Goal: Task Accomplishment & Management: Manage account settings

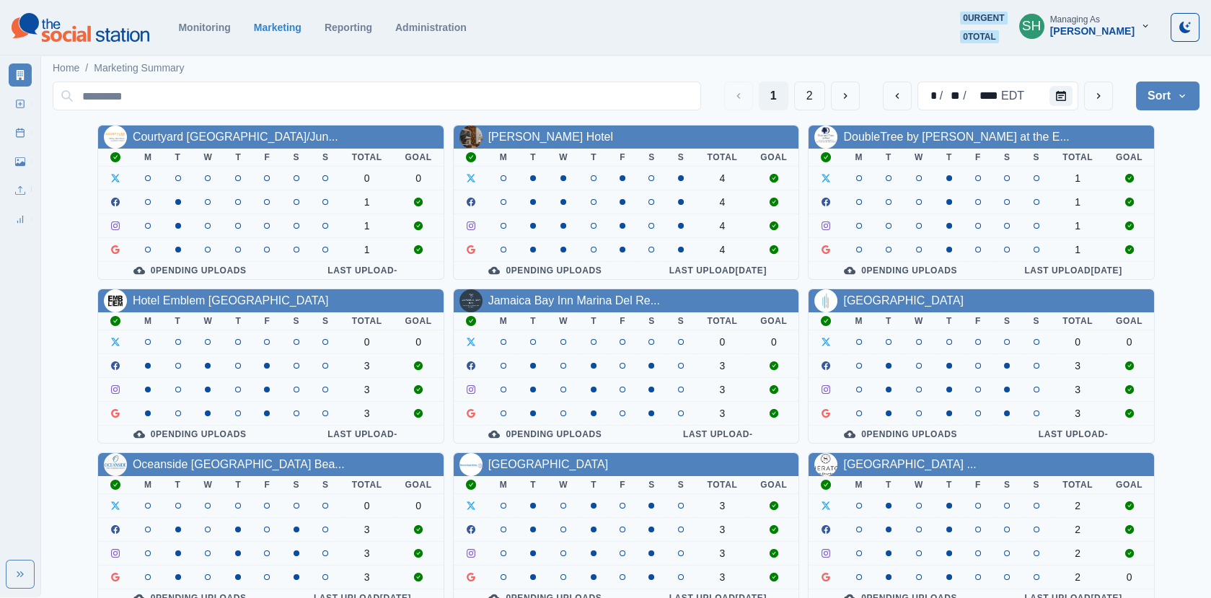
click at [1100, 16] on div "Managing As" at bounding box center [1075, 19] width 50 height 10
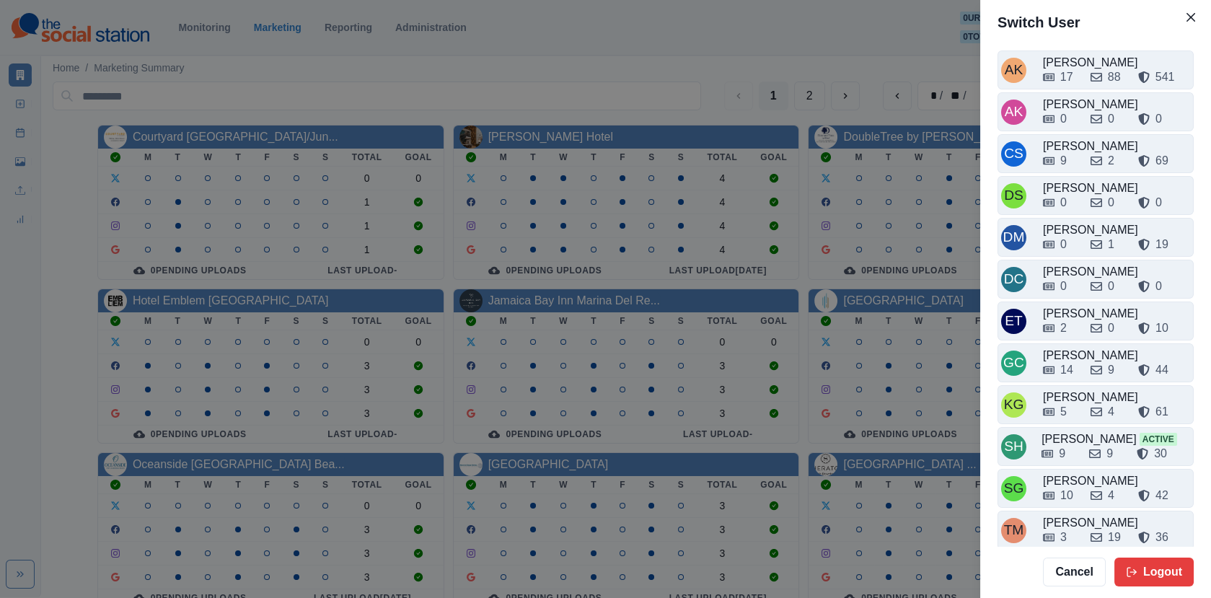
click at [864, 151] on div "Switch User AK [PERSON_NAME] 17 88 541 AK [PERSON_NAME] 0 0 0 CS Crizalyn Servi…" at bounding box center [605, 299] width 1211 height 598
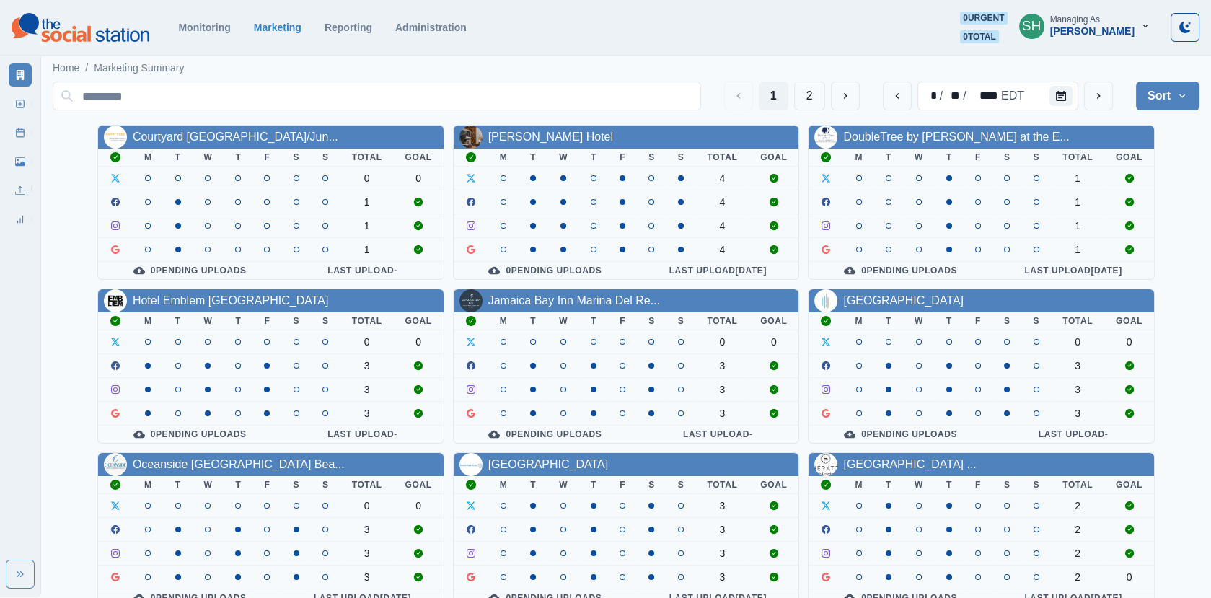
click at [1156, 92] on button "Sort" at bounding box center [1167, 95] width 63 height 29
click at [1107, 93] on button "next" at bounding box center [1098, 95] width 29 height 29
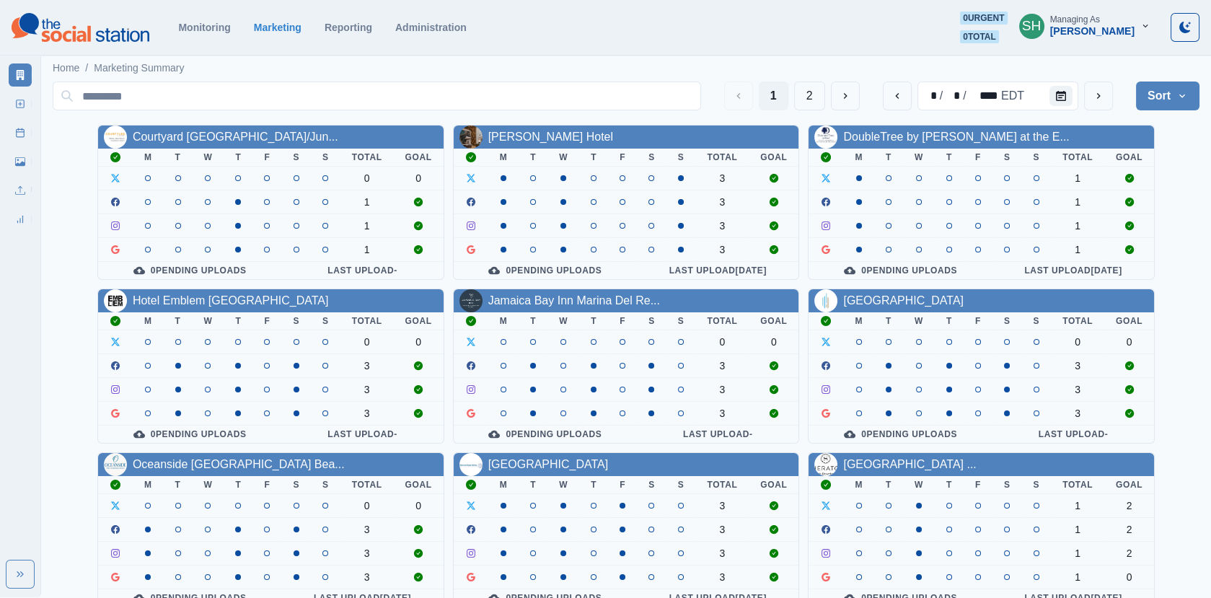
click at [1165, 102] on button "Sort" at bounding box center [1167, 95] width 63 height 29
click at [1124, 194] on span "Pending Post Approval" at bounding box center [1127, 187] width 125 height 17
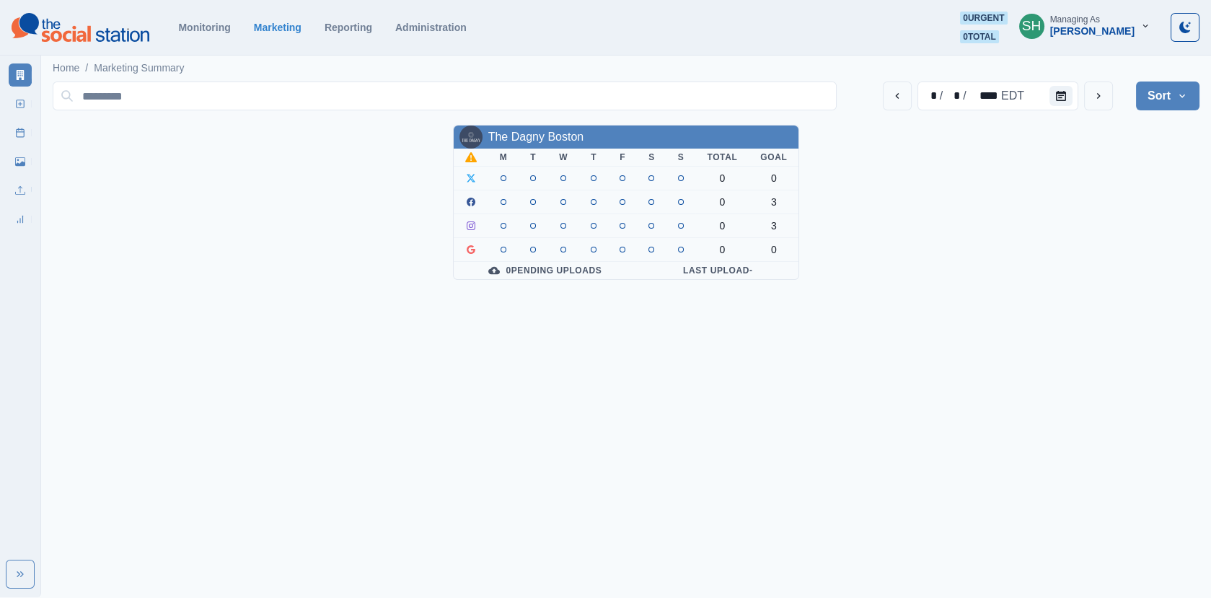
click at [1153, 89] on button "Sort" at bounding box center [1167, 95] width 63 height 29
click at [1139, 125] on button "Client Name" at bounding box center [1118, 136] width 160 height 26
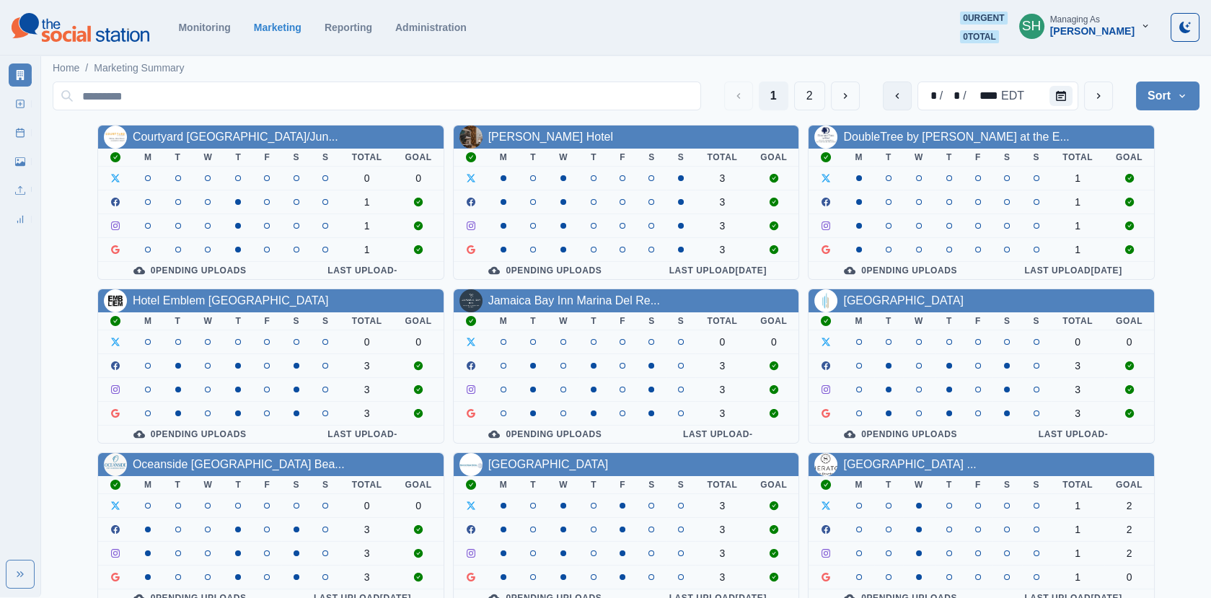
click at [898, 100] on icon "previous" at bounding box center [897, 96] width 12 height 12
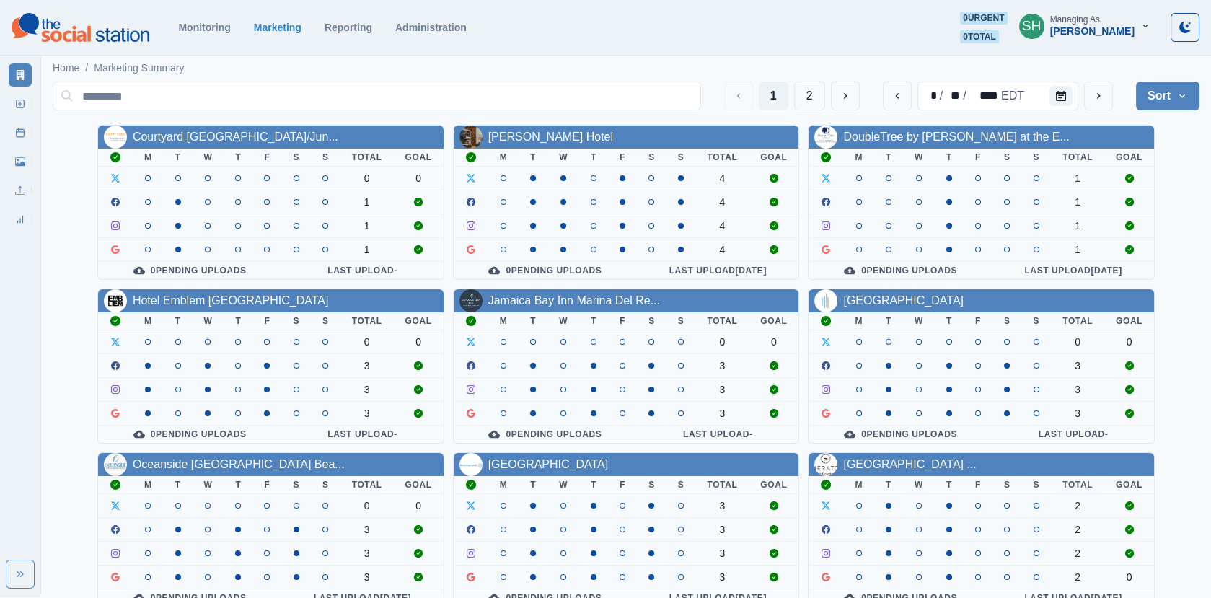
click at [1161, 92] on button "Sort" at bounding box center [1167, 95] width 63 height 29
click at [1134, 193] on span "Pending Post Approval" at bounding box center [1127, 187] width 125 height 17
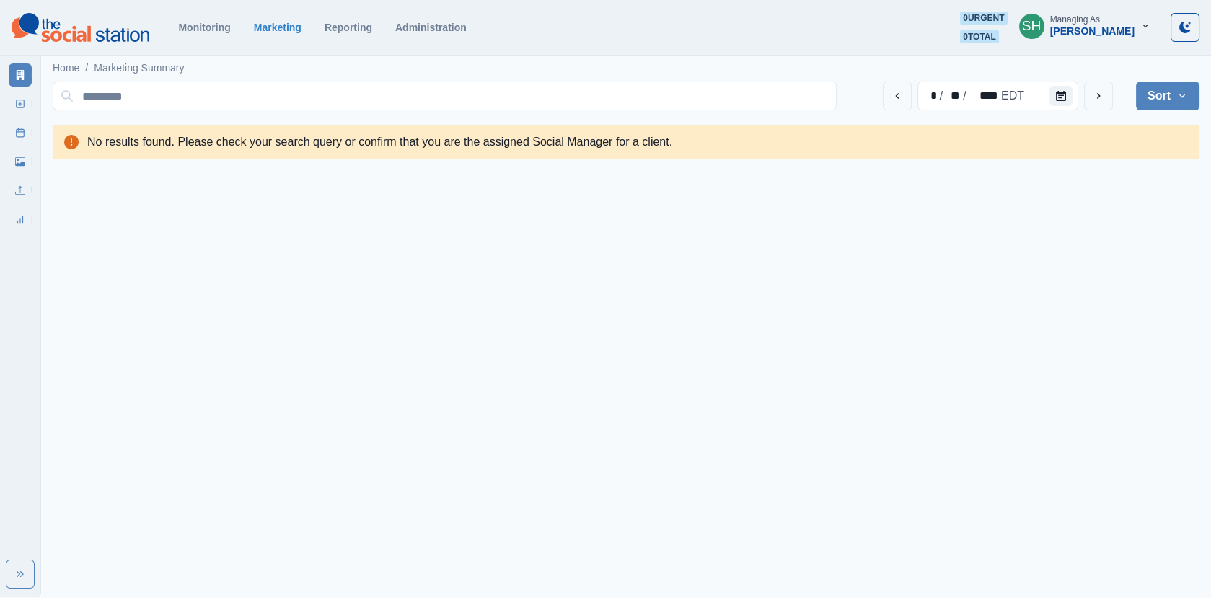
click at [1100, 15] on div "Managing As" at bounding box center [1075, 19] width 50 height 10
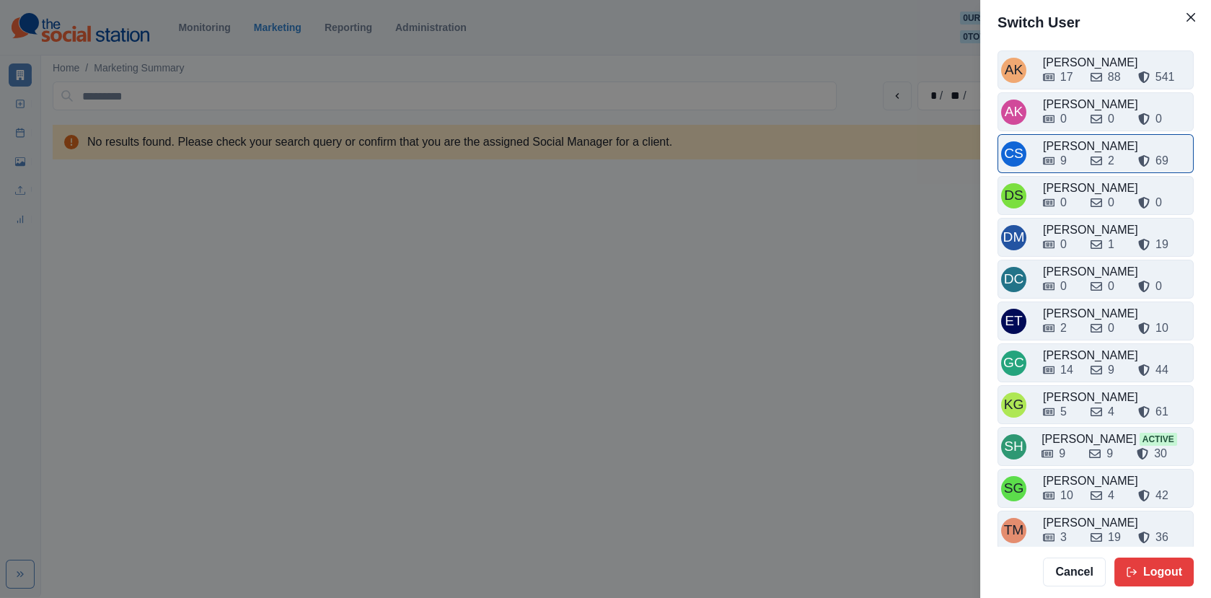
click at [1078, 138] on div "[PERSON_NAME]" at bounding box center [1116, 146] width 147 height 17
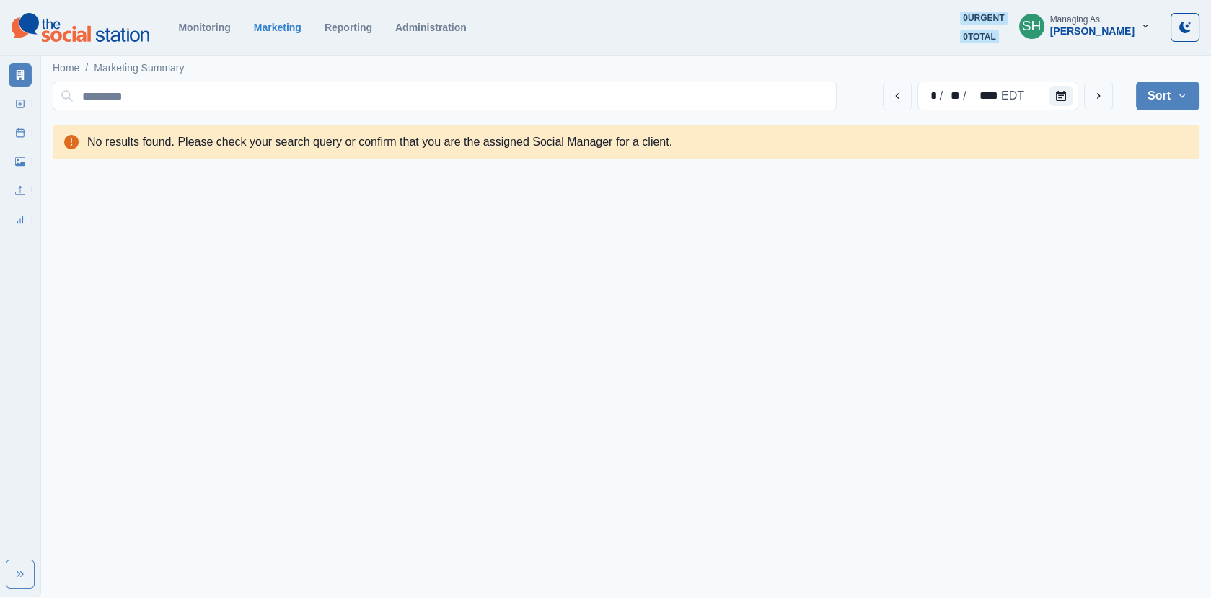
click at [1114, 24] on div "Managing As [PERSON_NAME]" at bounding box center [1092, 25] width 84 height 22
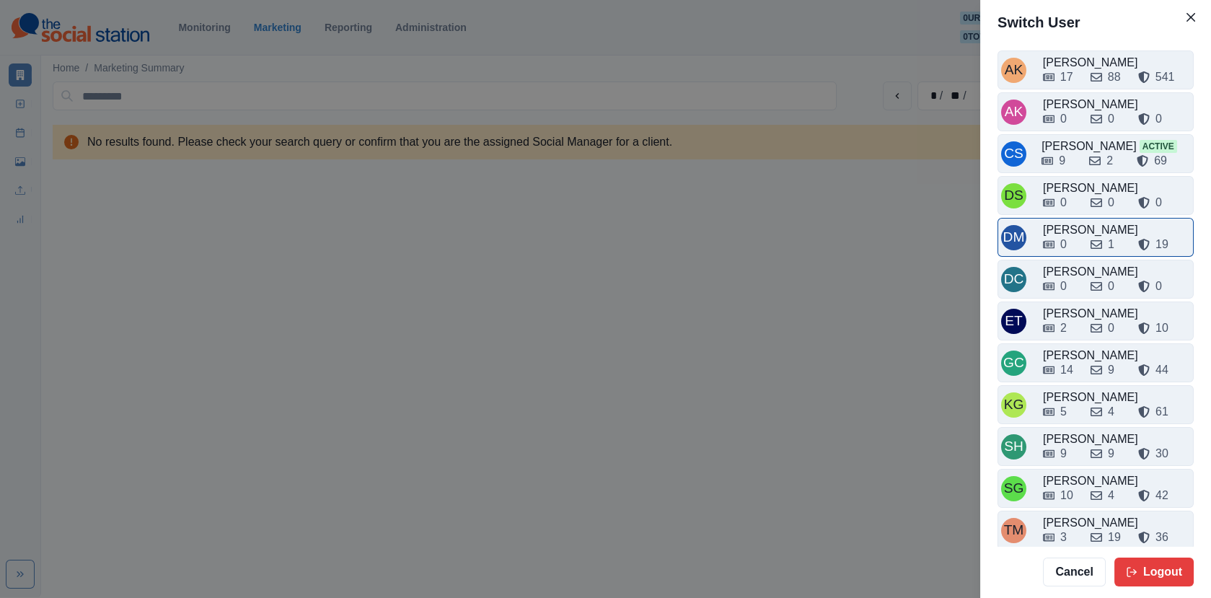
click at [1082, 239] on div "0 1 19" at bounding box center [1116, 244] width 147 height 17
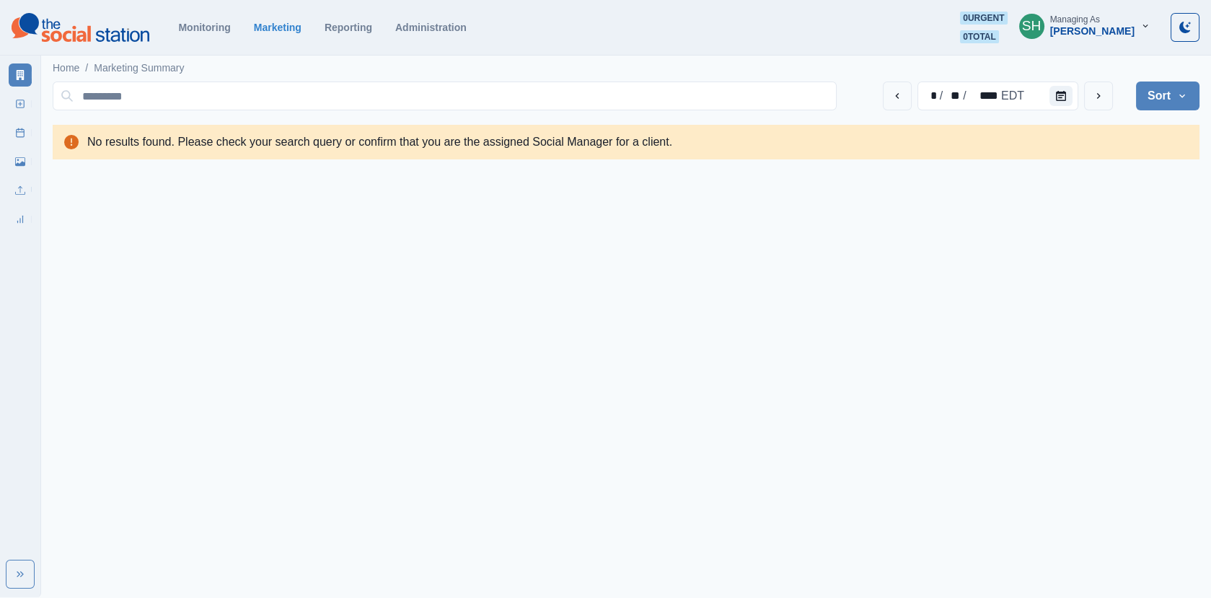
click at [1099, 25] on div "[PERSON_NAME]" at bounding box center [1092, 31] width 84 height 12
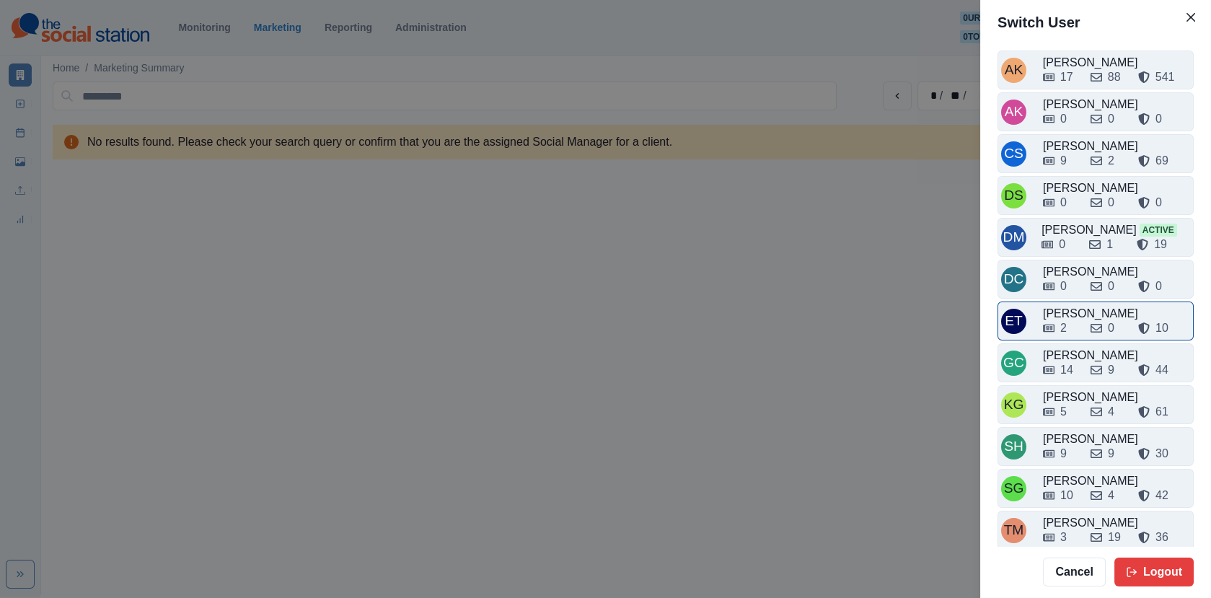
click at [1081, 305] on div "[PERSON_NAME]" at bounding box center [1116, 313] width 147 height 17
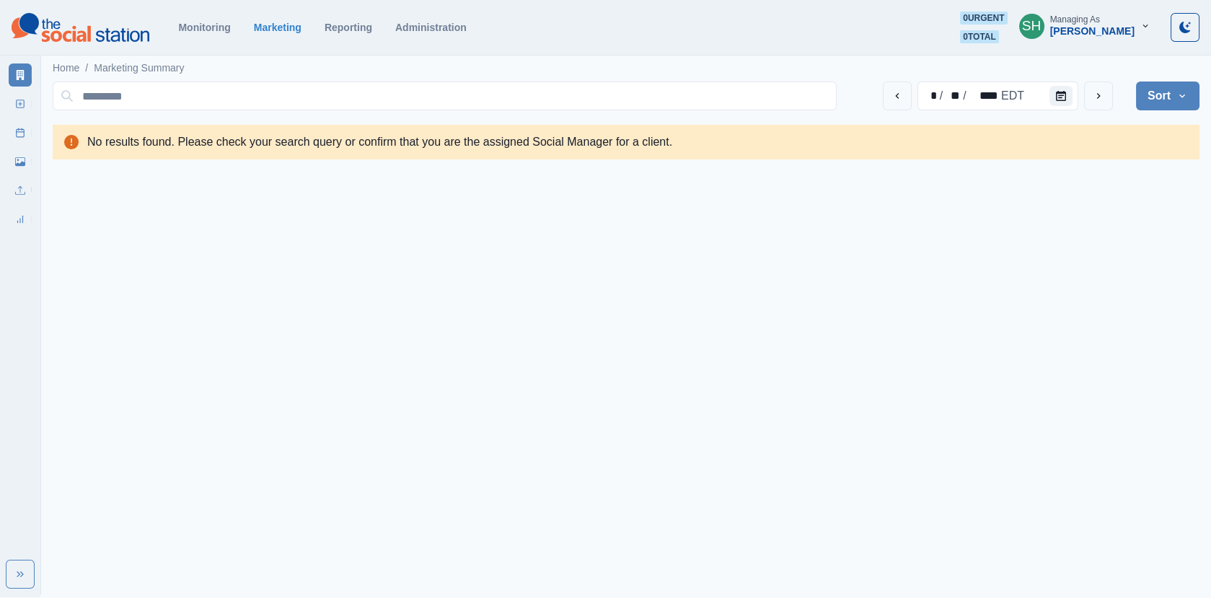
click at [1100, 21] on div "Managing As" at bounding box center [1075, 19] width 50 height 10
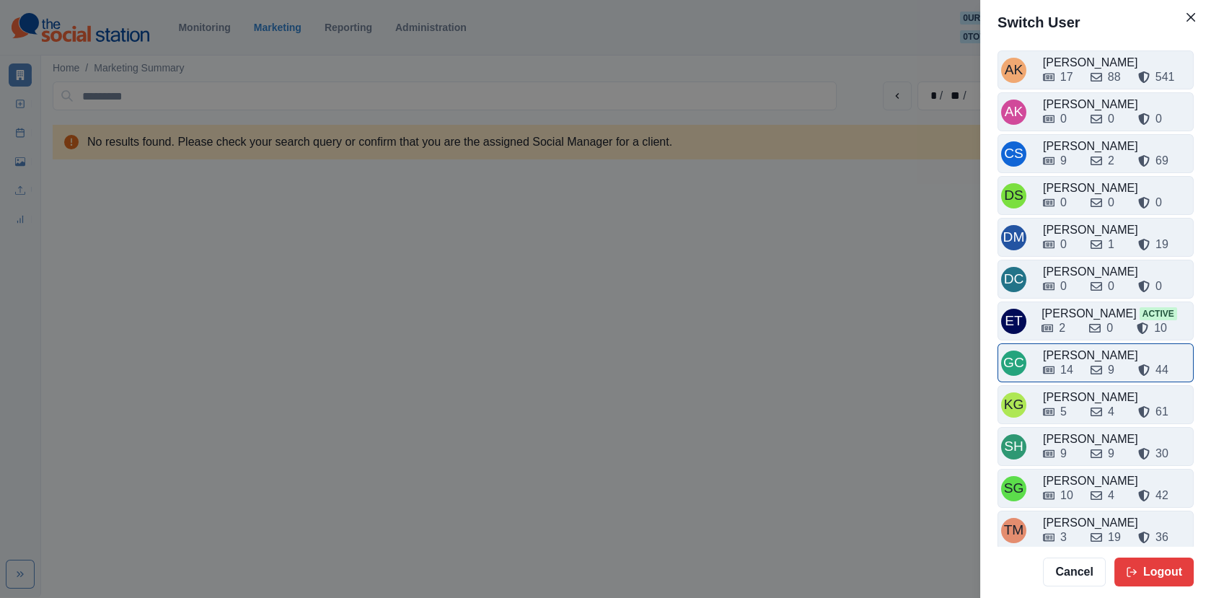
click at [1084, 361] on div "14 9 44" at bounding box center [1116, 369] width 147 height 17
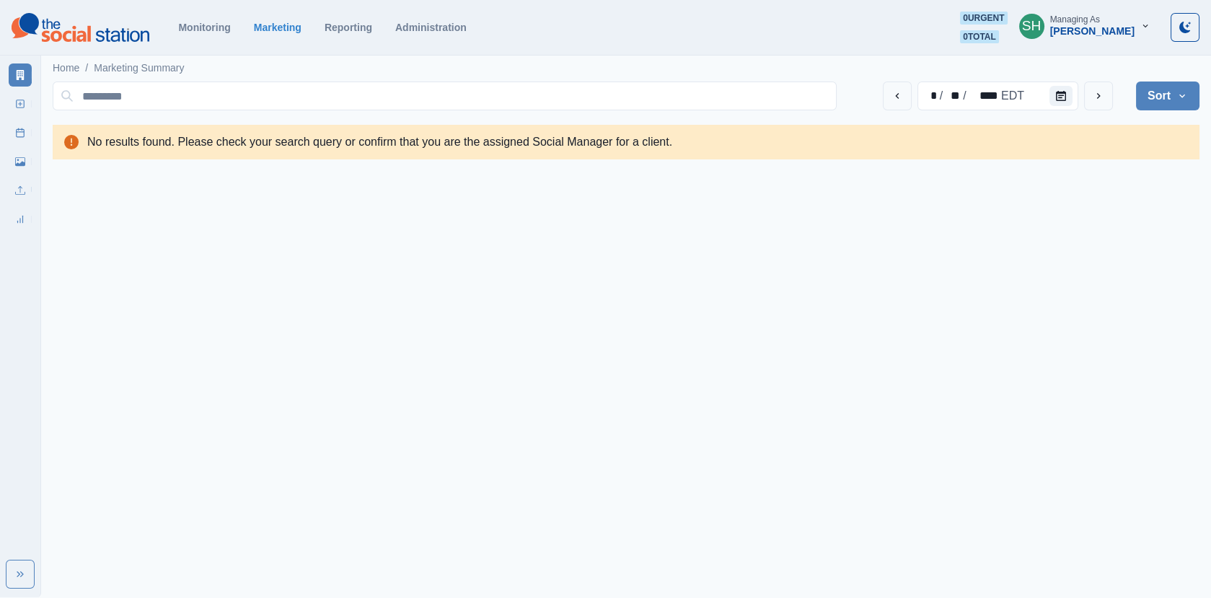
click at [1098, 25] on div "[PERSON_NAME]" at bounding box center [1092, 31] width 84 height 12
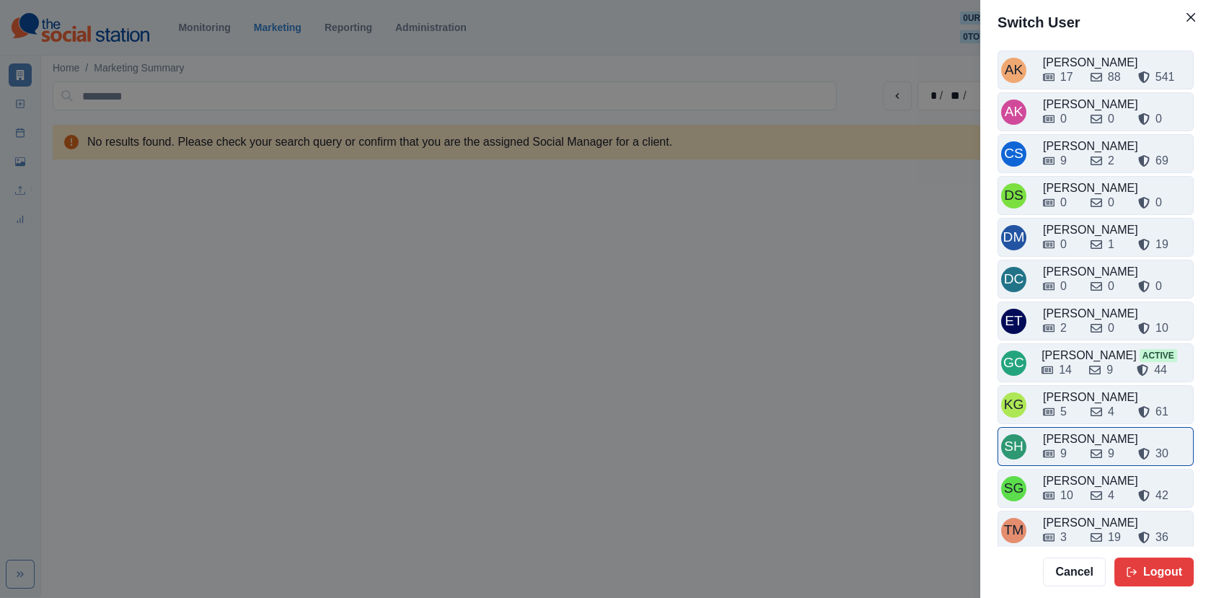
click at [1088, 439] on div "9 9 30" at bounding box center [1116, 450] width 147 height 23
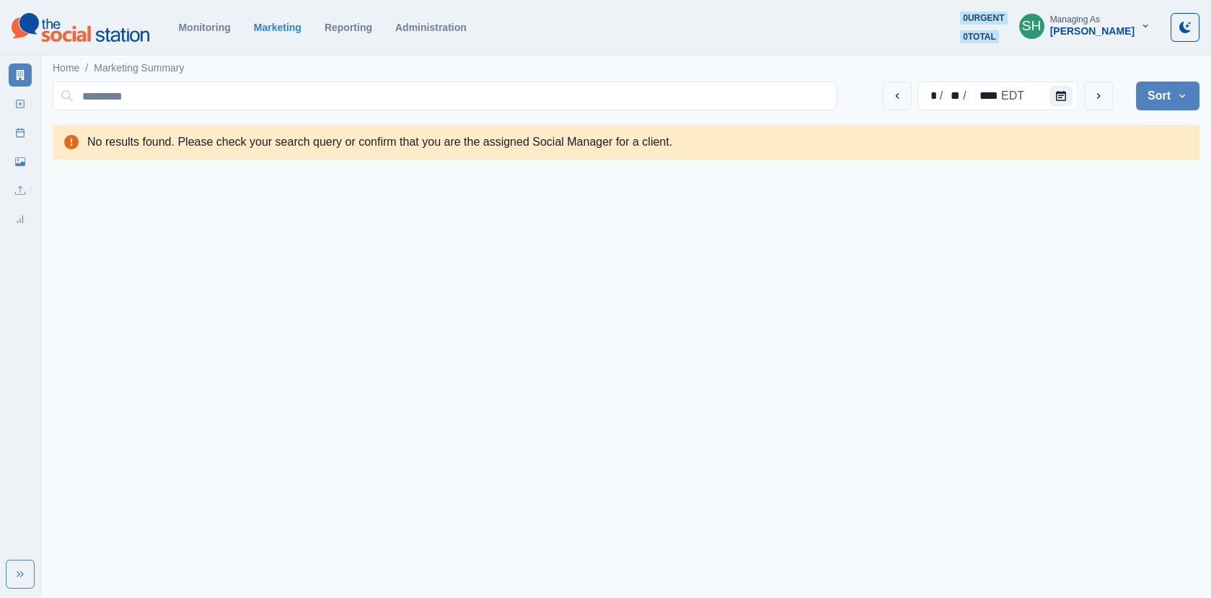
click at [1096, 35] on div "[PERSON_NAME]" at bounding box center [1092, 31] width 84 height 12
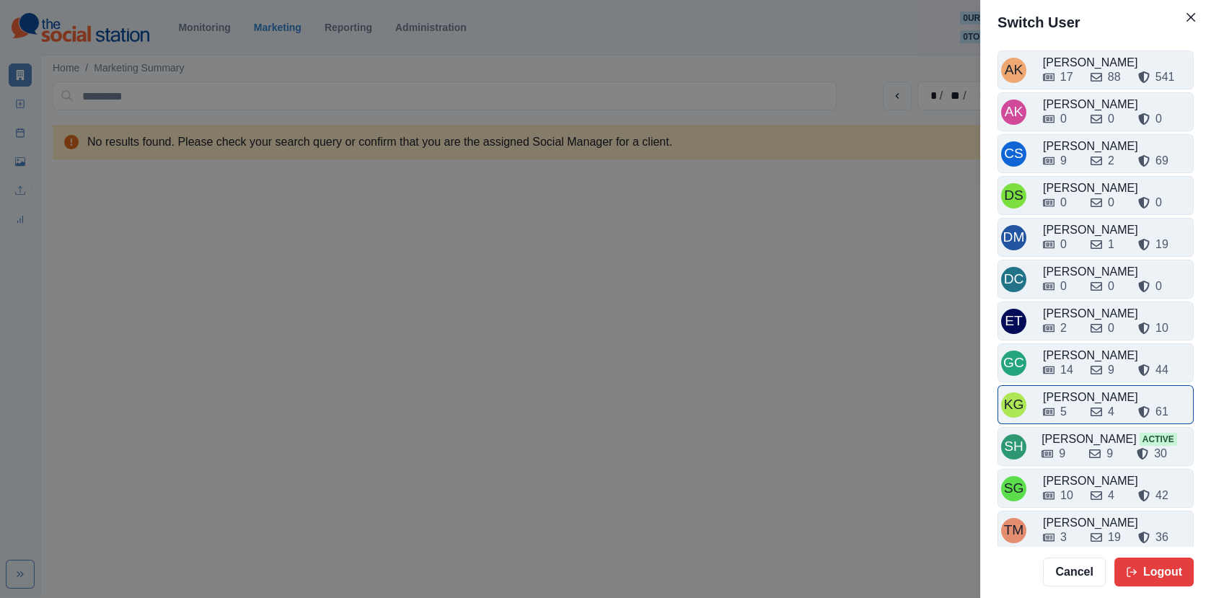
click at [1087, 391] on div "[PERSON_NAME]" at bounding box center [1116, 397] width 147 height 17
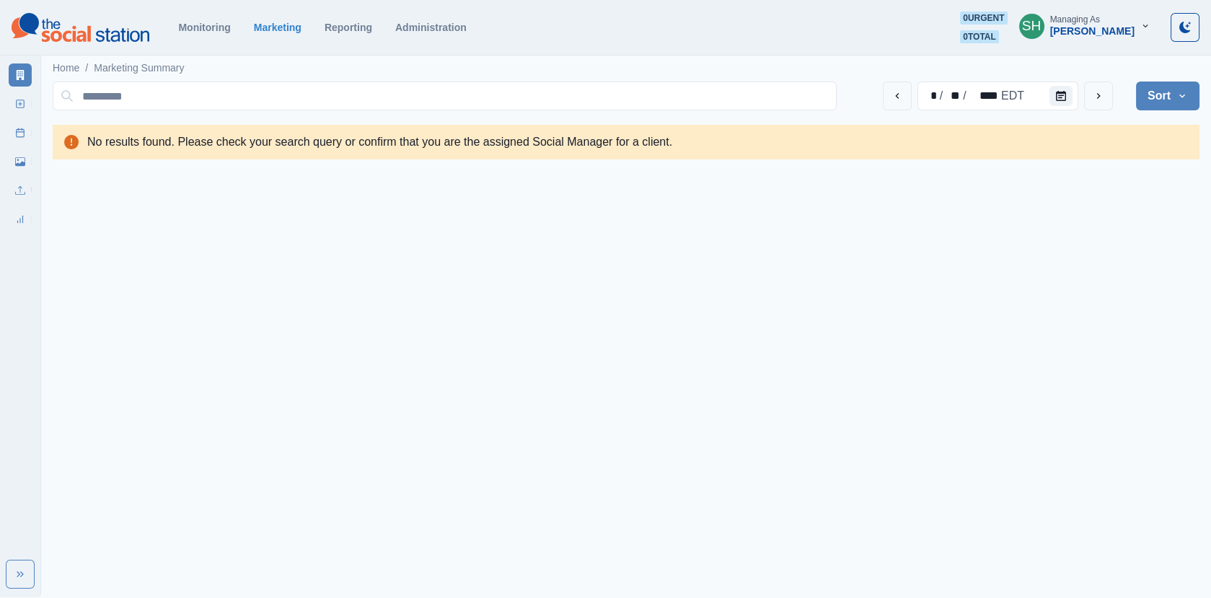
click at [1087, 30] on div "[PERSON_NAME]" at bounding box center [1092, 31] width 84 height 12
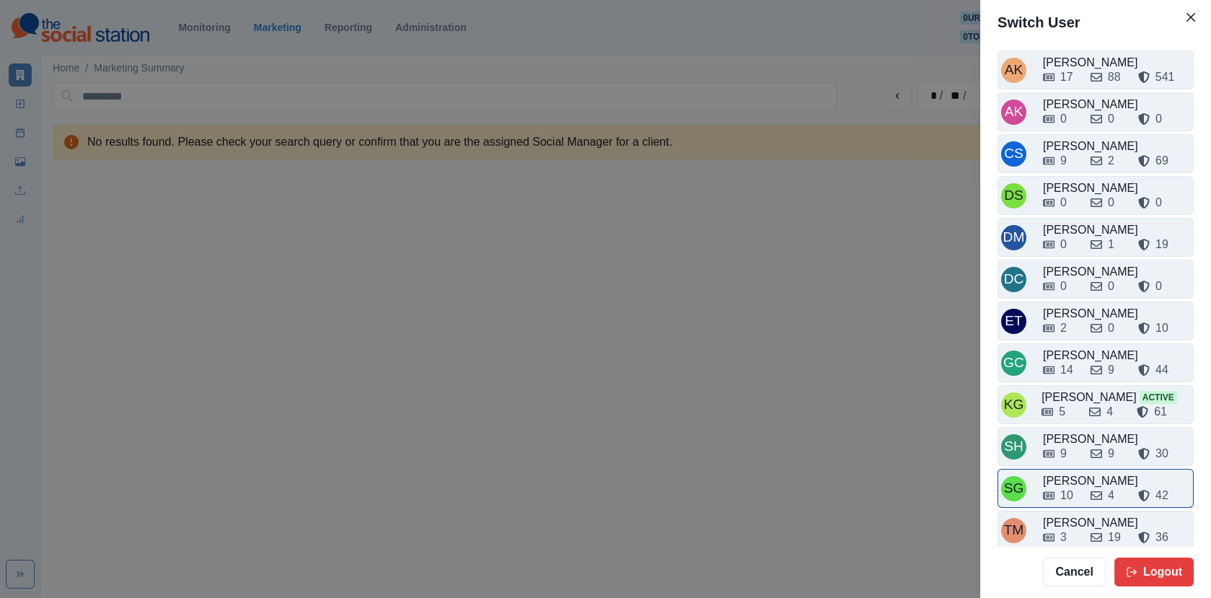
click at [1084, 481] on div "10 4 42" at bounding box center [1116, 492] width 147 height 23
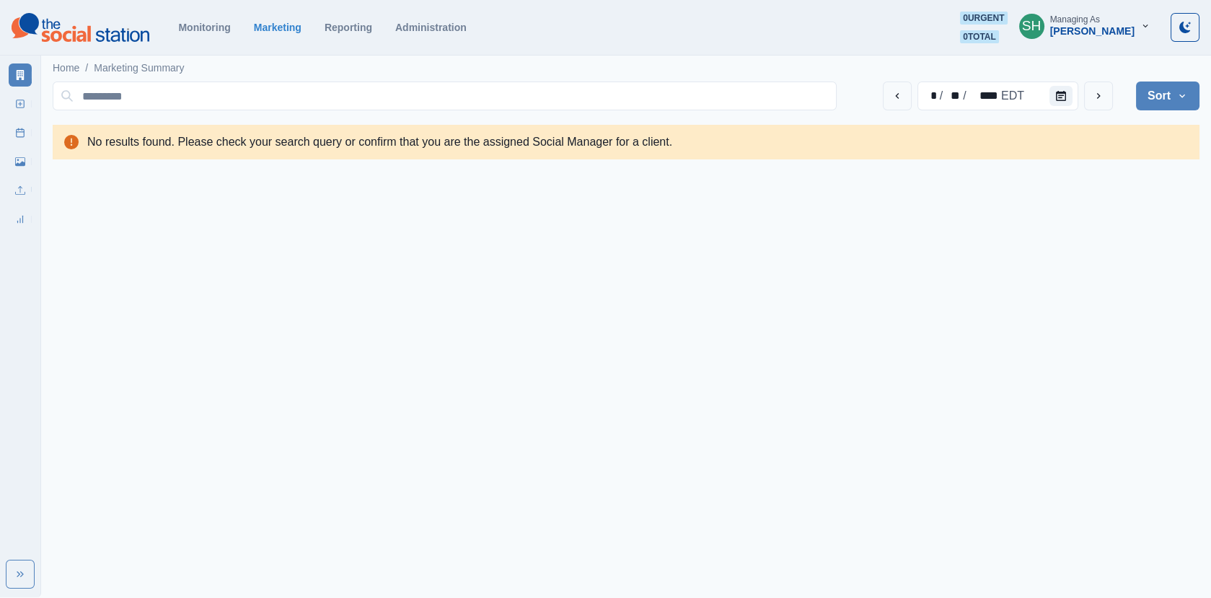
click at [1080, 26] on div "[PERSON_NAME]" at bounding box center [1092, 31] width 84 height 12
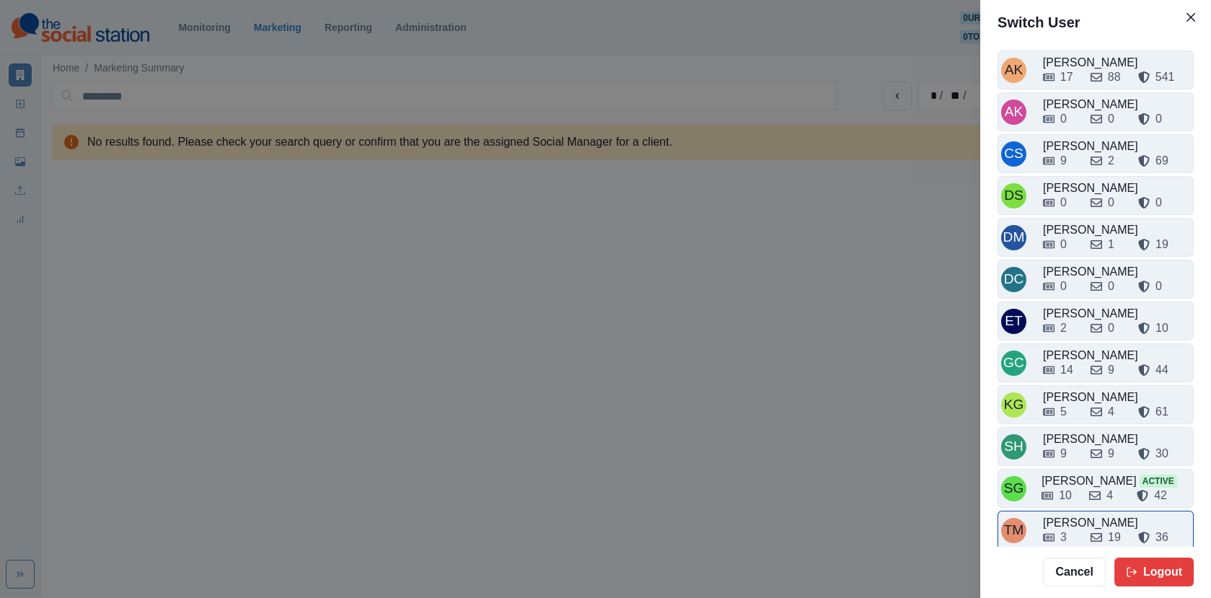
click at [1085, 535] on div "3 19 36" at bounding box center [1116, 537] width 147 height 17
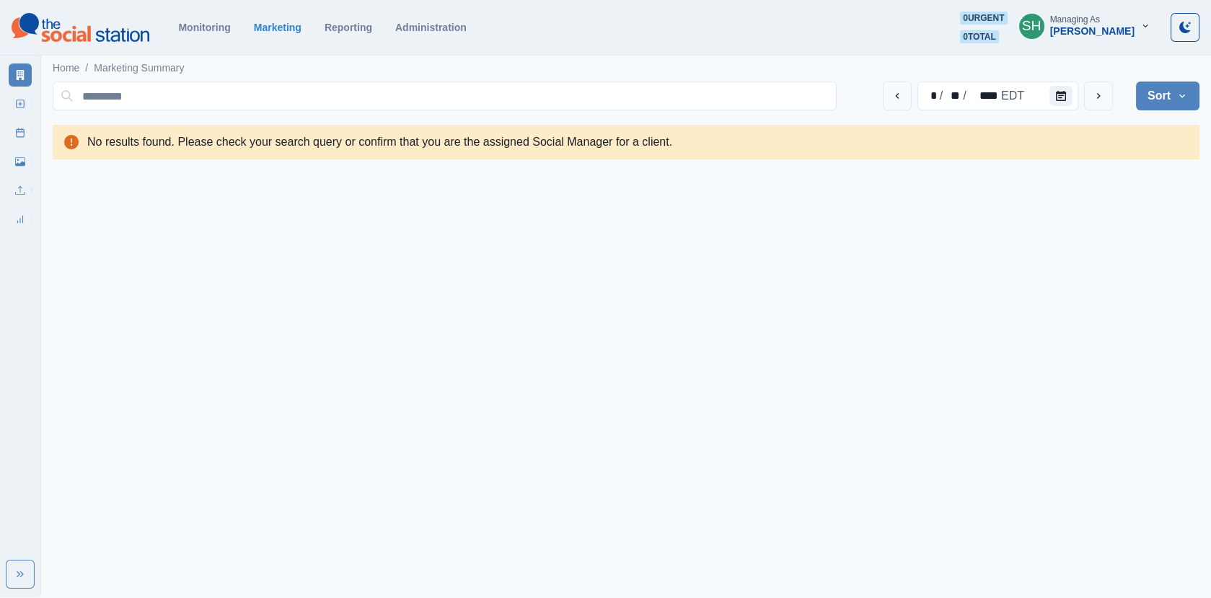
click at [1090, 21] on div "Managing As" at bounding box center [1075, 19] width 50 height 10
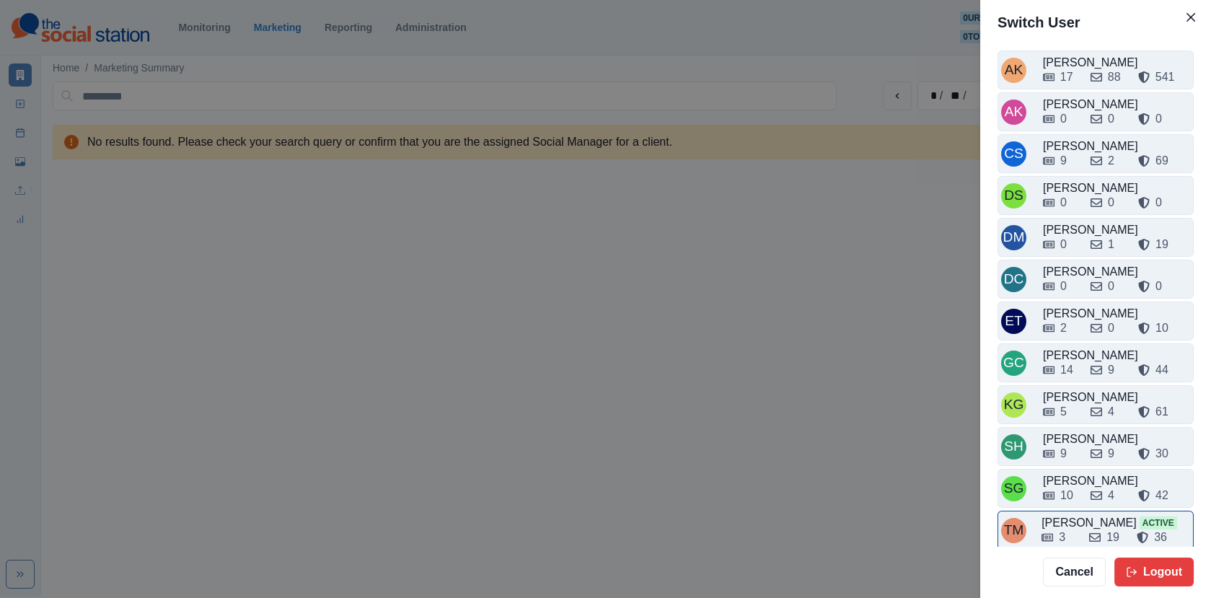
click at [1082, 523] on div "3 19 36" at bounding box center [1115, 534] width 149 height 23
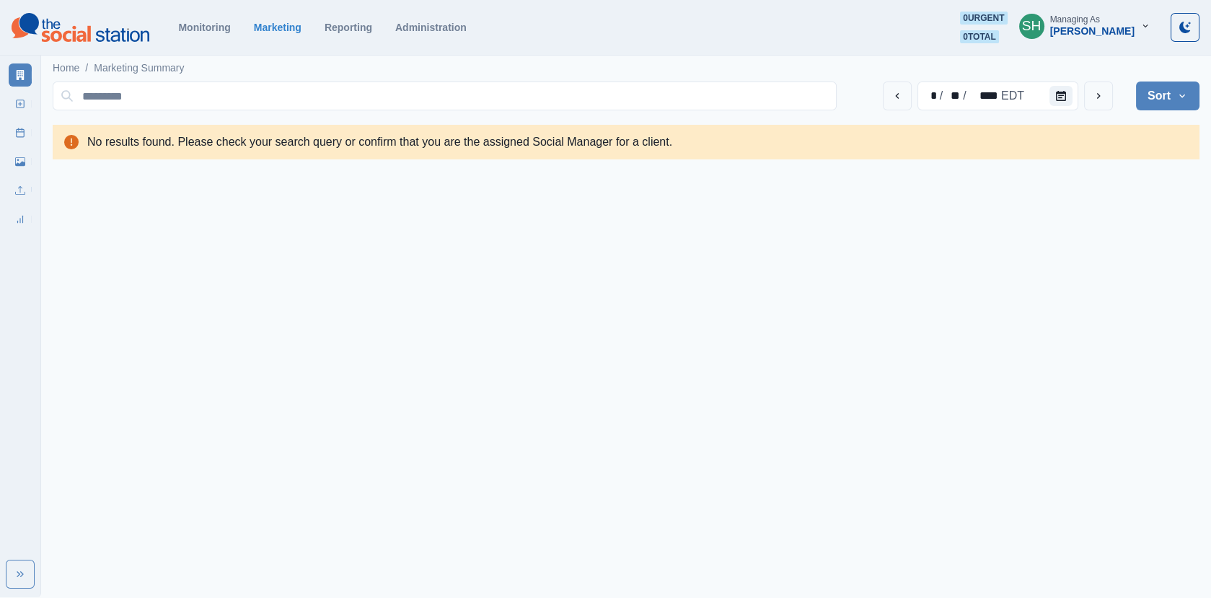
click at [1095, 12] on button "SH Managing As [PERSON_NAME]" at bounding box center [1084, 26] width 154 height 29
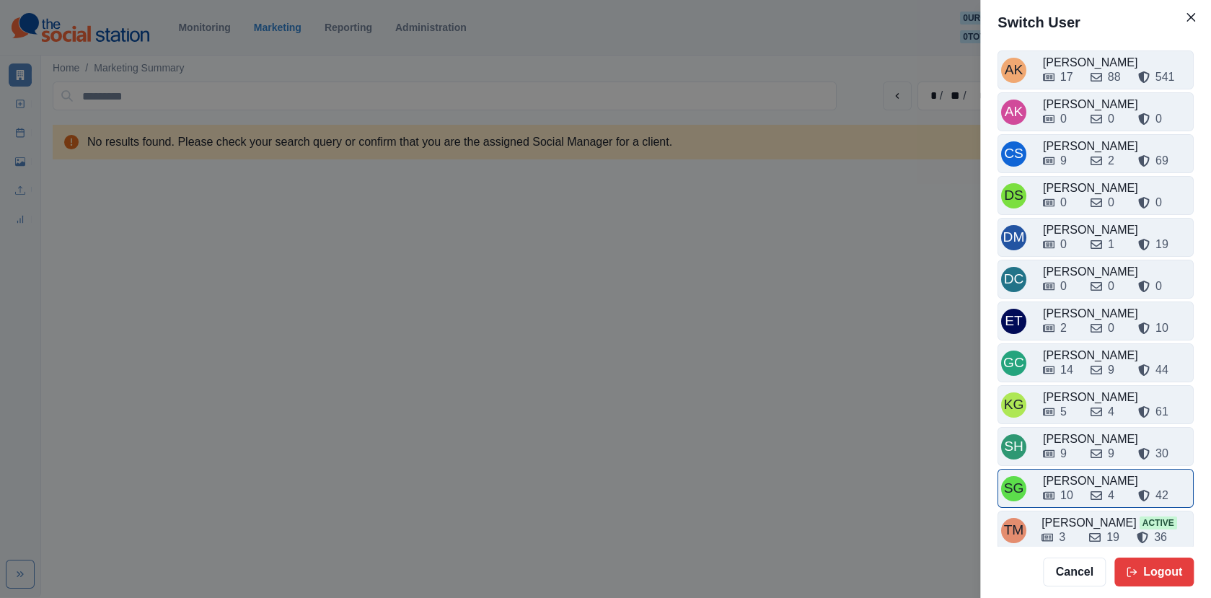
click at [1070, 481] on div "10 4 42" at bounding box center [1116, 492] width 147 height 23
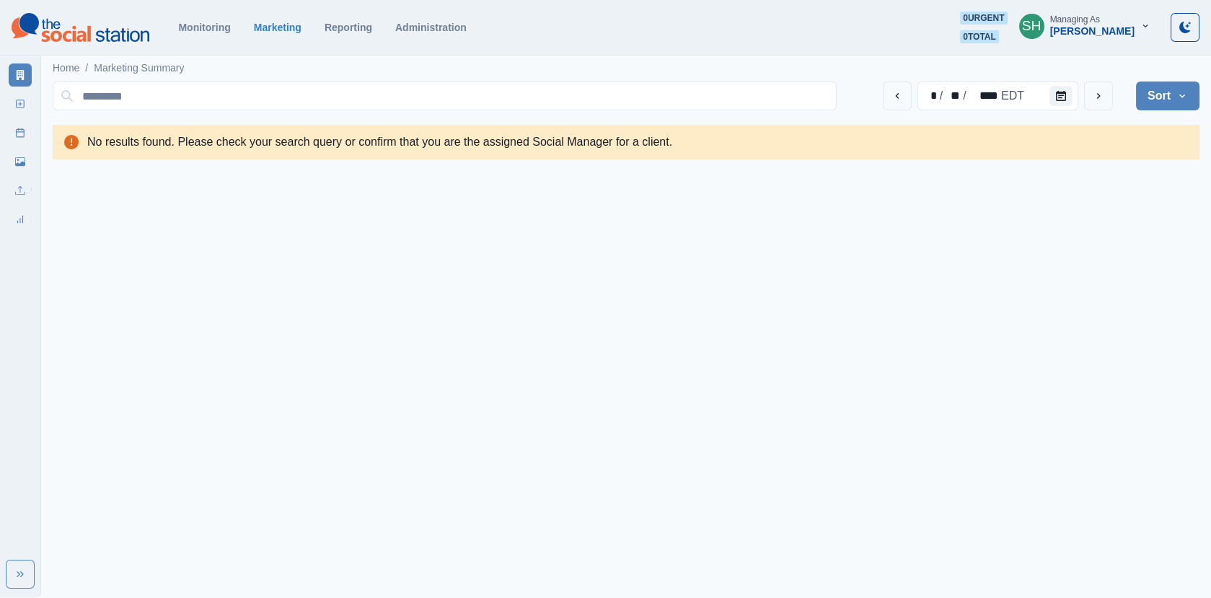
click at [1086, 32] on div "[PERSON_NAME]" at bounding box center [1092, 31] width 84 height 12
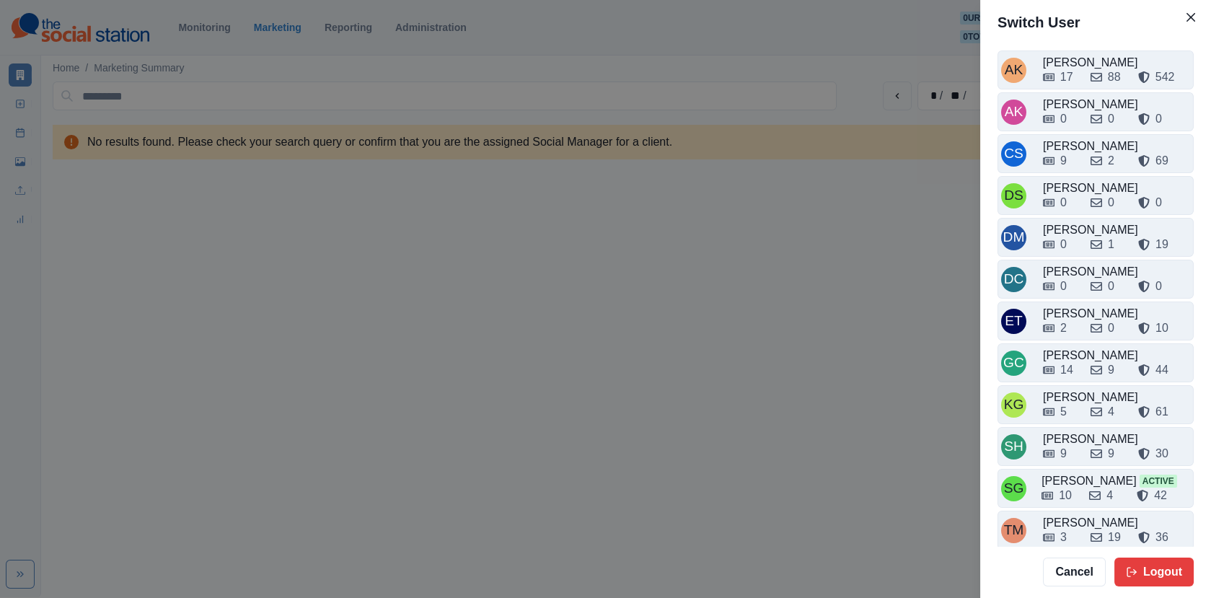
click at [1071, 420] on div "AK [PERSON_NAME] 17 88 542 AK [PERSON_NAME] 0 0 0 CS Crizalyn Servida 9 2 69 DS…" at bounding box center [1095, 295] width 231 height 501
click at [1073, 439] on div "9 9 30" at bounding box center [1116, 450] width 147 height 23
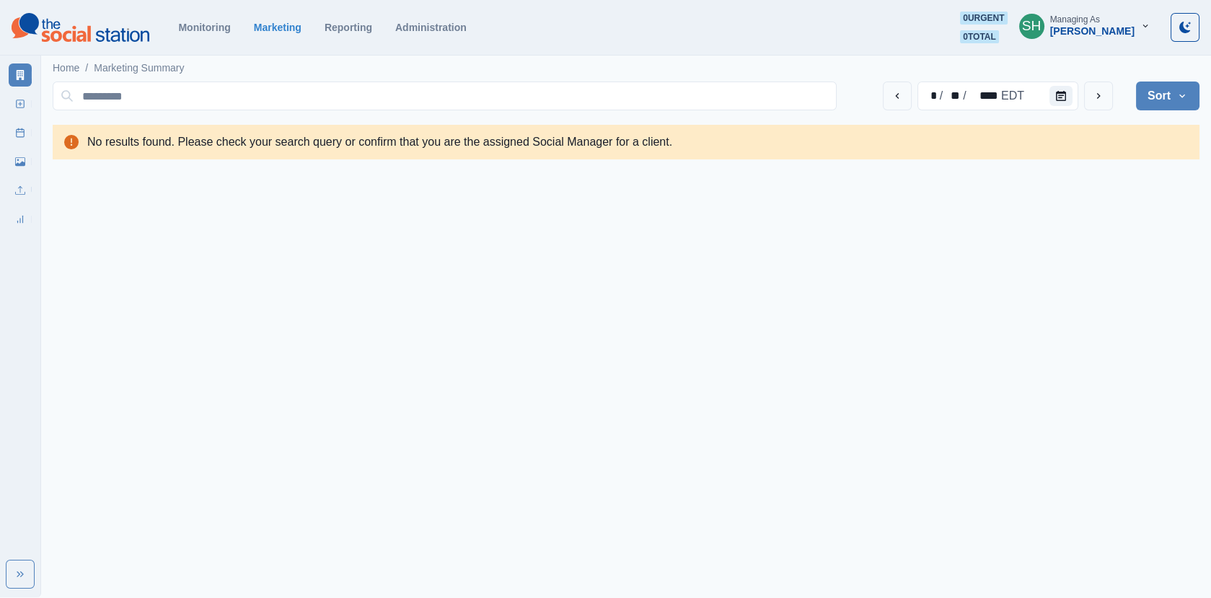
click at [1083, 23] on div "Managing As" at bounding box center [1075, 19] width 50 height 10
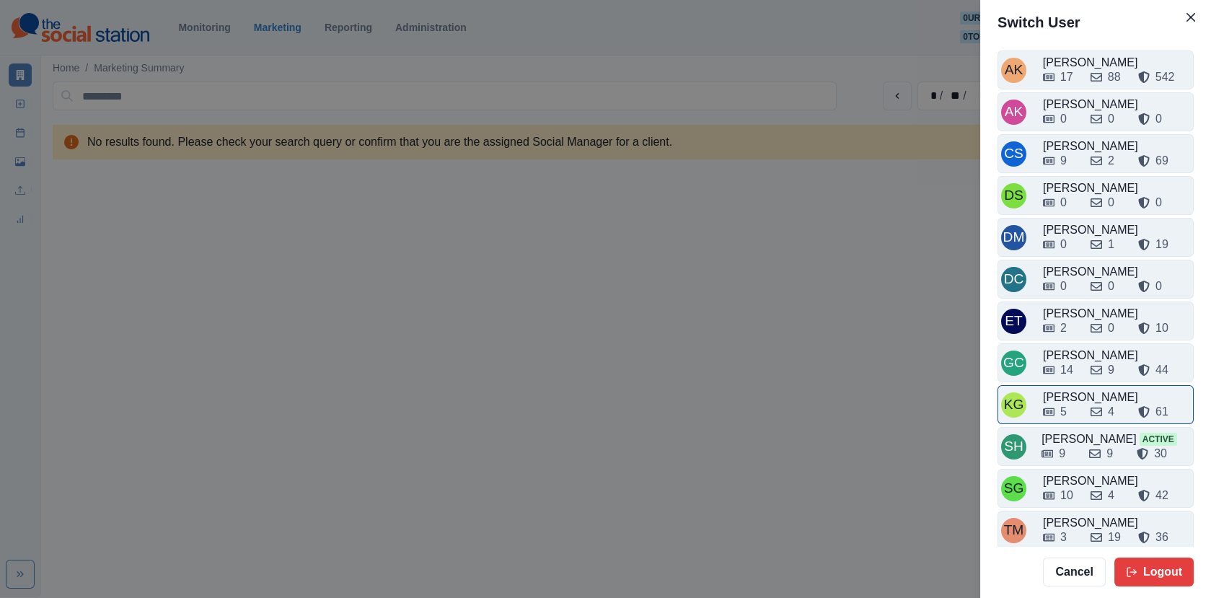
click at [1077, 397] on div "5 4 61" at bounding box center [1116, 408] width 147 height 23
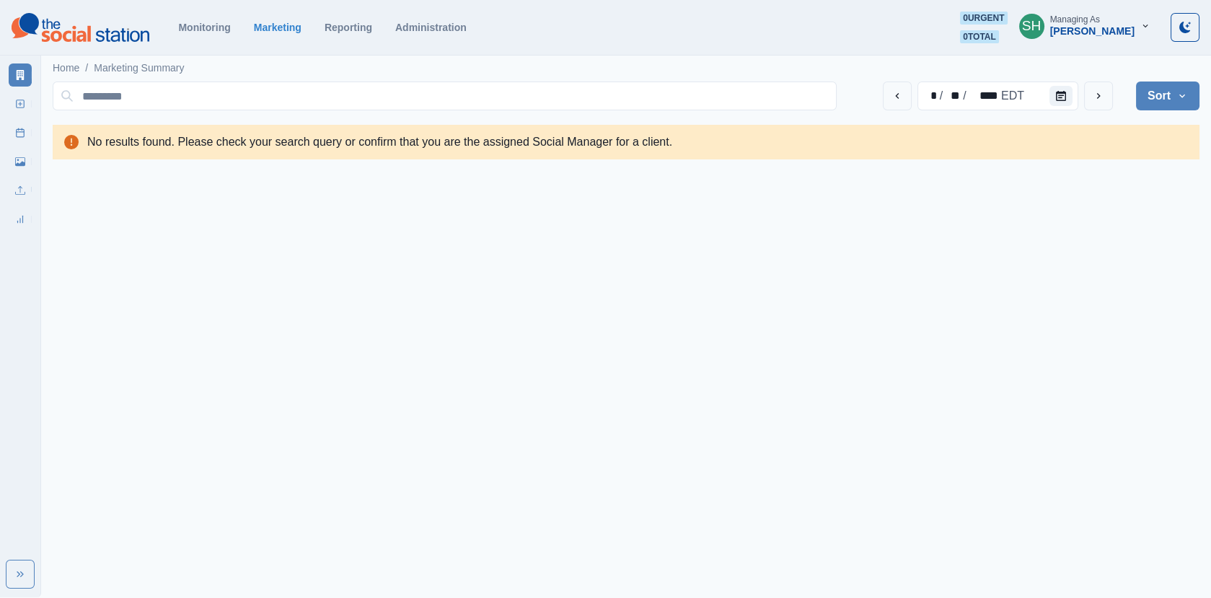
click at [1080, 22] on div "Managing As" at bounding box center [1075, 19] width 50 height 10
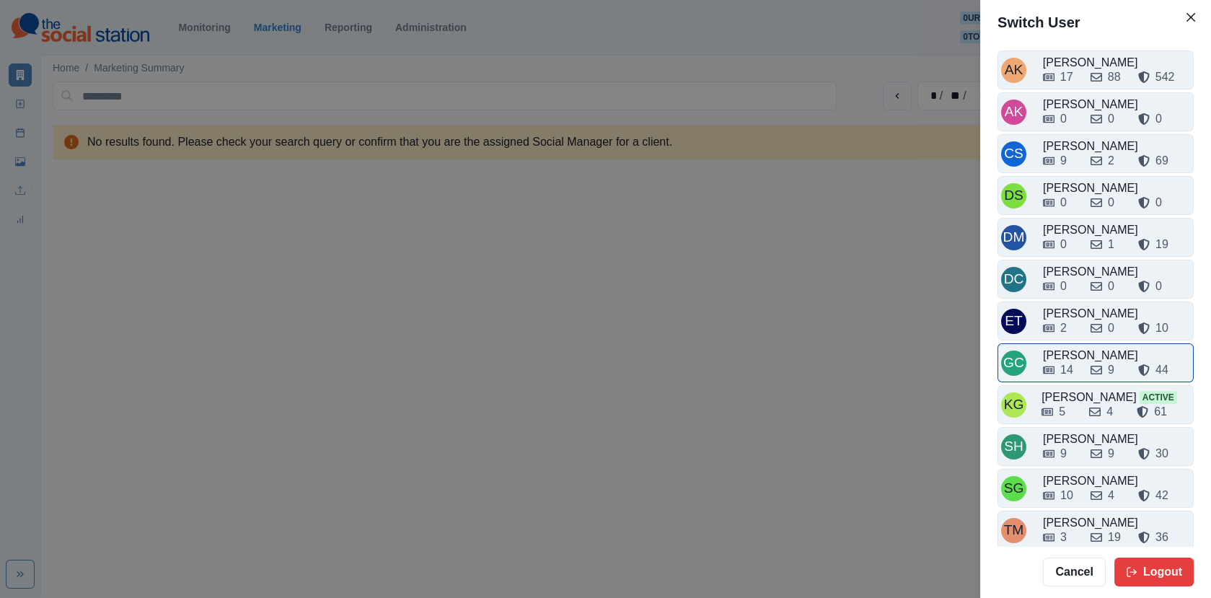
click at [1070, 361] on div "14" at bounding box center [1066, 369] width 13 height 17
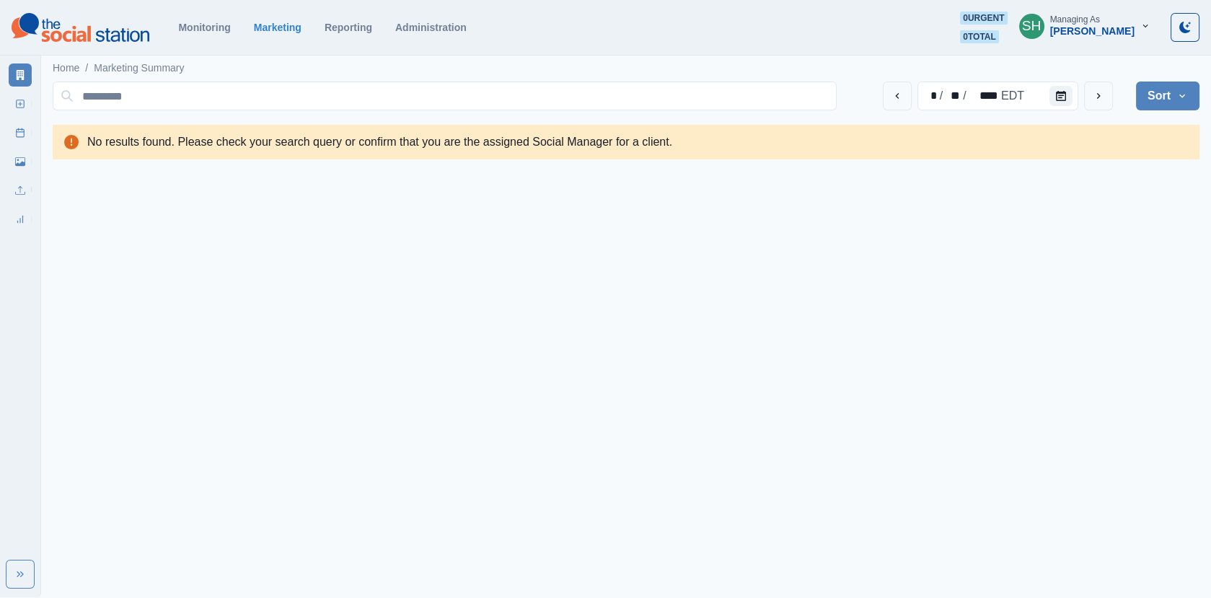
click at [1100, 17] on div "Managing As" at bounding box center [1075, 19] width 50 height 10
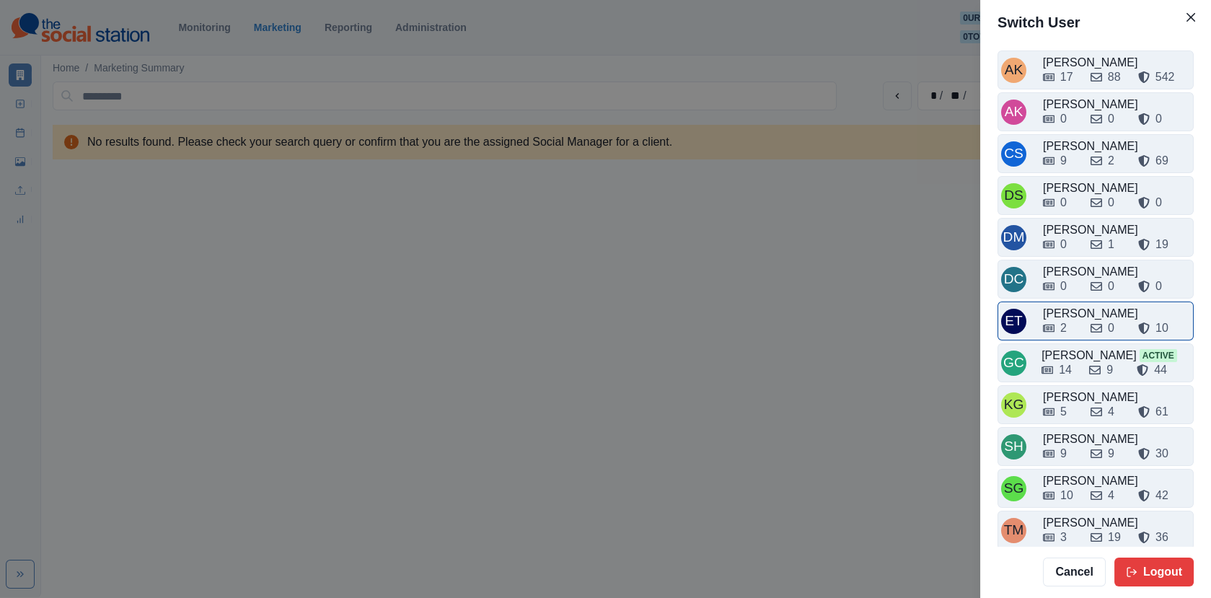
click at [1077, 314] on div "2 0 10" at bounding box center [1116, 325] width 147 height 23
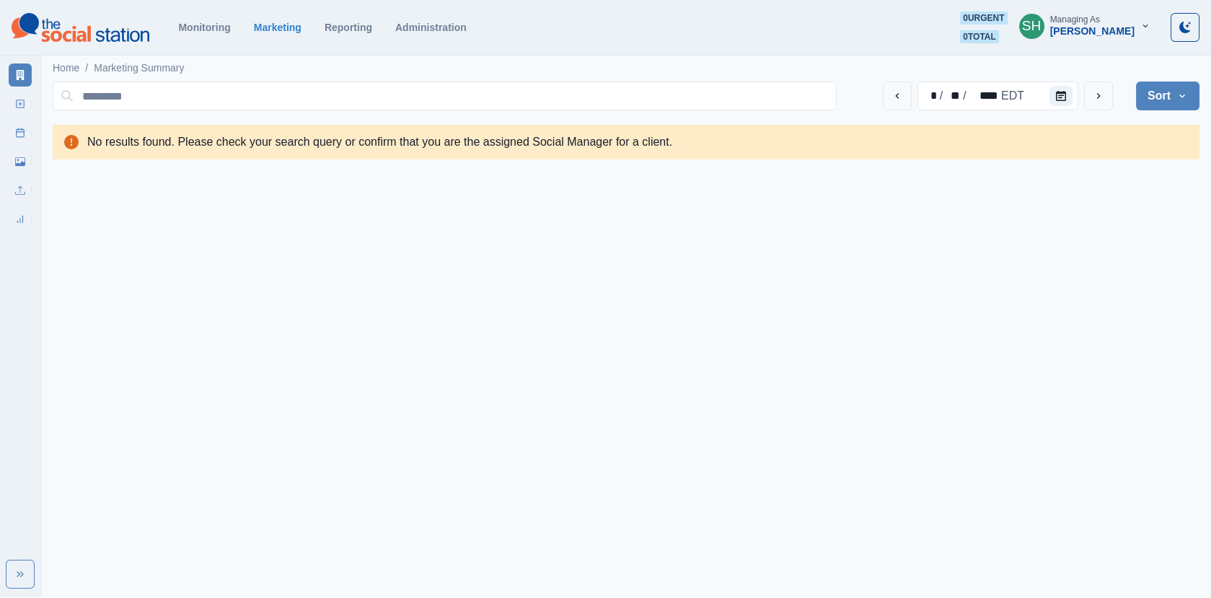
click at [1088, 31] on div "[PERSON_NAME]" at bounding box center [1092, 31] width 84 height 12
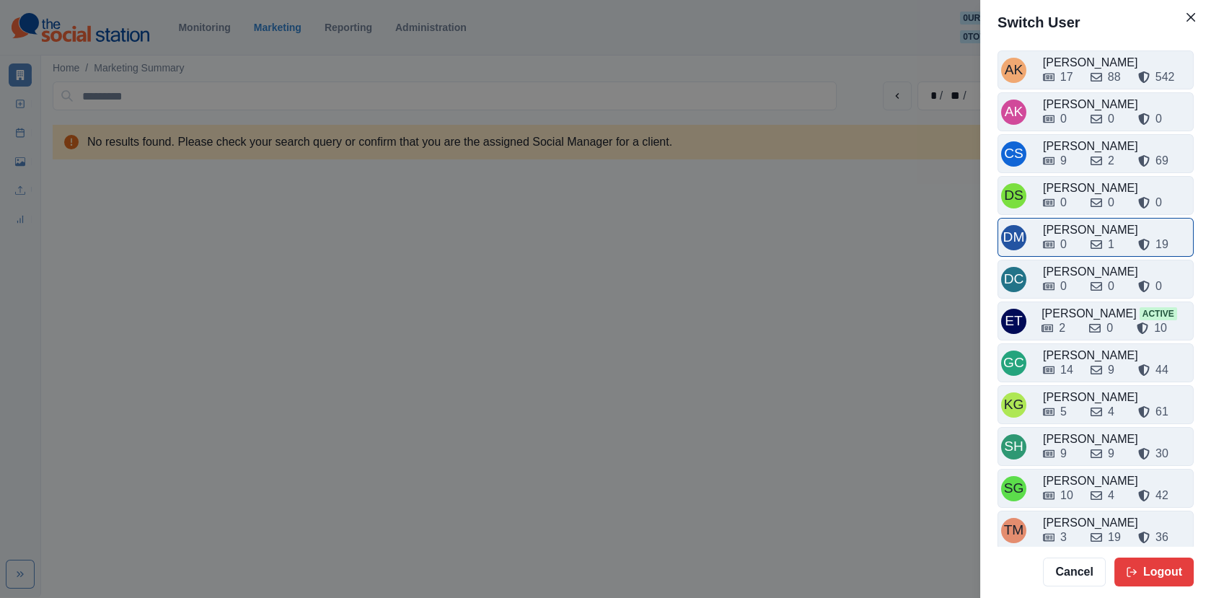
click at [1082, 241] on div "0 1 19" at bounding box center [1116, 244] width 147 height 17
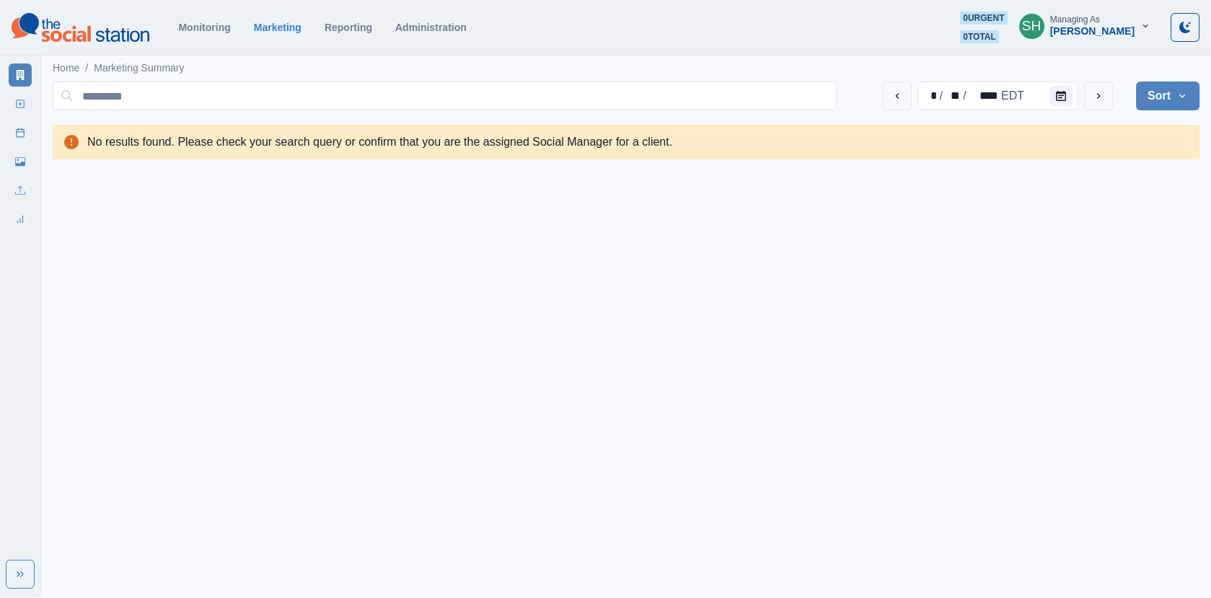
click at [1100, 8] on section "Monitoring Marketing Reporting Administration 0 urgent 0 total SH Managing As […" at bounding box center [605, 28] width 1211 height 56
click at [1099, 21] on div "Managing As" at bounding box center [1075, 19] width 50 height 10
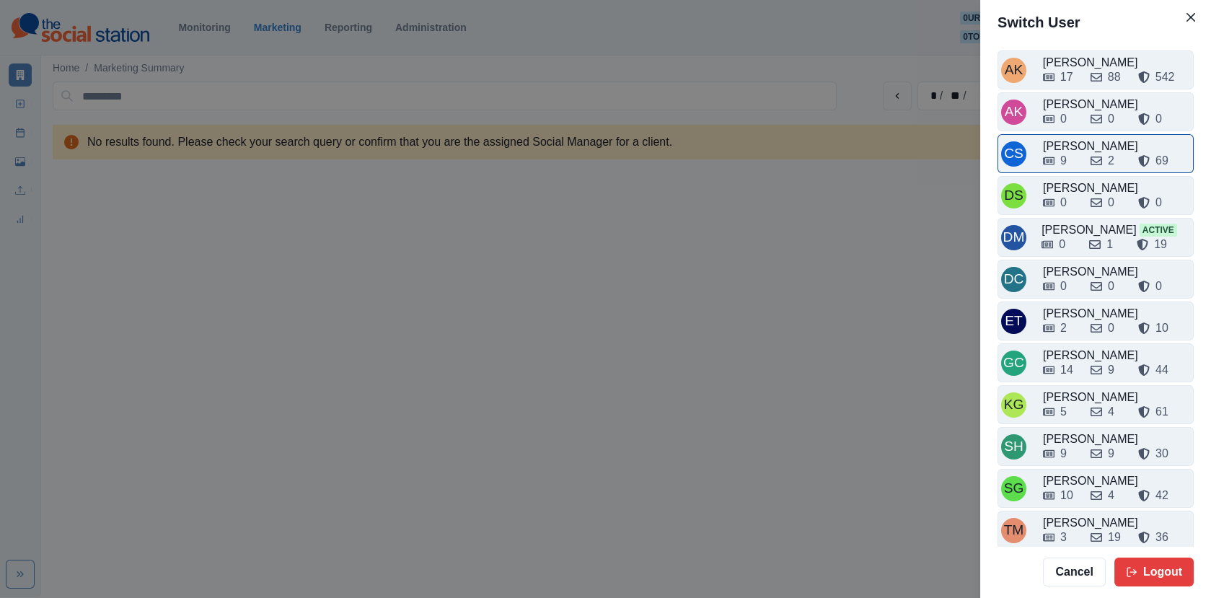
click at [1076, 153] on div "9" at bounding box center [1061, 160] width 36 height 17
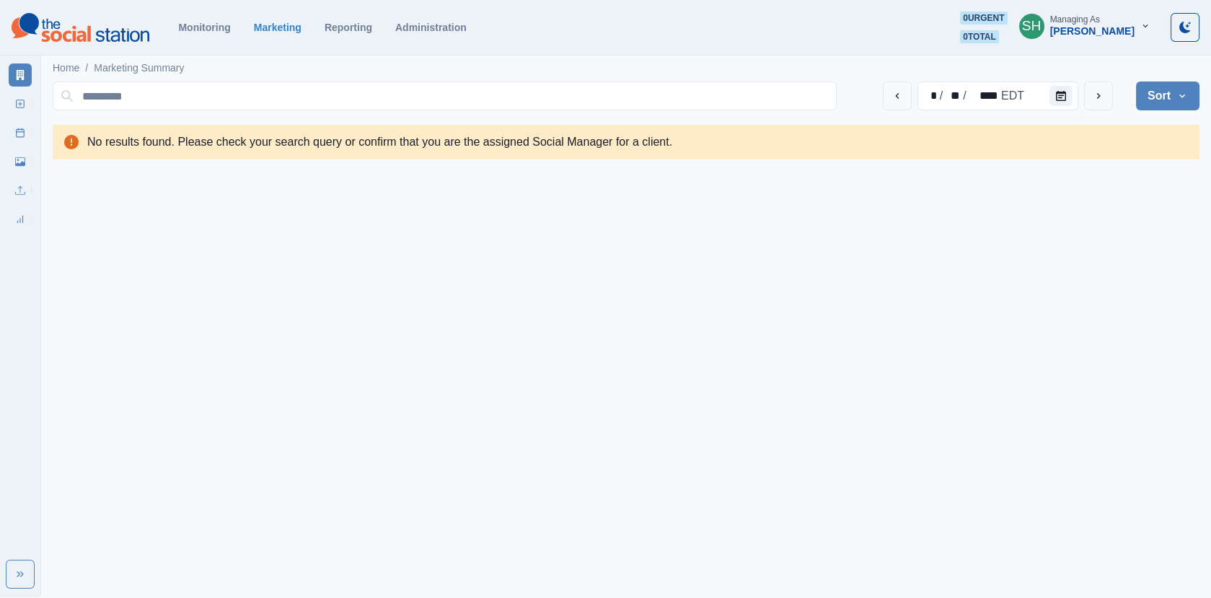
click at [1085, 12] on button "SH Managing As [PERSON_NAME]" at bounding box center [1084, 26] width 154 height 29
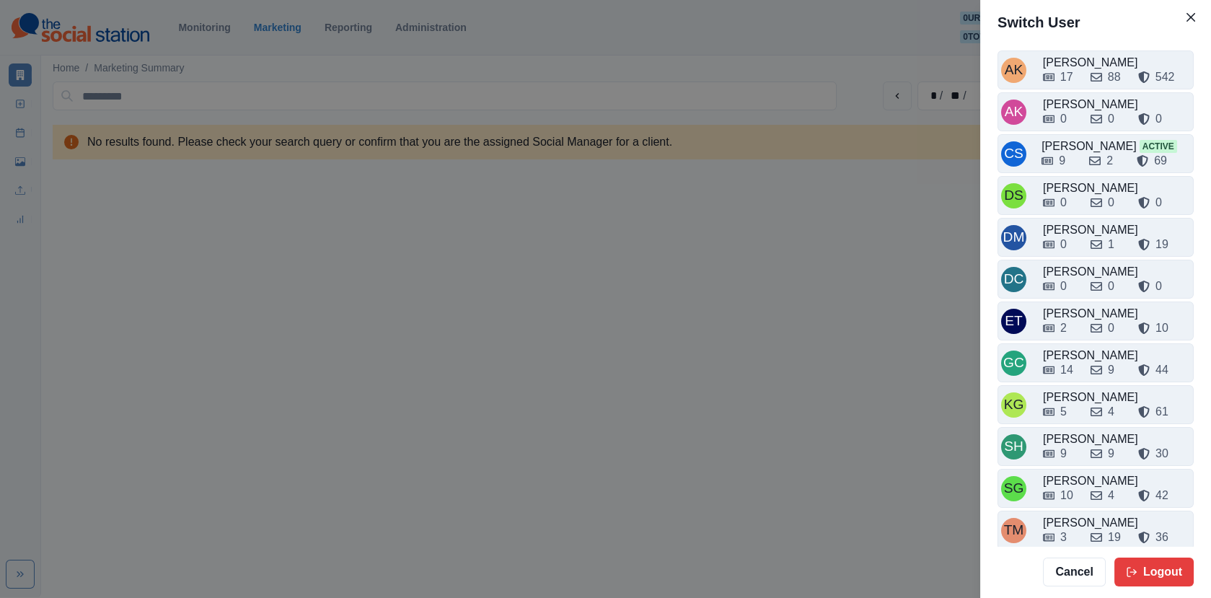
click at [956, 293] on div "Switch User AK [PERSON_NAME] 17 88 542 AK [PERSON_NAME] 0 0 0 CS Crizalyn Servi…" at bounding box center [605, 299] width 1211 height 598
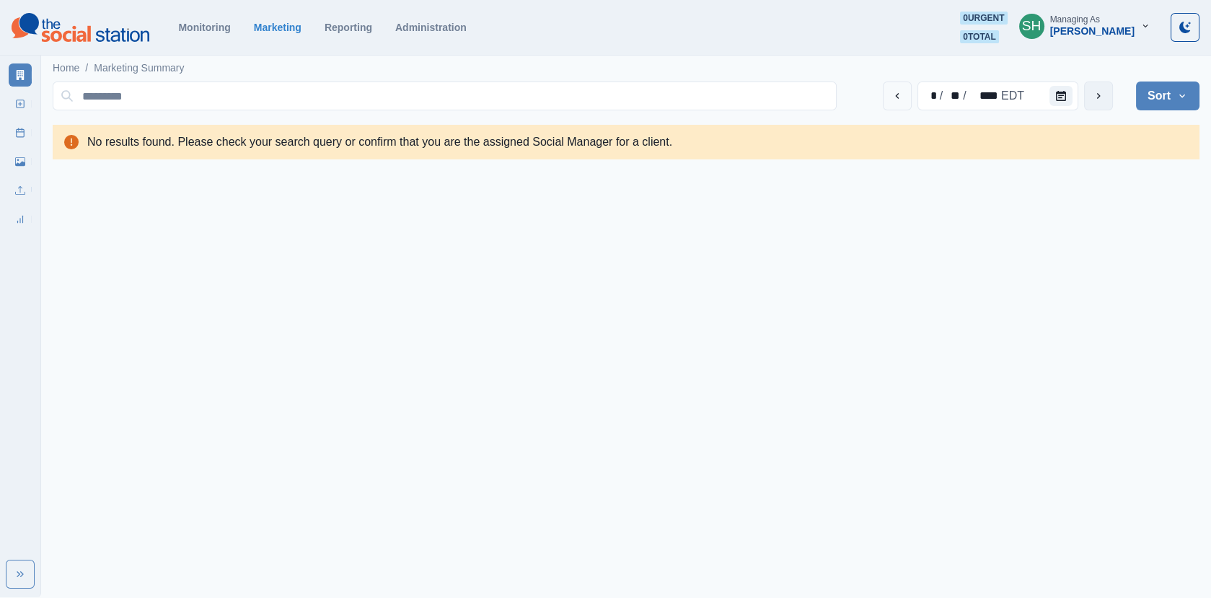
click at [1090, 99] on button "next" at bounding box center [1098, 95] width 29 height 29
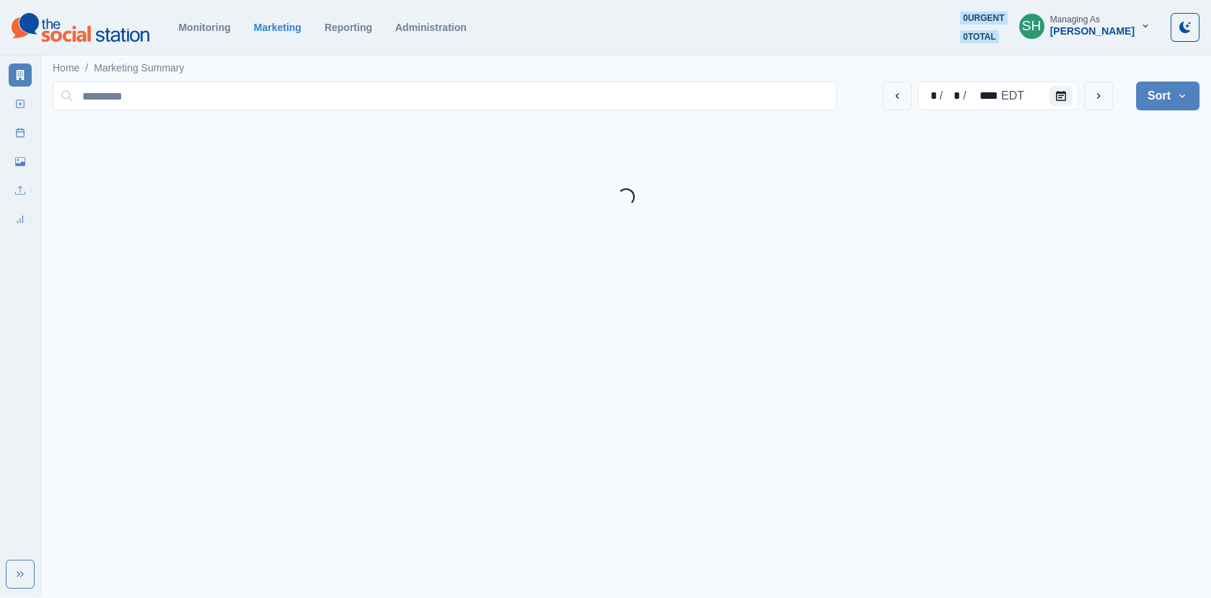
click at [1087, 16] on div "Managing As" at bounding box center [1075, 19] width 50 height 10
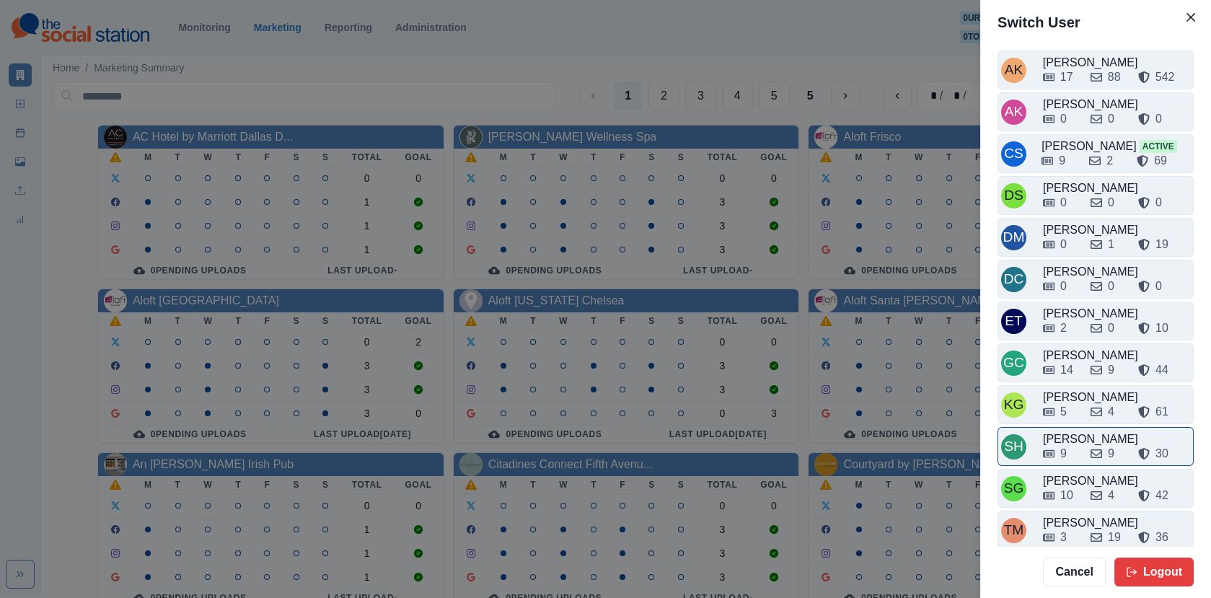
click at [1088, 439] on div "9 9 30" at bounding box center [1116, 450] width 147 height 23
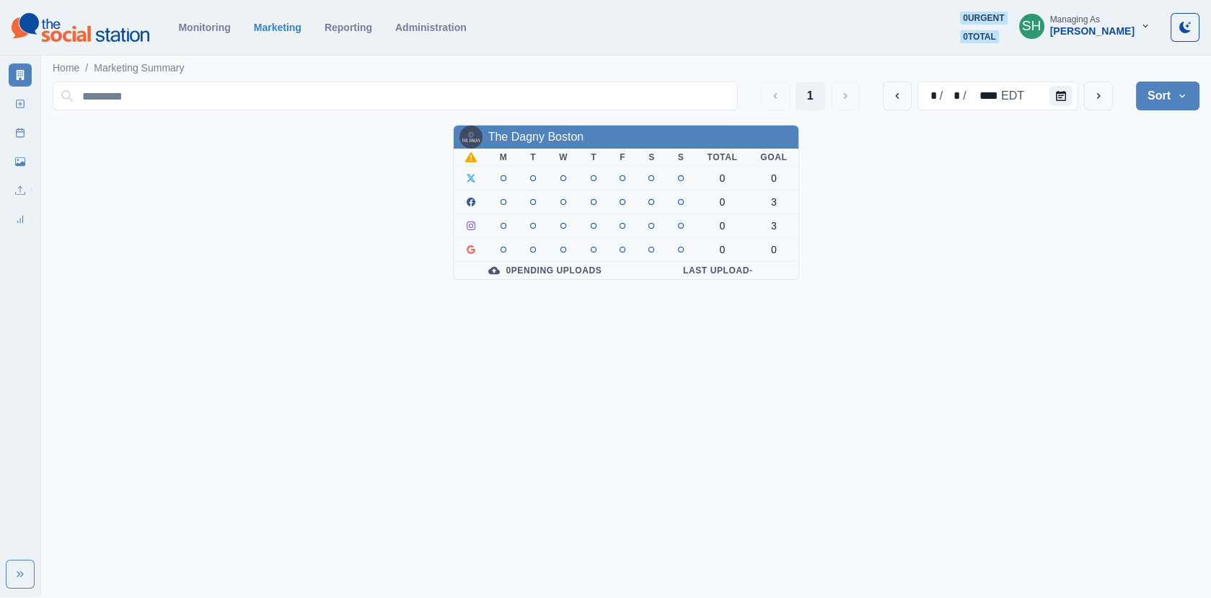
click at [1169, 99] on button "Sort" at bounding box center [1167, 95] width 63 height 29
click at [1074, 132] on span "Client Name" at bounding box center [1127, 135] width 125 height 17
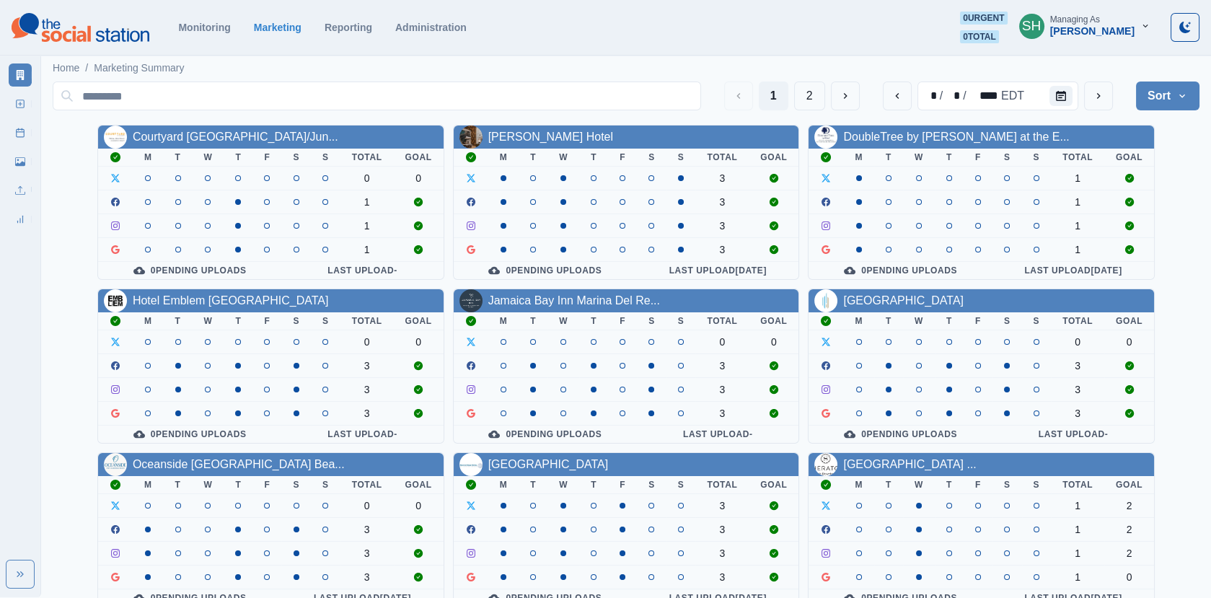
click at [1131, 12] on button "SH Managing As [PERSON_NAME]" at bounding box center [1084, 26] width 154 height 29
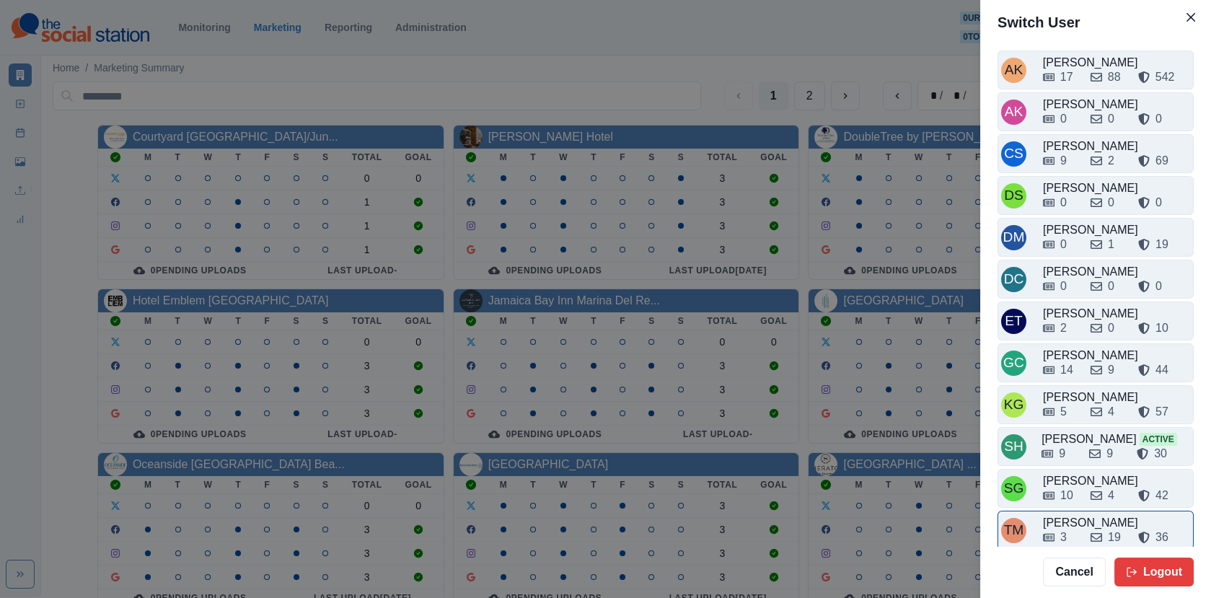
click at [1079, 529] on div "3 19 36" at bounding box center [1116, 537] width 147 height 17
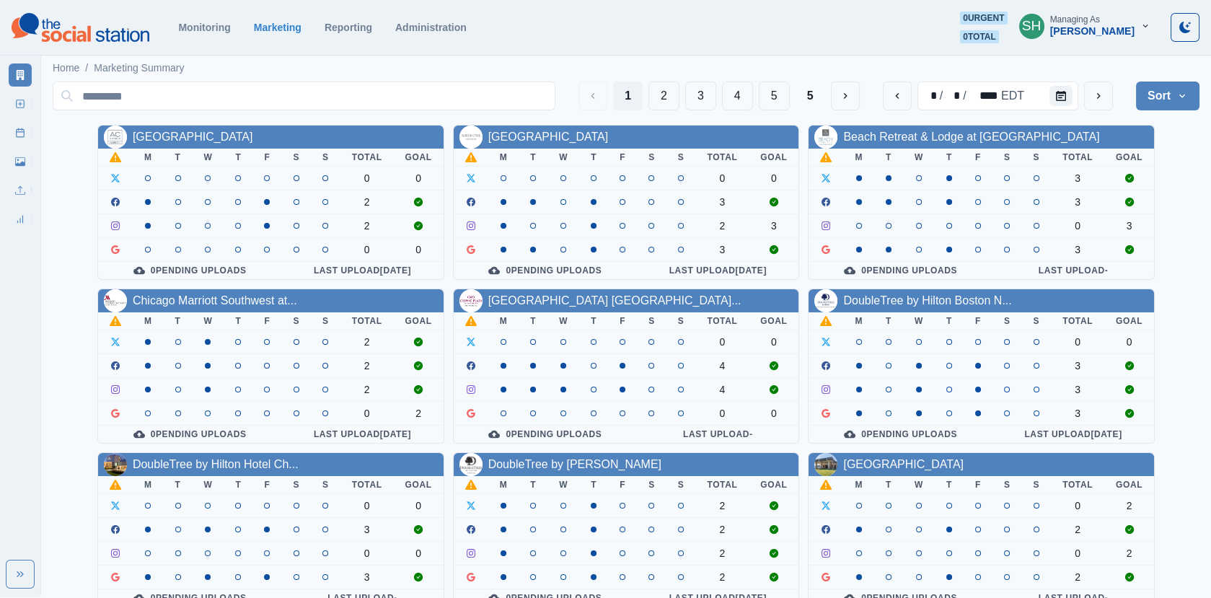
click at [1100, 18] on div "Managing As" at bounding box center [1075, 19] width 50 height 10
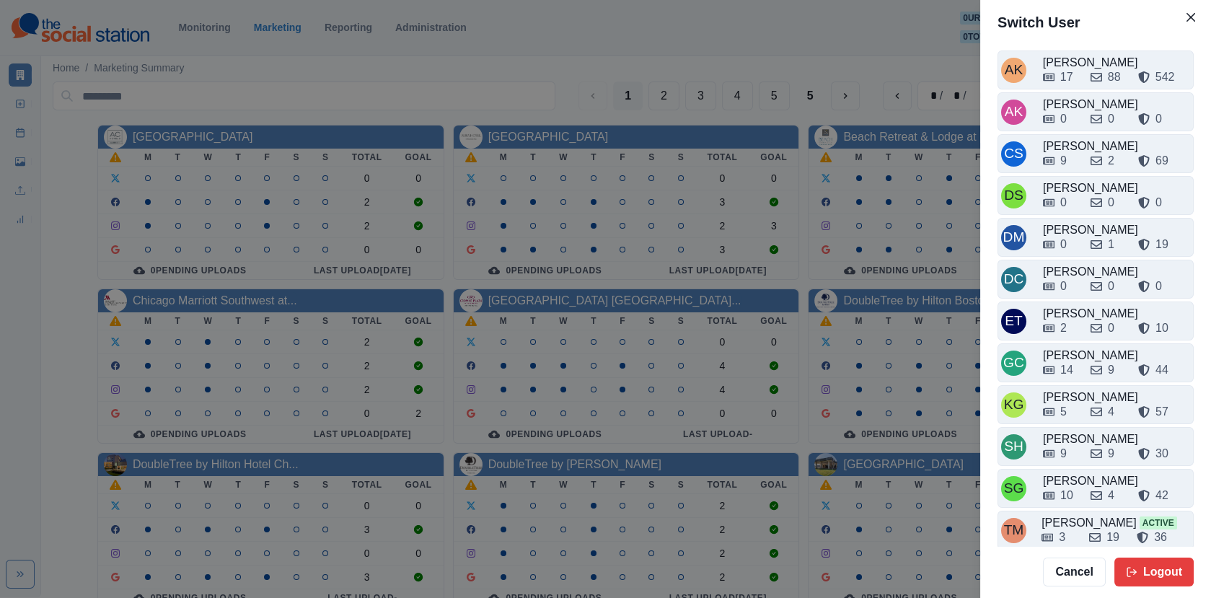
click at [813, 234] on div "Switch User AK [PERSON_NAME] 17 88 542 AK [PERSON_NAME] 0 0 0 CS Crizalyn Servi…" at bounding box center [605, 299] width 1211 height 598
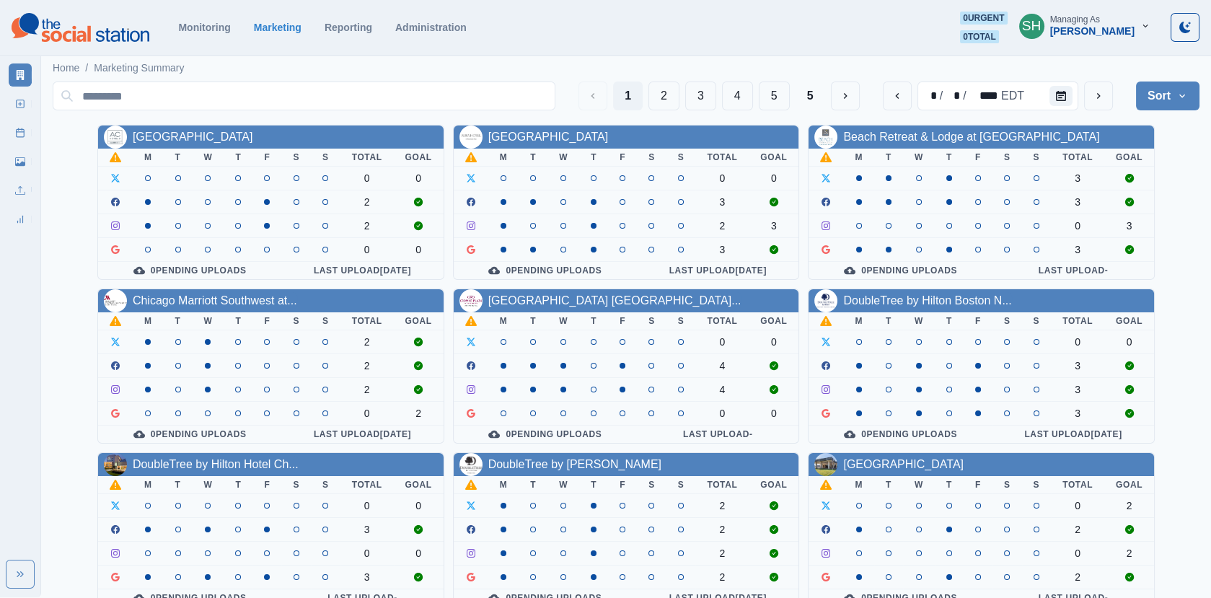
click at [828, 83] on div "1 2 3 4 5 5" at bounding box center [718, 95] width 280 height 29
click at [806, 84] on button "5" at bounding box center [810, 95] width 30 height 29
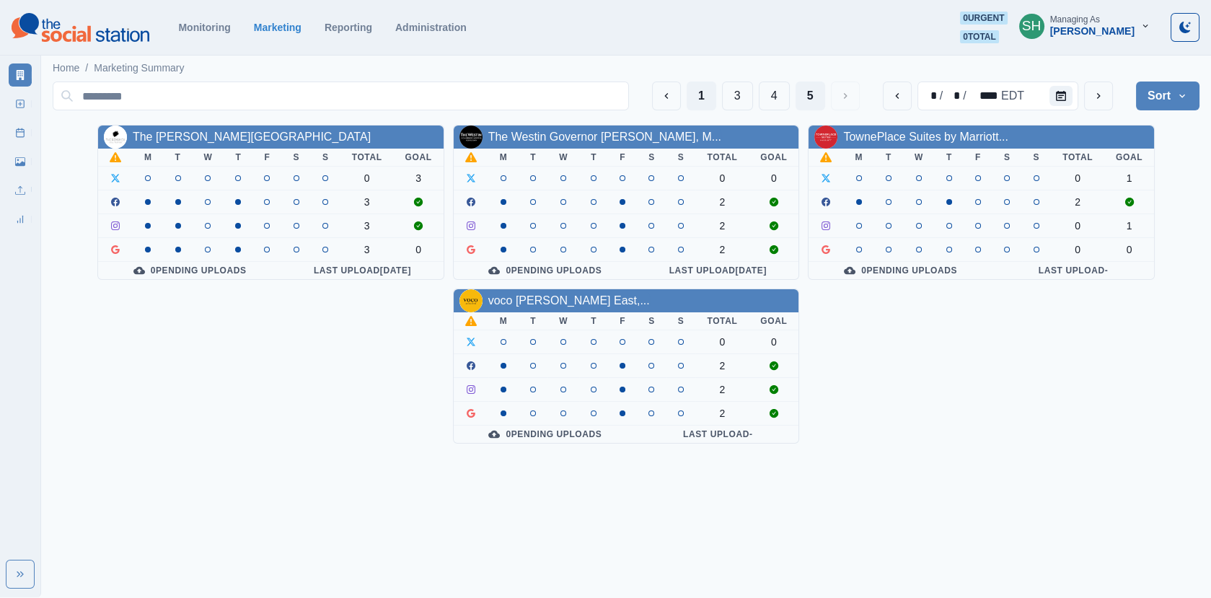
click at [691, 97] on button "1" at bounding box center [701, 95] width 30 height 29
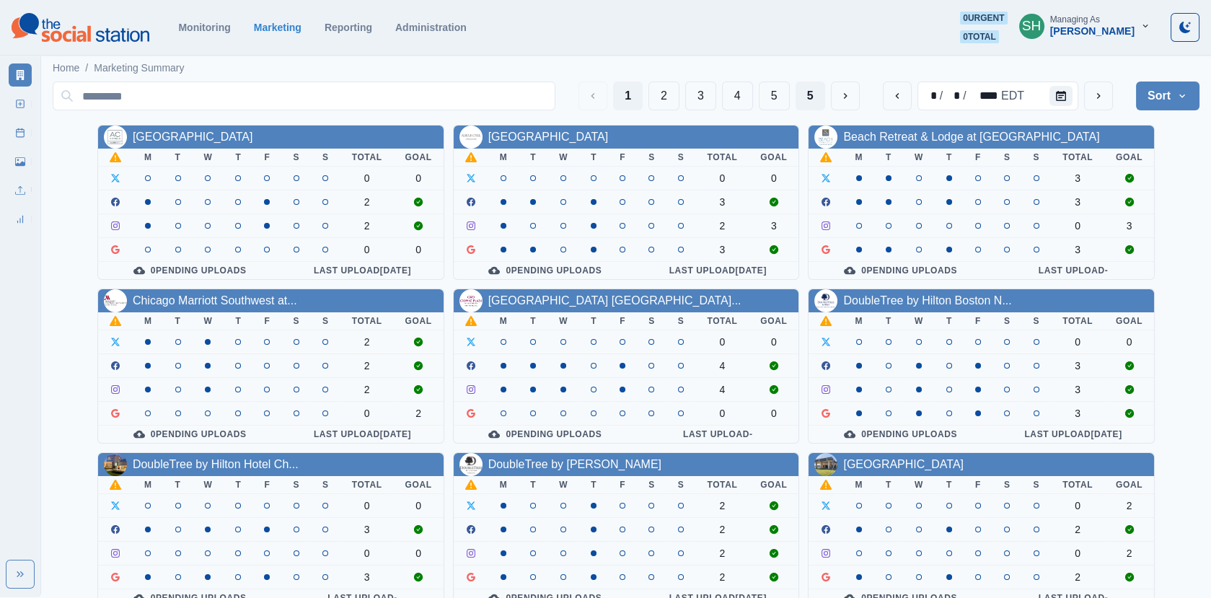
click at [808, 82] on button "5" at bounding box center [810, 95] width 30 height 29
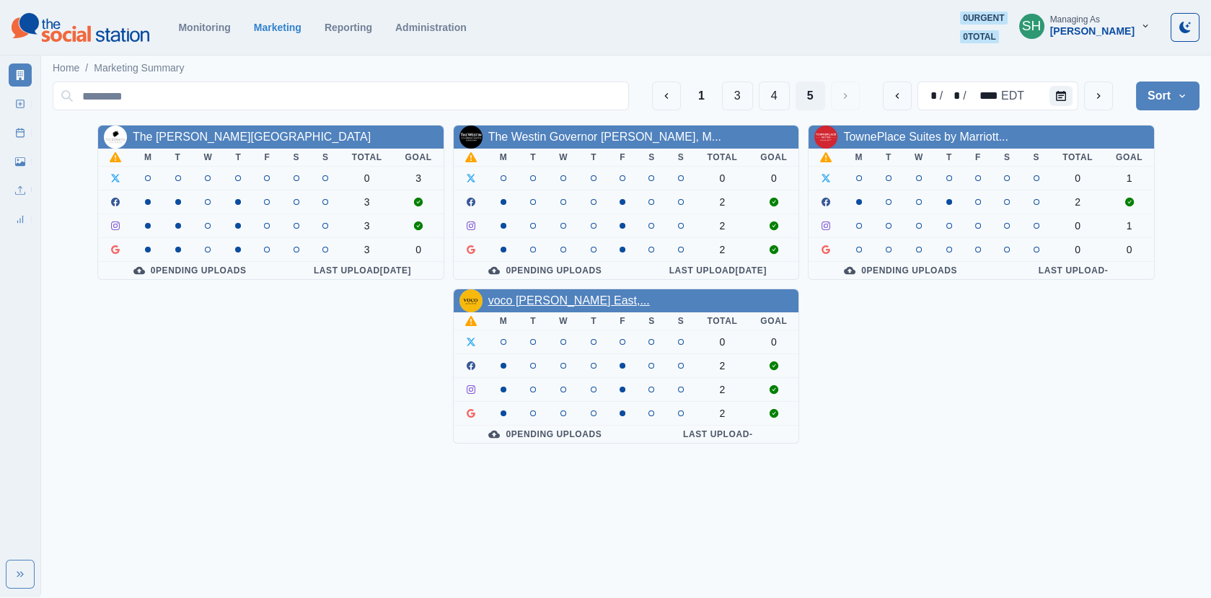
click at [543, 296] on link "voco [PERSON_NAME] East,..." at bounding box center [569, 300] width 162 height 12
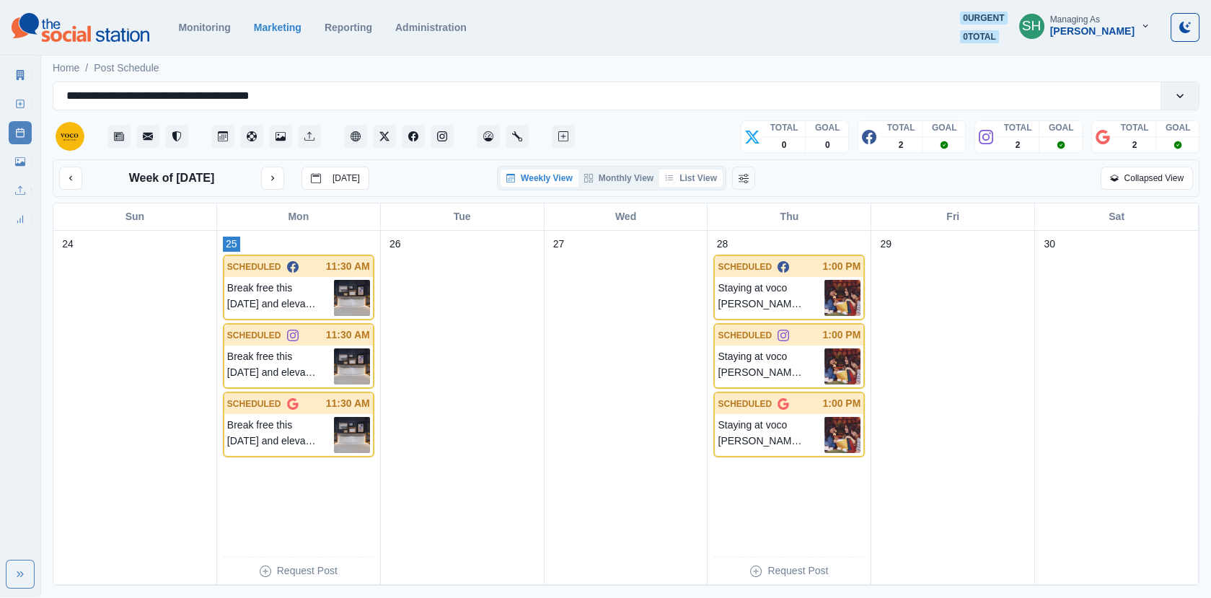
click at [695, 173] on button "List View" at bounding box center [690, 177] width 63 height 17
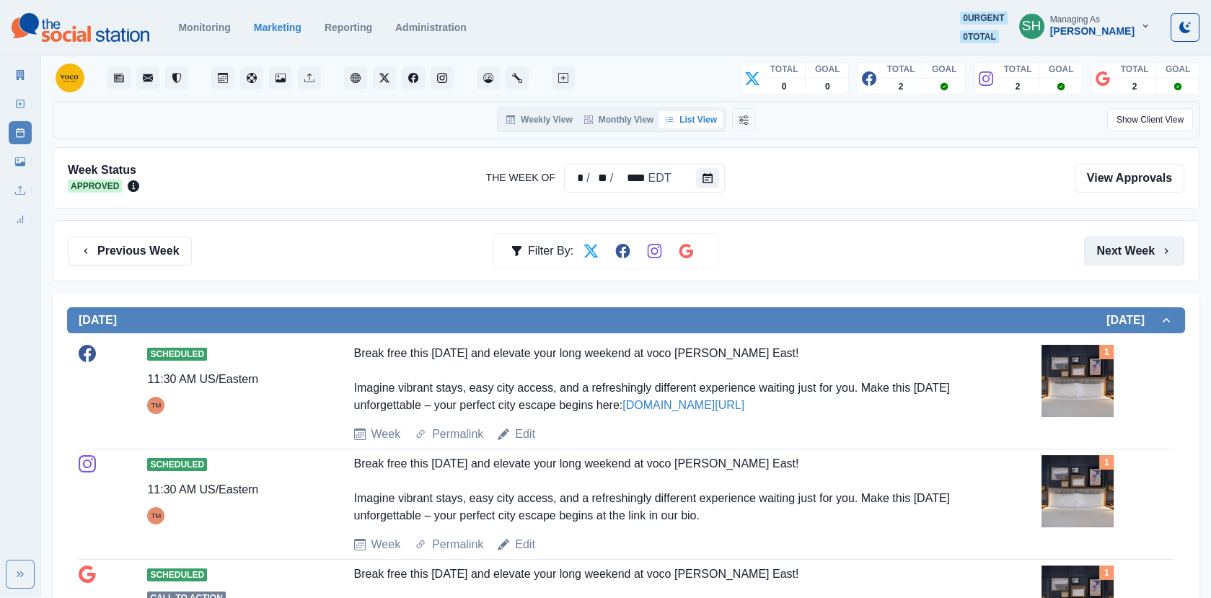
click at [1145, 252] on button "Next Week" at bounding box center [1134, 251] width 100 height 29
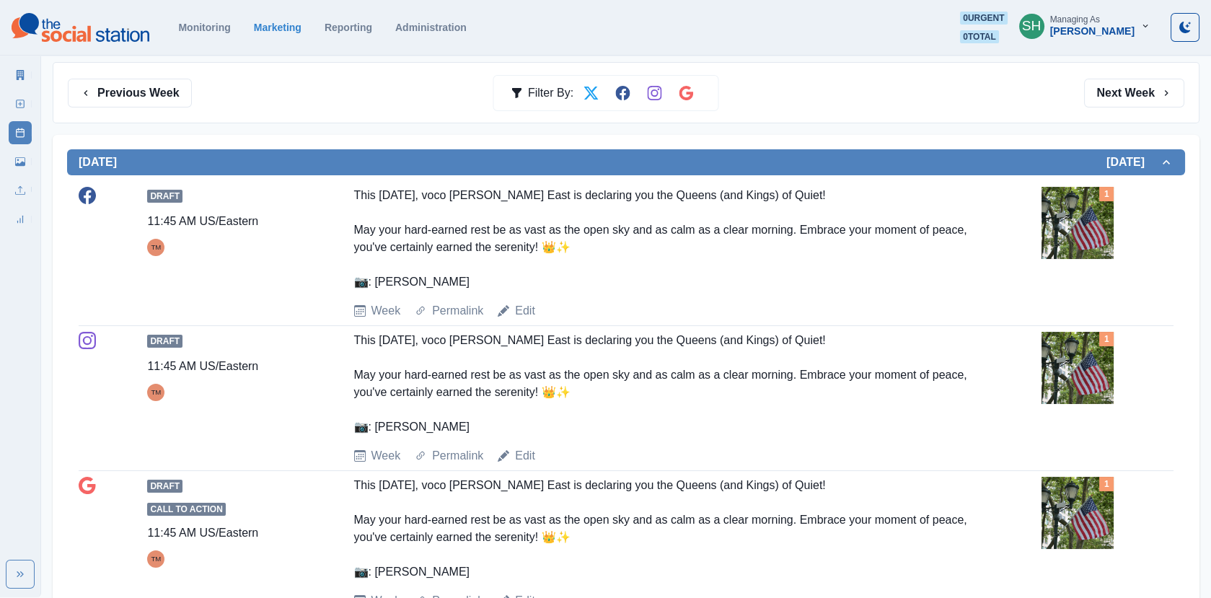
scroll to position [242, 0]
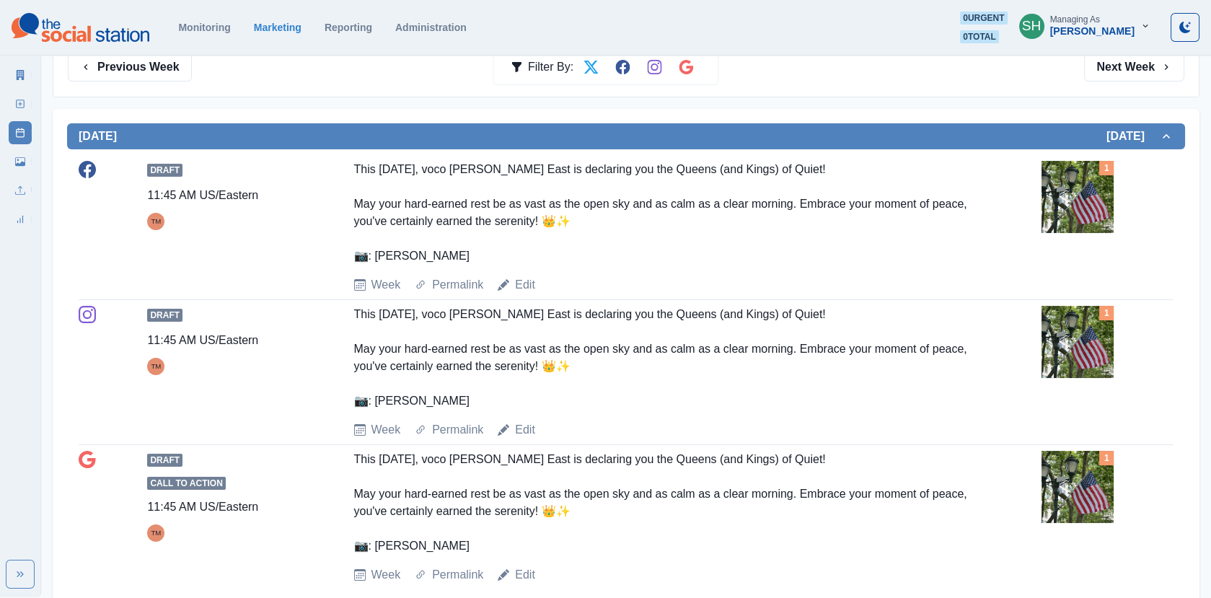
click at [1071, 184] on img at bounding box center [1077, 197] width 72 height 72
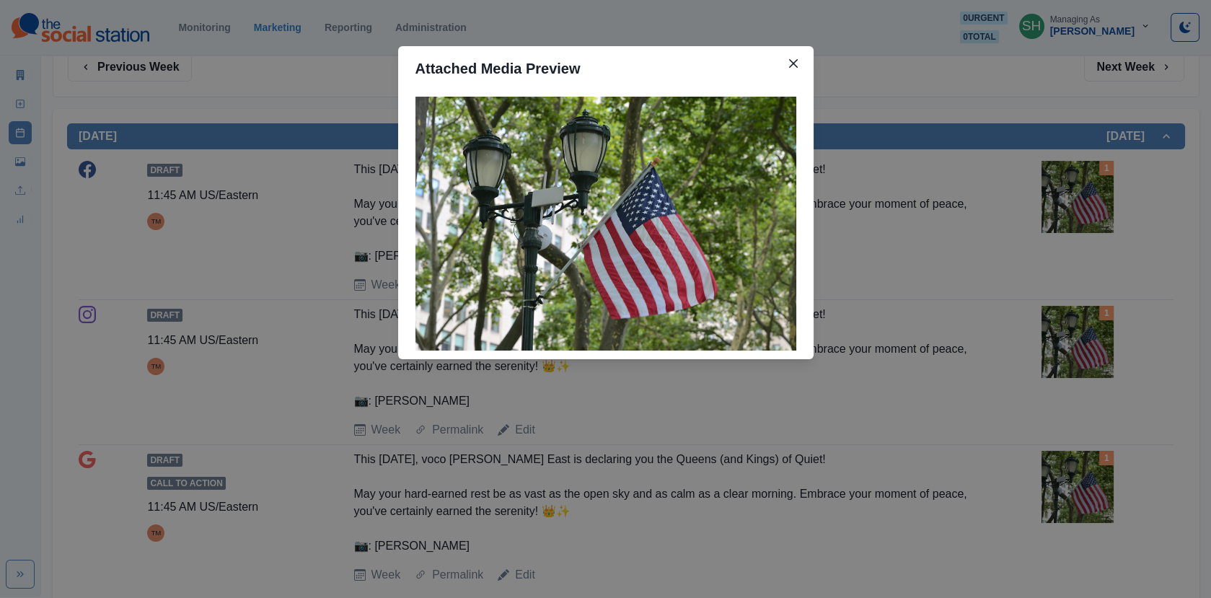
click at [1071, 184] on div "Attached Media Preview" at bounding box center [605, 299] width 1211 height 598
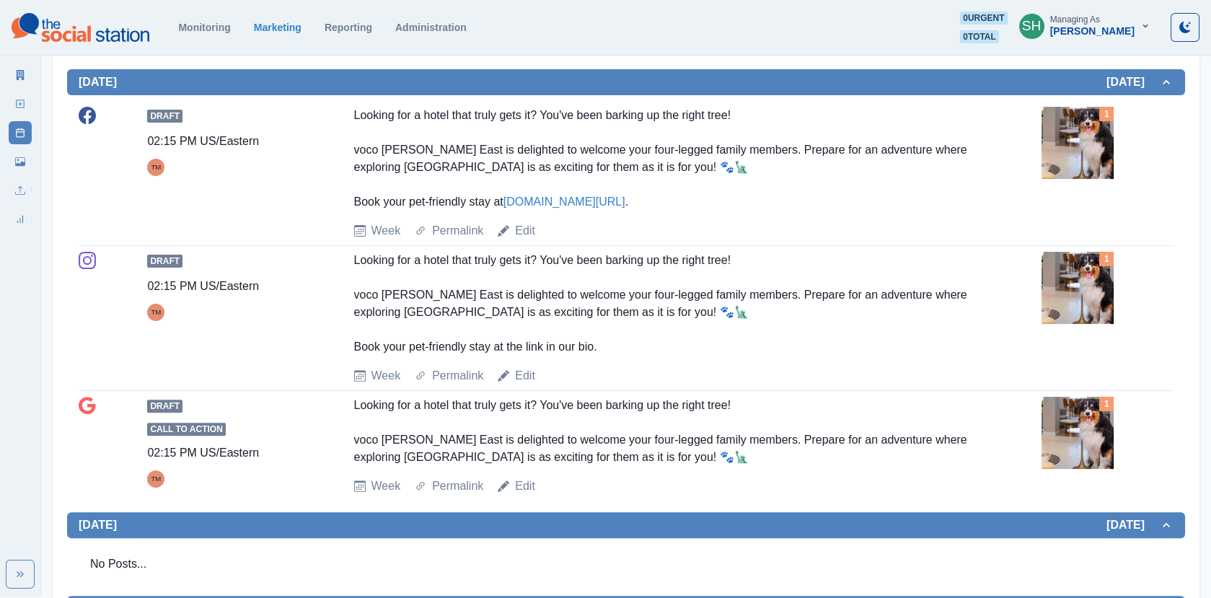
scroll to position [1022, 0]
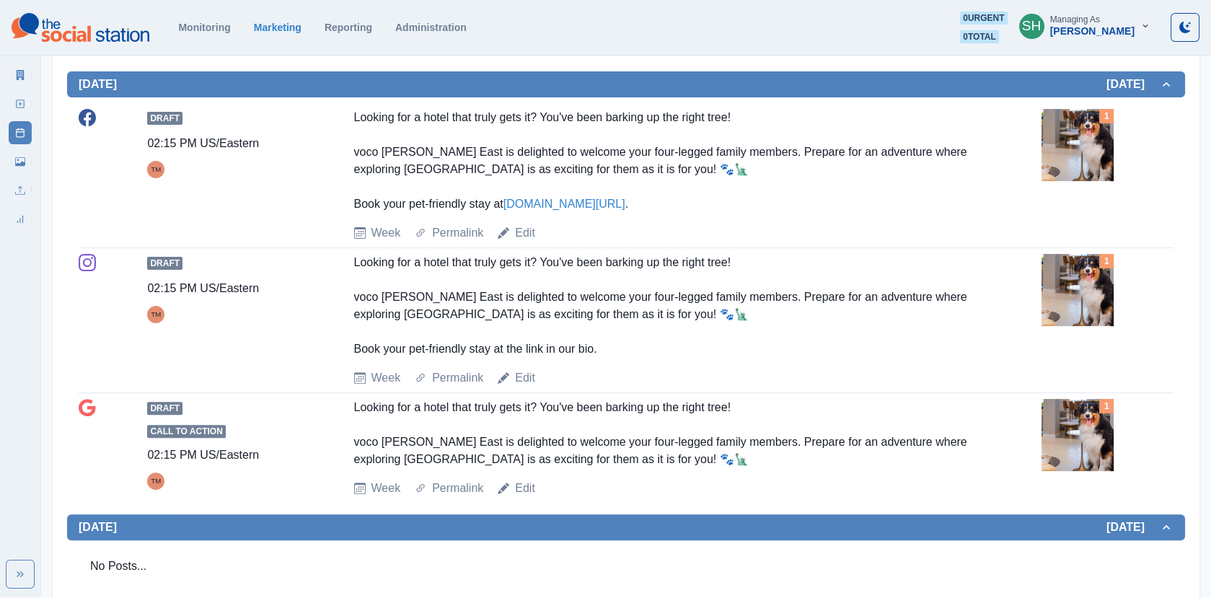
click at [1078, 146] on img at bounding box center [1077, 145] width 72 height 72
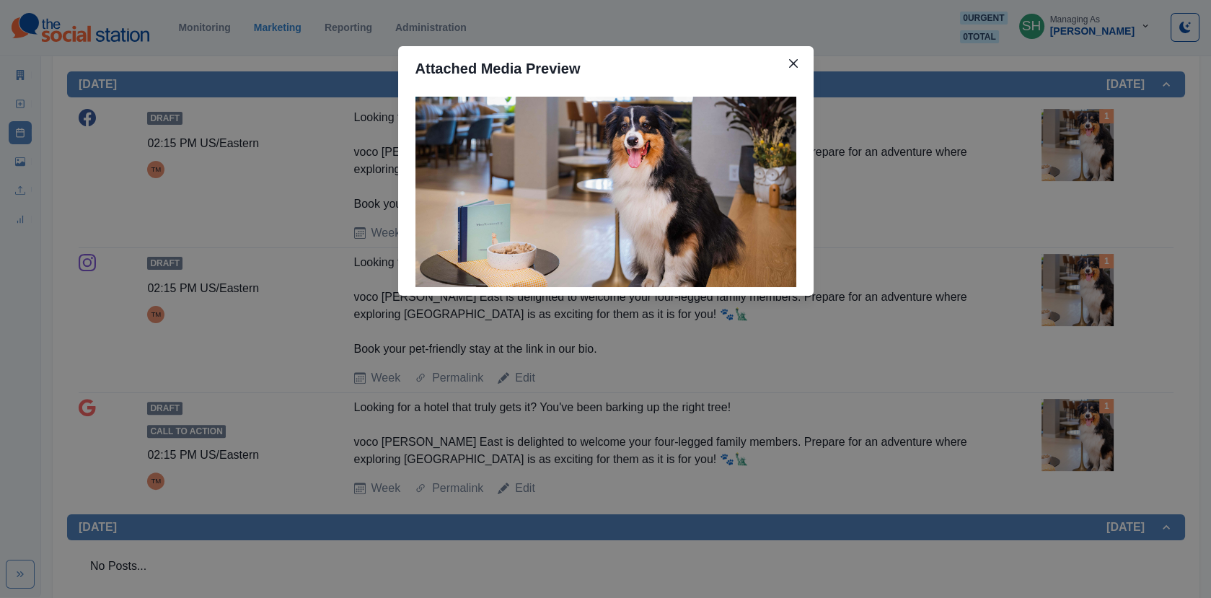
click at [1078, 146] on div "Attached Media Preview" at bounding box center [605, 299] width 1211 height 598
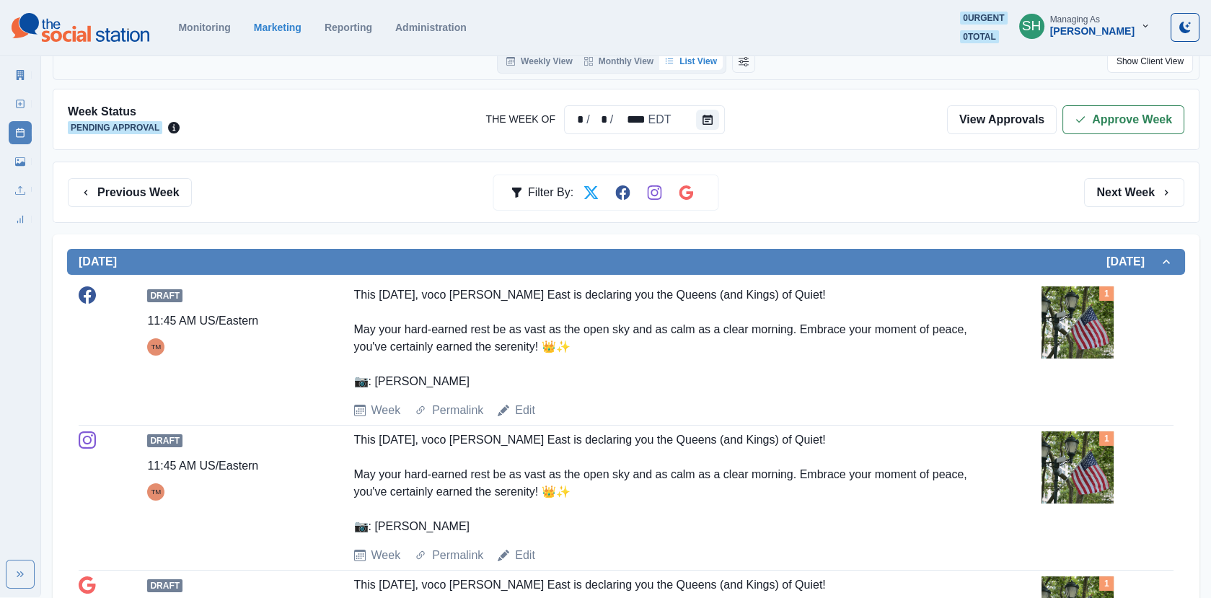
scroll to position [0, 0]
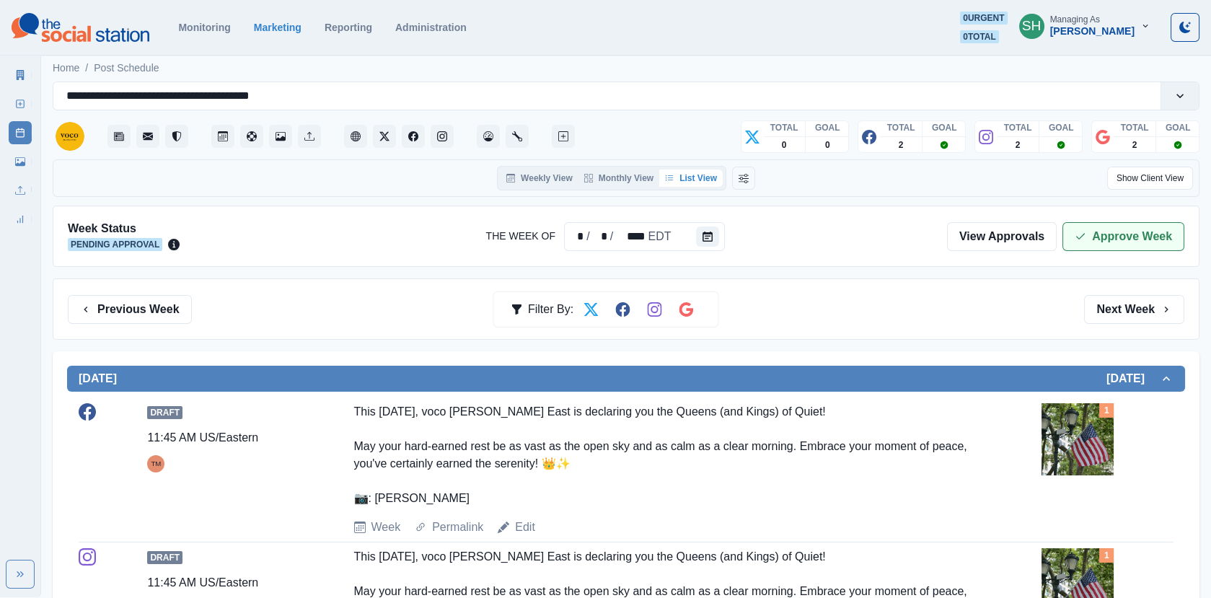
click at [1095, 243] on button "Approve Week" at bounding box center [1123, 236] width 122 height 29
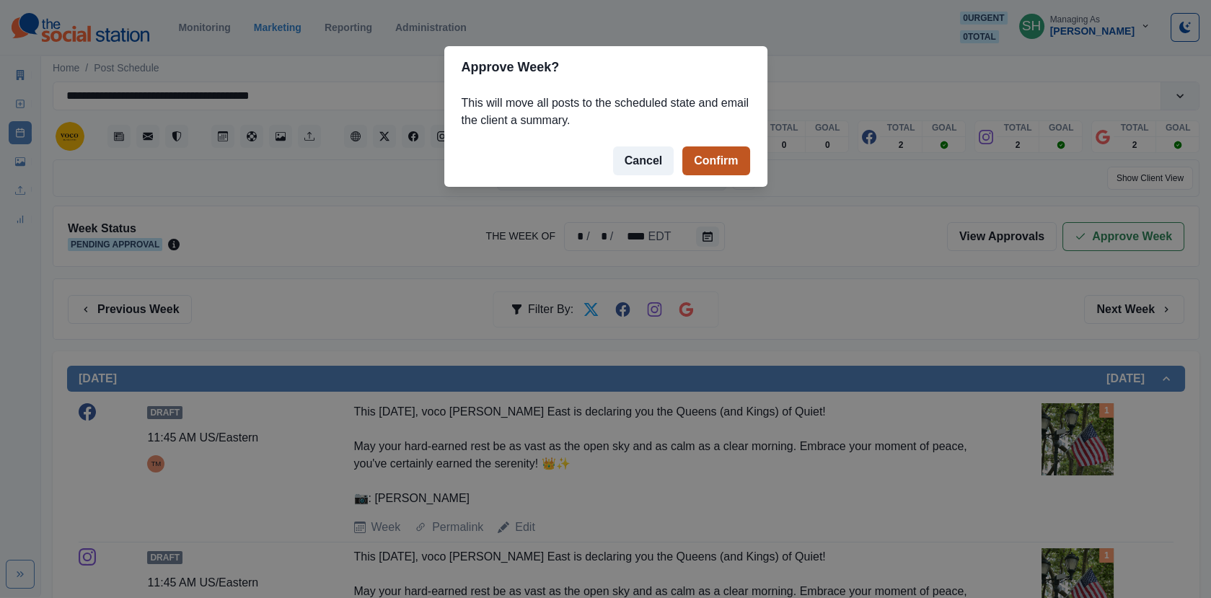
click at [733, 165] on button "Confirm" at bounding box center [715, 160] width 67 height 29
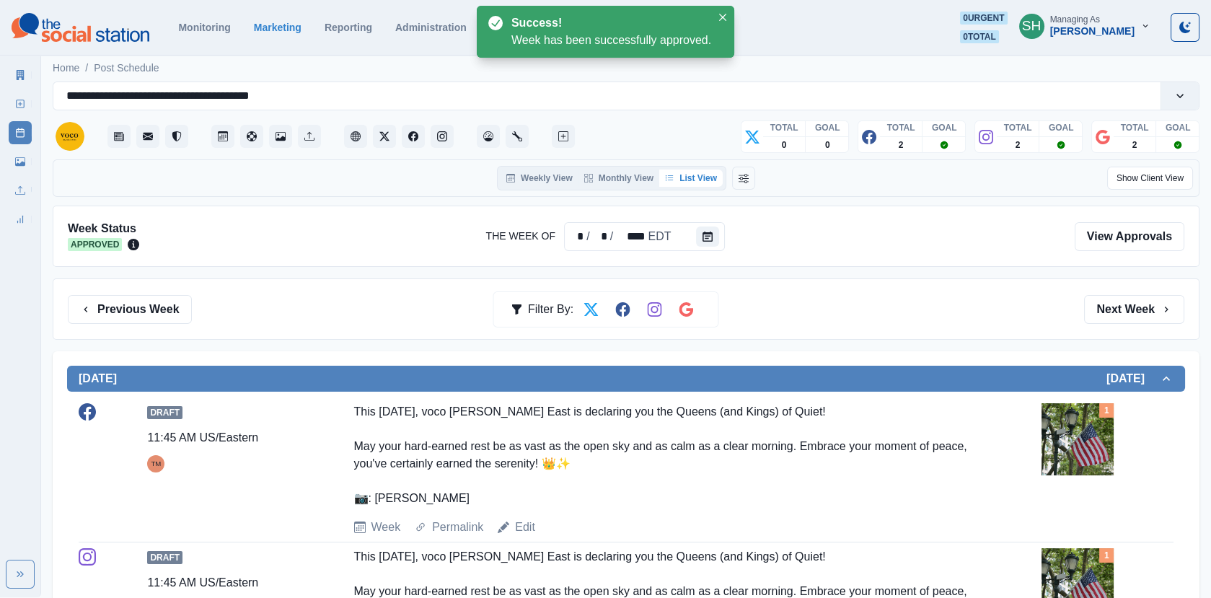
click at [12, 66] on link "Marketing Summary" at bounding box center [20, 74] width 23 height 23
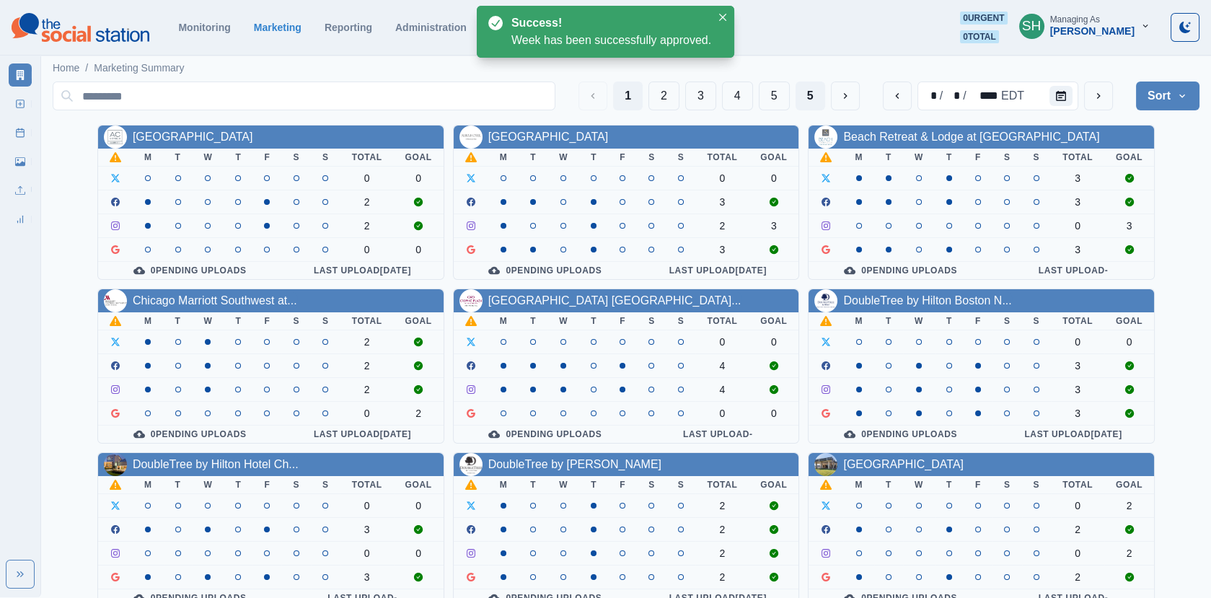
click at [802, 92] on button "5" at bounding box center [810, 95] width 30 height 29
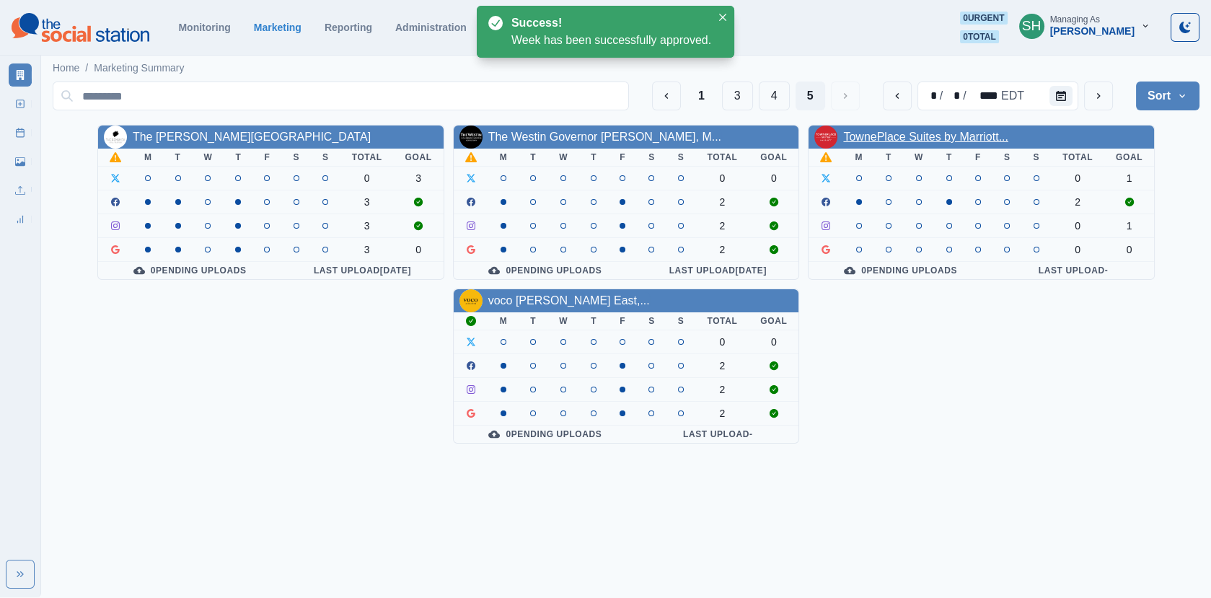
click at [915, 133] on link "TownePlace Suites by Marriott..." at bounding box center [925, 137] width 165 height 12
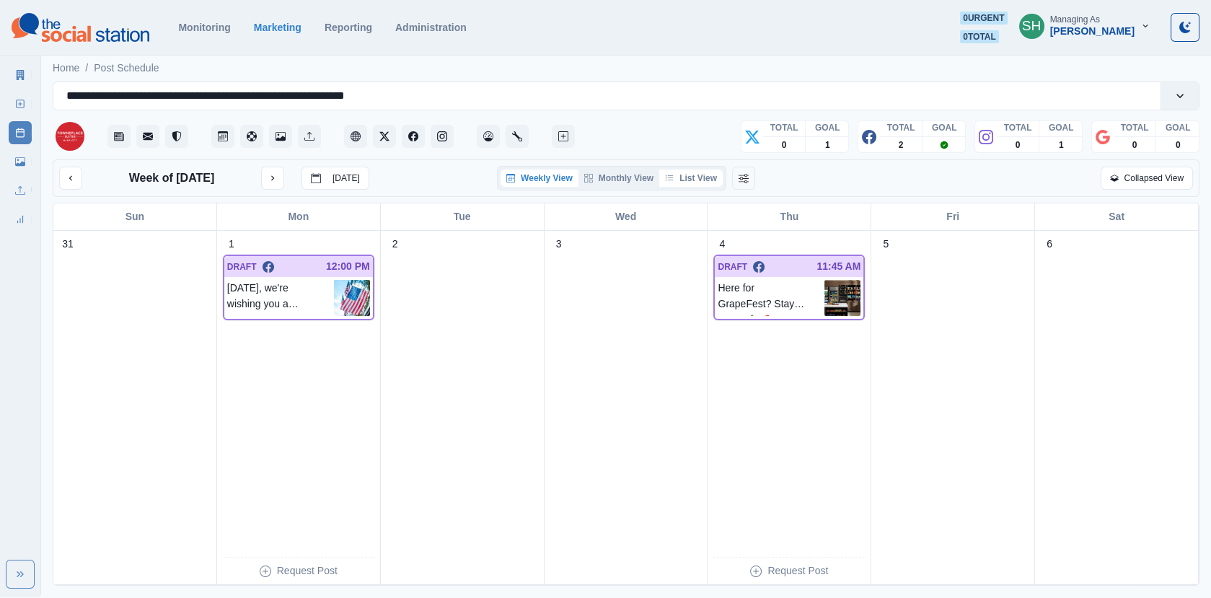
click at [681, 182] on button "List View" at bounding box center [690, 177] width 63 height 17
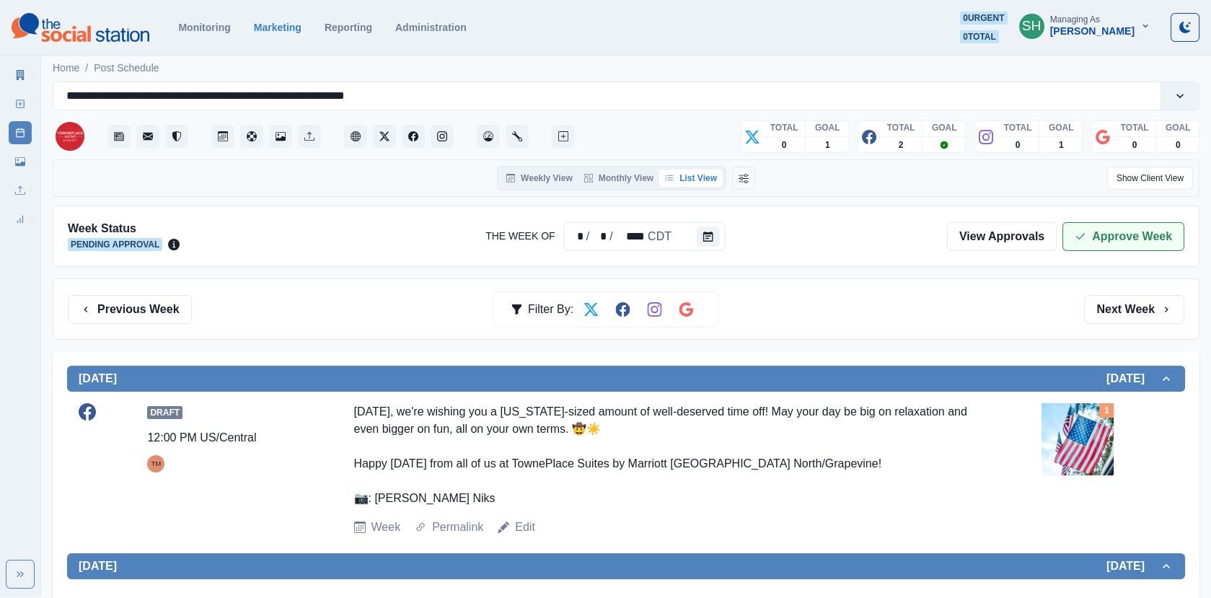
click at [1136, 233] on button "Approve Week" at bounding box center [1123, 236] width 122 height 29
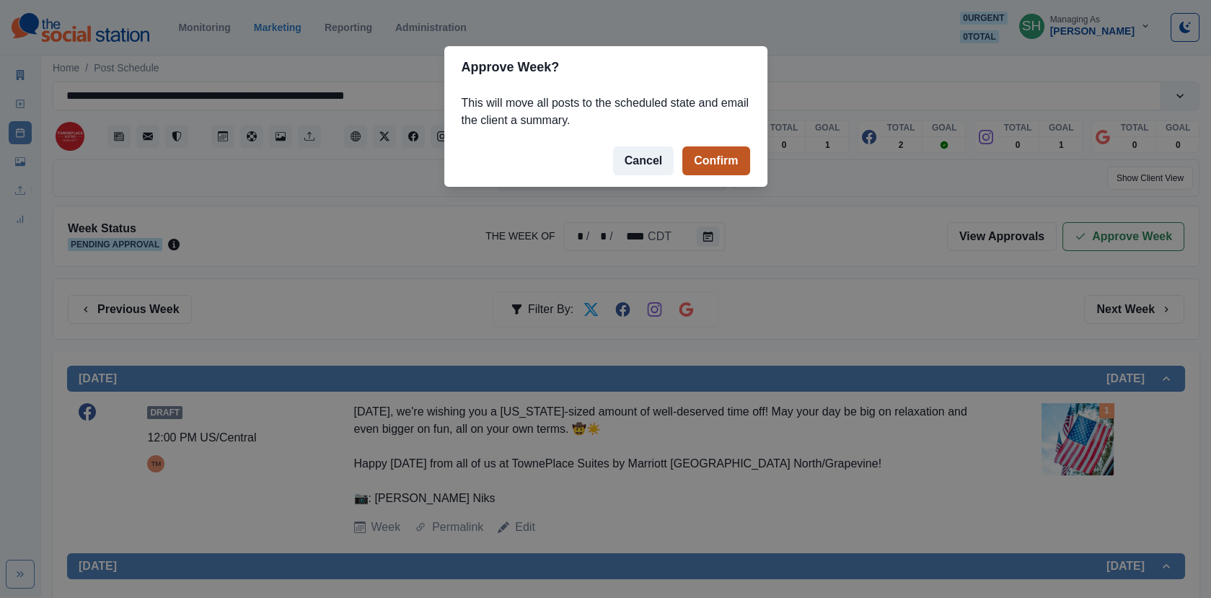
click at [727, 157] on button "Confirm" at bounding box center [715, 160] width 67 height 29
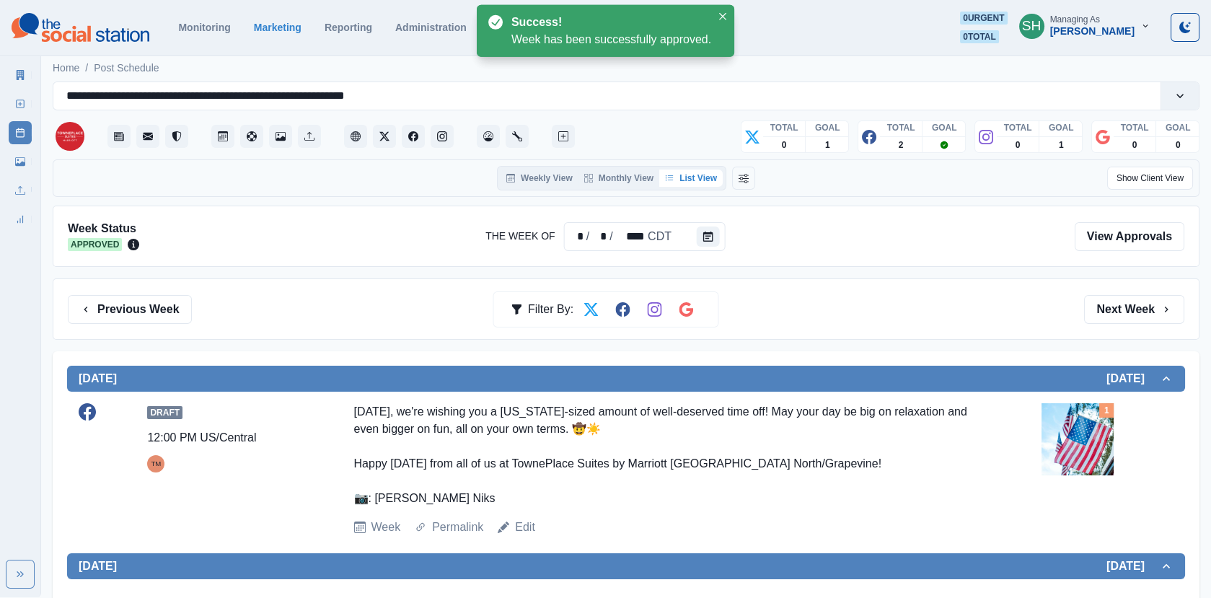
scroll to position [637, 0]
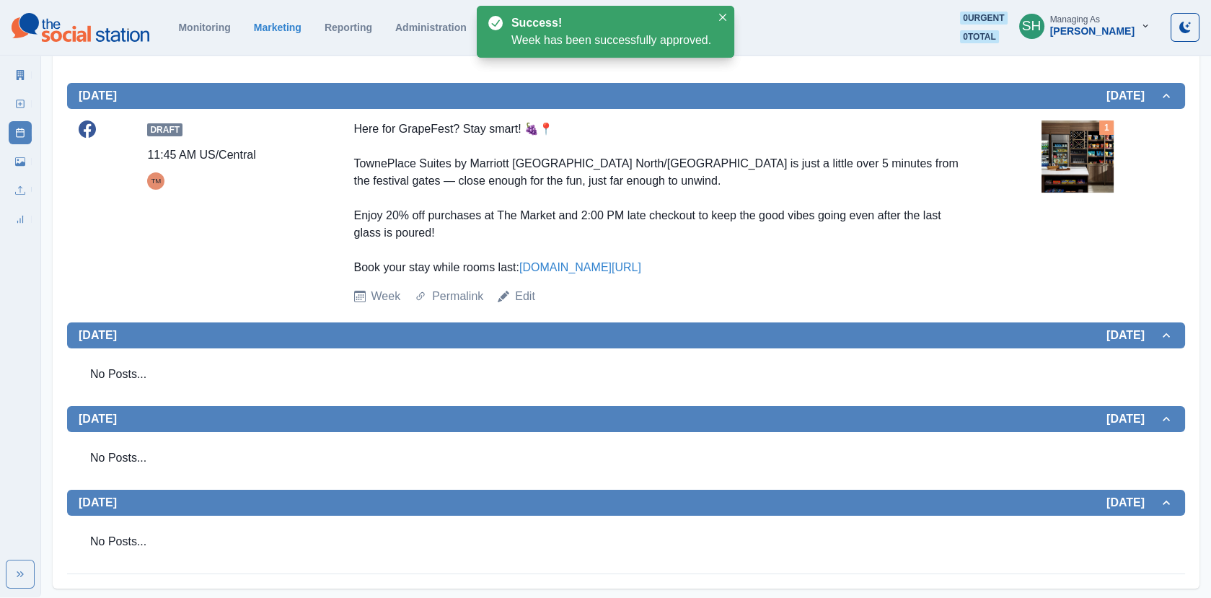
click at [31, 69] on link "Marketing Summary" at bounding box center [20, 74] width 23 height 23
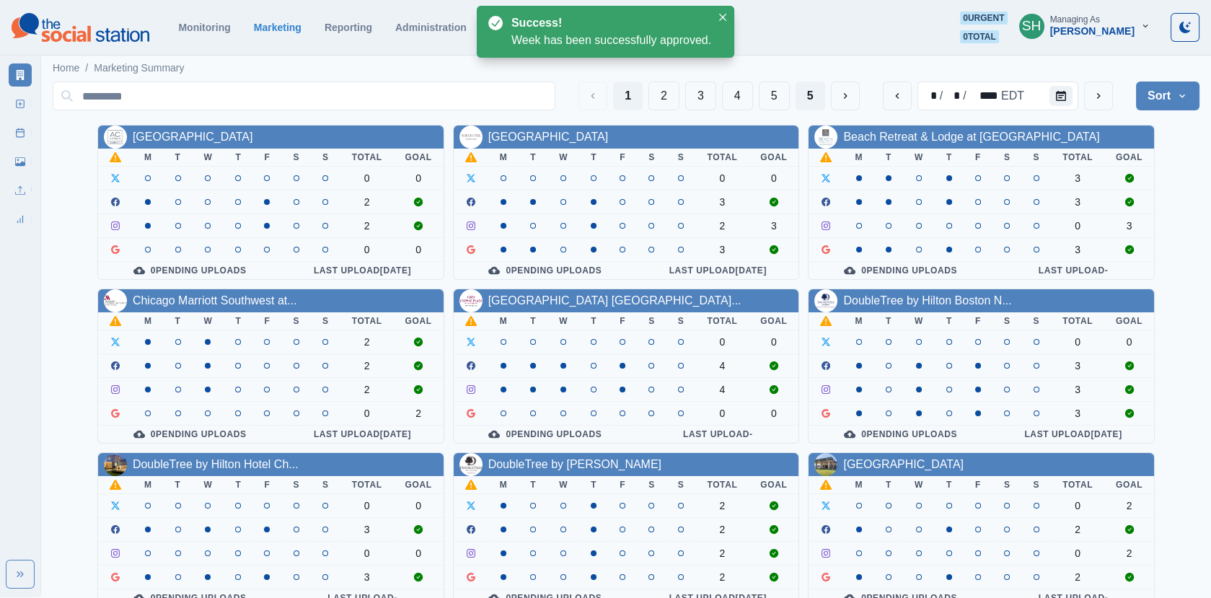
click at [808, 92] on button "5" at bounding box center [810, 95] width 30 height 29
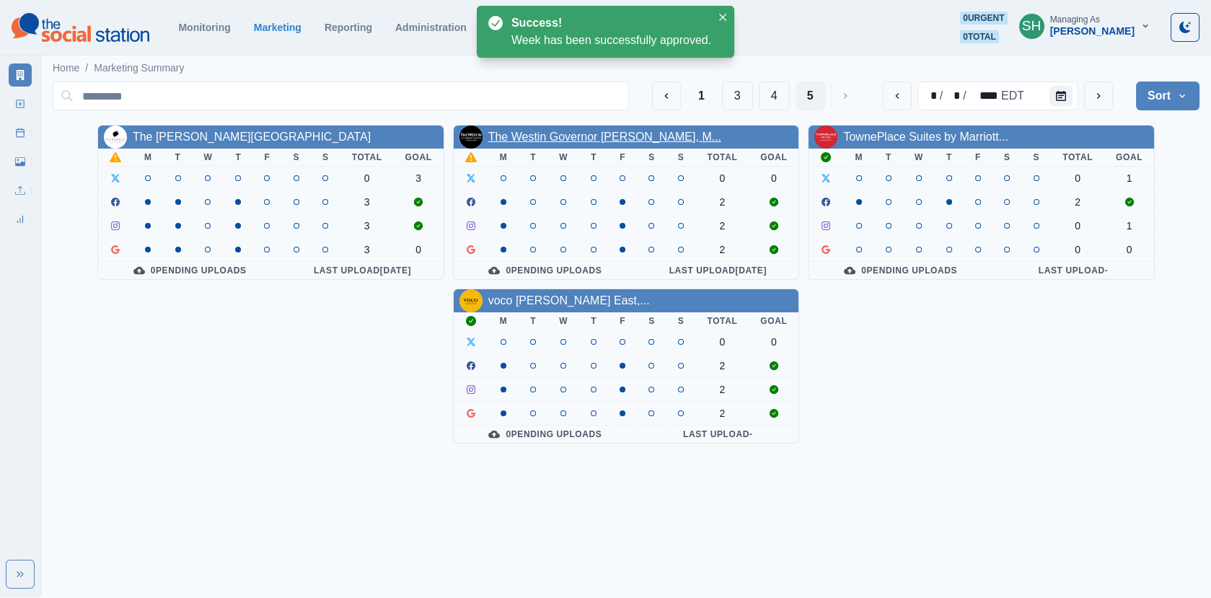
click at [611, 139] on link "The Westin Governor [PERSON_NAME], M..." at bounding box center [604, 137] width 233 height 12
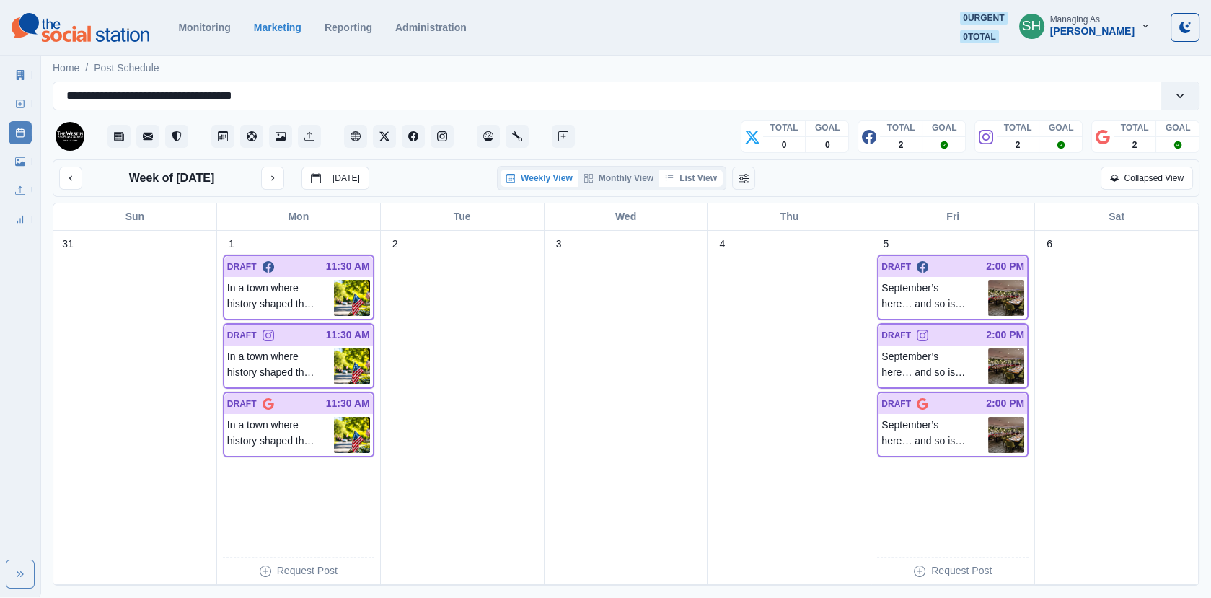
click at [722, 177] on div "Weekly View Monthly View List View" at bounding box center [611, 177] width 222 height 17
click at [703, 177] on button "List View" at bounding box center [690, 177] width 63 height 17
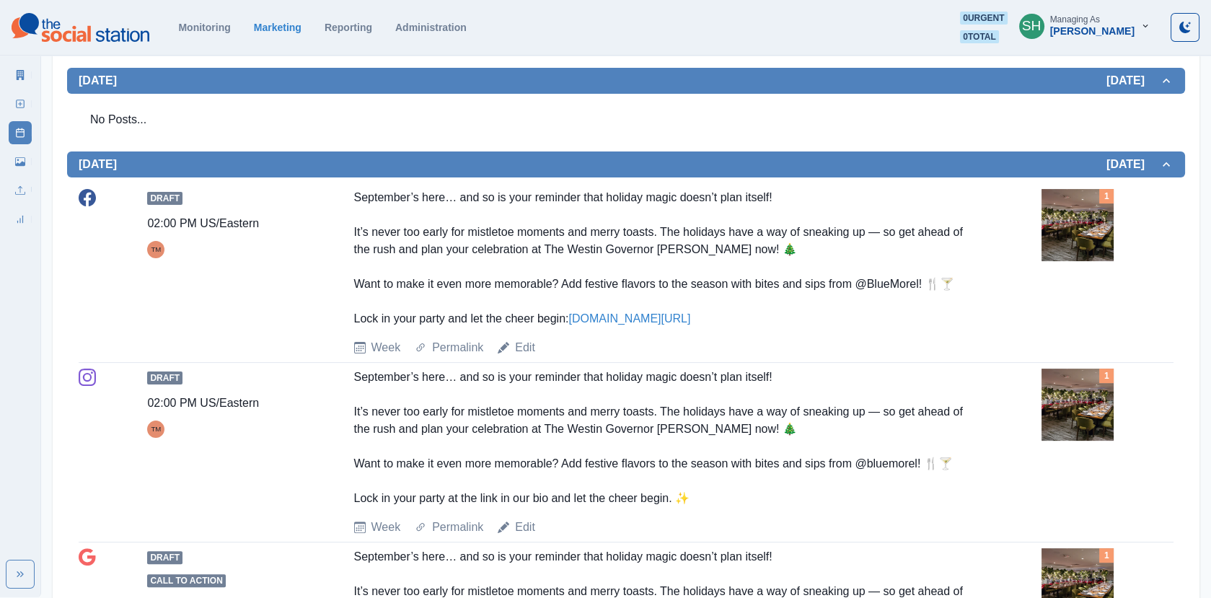
scroll to position [925, 0]
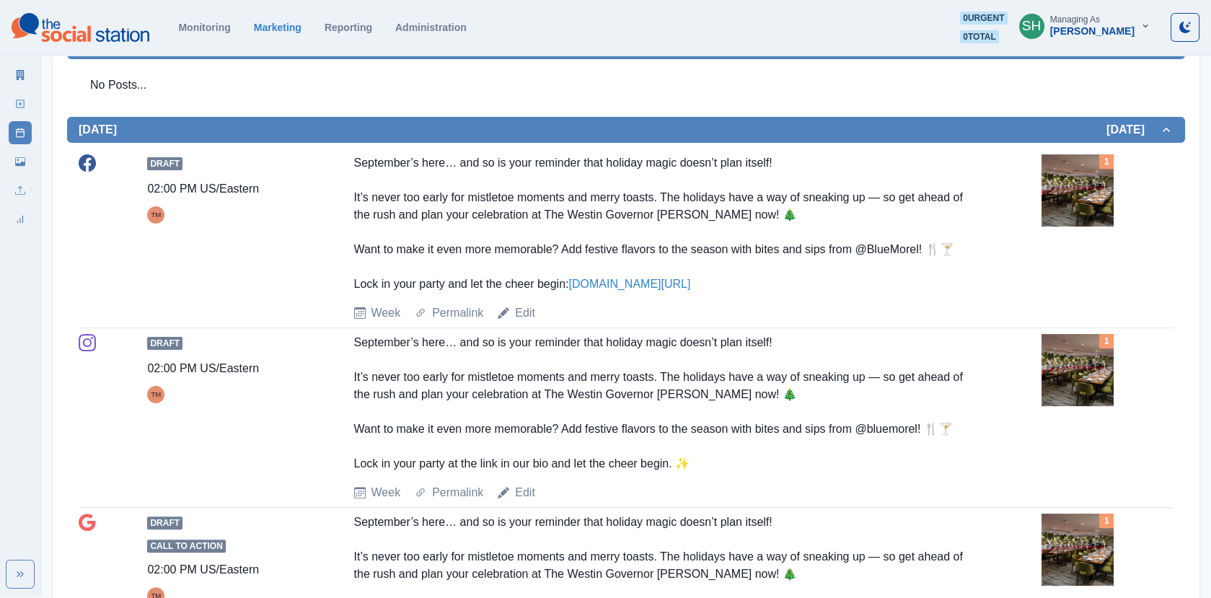
click at [1086, 198] on img at bounding box center [1077, 190] width 72 height 72
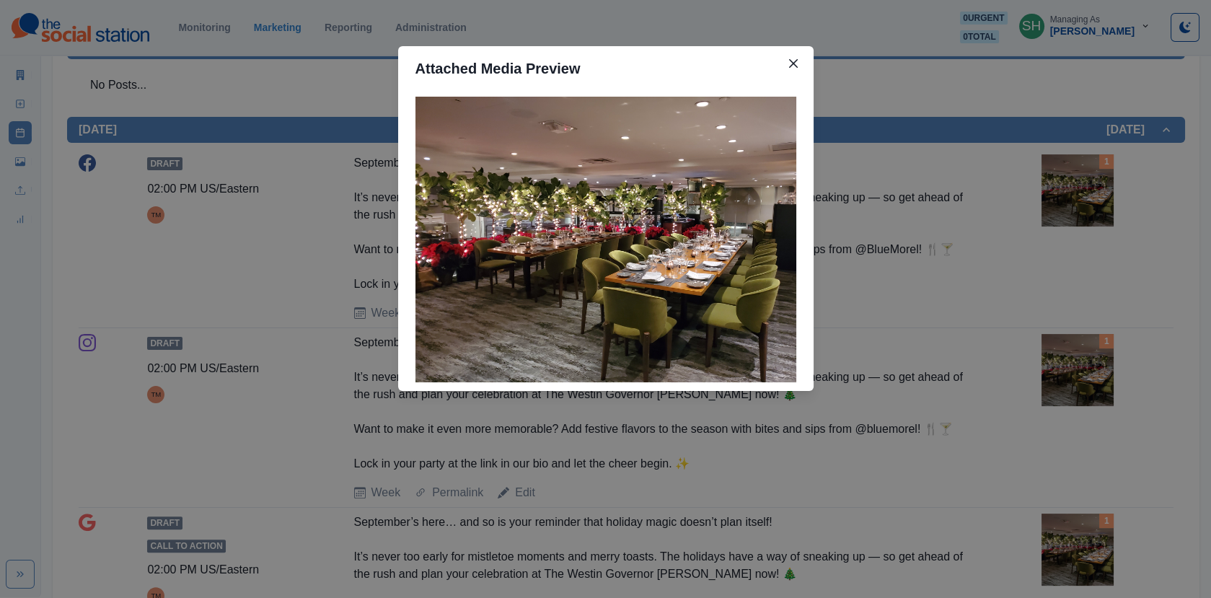
click at [1086, 198] on div "Attached Media Preview" at bounding box center [605, 299] width 1211 height 598
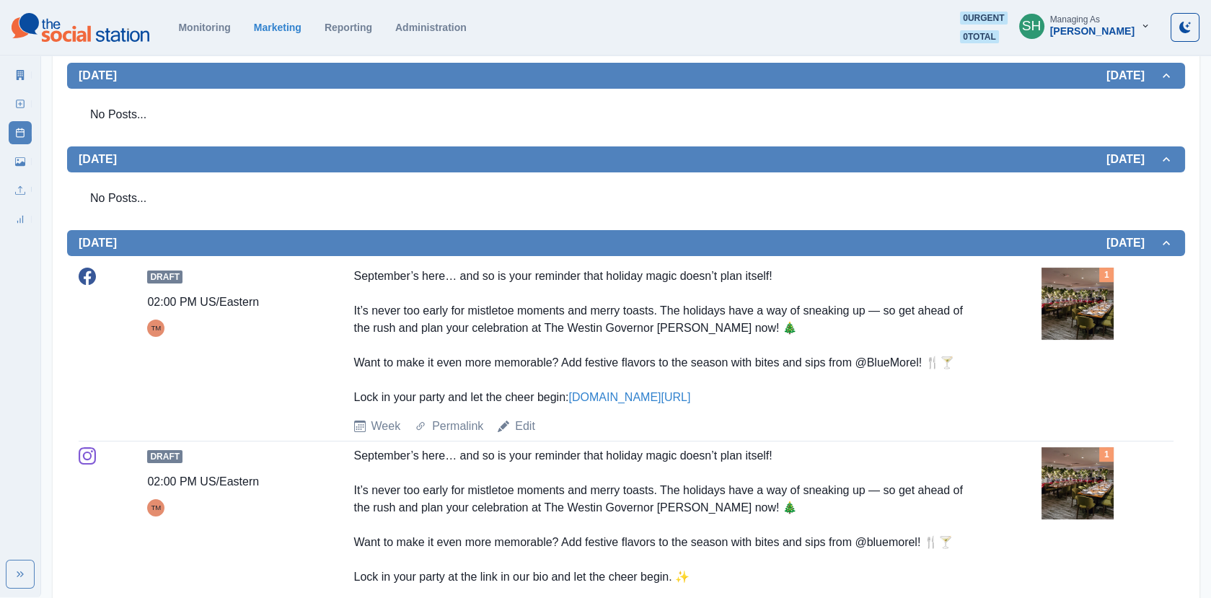
scroll to position [0, 0]
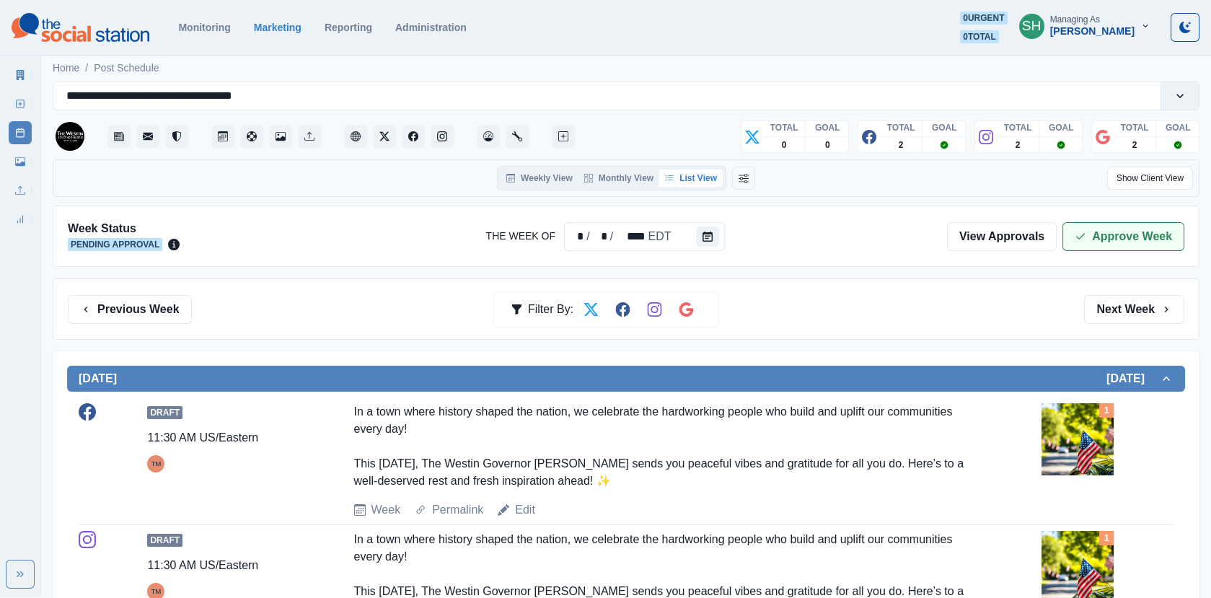
click at [1084, 238] on icon "button" at bounding box center [1080, 237] width 12 height 12
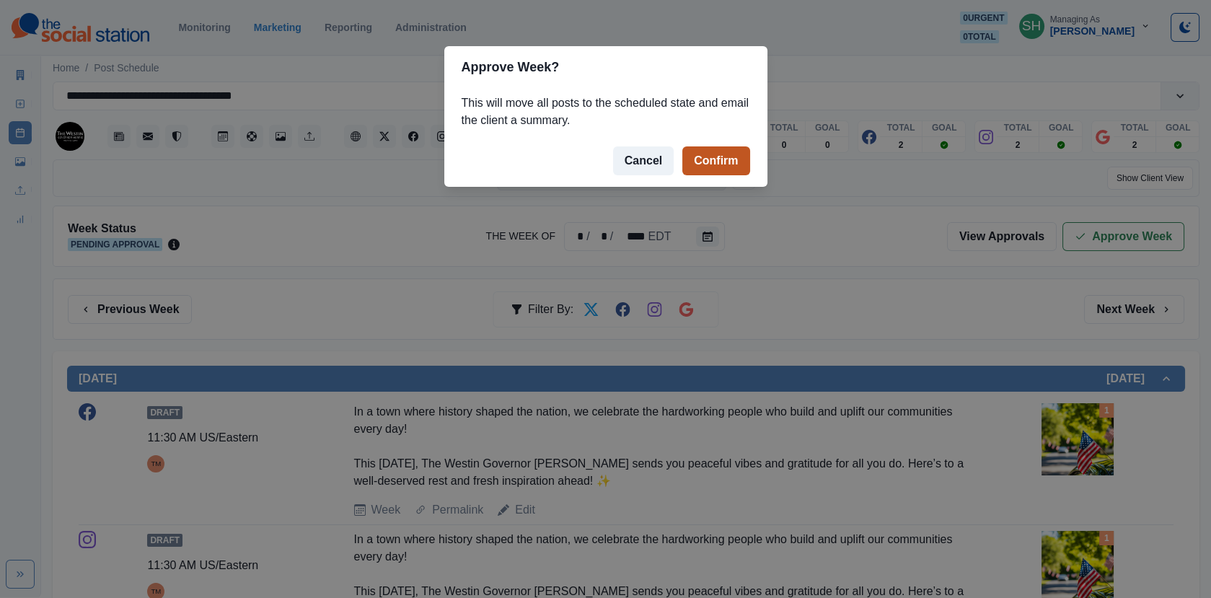
click at [728, 161] on button "Confirm" at bounding box center [715, 160] width 67 height 29
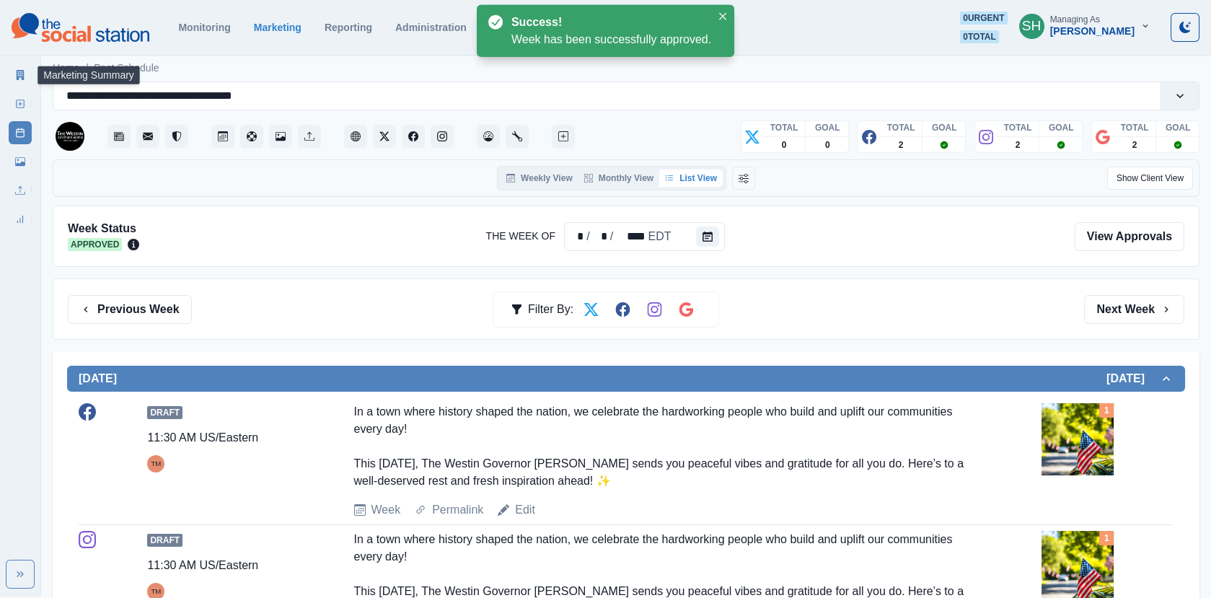
click at [16, 71] on icon at bounding box center [20, 75] width 10 height 10
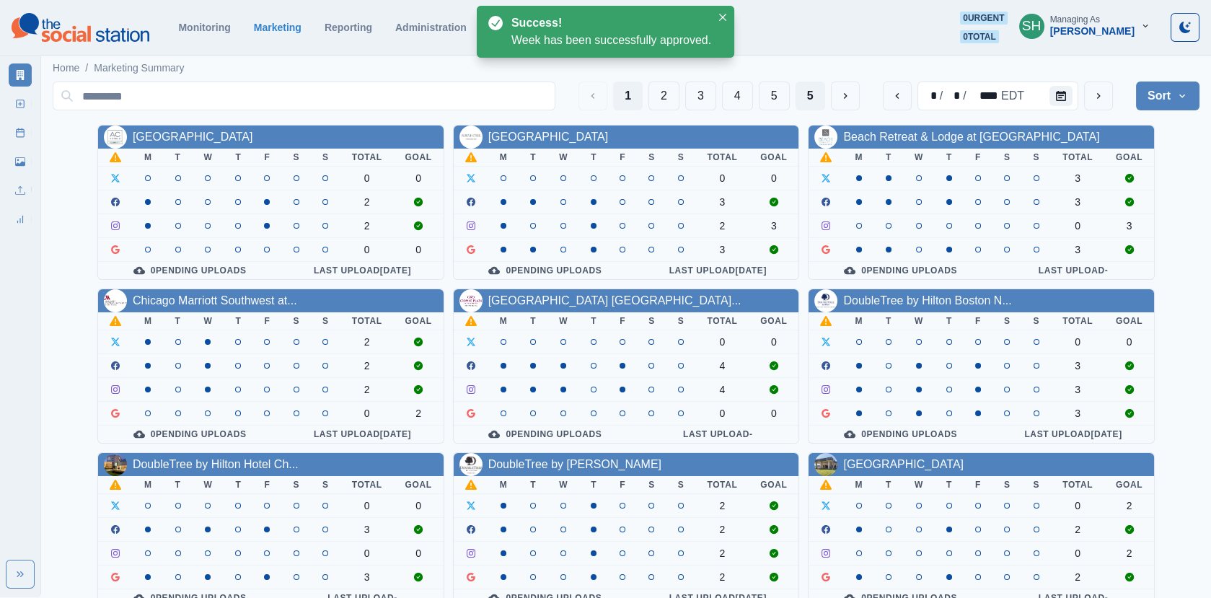
click at [816, 106] on button "5" at bounding box center [810, 95] width 30 height 29
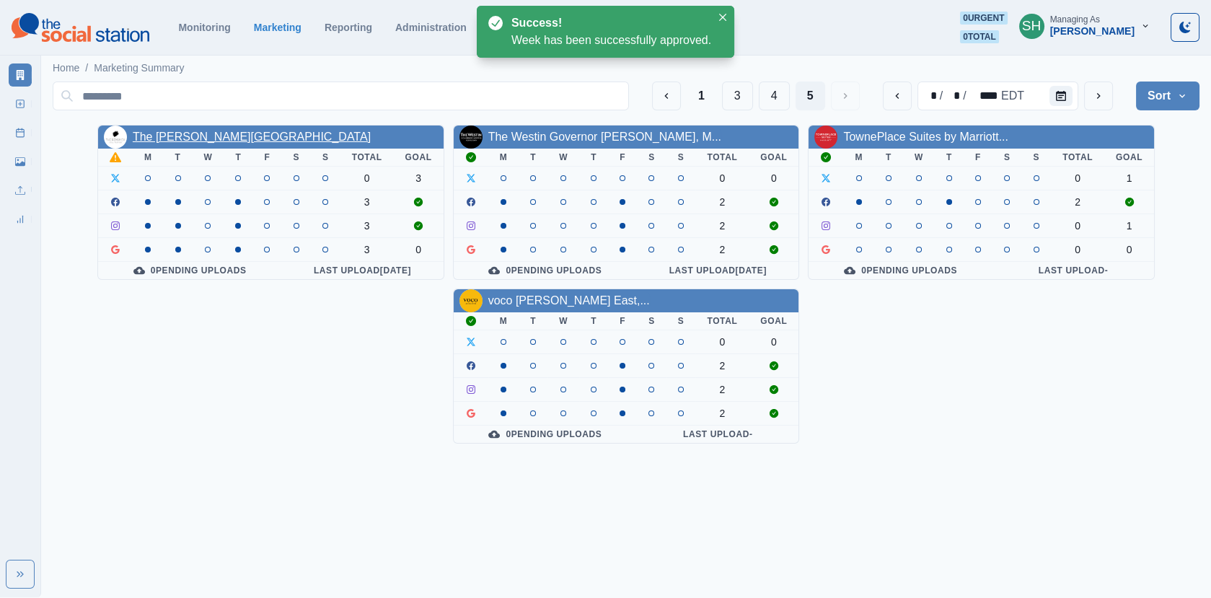
click at [189, 143] on link "The [PERSON_NAME][GEOGRAPHIC_DATA]" at bounding box center [252, 137] width 238 height 12
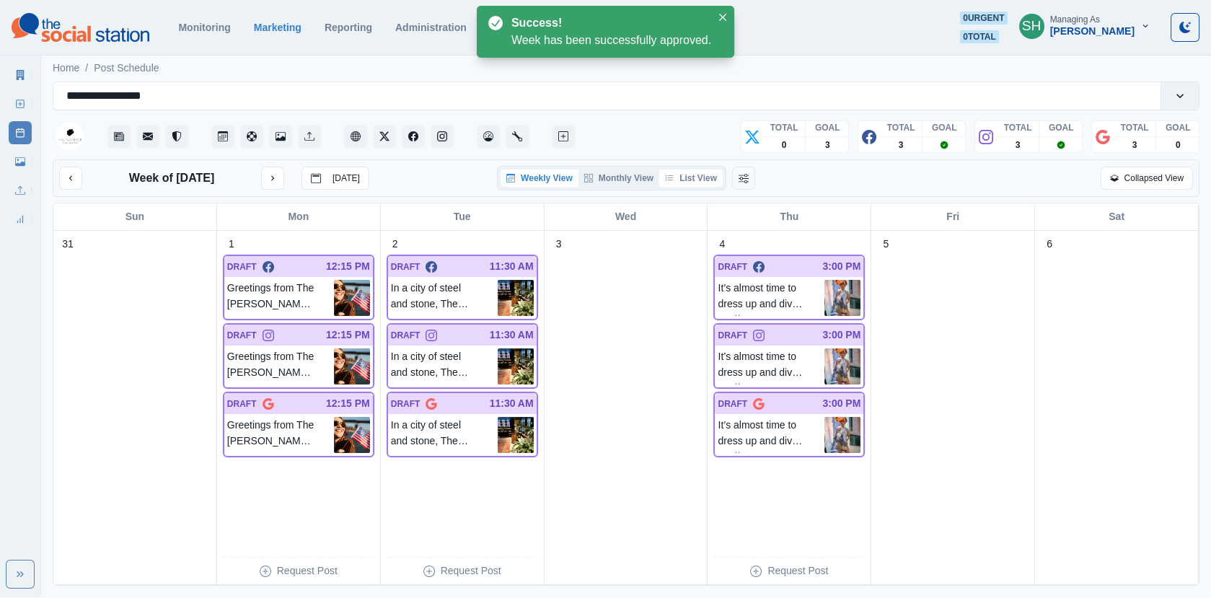
click at [709, 184] on button "List View" at bounding box center [690, 177] width 63 height 17
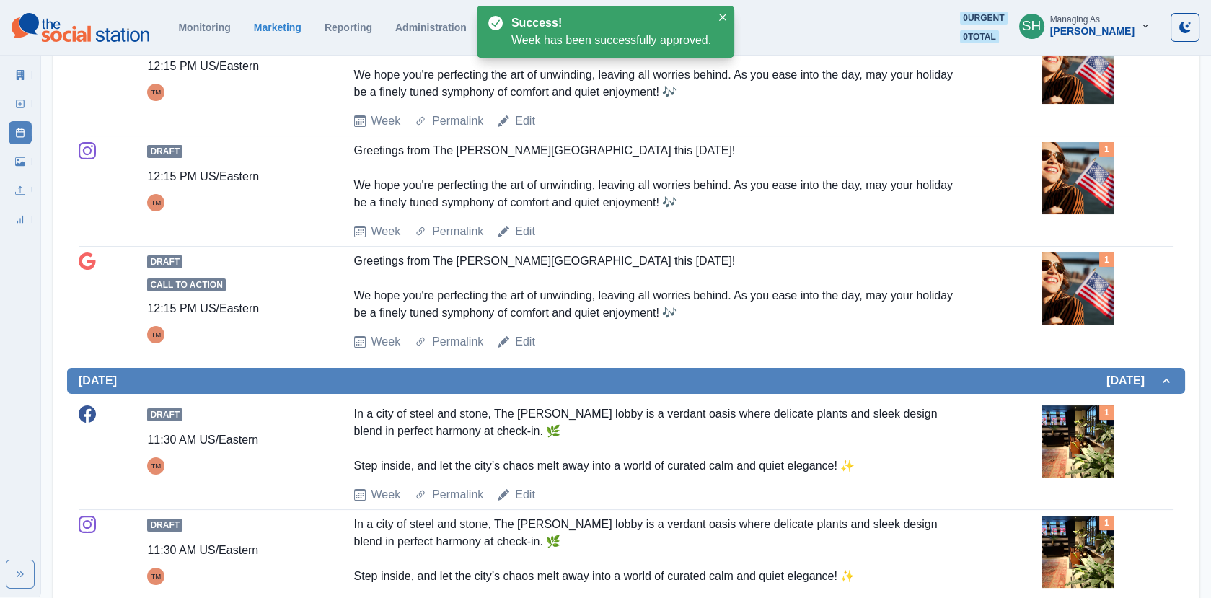
scroll to position [365, 0]
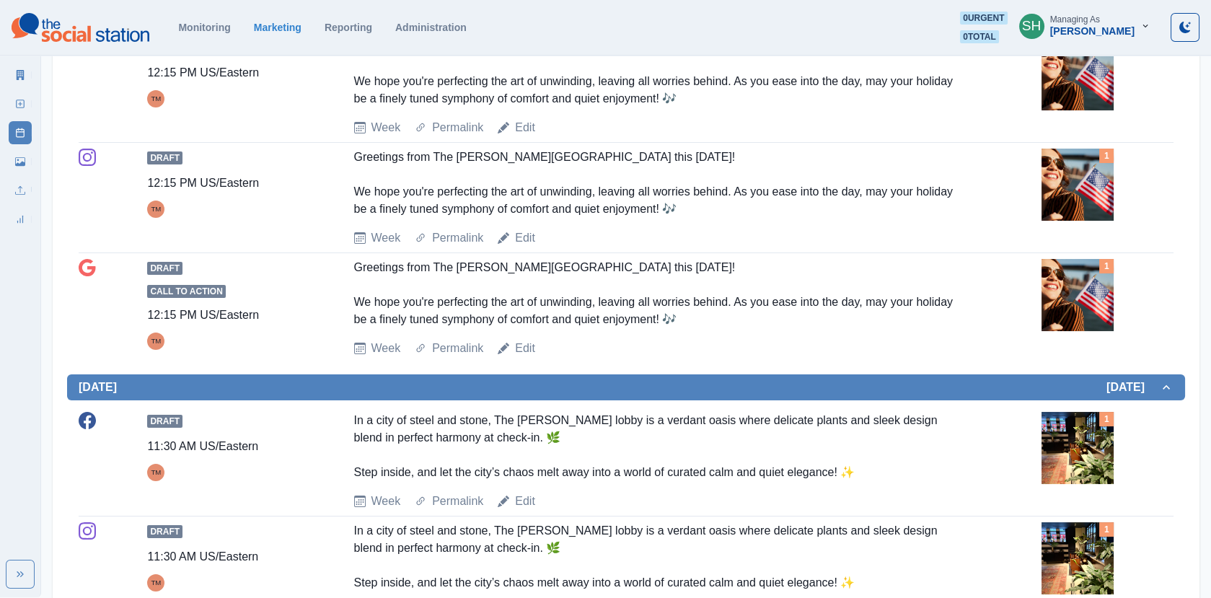
click at [1076, 167] on img at bounding box center [1077, 185] width 72 height 72
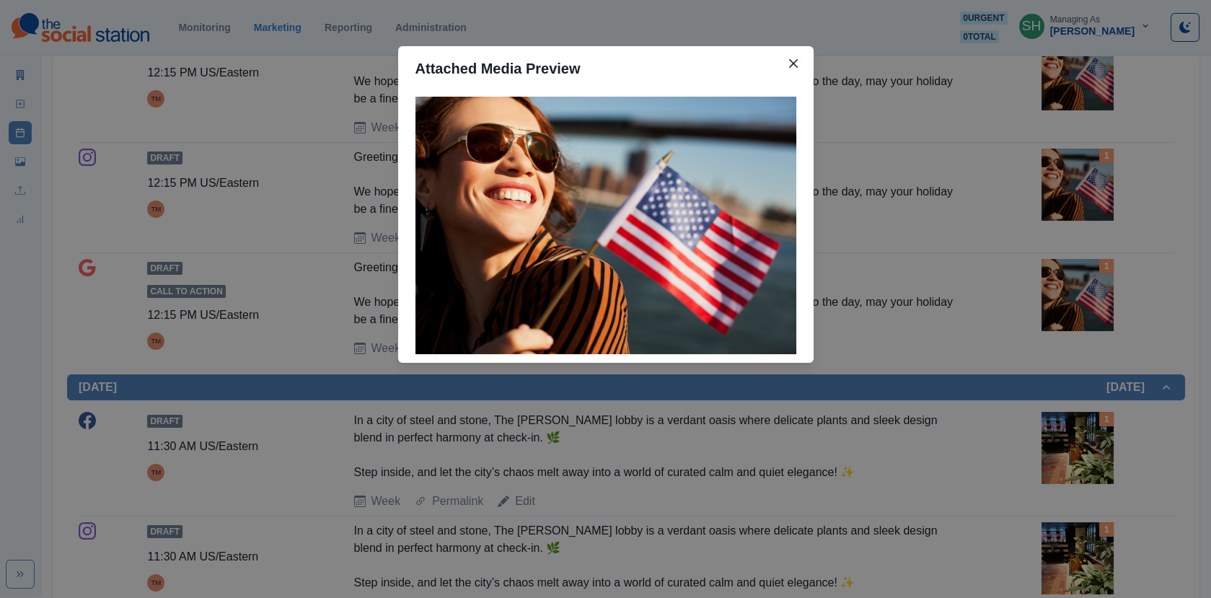
click at [1076, 167] on div "Attached Media Preview" at bounding box center [605, 299] width 1211 height 598
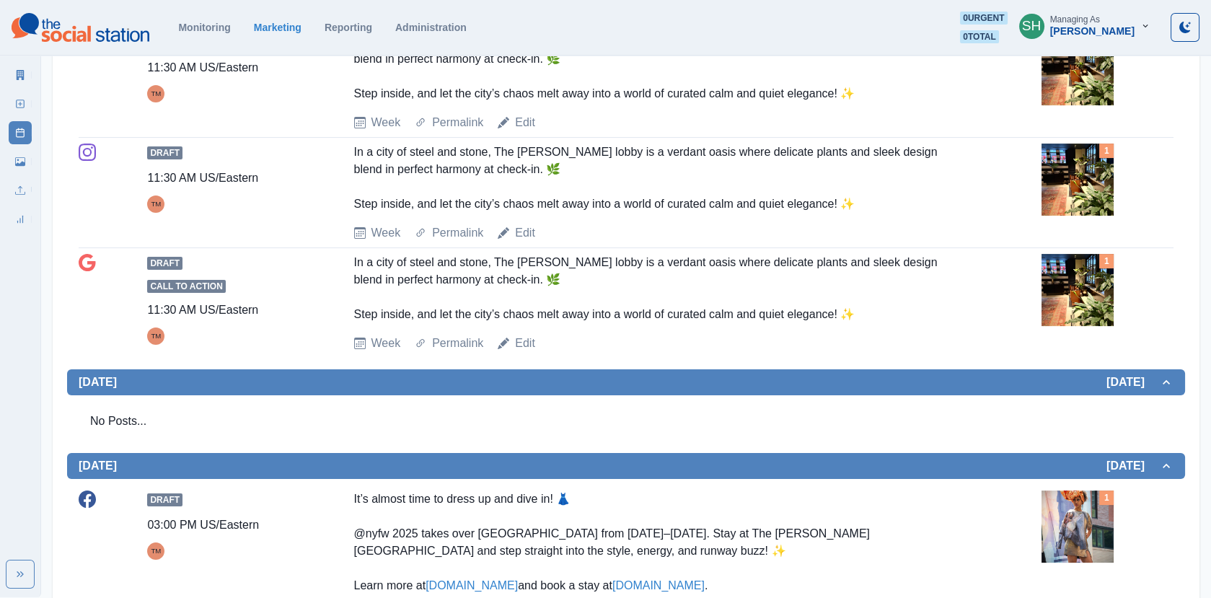
scroll to position [673, 0]
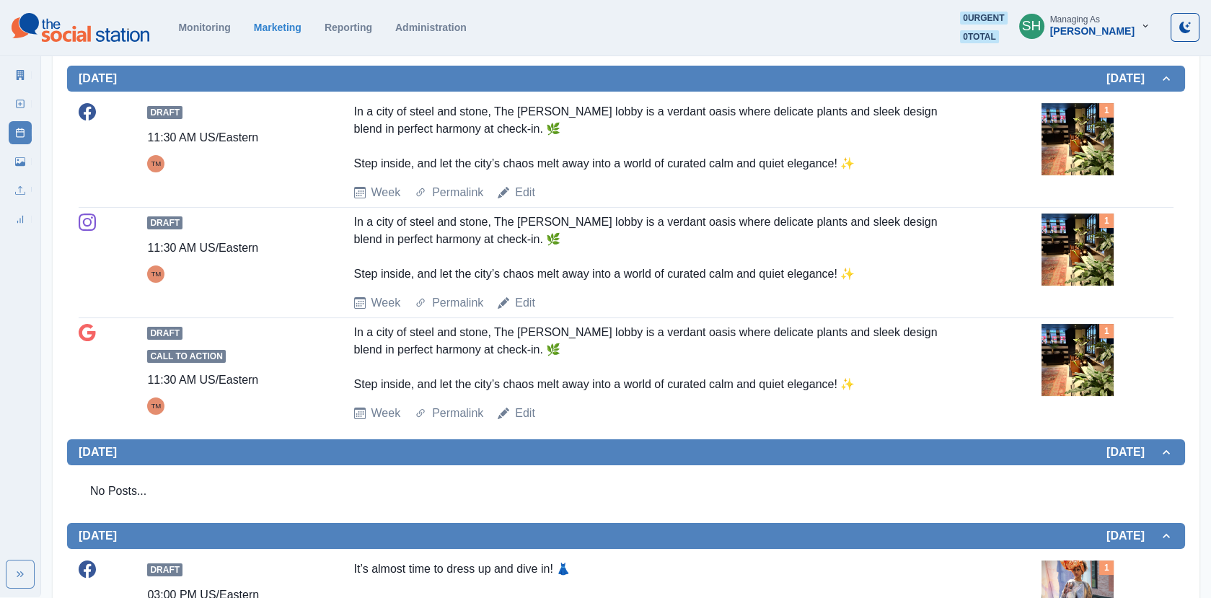
click at [1082, 122] on img at bounding box center [1077, 139] width 72 height 72
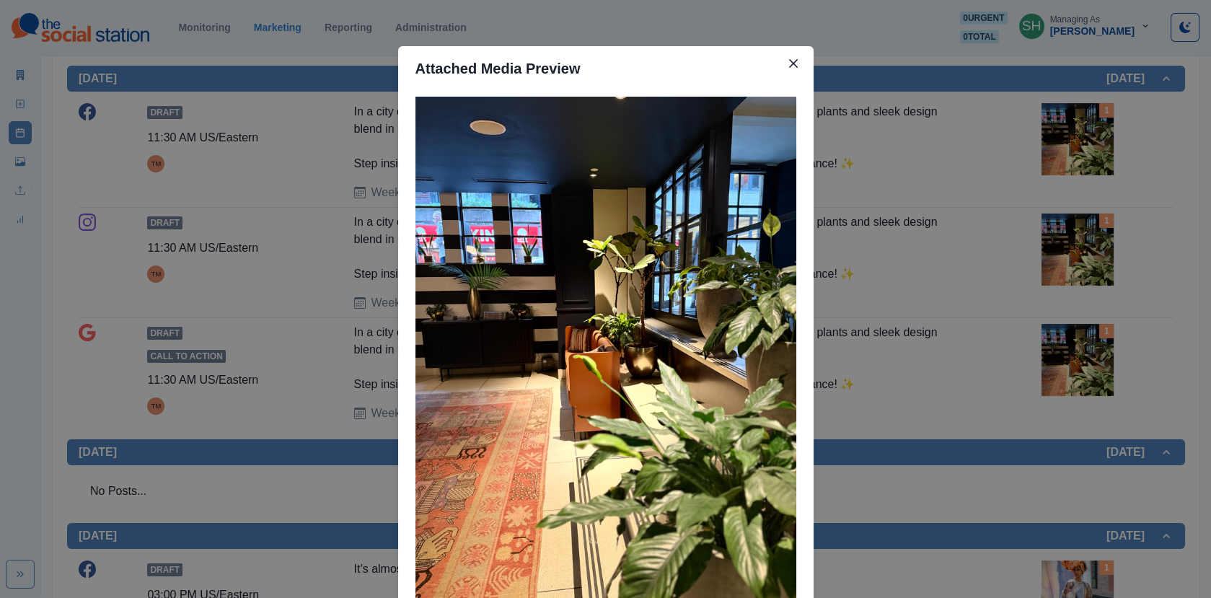
click at [974, 244] on div "Attached Media Preview" at bounding box center [605, 299] width 1211 height 598
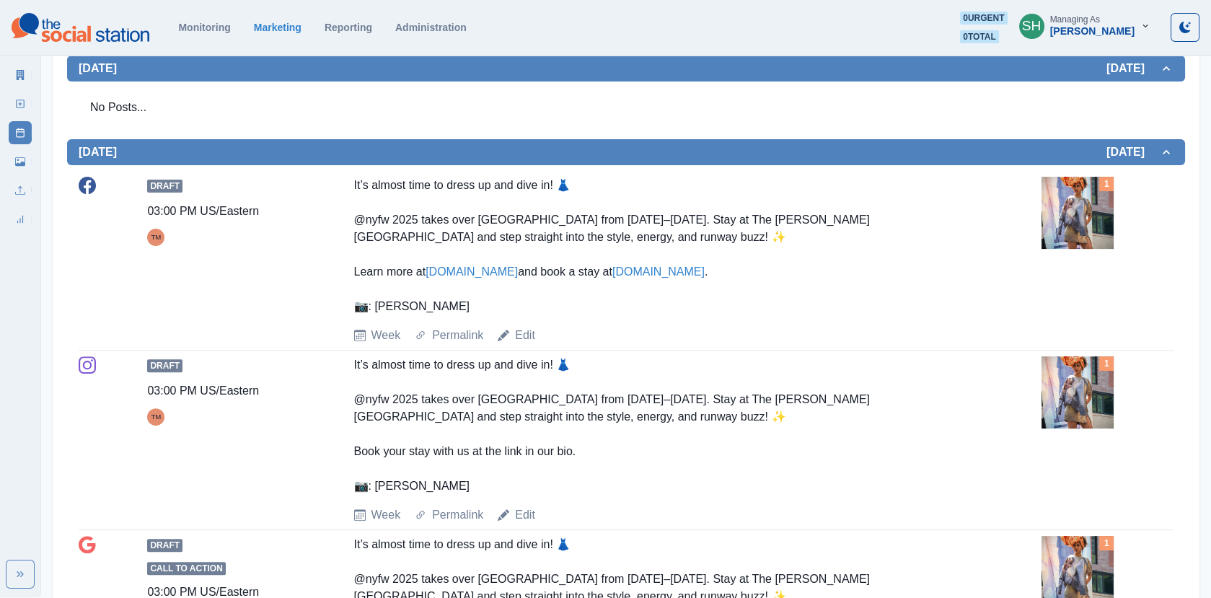
scroll to position [1103, 0]
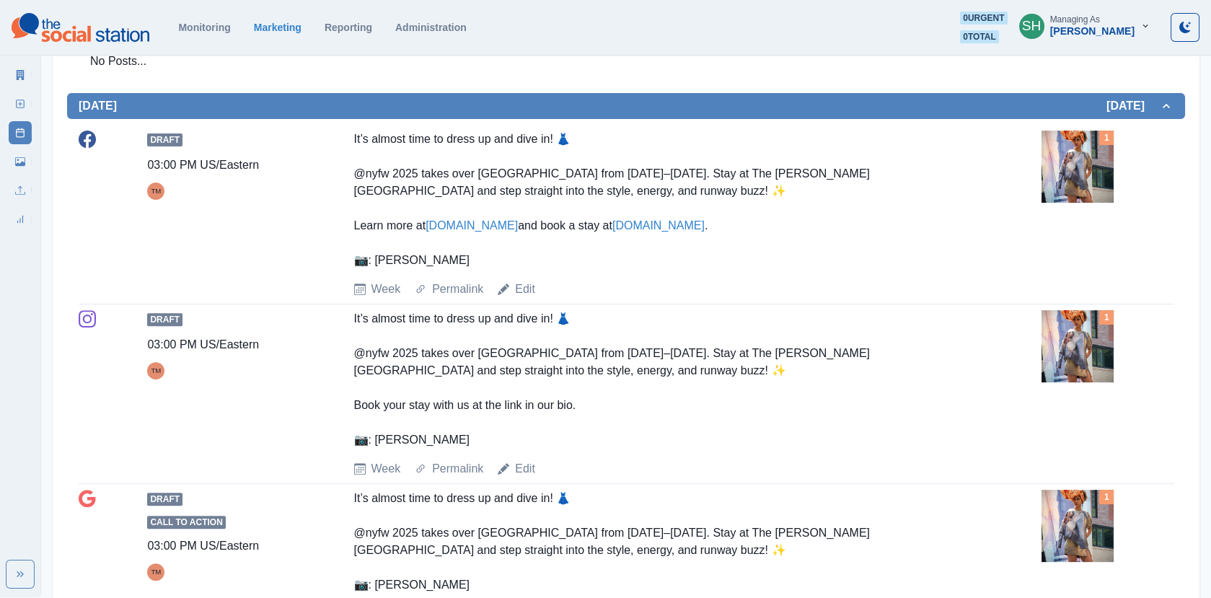
click at [1061, 159] on img at bounding box center [1077, 167] width 72 height 72
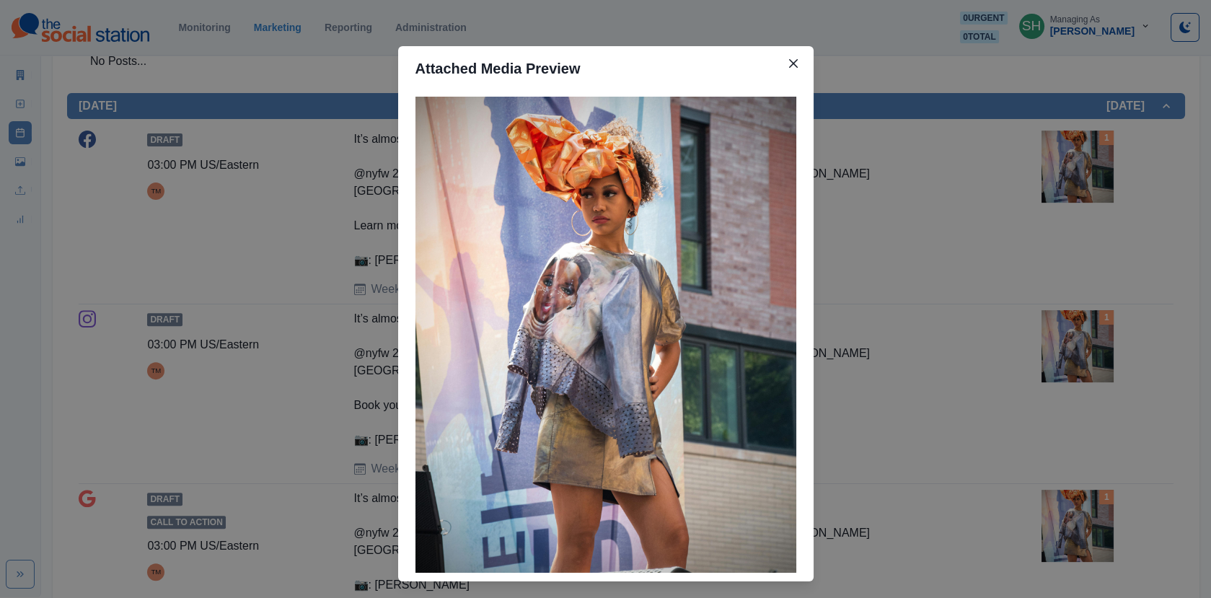
click at [1061, 159] on div "Attached Media Preview" at bounding box center [605, 299] width 1211 height 598
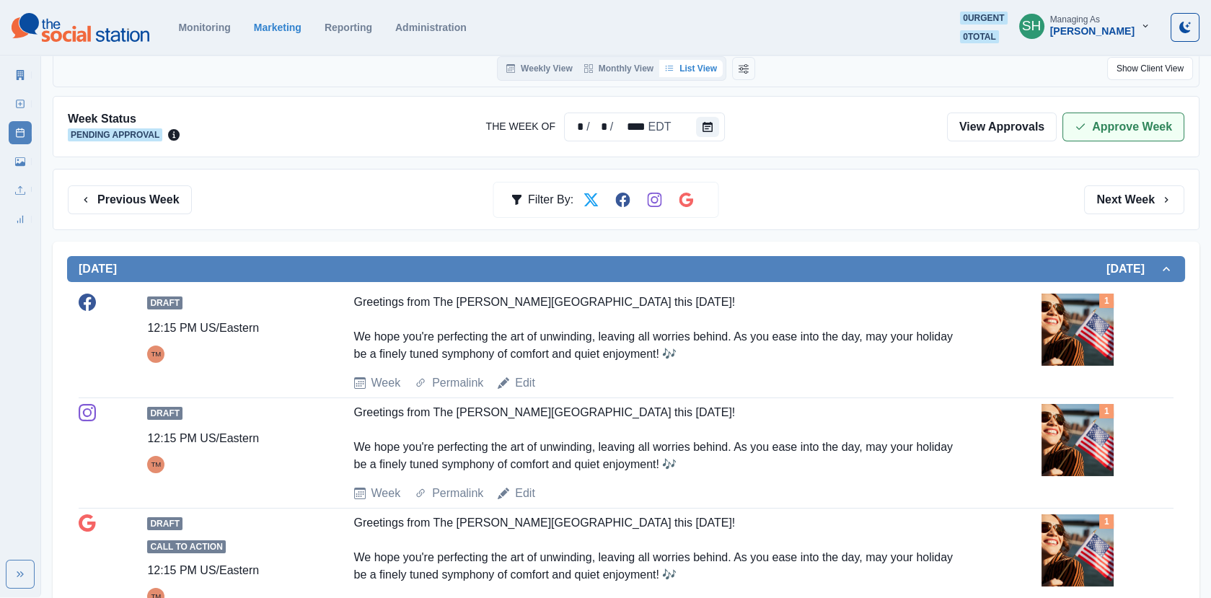
scroll to position [0, 0]
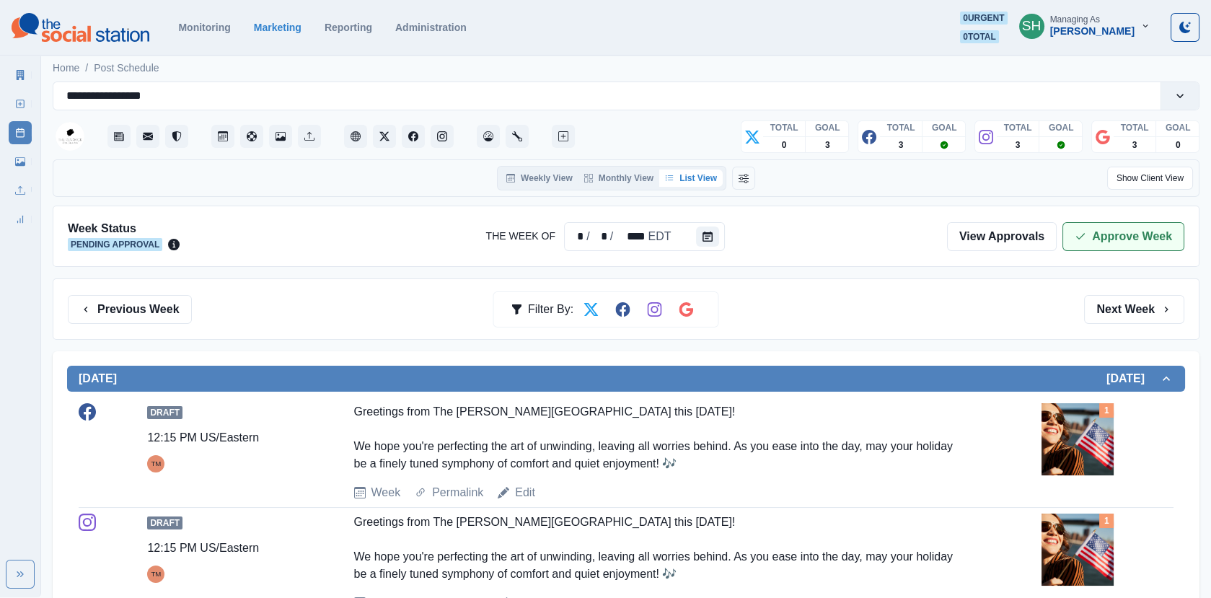
click at [1090, 222] on button "Approve Week" at bounding box center [1123, 236] width 122 height 29
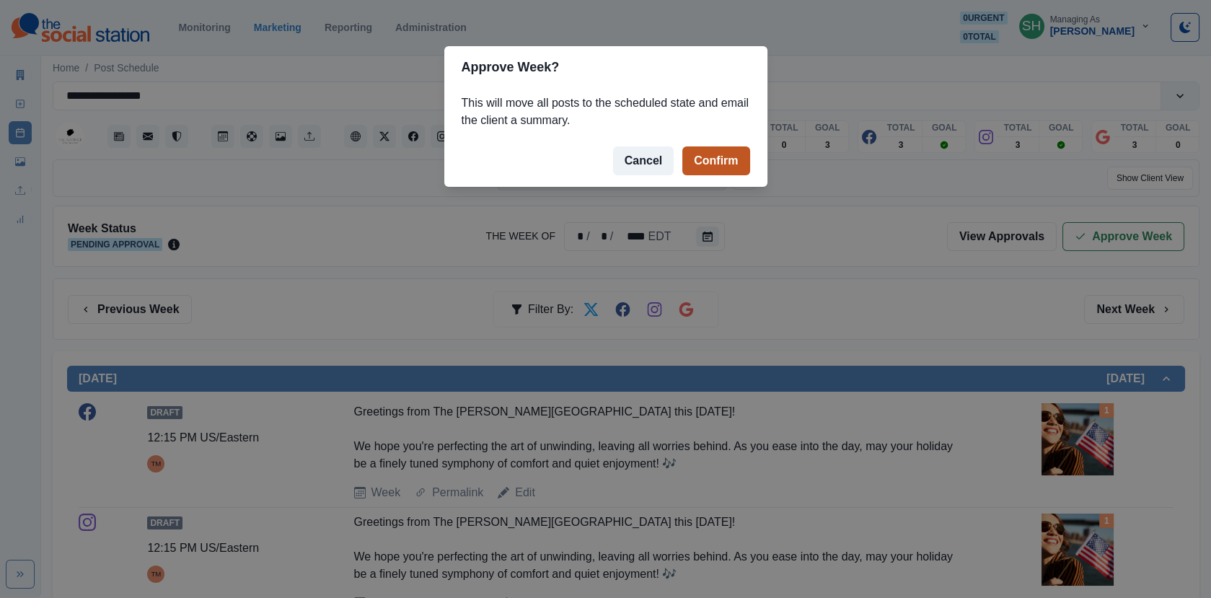
click at [733, 158] on button "Confirm" at bounding box center [715, 160] width 67 height 29
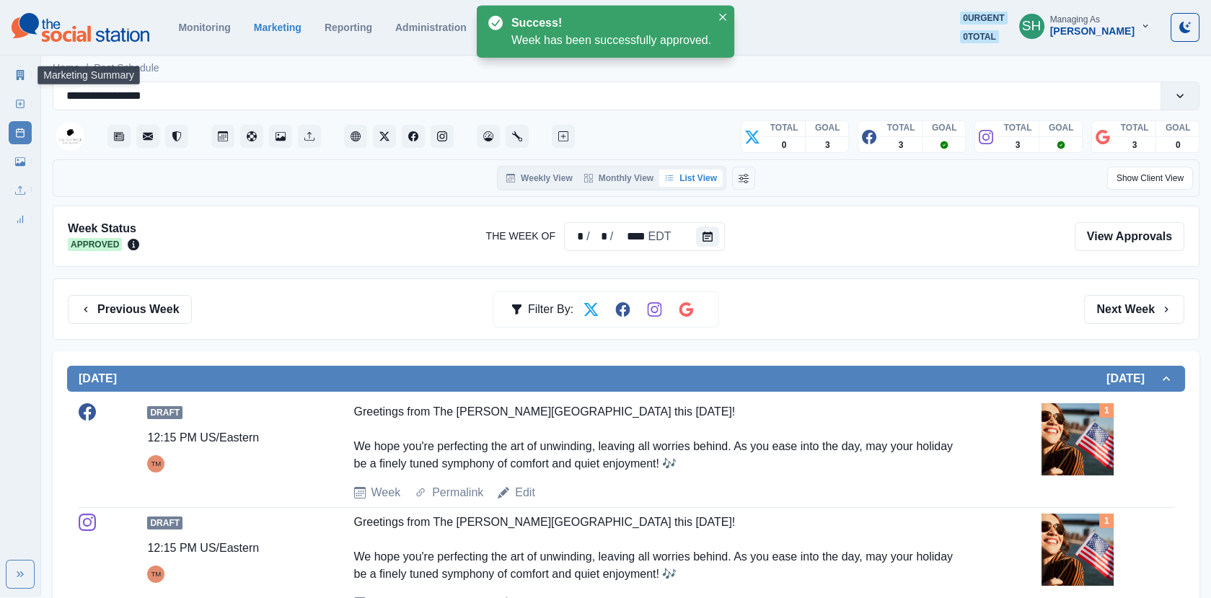
click at [19, 71] on icon at bounding box center [20, 75] width 10 height 10
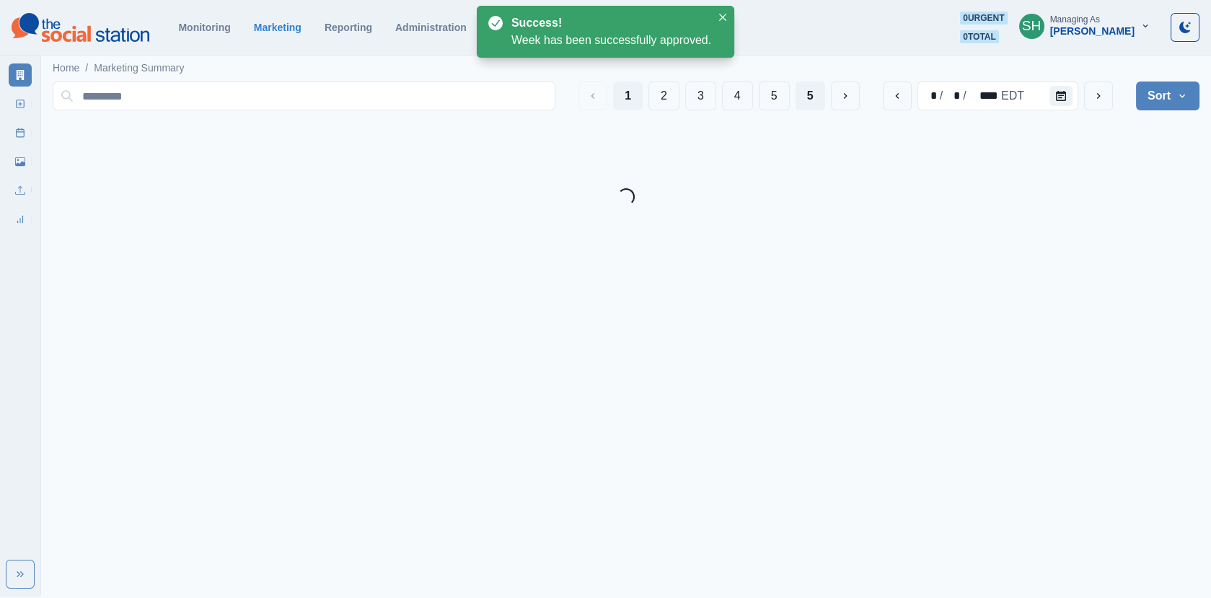
click at [798, 83] on button "5" at bounding box center [810, 95] width 30 height 29
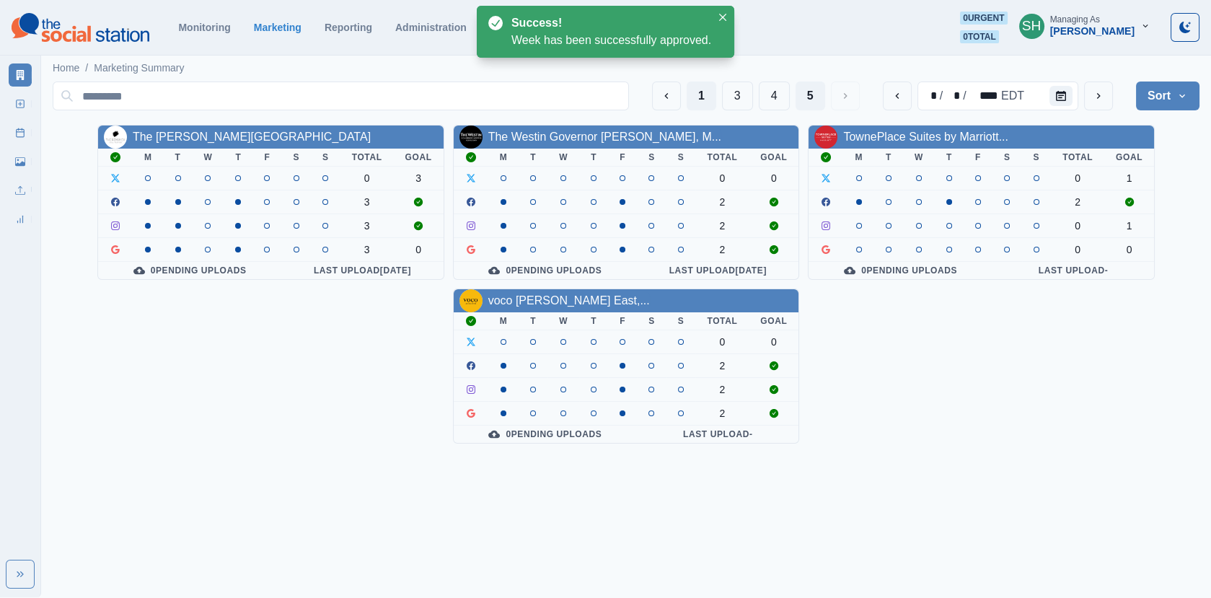
click at [701, 94] on button "1" at bounding box center [701, 95] width 30 height 29
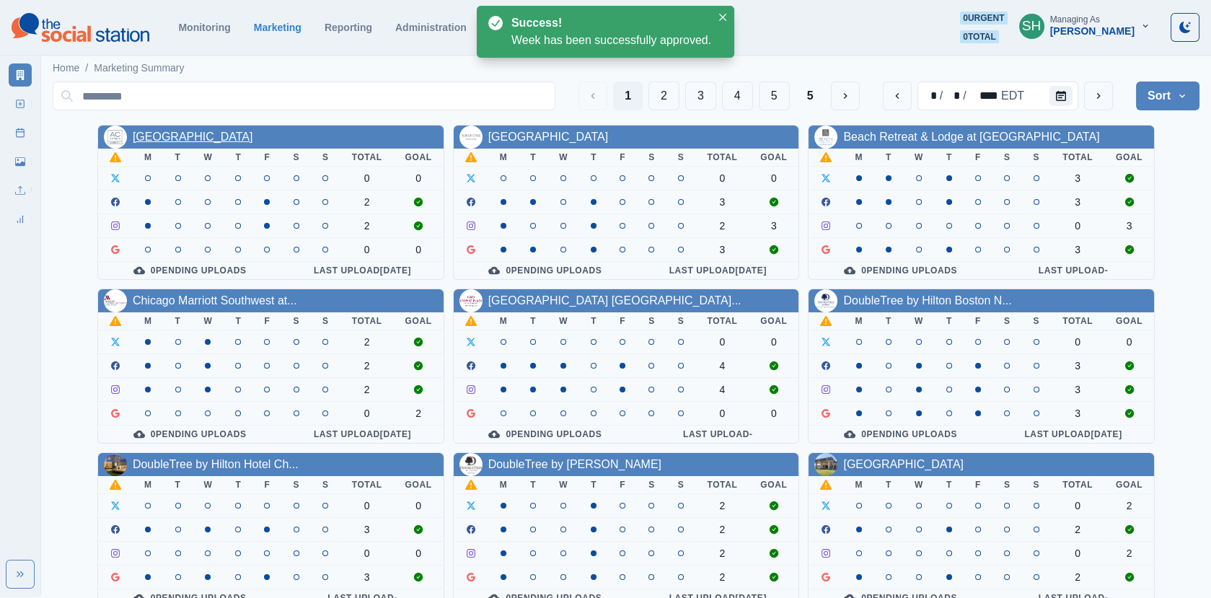
click at [176, 131] on link "[GEOGRAPHIC_DATA]" at bounding box center [193, 137] width 120 height 12
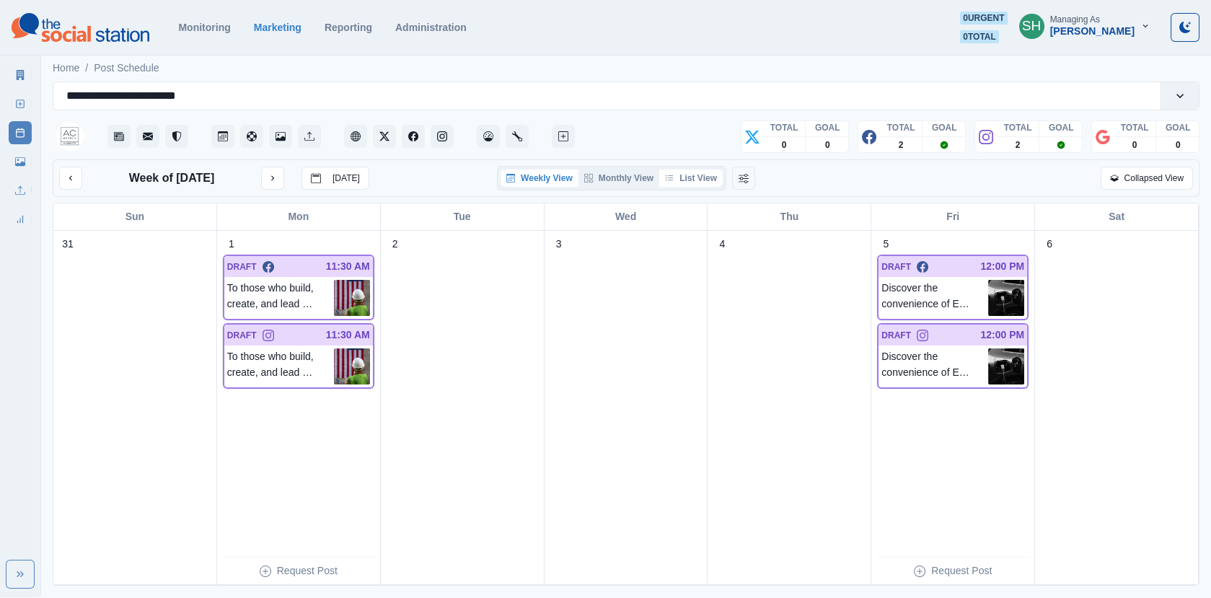
click at [710, 178] on button "List View" at bounding box center [690, 177] width 63 height 17
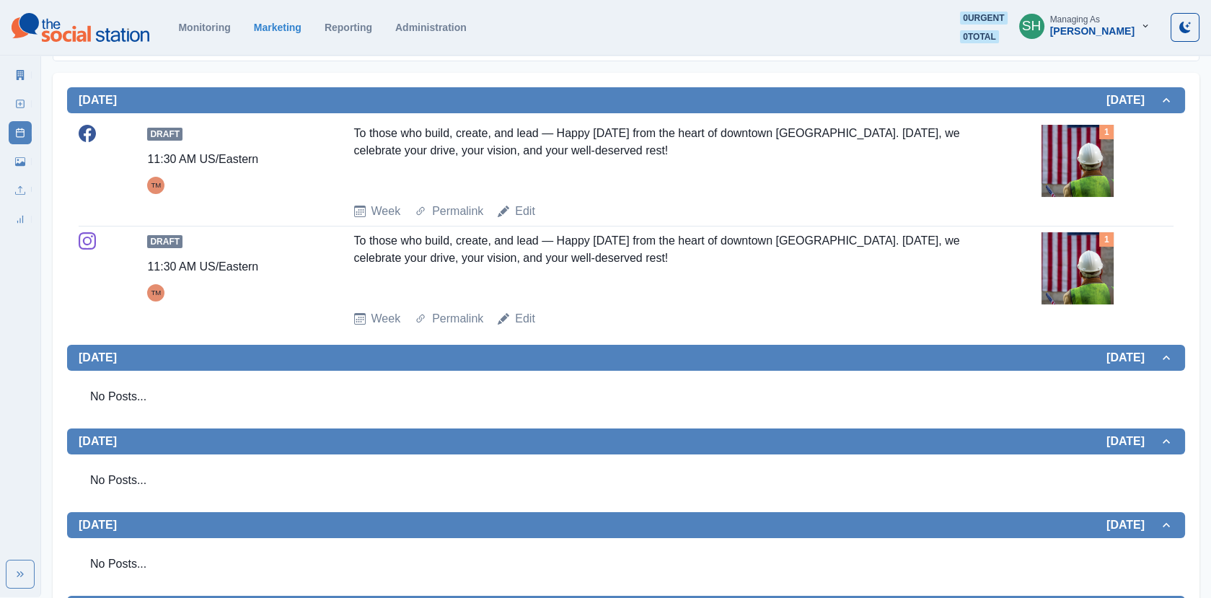
scroll to position [261, 0]
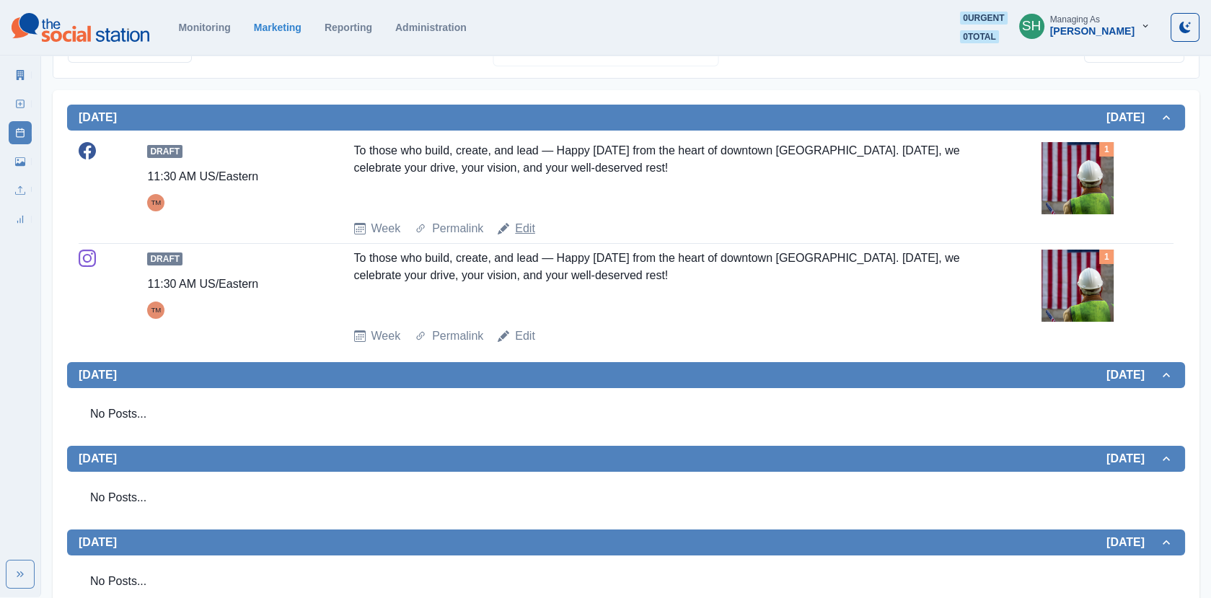
click at [521, 227] on link "Edit" at bounding box center [525, 228] width 20 height 17
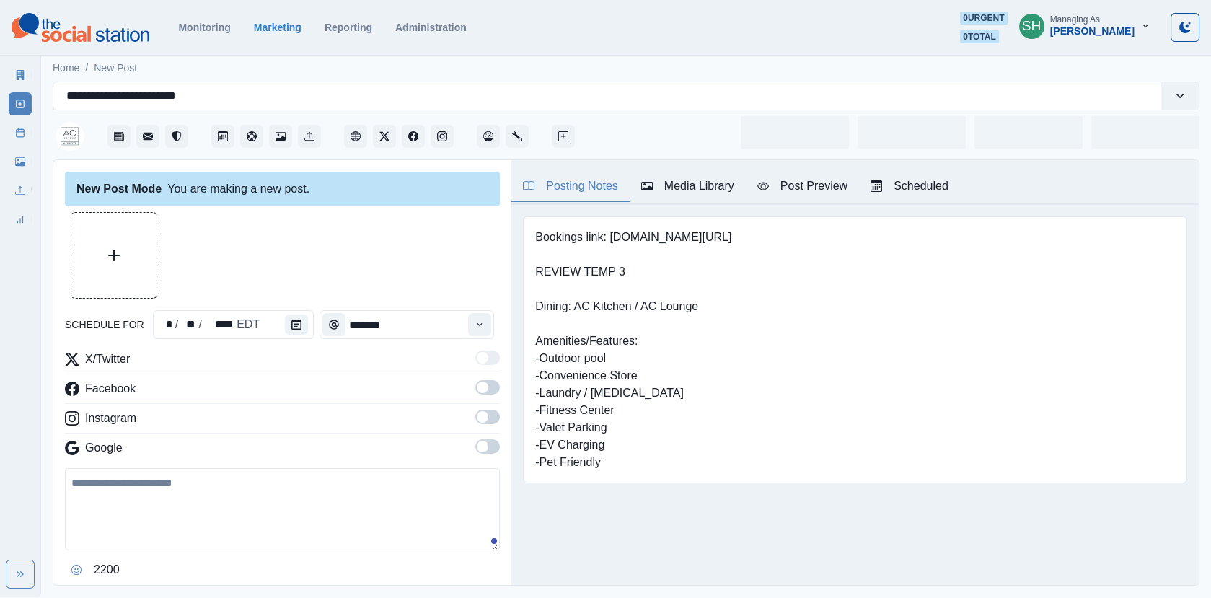
type input "********"
type textarea "**********"
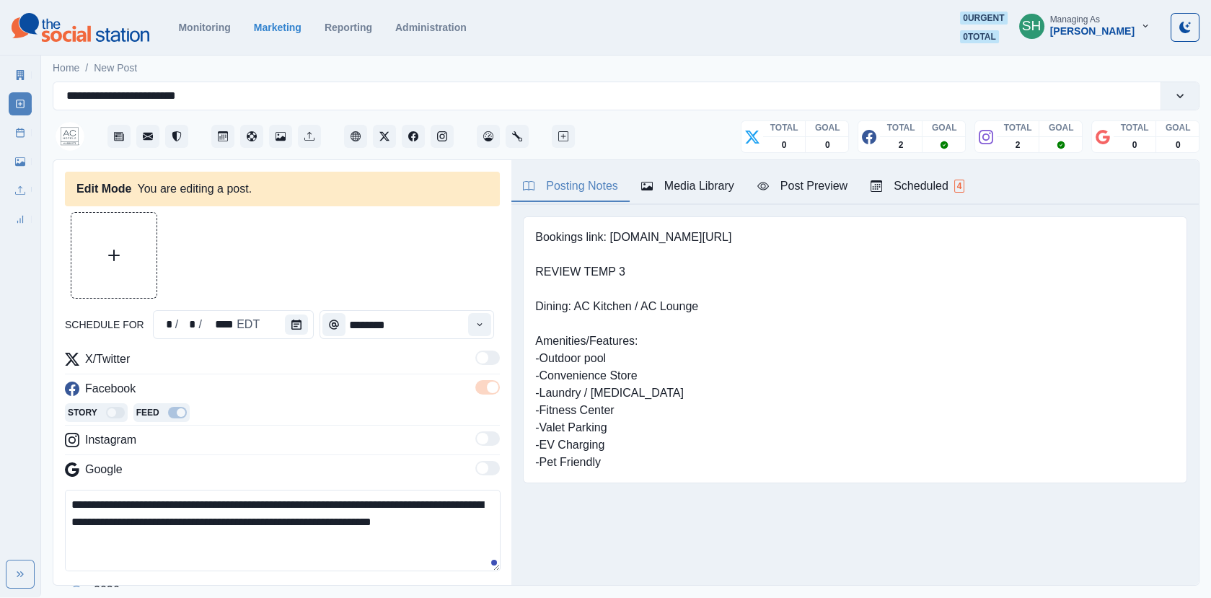
click at [694, 182] on div "Media Library" at bounding box center [687, 185] width 93 height 17
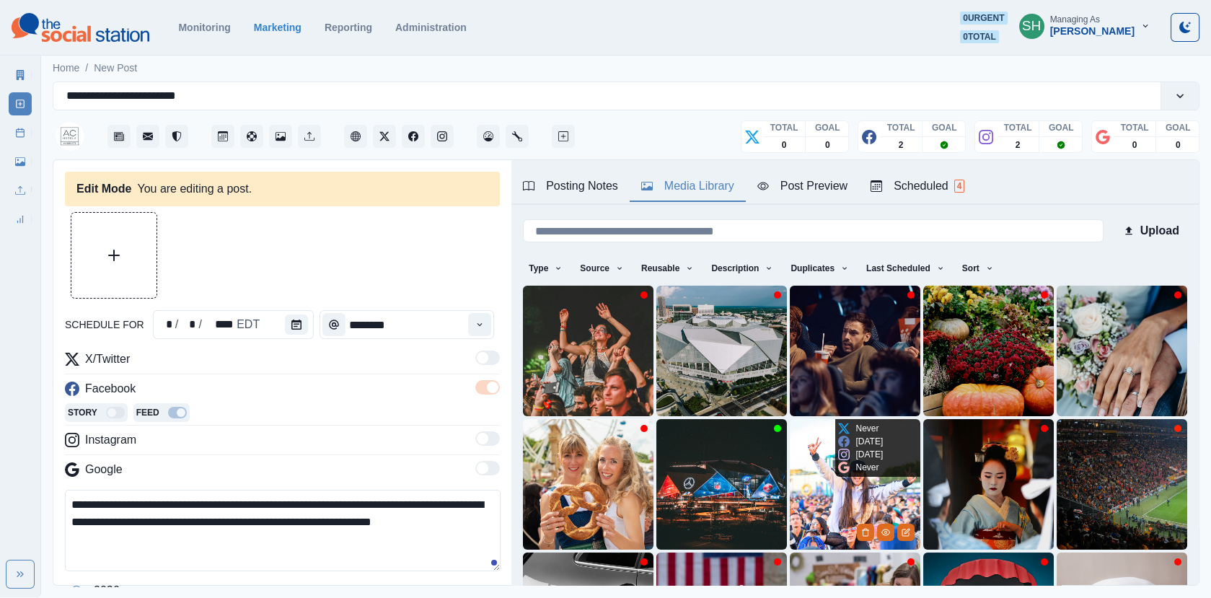
scroll to position [191, 0]
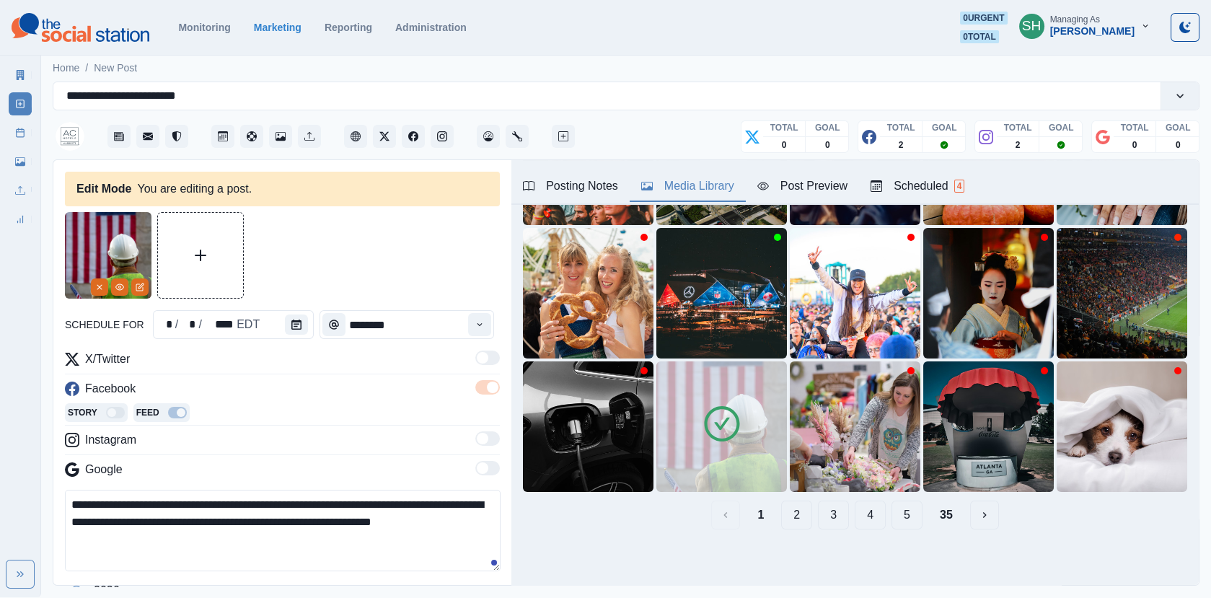
click at [748, 451] on img at bounding box center [721, 426] width 131 height 131
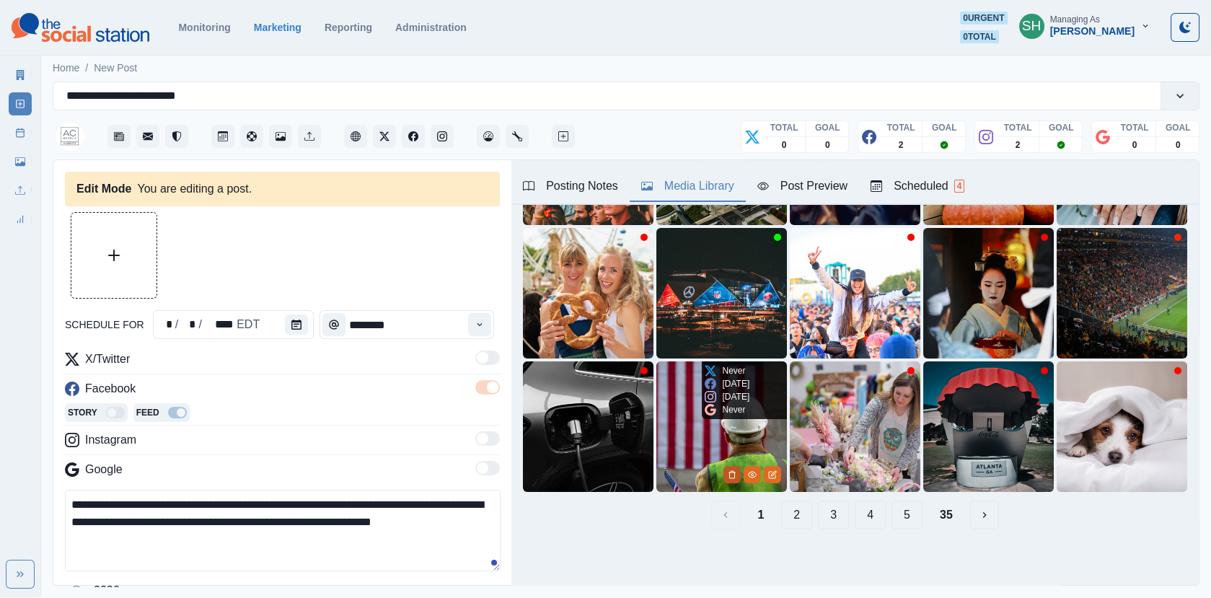
click at [730, 472] on icon "Delete Media" at bounding box center [732, 474] width 5 height 7
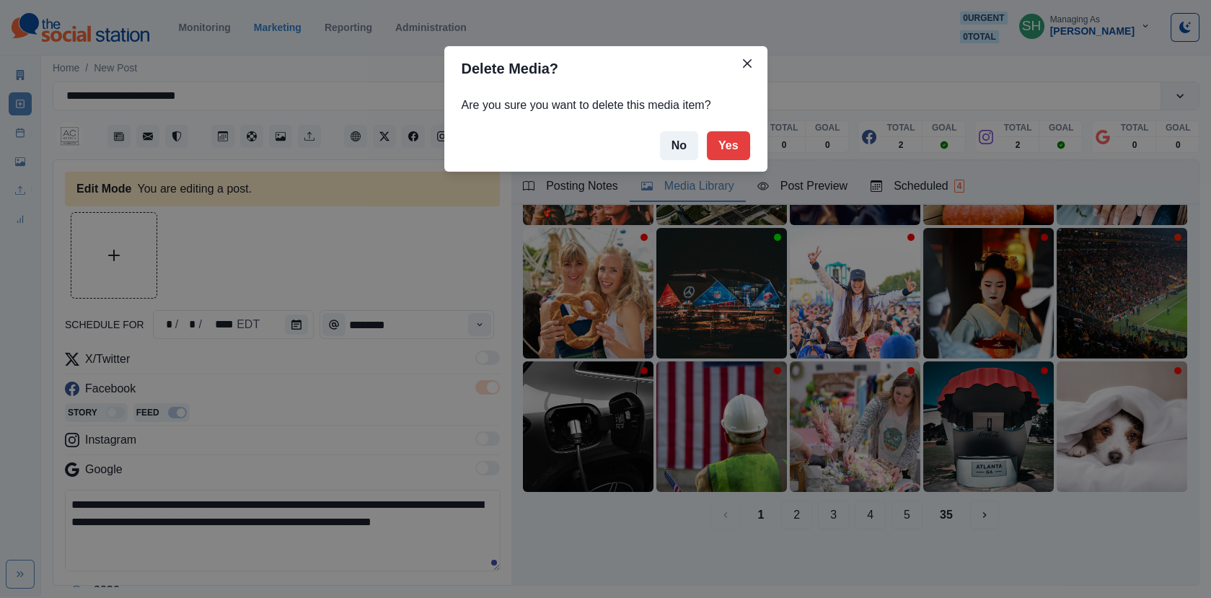
click at [720, 127] on footer "No Yes" at bounding box center [605, 146] width 323 height 52
click at [720, 135] on button "Yes" at bounding box center [728, 145] width 43 height 29
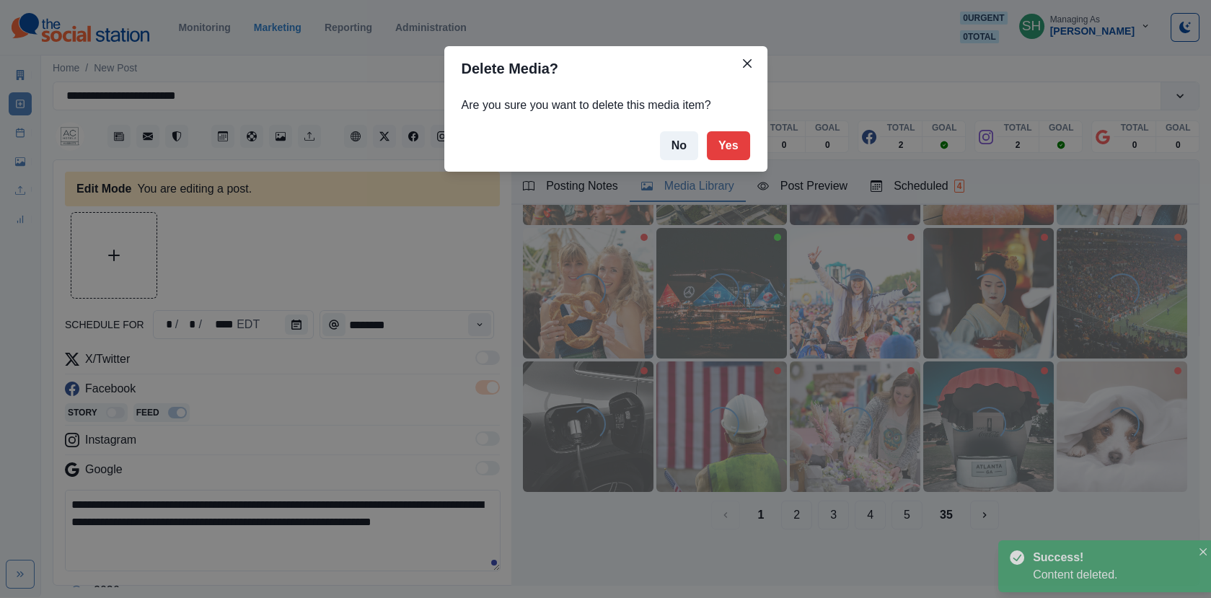
click at [123, 239] on div "Delete Media? Are you sure you want to delete this media item? No Yes" at bounding box center [605, 299] width 1211 height 598
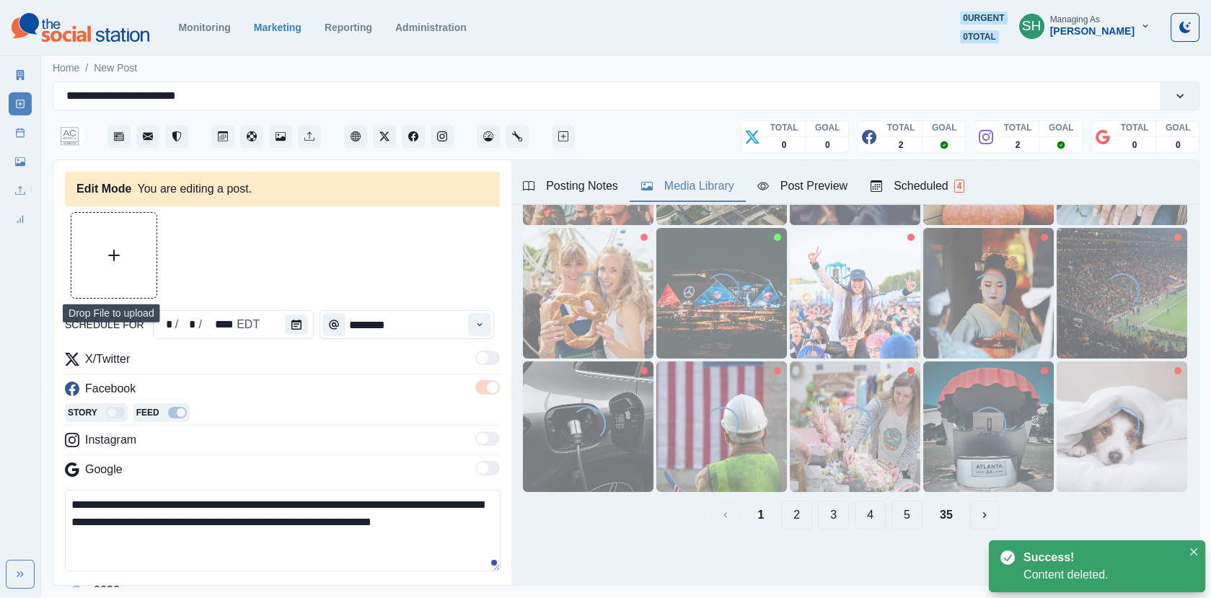
click at [123, 265] on button "Upload Media" at bounding box center [113, 255] width 85 height 85
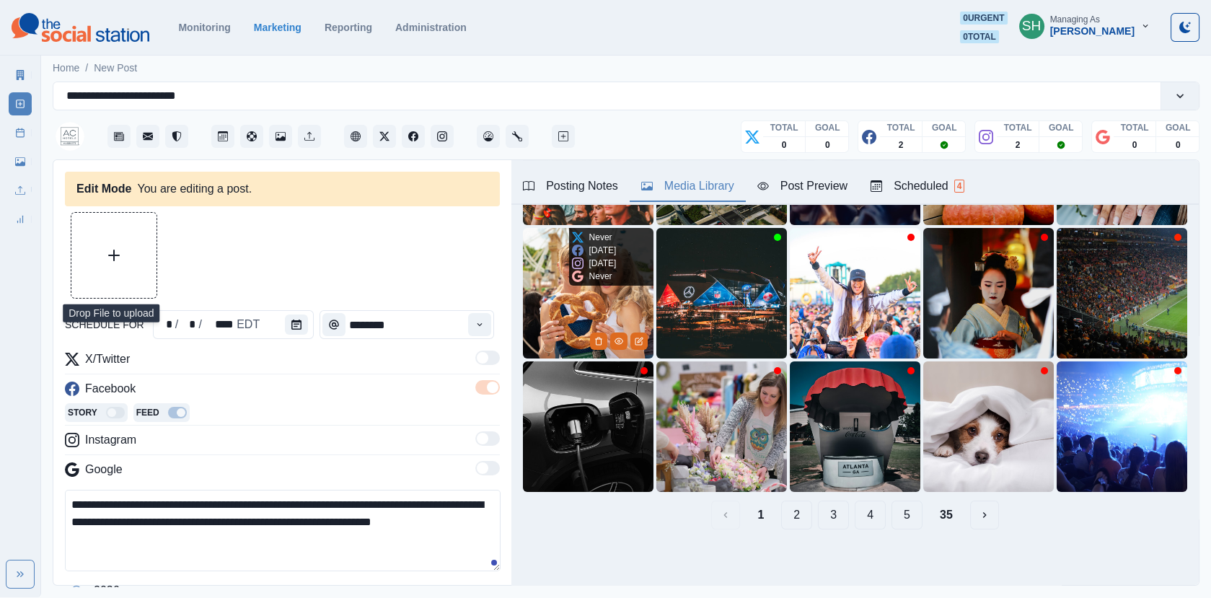
scroll to position [0, 0]
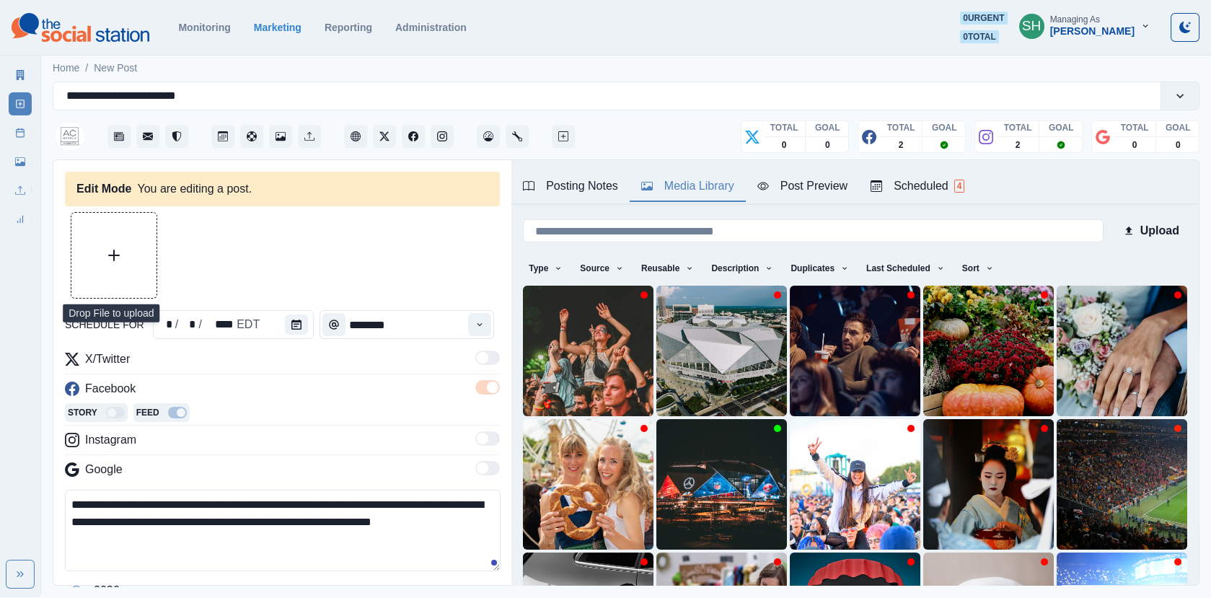
click at [94, 293] on button "Upload Media" at bounding box center [113, 255] width 85 height 85
click at [128, 225] on button "Upload Media" at bounding box center [113, 255] width 85 height 85
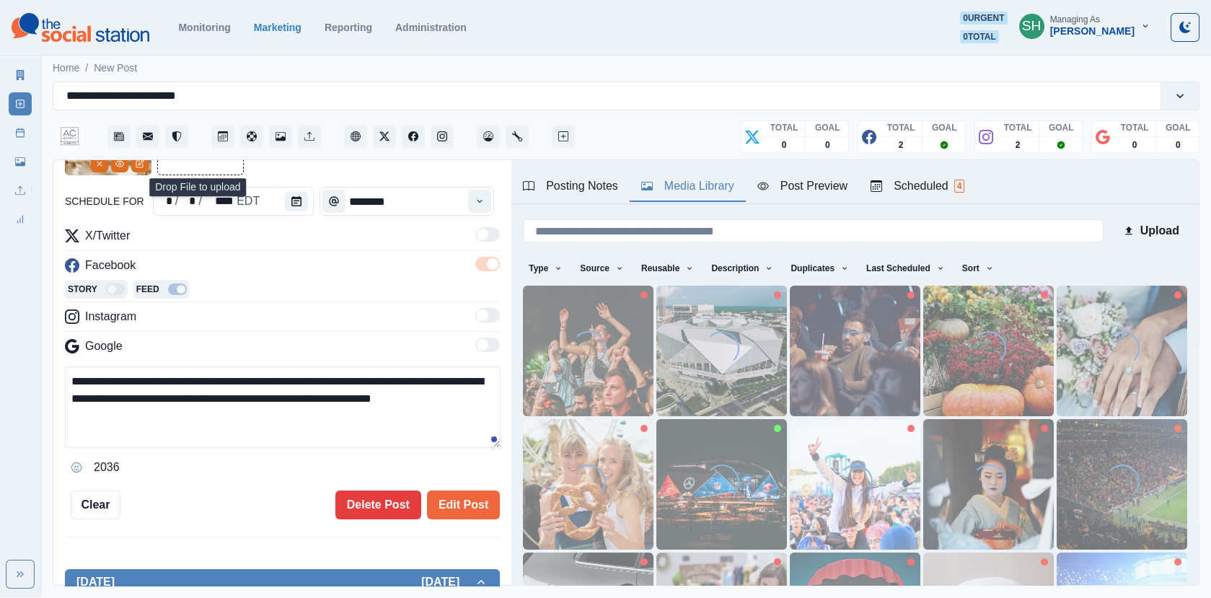
scroll to position [125, 0]
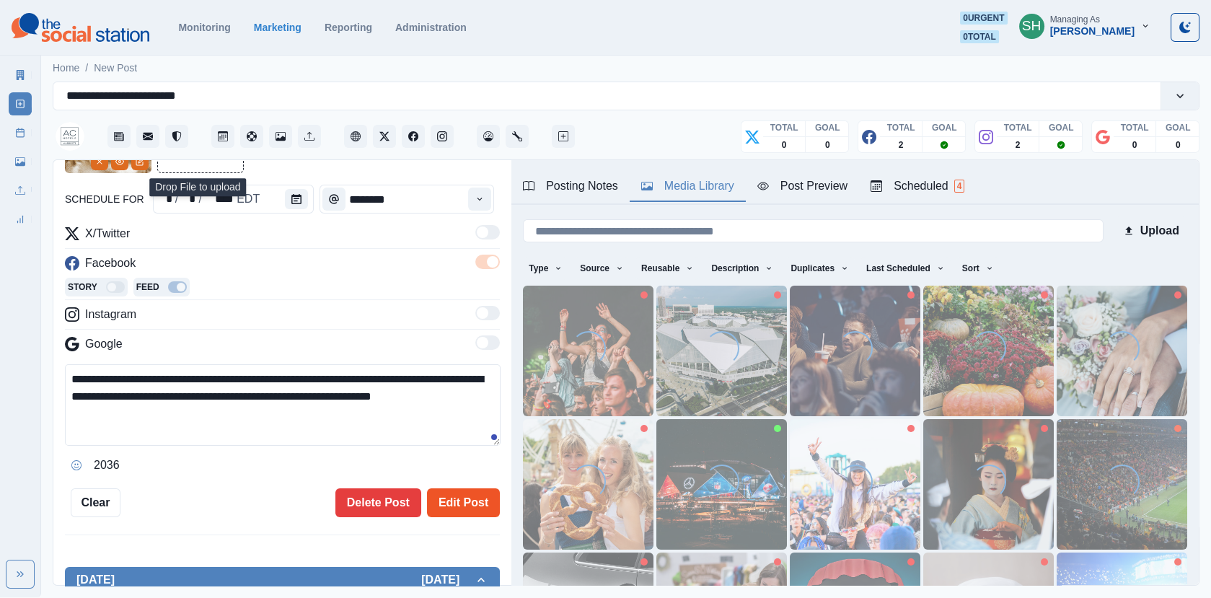
click at [448, 492] on button "Edit Post" at bounding box center [463, 502] width 73 height 29
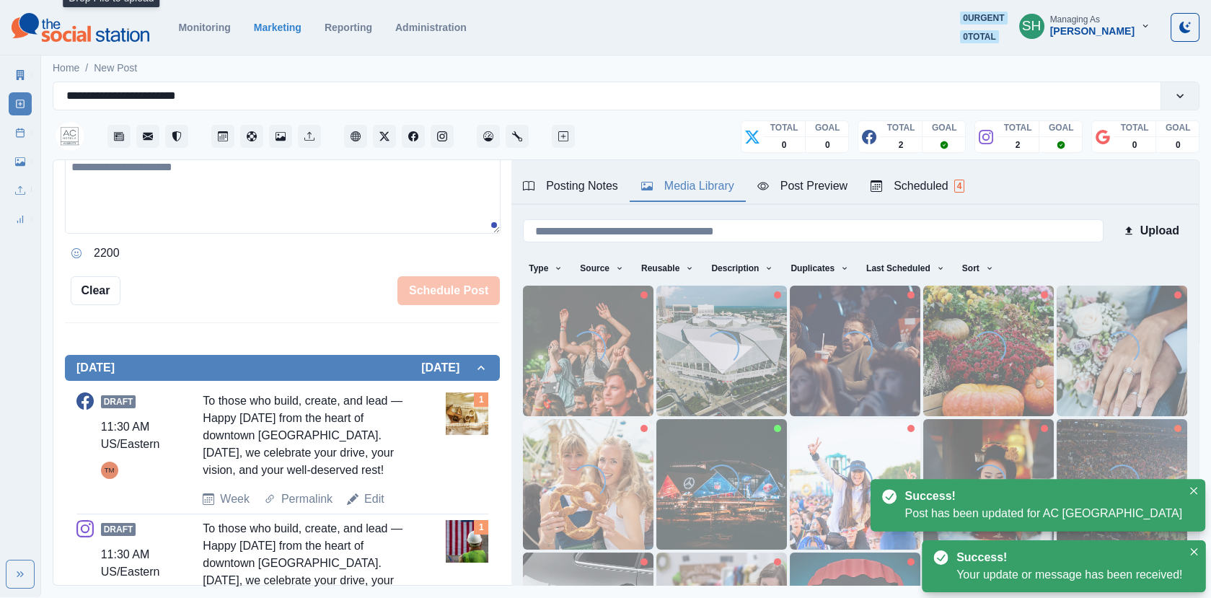
scroll to position [406, 0]
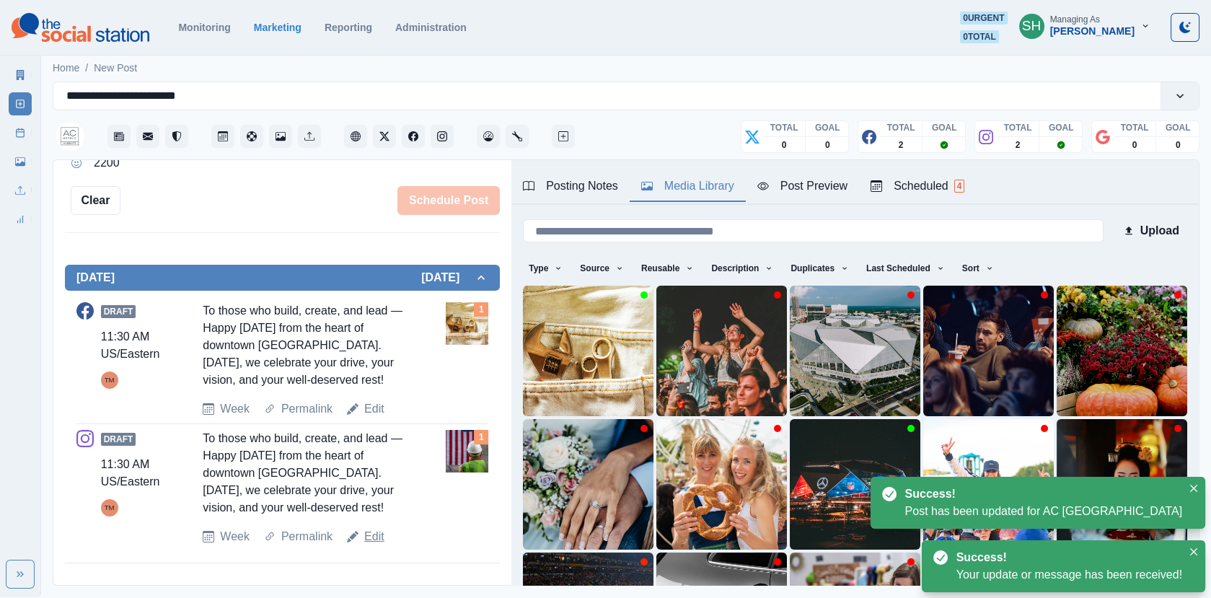
click at [368, 532] on link "Edit" at bounding box center [374, 536] width 20 height 17
type textarea "**********"
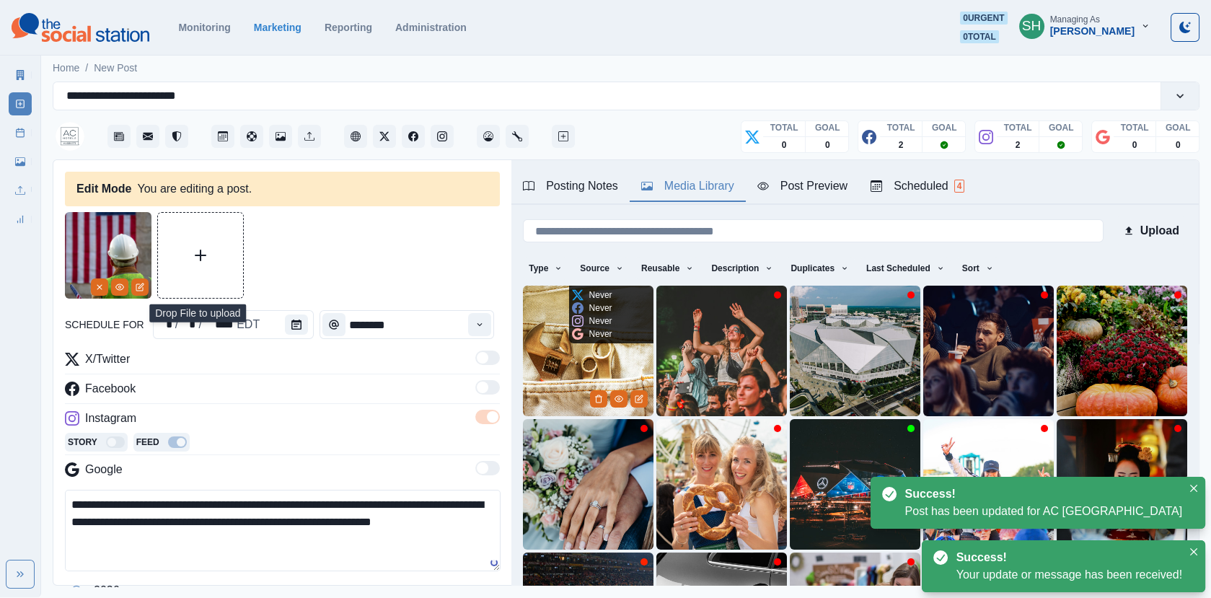
click at [572, 366] on img at bounding box center [588, 351] width 131 height 131
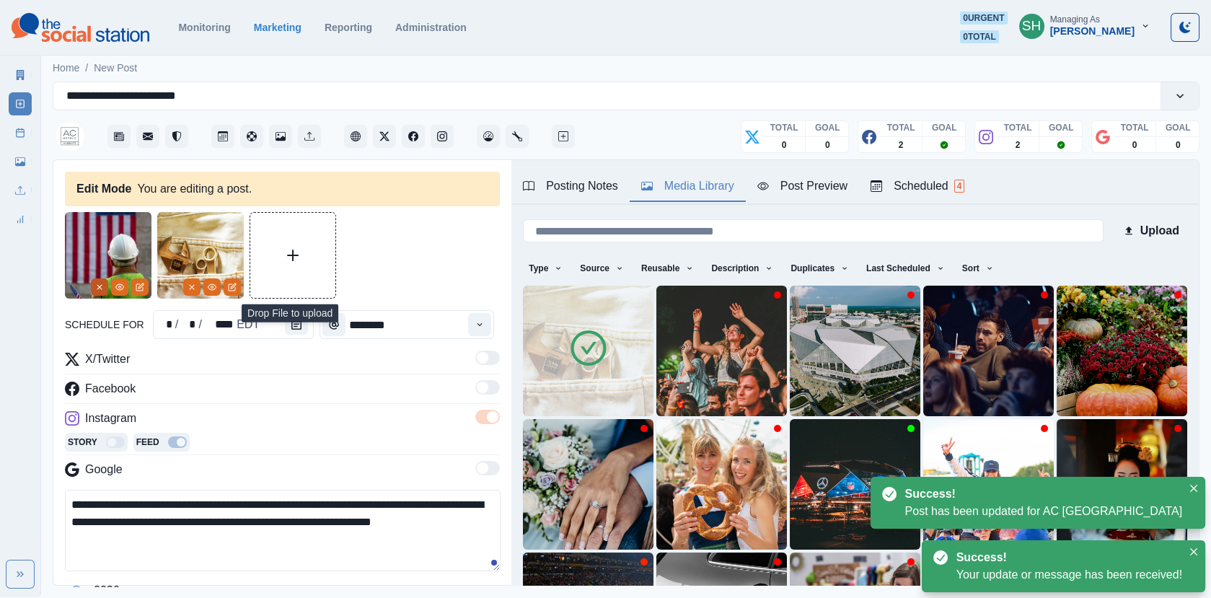
click at [100, 286] on line "Remove" at bounding box center [99, 287] width 4 height 4
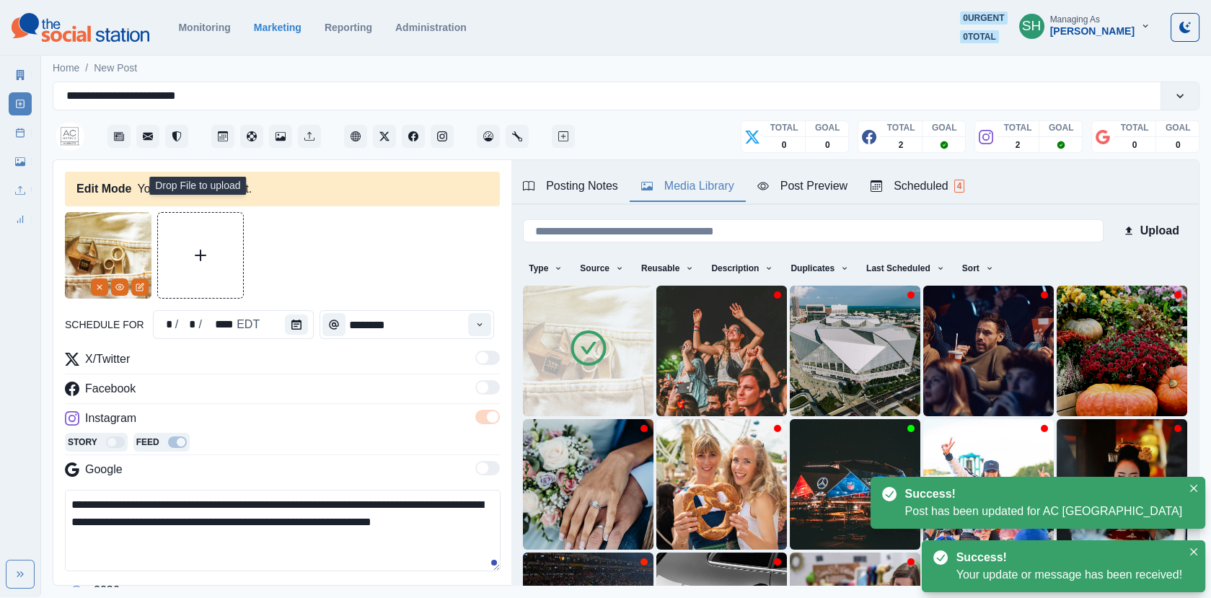
scroll to position [193, 0]
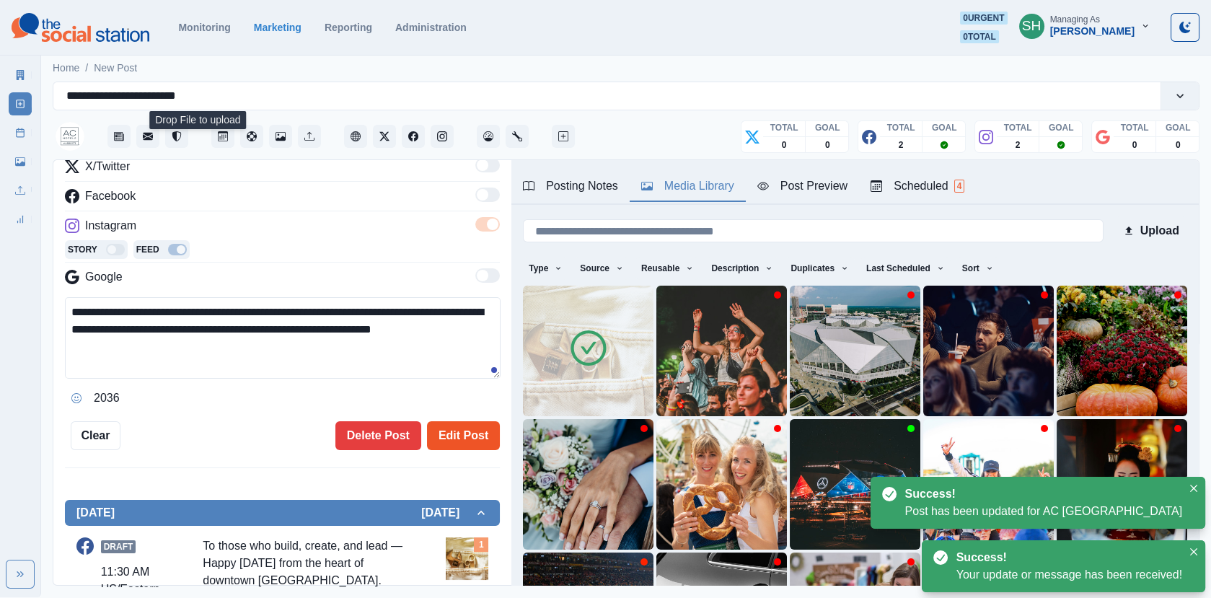
click at [451, 445] on button "Edit Post" at bounding box center [463, 435] width 73 height 29
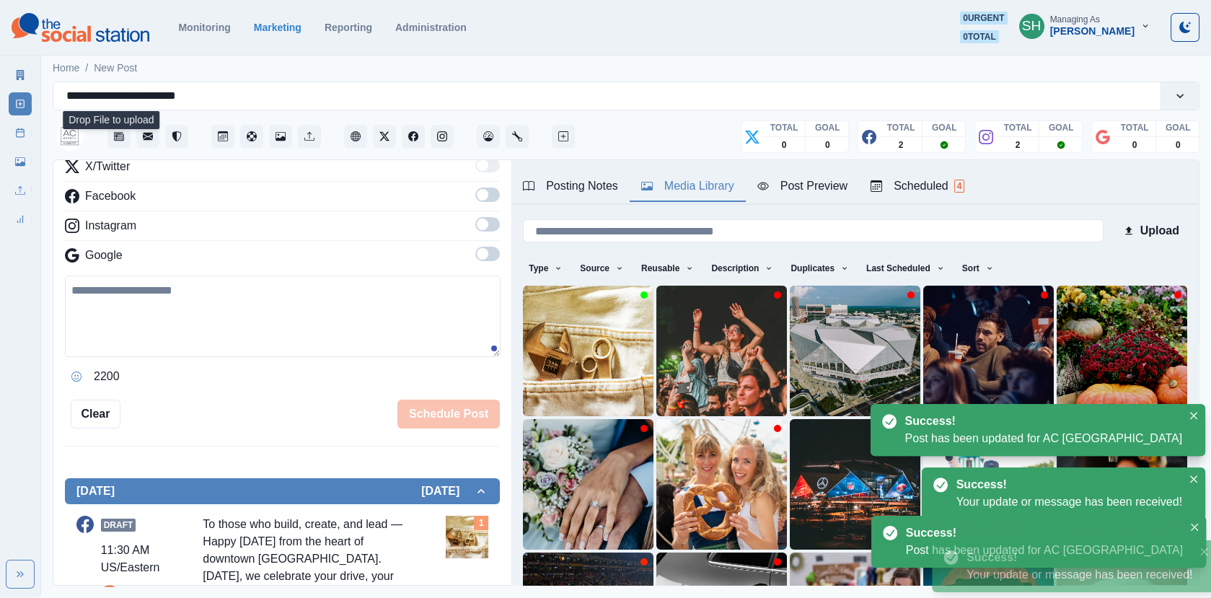
click at [23, 133] on icon at bounding box center [20, 133] width 10 height 10
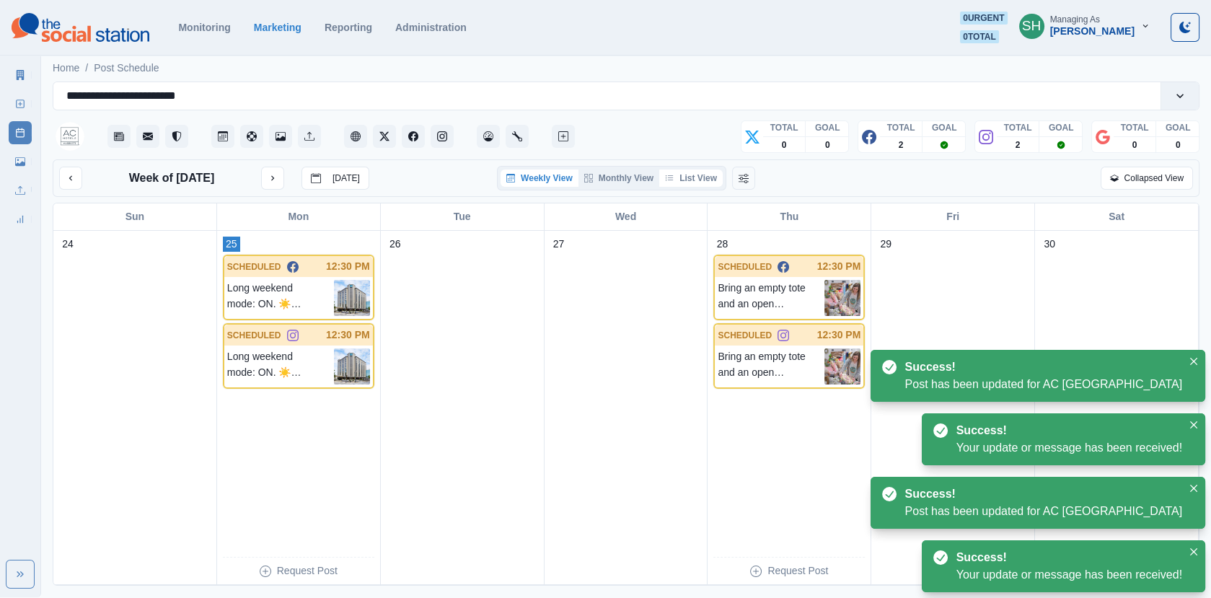
click at [687, 169] on button "List View" at bounding box center [690, 177] width 63 height 17
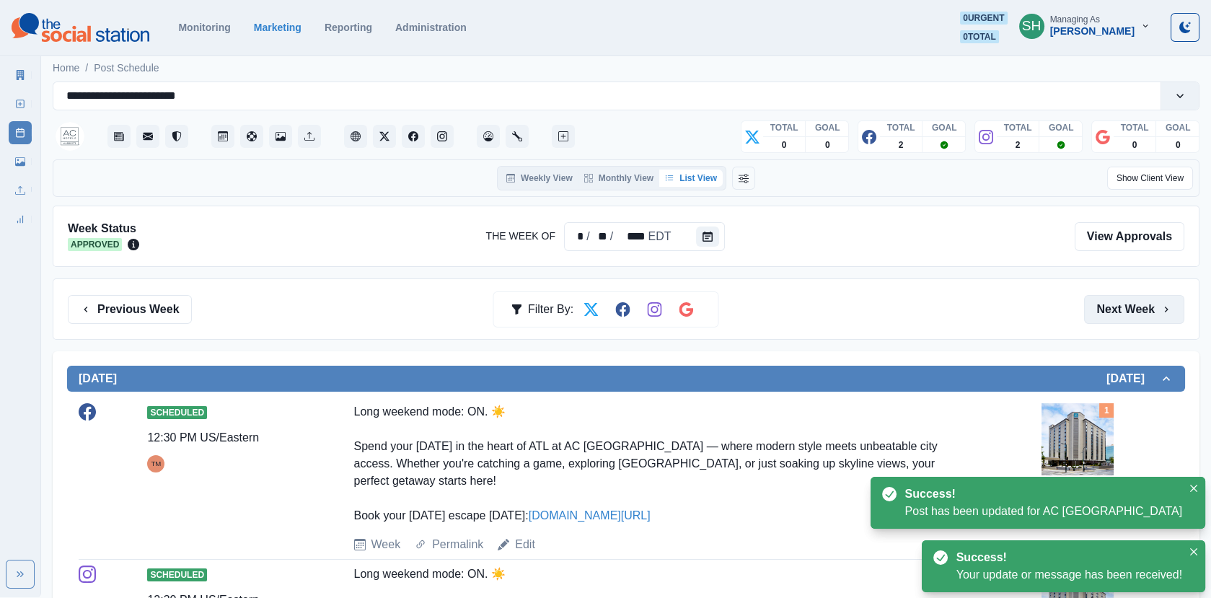
click at [1108, 314] on button "Next Week" at bounding box center [1134, 309] width 100 height 29
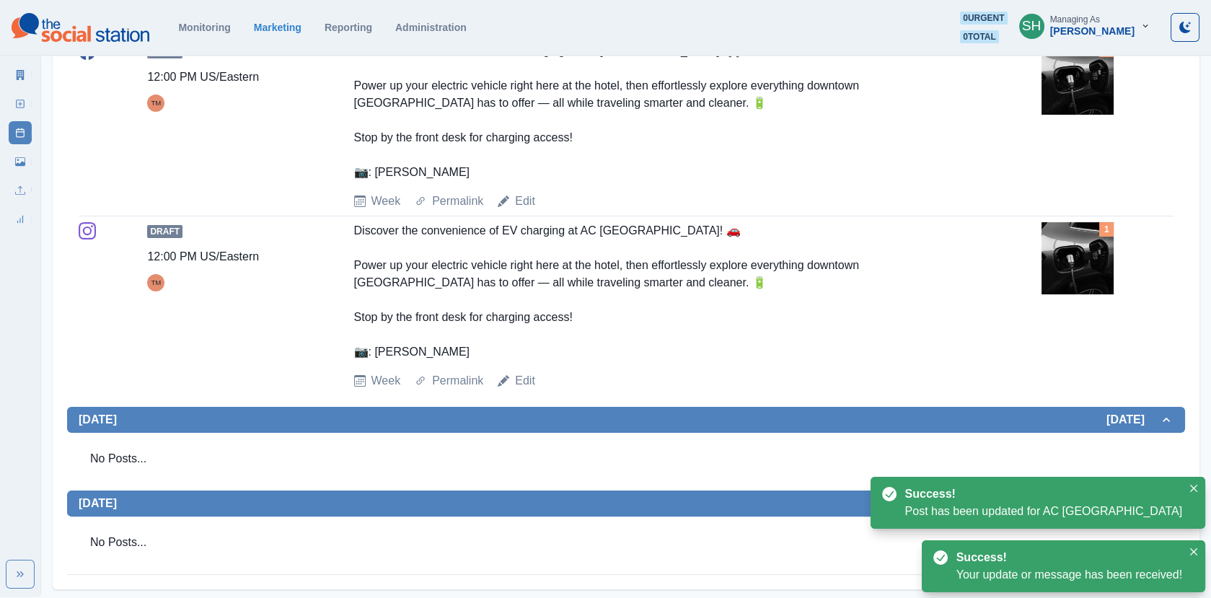
scroll to position [770, 0]
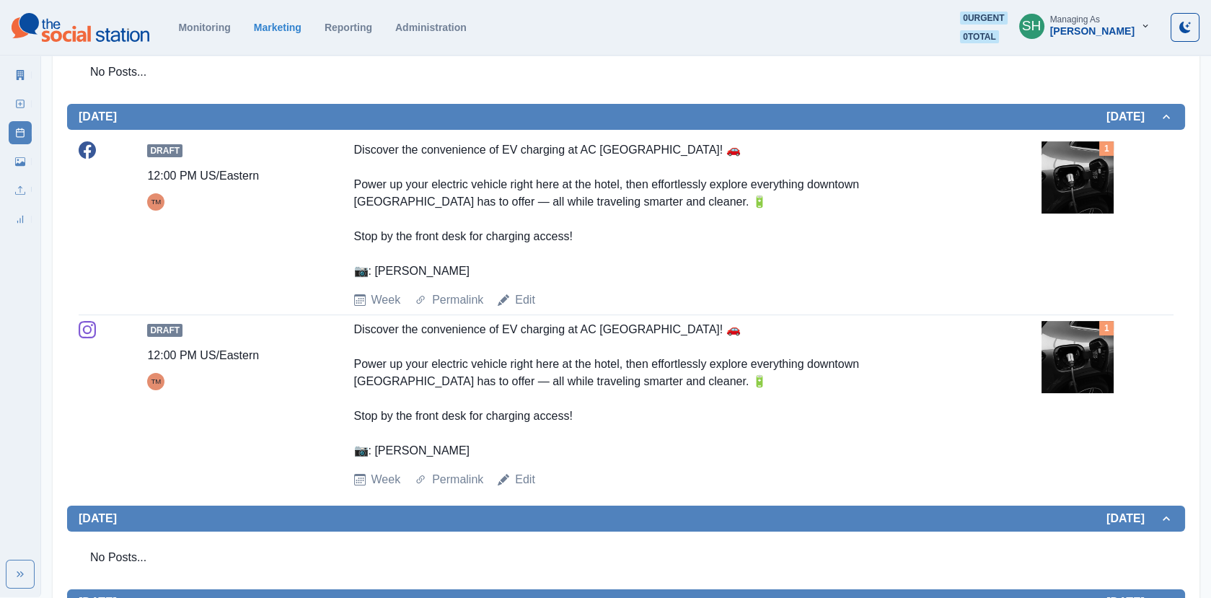
click at [1074, 221] on div "1" at bounding box center [1107, 213] width 132 height 144
click at [1066, 195] on img at bounding box center [1077, 177] width 72 height 72
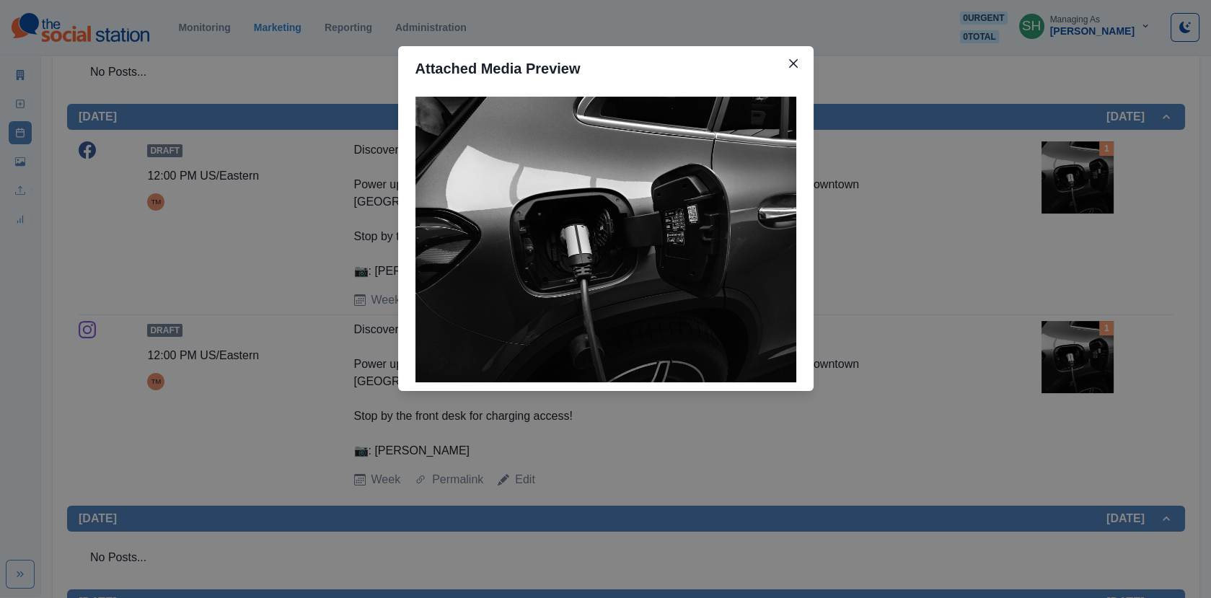
click at [1028, 216] on div "Attached Media Preview" at bounding box center [605, 299] width 1211 height 598
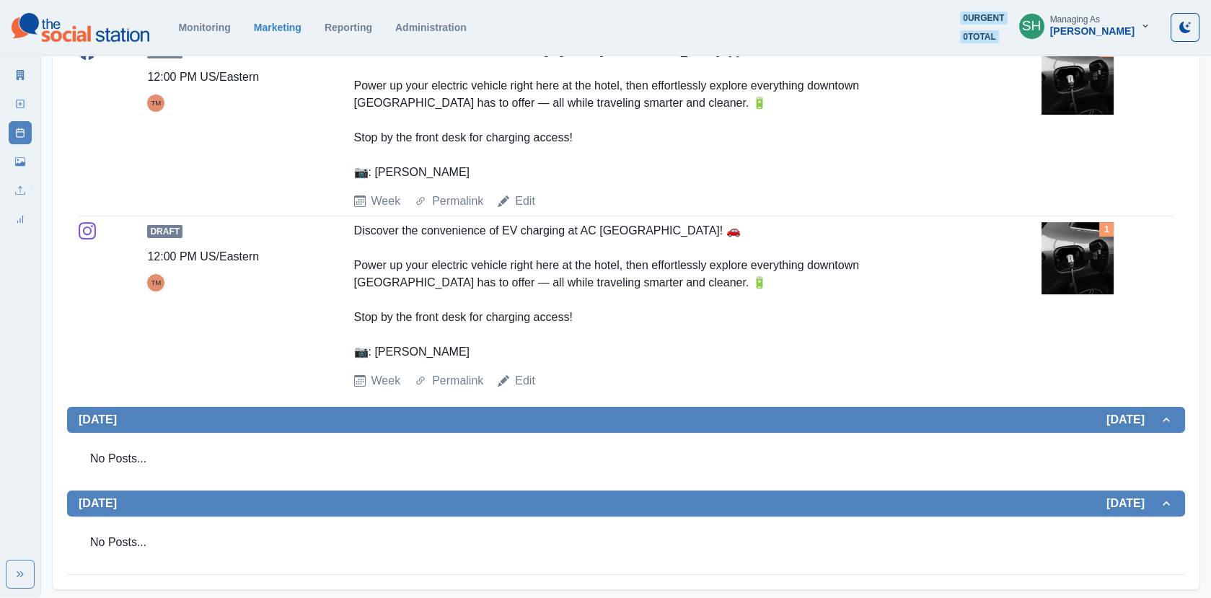
scroll to position [0, 0]
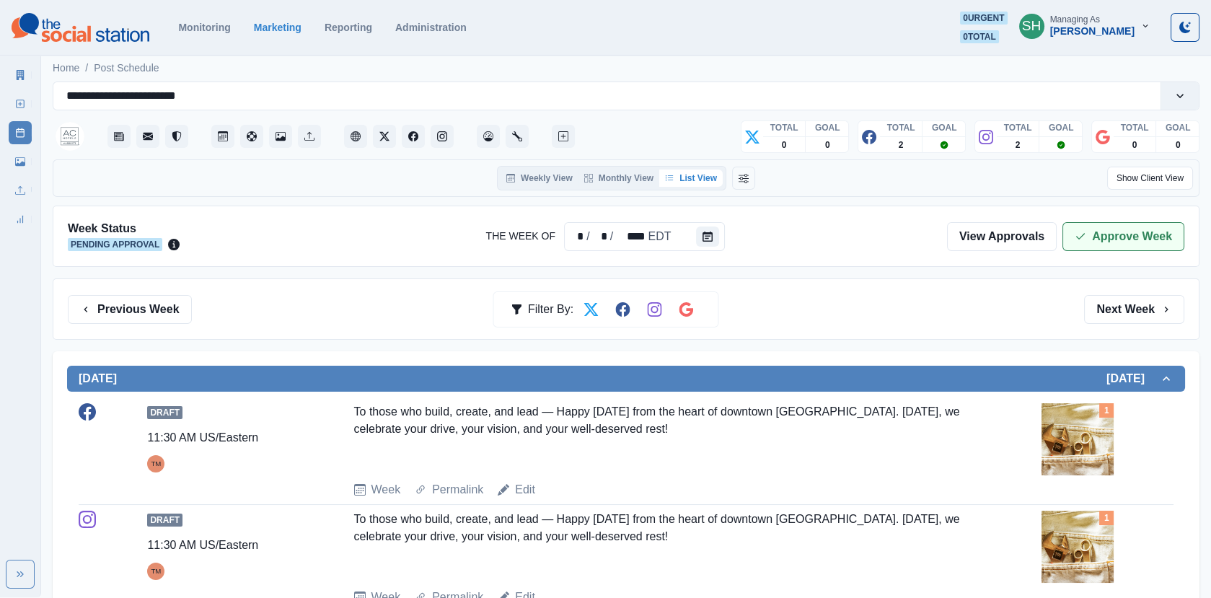
click at [1090, 227] on button "Approve Week" at bounding box center [1123, 236] width 122 height 29
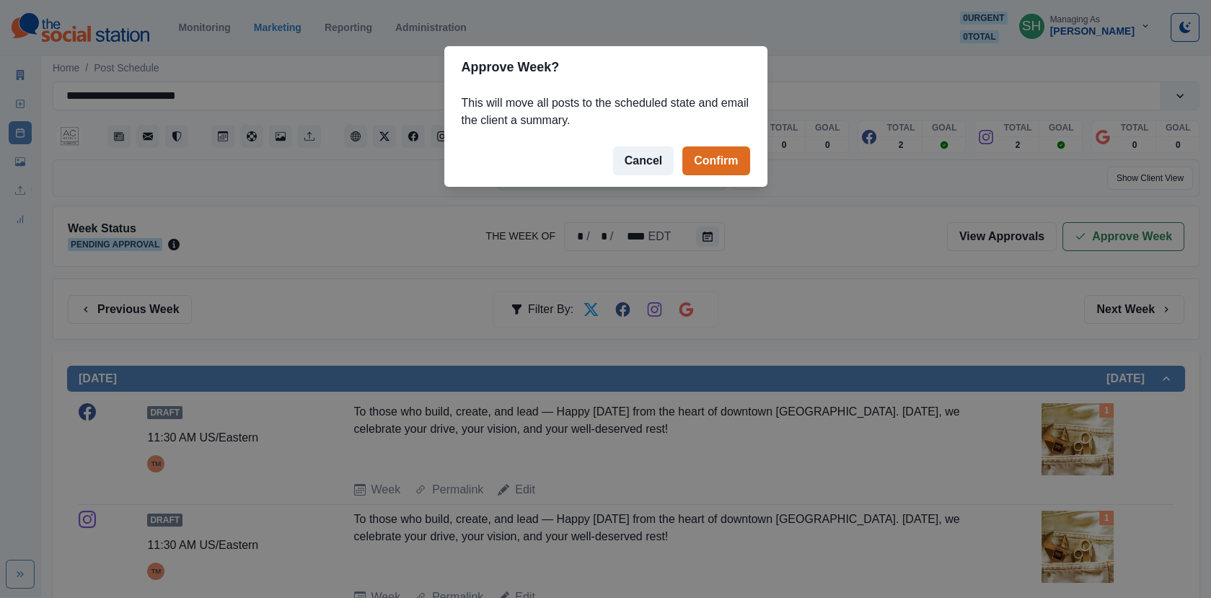
click at [710, 145] on footer "Cancel Confirm" at bounding box center [605, 161] width 323 height 52
click at [709, 150] on button "Confirm" at bounding box center [715, 160] width 67 height 29
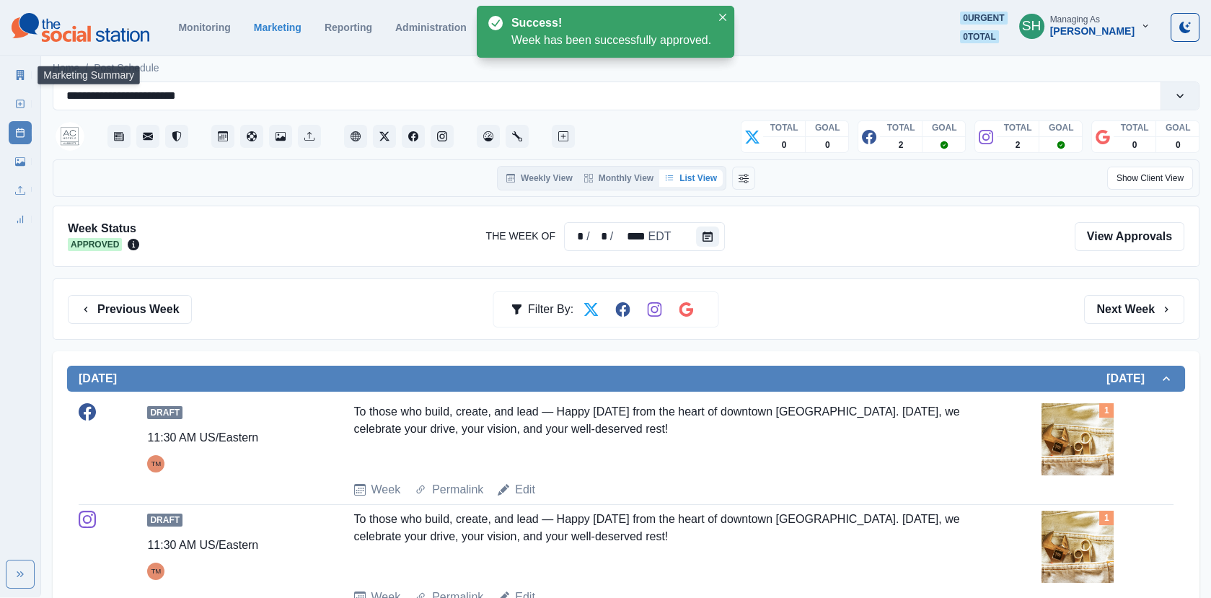
click at [17, 76] on icon at bounding box center [21, 75] width 8 height 10
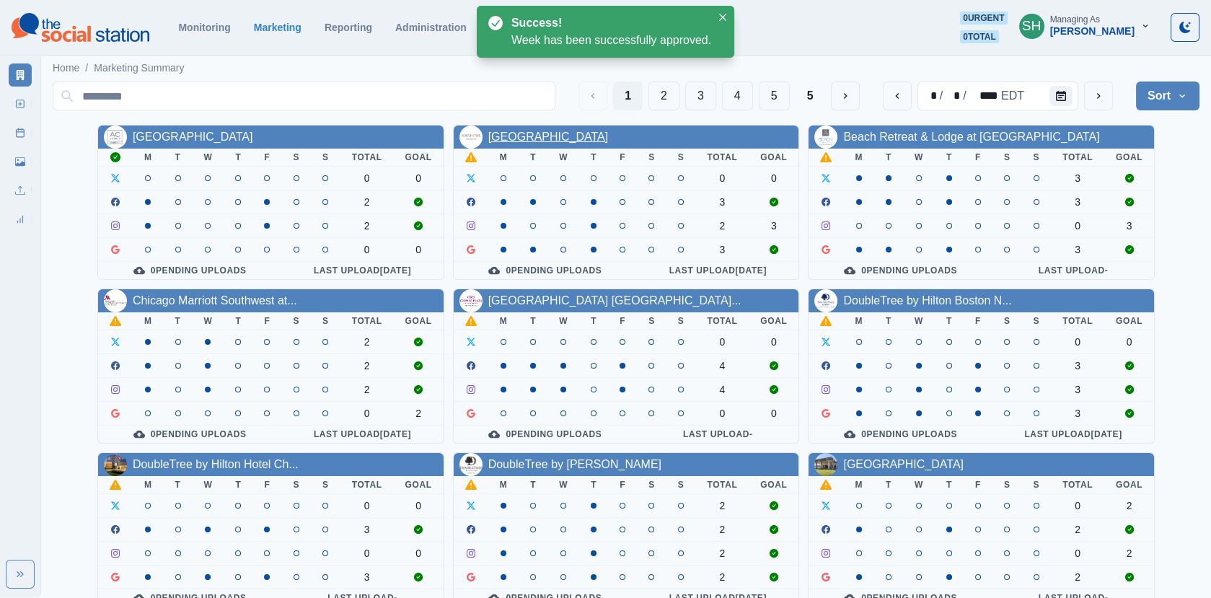
click at [529, 138] on link "[GEOGRAPHIC_DATA]" at bounding box center [548, 137] width 120 height 12
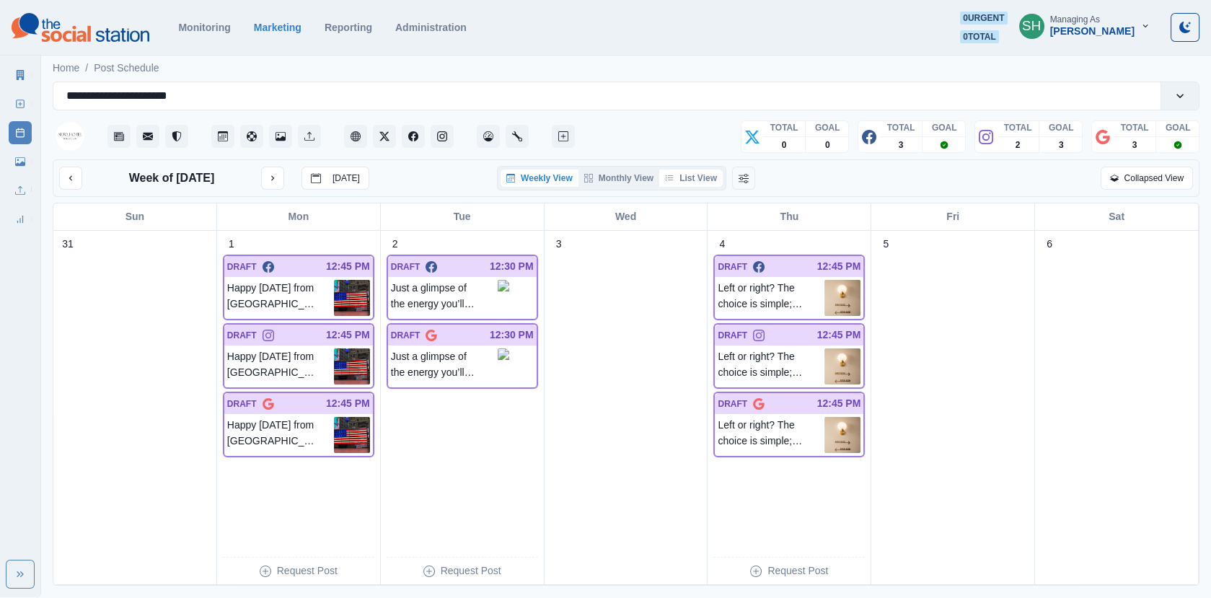
click at [697, 178] on button "List View" at bounding box center [690, 177] width 63 height 17
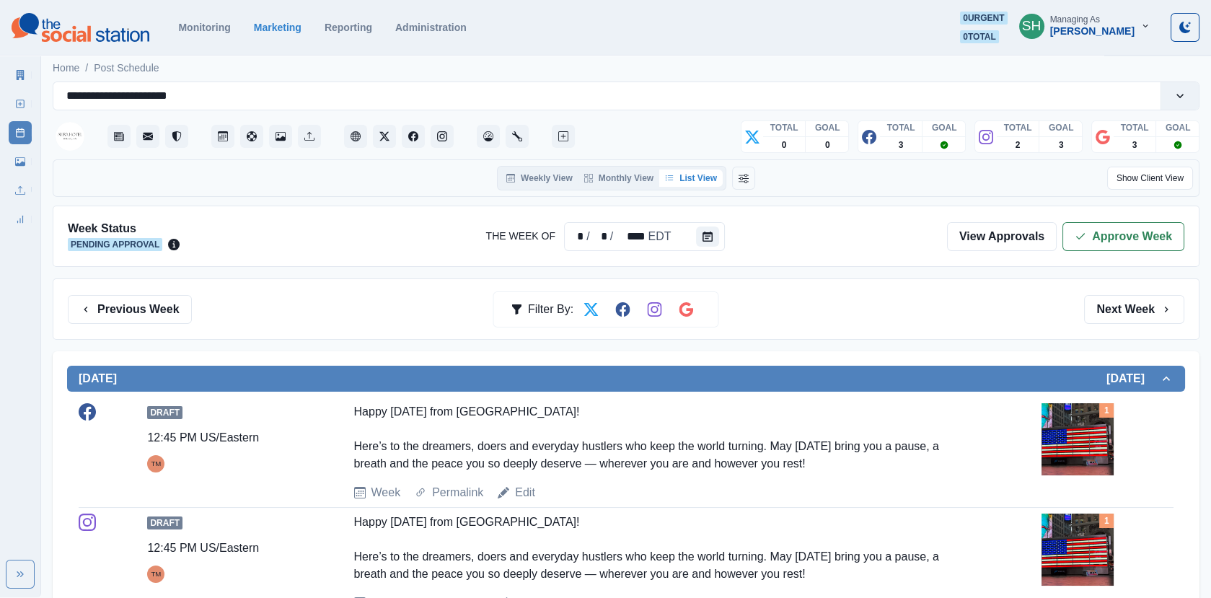
scroll to position [187, 0]
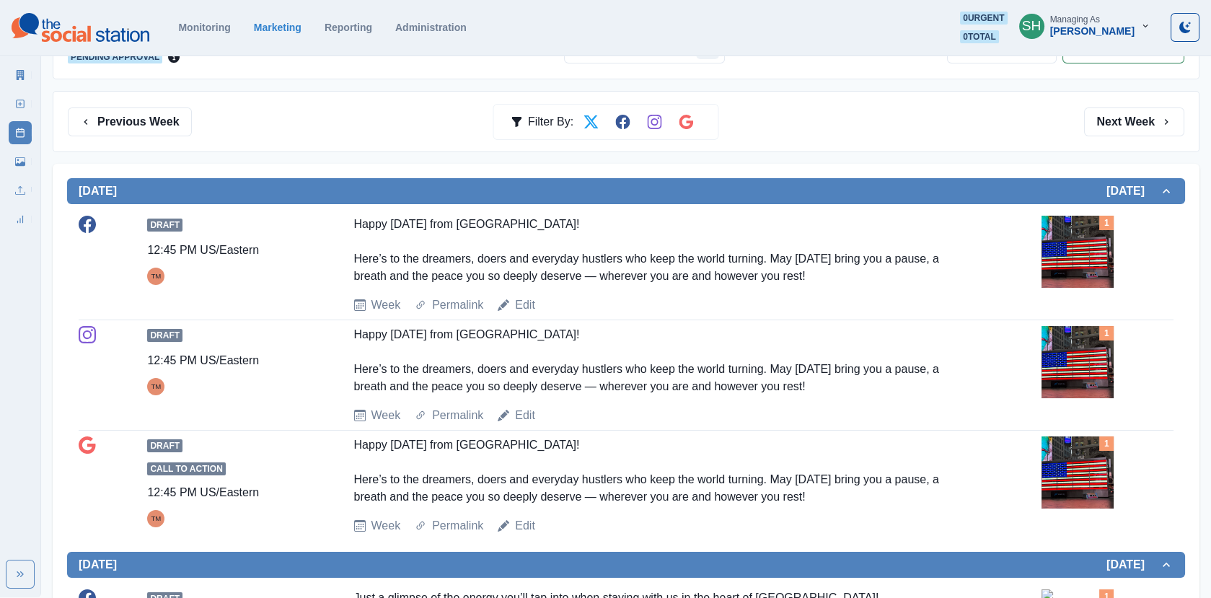
click at [1038, 239] on div "Draft 12:45 PM US/Eastern TM Happy [DATE] from [GEOGRAPHIC_DATA]! Here’s to the…" at bounding box center [626, 265] width 1095 height 98
click at [1071, 242] on img at bounding box center [1077, 252] width 72 height 72
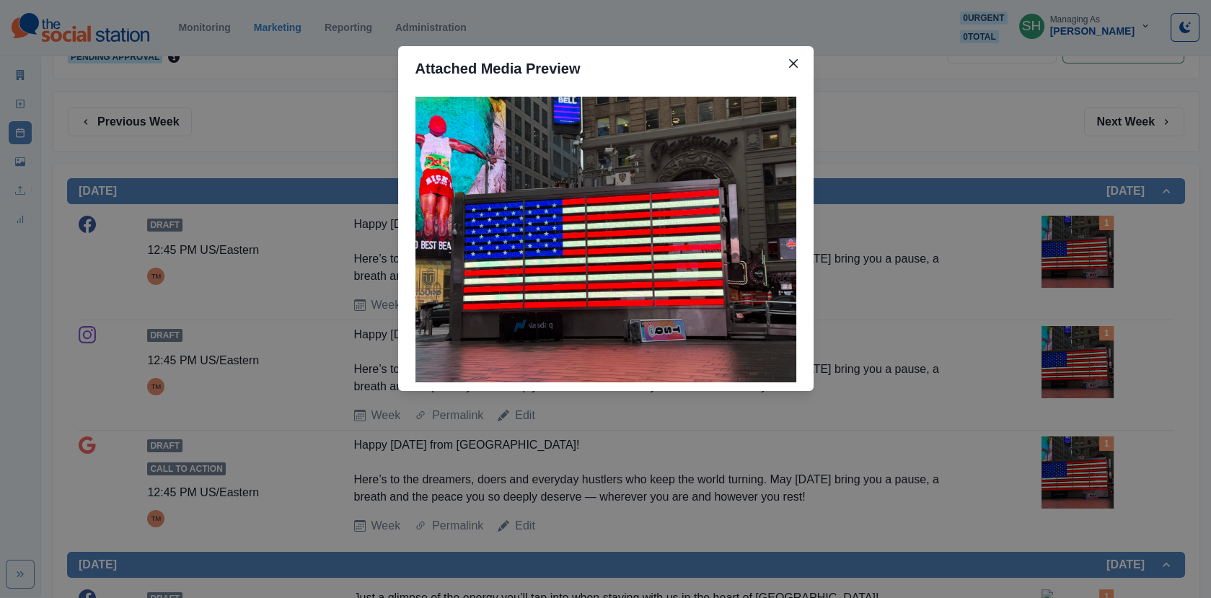
click at [1071, 242] on div "Attached Media Preview" at bounding box center [605, 299] width 1211 height 598
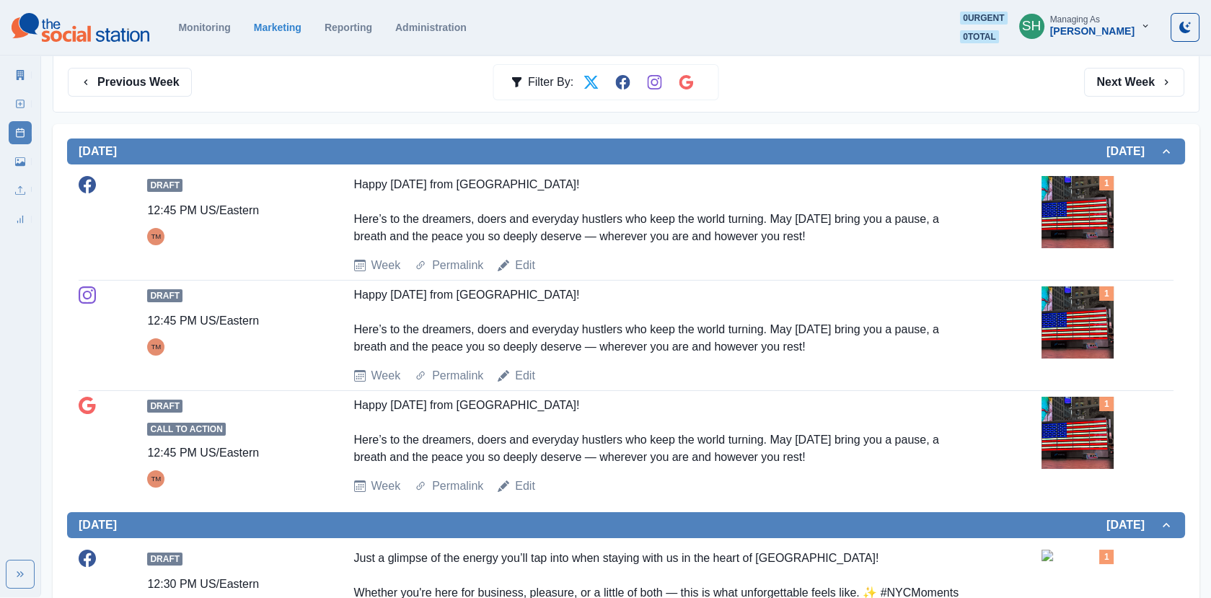
scroll to position [247, 0]
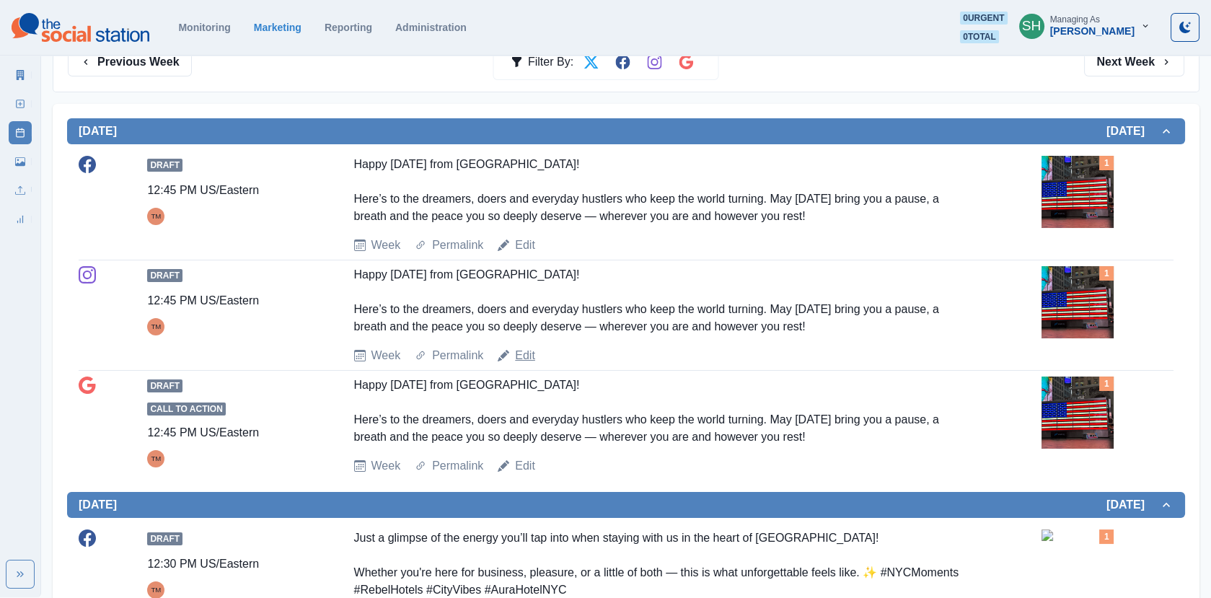
click at [525, 355] on link "Edit" at bounding box center [525, 355] width 20 height 17
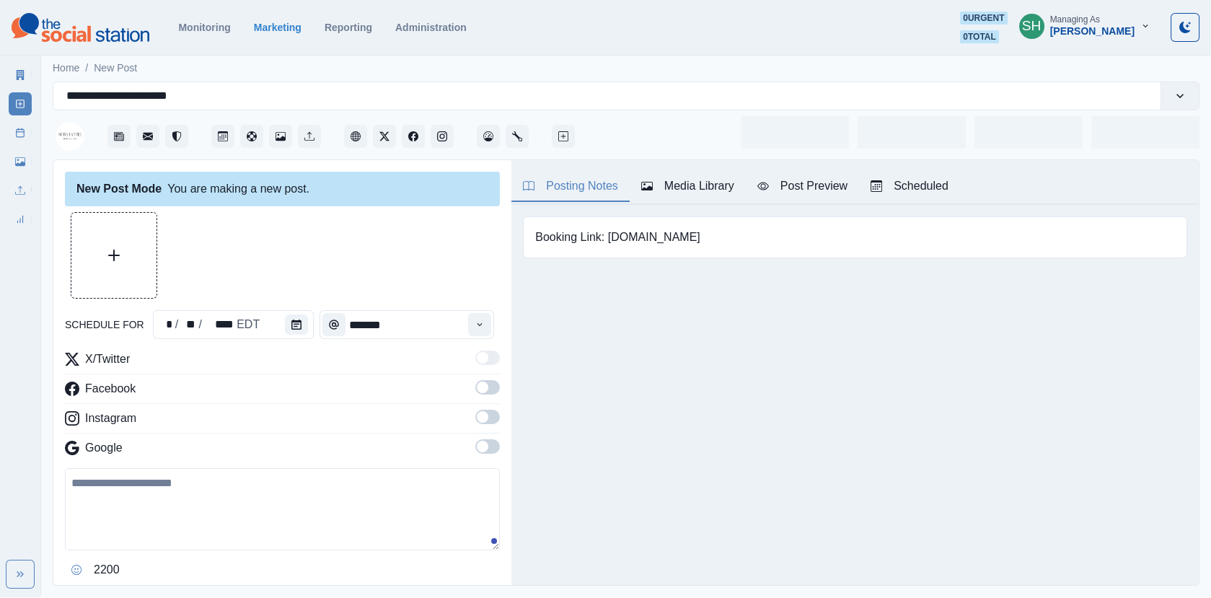
type input "********"
type textarea "**********"
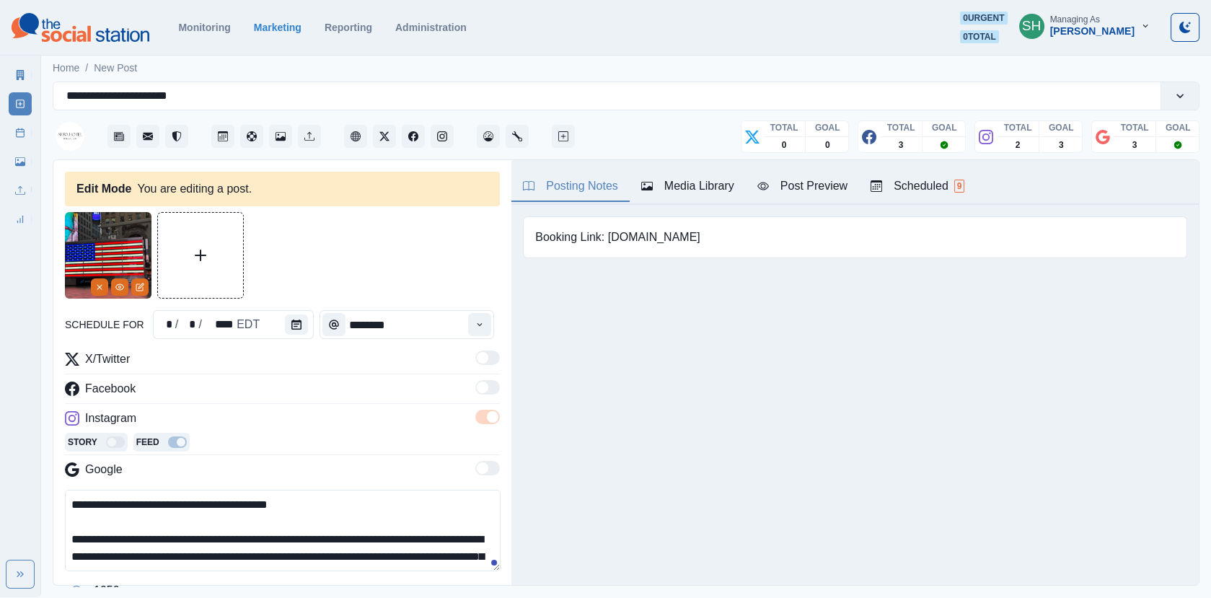
click at [709, 158] on div "**********" at bounding box center [626, 118] width 1146 height 84
click at [133, 284] on button "Edit Media" at bounding box center [139, 286] width 17 height 17
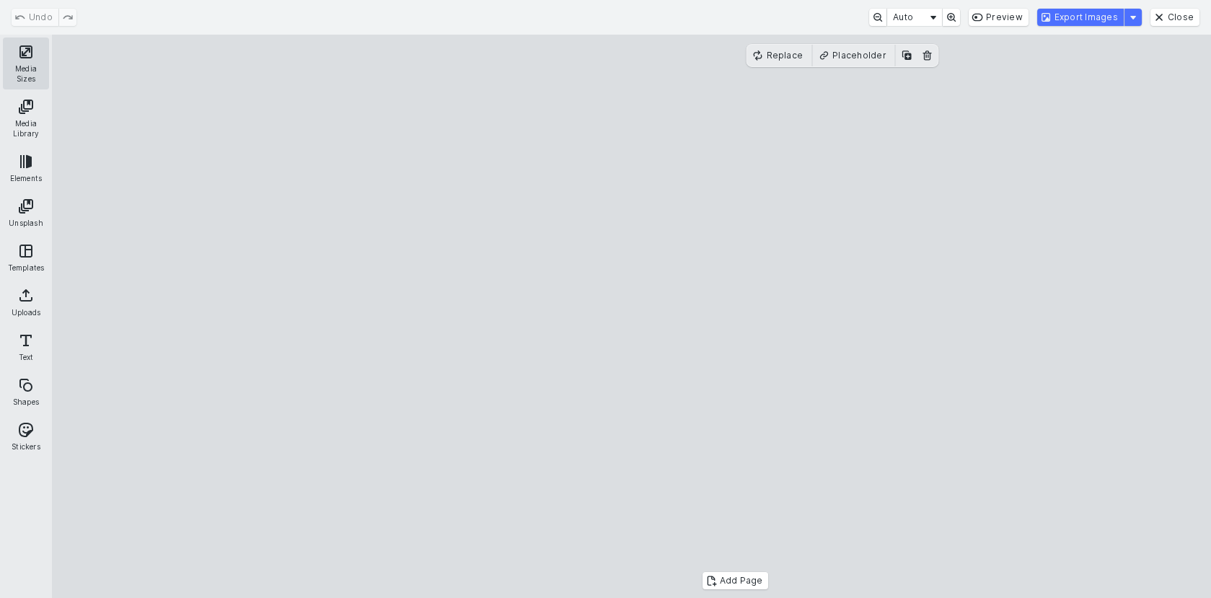
click at [39, 45] on button "Media Sizes" at bounding box center [26, 63] width 46 height 52
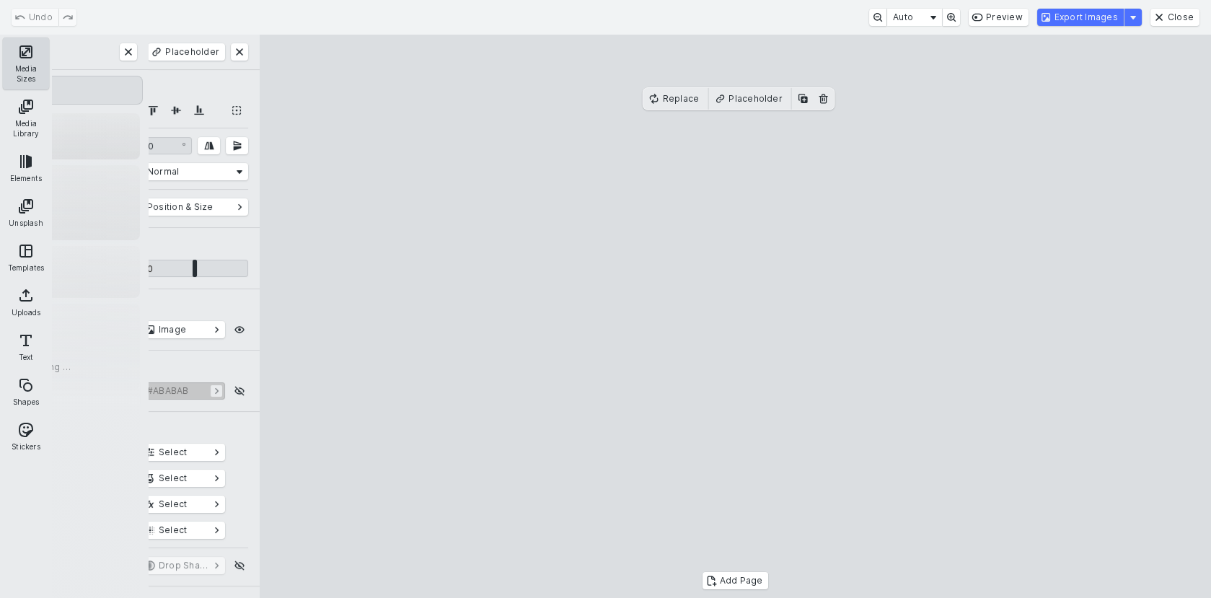
click at [23, 53] on button "Media Sizes" at bounding box center [26, 63] width 46 height 52
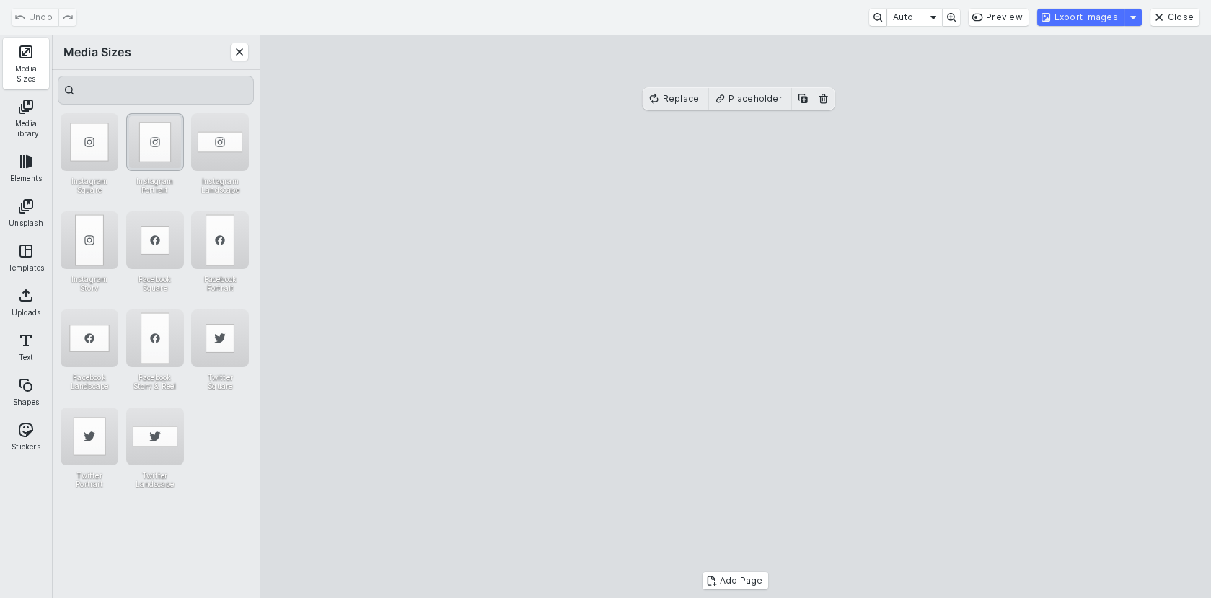
click at [139, 162] on div "Instagram Portrait" at bounding box center [155, 142] width 58 height 58
click at [735, 317] on cesdk-canvas "Editor canvas" at bounding box center [735, 317] width 0 height 0
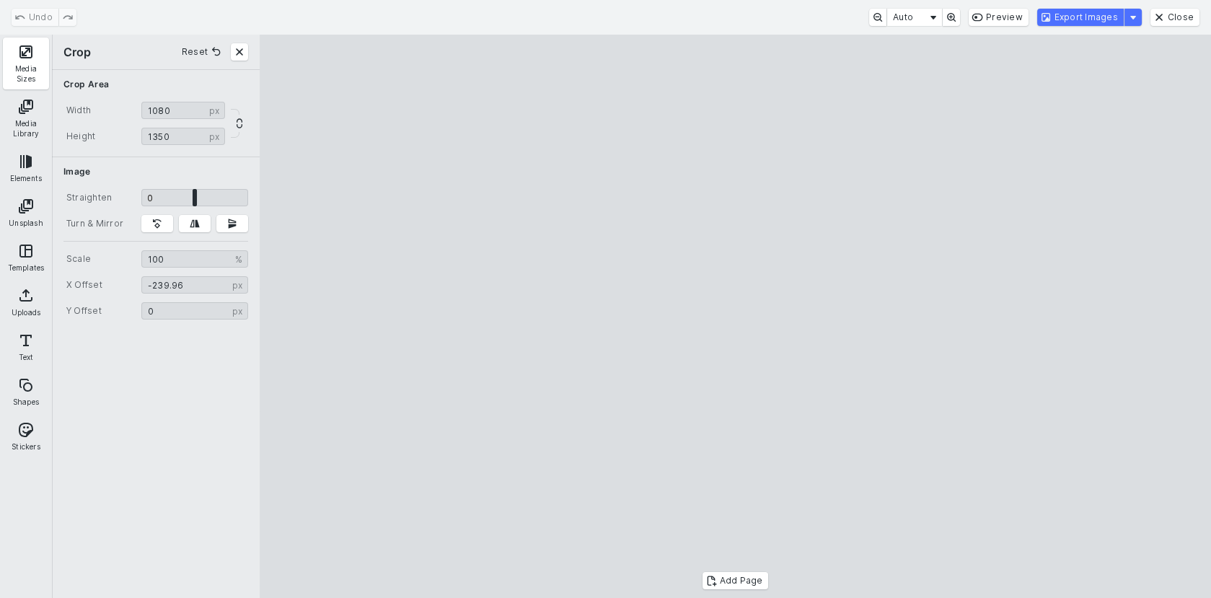
type input "*******"
drag, startPoint x: 722, startPoint y: 269, endPoint x: 756, endPoint y: 268, distance: 33.9
click at [735, 317] on cesdk-canvas "Editor canvas" at bounding box center [735, 317] width 0 height 0
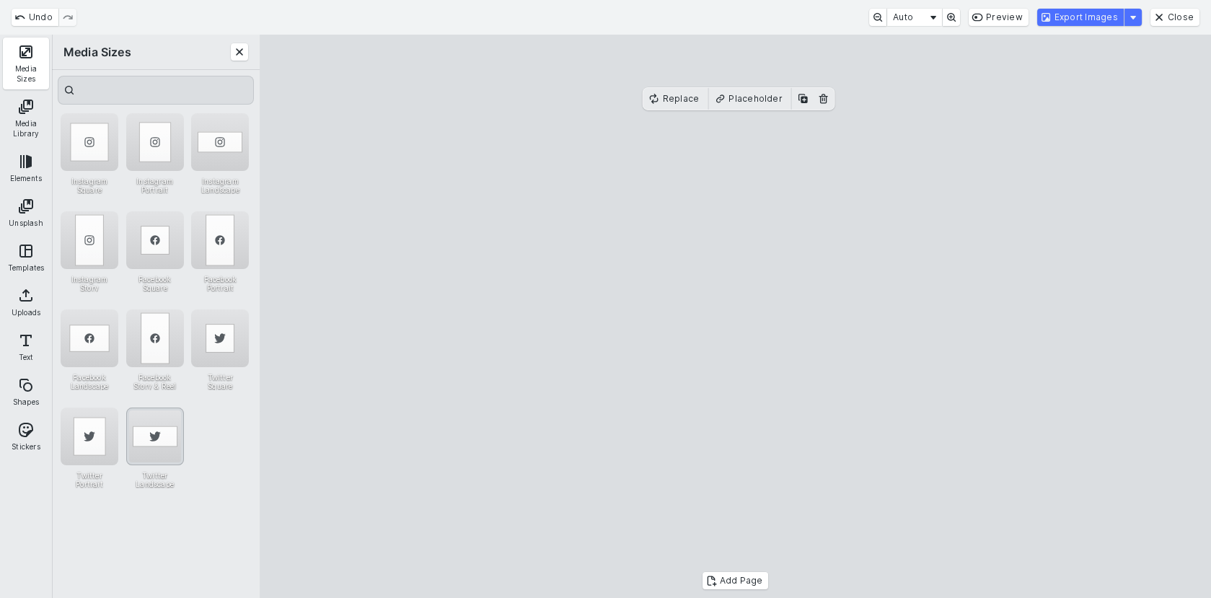
click at [149, 443] on div "Twitter Landscape" at bounding box center [155, 436] width 58 height 58
click at [735, 317] on cesdk-canvas "Editor canvas" at bounding box center [735, 317] width 0 height 0
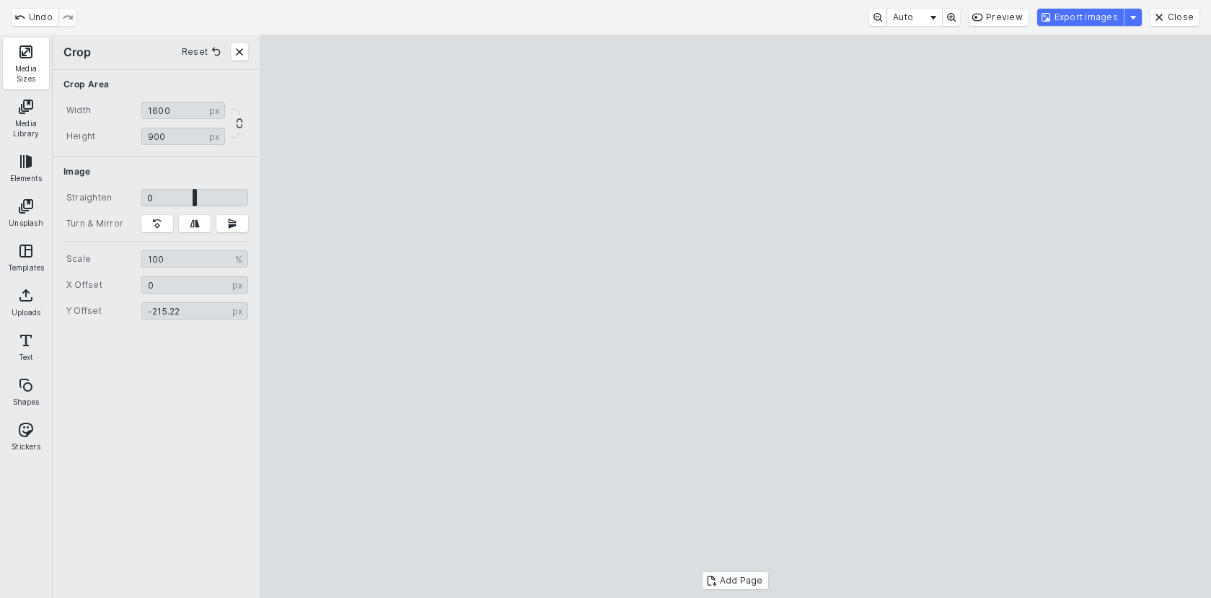
type input "*******"
drag, startPoint x: 862, startPoint y: 306, endPoint x: 918, endPoint y: 280, distance: 61.9
click at [735, 317] on cesdk-canvas "Editor canvas" at bounding box center [735, 317] width 0 height 0
type input "******"
drag, startPoint x: 1110, startPoint y: 585, endPoint x: 1177, endPoint y: 596, distance: 67.2
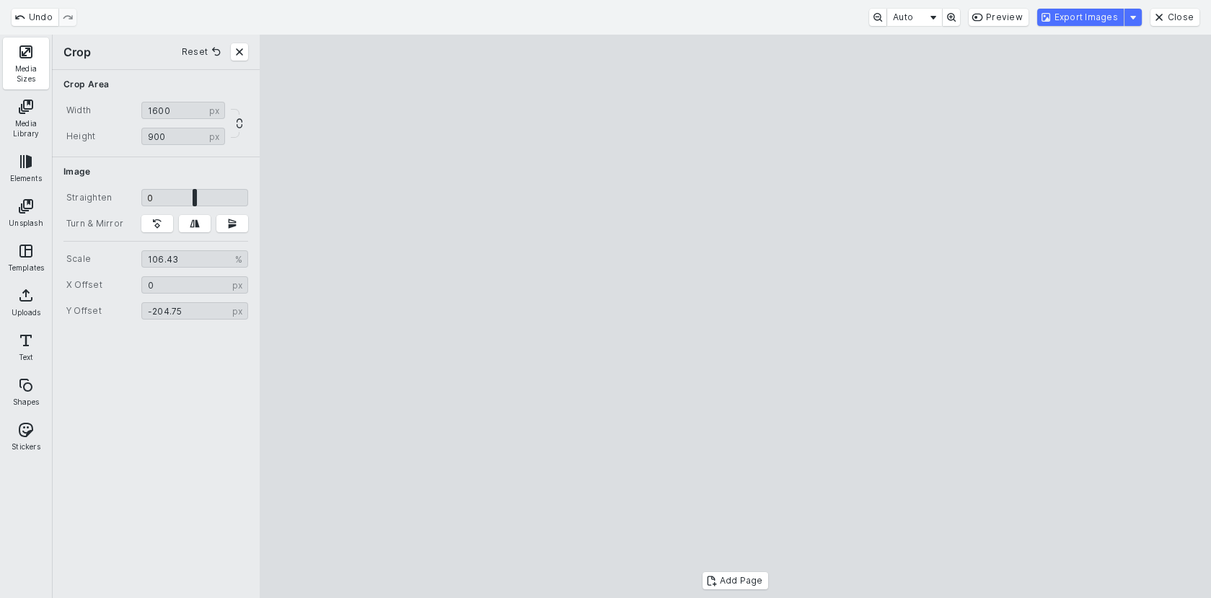
click at [735, 317] on cesdk-canvas "Editor canvas" at bounding box center [735, 317] width 0 height 0
drag, startPoint x: 849, startPoint y: 342, endPoint x: 856, endPoint y: 312, distance: 30.4
click at [735, 317] on cesdk-canvas "Editor canvas" at bounding box center [735, 317] width 0 height 0
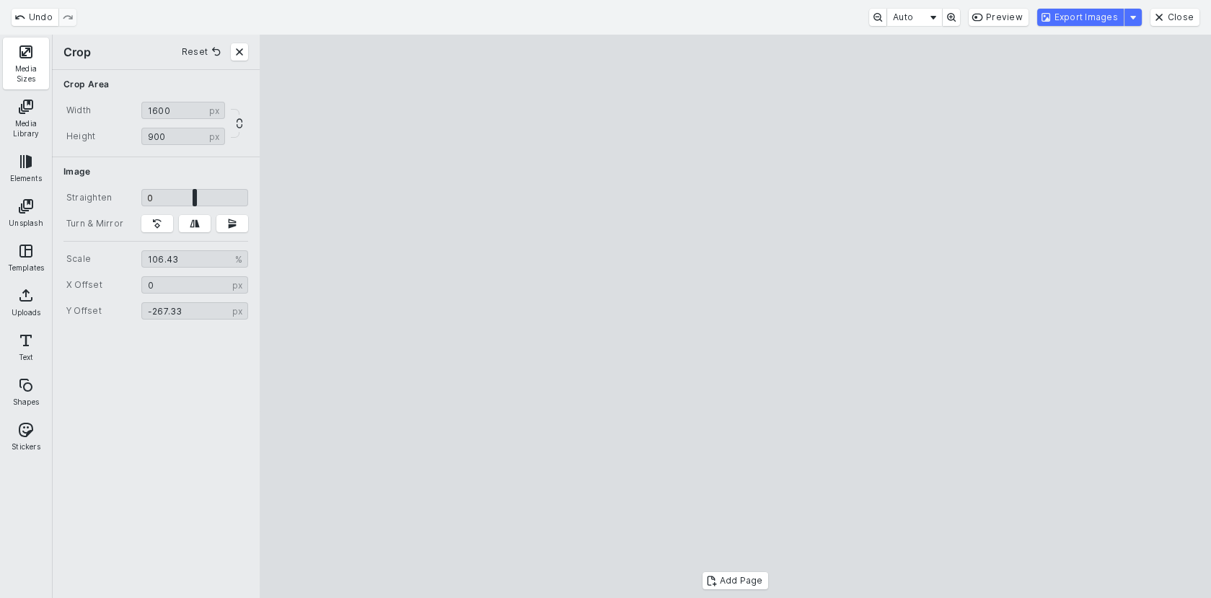
type input "*******"
click at [735, 317] on cesdk-canvas "Editor canvas" at bounding box center [735, 317] width 0 height 0
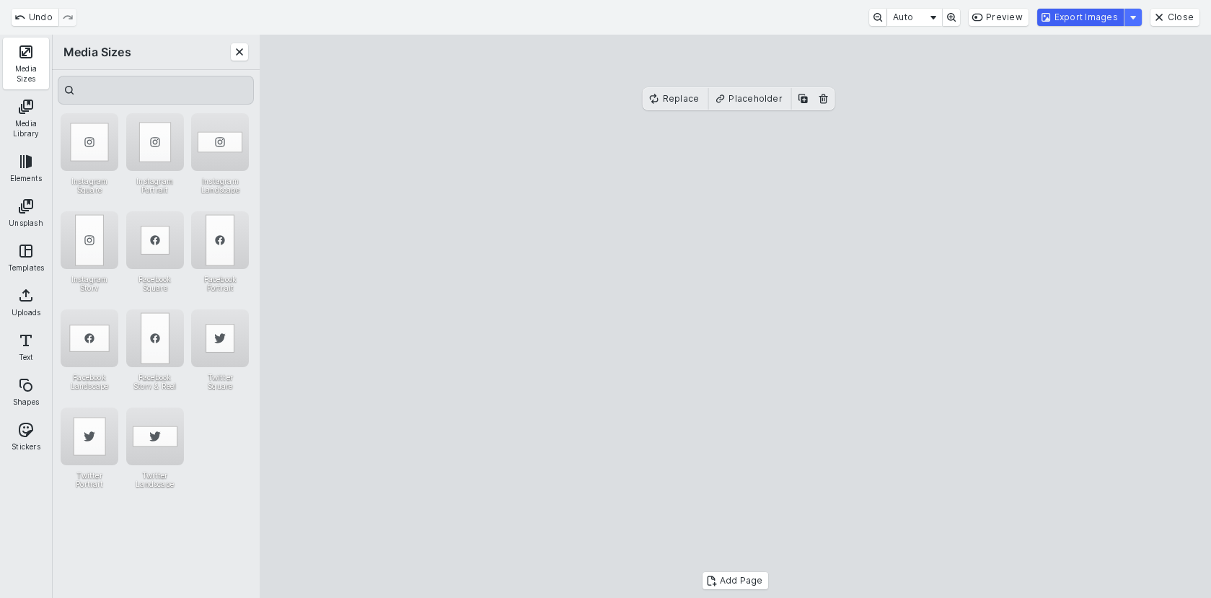
click at [1077, 19] on button "Export Images" at bounding box center [1080, 17] width 87 height 17
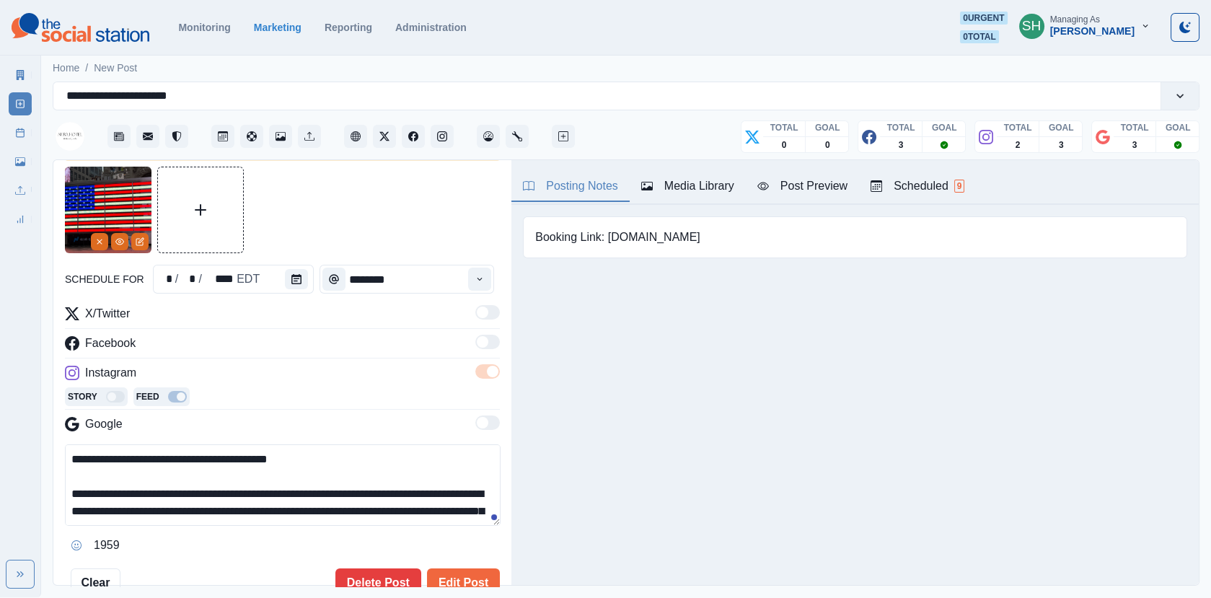
scroll to position [54, 0]
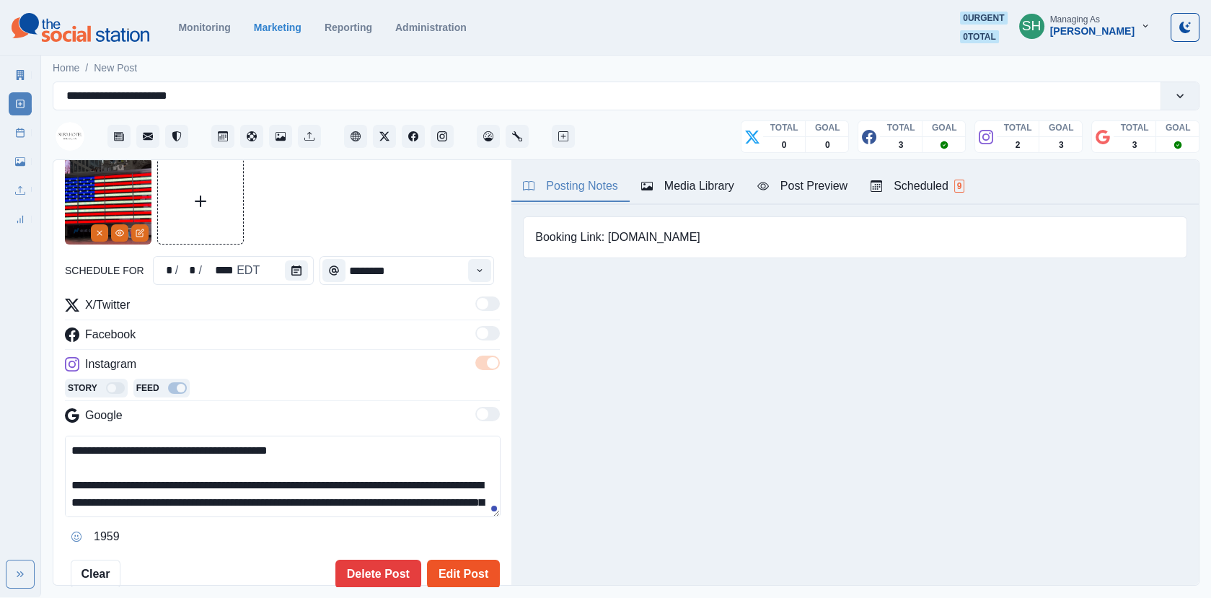
click at [452, 568] on button "Edit Post" at bounding box center [463, 574] width 73 height 29
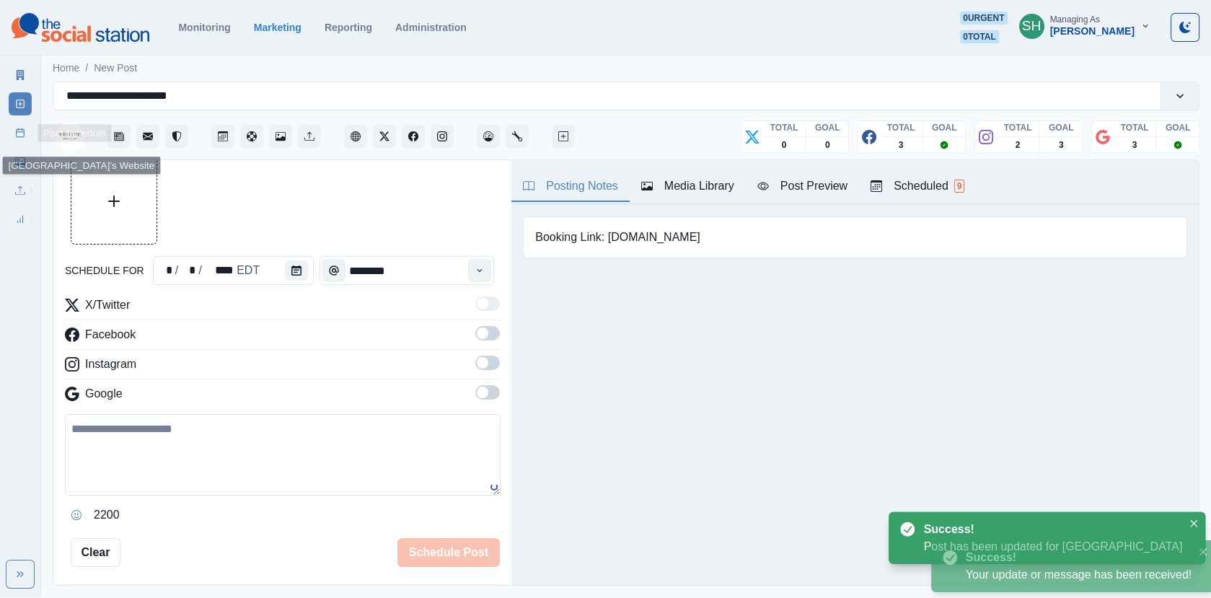
click at [15, 127] on link "Post Schedule" at bounding box center [20, 132] width 23 height 23
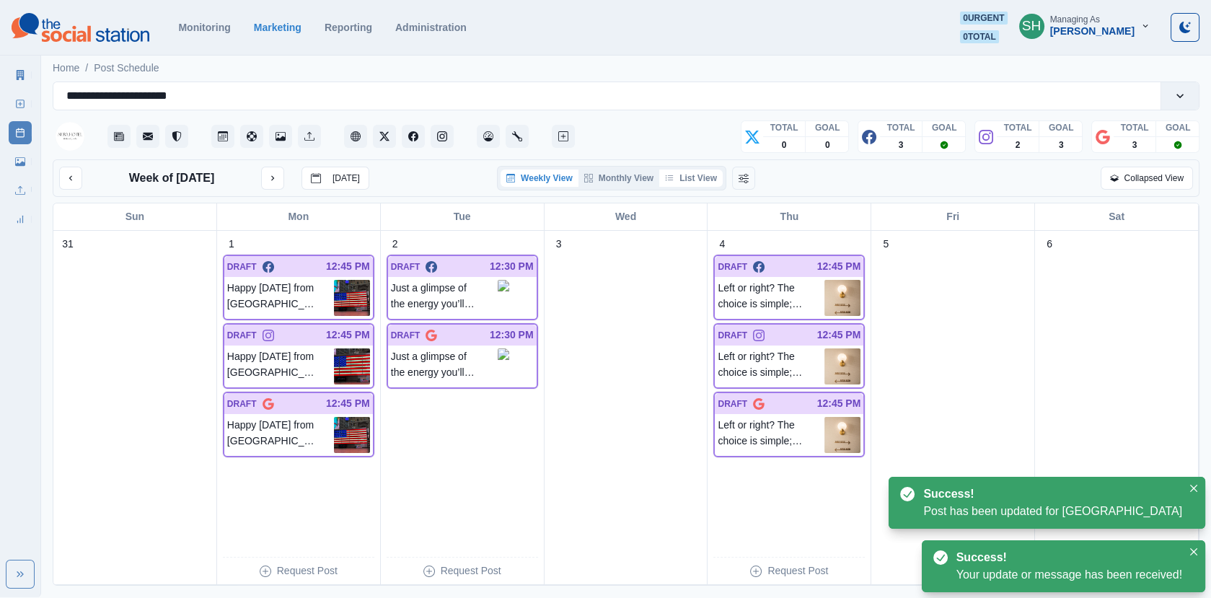
click at [694, 176] on button "List View" at bounding box center [690, 177] width 63 height 17
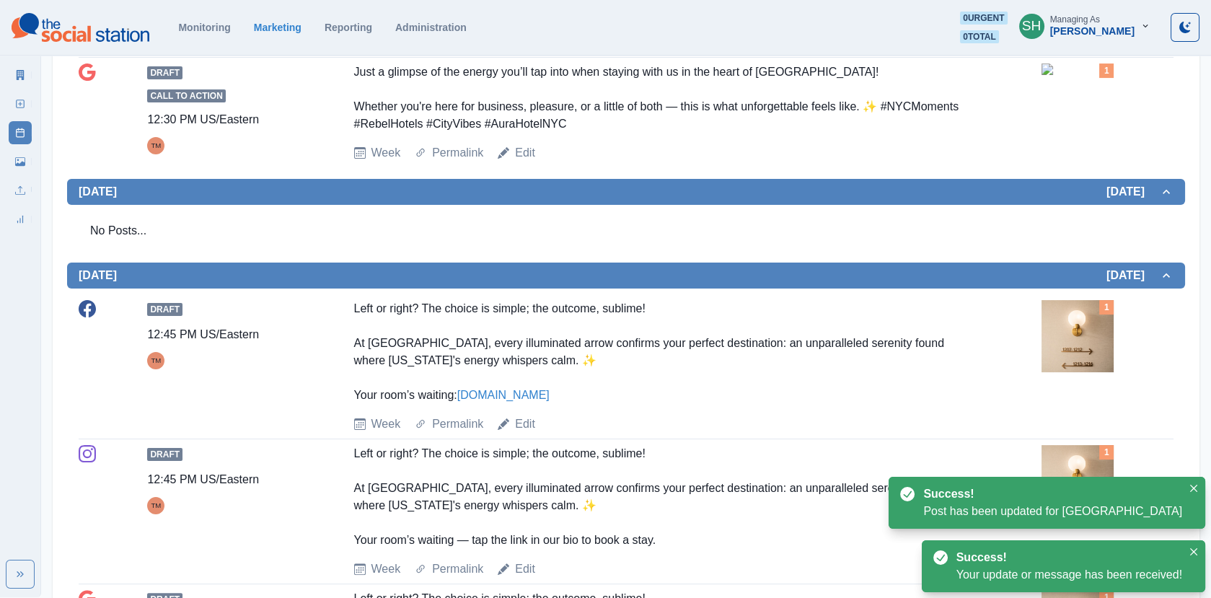
scroll to position [776, 0]
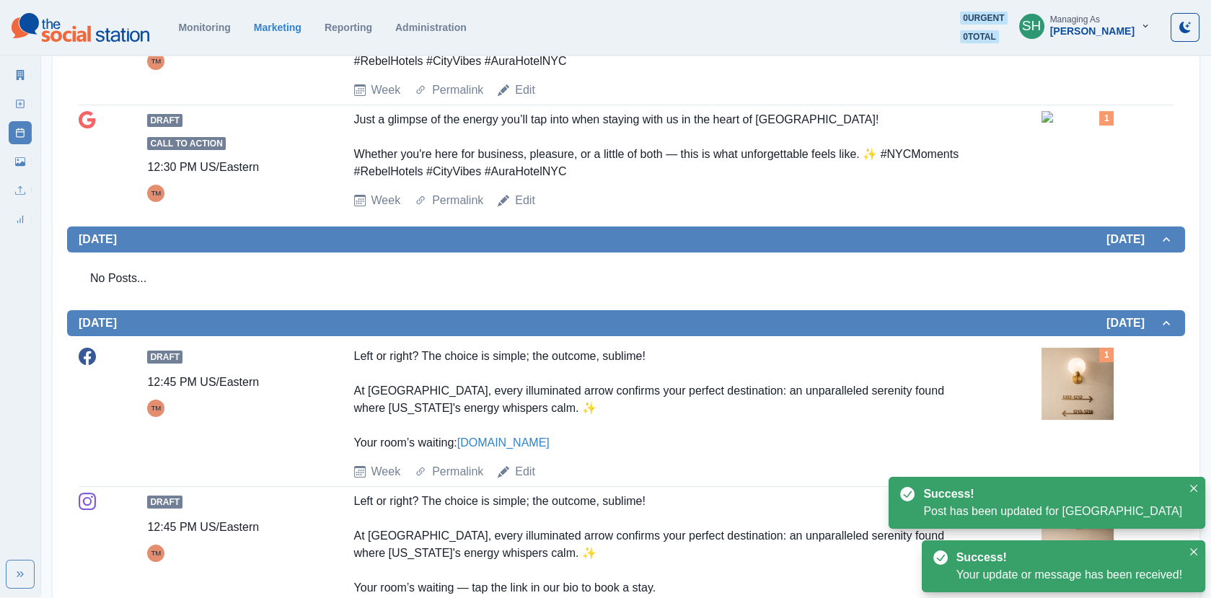
click at [1062, 392] on img at bounding box center [1077, 384] width 72 height 72
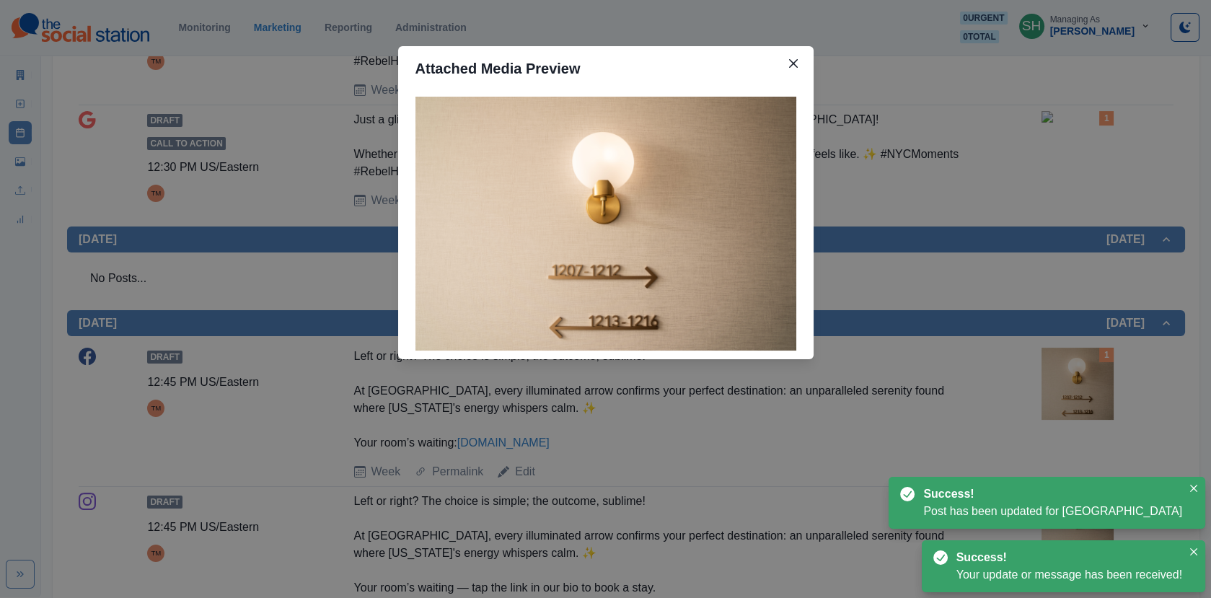
click at [800, 282] on div at bounding box center [605, 225] width 415 height 268
click at [969, 264] on div "Attached Media Preview" at bounding box center [605, 299] width 1211 height 598
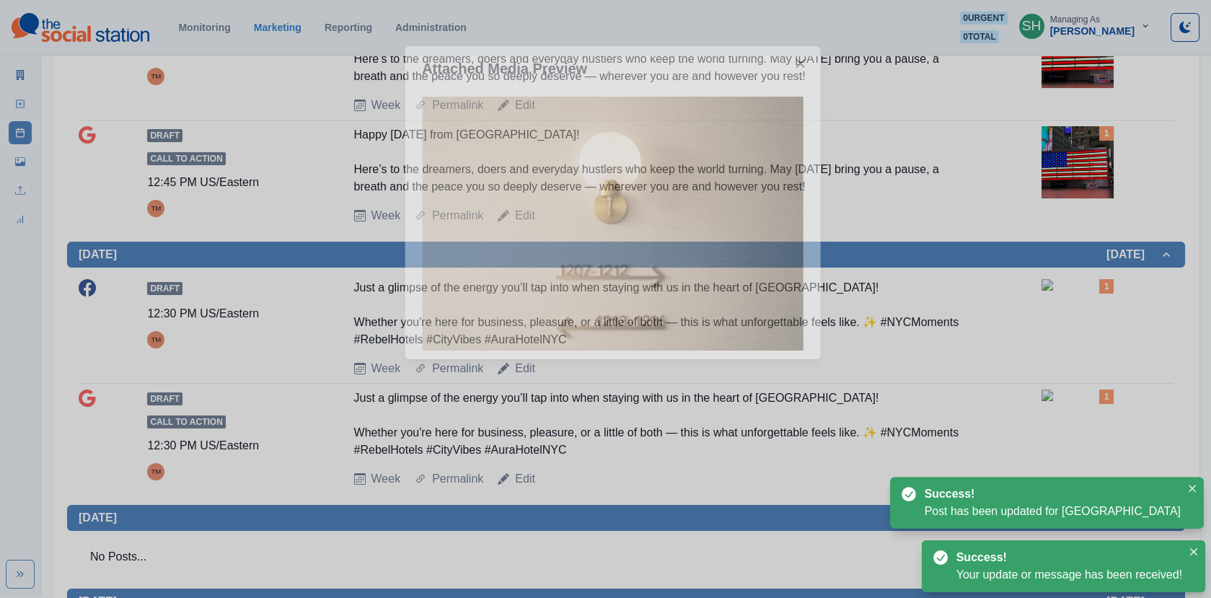
click at [969, 264] on button "[DATE]" at bounding box center [626, 255] width 1118 height 26
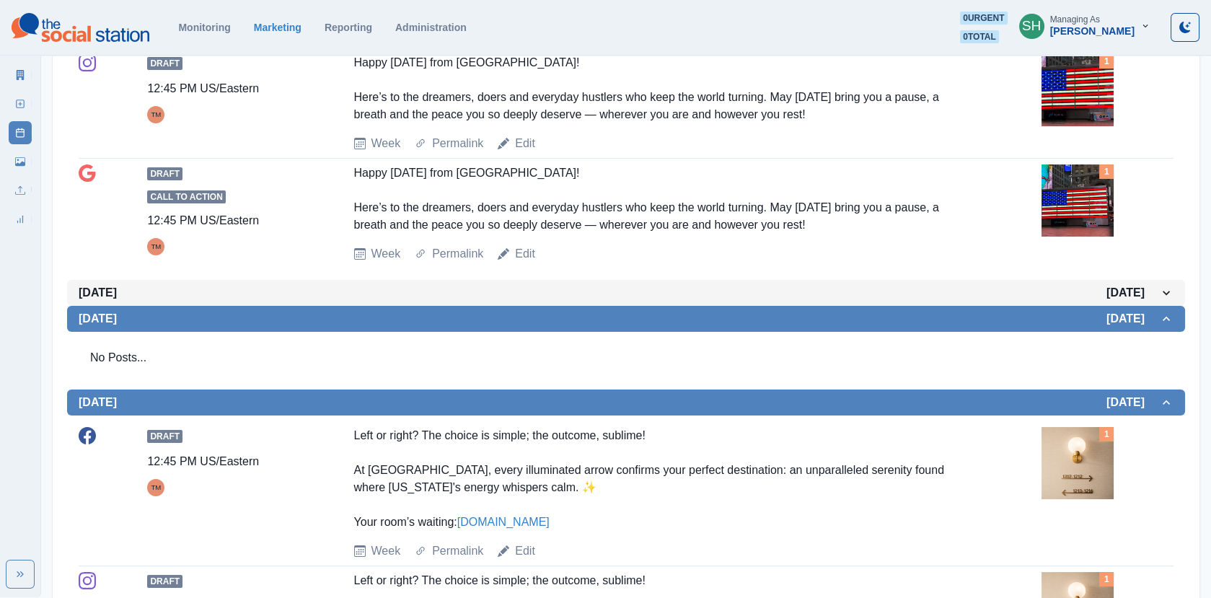
click at [958, 280] on button "[DATE]" at bounding box center [626, 293] width 1118 height 26
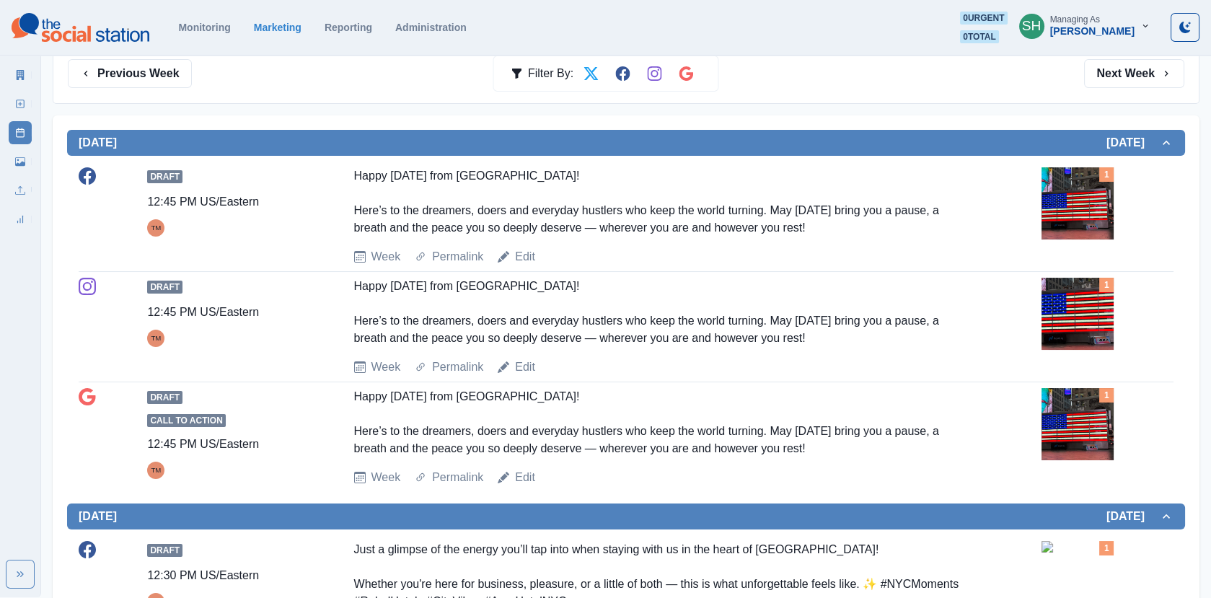
scroll to position [637, 0]
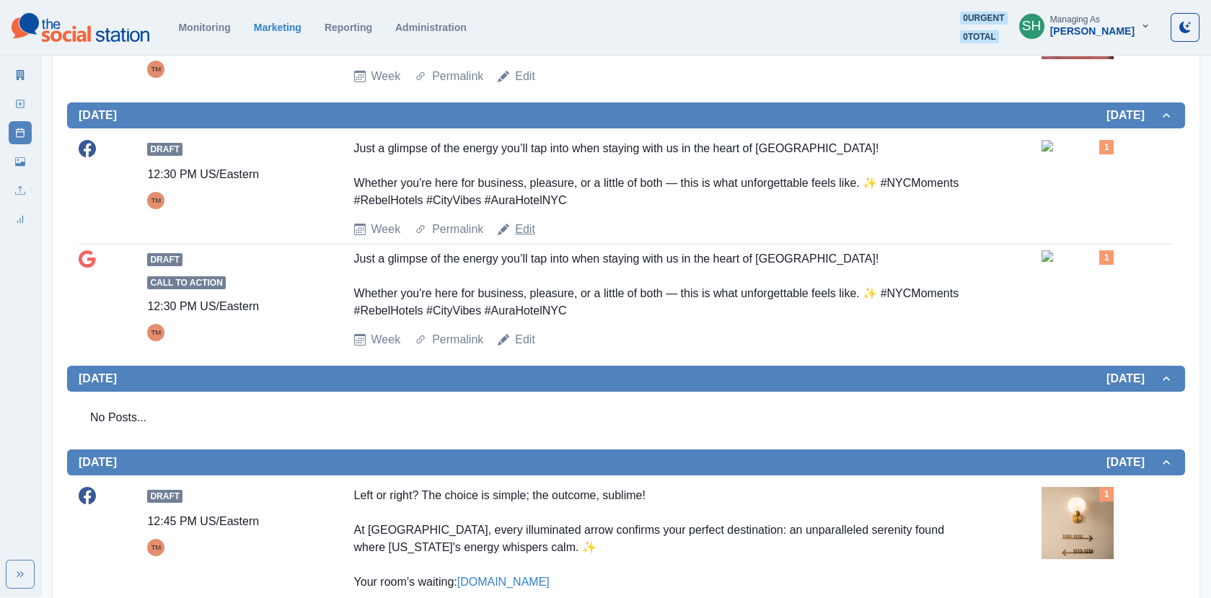
click at [531, 235] on link "Edit" at bounding box center [525, 229] width 20 height 17
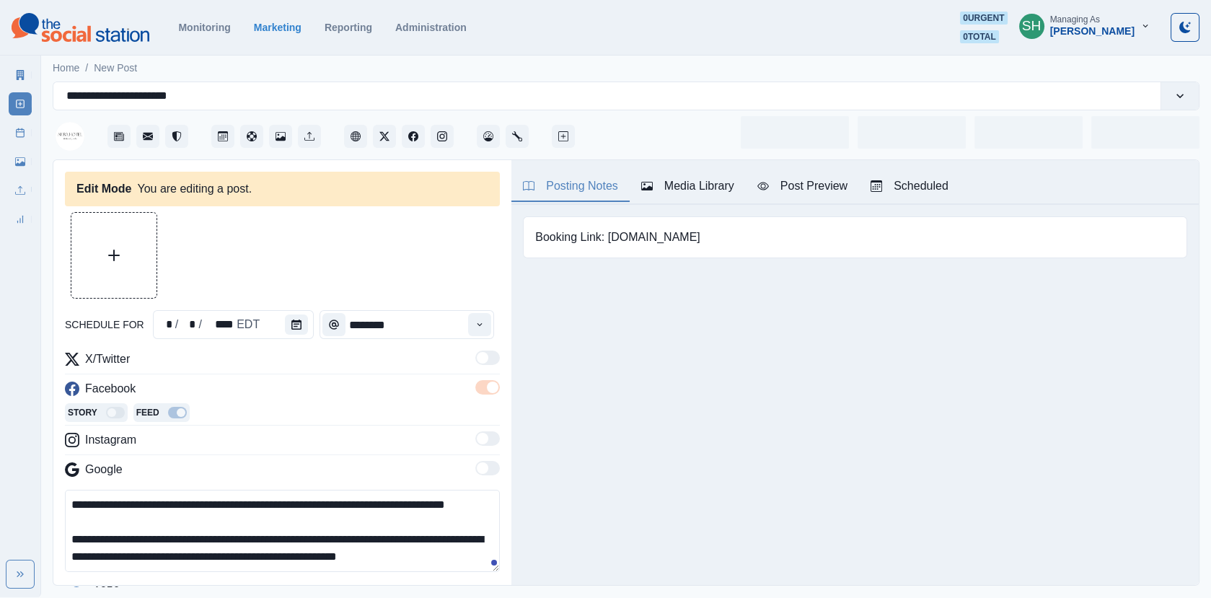
type input "********"
type textarea "**********"
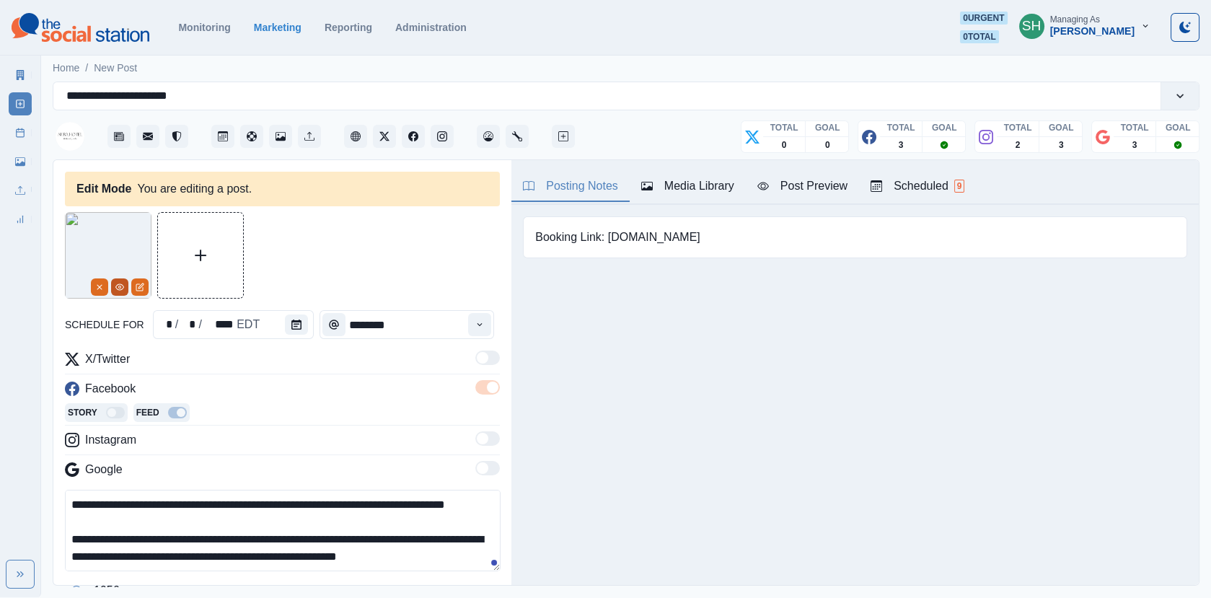
click at [115, 289] on icon "View Media" at bounding box center [119, 287] width 9 height 9
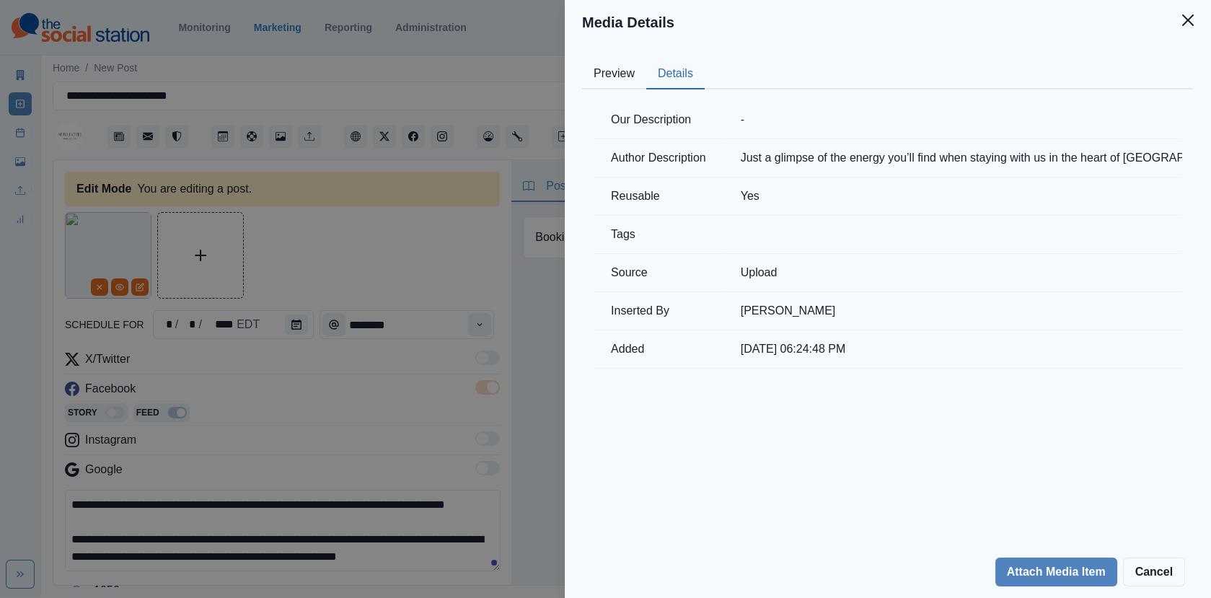
click at [679, 74] on button "Details" at bounding box center [675, 74] width 58 height 30
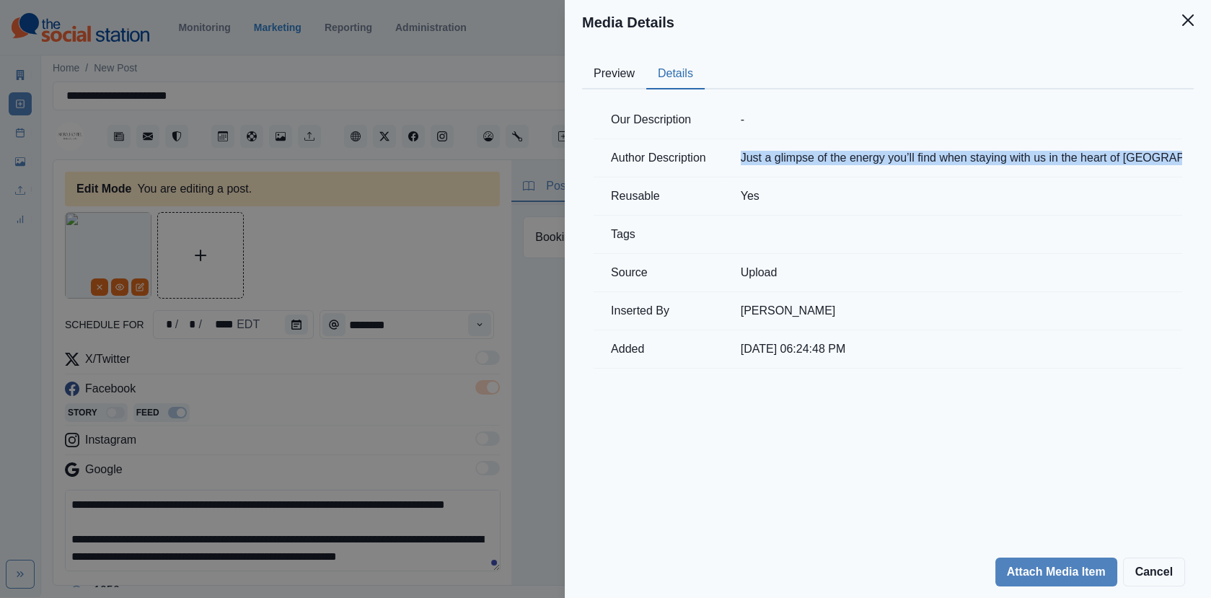
copy td "Just a glimpse of the energy you’ll find when staying with us in the heart of […"
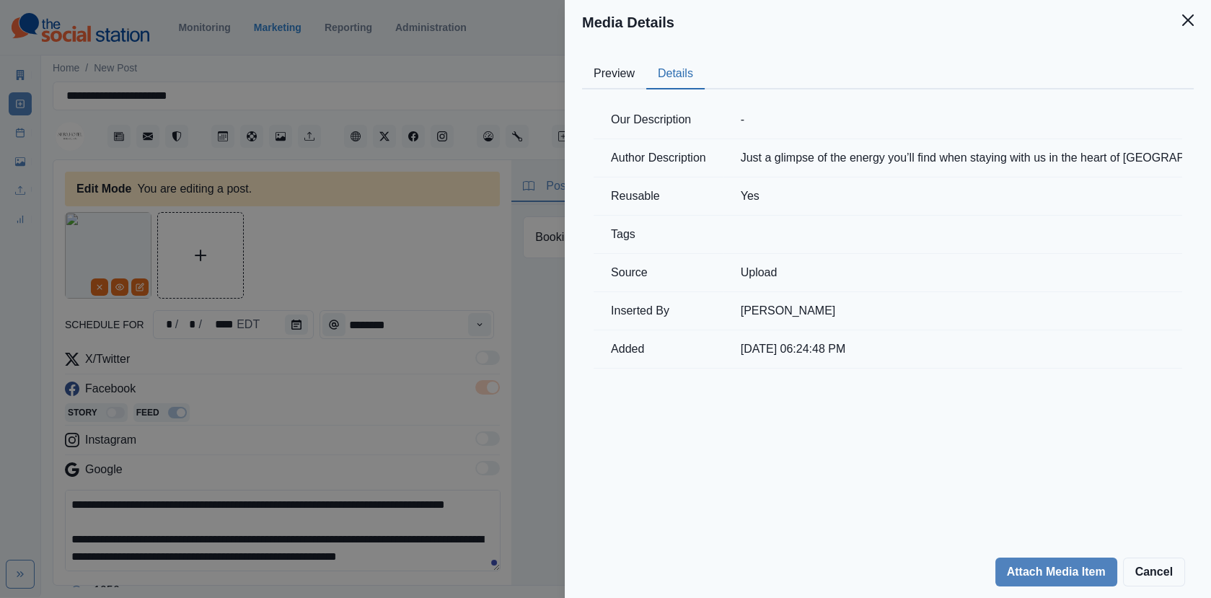
click at [408, 215] on div "Media Details Preview Details Our Description - Author Description Just a glimp…" at bounding box center [605, 299] width 1211 height 598
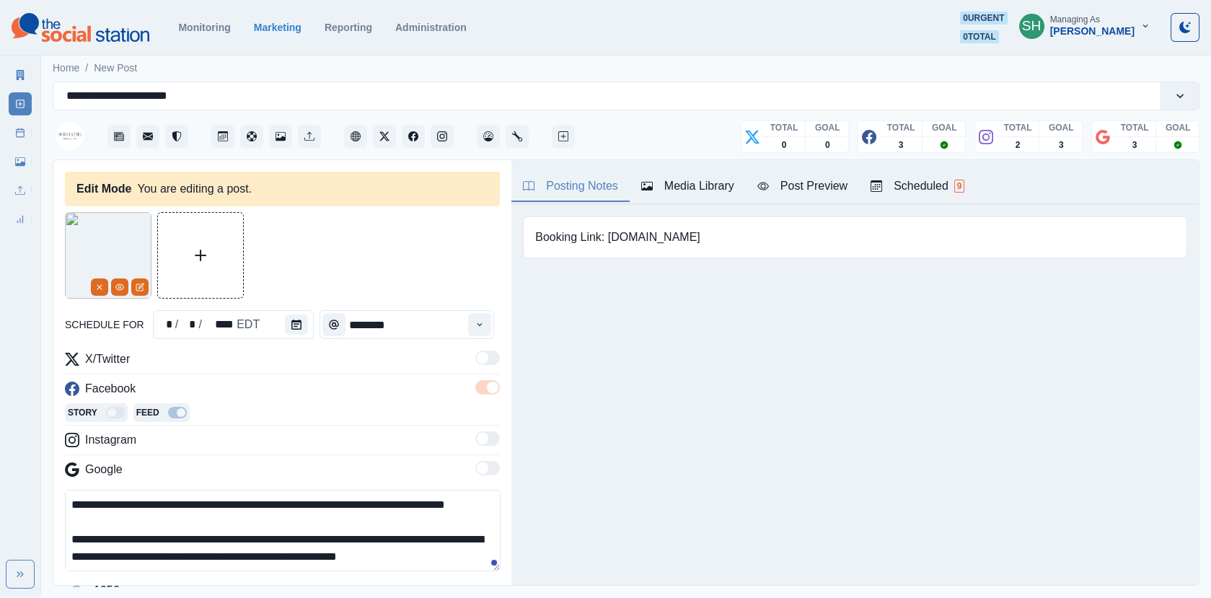
click at [642, 207] on div "Booking Link: [DOMAIN_NAME]" at bounding box center [854, 237] width 687 height 65
click at [642, 177] on div "Media Library" at bounding box center [687, 185] width 93 height 17
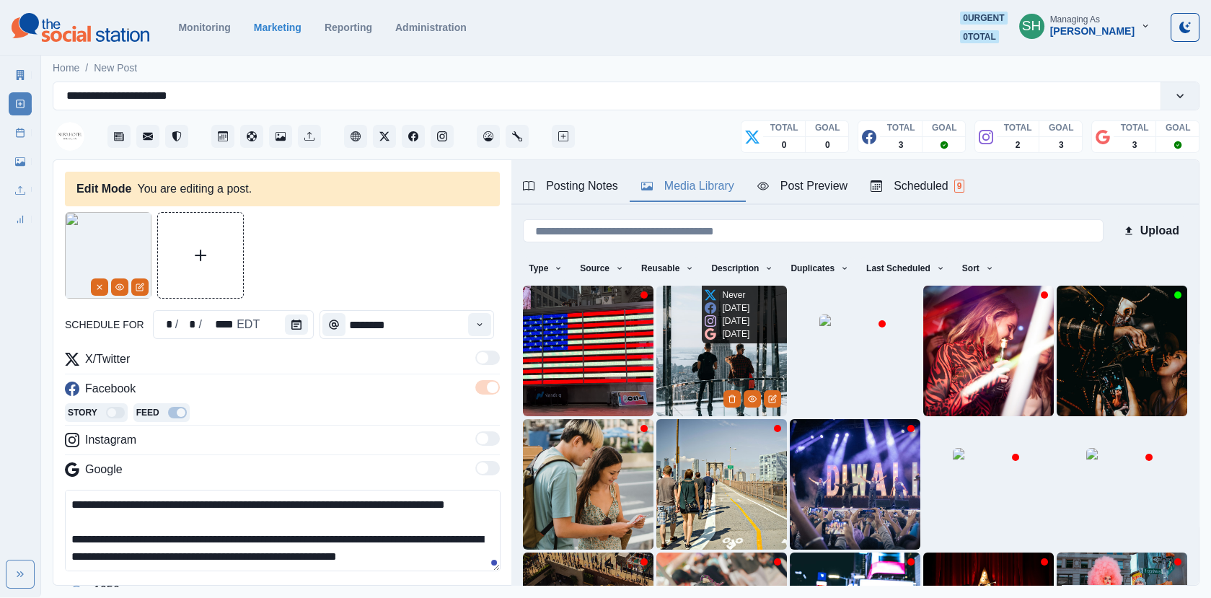
scroll to position [191, 0]
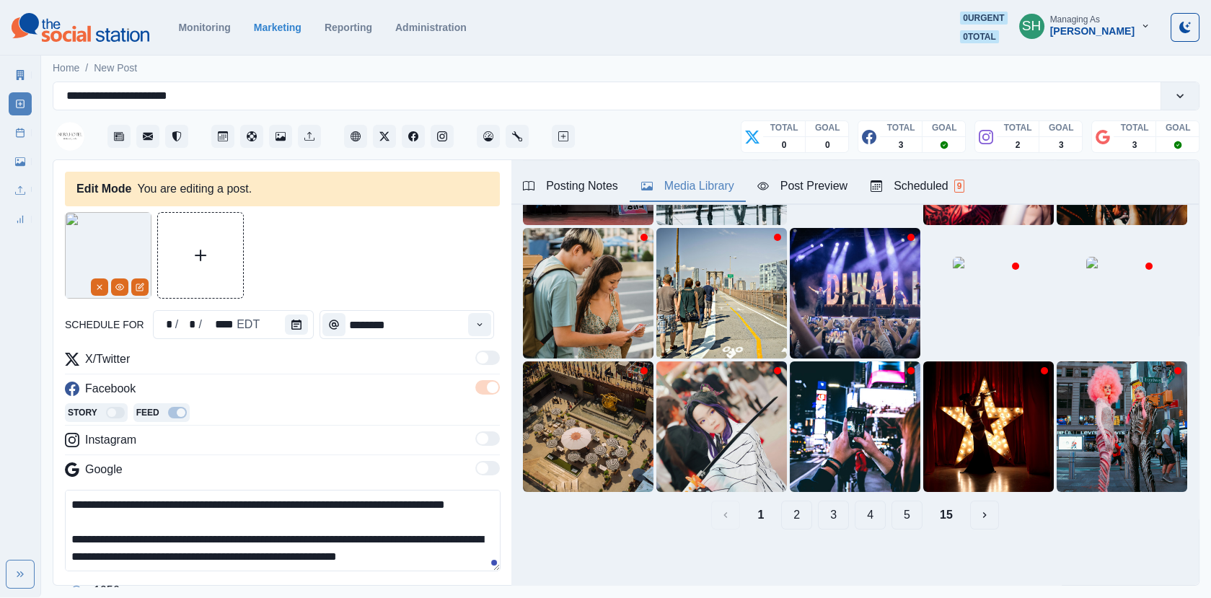
click at [792, 521] on button "2" at bounding box center [796, 514] width 31 height 29
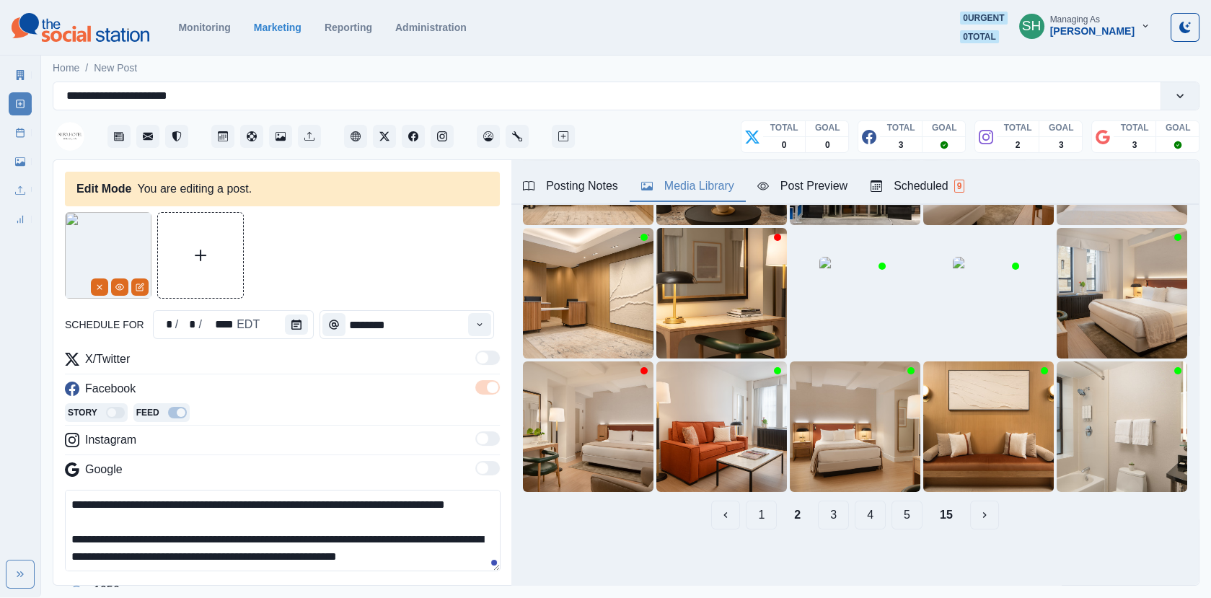
click at [825, 520] on button "3" at bounding box center [833, 514] width 31 height 29
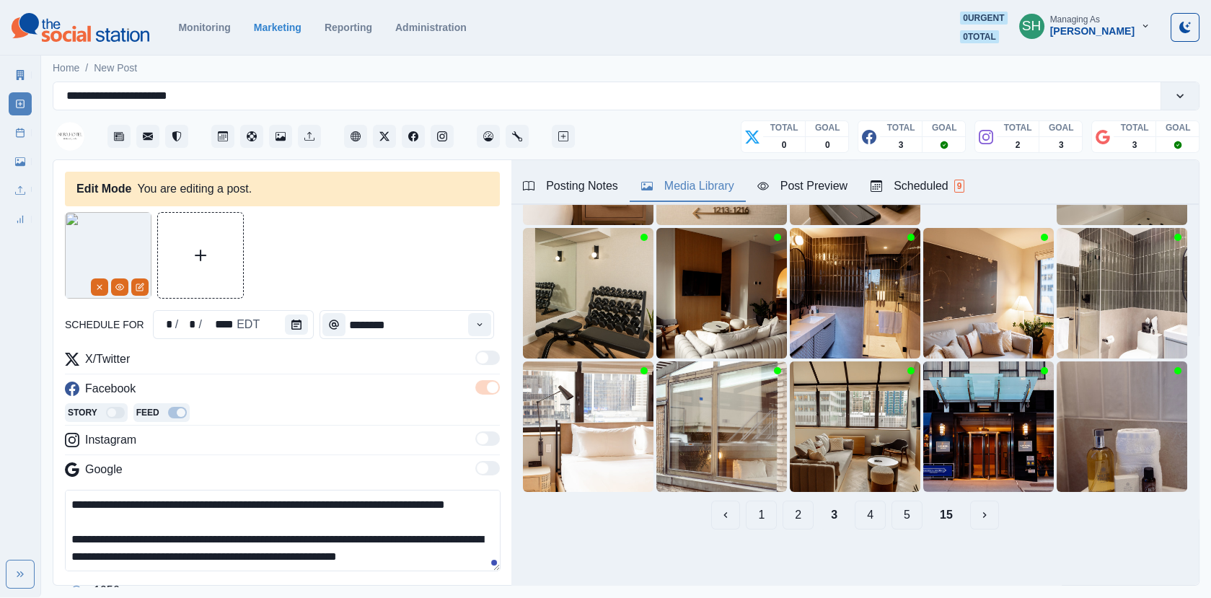
click at [868, 511] on button "4" at bounding box center [869, 514] width 31 height 29
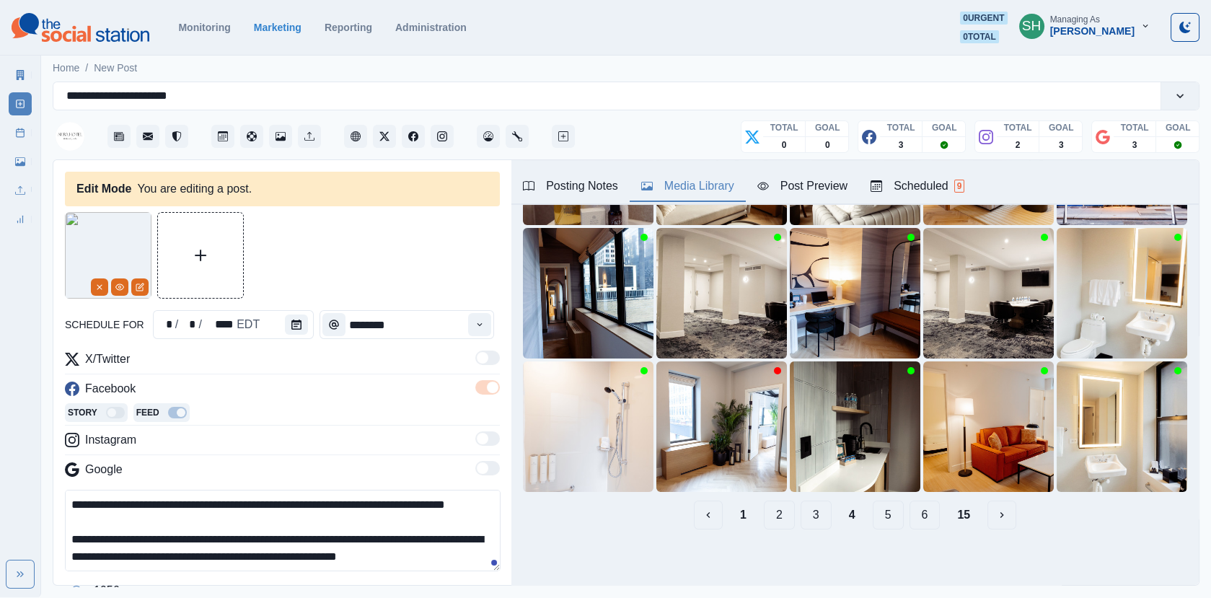
click at [882, 513] on button "5" at bounding box center [887, 514] width 31 height 29
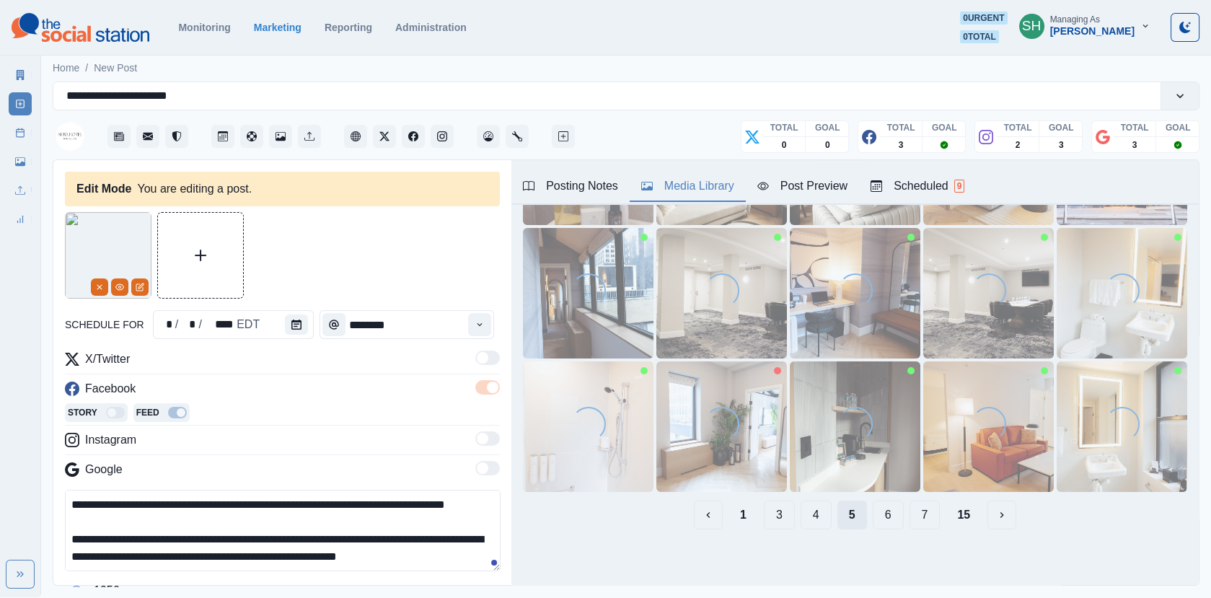
scroll to position [0, 0]
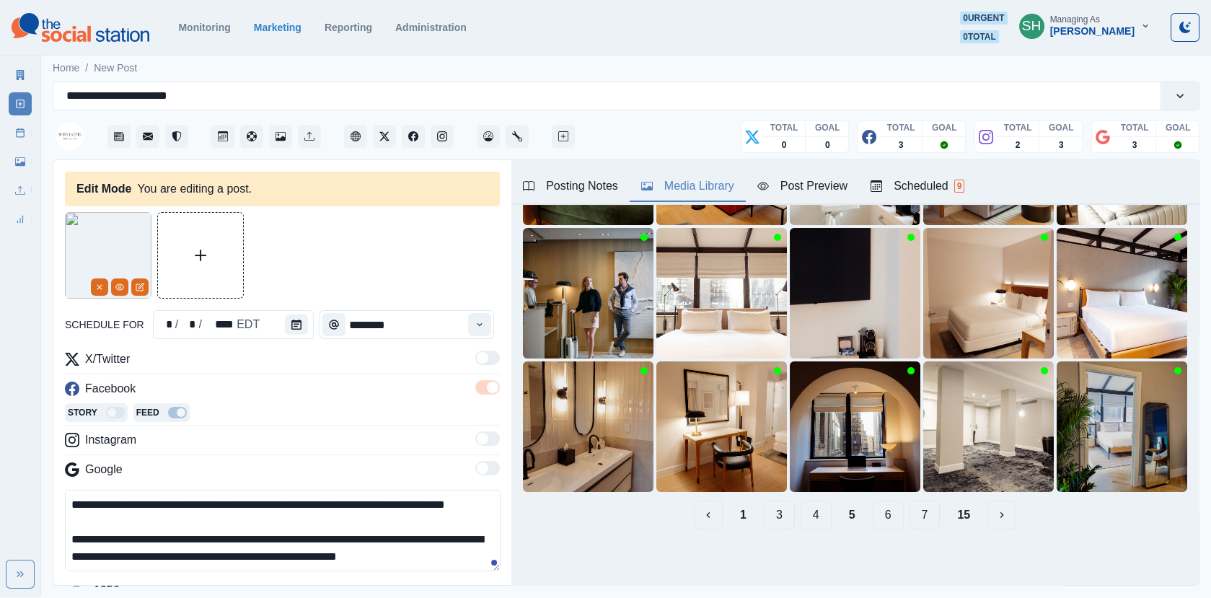
click at [897, 518] on button "6" at bounding box center [887, 514] width 31 height 29
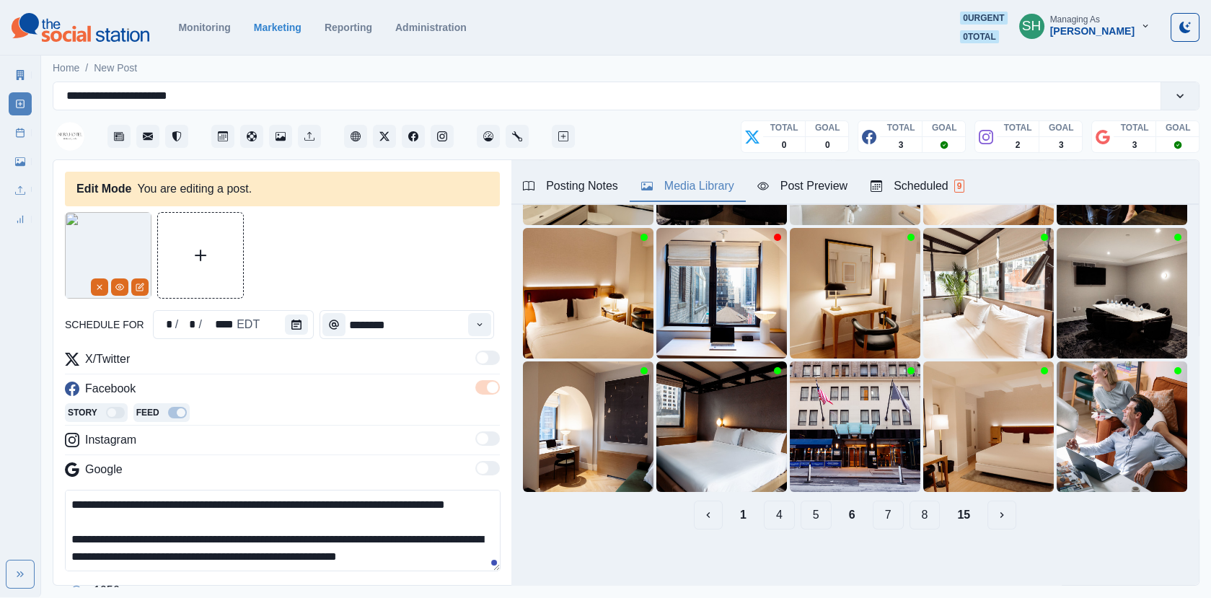
click at [915, 503] on button "8" at bounding box center [924, 514] width 31 height 29
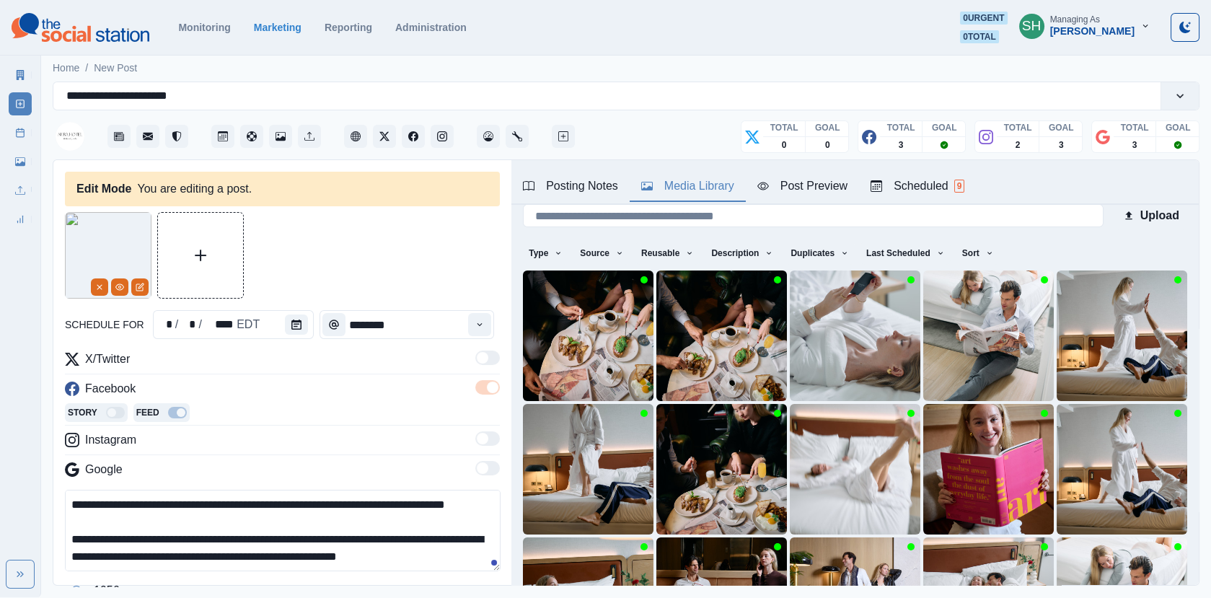
scroll to position [191, 0]
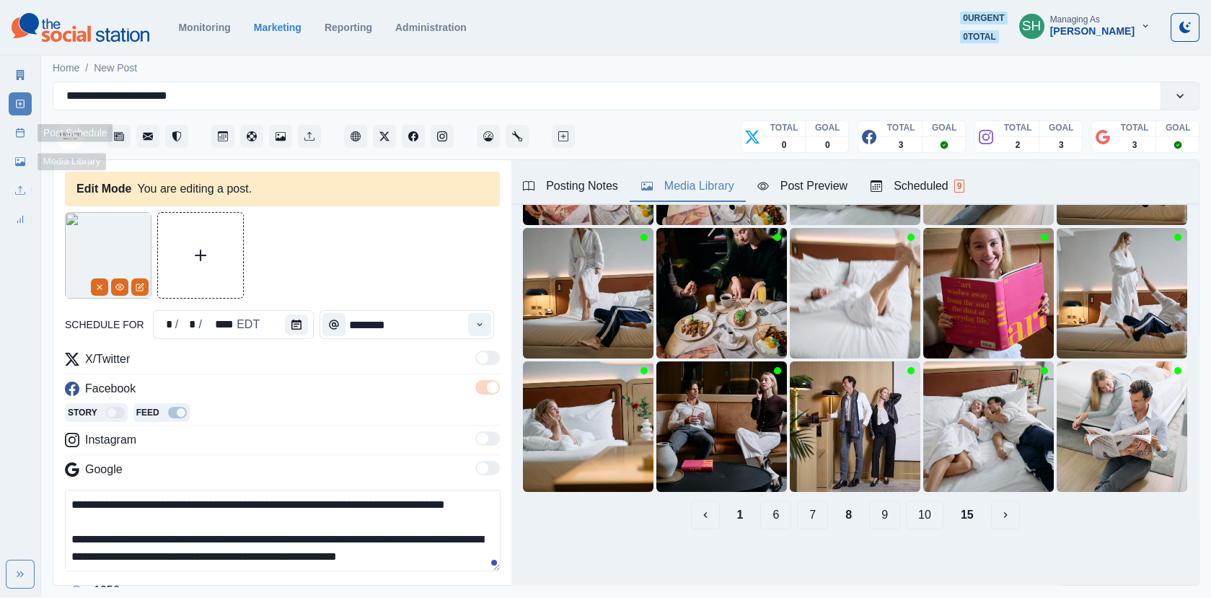
click at [19, 136] on icon at bounding box center [20, 133] width 10 height 10
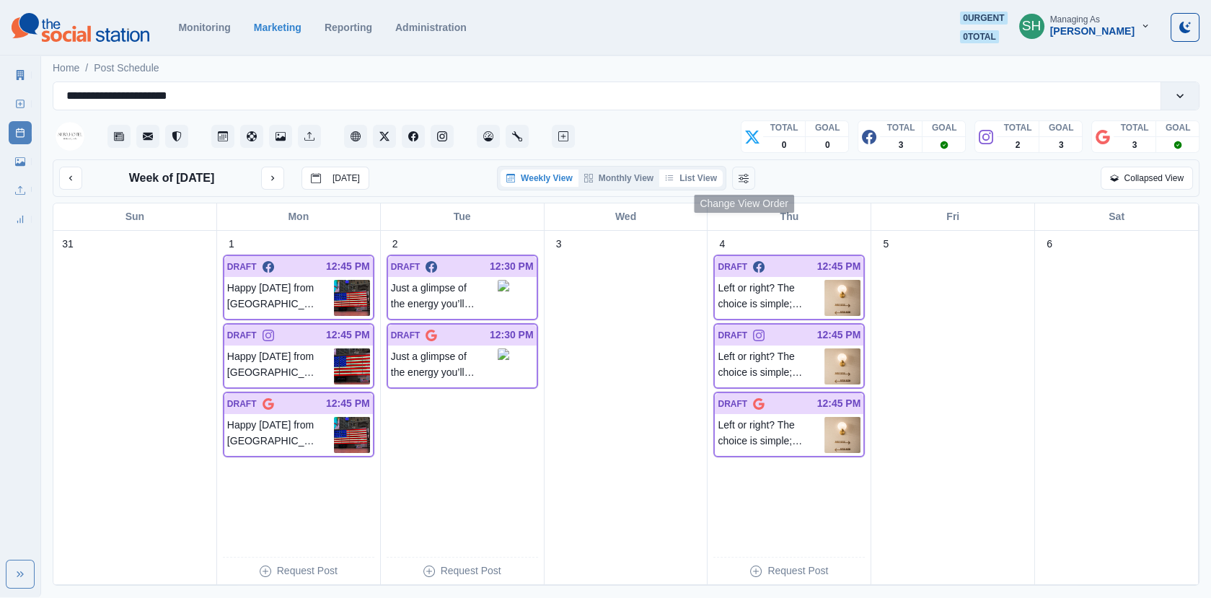
click at [712, 176] on button "List View" at bounding box center [690, 177] width 63 height 17
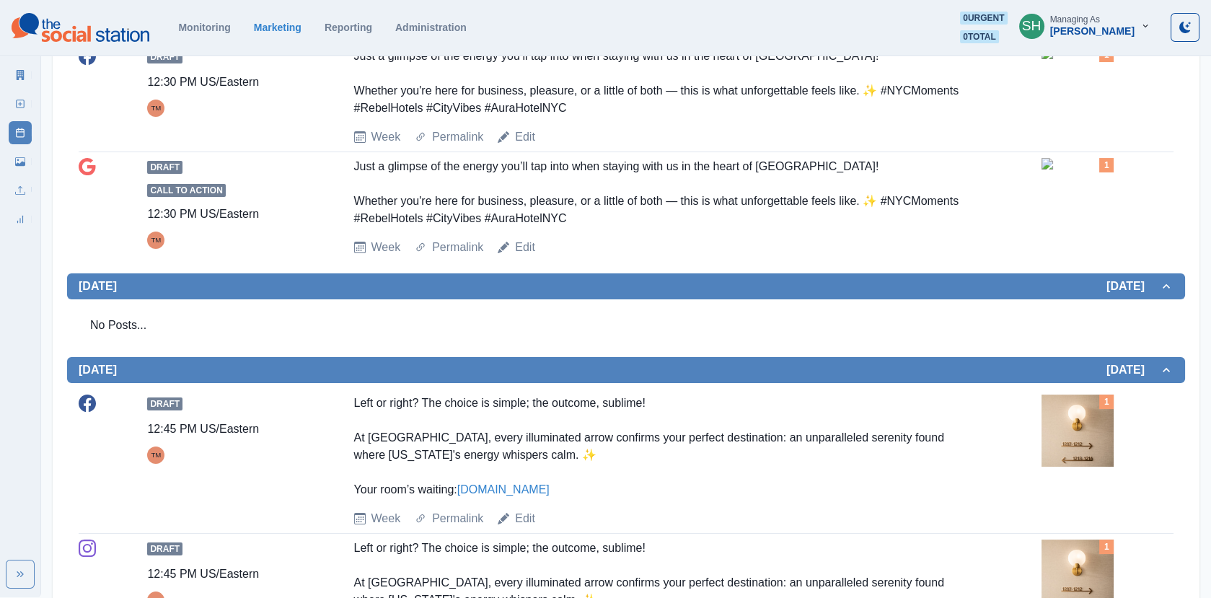
scroll to position [631, 0]
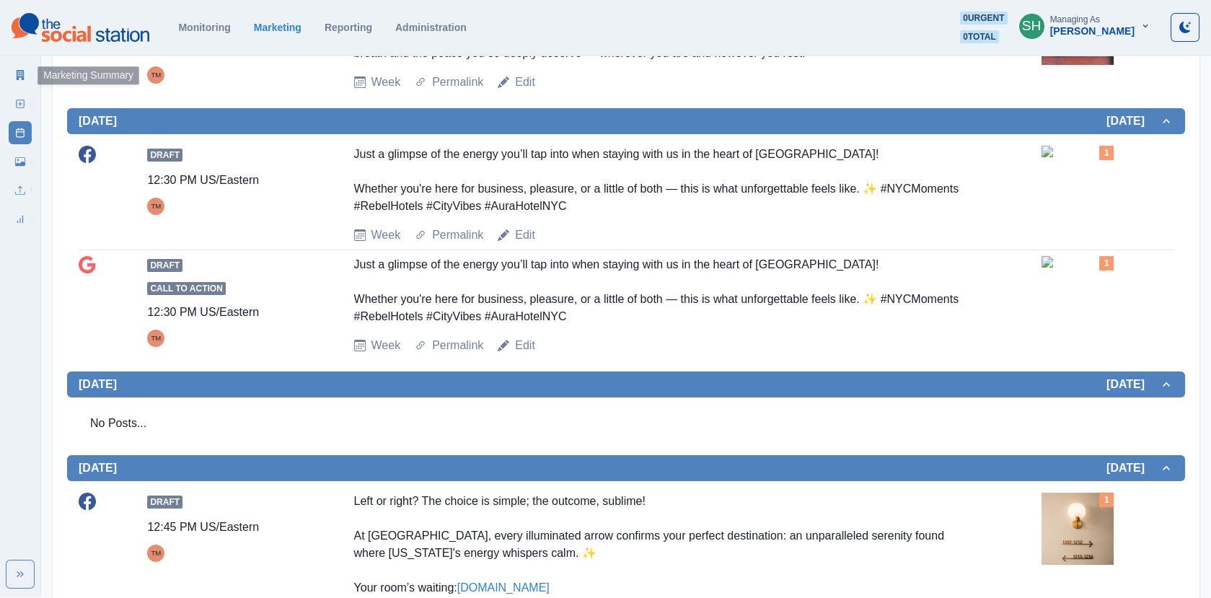
click at [25, 76] on link "Marketing Summary" at bounding box center [20, 74] width 23 height 23
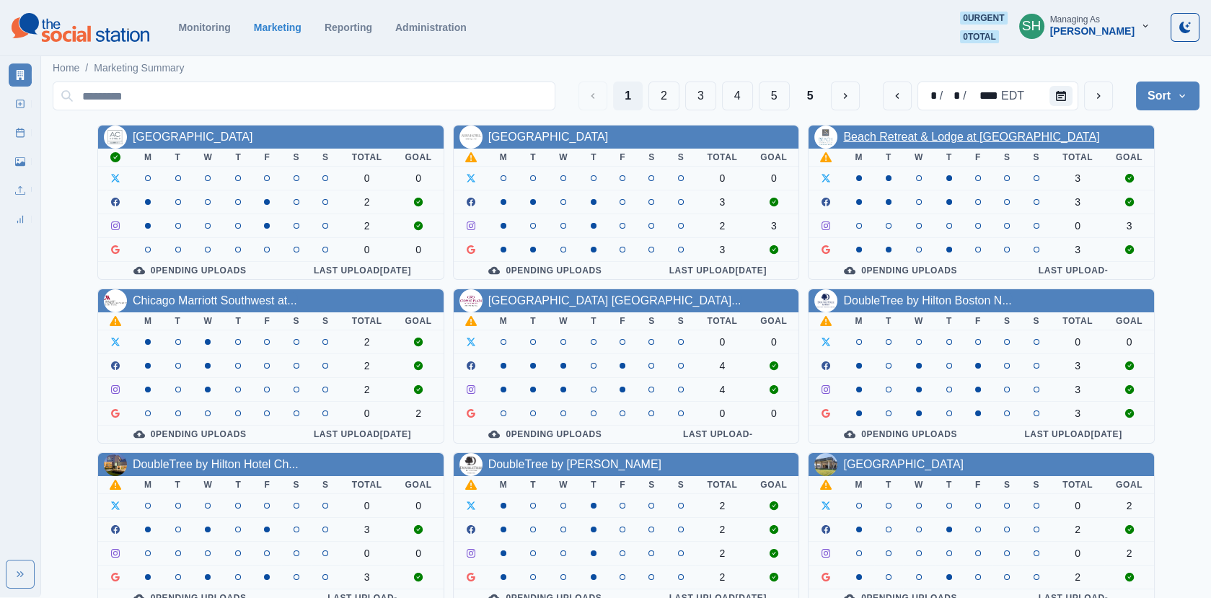
click at [862, 131] on link "Beach Retreat & Lodge at [GEOGRAPHIC_DATA]" at bounding box center [971, 137] width 256 height 12
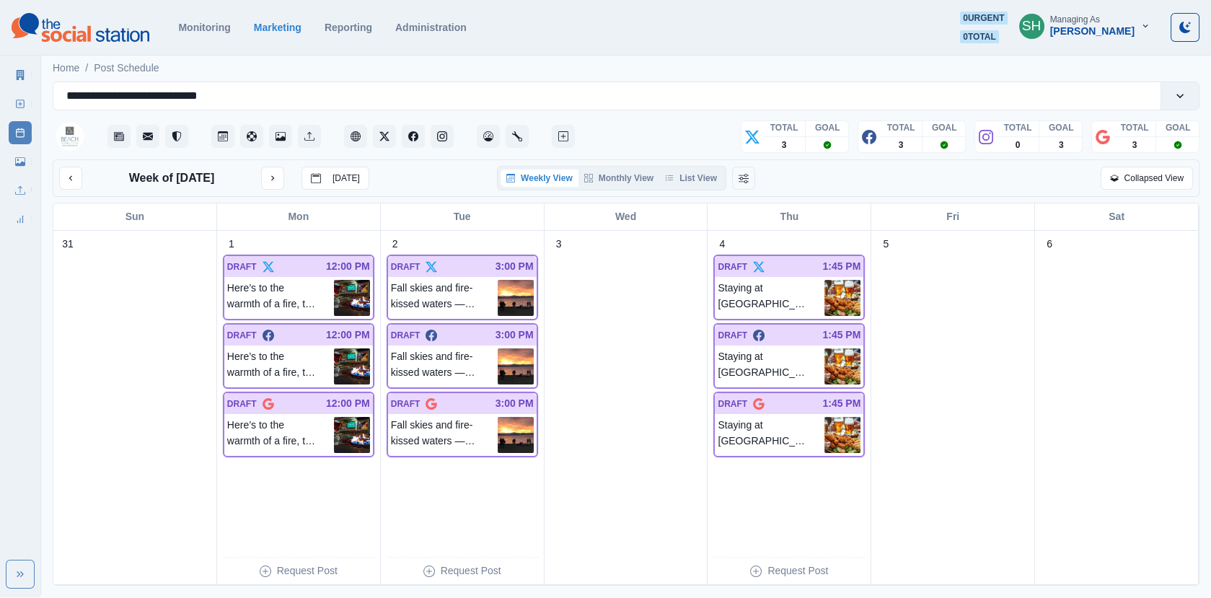
click at [34, 64] on div "Marketing Summary New Post Post Schedule Media Library Uploads Review Summary" at bounding box center [20, 144] width 40 height 173
click at [19, 68] on link "Marketing Summary" at bounding box center [20, 74] width 23 height 23
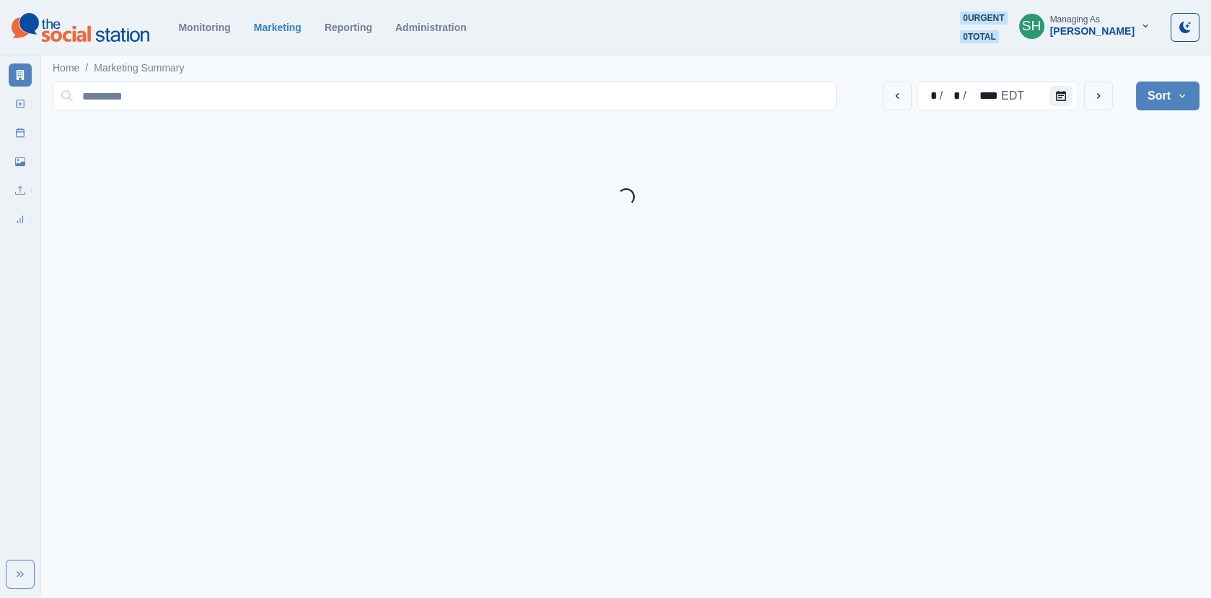
click at [1124, 27] on div "[PERSON_NAME]" at bounding box center [1092, 31] width 84 height 12
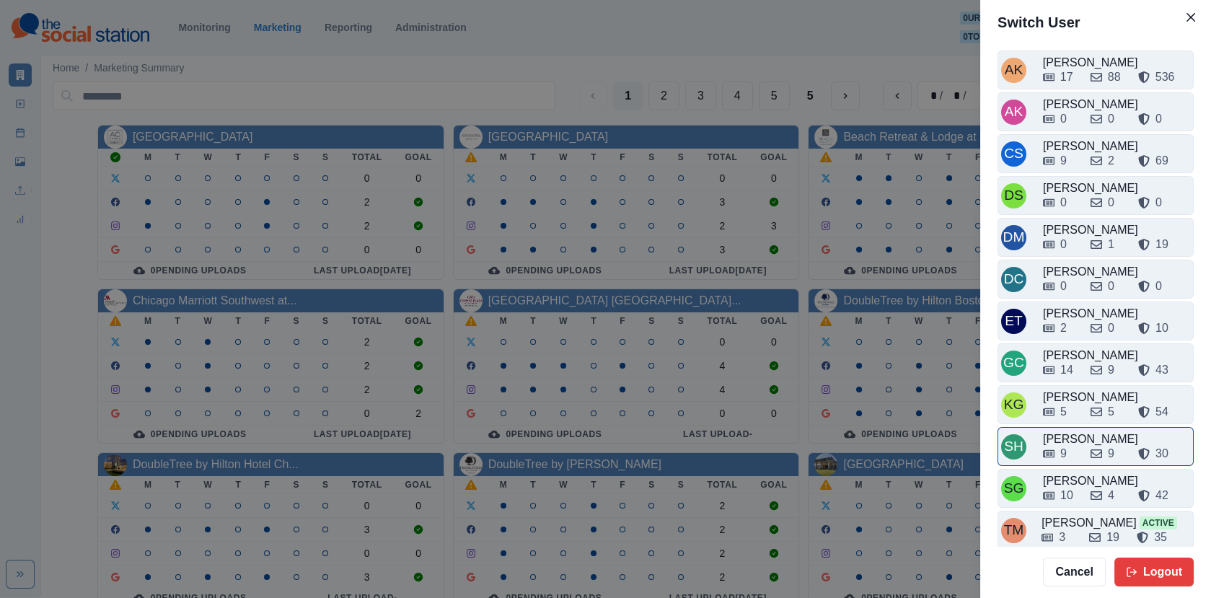
click at [1079, 445] on div "9 9 30" at bounding box center [1116, 453] width 147 height 17
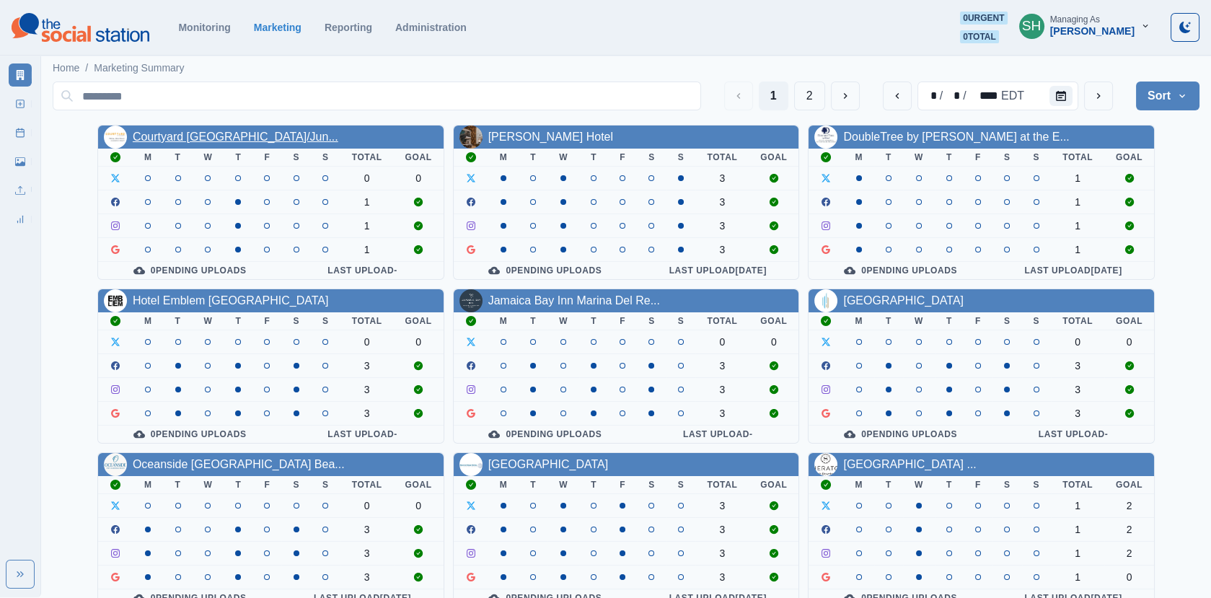
click at [262, 134] on link "Courtyard [GEOGRAPHIC_DATA]/Jun..." at bounding box center [235, 137] width 205 height 12
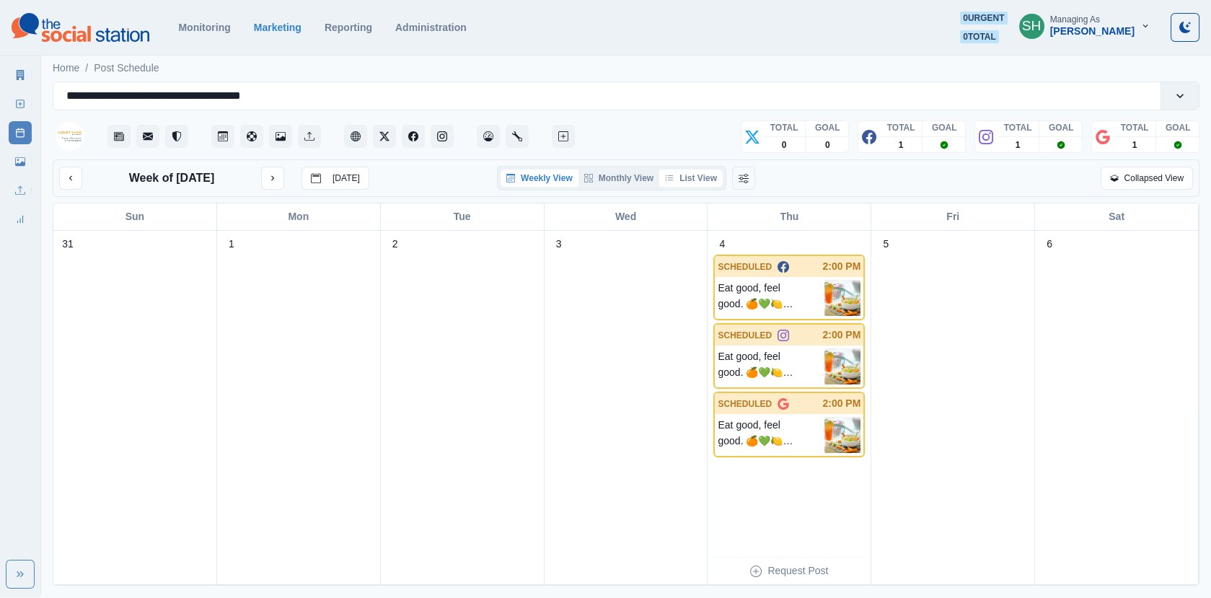
click at [689, 177] on button "List View" at bounding box center [690, 177] width 63 height 17
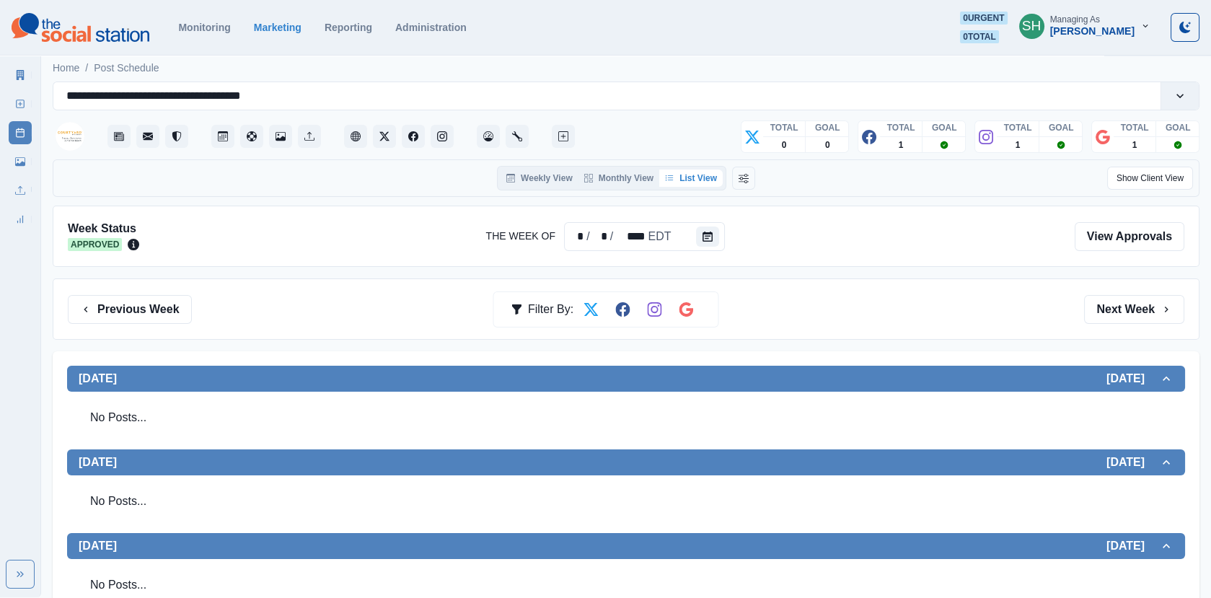
click at [1092, 291] on div "Previous Week Filter By: Next Week" at bounding box center [626, 308] width 1146 height 61
click at [1110, 307] on button "Next Week" at bounding box center [1134, 309] width 100 height 29
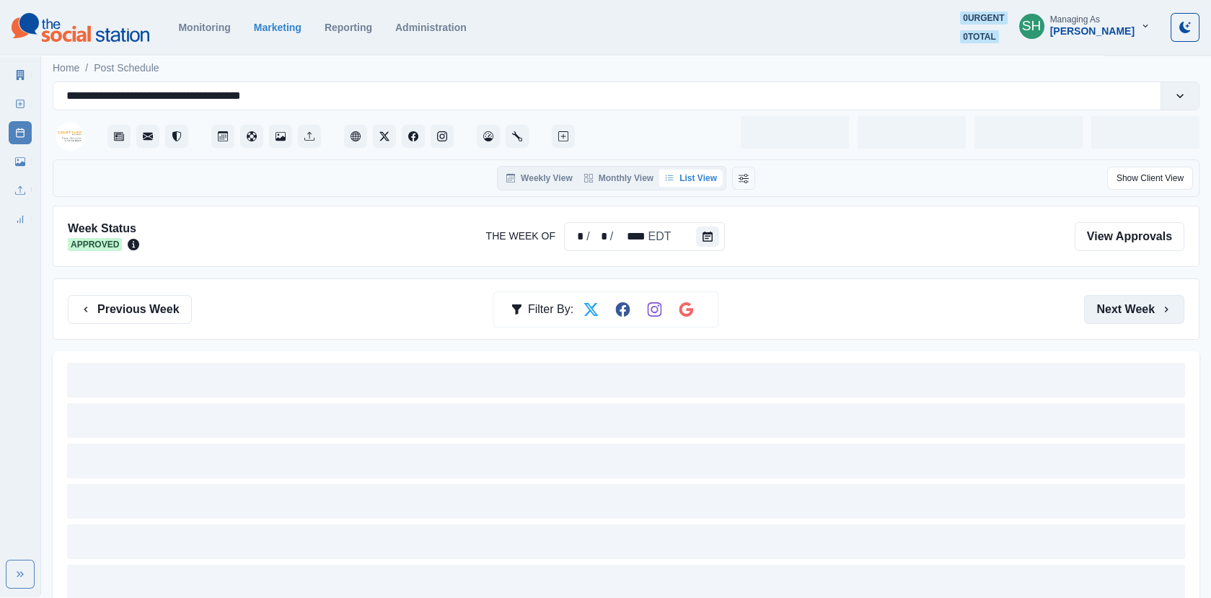
click at [1110, 307] on button "Next Week" at bounding box center [1134, 309] width 100 height 29
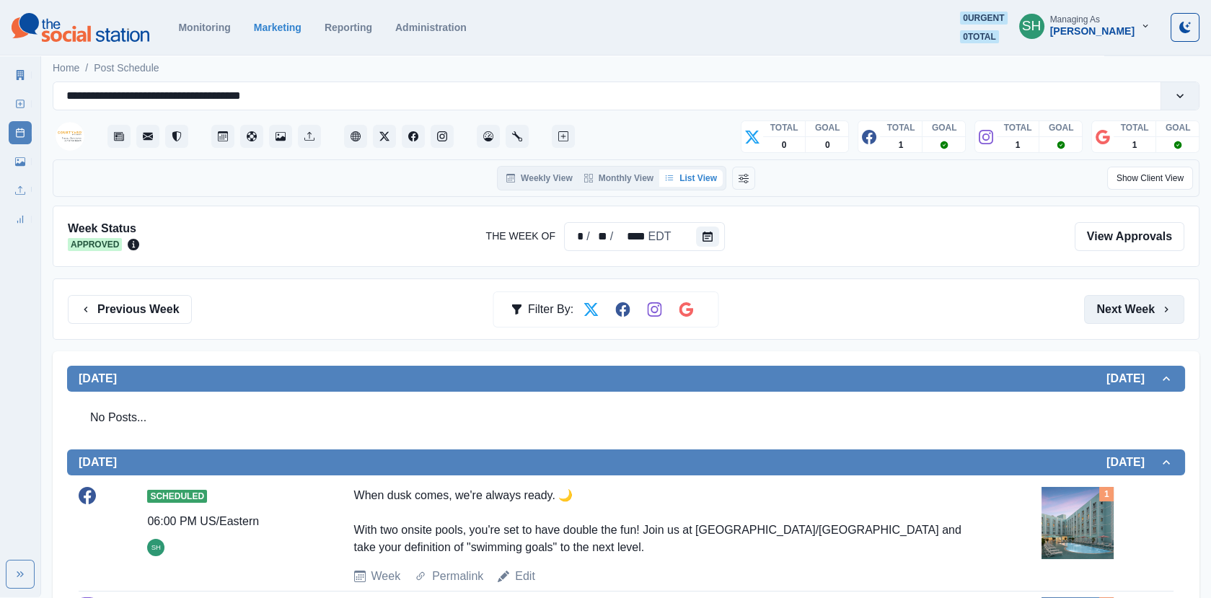
click at [1110, 307] on button "Next Week" at bounding box center [1134, 309] width 100 height 29
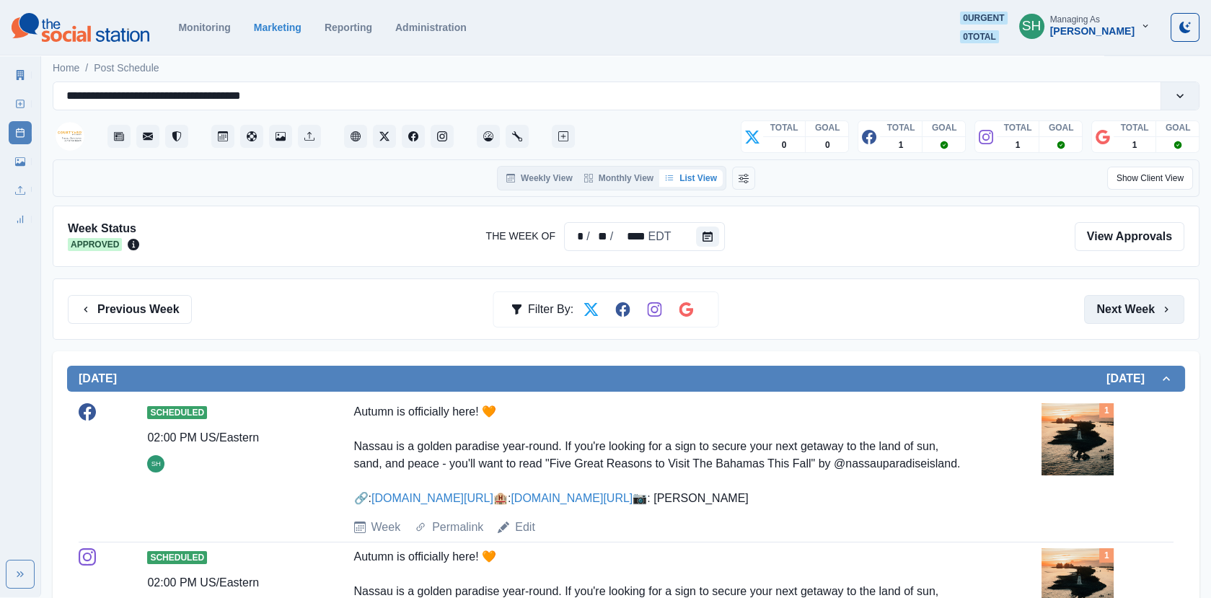
click at [1110, 307] on button "Next Week" at bounding box center [1134, 309] width 100 height 29
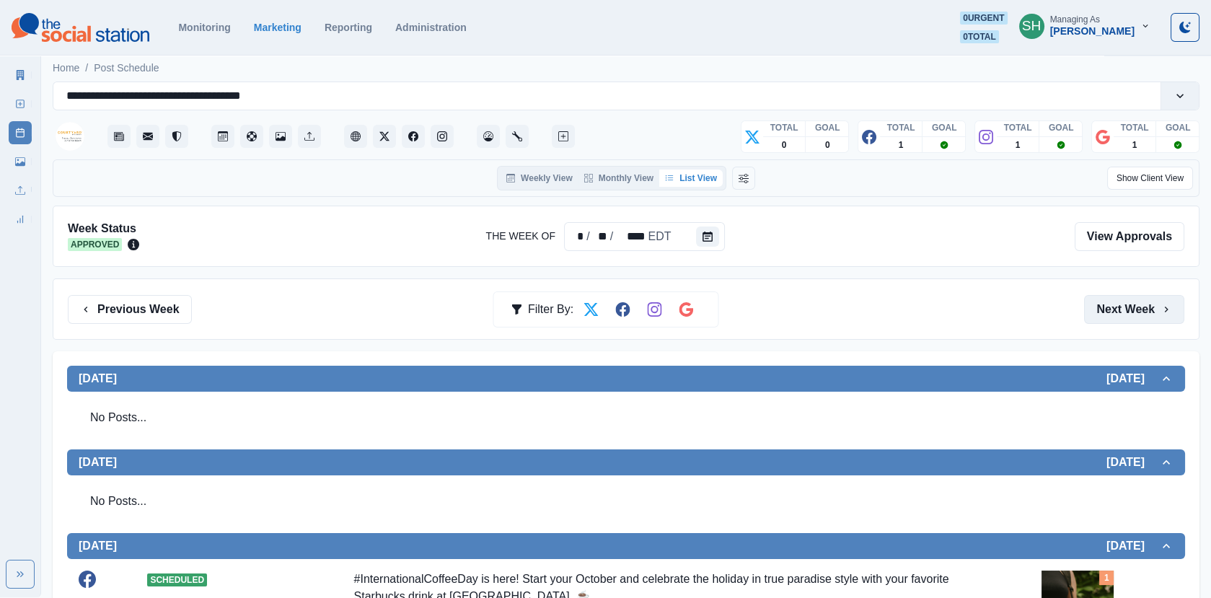
click at [1110, 307] on button "Next Week" at bounding box center [1134, 309] width 100 height 29
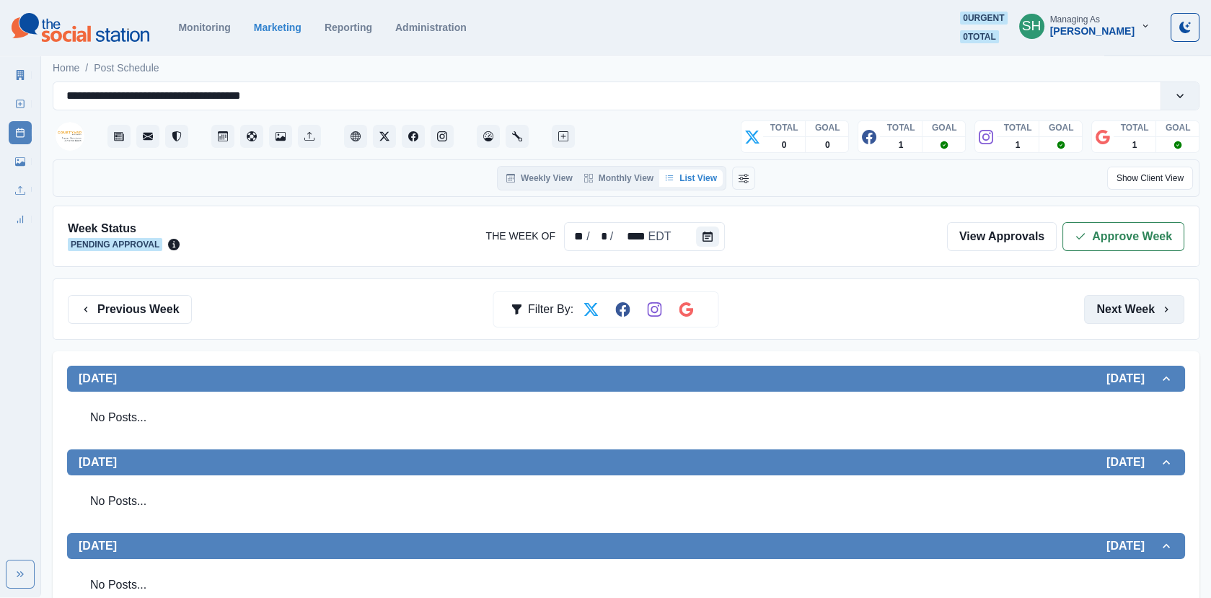
click at [1110, 307] on button "Next Week" at bounding box center [1134, 309] width 100 height 29
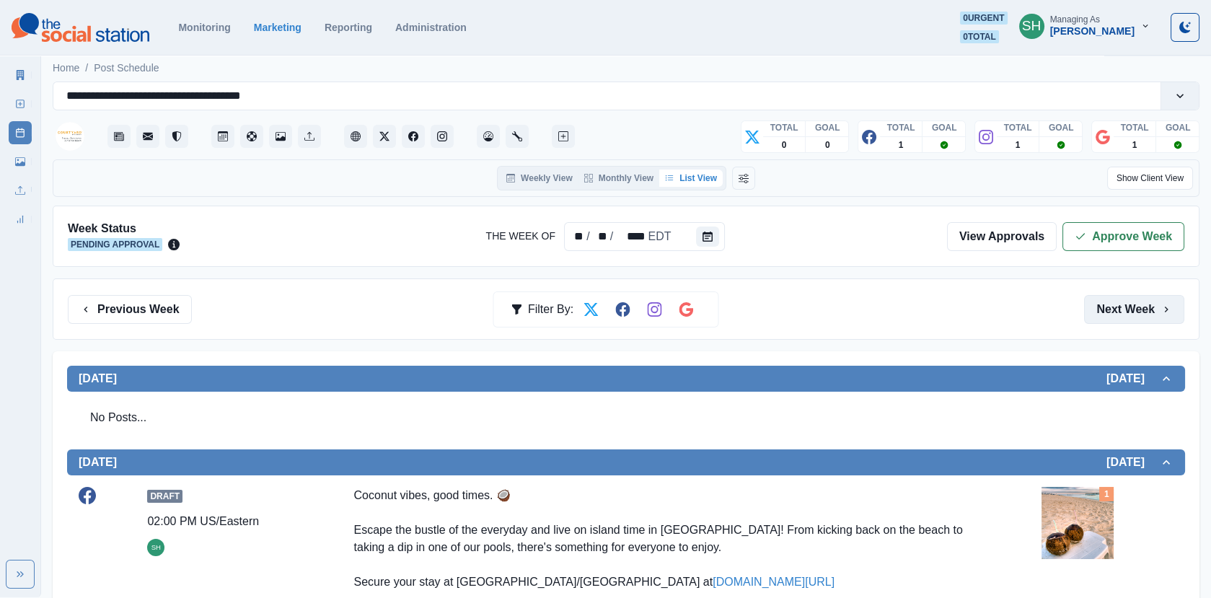
click at [1110, 307] on button "Next Week" at bounding box center [1134, 309] width 100 height 29
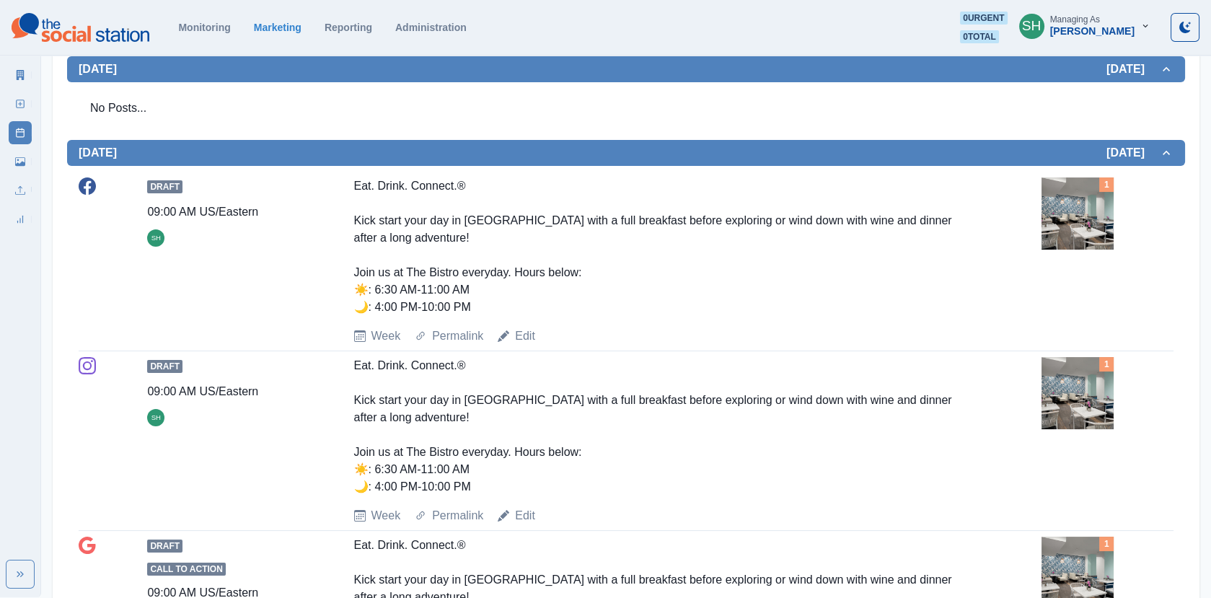
scroll to position [474, 0]
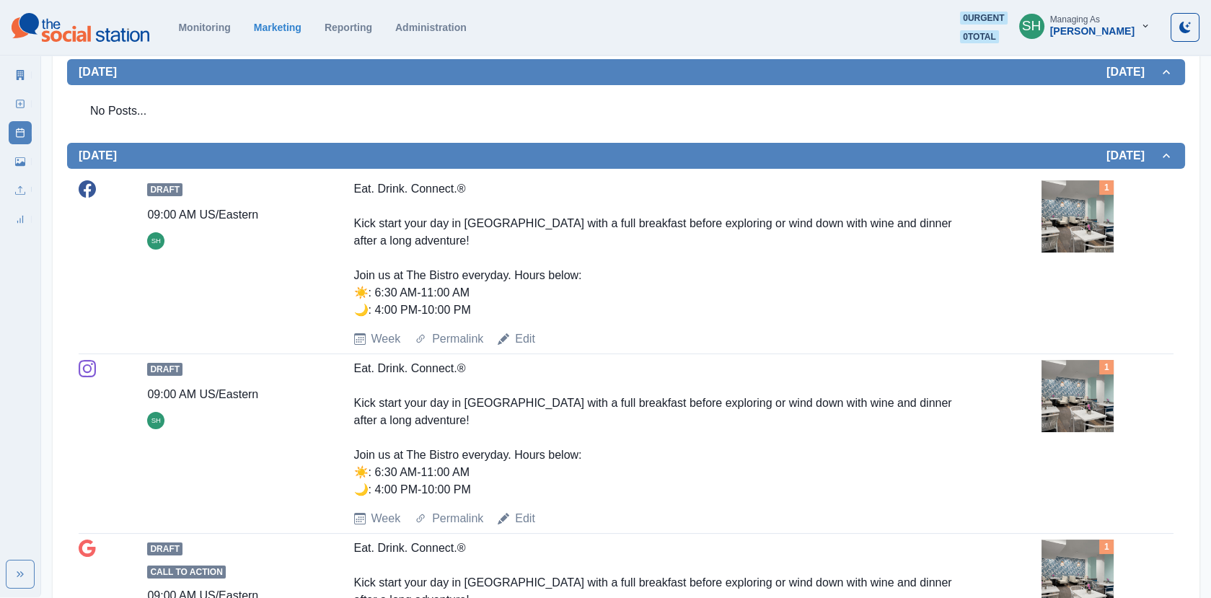
click at [1076, 227] on img at bounding box center [1077, 216] width 72 height 72
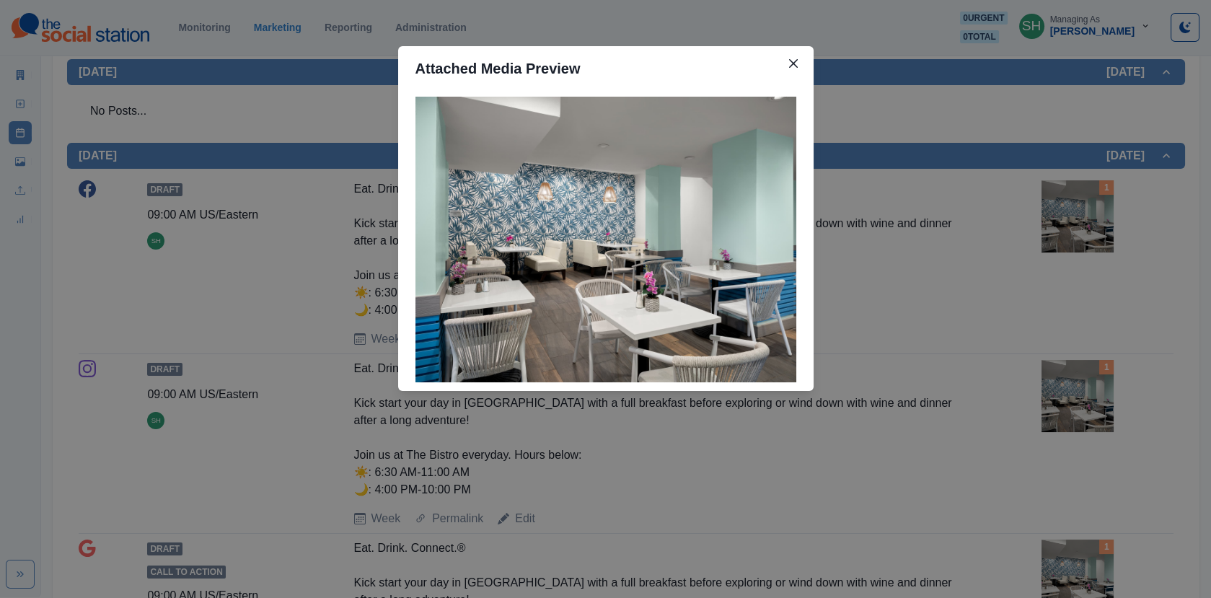
click at [852, 316] on div "Attached Media Preview" at bounding box center [605, 299] width 1211 height 598
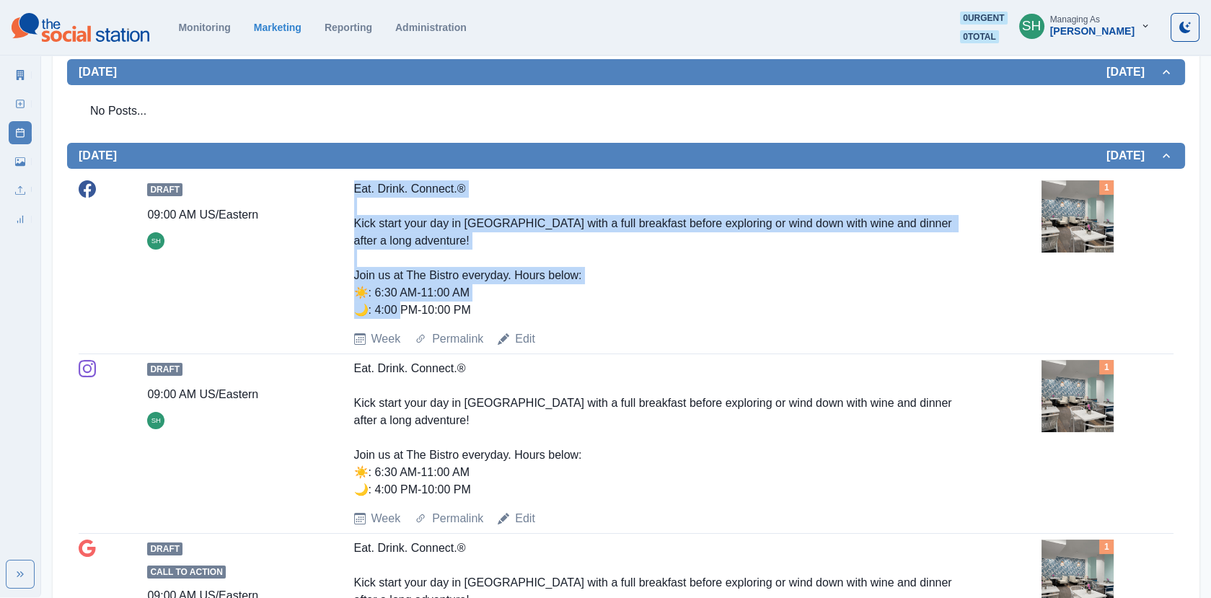
drag, startPoint x: 486, startPoint y: 308, endPoint x: 350, endPoint y: 181, distance: 186.2
click at [350, 181] on div "Draft 09:00 AM US/Eastern SH Eat. Drink. Connect.® Kick start your day in [GEOG…" at bounding box center [626, 263] width 1095 height 167
copy div "Eat. Drink. Connect.® Kick start your day in [GEOGRAPHIC_DATA] with a full brea…"
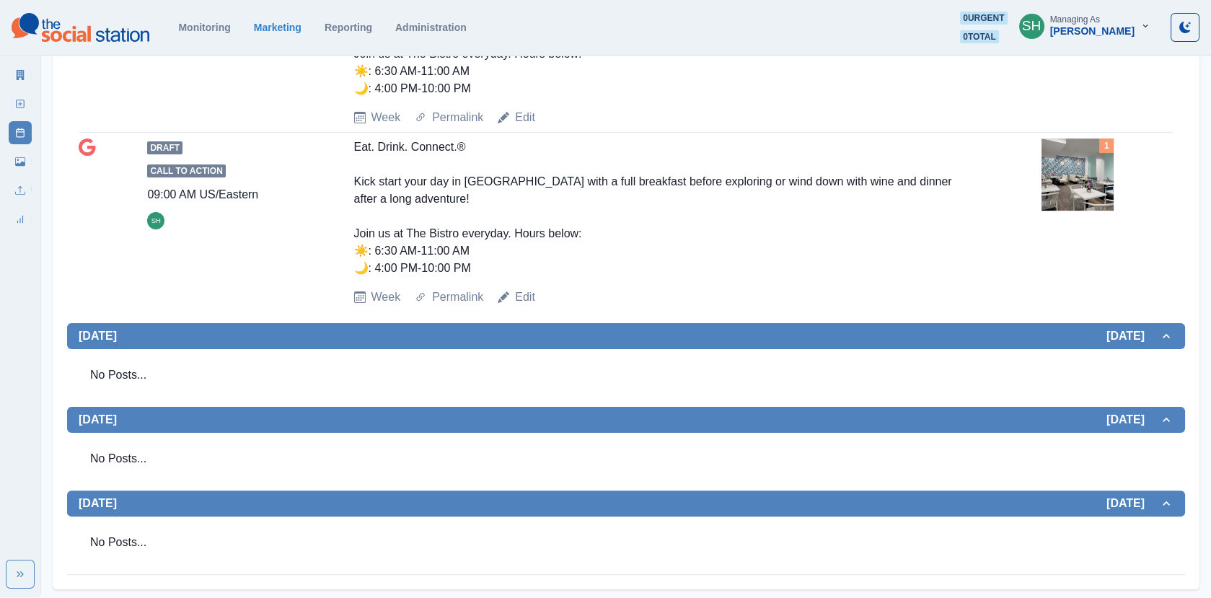
scroll to position [0, 0]
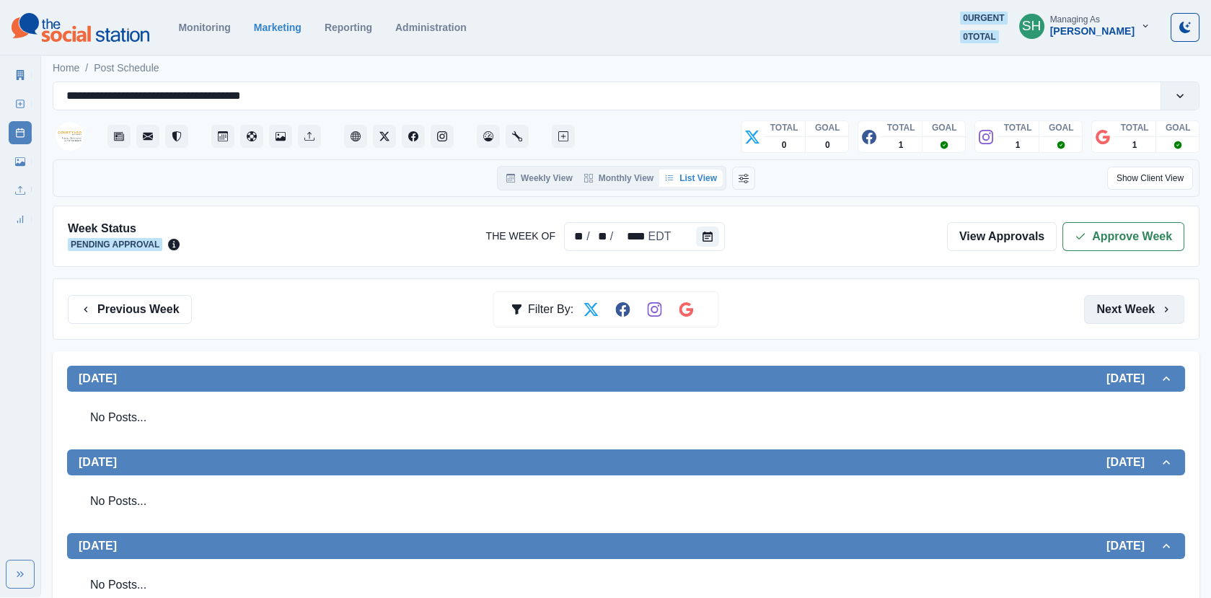
click at [1095, 306] on button "Next Week" at bounding box center [1134, 309] width 100 height 29
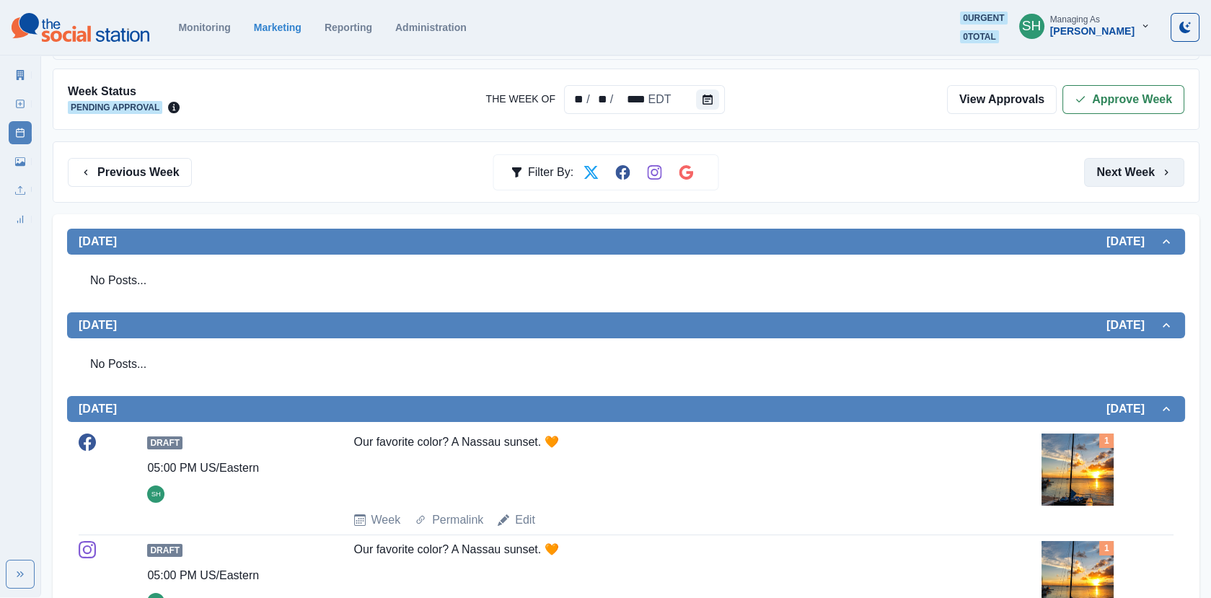
scroll to position [281, 0]
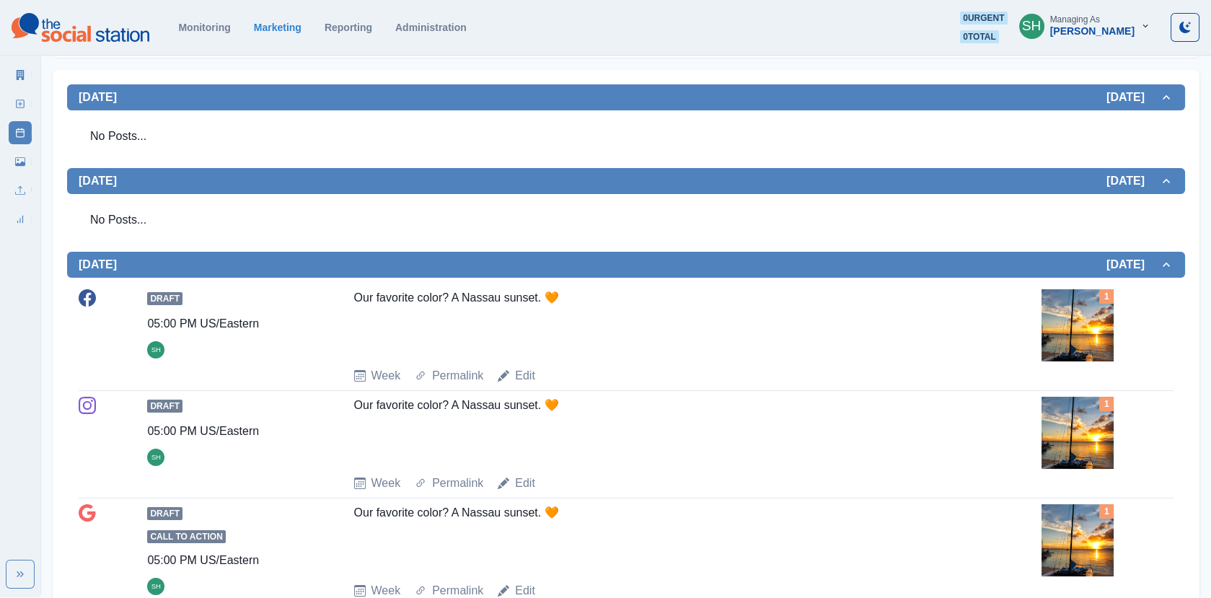
click at [1072, 323] on img at bounding box center [1077, 325] width 72 height 72
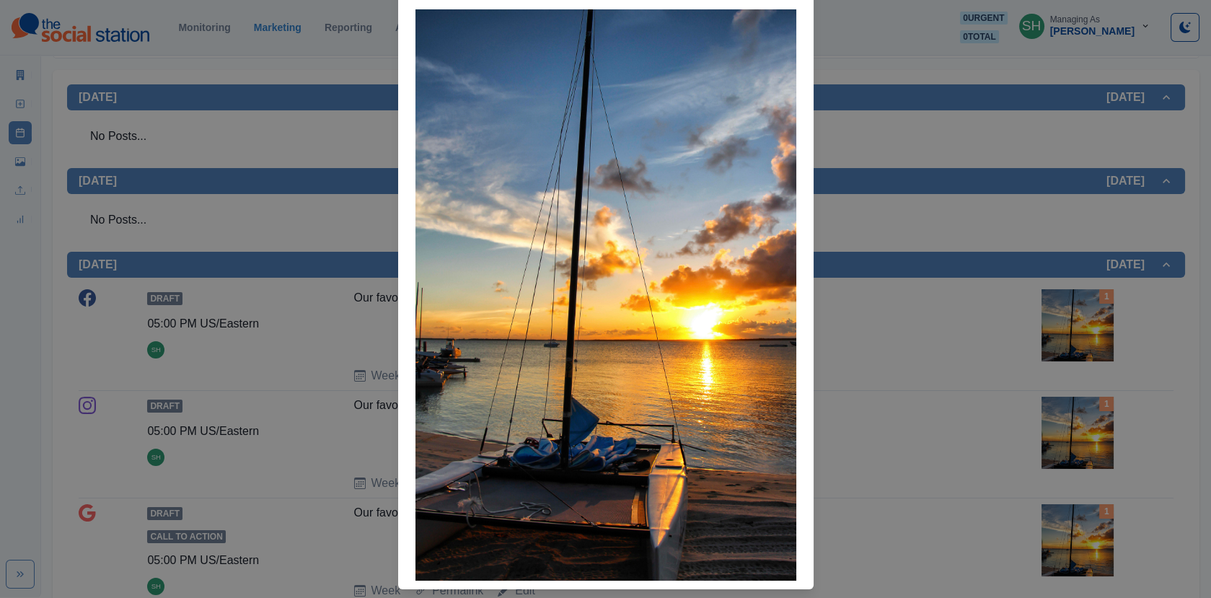
scroll to position [78, 0]
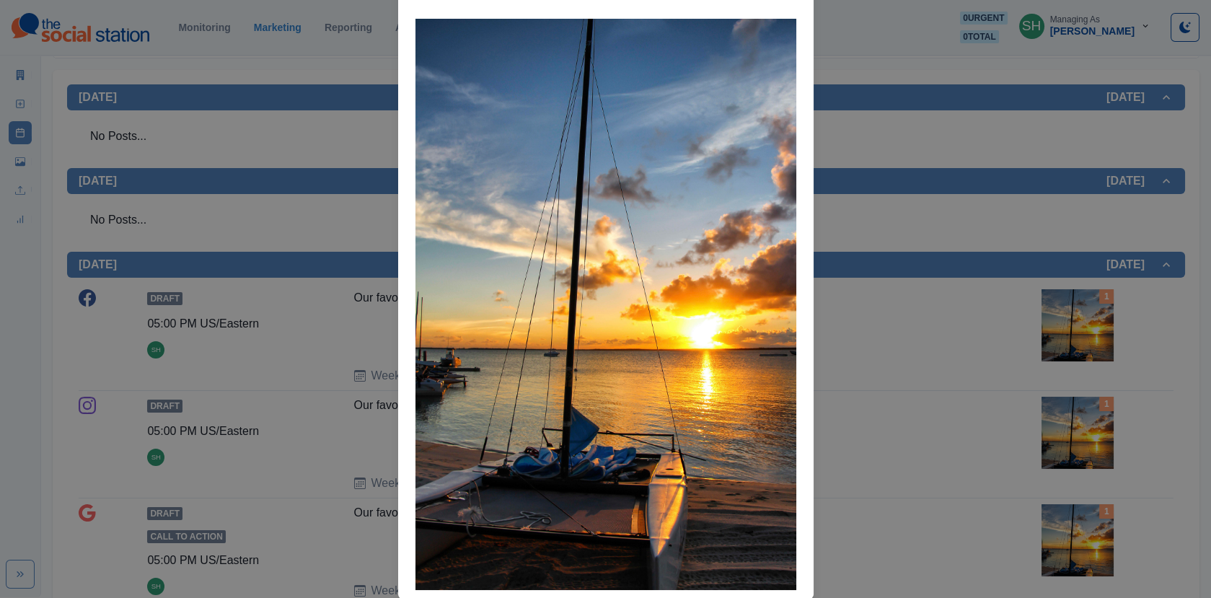
click at [943, 272] on div "Attached Media Preview" at bounding box center [605, 299] width 1211 height 598
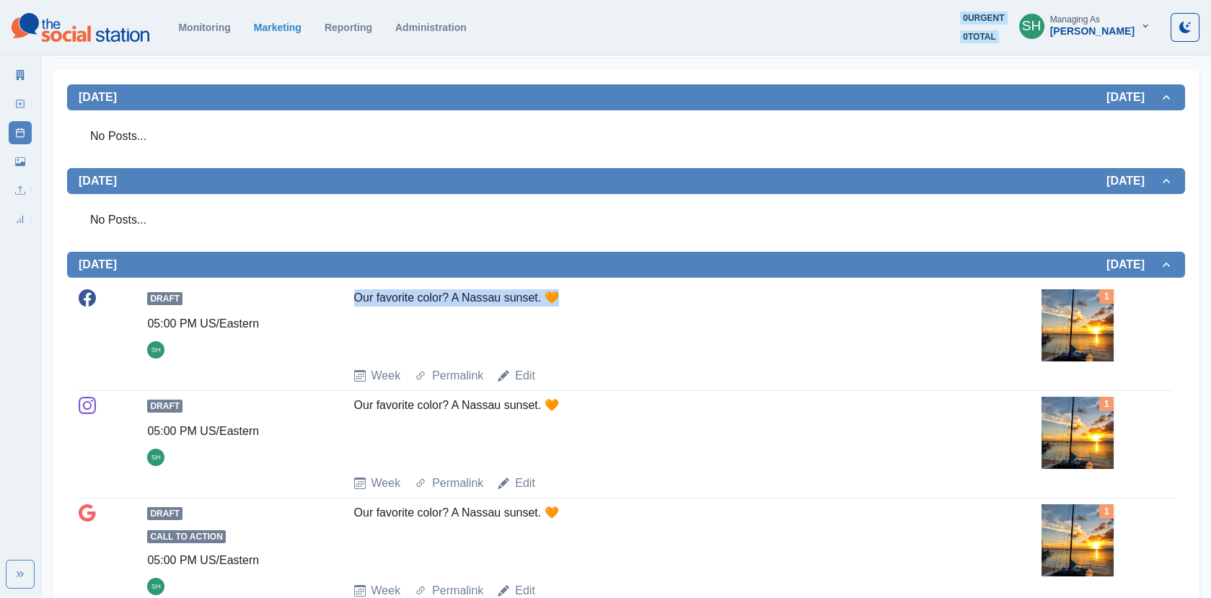
drag, startPoint x: 587, startPoint y: 302, endPoint x: 346, endPoint y: 299, distance: 240.9
click at [346, 299] on div "Draft 05:00 PM US/Eastern SH Our favorite color? A Nassau sunset. 🧡 Week Permal…" at bounding box center [626, 336] width 1095 height 95
copy div "Our favorite color? A Nassau sunset. 🧡"
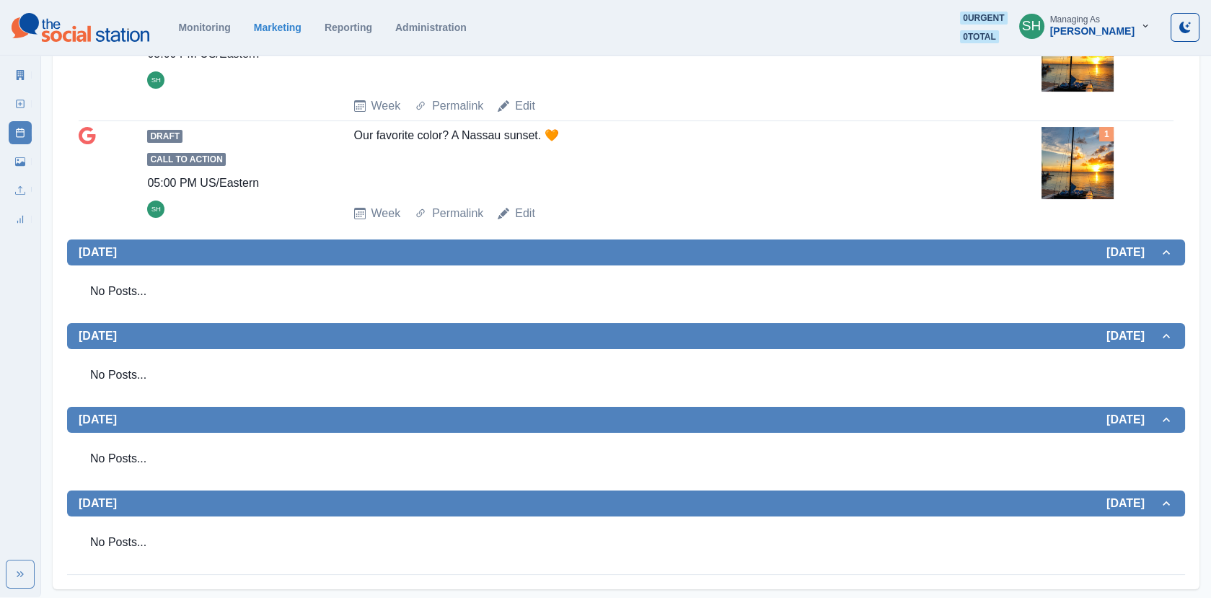
scroll to position [0, 0]
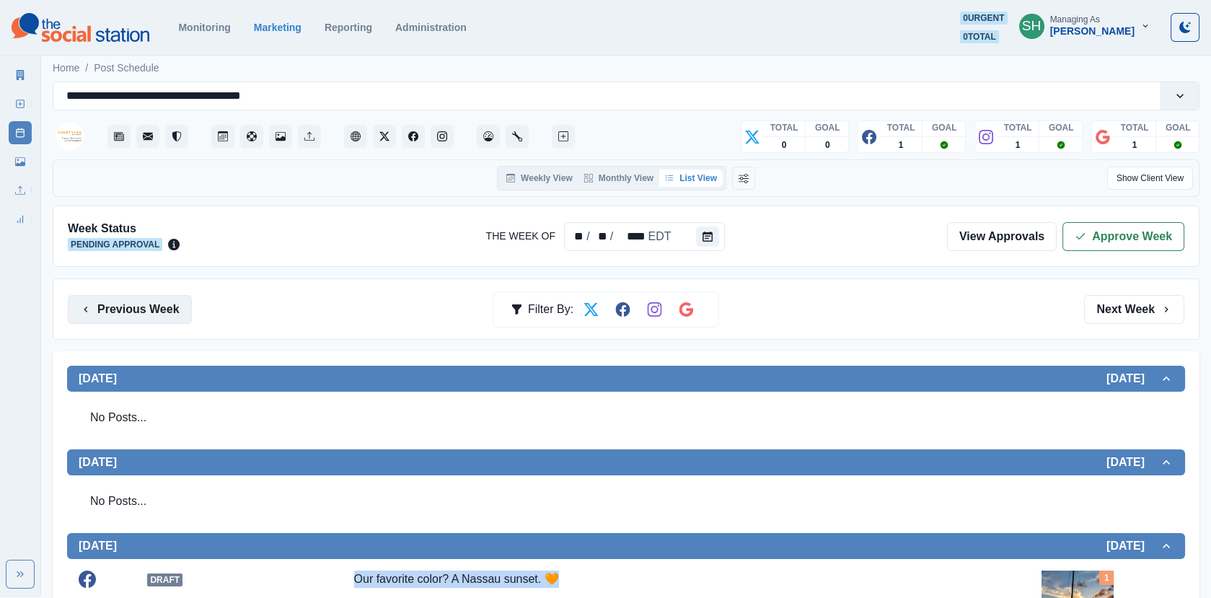
click at [156, 304] on button "Previous Week" at bounding box center [130, 309] width 124 height 29
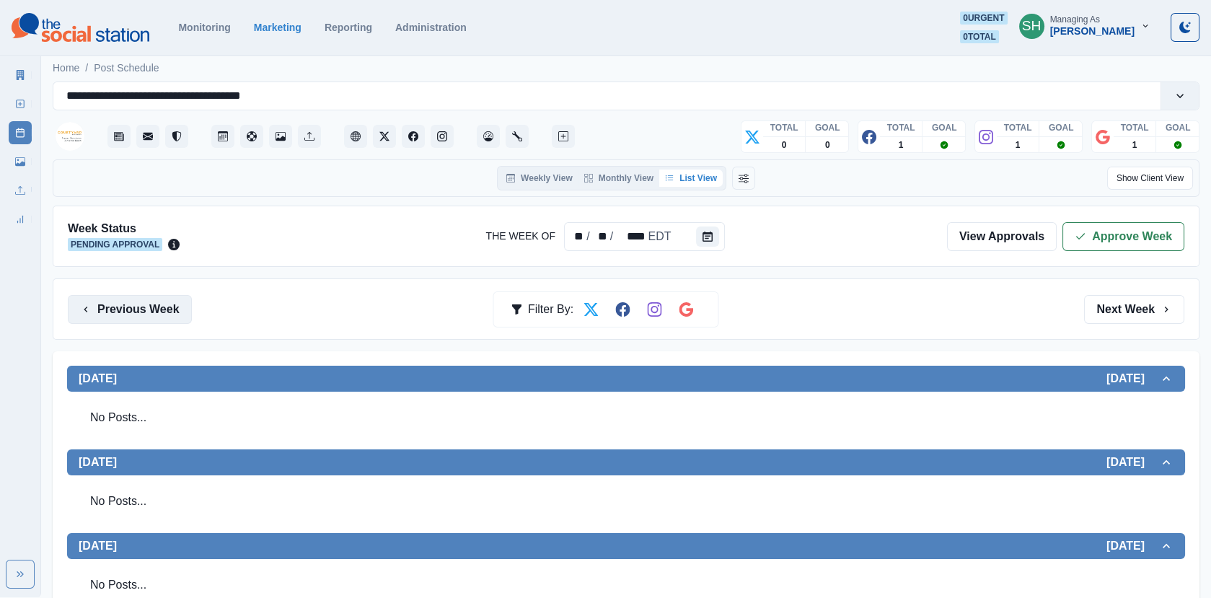
click at [156, 304] on button "Previous Week" at bounding box center [130, 309] width 124 height 29
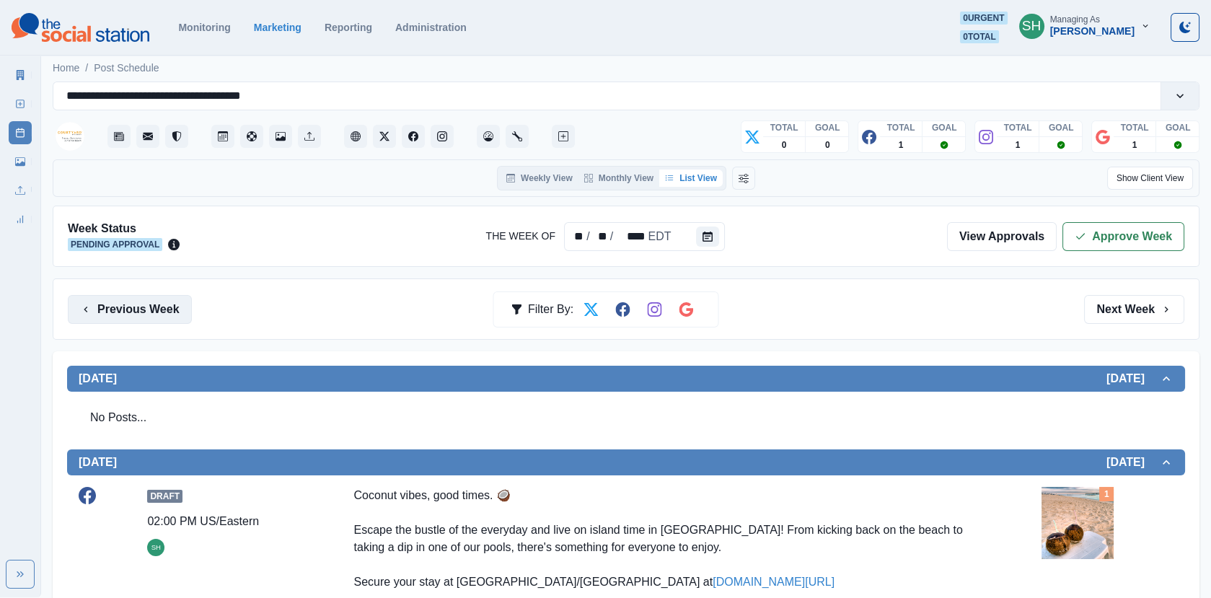
click at [156, 304] on button "Previous Week" at bounding box center [130, 309] width 124 height 29
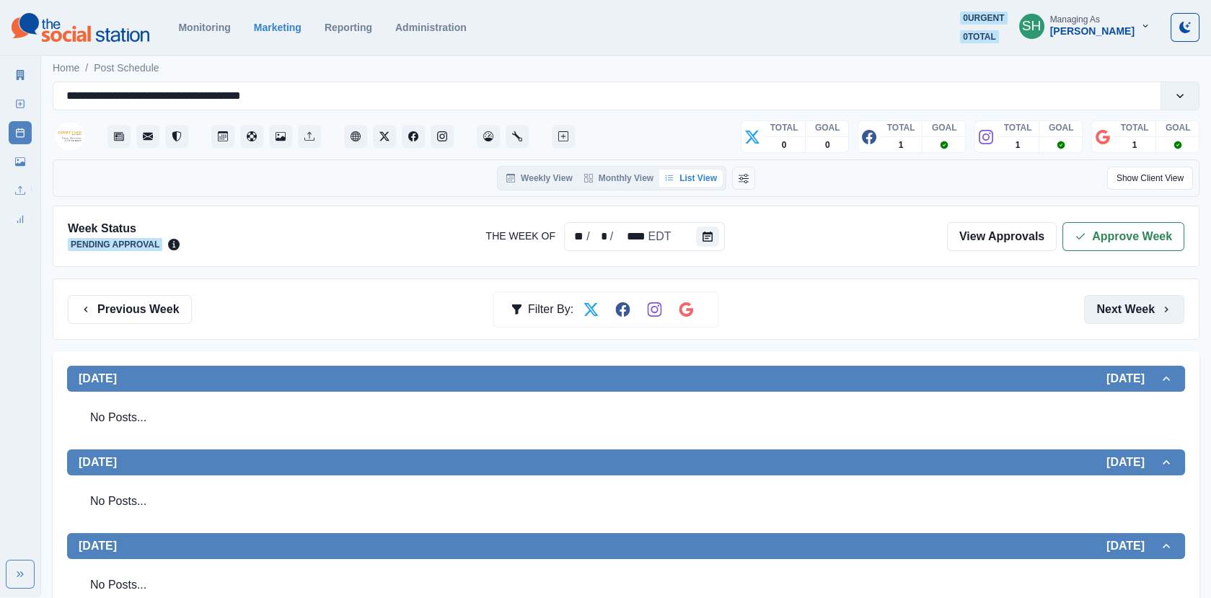
click at [1136, 301] on button "Next Week" at bounding box center [1134, 309] width 100 height 29
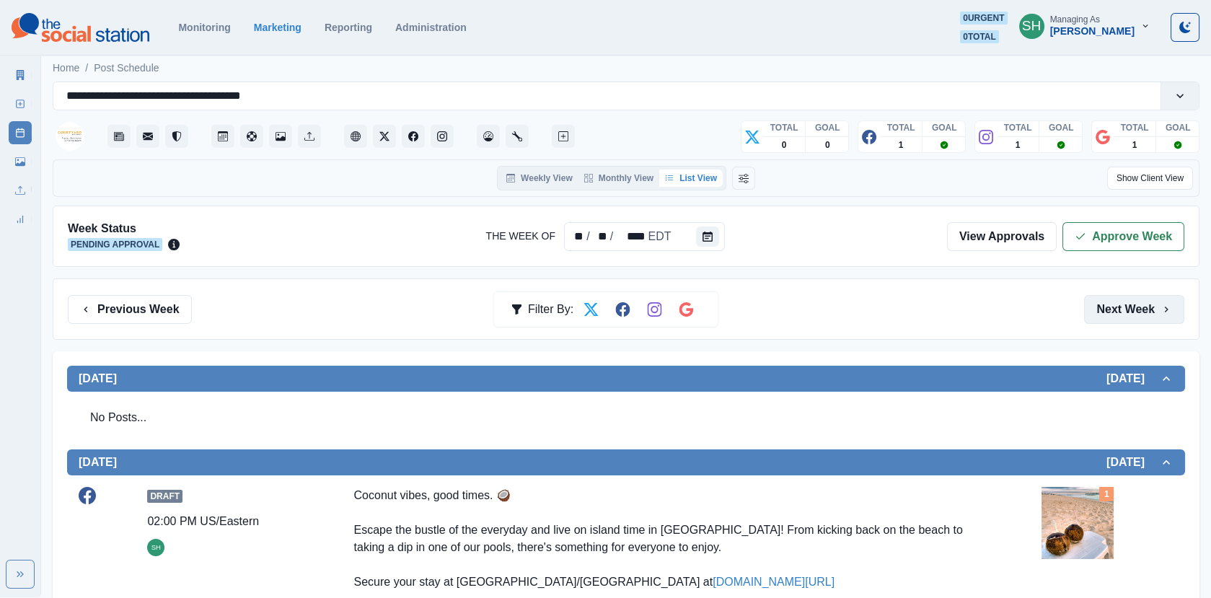
click at [1136, 301] on button "Next Week" at bounding box center [1134, 309] width 100 height 29
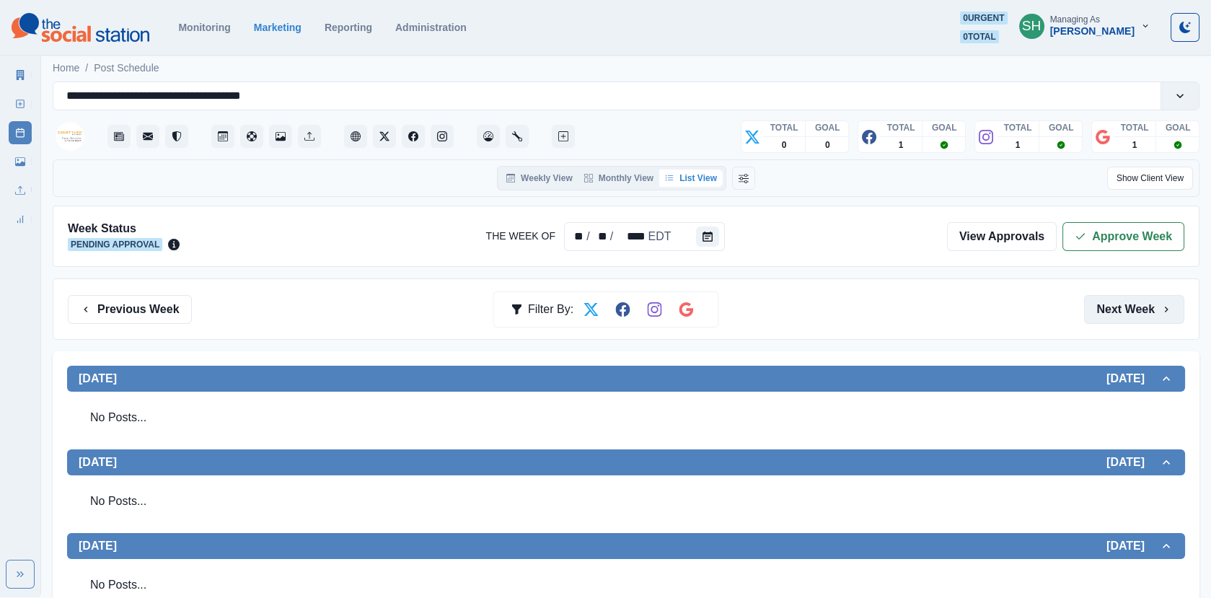
click at [1136, 301] on button "Next Week" at bounding box center [1134, 309] width 100 height 29
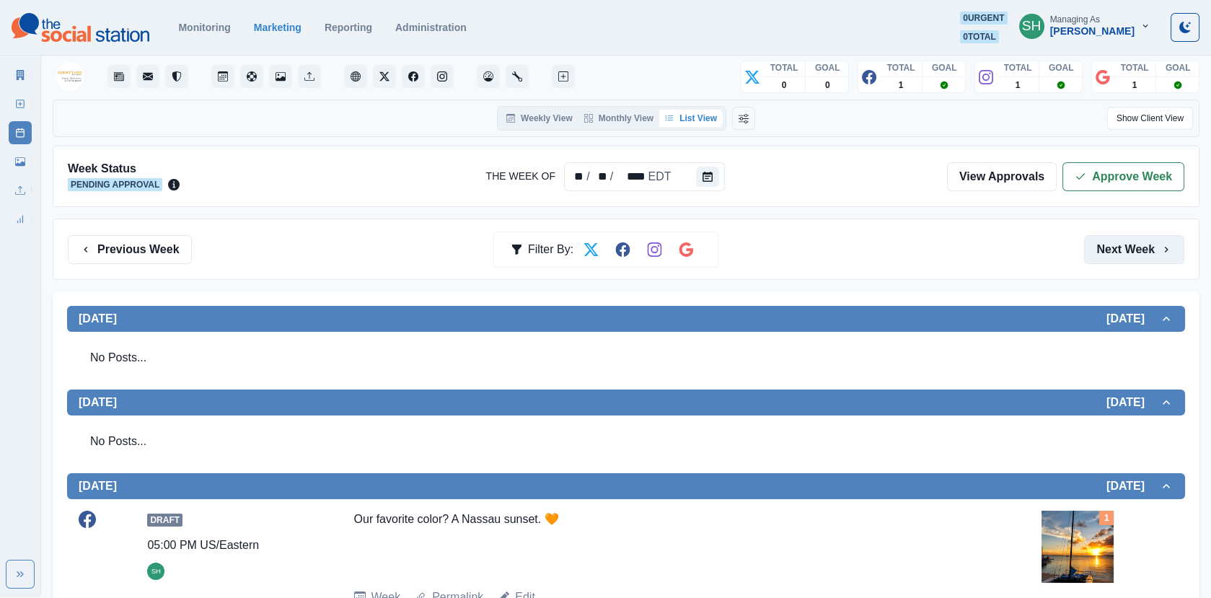
scroll to position [227, 0]
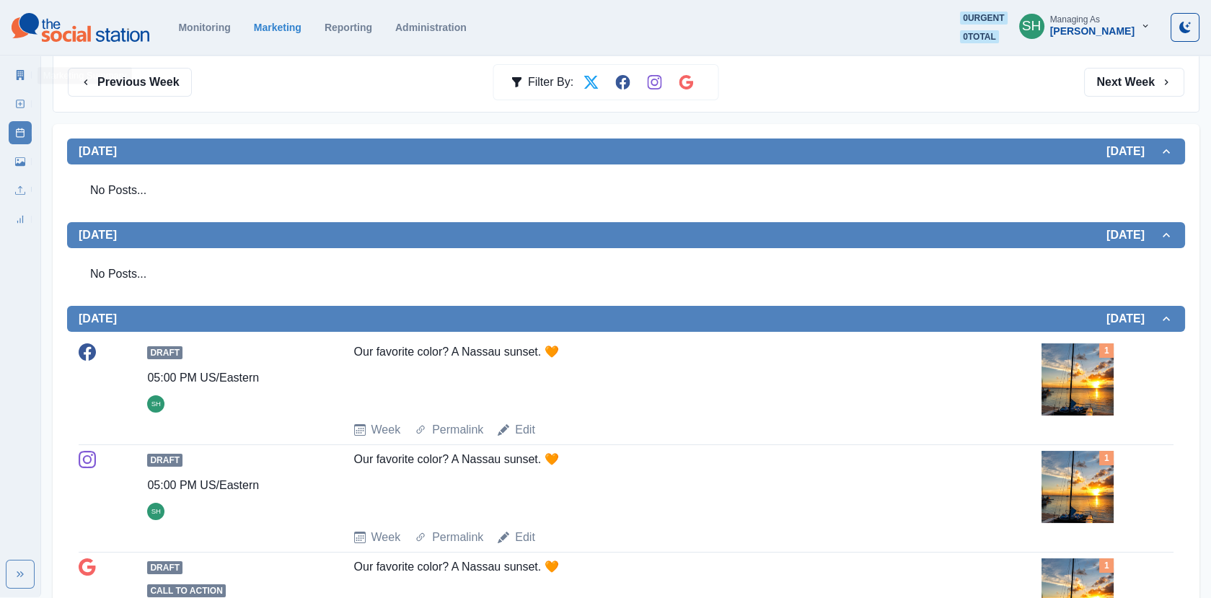
click at [27, 76] on link "Marketing Summary" at bounding box center [20, 74] width 23 height 23
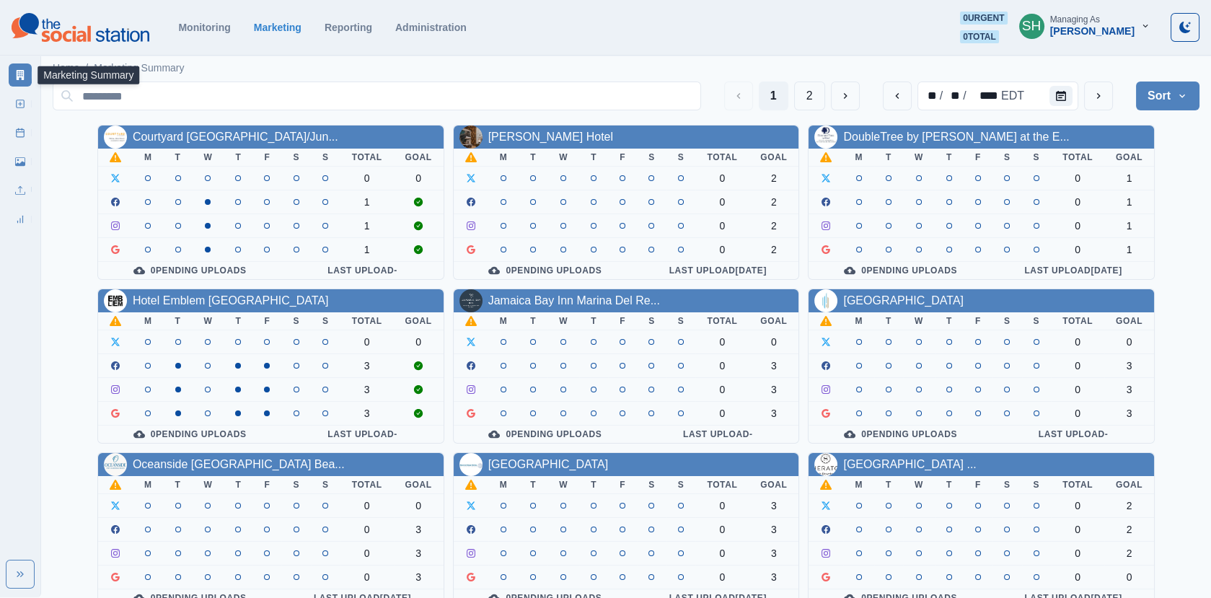
click at [1138, 34] on button "SH Managing As [PERSON_NAME]" at bounding box center [1084, 26] width 154 height 29
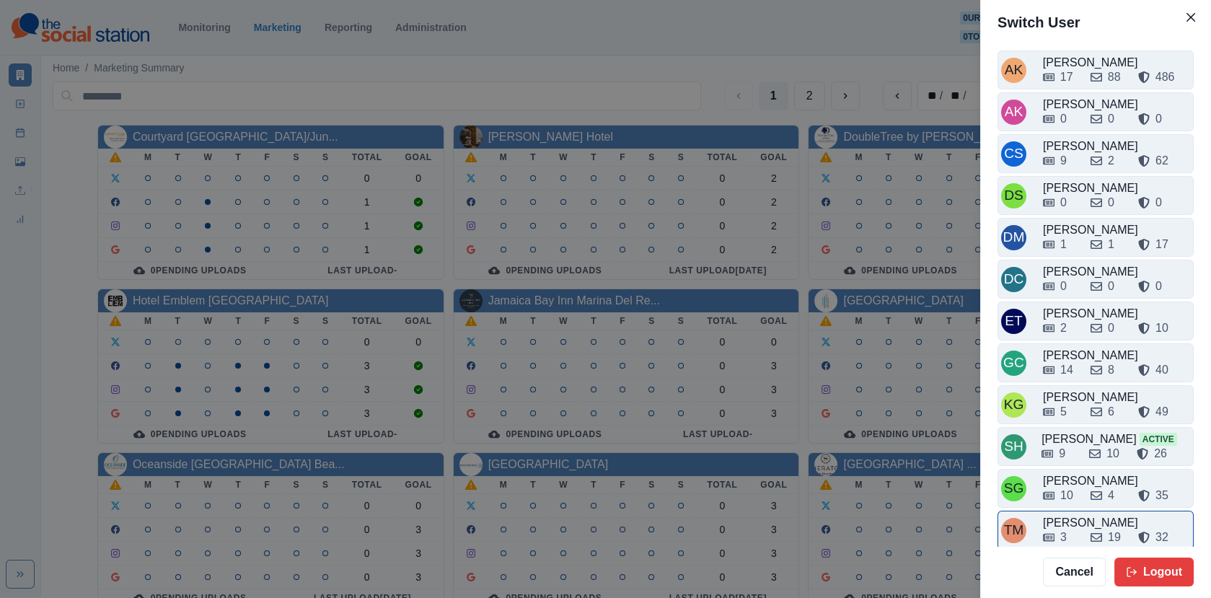
click at [1071, 523] on div "3 19 32" at bounding box center [1116, 534] width 147 height 23
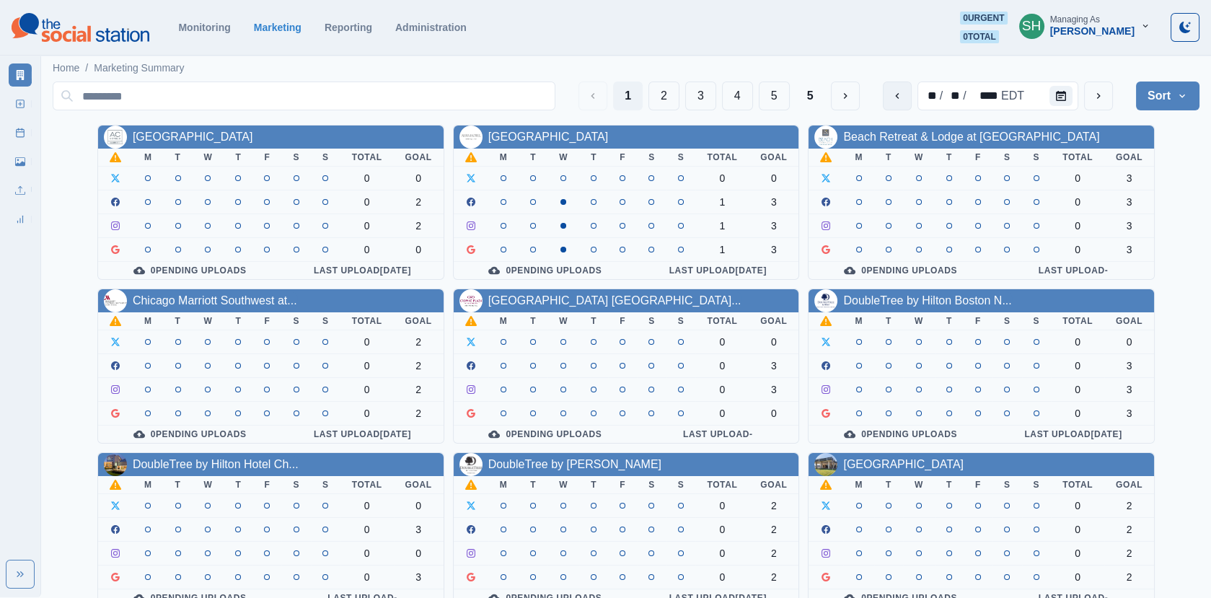
click at [893, 83] on button "previous" at bounding box center [897, 95] width 29 height 29
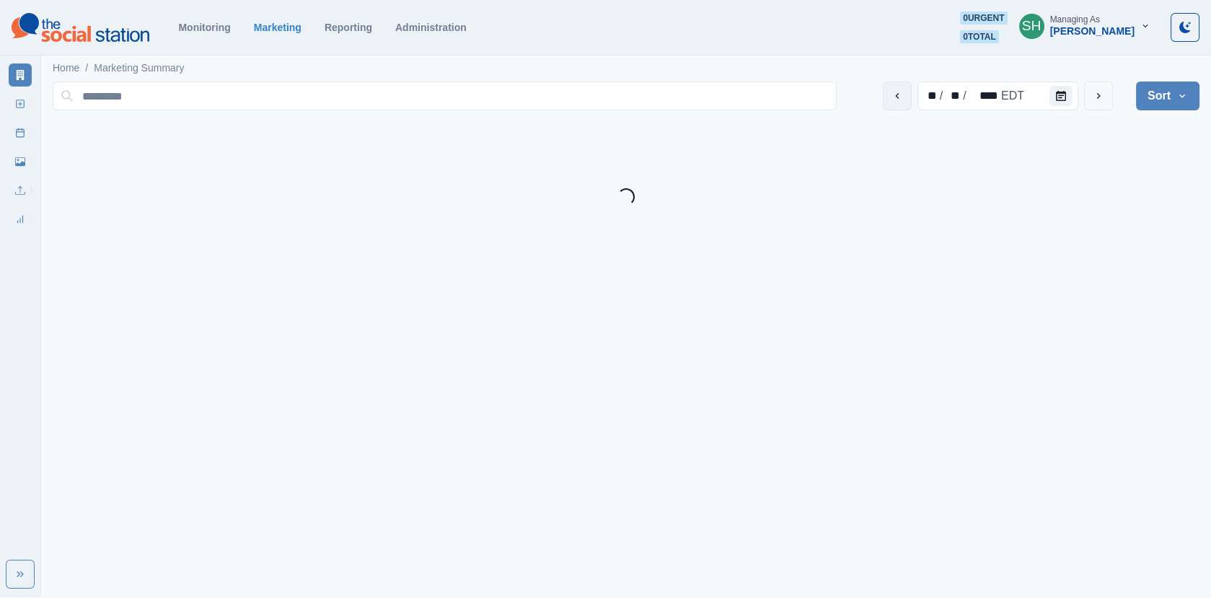
click at [893, 83] on button "previous" at bounding box center [897, 95] width 29 height 29
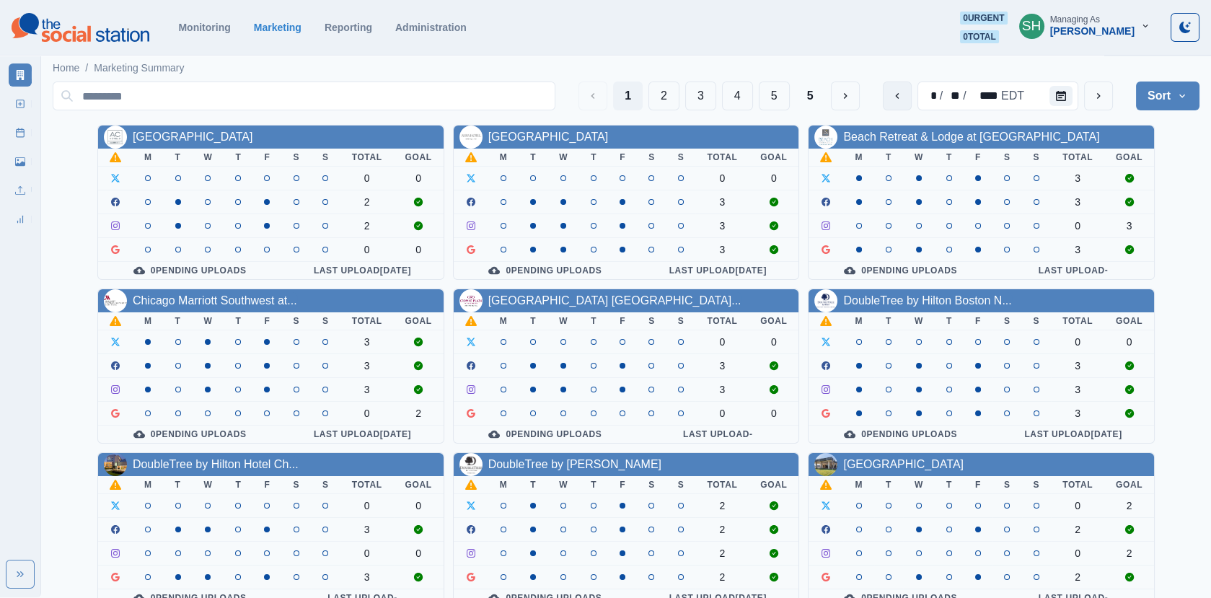
click at [893, 83] on button "previous" at bounding box center [897, 95] width 29 height 29
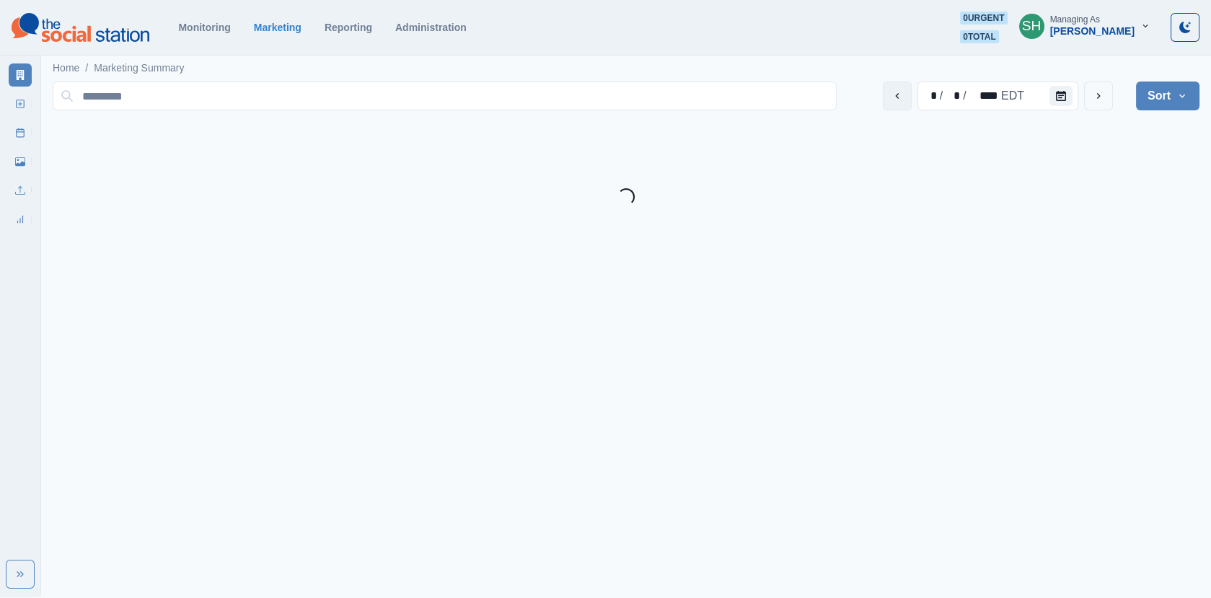
click at [893, 83] on button "previous" at bounding box center [897, 95] width 29 height 29
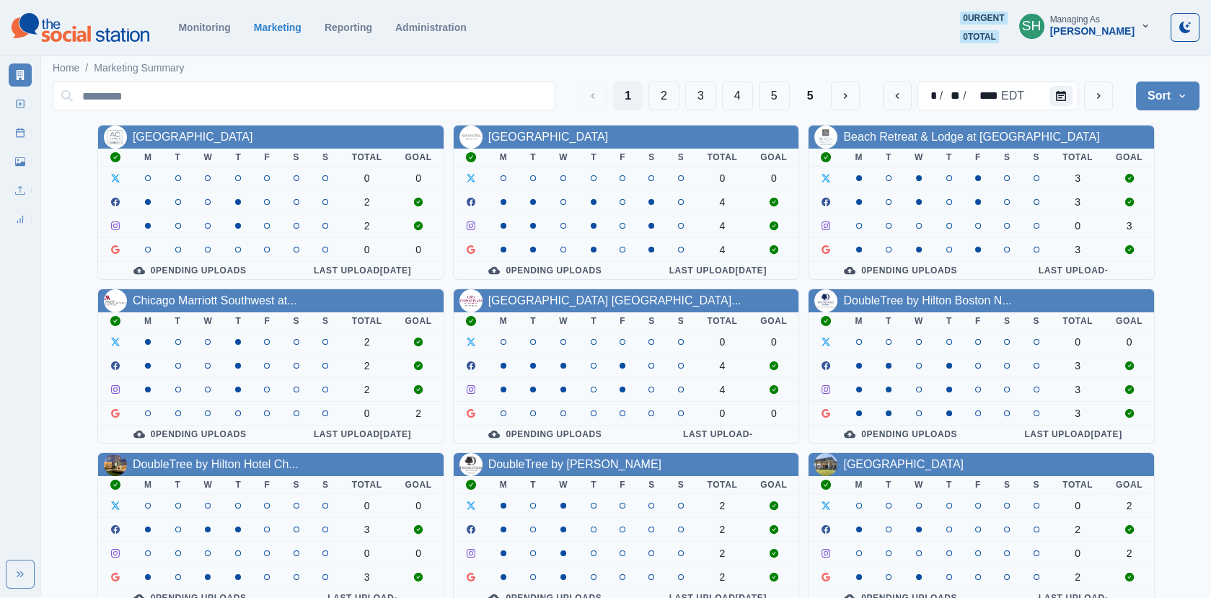
click at [1079, 112] on div "1 2 3 4 5 5 * / ** / **** EDT Sort Client Name Uploads Pending Post Approval" at bounding box center [626, 96] width 1146 height 40
click at [1105, 90] on button "next" at bounding box center [1098, 95] width 29 height 29
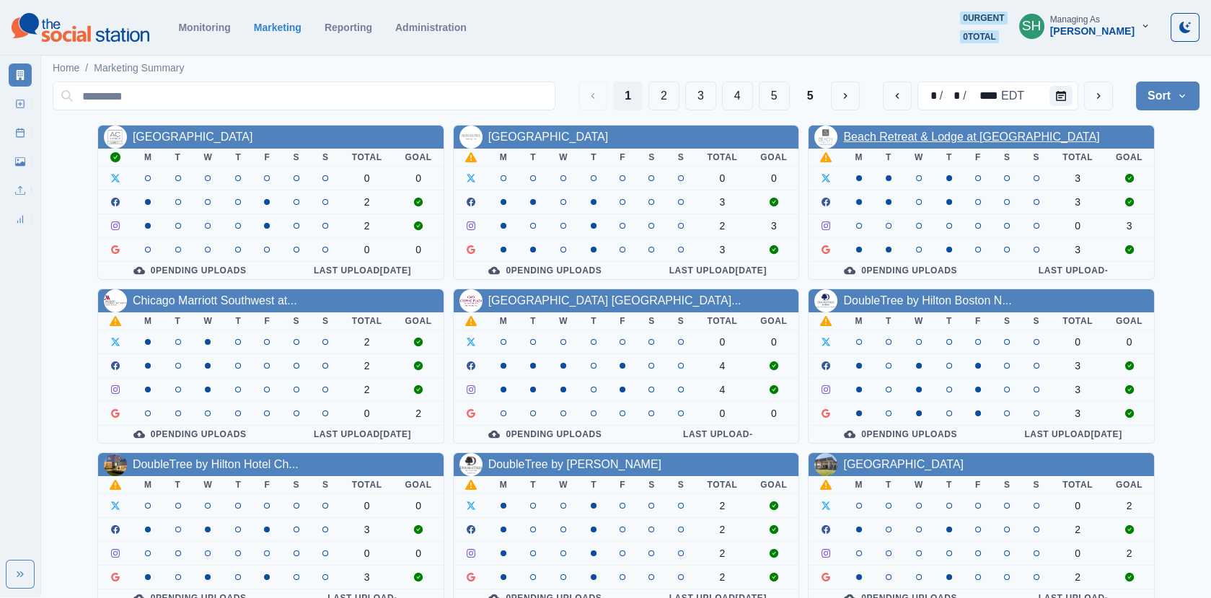
click at [859, 143] on link "Beach Retreat & Lodge at [GEOGRAPHIC_DATA]" at bounding box center [971, 137] width 256 height 12
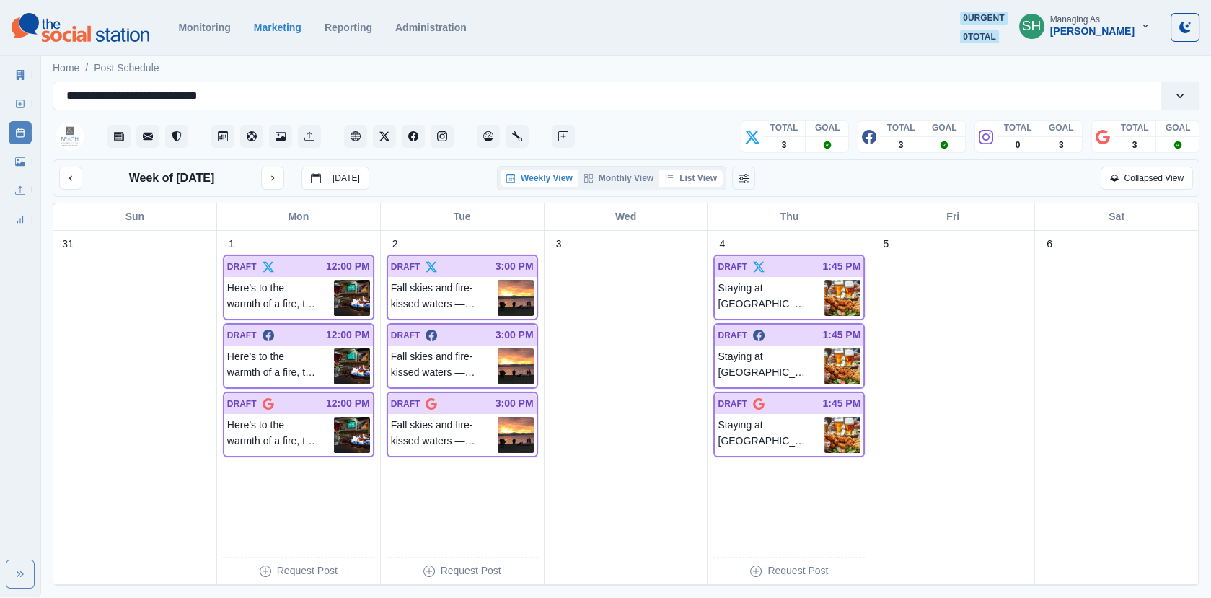
click at [676, 175] on button "List View" at bounding box center [690, 177] width 63 height 17
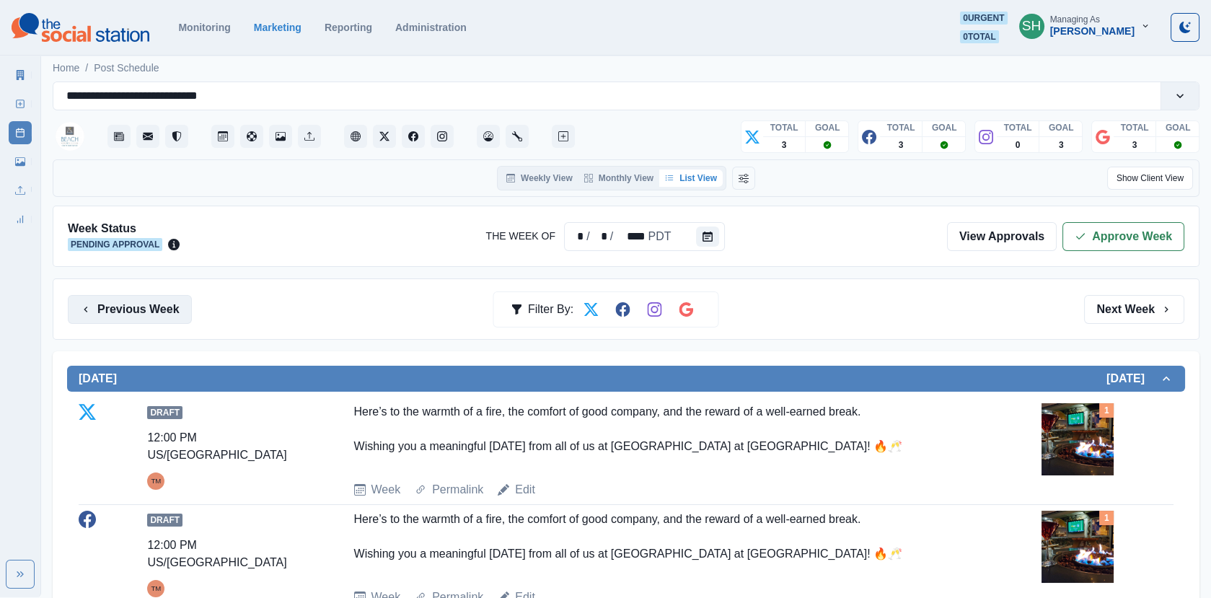
click at [128, 303] on button "Previous Week" at bounding box center [130, 309] width 124 height 29
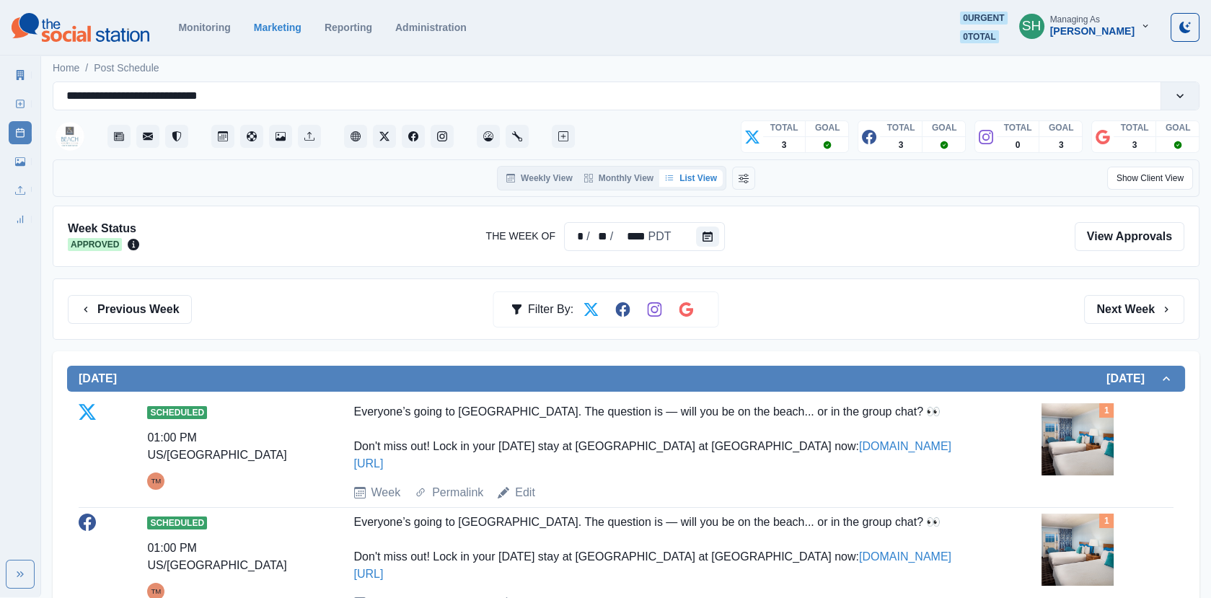
click at [15, 73] on icon at bounding box center [20, 75] width 10 height 10
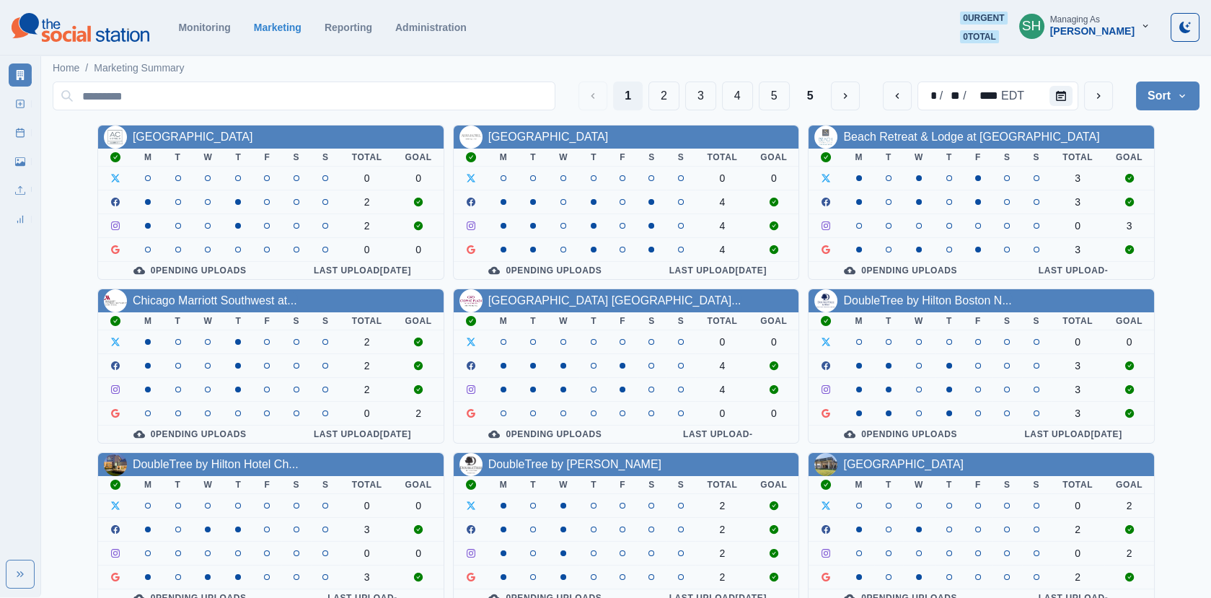
click at [624, 136] on div "[GEOGRAPHIC_DATA]" at bounding box center [626, 136] width 345 height 23
click at [580, 141] on link "[GEOGRAPHIC_DATA]" at bounding box center [548, 137] width 120 height 12
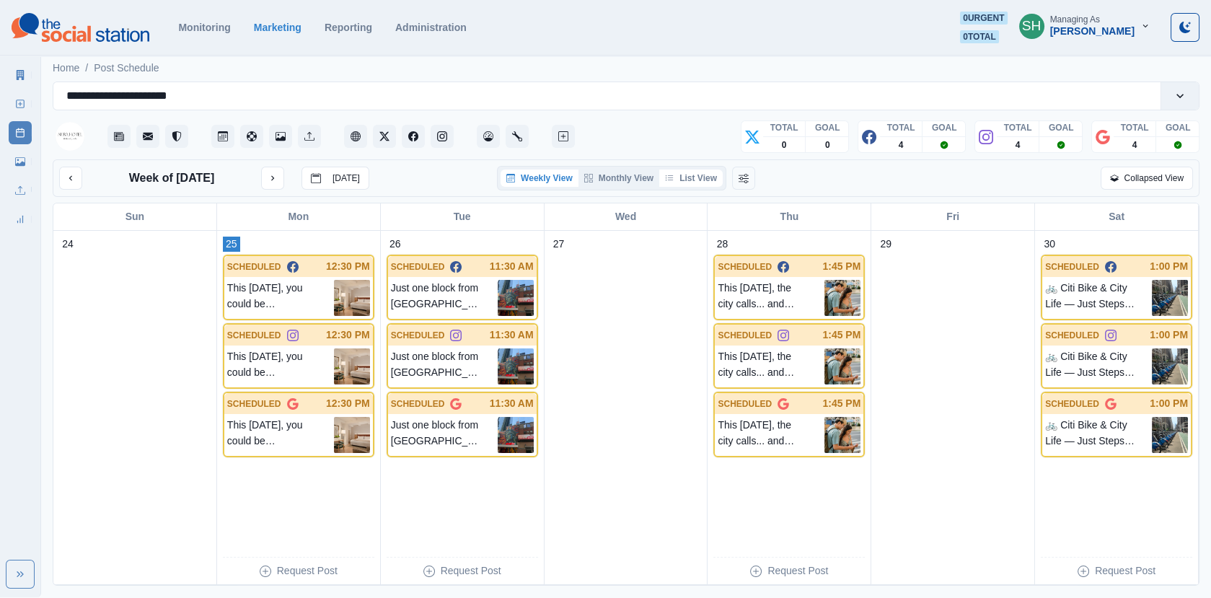
click at [692, 172] on button "List View" at bounding box center [690, 177] width 63 height 17
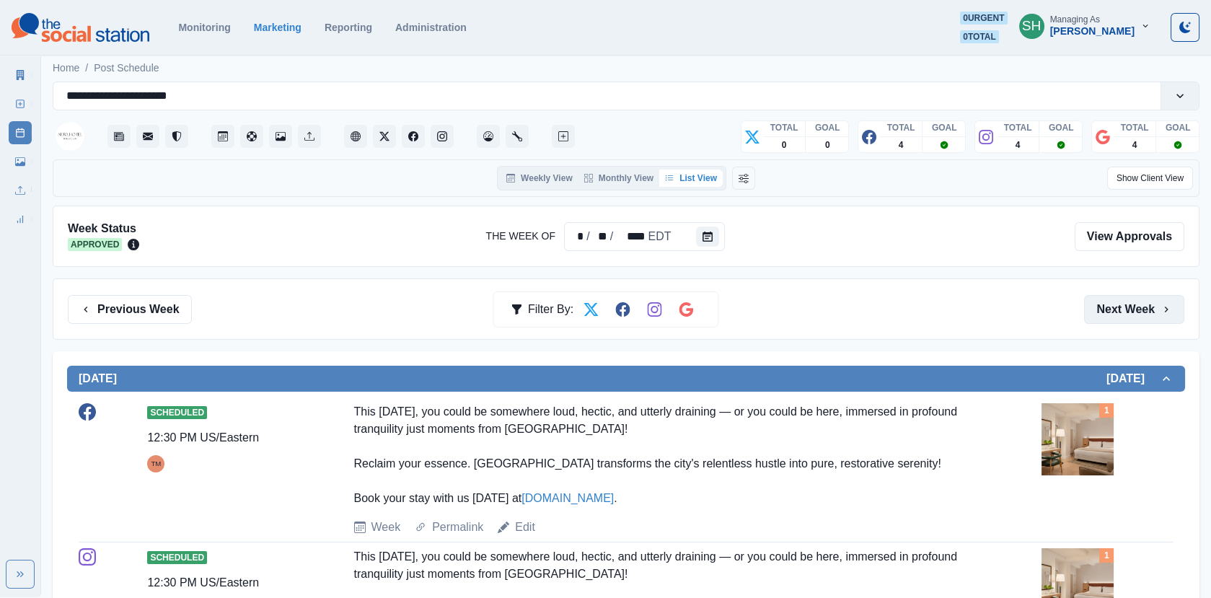
click at [1121, 307] on button "Next Week" at bounding box center [1134, 309] width 100 height 29
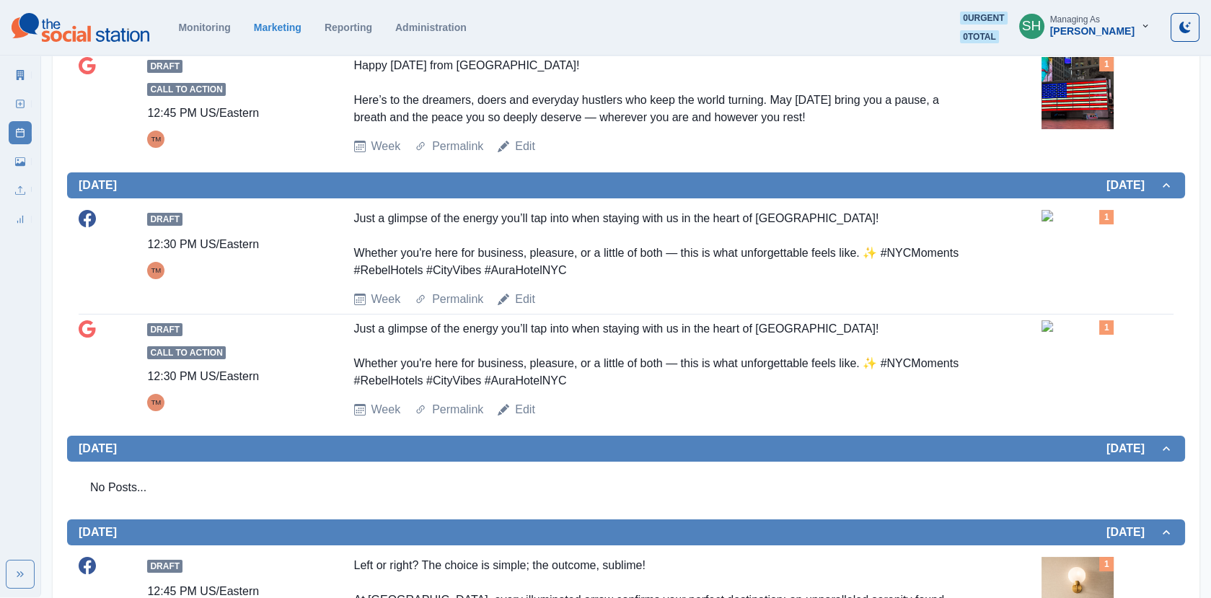
scroll to position [632, 0]
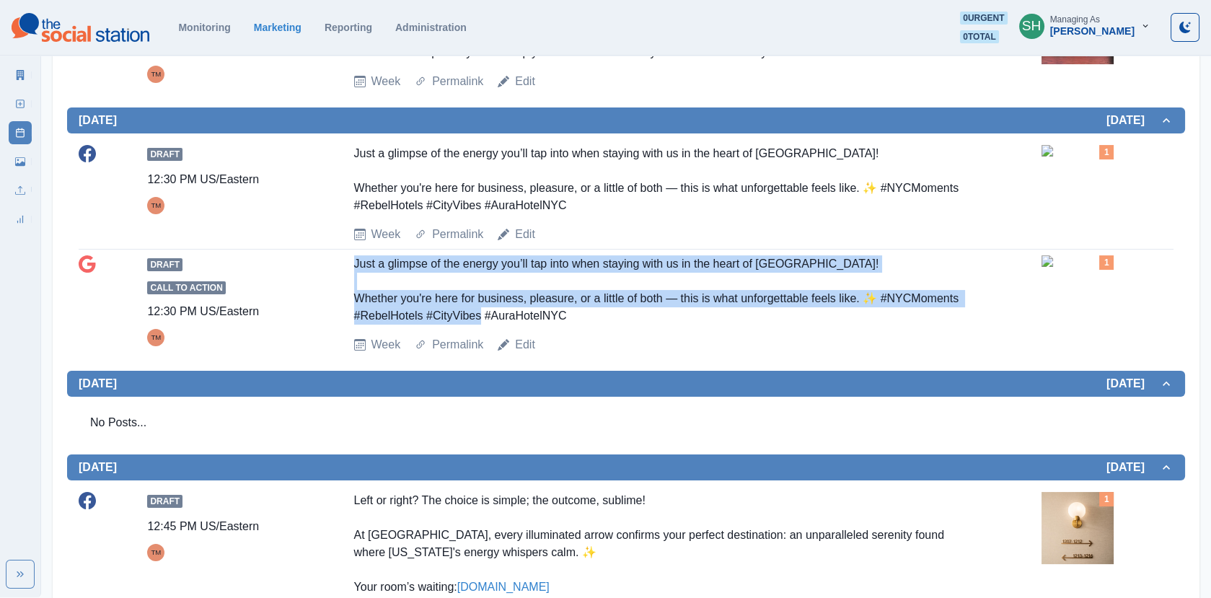
drag, startPoint x: 552, startPoint y: 307, endPoint x: 346, endPoint y: 263, distance: 210.9
click at [346, 263] on div "Draft Call to Action 12:30 PM US/Eastern TM Just a glimpse of the energy you’ll…" at bounding box center [626, 304] width 1095 height 98
copy div "Just a glimpse of the energy you’ll tap into when staying with us in the heart …"
click at [1059, 267] on img at bounding box center [1077, 261] width 72 height 12
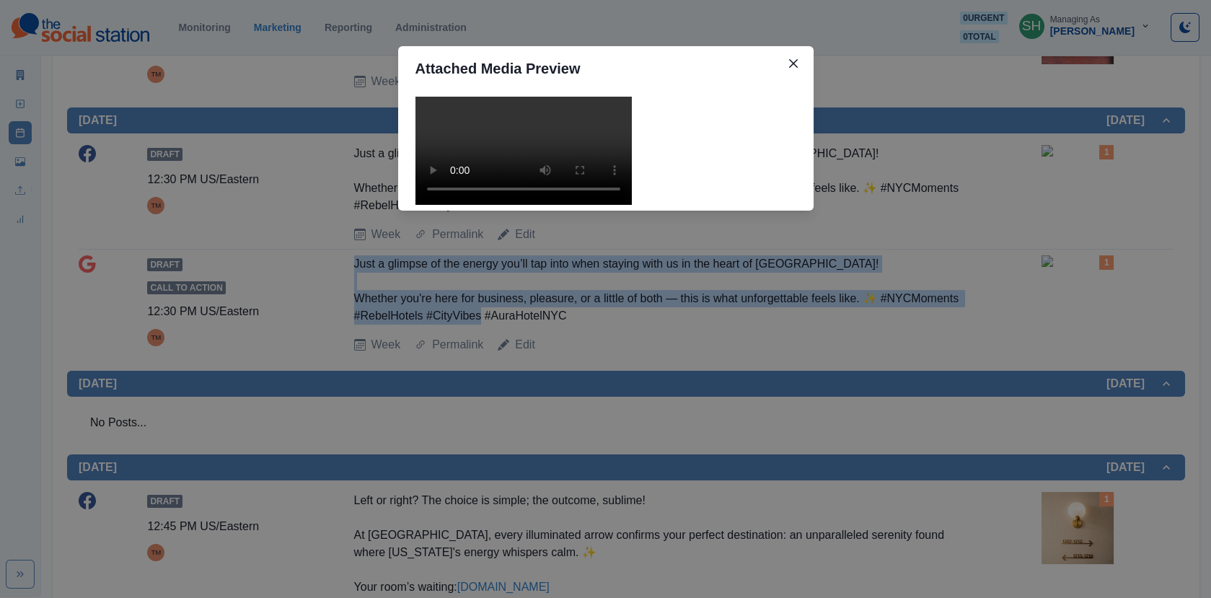
click at [584, 205] on video at bounding box center [523, 151] width 216 height 108
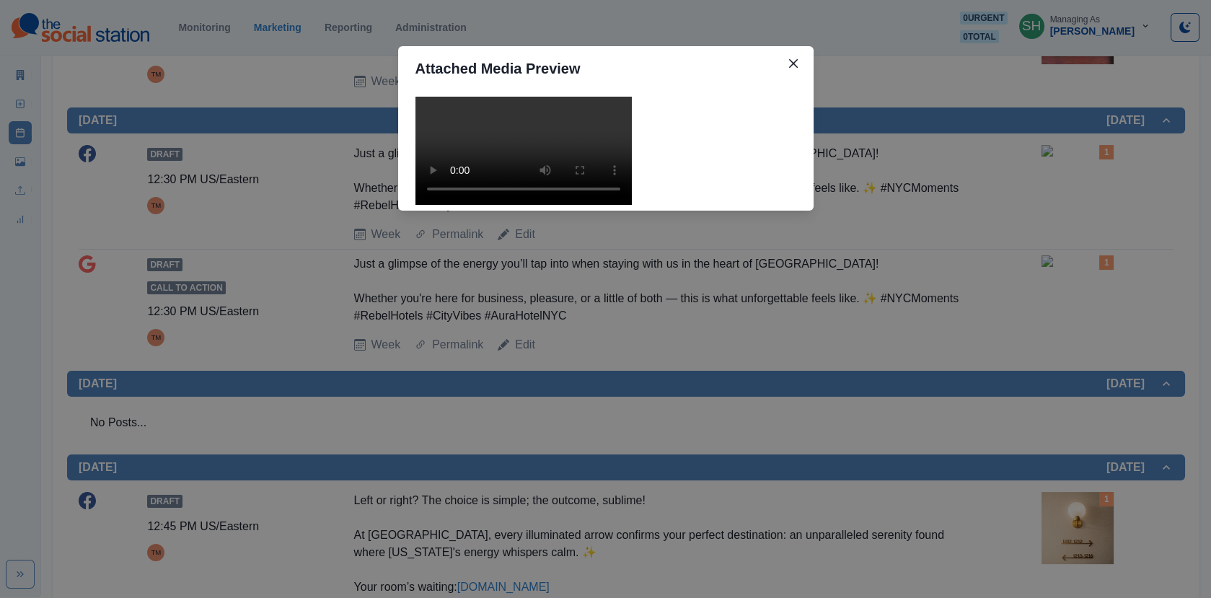
click at [1069, 406] on div "Attached Media Preview" at bounding box center [605, 299] width 1211 height 598
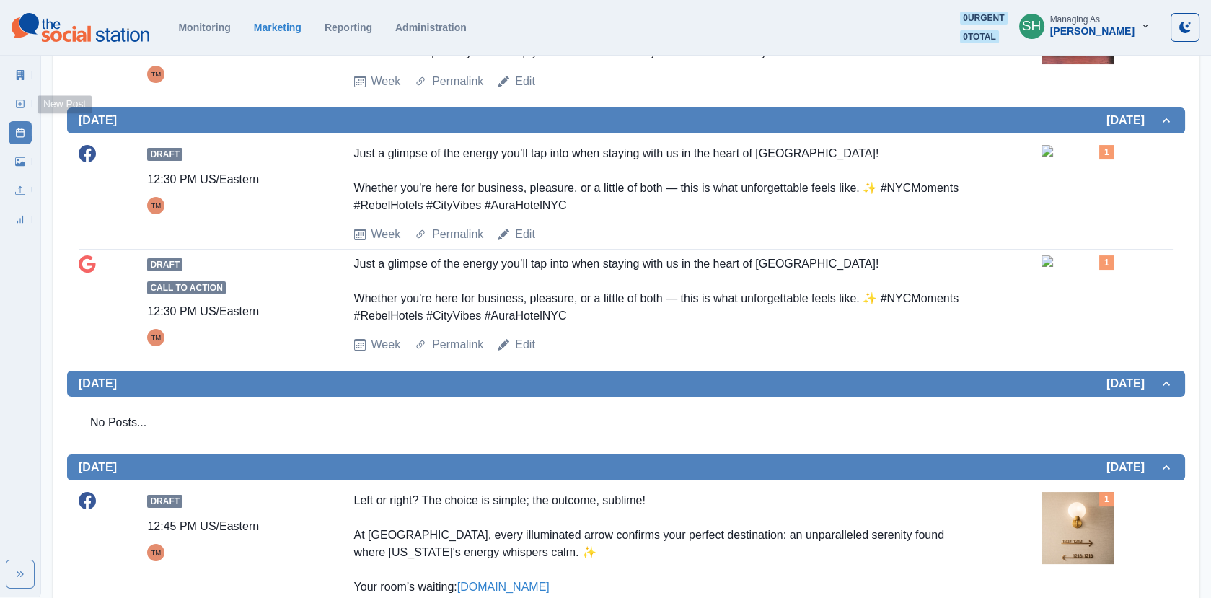
click at [22, 104] on icon at bounding box center [20, 104] width 10 height 10
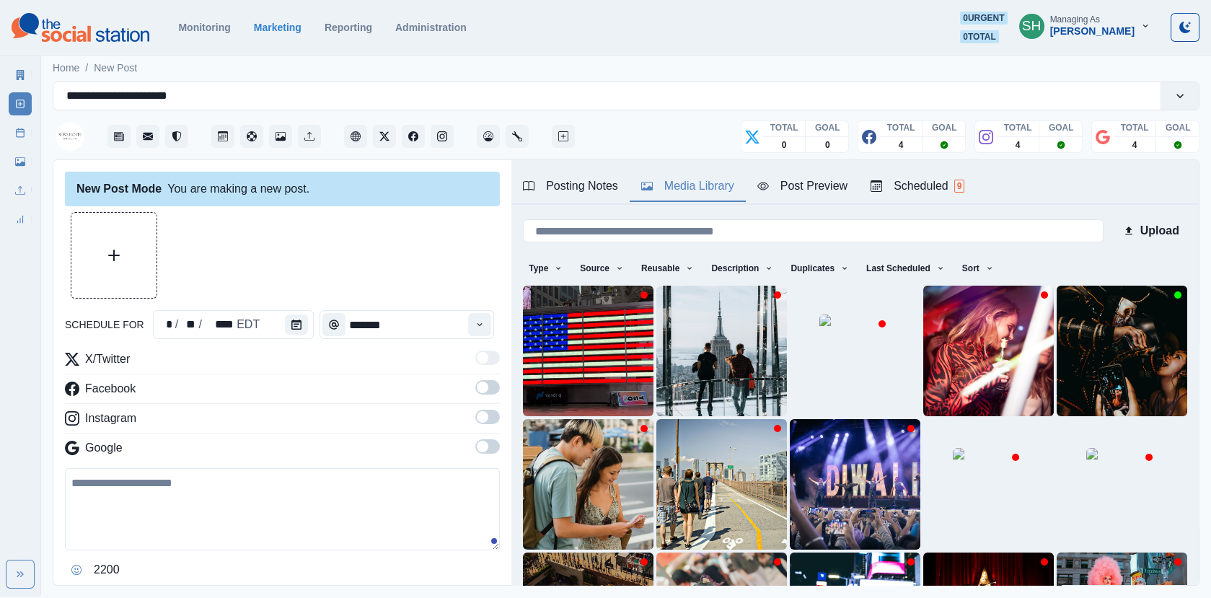
click at [689, 182] on div "Media Library" at bounding box center [687, 185] width 93 height 17
click at [901, 269] on button "Last Scheduled" at bounding box center [905, 268] width 90 height 23
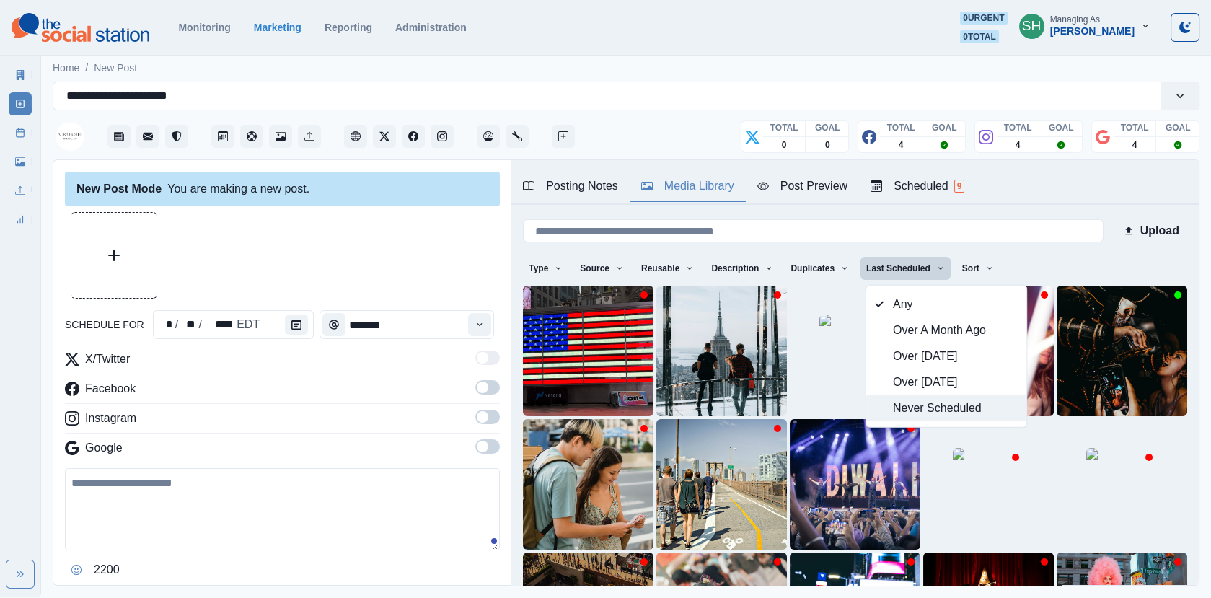
click at [882, 408] on icon "button" at bounding box center [879, 407] width 9 height 9
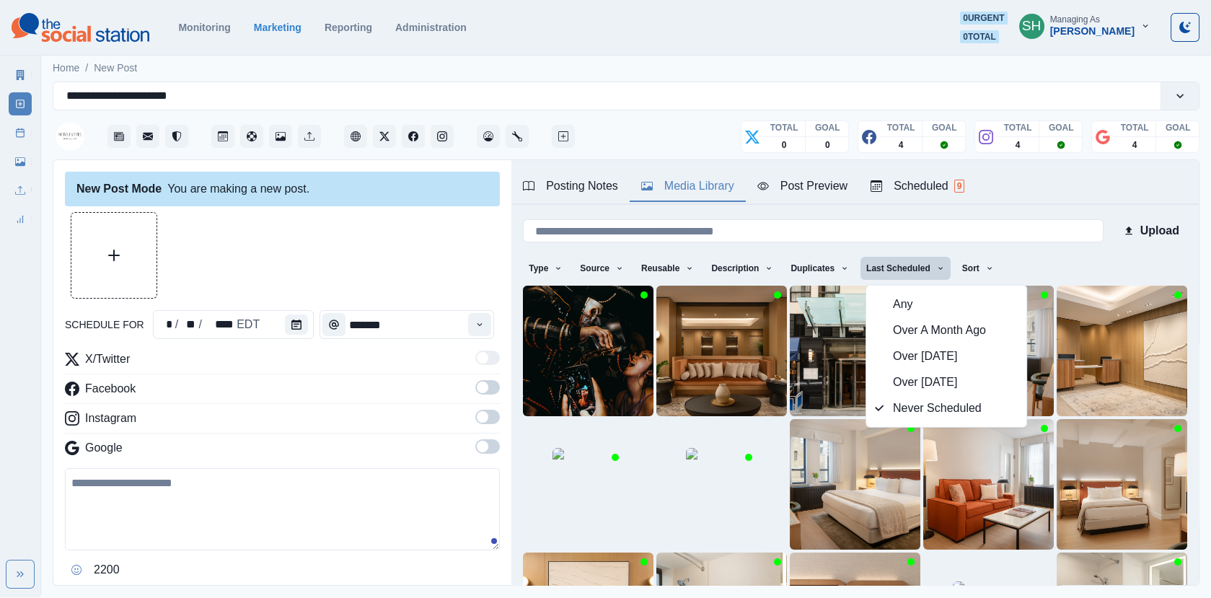
click at [1033, 198] on div "Posting Notes Media Library Post Preview Scheduled 9" at bounding box center [854, 182] width 687 height 45
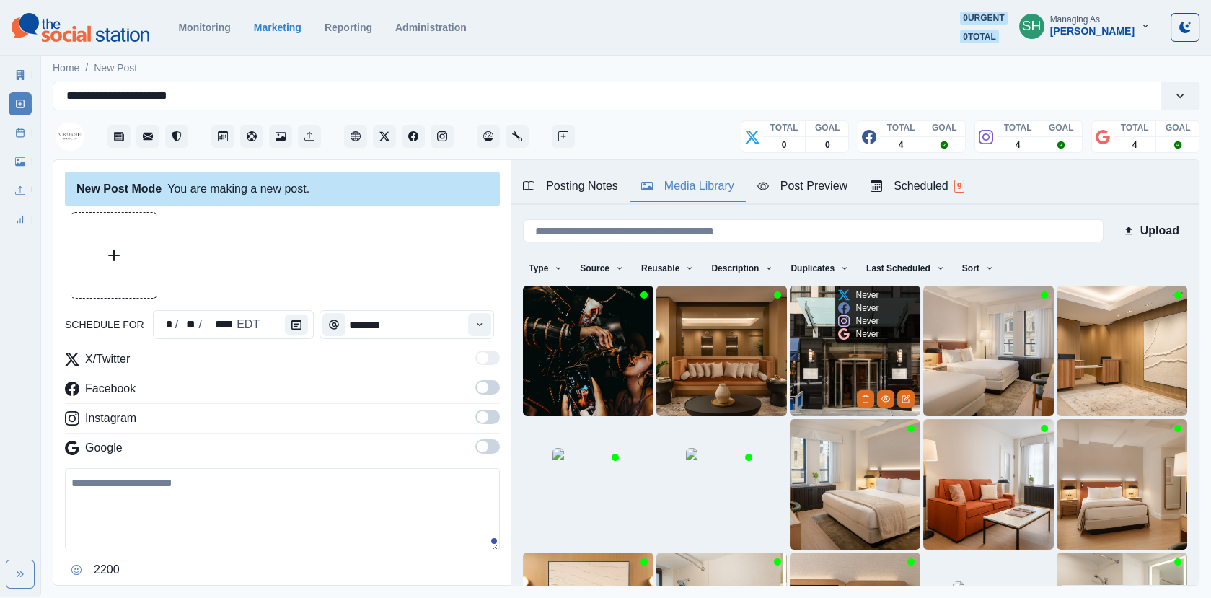
scroll to position [191, 0]
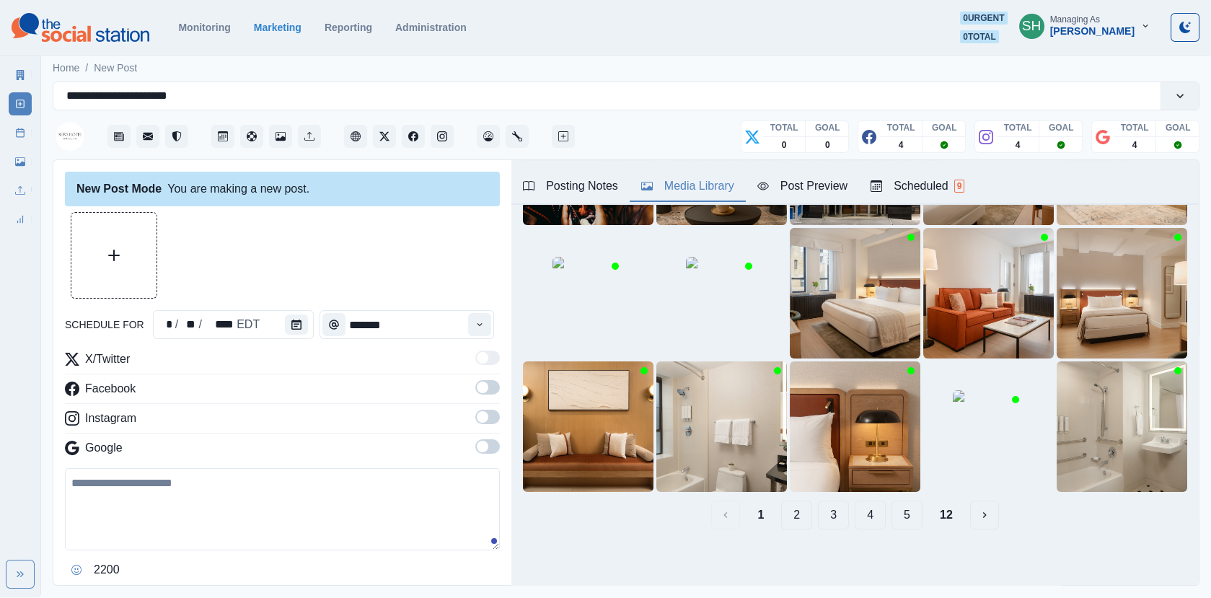
click at [944, 512] on button "12" at bounding box center [946, 514] width 36 height 29
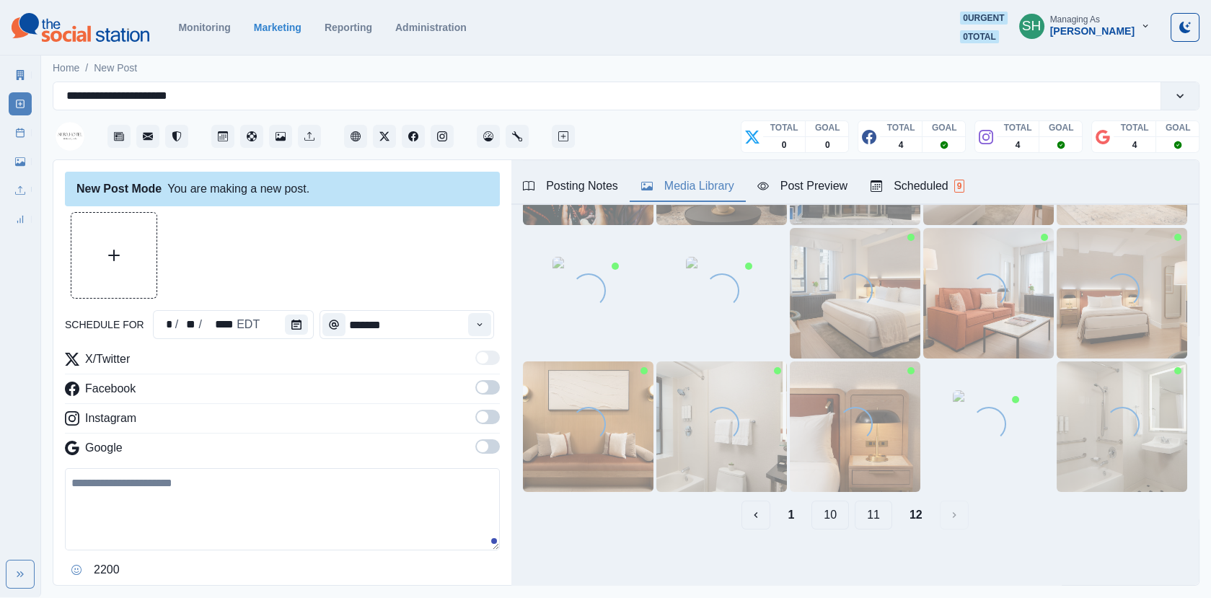
scroll to position [0, 0]
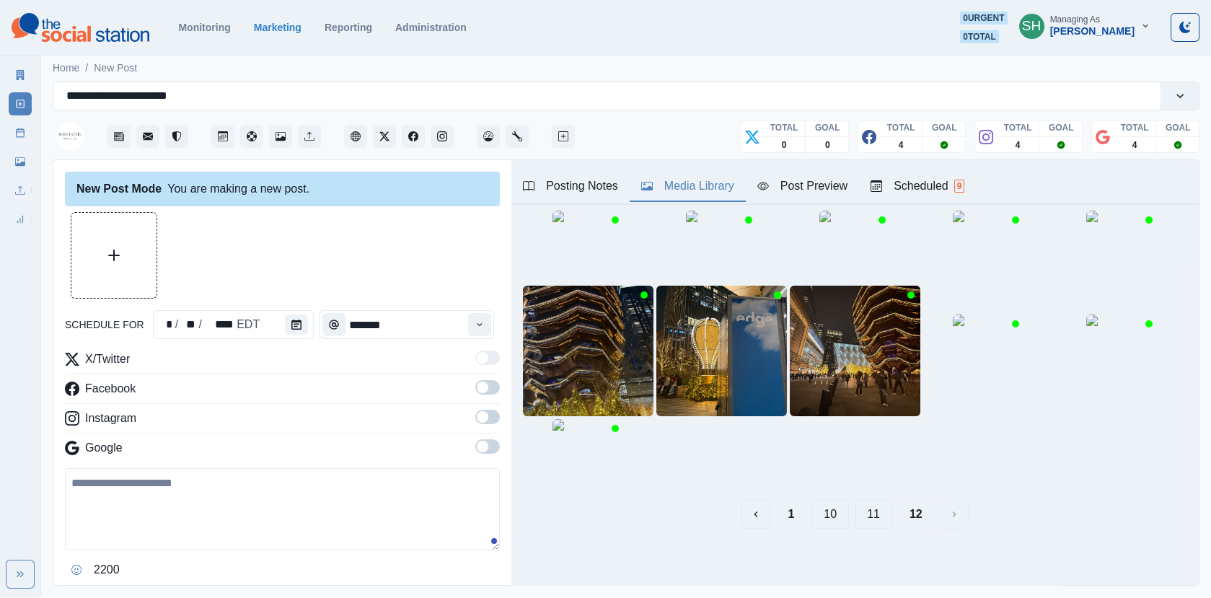
click at [867, 511] on button "11" at bounding box center [872, 514] width 37 height 29
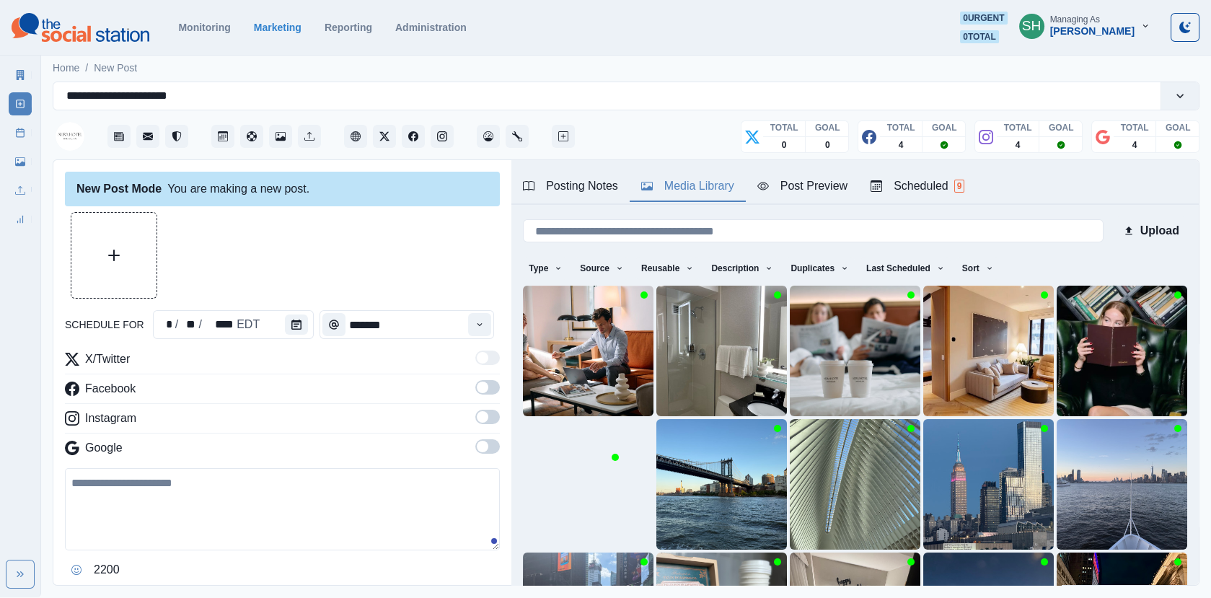
scroll to position [191, 0]
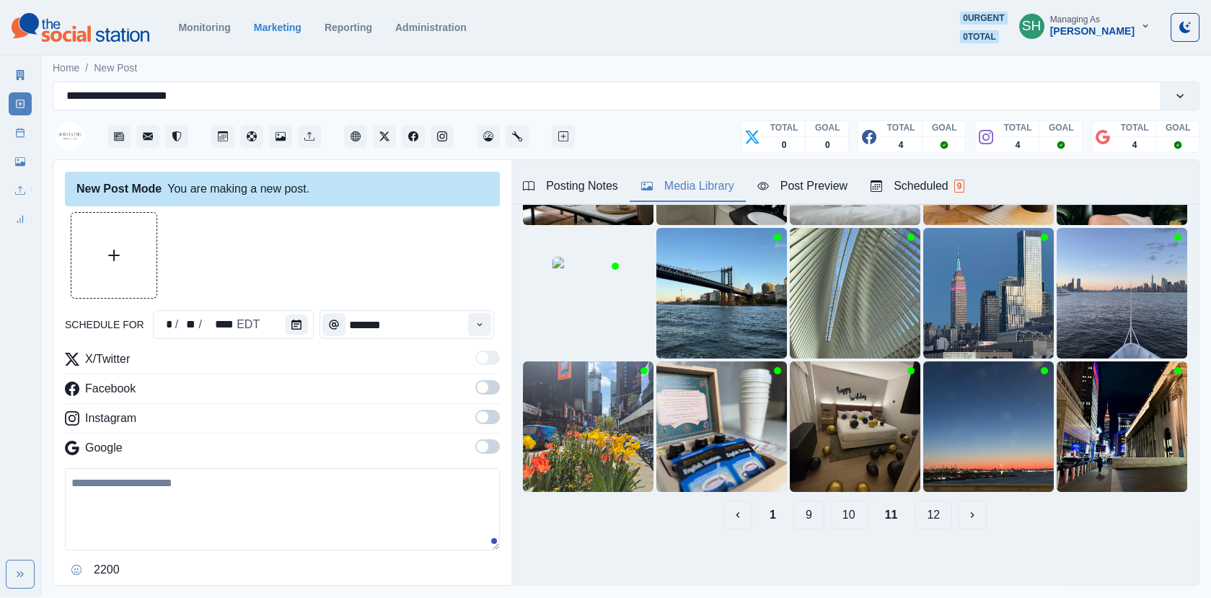
click at [857, 516] on button "10" at bounding box center [848, 514] width 37 height 29
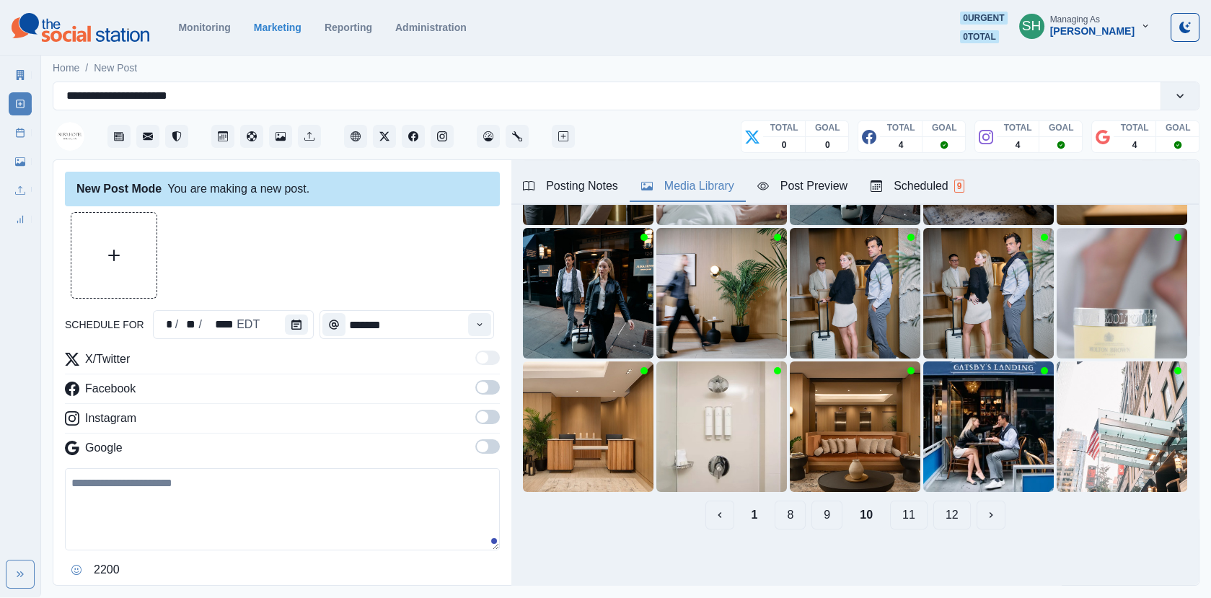
click at [828, 514] on button "9" at bounding box center [826, 514] width 31 height 29
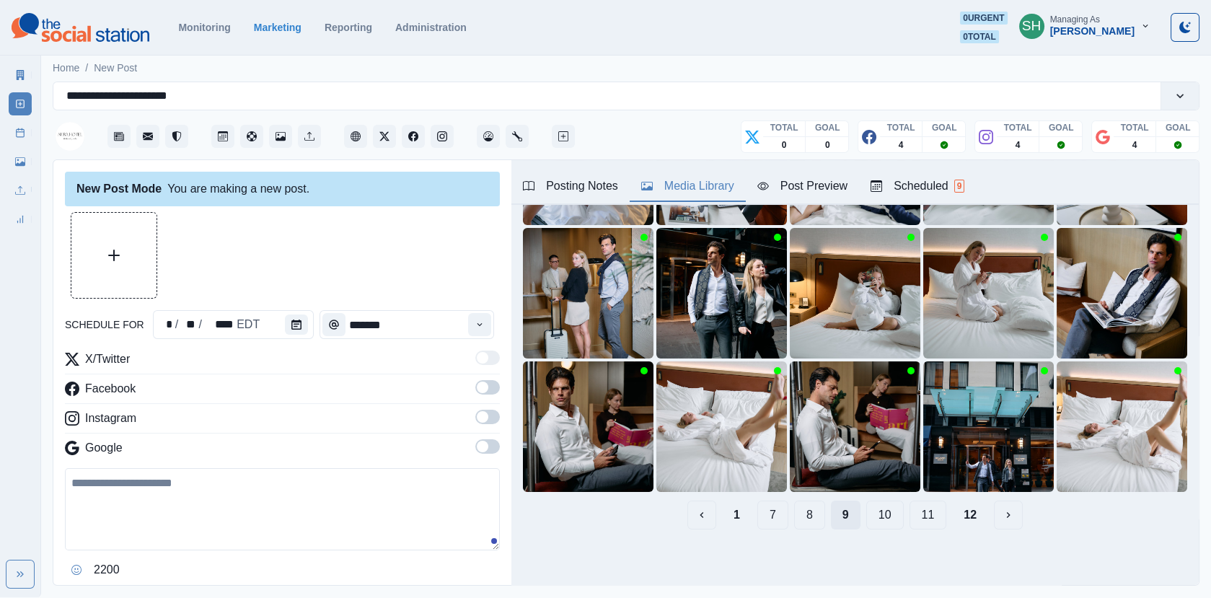
click at [828, 514] on div "1 7 8 9 10 11 12" at bounding box center [855, 514] width 664 height 29
click at [809, 512] on button "8" at bounding box center [809, 514] width 31 height 29
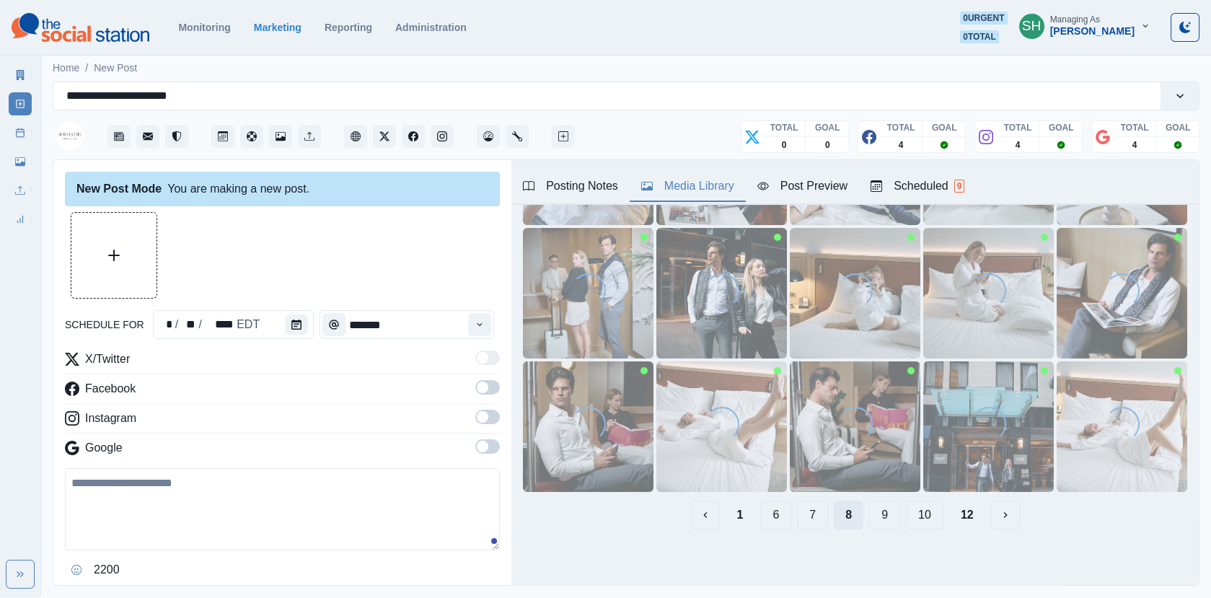
scroll to position [0, 0]
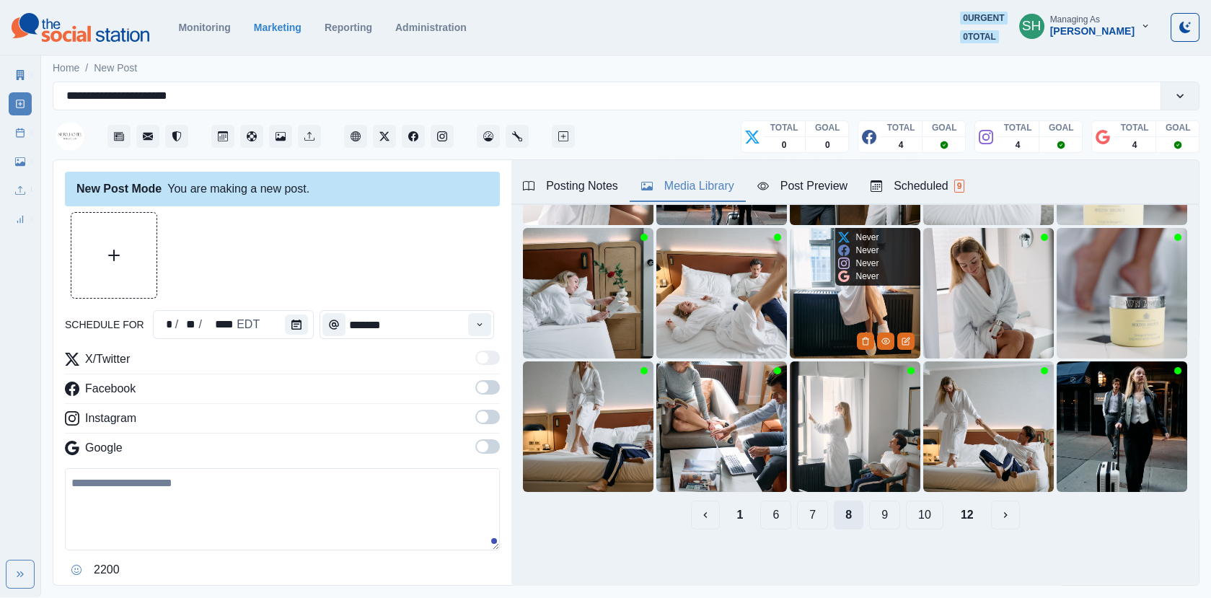
click at [809, 512] on button "7" at bounding box center [812, 514] width 31 height 29
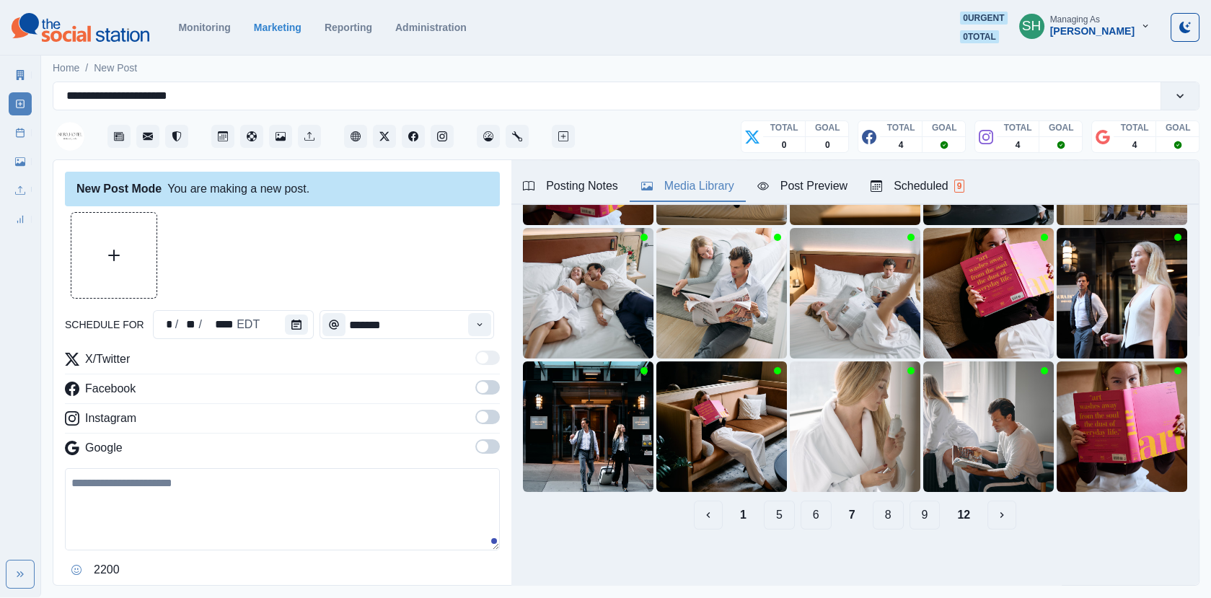
click at [809, 512] on button "6" at bounding box center [815, 514] width 31 height 29
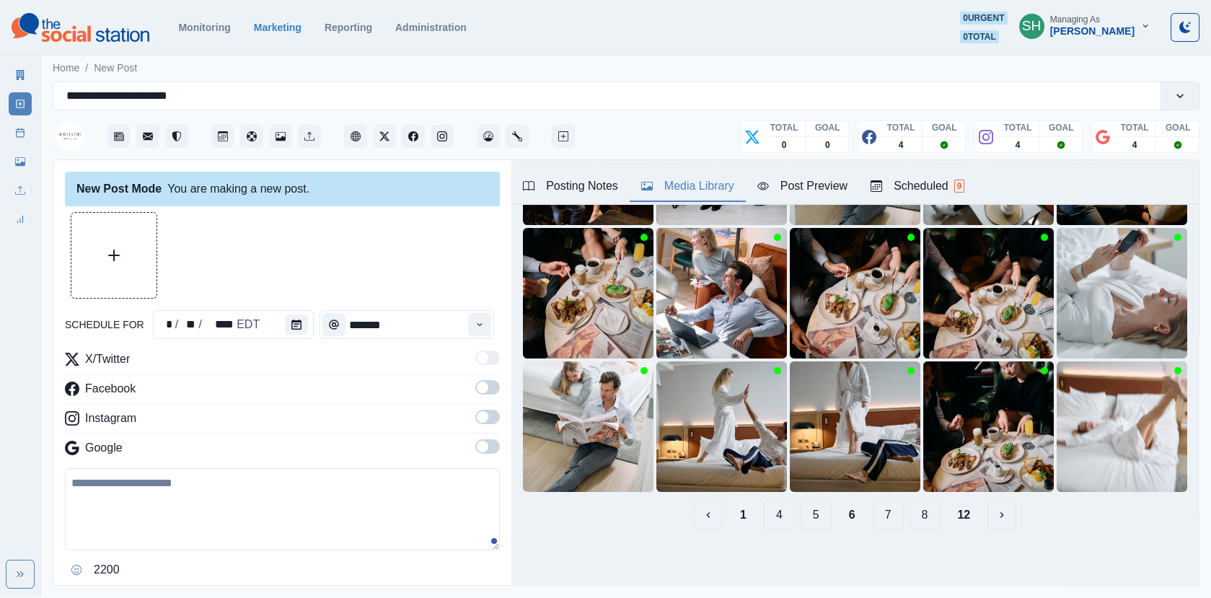
click at [809, 512] on button "5" at bounding box center [815, 514] width 31 height 29
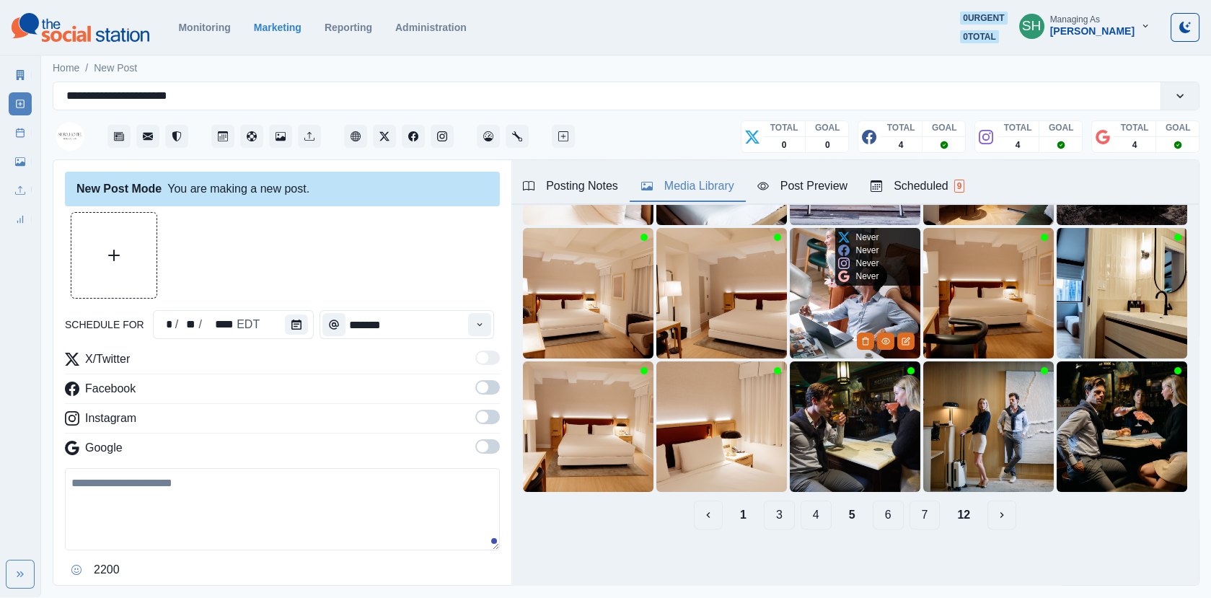
click at [809, 512] on button "4" at bounding box center [815, 514] width 31 height 29
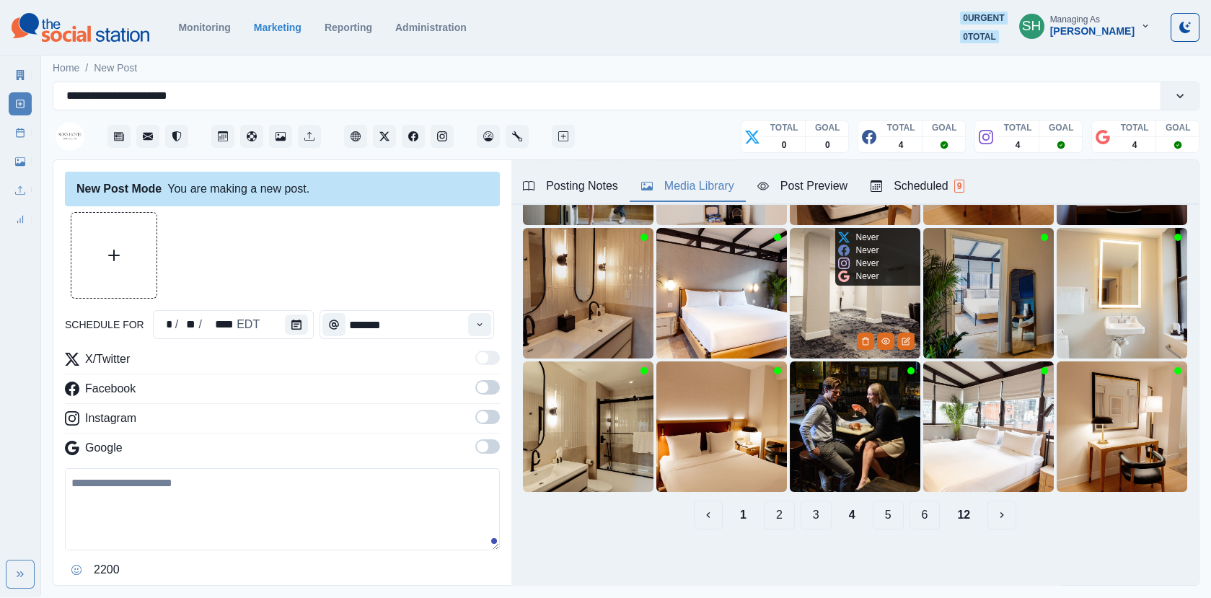
click at [809, 512] on button "3" at bounding box center [815, 514] width 31 height 29
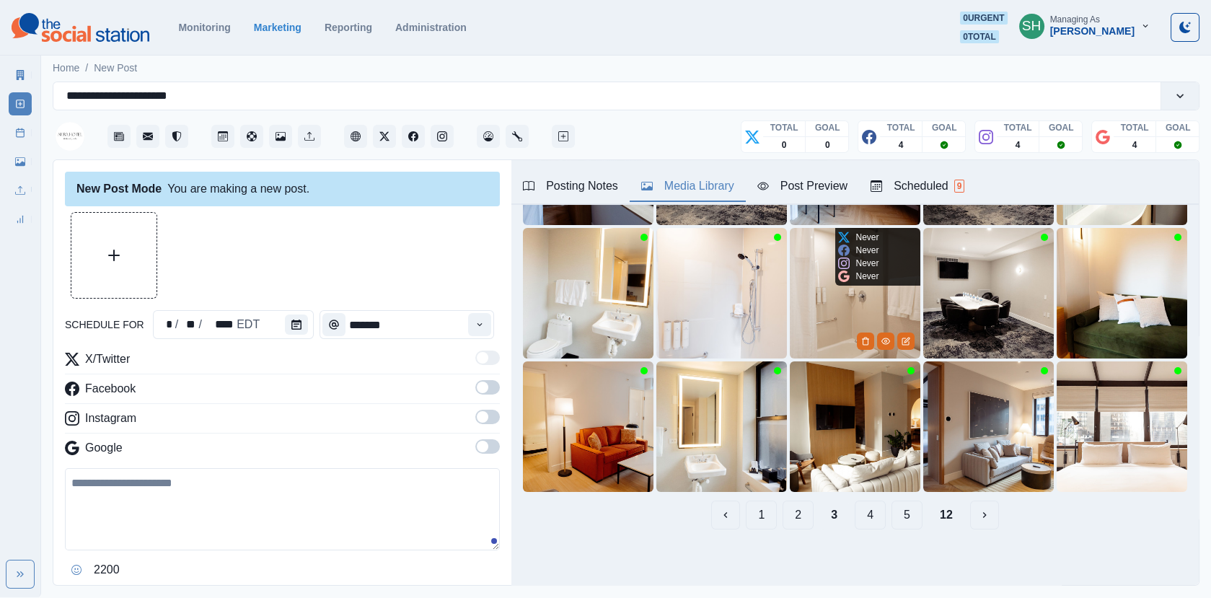
click at [809, 512] on button "2" at bounding box center [797, 514] width 31 height 29
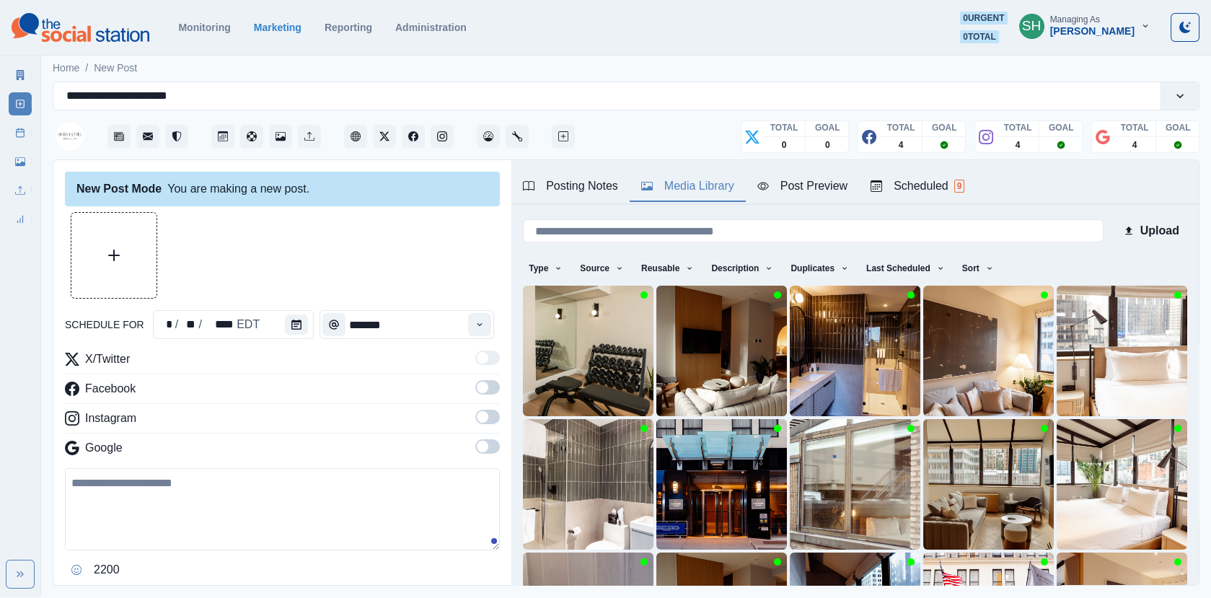
scroll to position [191, 0]
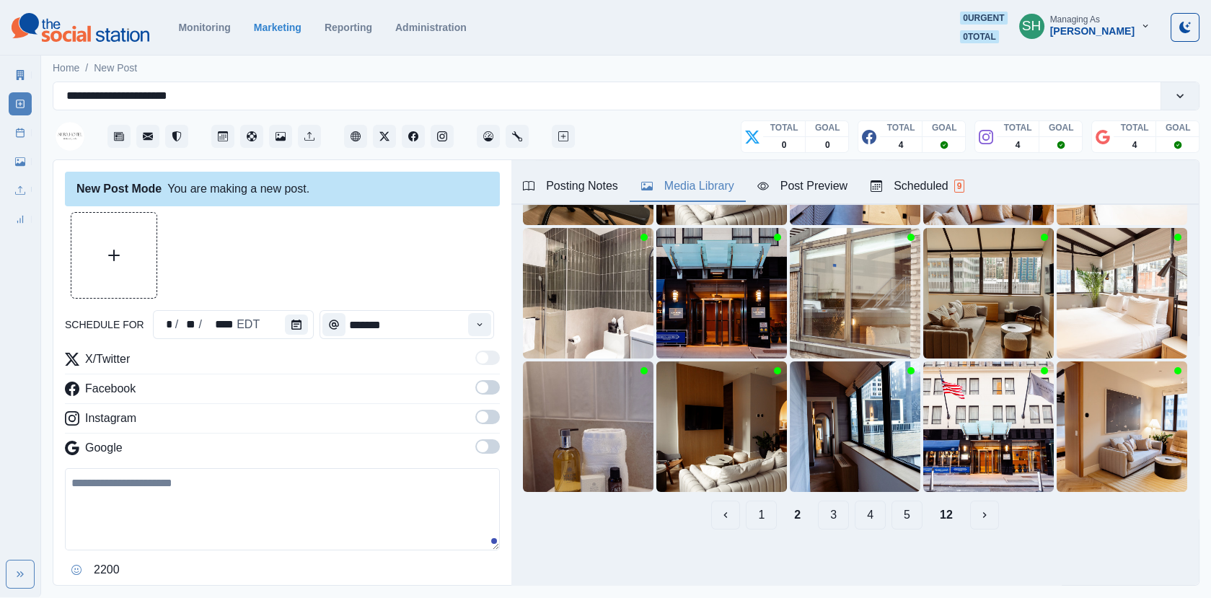
click at [761, 518] on button "1" at bounding box center [761, 514] width 31 height 29
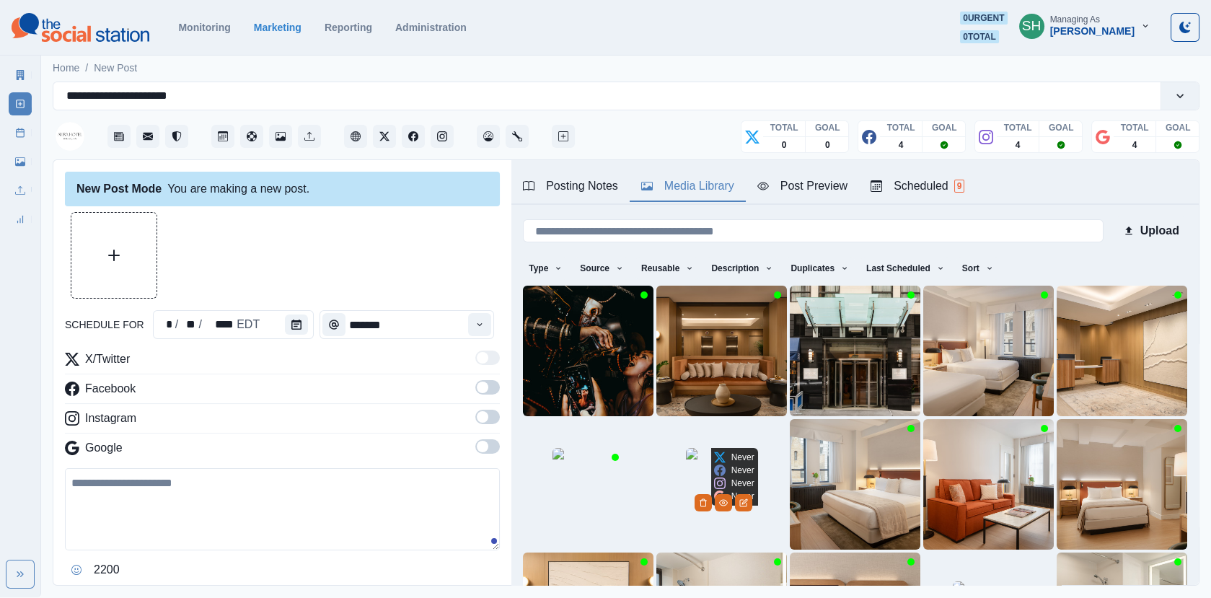
scroll to position [0, 0]
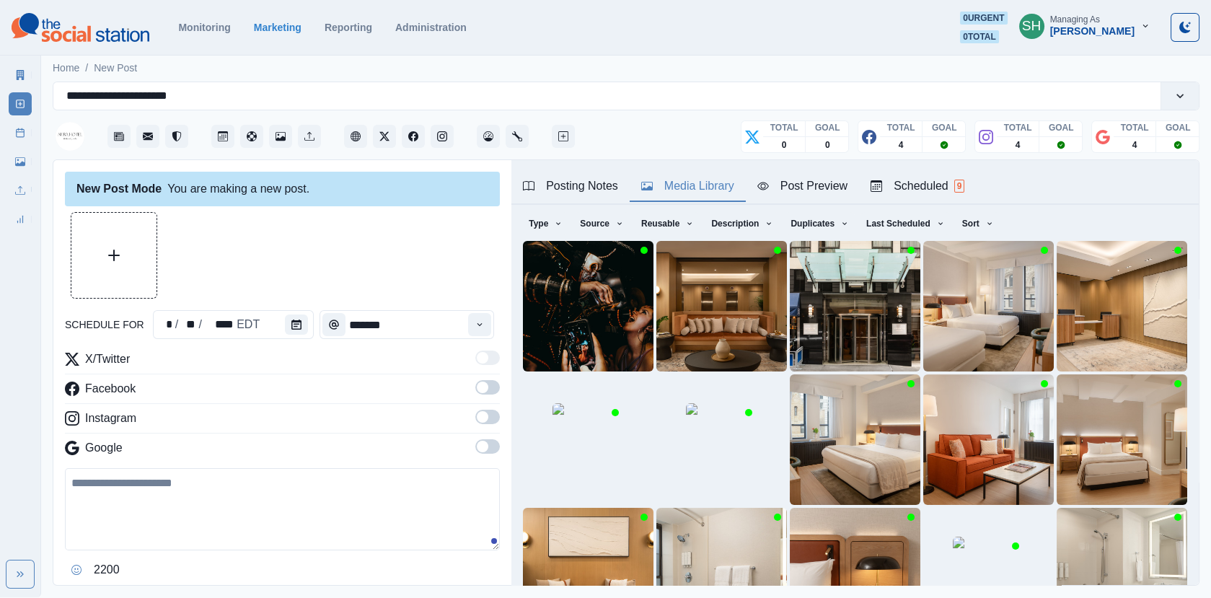
click at [284, 493] on textarea at bounding box center [282, 509] width 435 height 82
paste textarea "**********"
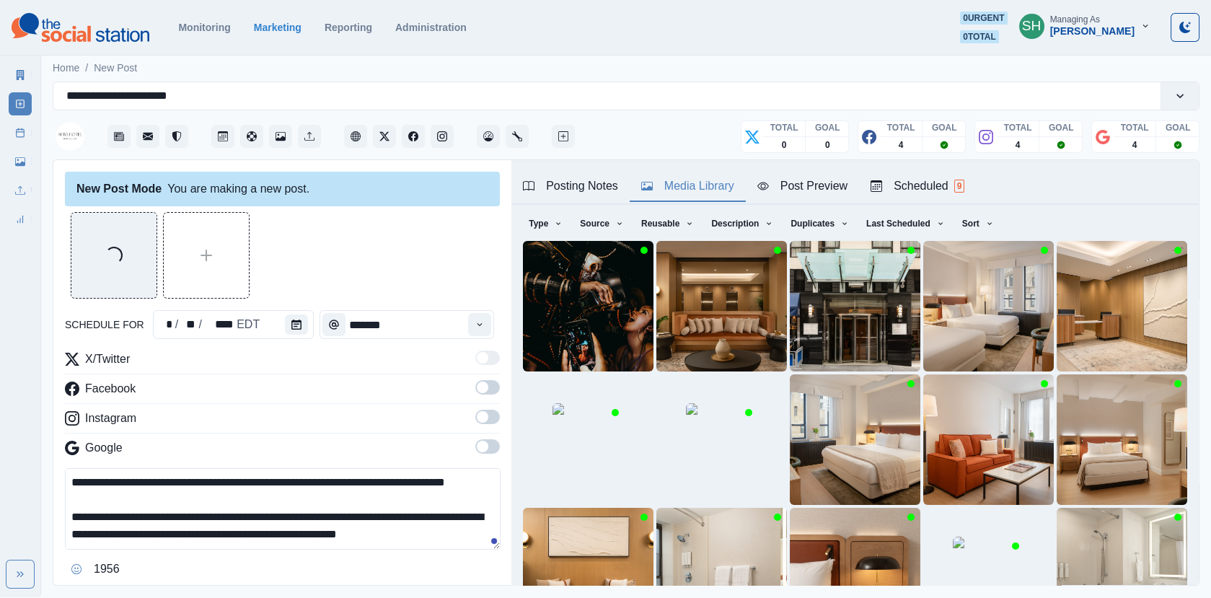
scroll to position [34, 0]
click at [211, 511] on textarea "**********" at bounding box center [283, 508] width 436 height 81
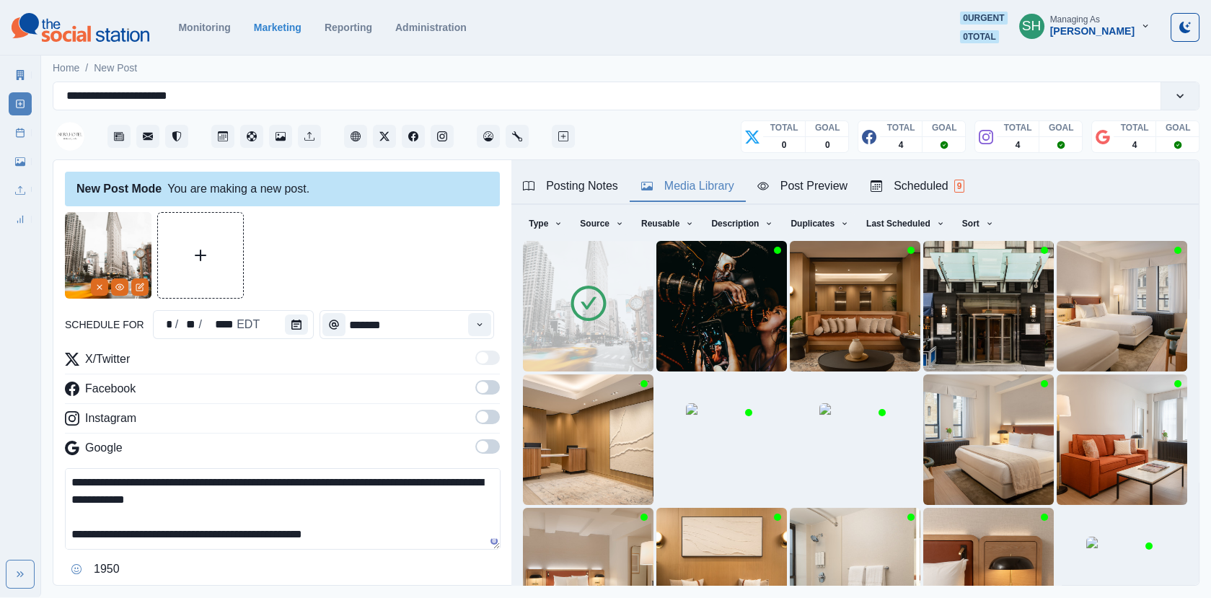
paste textarea "**********"
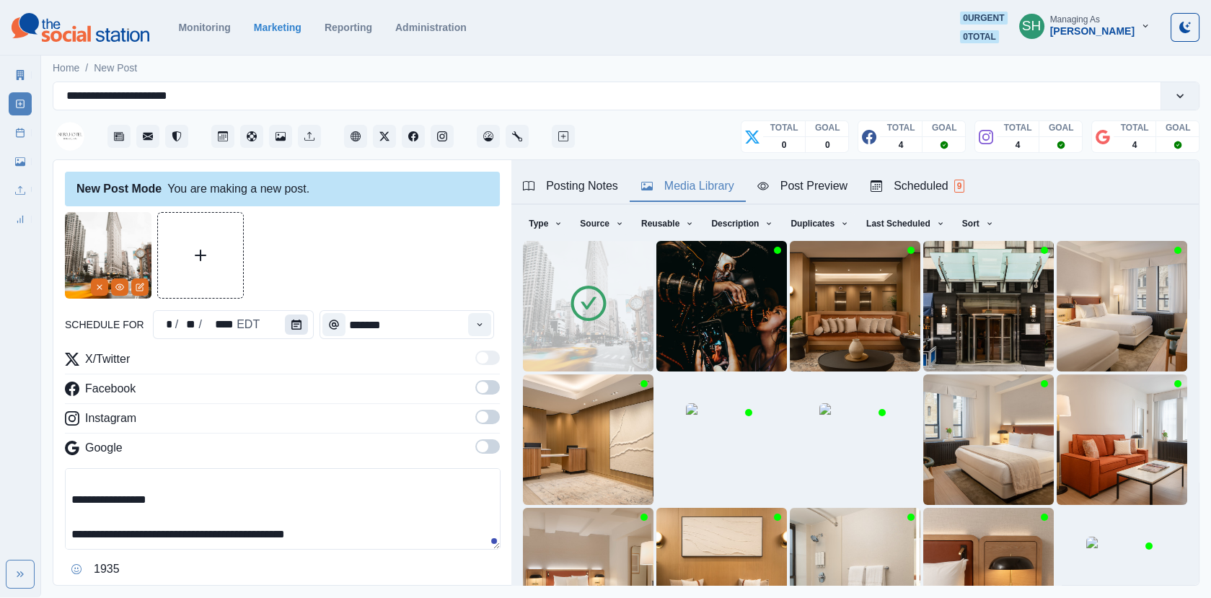
type textarea "**********"
click at [291, 324] on icon "Calendar" at bounding box center [296, 324] width 10 height 10
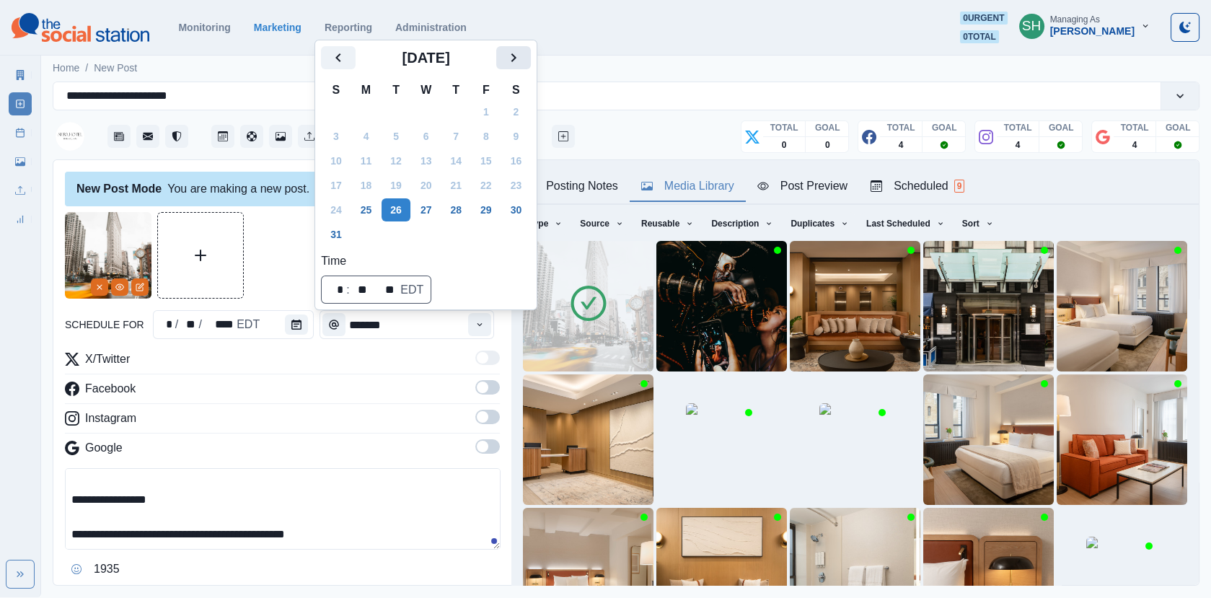
click at [518, 63] on icon "Next" at bounding box center [513, 57] width 17 height 17
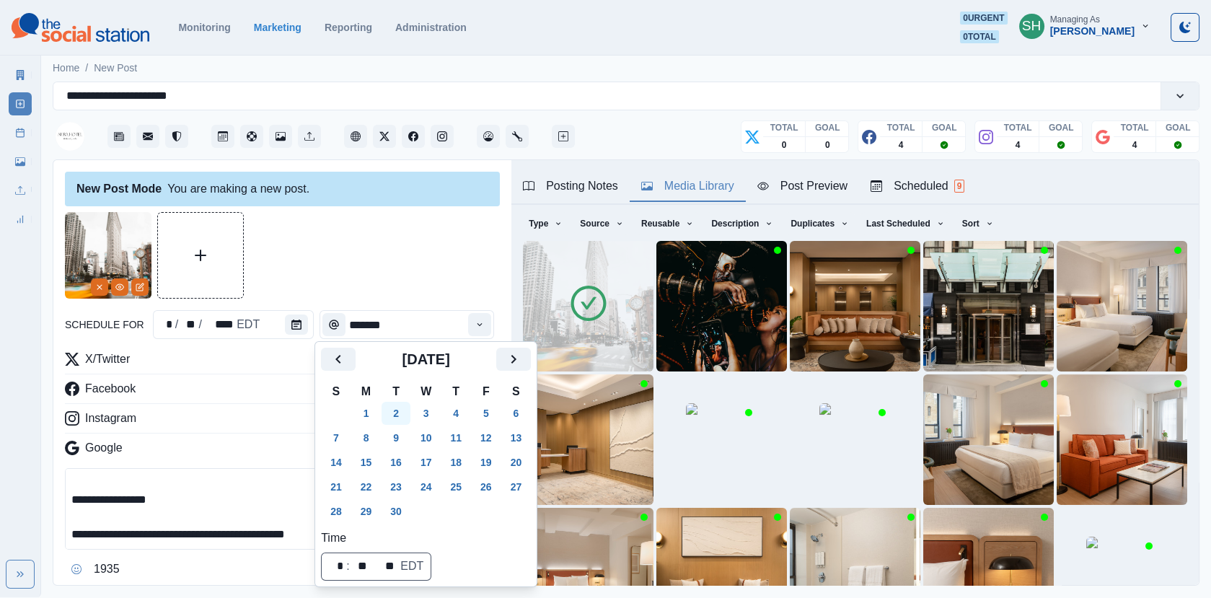
click at [402, 415] on button "2" at bounding box center [395, 413] width 29 height 23
click at [409, 280] on div at bounding box center [282, 255] width 435 height 87
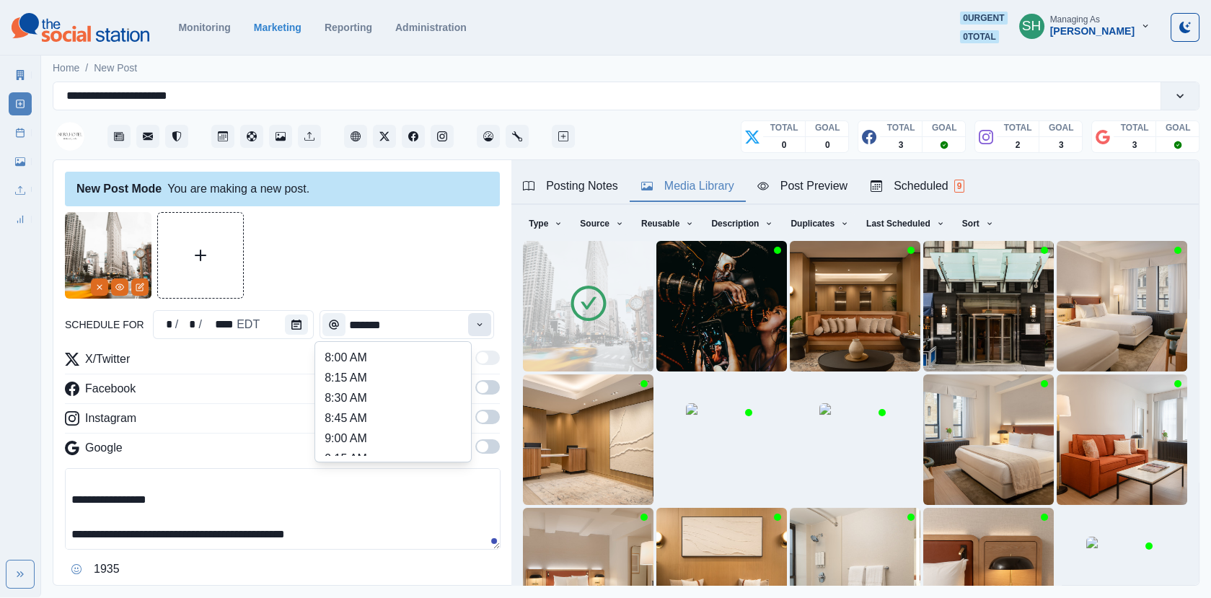
click at [482, 327] on icon "Time" at bounding box center [479, 324] width 10 height 10
click at [369, 386] on li "12:30 PM" at bounding box center [393, 385] width 144 height 20
type input "********"
click at [489, 415] on span at bounding box center [487, 417] width 25 height 14
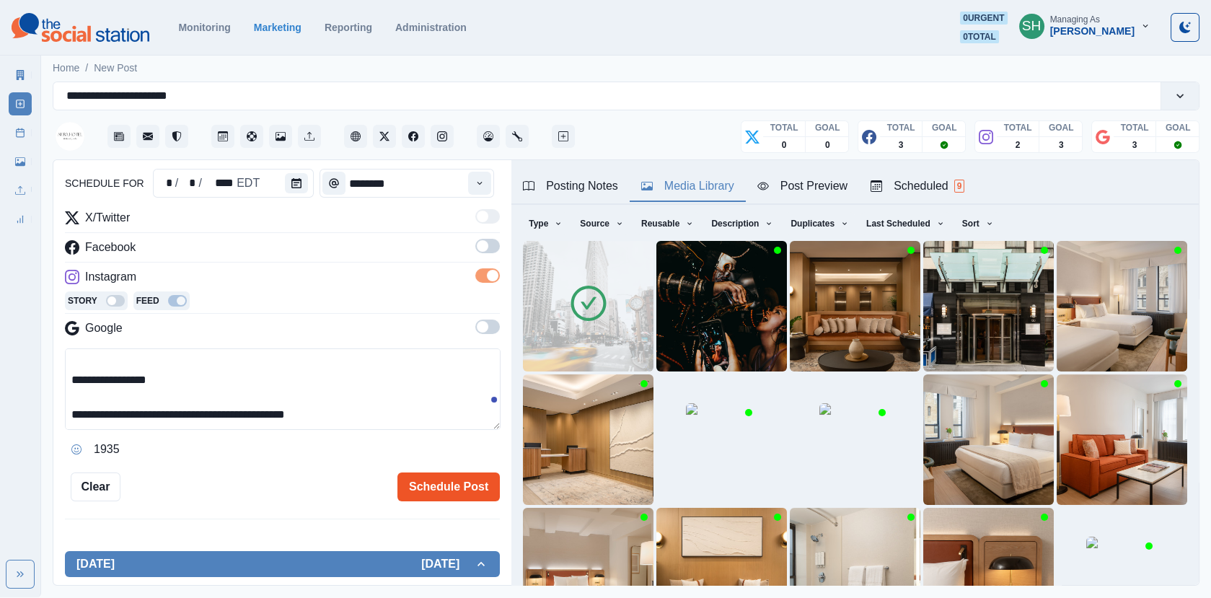
click at [442, 497] on button "Schedule Post" at bounding box center [448, 486] width 102 height 29
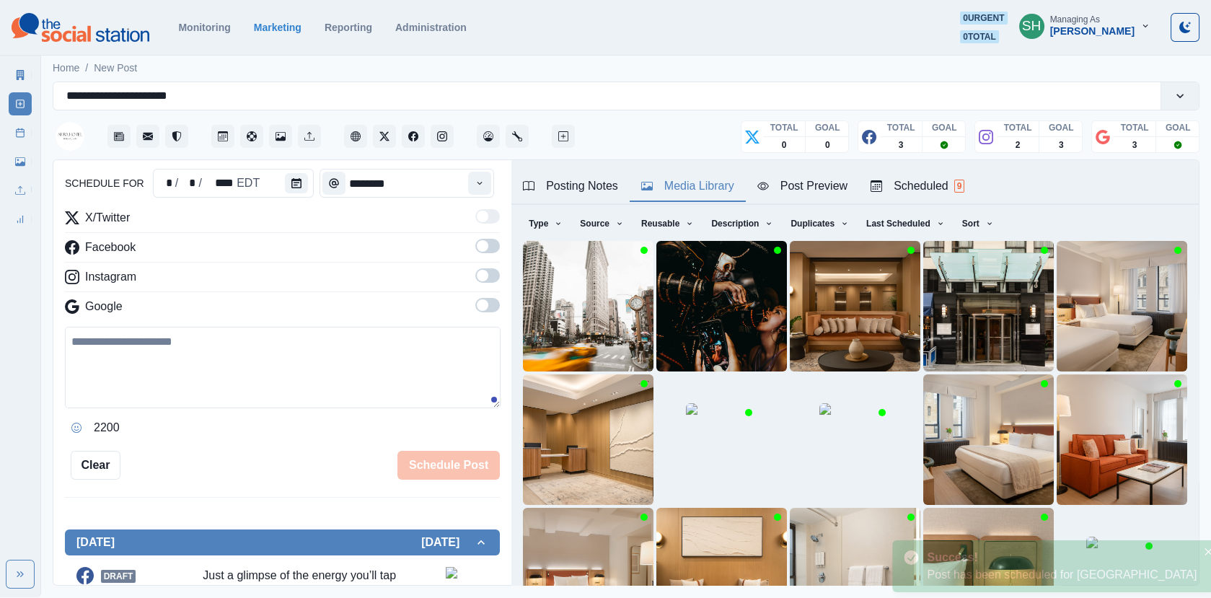
click at [457, 477] on div "New Post Mode You are making a new post. schedule for * / * / **** EDT ********…" at bounding box center [282, 373] width 458 height 426
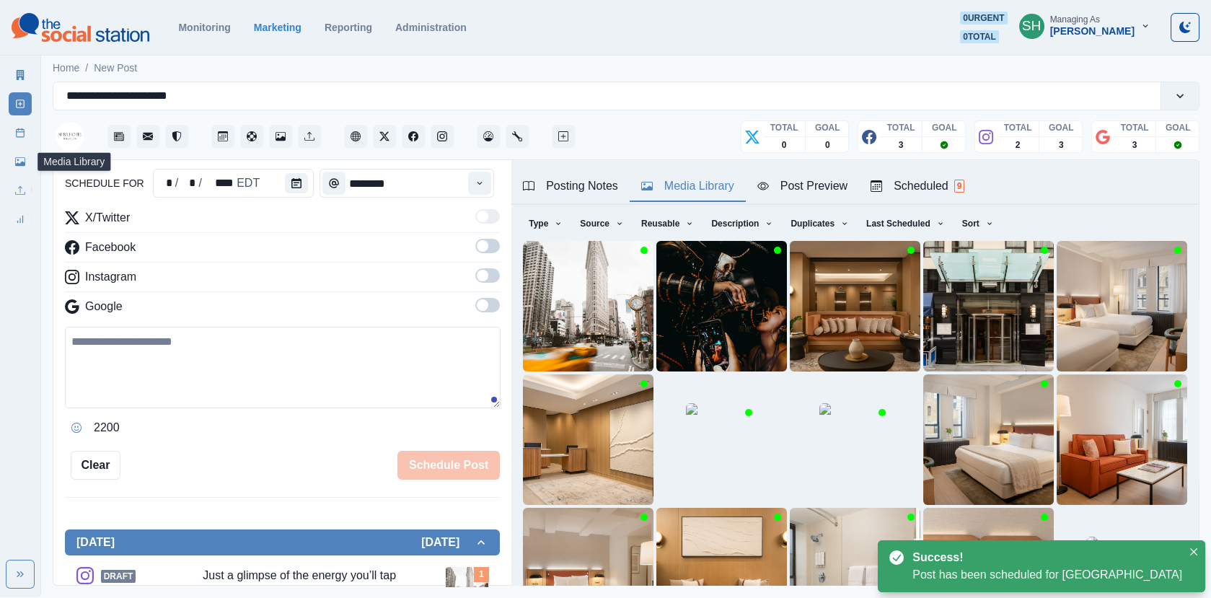
click at [11, 131] on link "Post Schedule" at bounding box center [20, 132] width 23 height 23
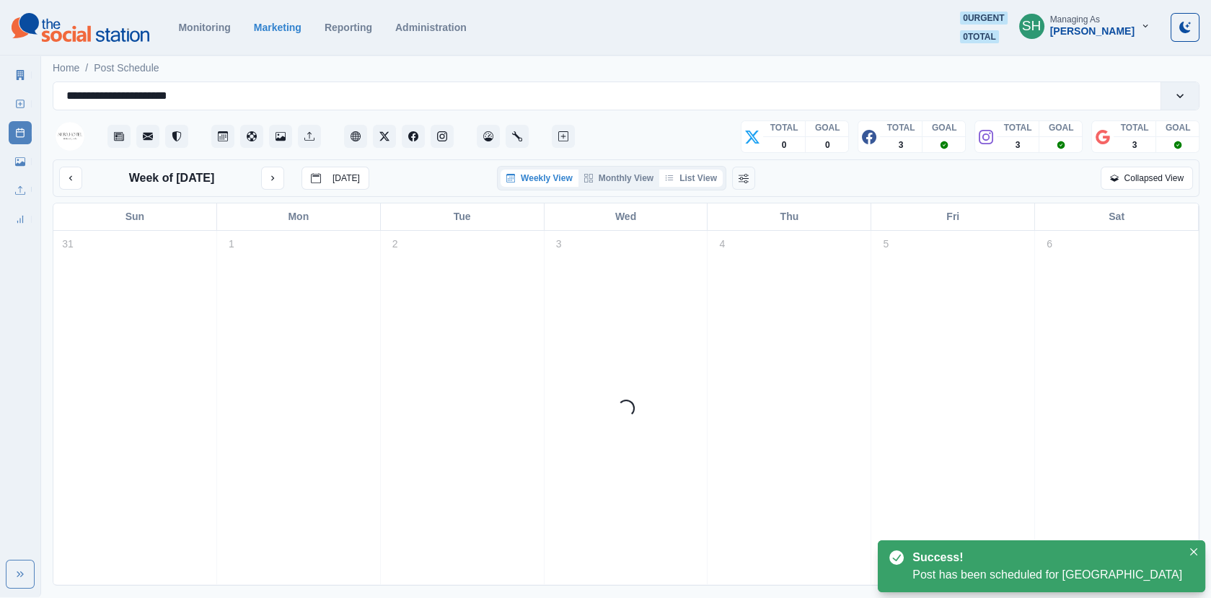
click at [694, 180] on button "List View" at bounding box center [690, 177] width 63 height 17
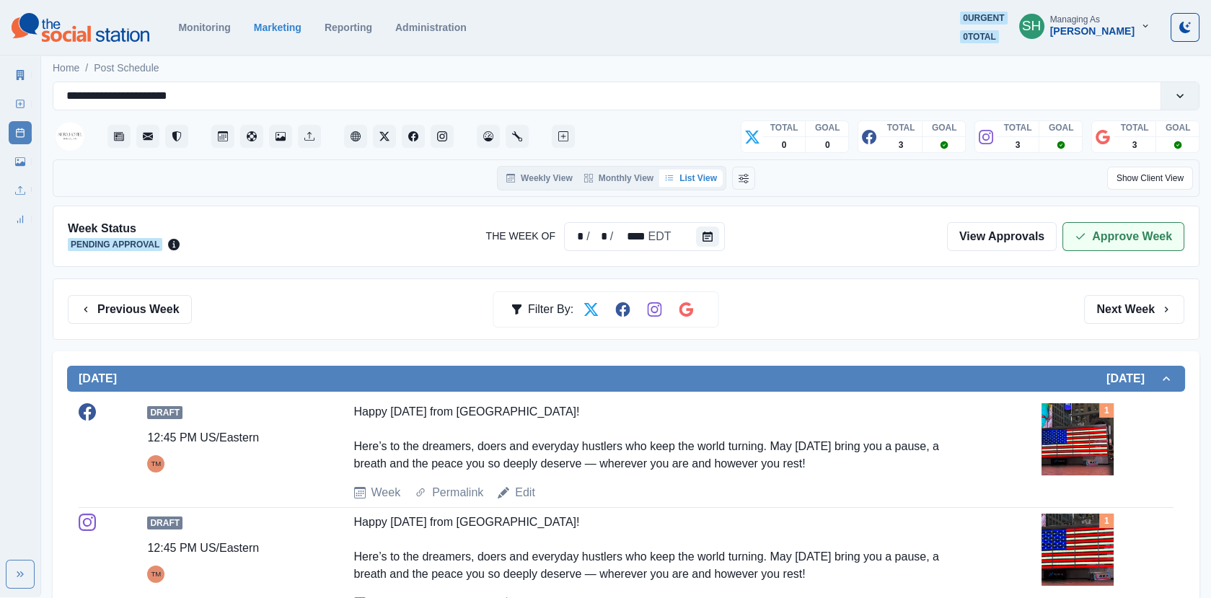
click at [1118, 244] on button "Approve Week" at bounding box center [1123, 236] width 122 height 29
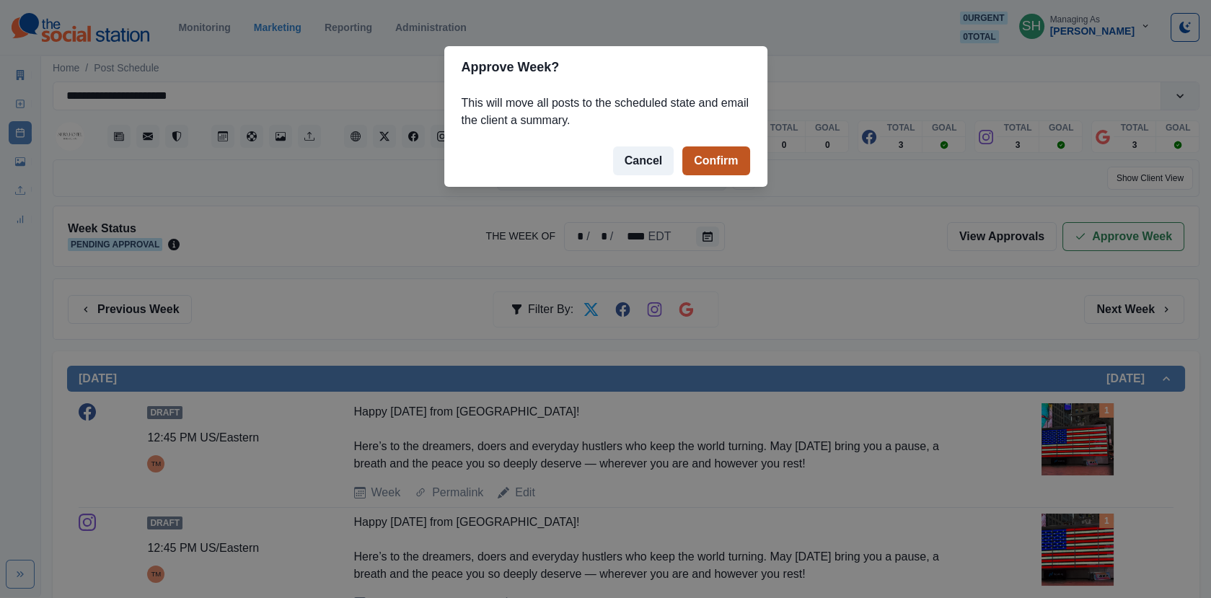
click at [722, 161] on button "Confirm" at bounding box center [715, 160] width 67 height 29
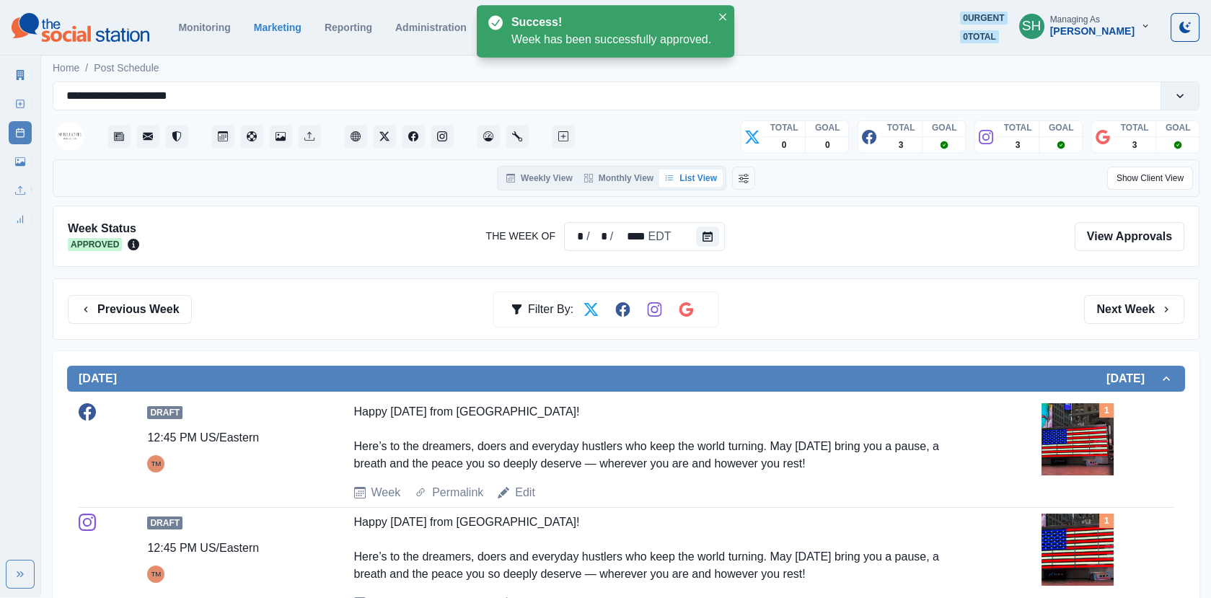
click at [17, 70] on icon at bounding box center [21, 75] width 8 height 10
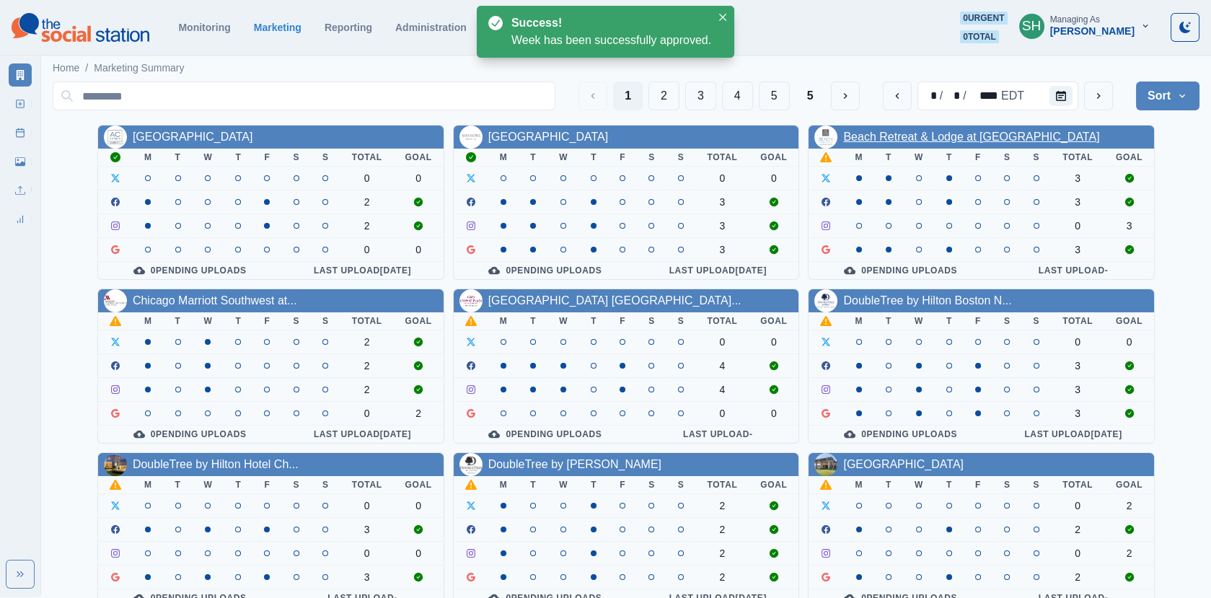
click at [870, 143] on link "Beach Retreat & Lodge at [GEOGRAPHIC_DATA]" at bounding box center [971, 137] width 256 height 12
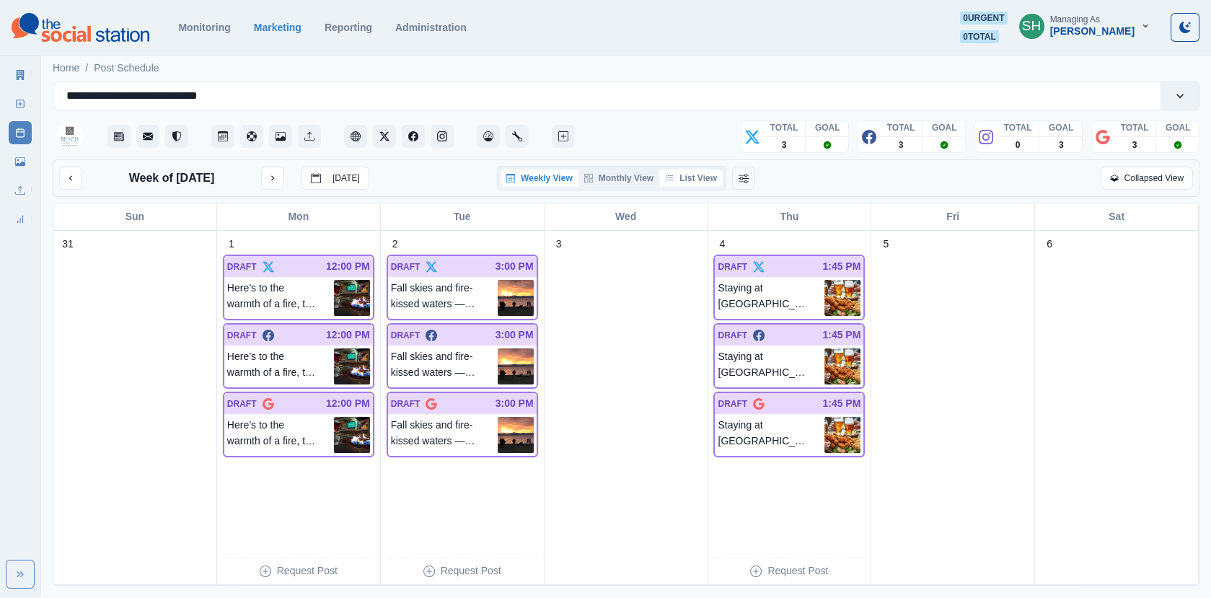
click at [693, 170] on button "List View" at bounding box center [690, 177] width 63 height 17
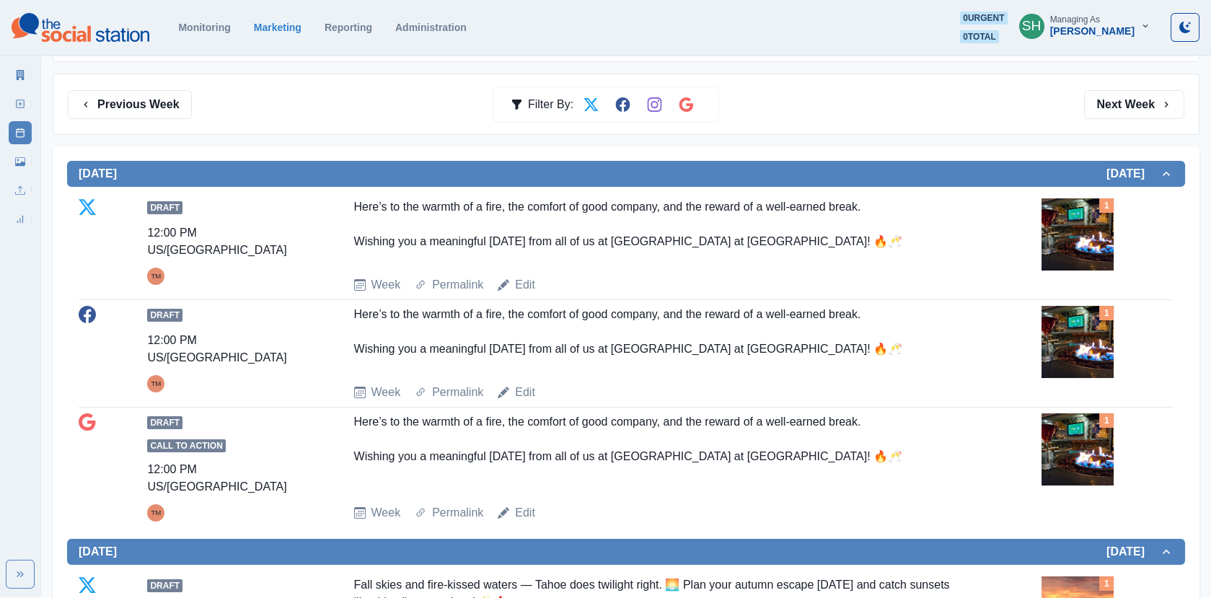
scroll to position [211, 0]
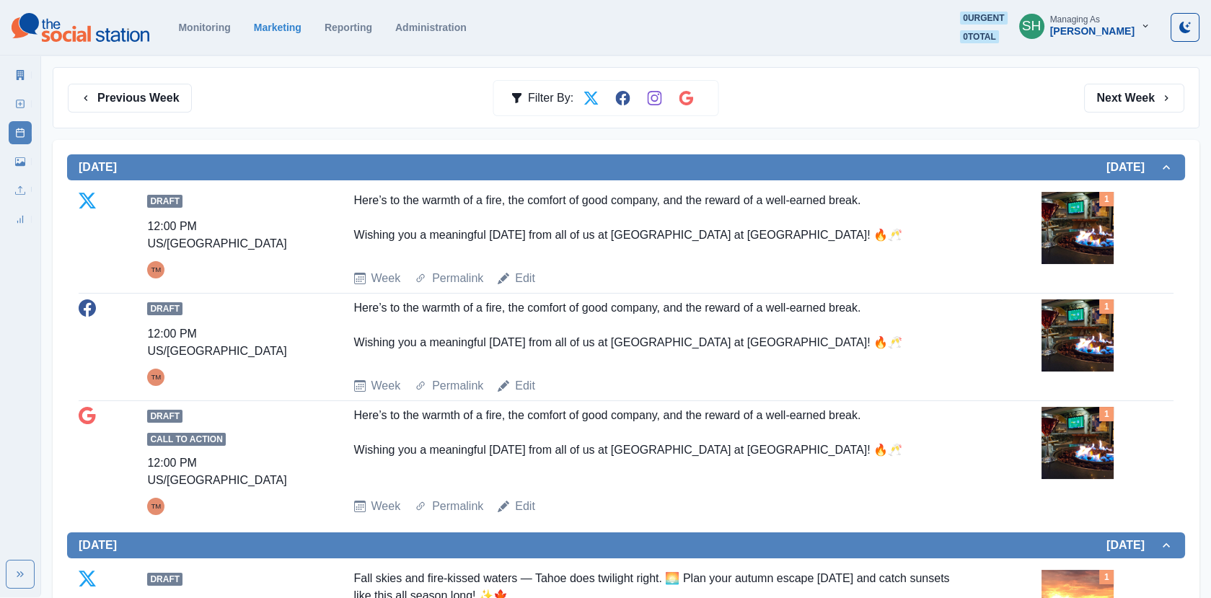
click at [1090, 211] on img at bounding box center [1077, 228] width 72 height 72
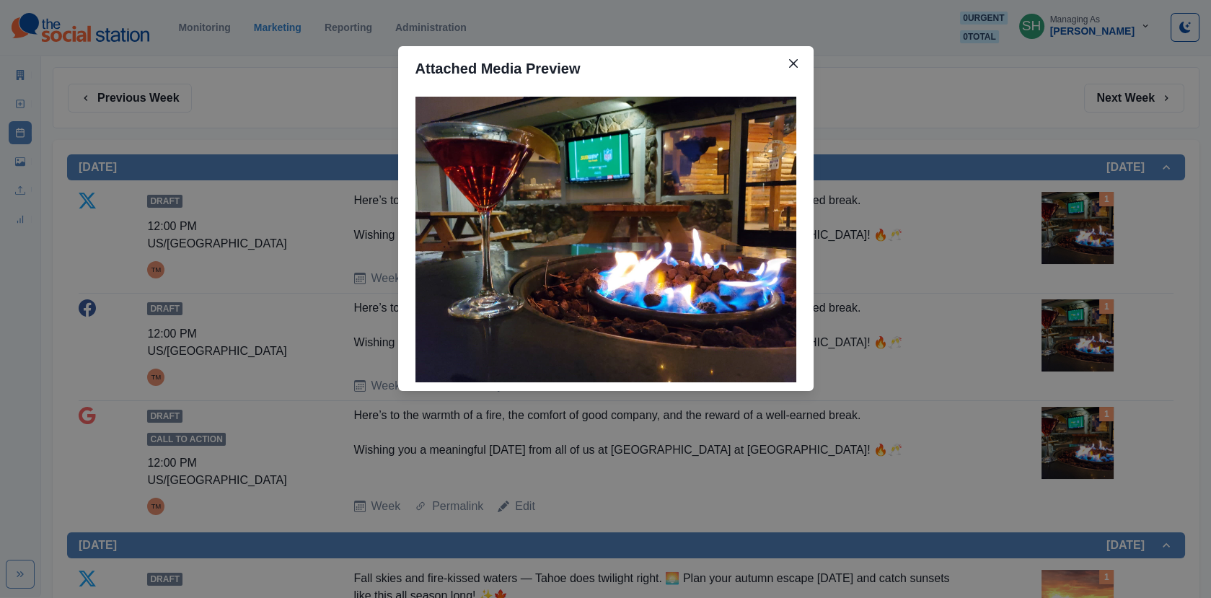
click at [1090, 211] on div "Attached Media Preview" at bounding box center [605, 299] width 1211 height 598
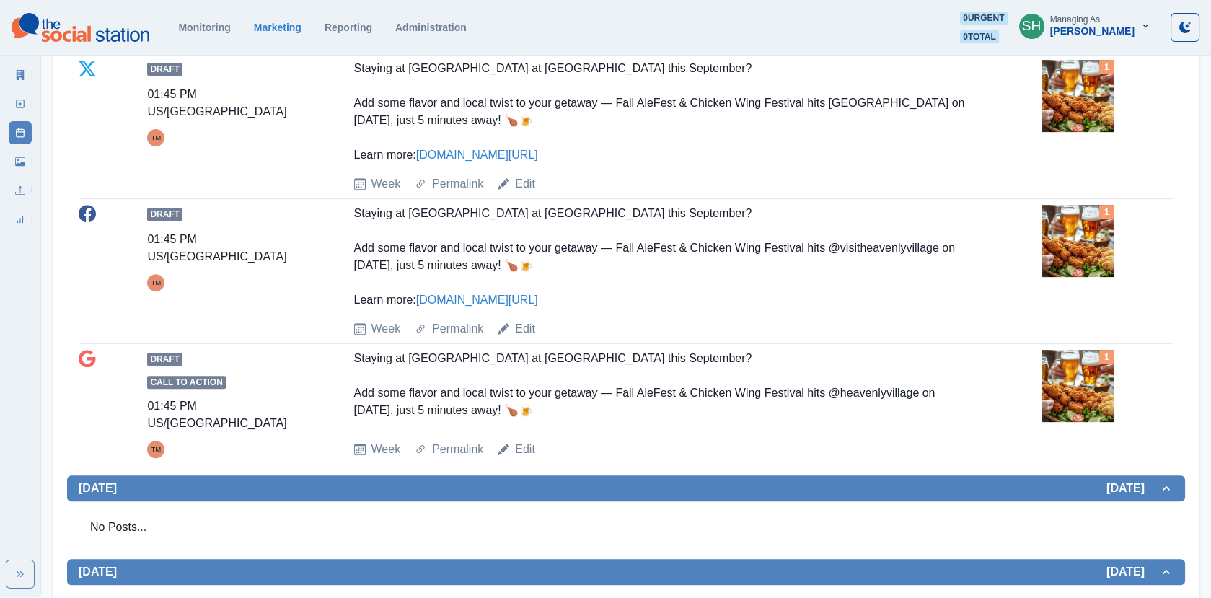
scroll to position [1113, 0]
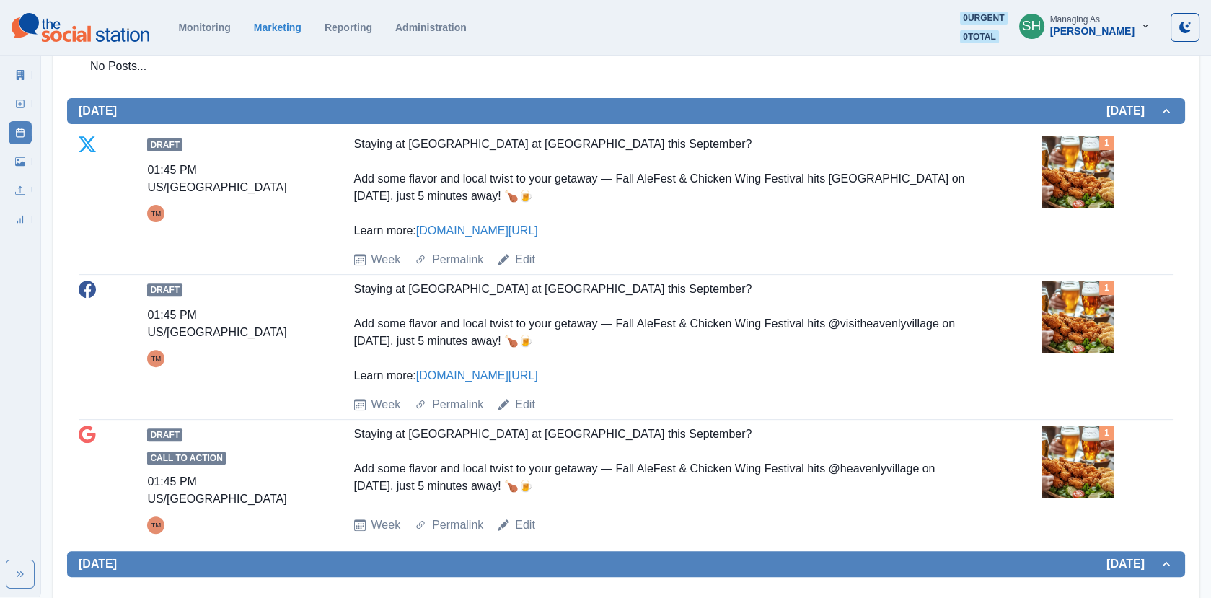
click at [1101, 146] on img at bounding box center [1077, 172] width 72 height 72
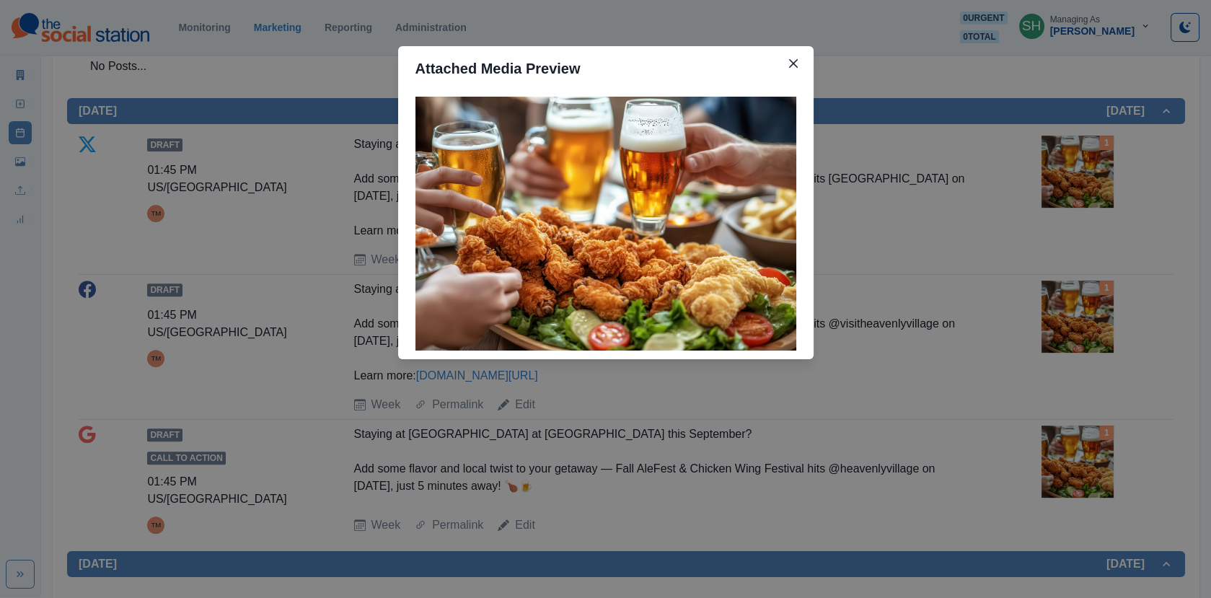
click at [1101, 146] on div "Attached Media Preview" at bounding box center [605, 299] width 1211 height 598
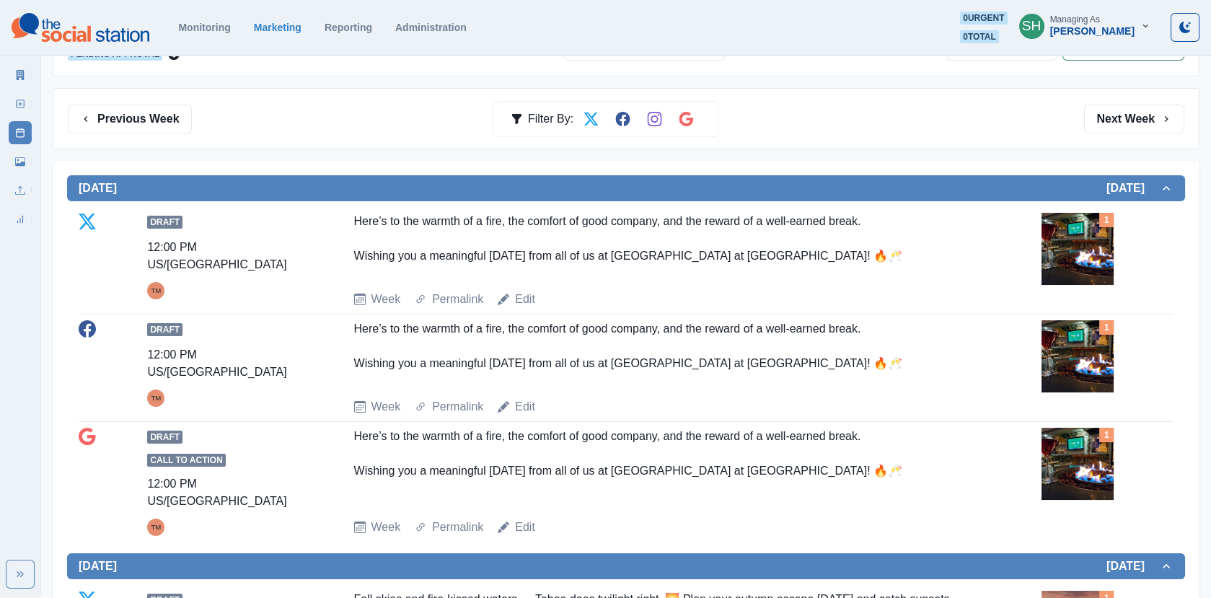
scroll to position [0, 0]
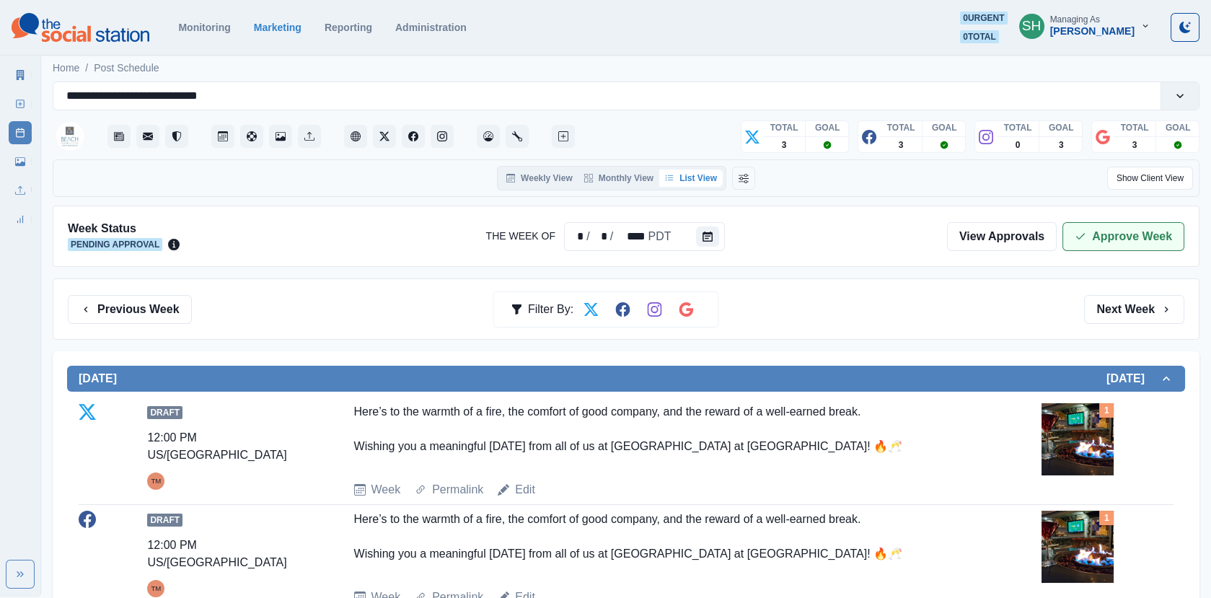
click at [1073, 223] on button "Approve Week" at bounding box center [1123, 236] width 122 height 29
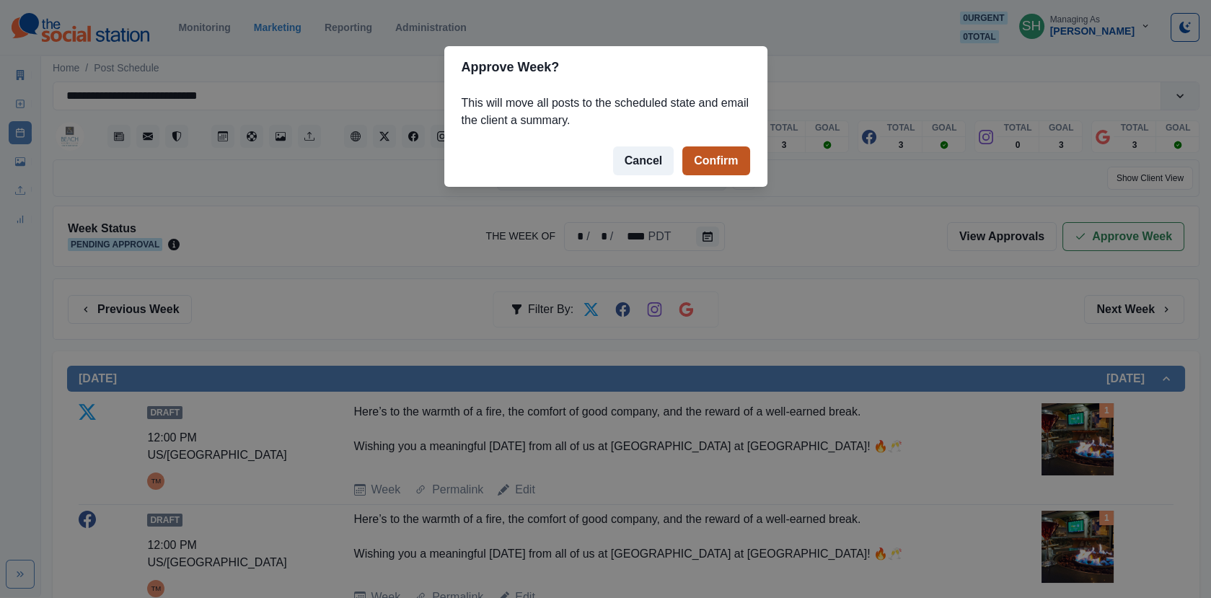
click at [707, 155] on button "Confirm" at bounding box center [715, 160] width 67 height 29
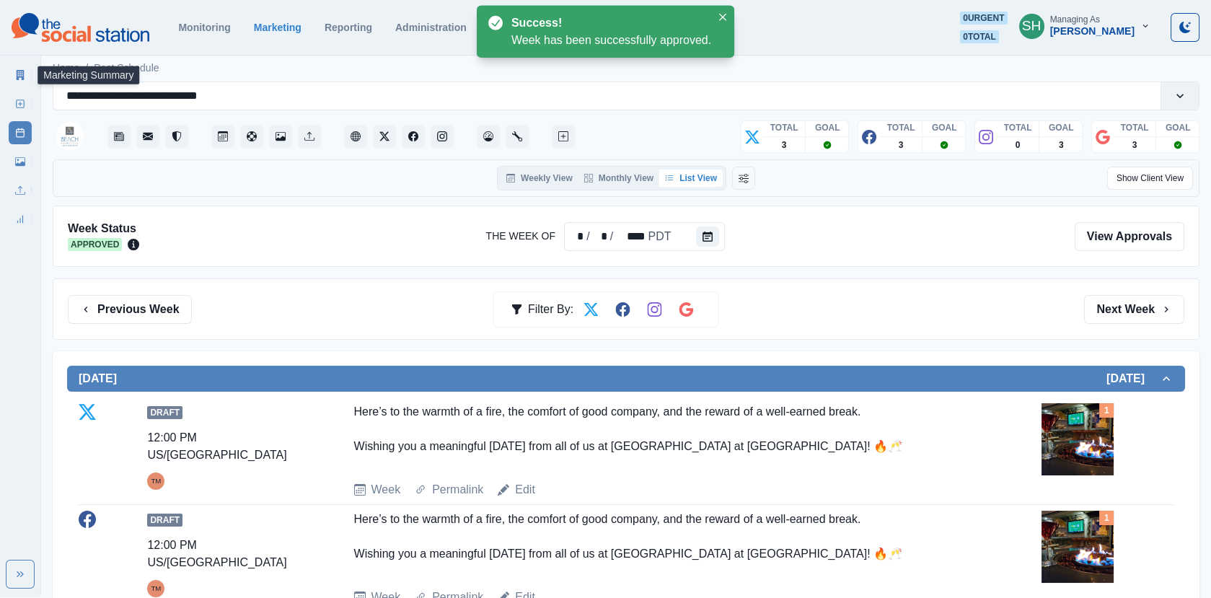
click at [26, 69] on link "Marketing Summary" at bounding box center [20, 74] width 23 height 23
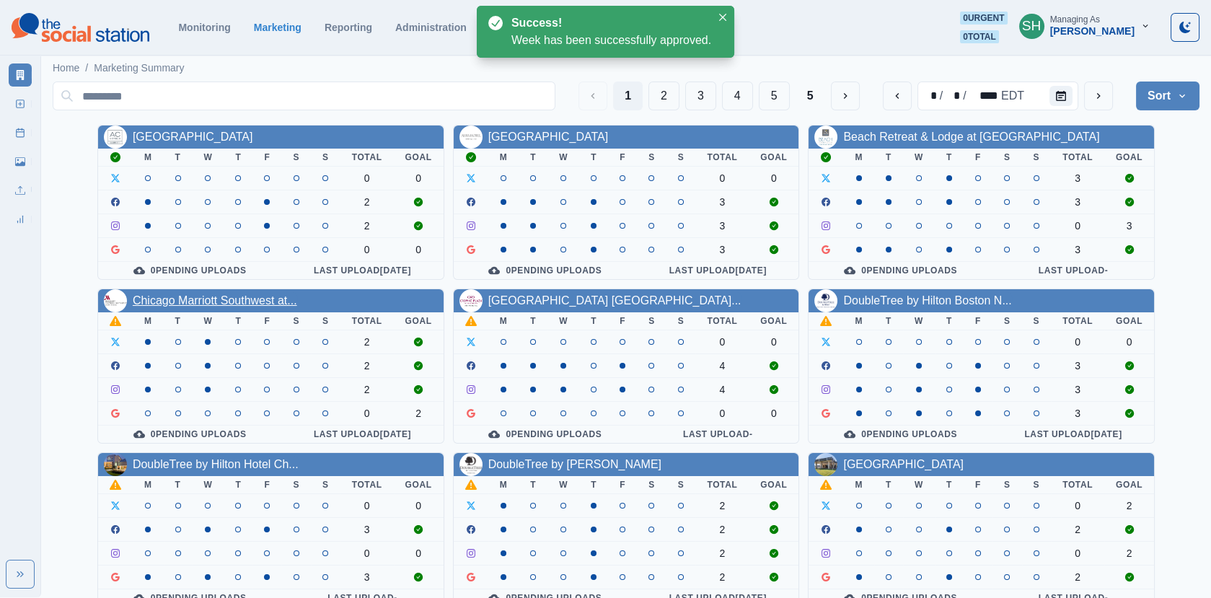
click at [195, 294] on link "Chicago Marriott Southwest at..." at bounding box center [215, 300] width 164 height 12
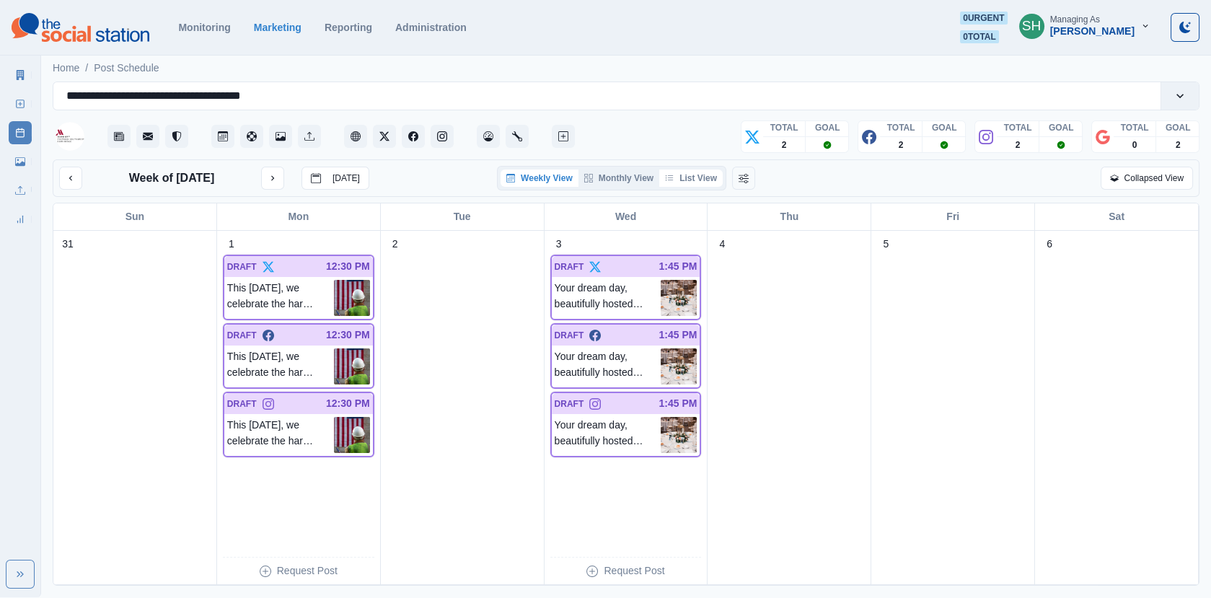
click at [699, 174] on button "List View" at bounding box center [690, 177] width 63 height 17
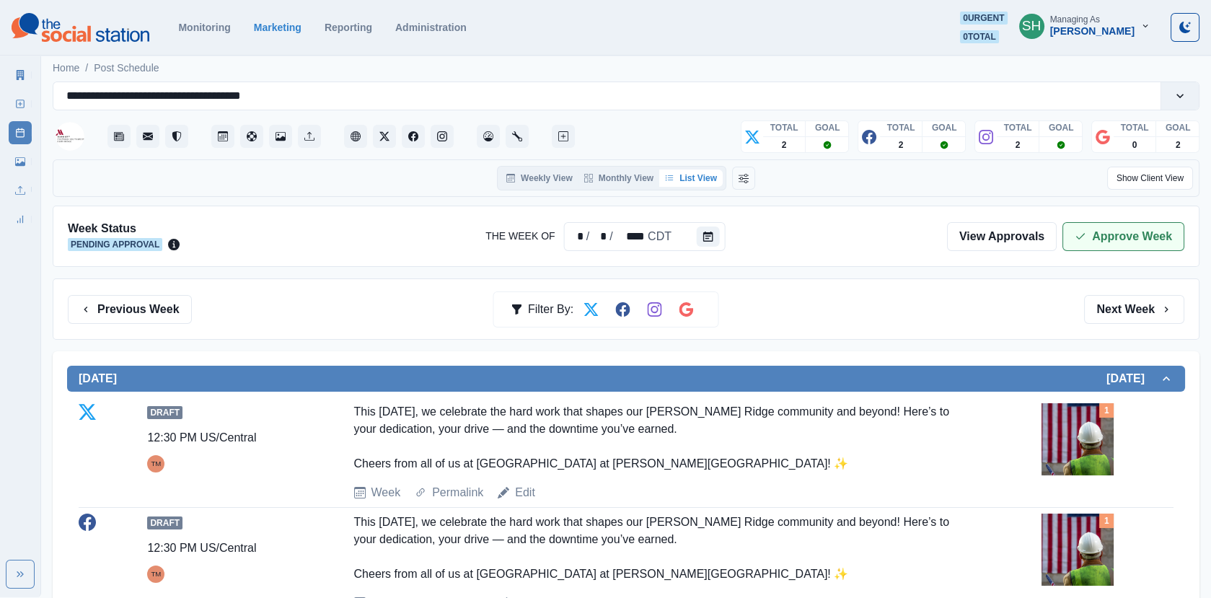
click at [1135, 224] on button "Approve Week" at bounding box center [1123, 236] width 122 height 29
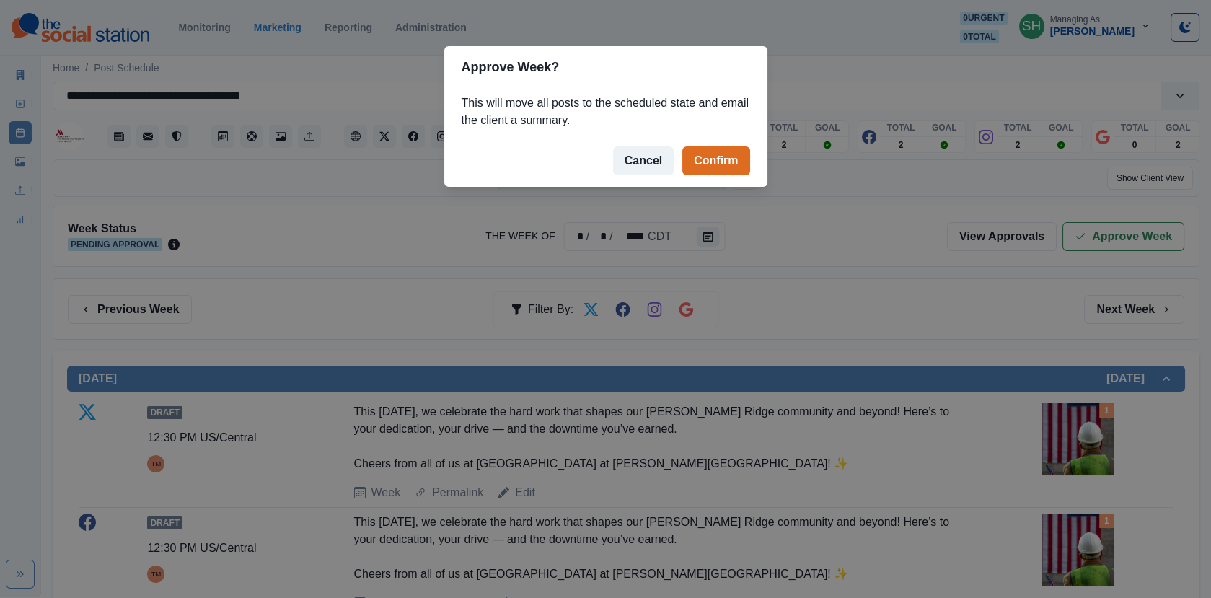
click at [717, 181] on footer "Cancel Confirm" at bounding box center [605, 161] width 323 height 52
click at [700, 162] on button "Confirm" at bounding box center [715, 160] width 67 height 29
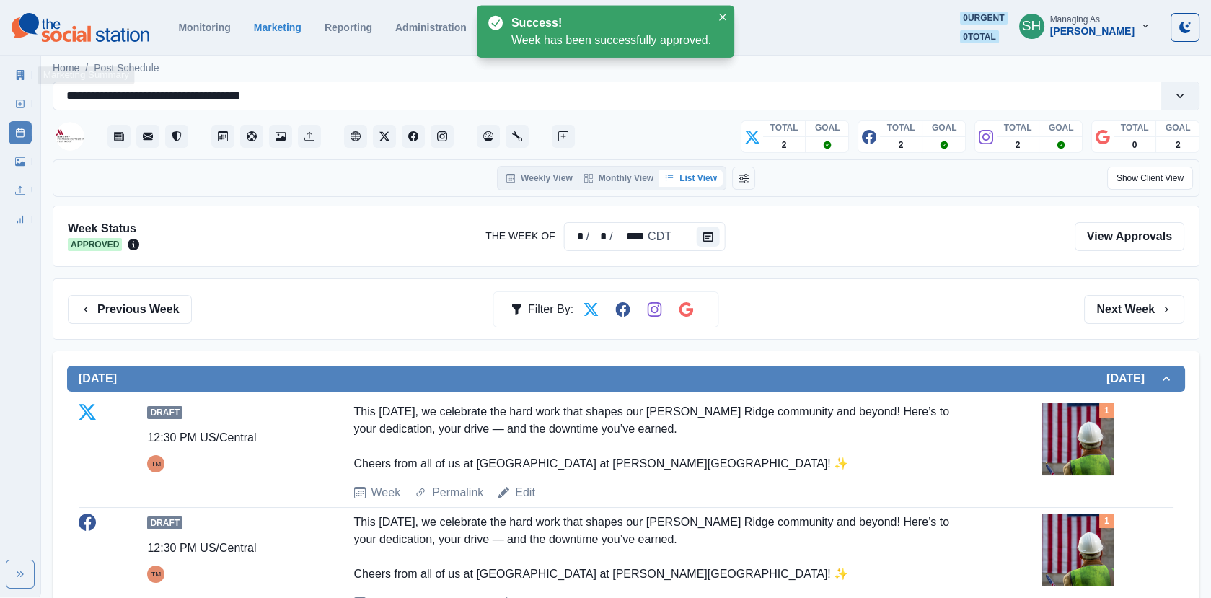
click at [13, 77] on link "Marketing Summary" at bounding box center [20, 74] width 23 height 23
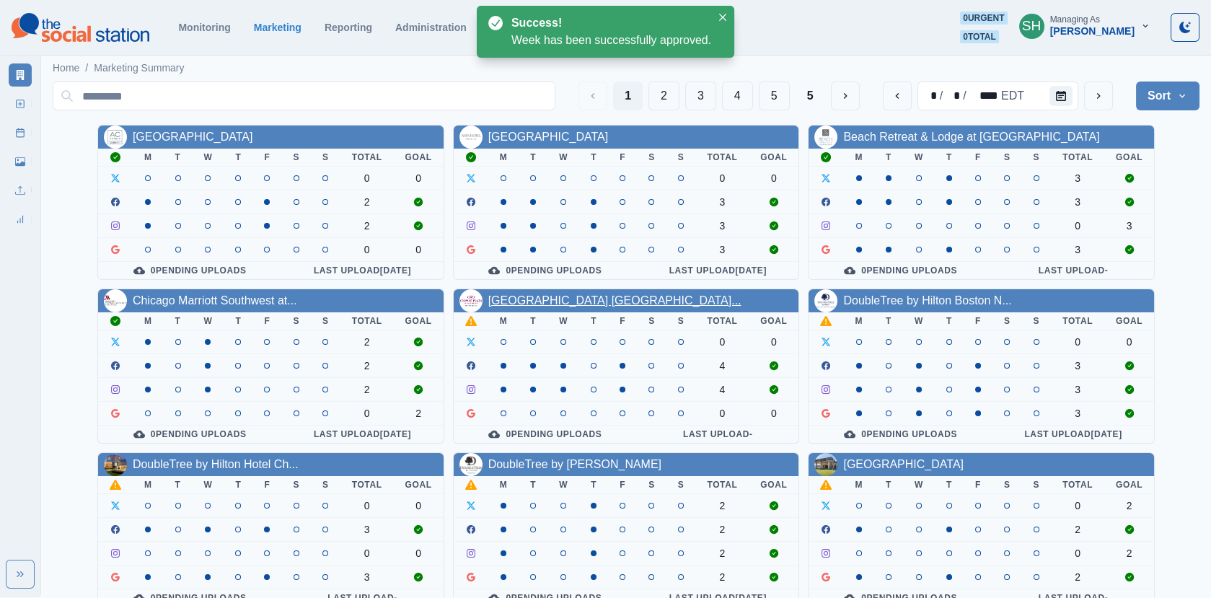
click at [562, 303] on link "[GEOGRAPHIC_DATA] [GEOGRAPHIC_DATA]..." at bounding box center [614, 300] width 253 height 12
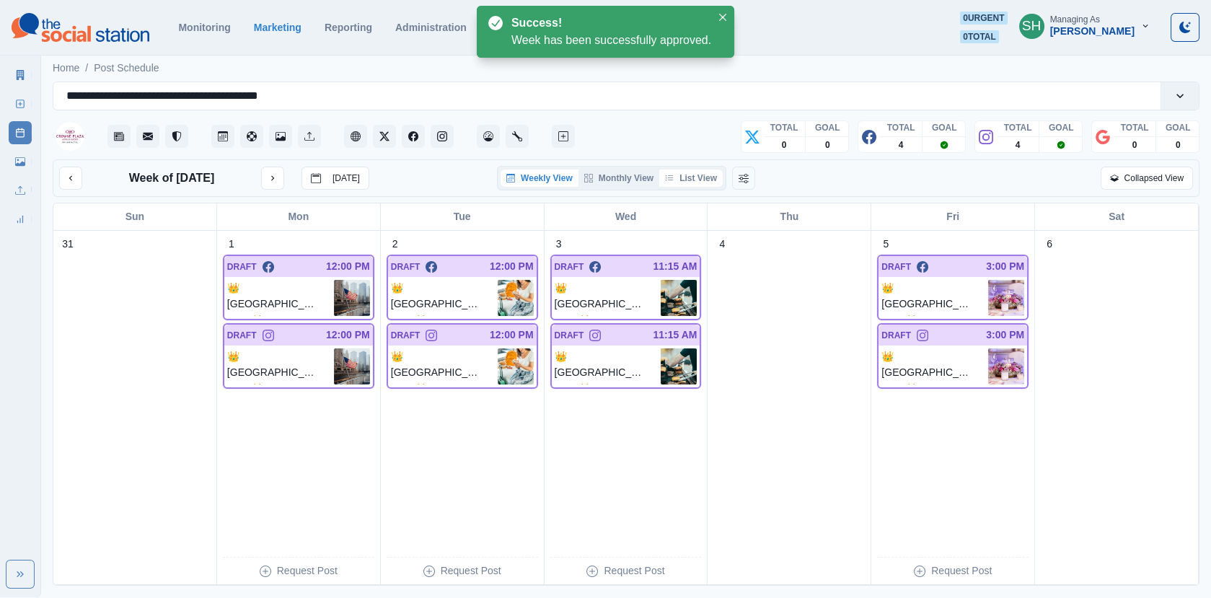
click at [679, 180] on button "List View" at bounding box center [690, 177] width 63 height 17
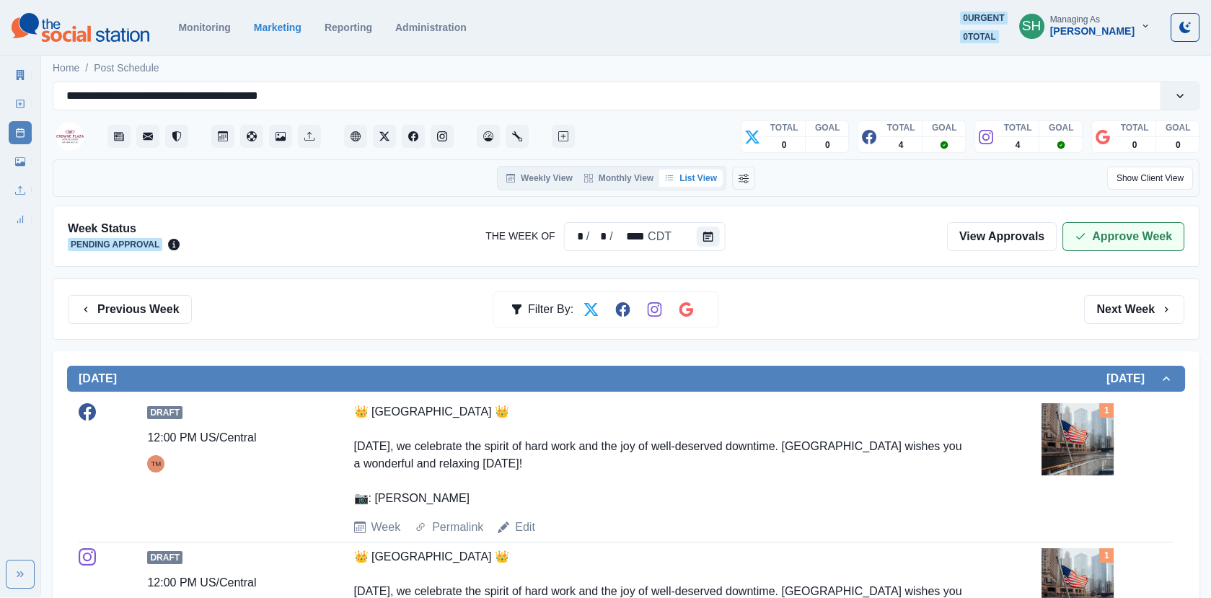
click at [1077, 232] on icon "button" at bounding box center [1080, 237] width 12 height 12
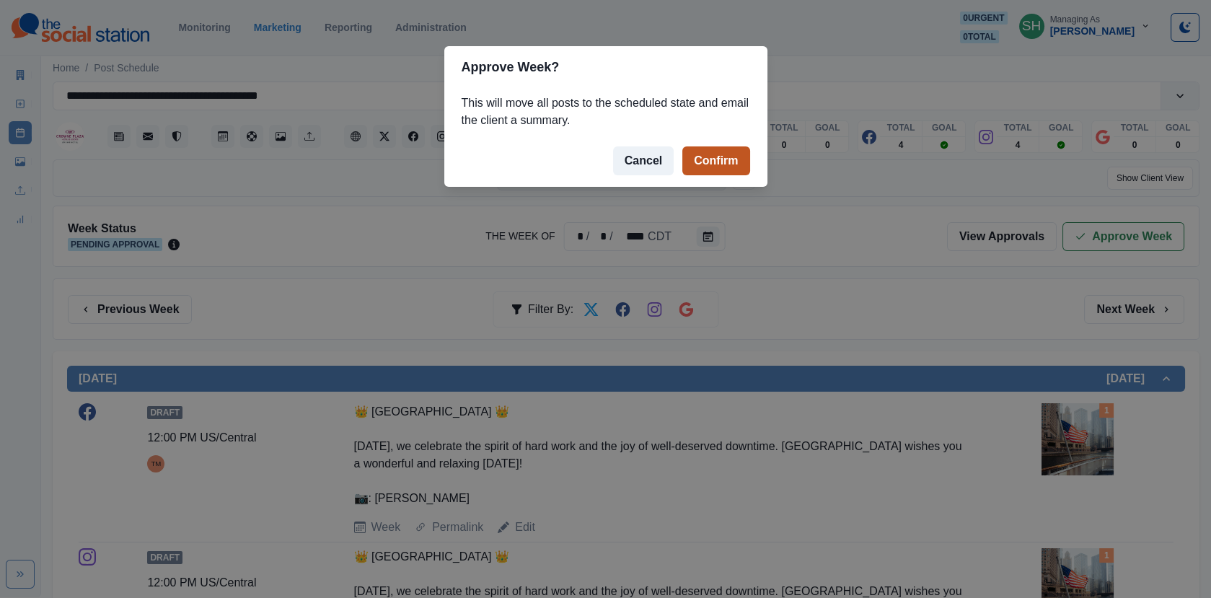
click at [693, 158] on button "Confirm" at bounding box center [715, 160] width 67 height 29
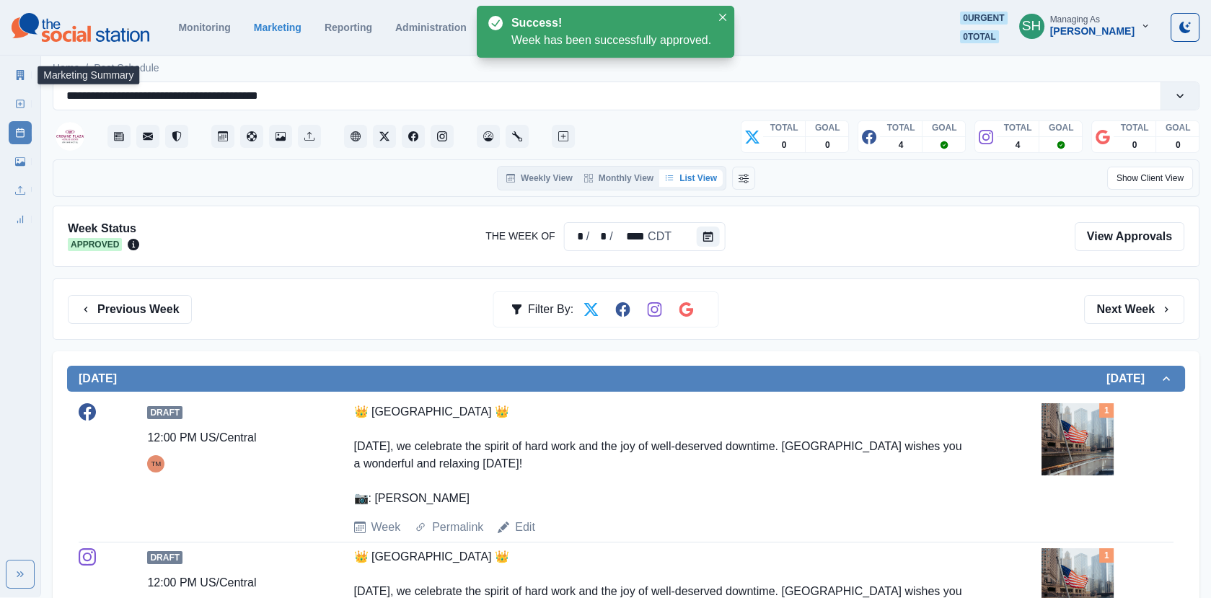
click at [10, 71] on link "Marketing Summary" at bounding box center [20, 74] width 23 height 23
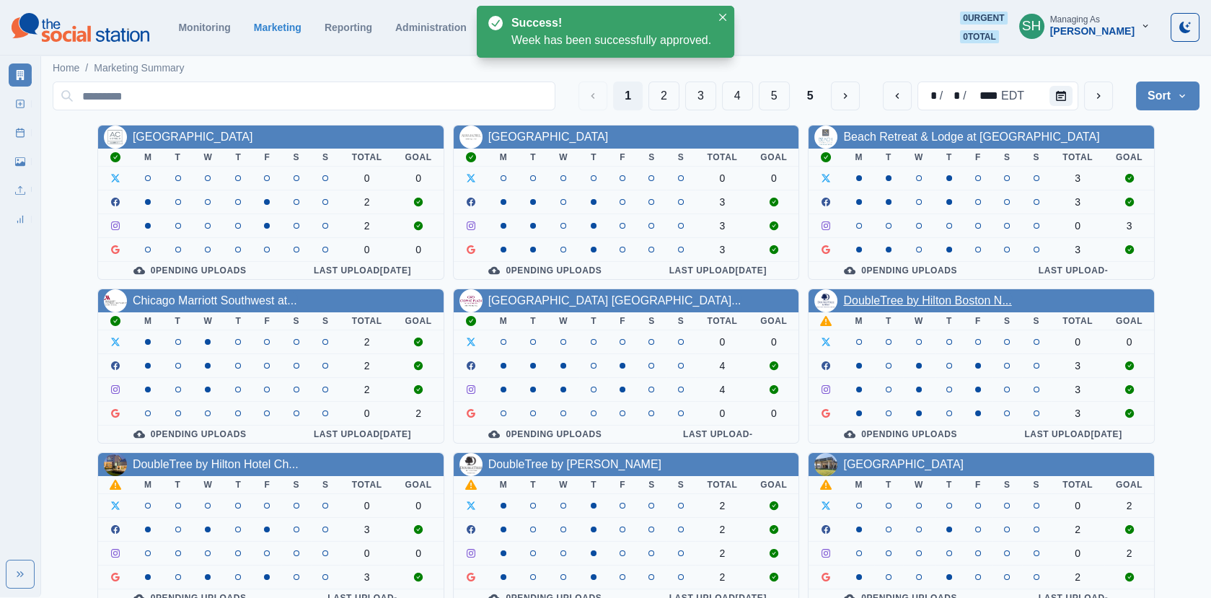
click at [879, 299] on link "DoubleTree by Hilton Boston N..." at bounding box center [927, 300] width 168 height 12
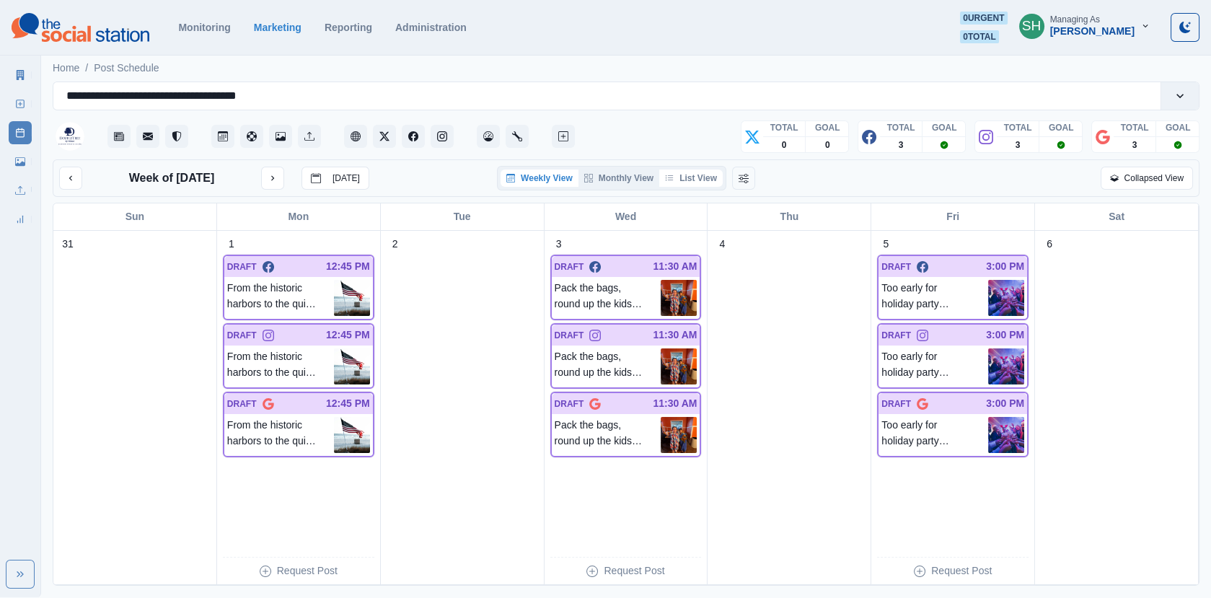
click at [689, 180] on button "List View" at bounding box center [690, 177] width 63 height 17
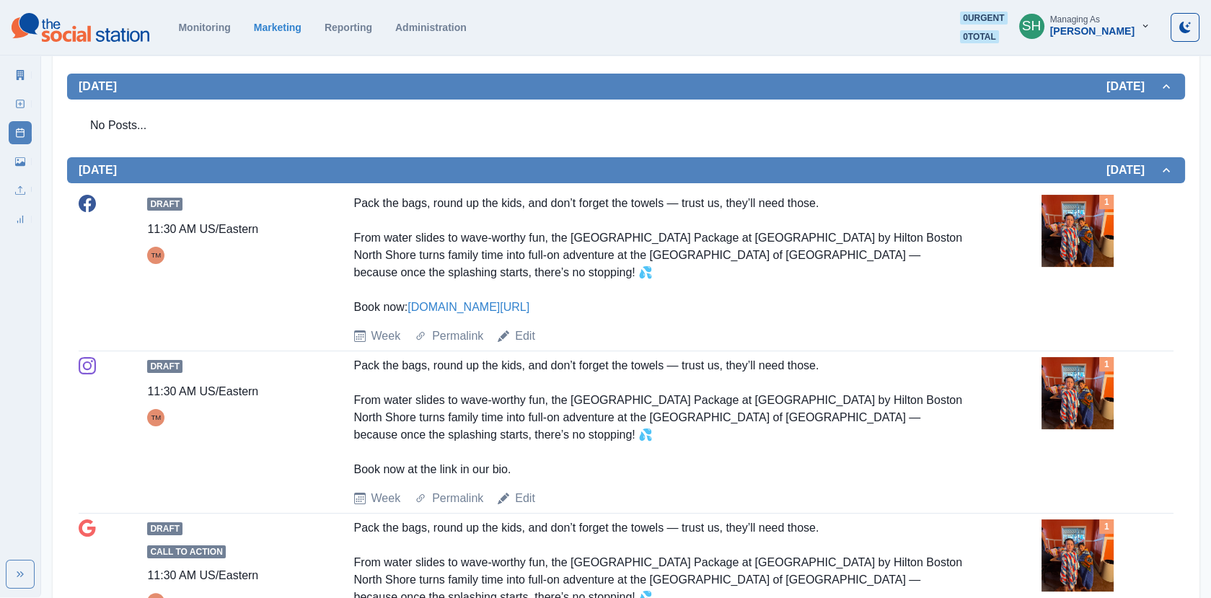
scroll to position [539, 0]
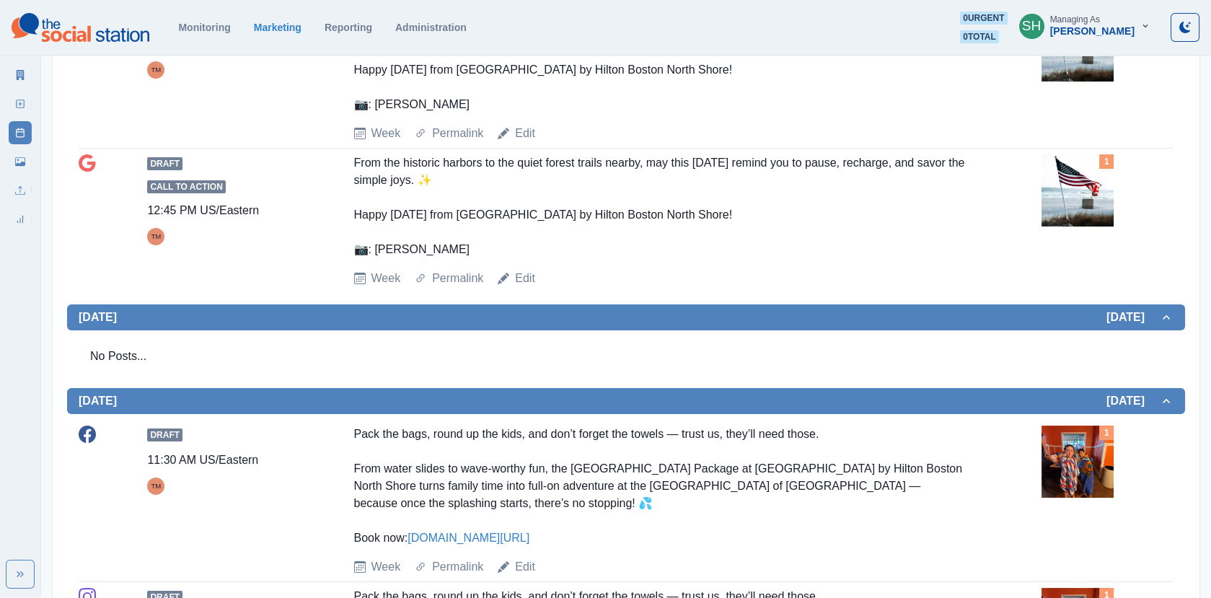
click at [1041, 204] on div "Draft Call to Action 12:45 PM US/Eastern TM From the historic harbors to the qu…" at bounding box center [626, 220] width 1095 height 133
click at [1075, 203] on img at bounding box center [1077, 190] width 72 height 72
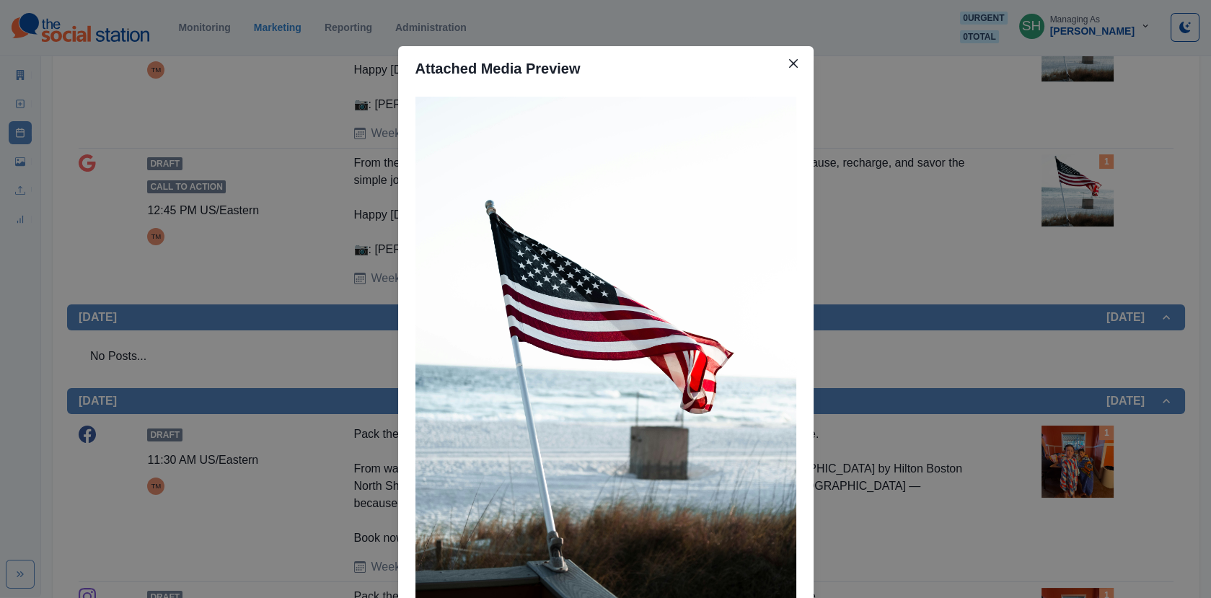
click at [1075, 203] on div "Attached Media Preview" at bounding box center [605, 299] width 1211 height 598
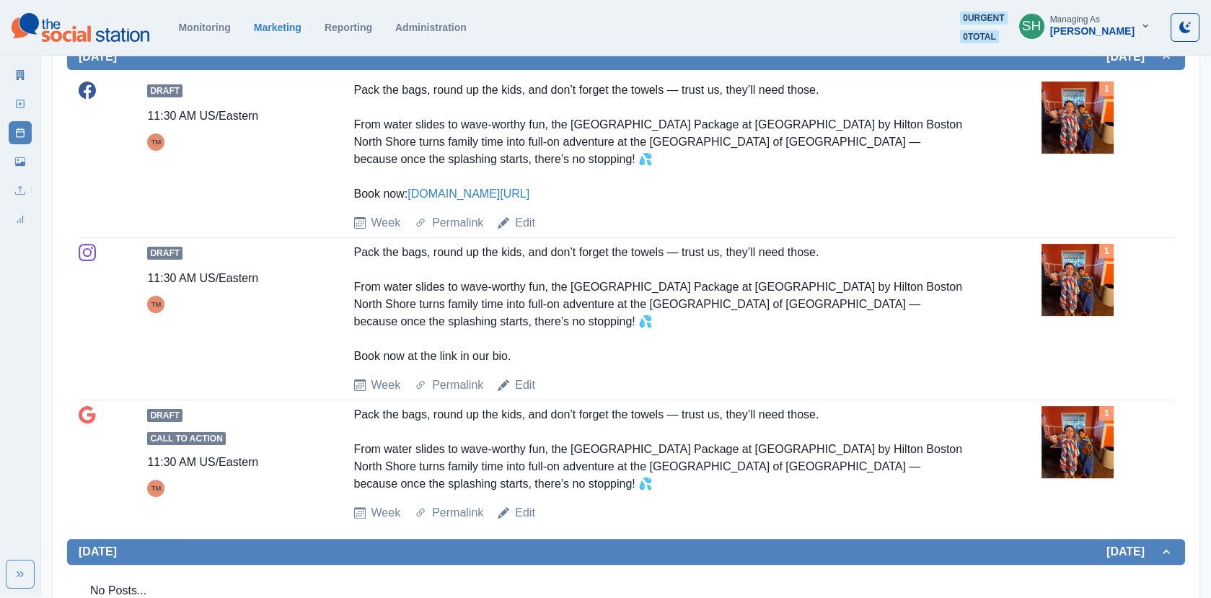
scroll to position [896, 0]
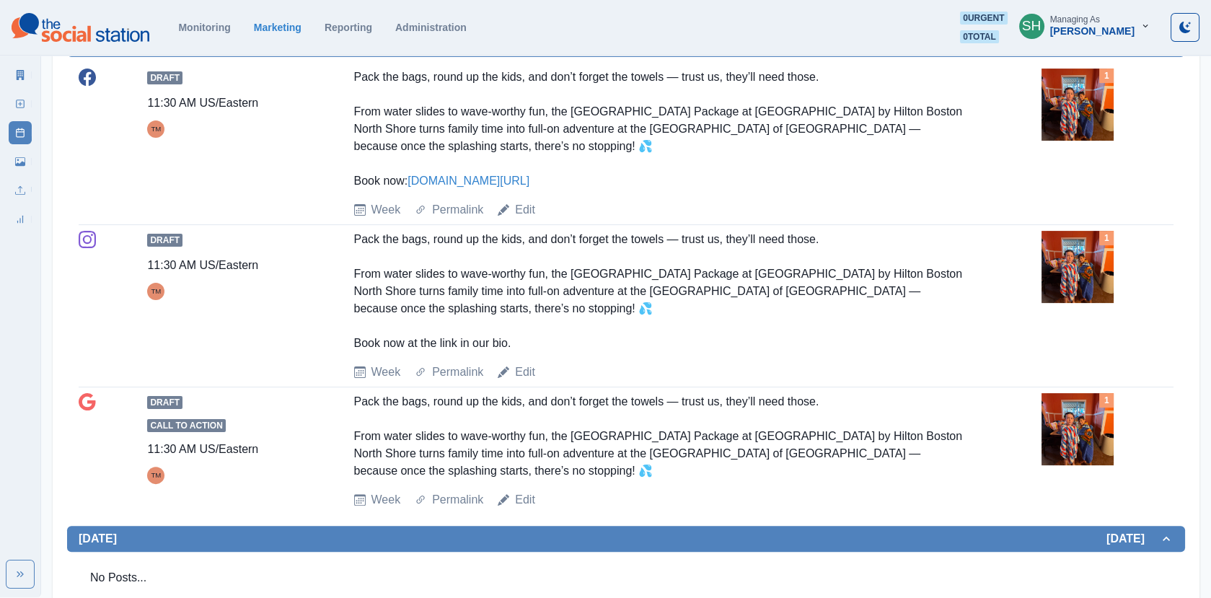
click at [1099, 136] on img at bounding box center [1077, 104] width 72 height 72
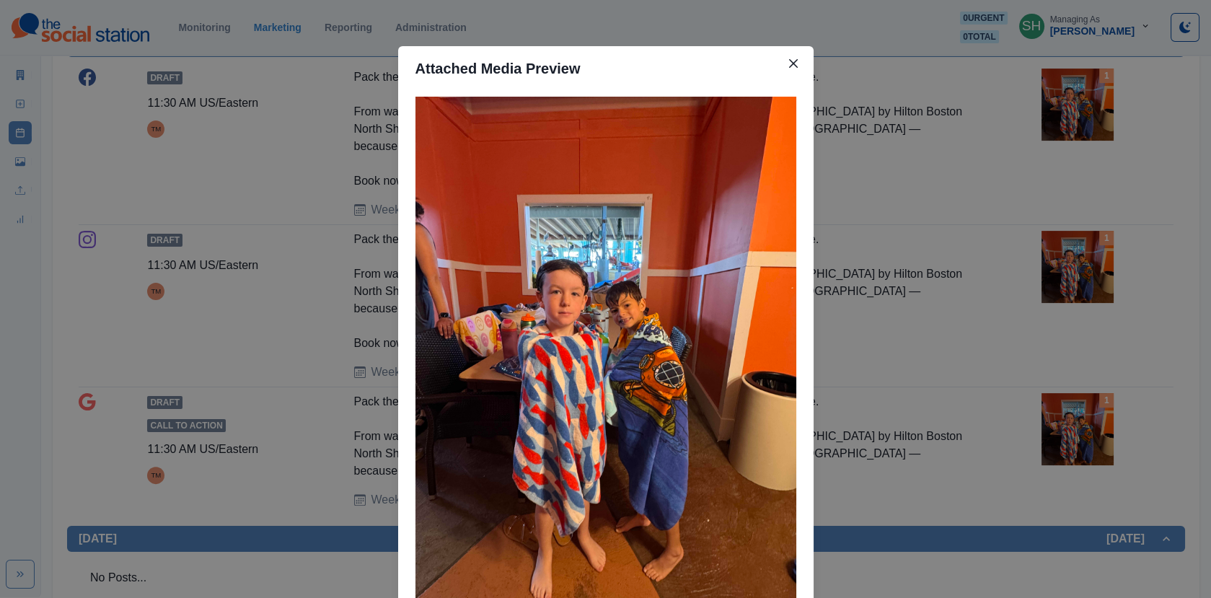
click at [1099, 136] on div "Attached Media Preview" at bounding box center [605, 299] width 1211 height 598
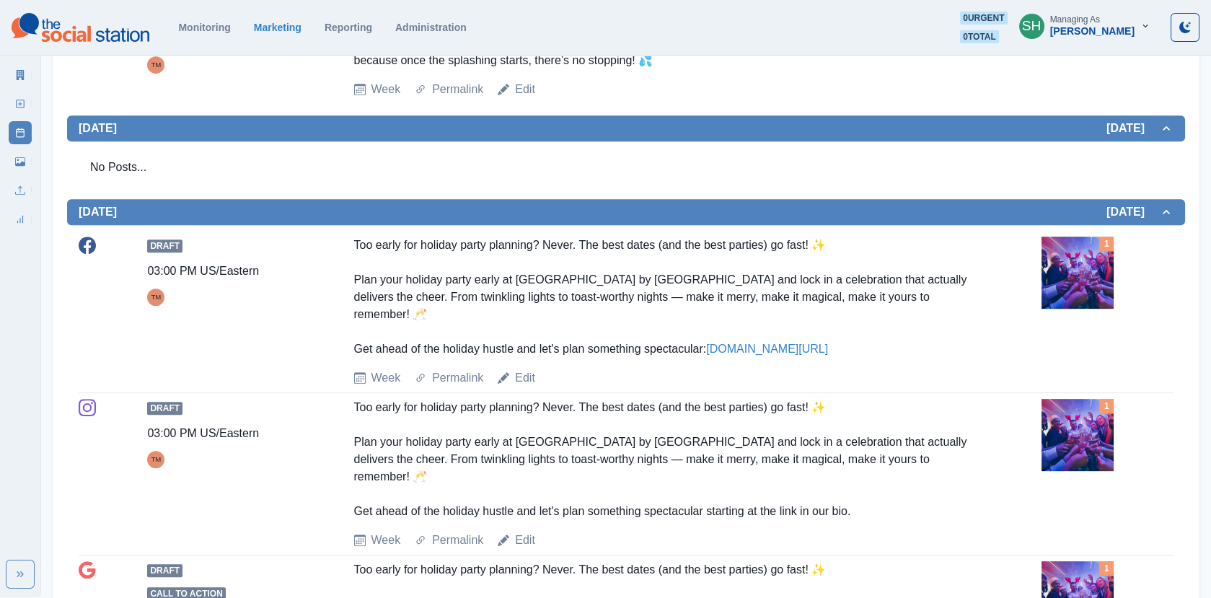
scroll to position [1626, 0]
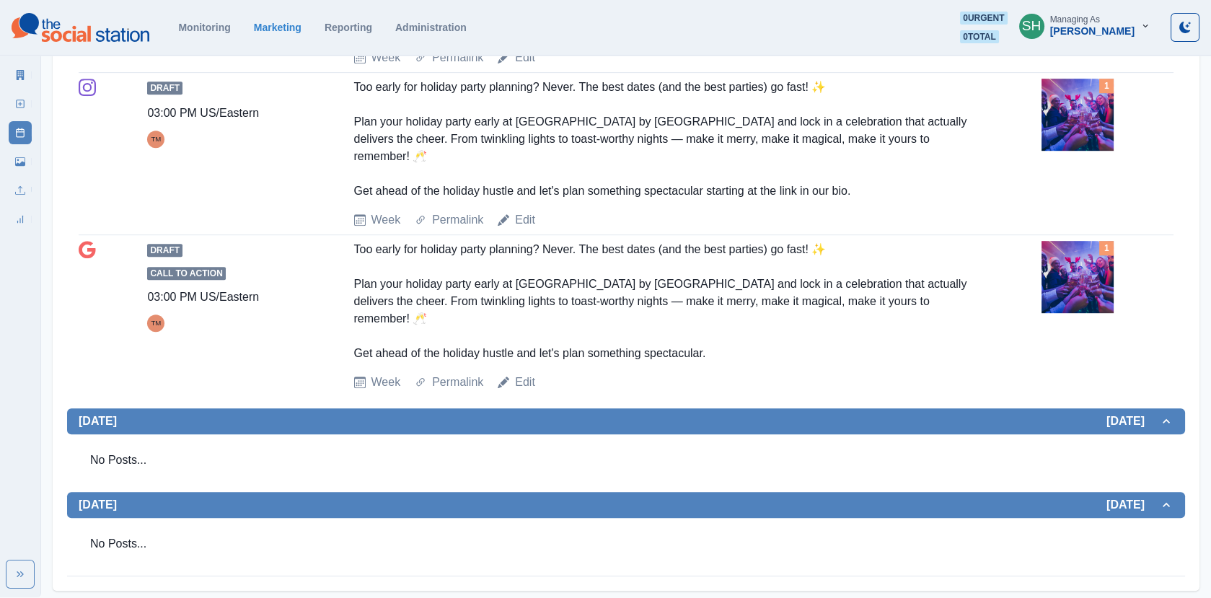
click at [1133, 275] on div "1" at bounding box center [1107, 277] width 132 height 72
click at [1053, 275] on img at bounding box center [1077, 277] width 72 height 72
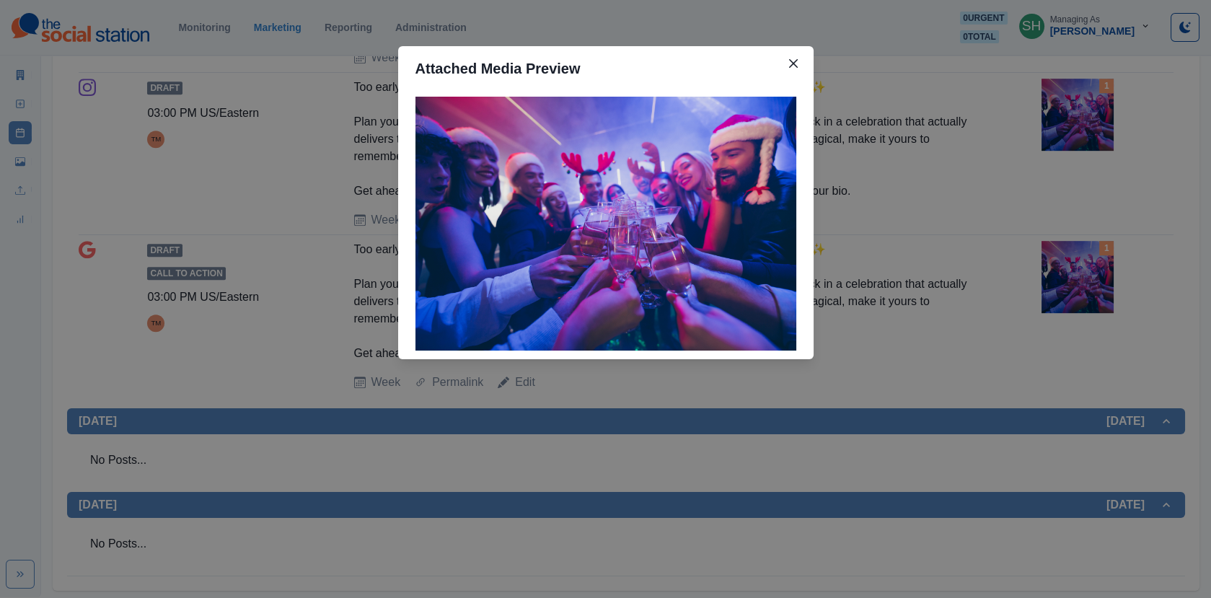
click at [1053, 275] on div "Attached Media Preview" at bounding box center [605, 299] width 1211 height 598
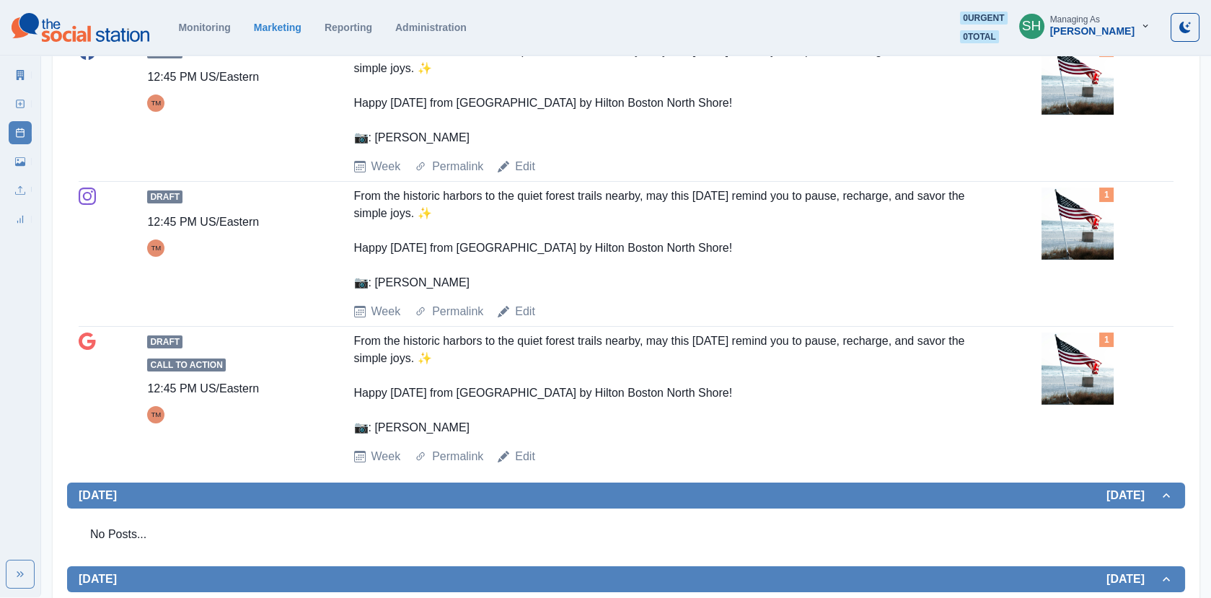
scroll to position [0, 0]
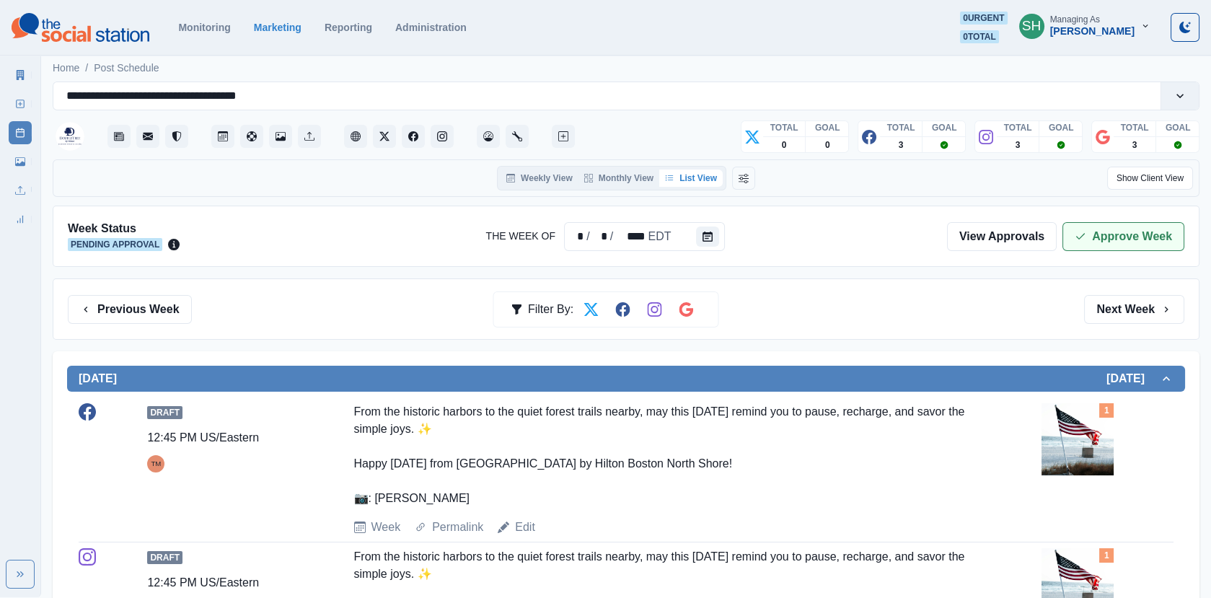
click at [1077, 247] on button "Approve Week" at bounding box center [1123, 236] width 122 height 29
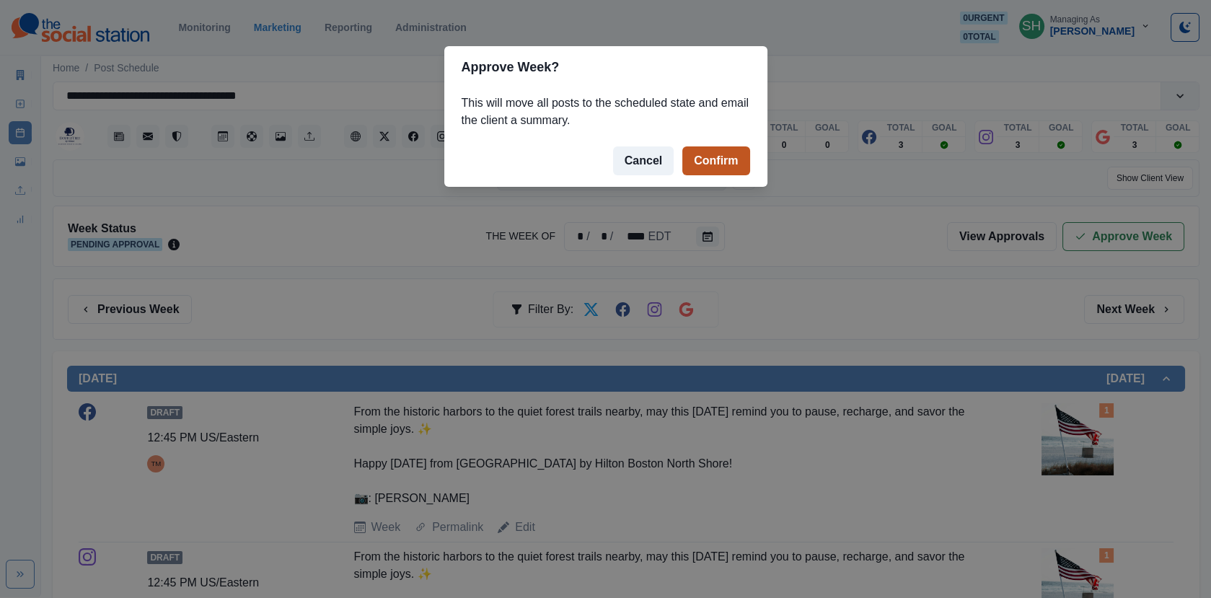
click at [733, 165] on button "Confirm" at bounding box center [715, 160] width 67 height 29
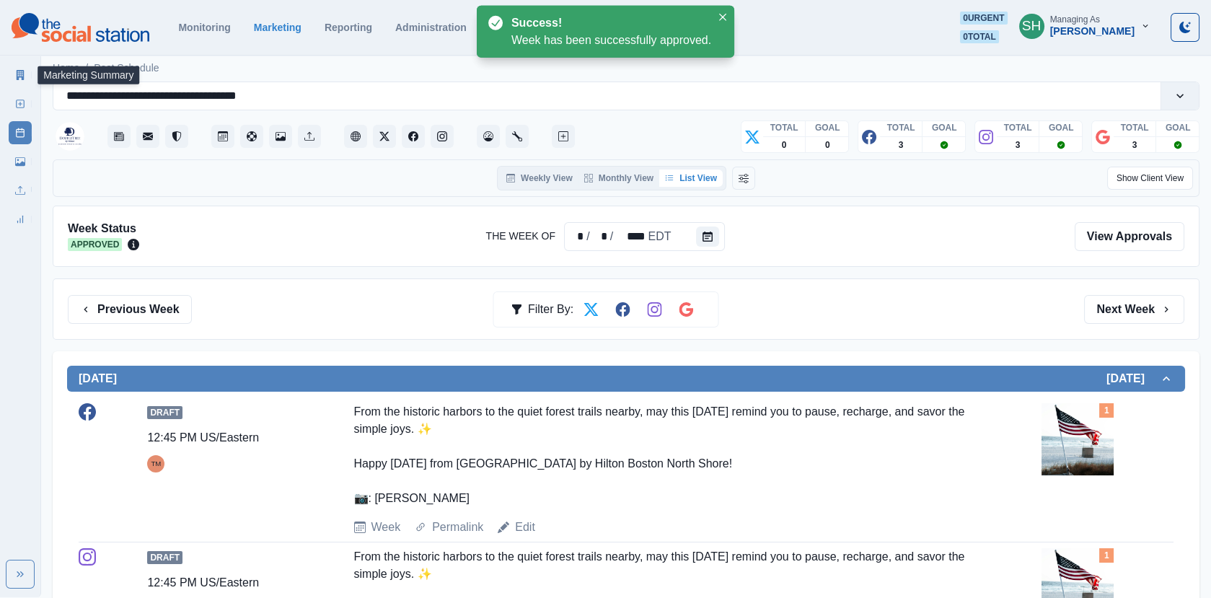
click at [19, 71] on icon at bounding box center [20, 75] width 10 height 10
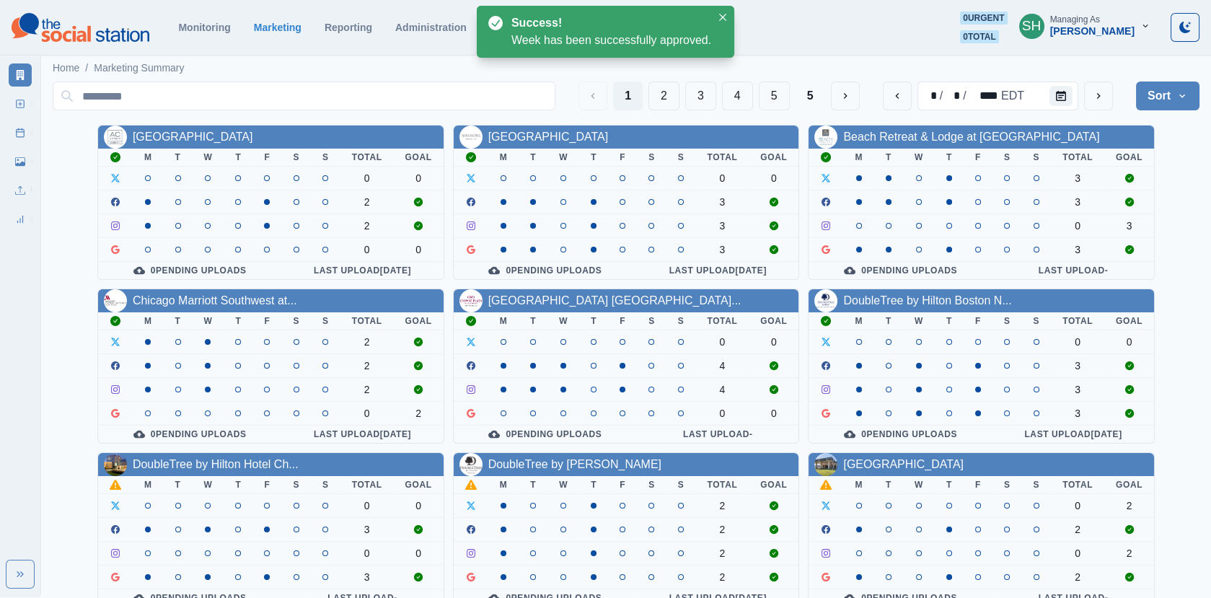
scroll to position [175, 0]
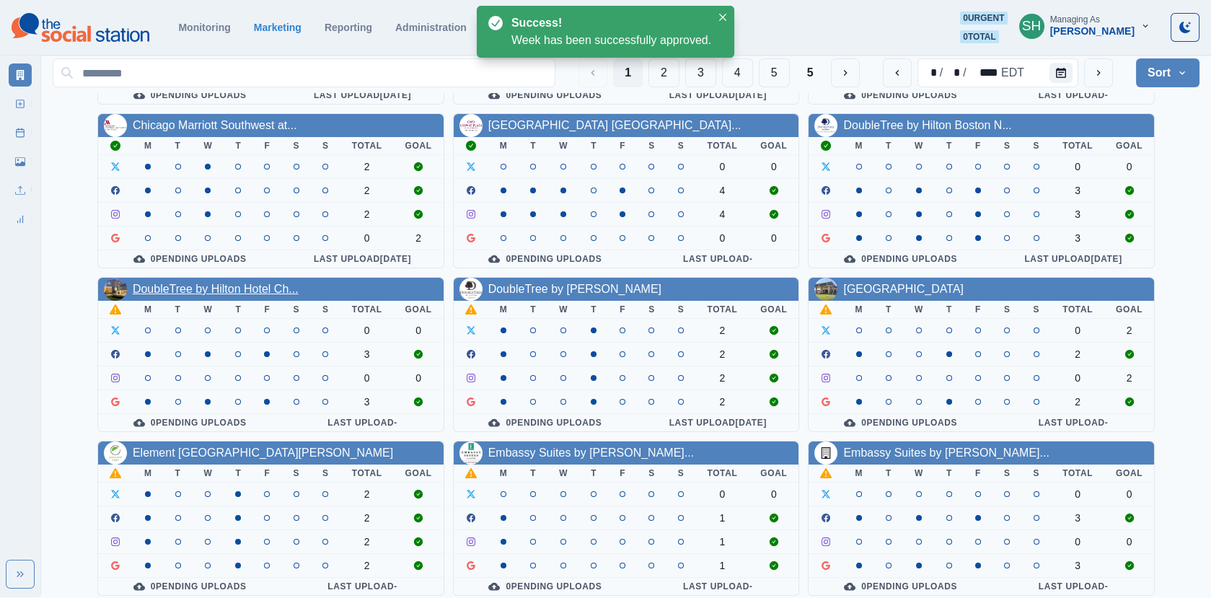
click at [263, 283] on link "DoubleTree by Hilton Hotel Ch..." at bounding box center [216, 289] width 166 height 12
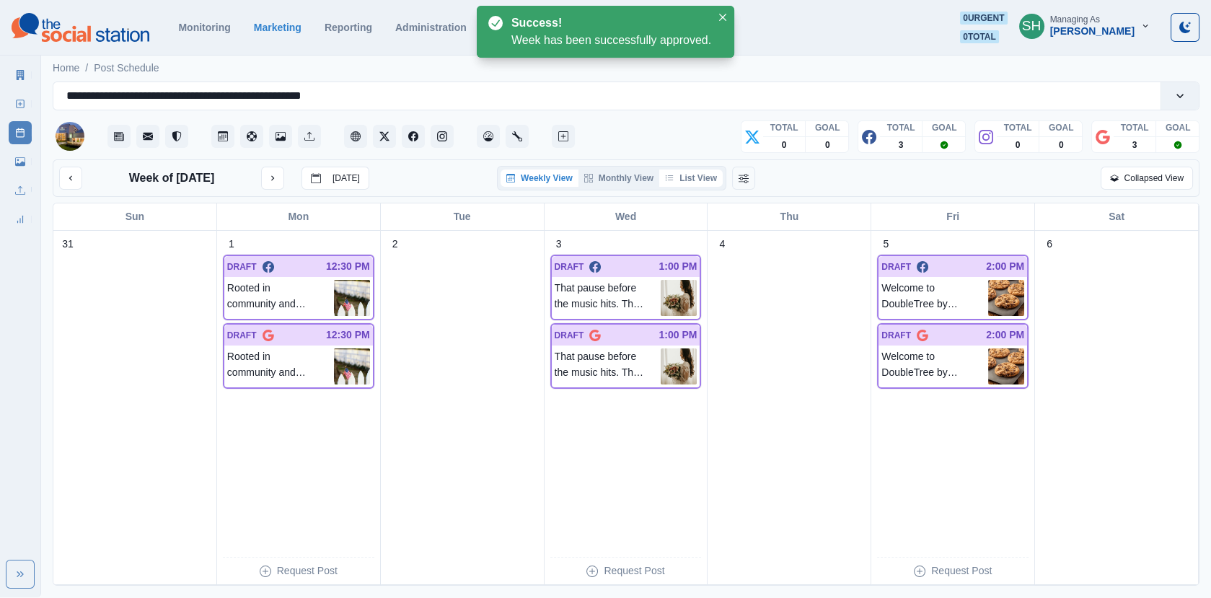
click at [688, 170] on button "List View" at bounding box center [690, 177] width 63 height 17
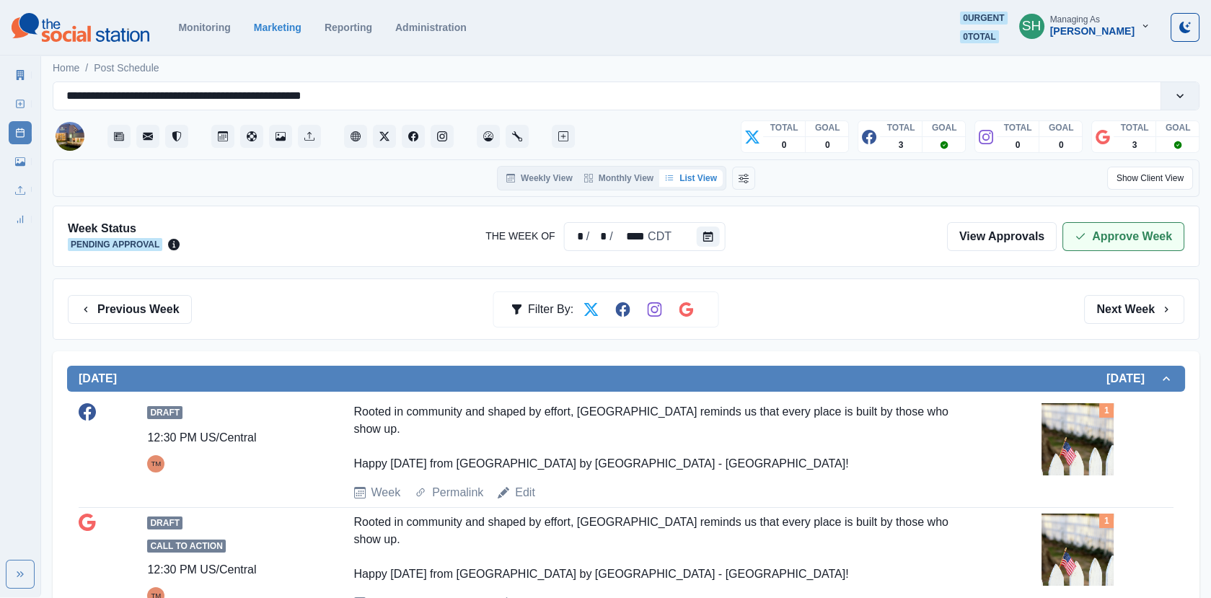
click at [1122, 227] on button "Approve Week" at bounding box center [1123, 236] width 122 height 29
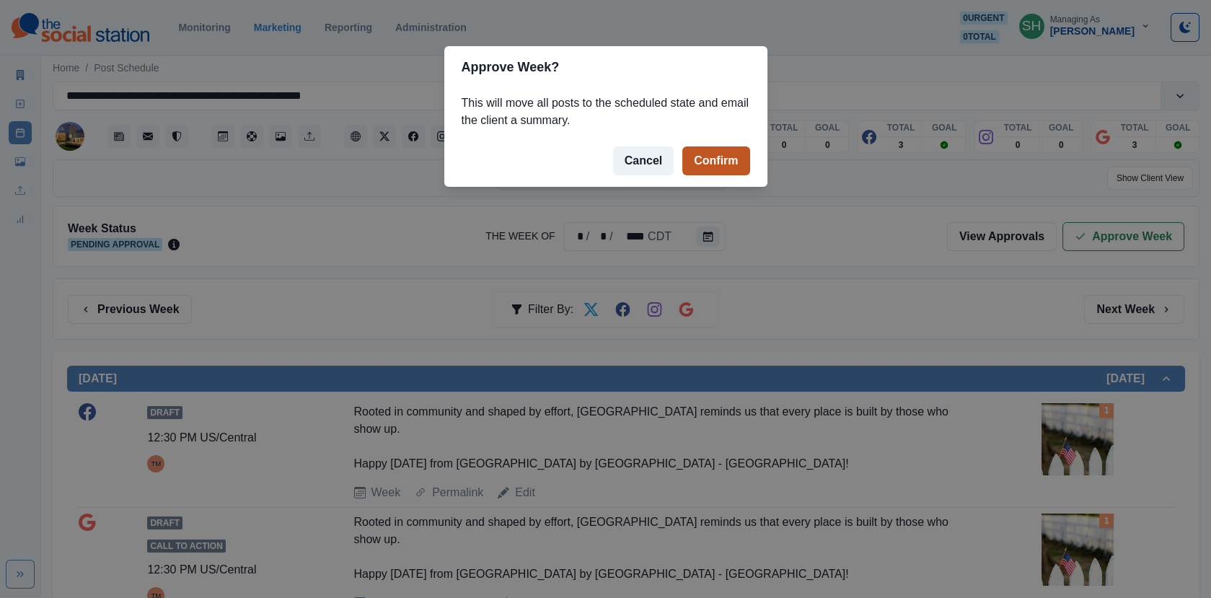
click at [720, 161] on button "Confirm" at bounding box center [715, 160] width 67 height 29
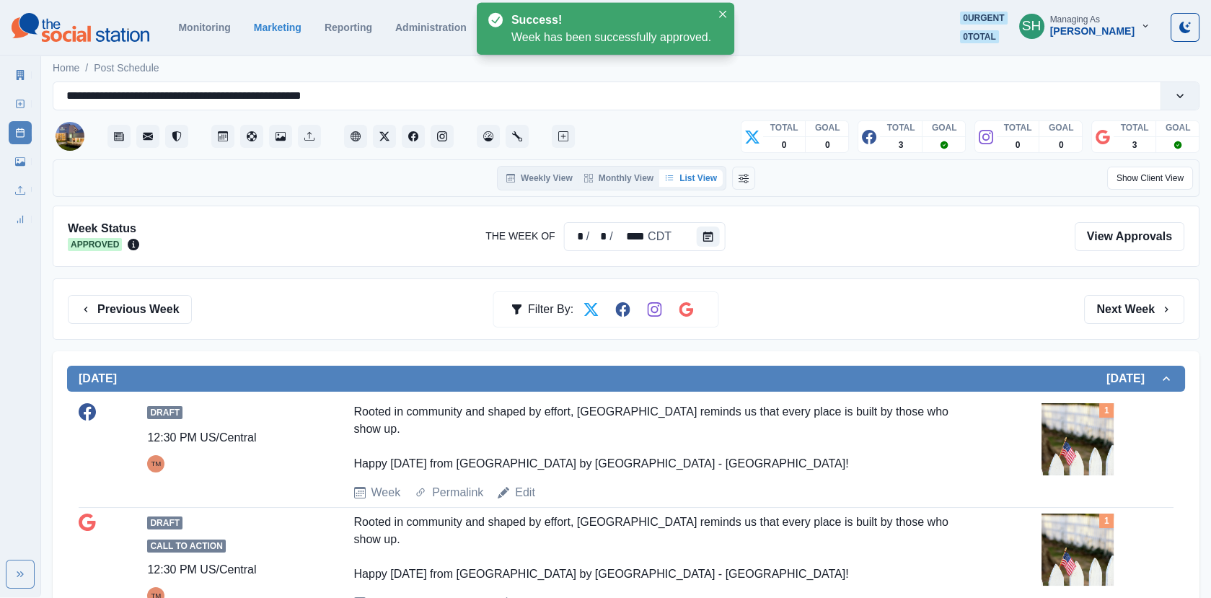
scroll to position [717, 0]
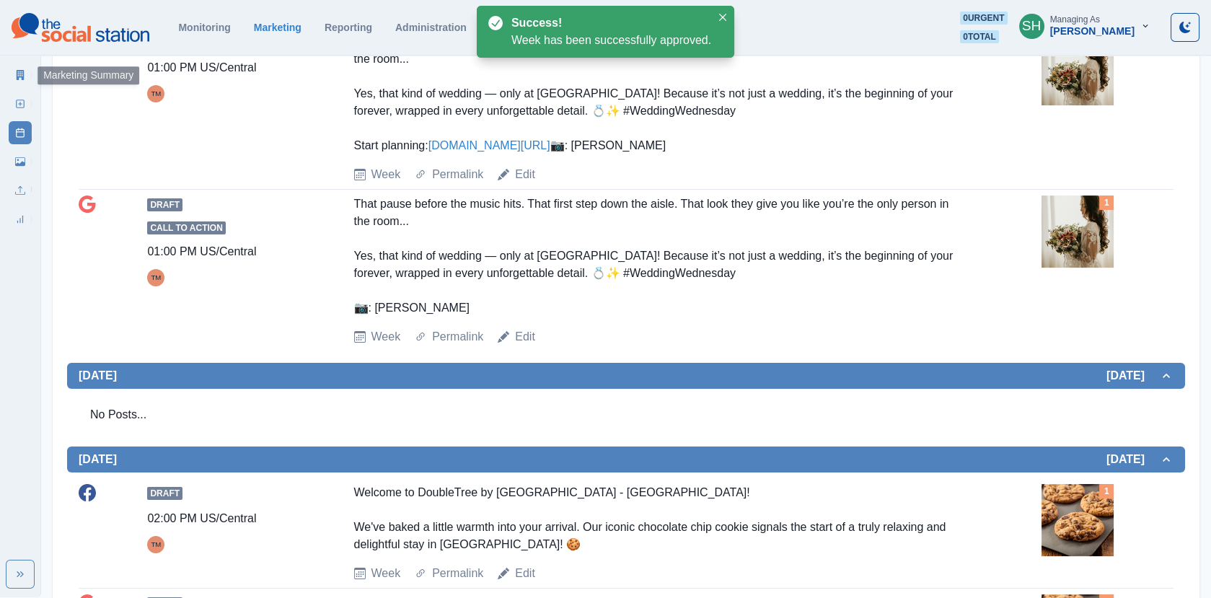
click at [19, 74] on icon at bounding box center [21, 75] width 8 height 10
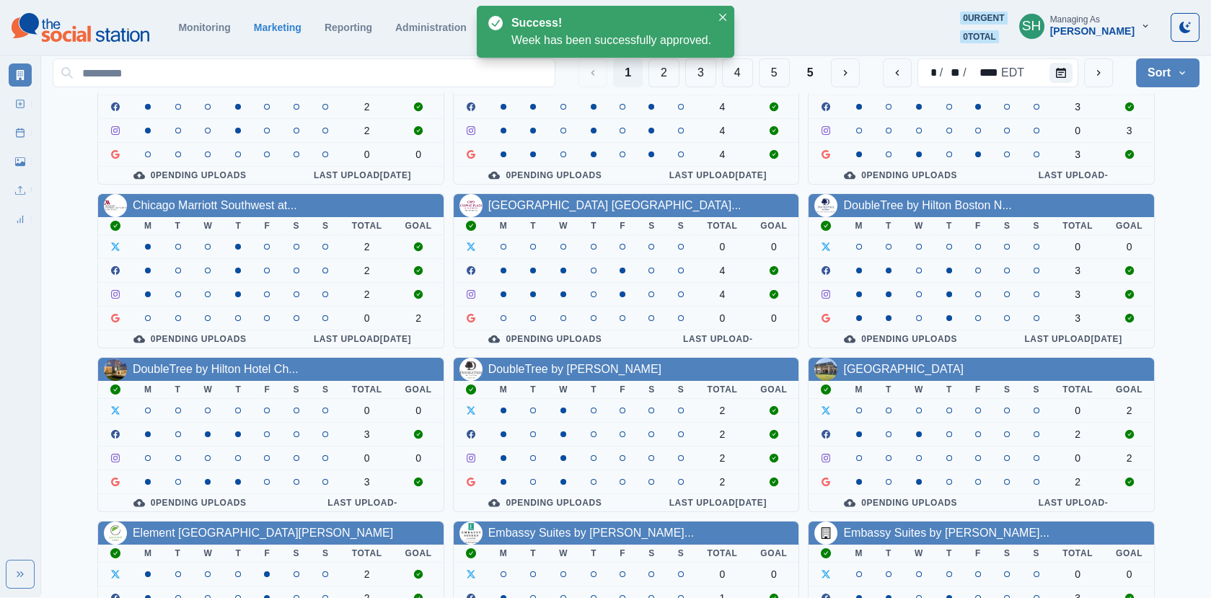
scroll to position [175, 0]
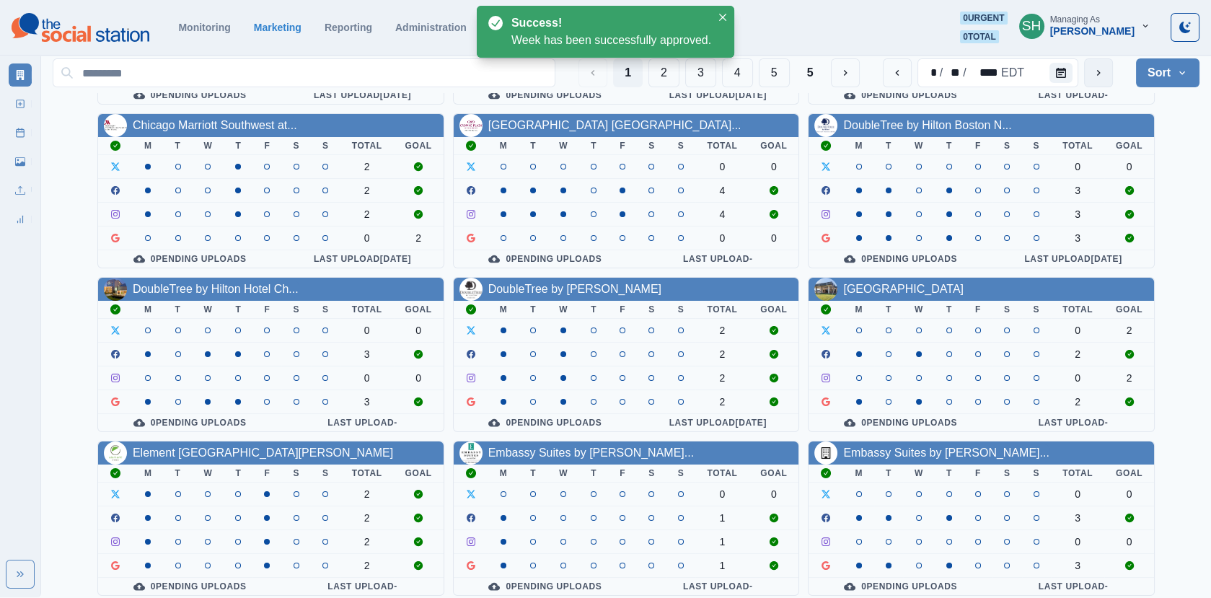
click at [1100, 74] on icon "next" at bounding box center [1098, 73] width 12 height 12
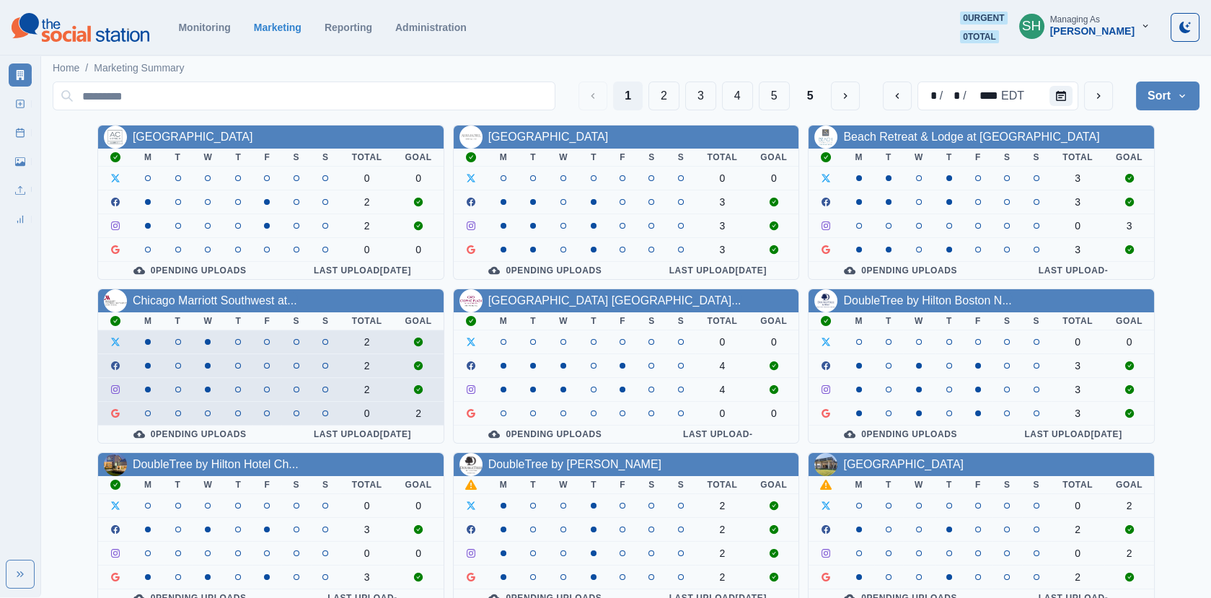
scroll to position [175, 0]
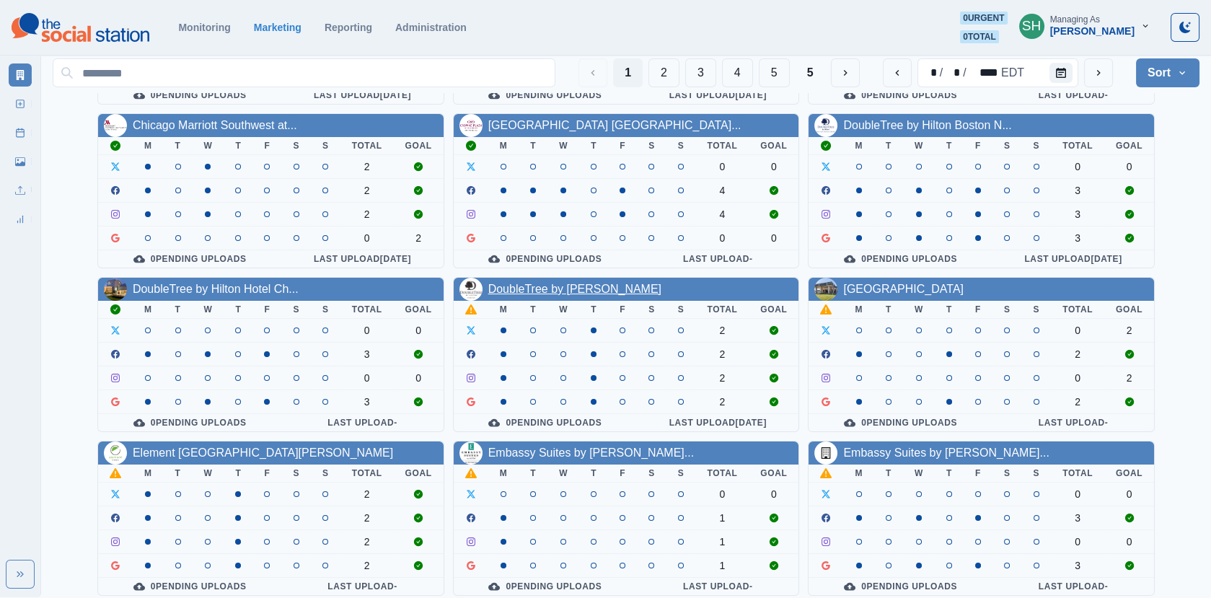
click at [529, 283] on link "DoubleTree by [PERSON_NAME]" at bounding box center [574, 289] width 173 height 12
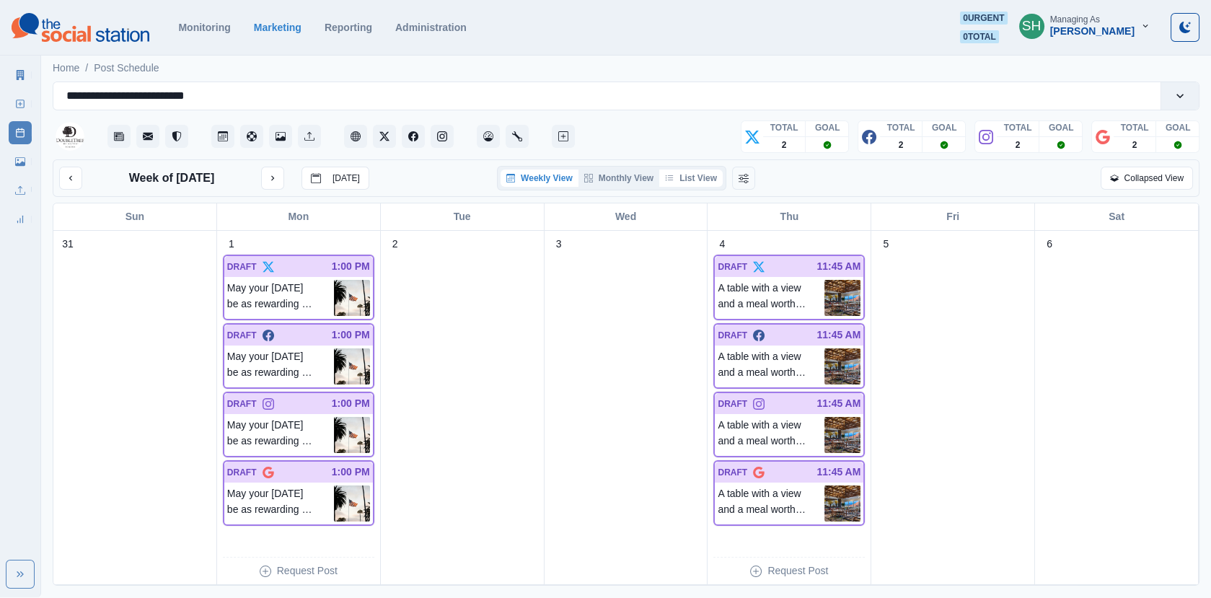
click at [686, 176] on button "List View" at bounding box center [690, 177] width 63 height 17
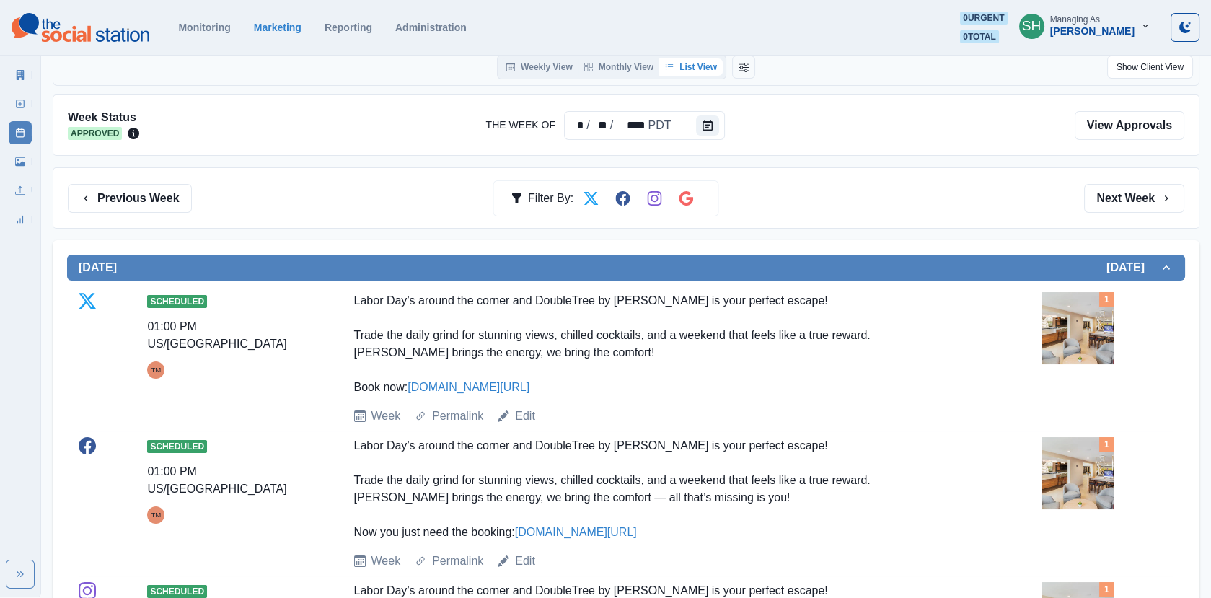
scroll to position [216, 0]
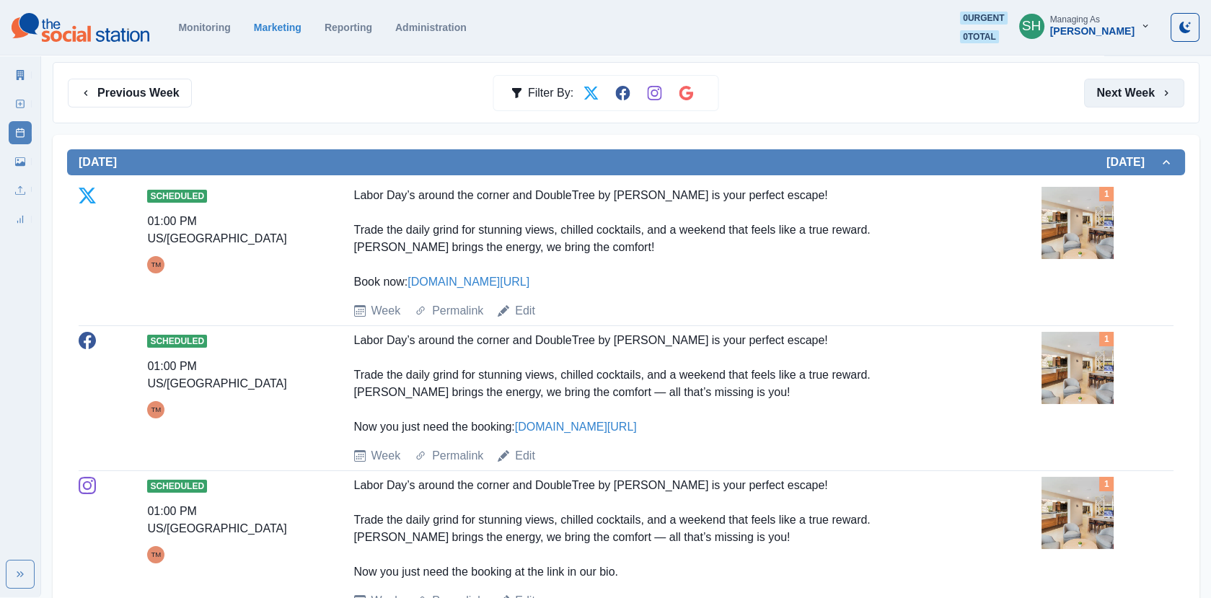
click at [1116, 92] on button "Next Week" at bounding box center [1134, 93] width 100 height 29
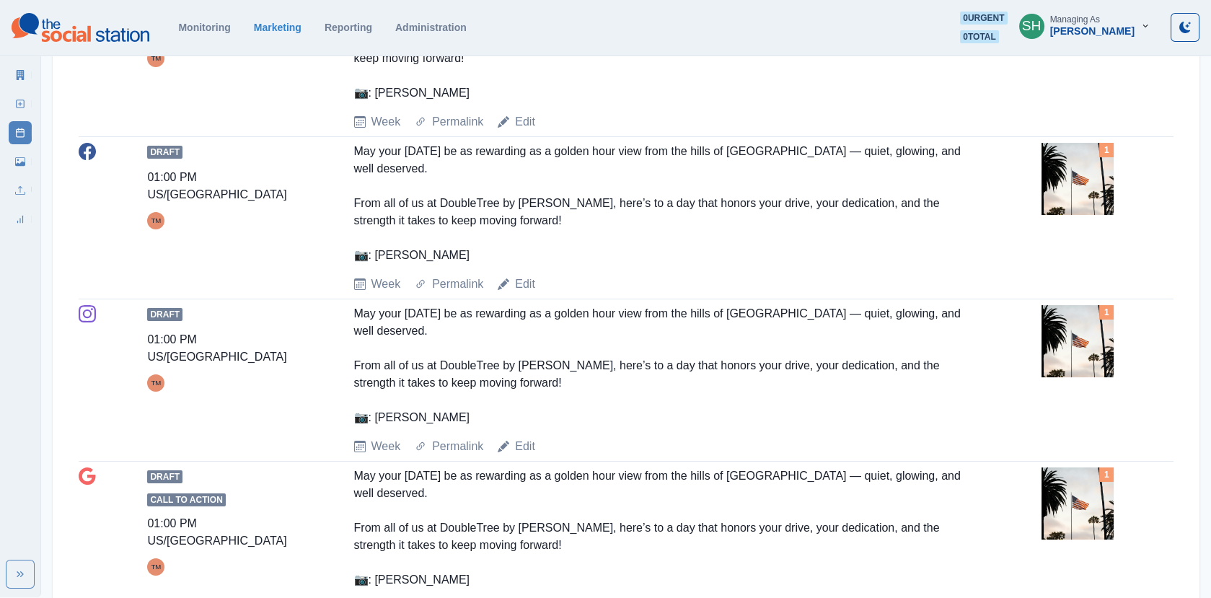
scroll to position [434, 0]
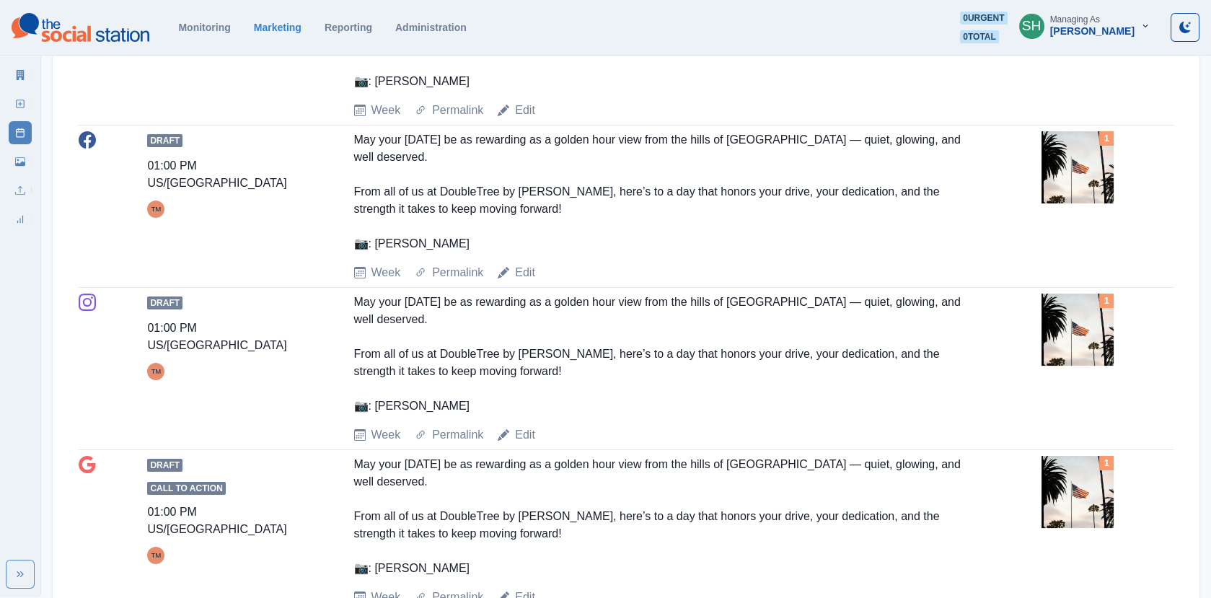
click at [1037, 172] on div "Draft 01:00 PM US/Pacific TM May your [DATE] be as rewarding as a golden hour v…" at bounding box center [626, 206] width 1095 height 150
click at [1065, 177] on img at bounding box center [1077, 167] width 72 height 72
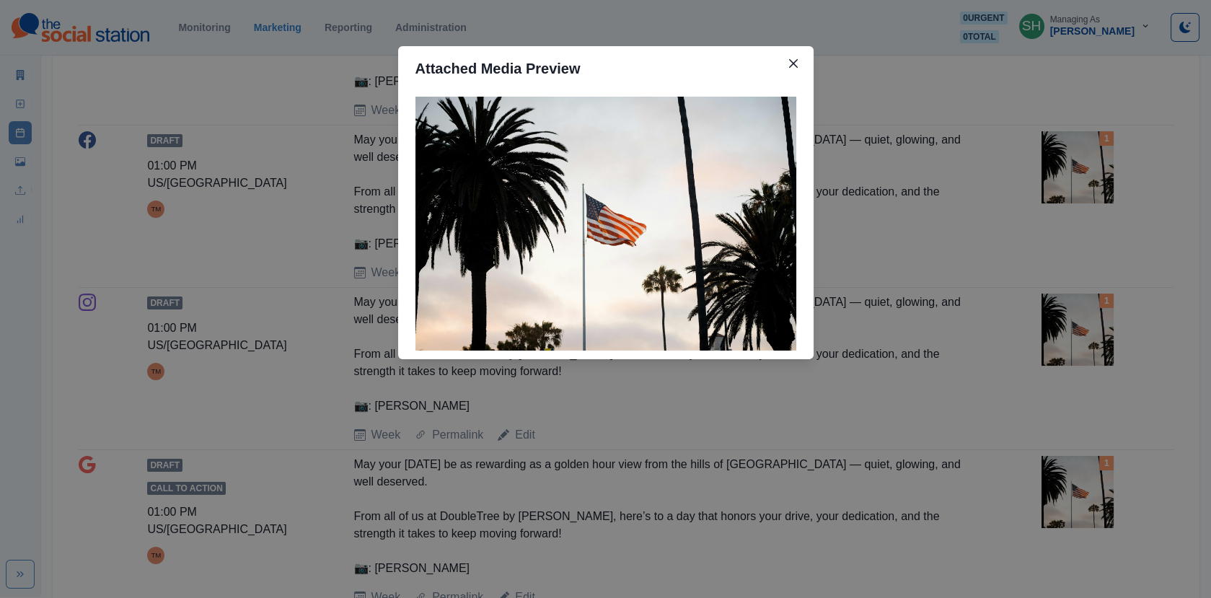
click at [937, 230] on div "Attached Media Preview" at bounding box center [605, 299] width 1211 height 598
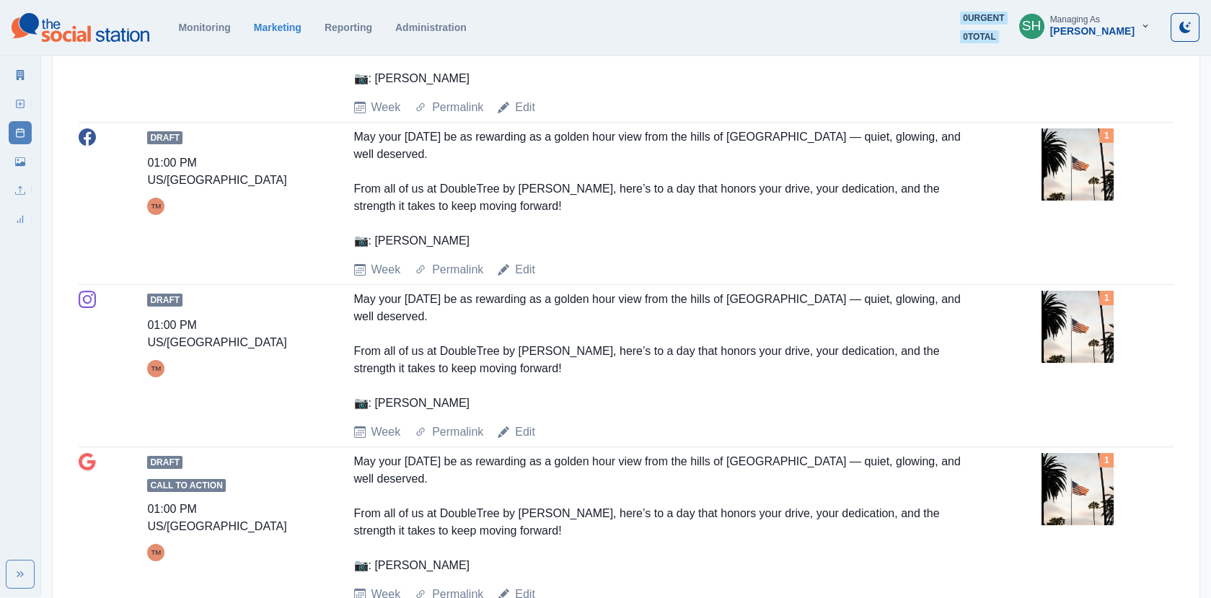
scroll to position [0, 0]
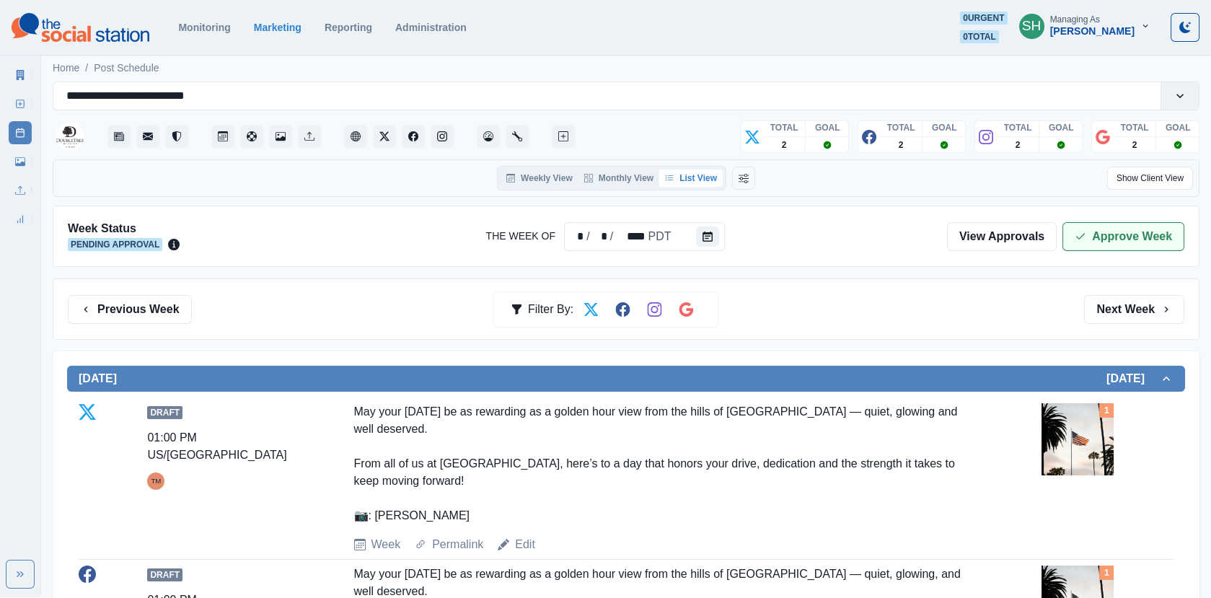
click at [1110, 232] on button "Approve Week" at bounding box center [1123, 236] width 122 height 29
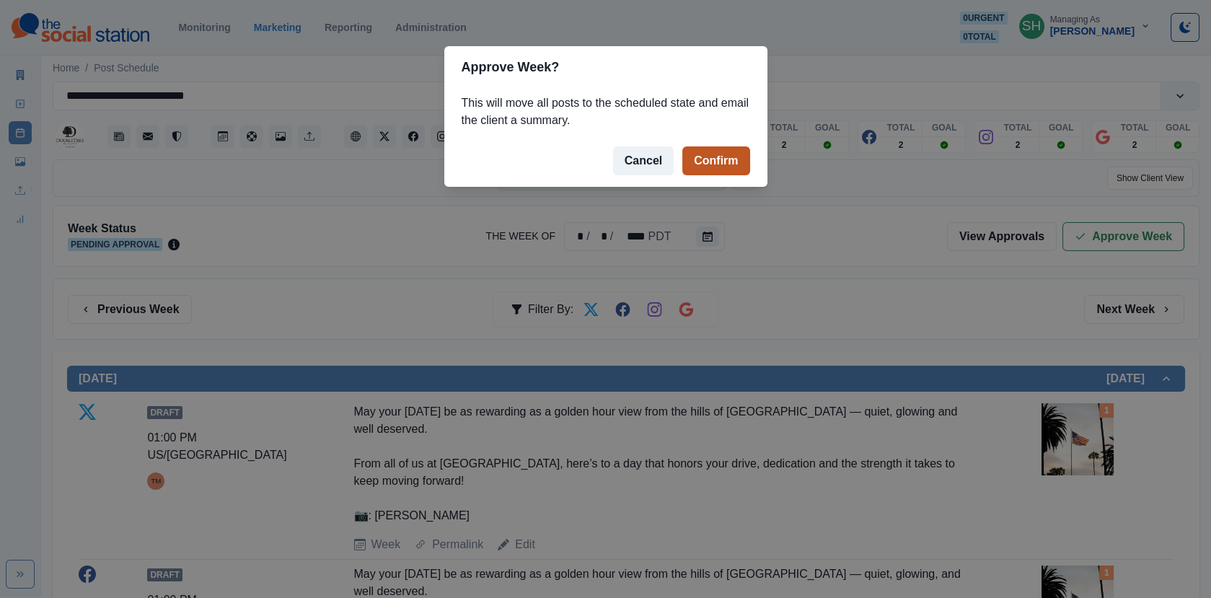
click at [707, 166] on button "Confirm" at bounding box center [715, 160] width 67 height 29
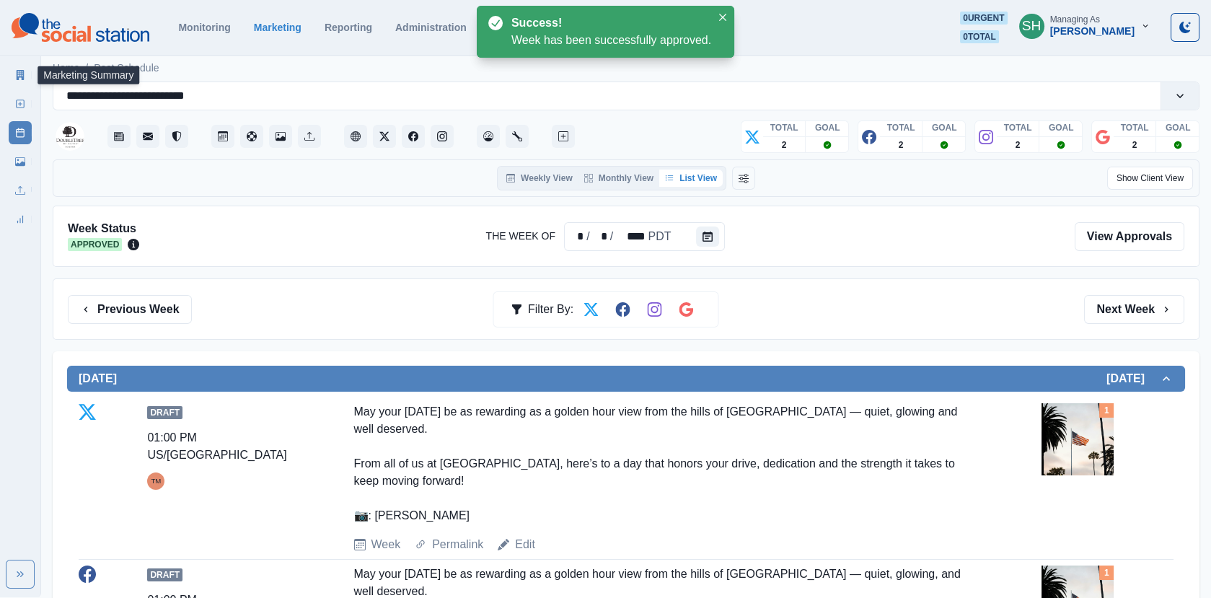
click at [25, 71] on link "Marketing Summary" at bounding box center [20, 74] width 23 height 23
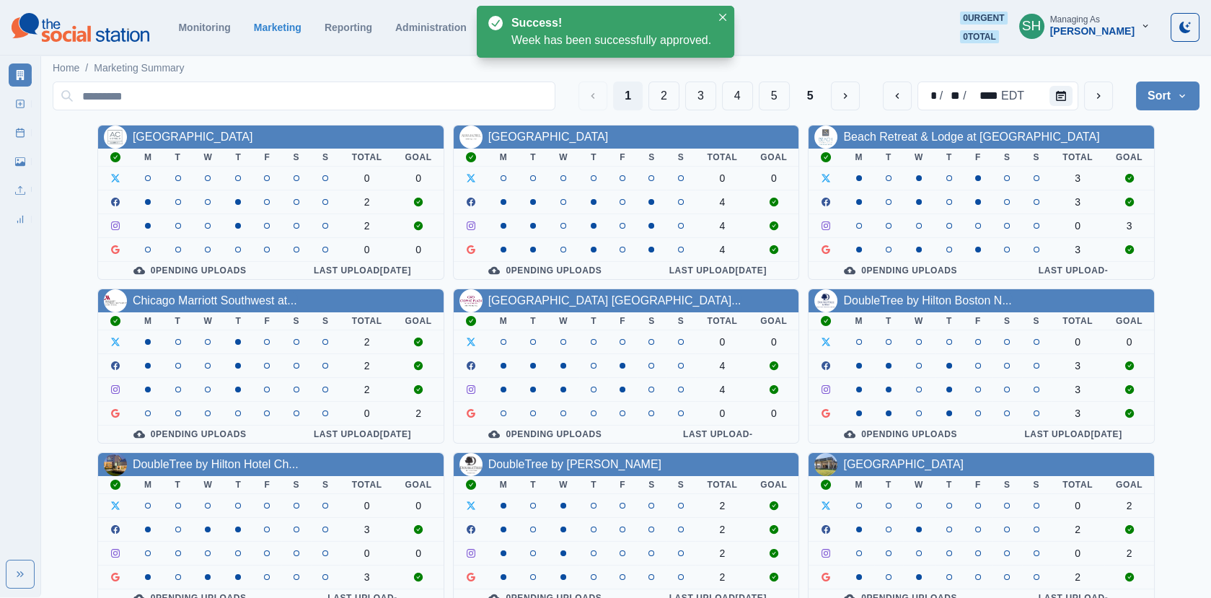
scroll to position [175, 0]
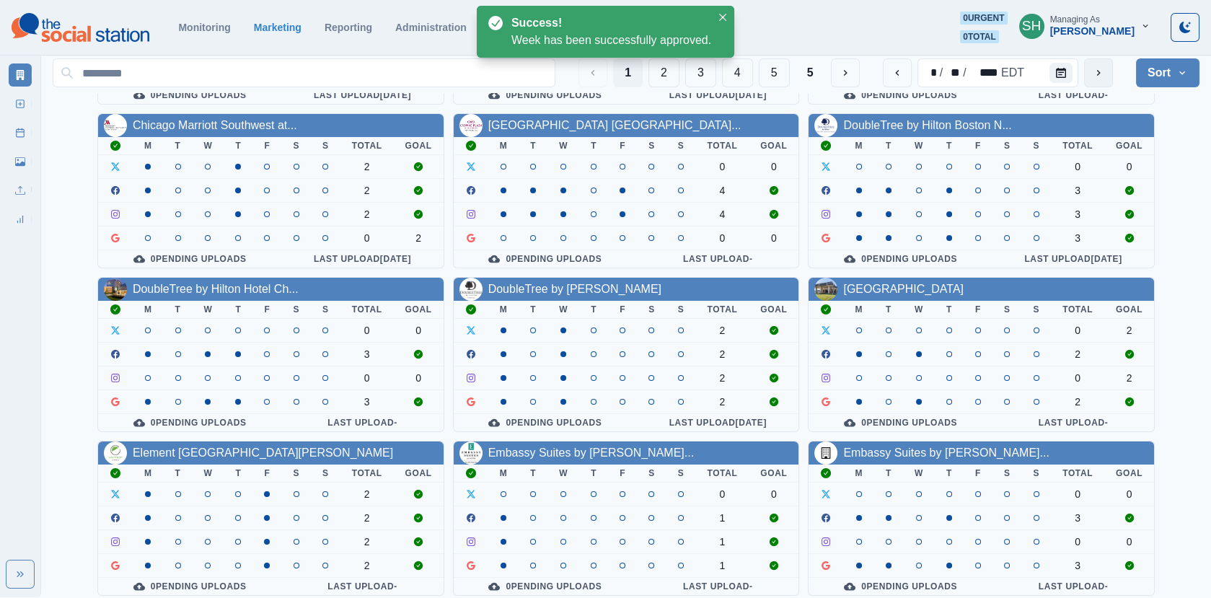
click at [1095, 76] on icon "next" at bounding box center [1098, 73] width 12 height 12
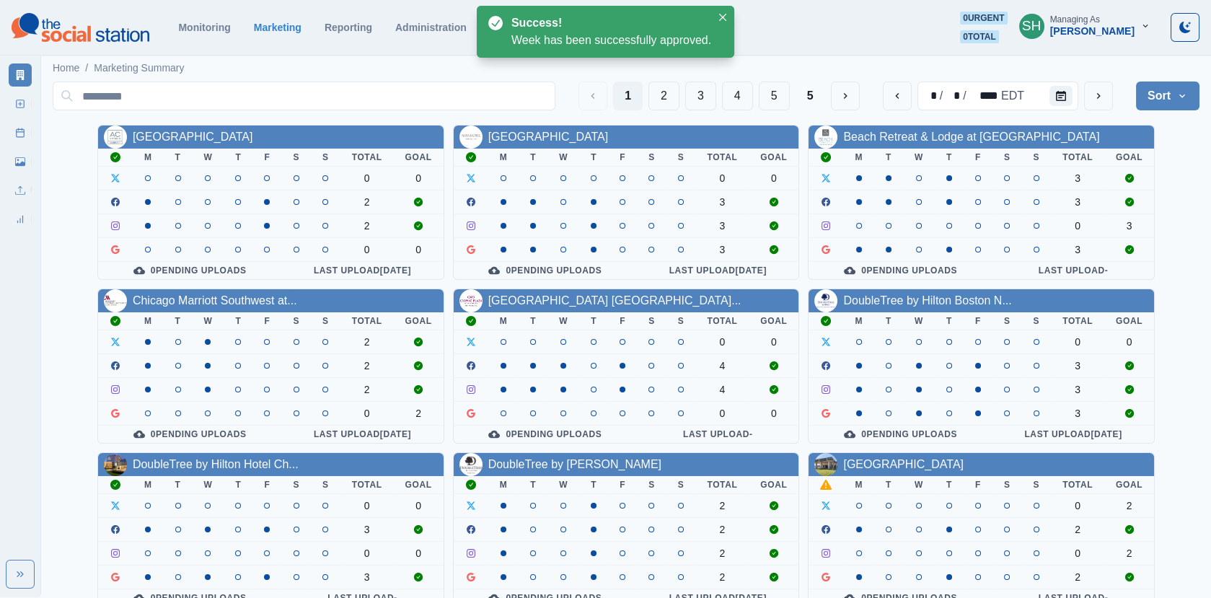
scroll to position [175, 0]
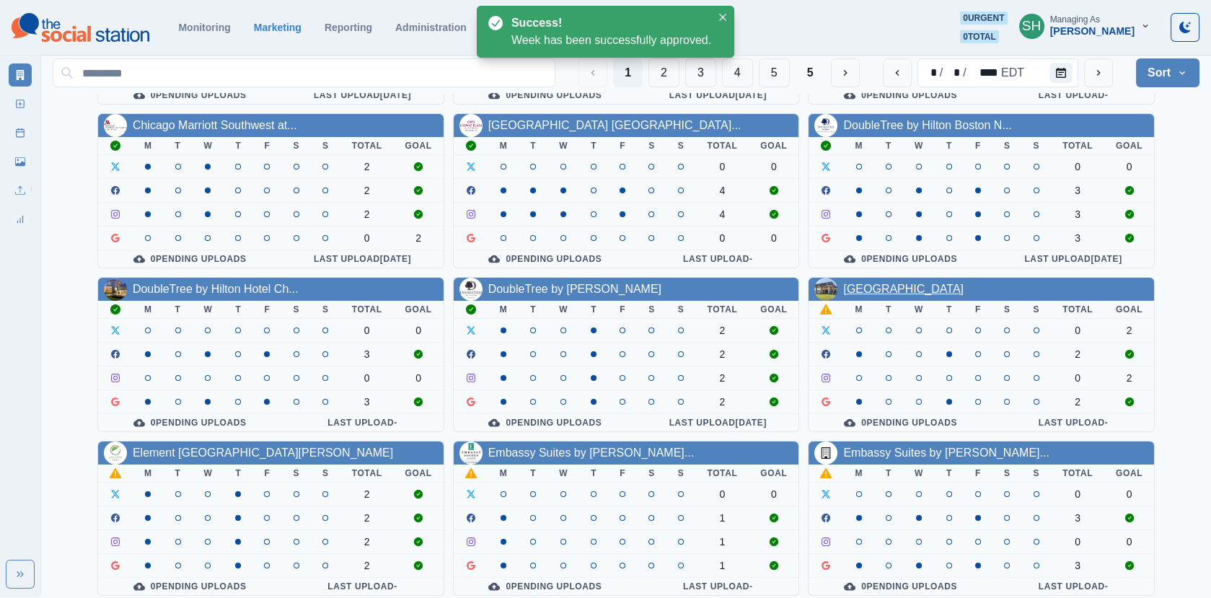
click at [881, 286] on link "[GEOGRAPHIC_DATA]" at bounding box center [903, 289] width 120 height 12
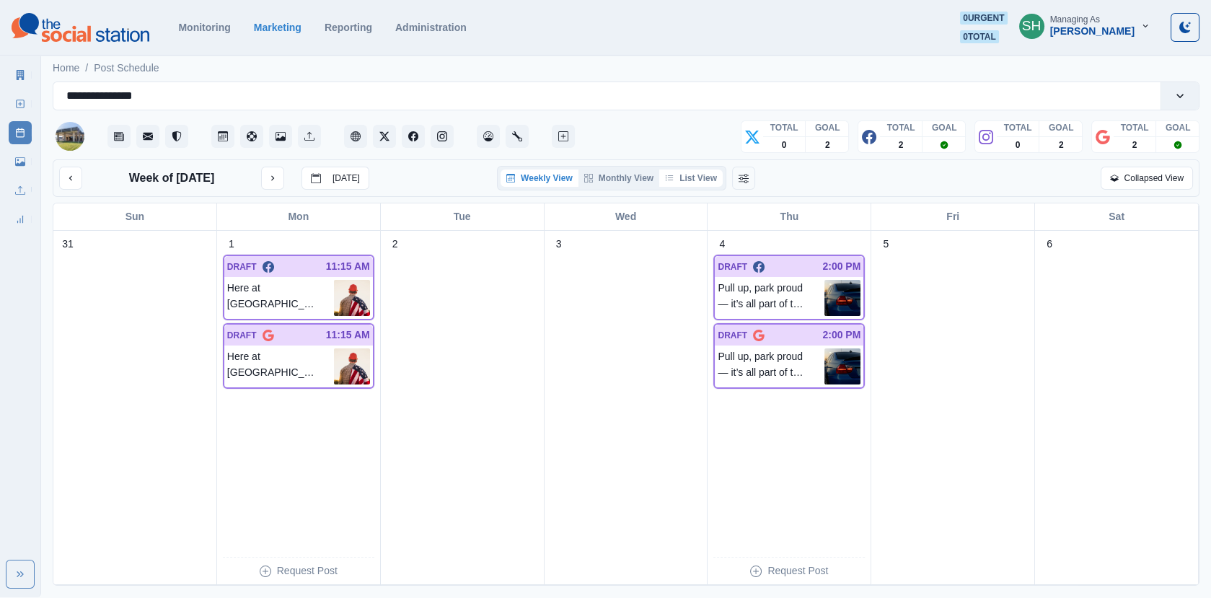
click at [690, 181] on button "List View" at bounding box center [690, 177] width 63 height 17
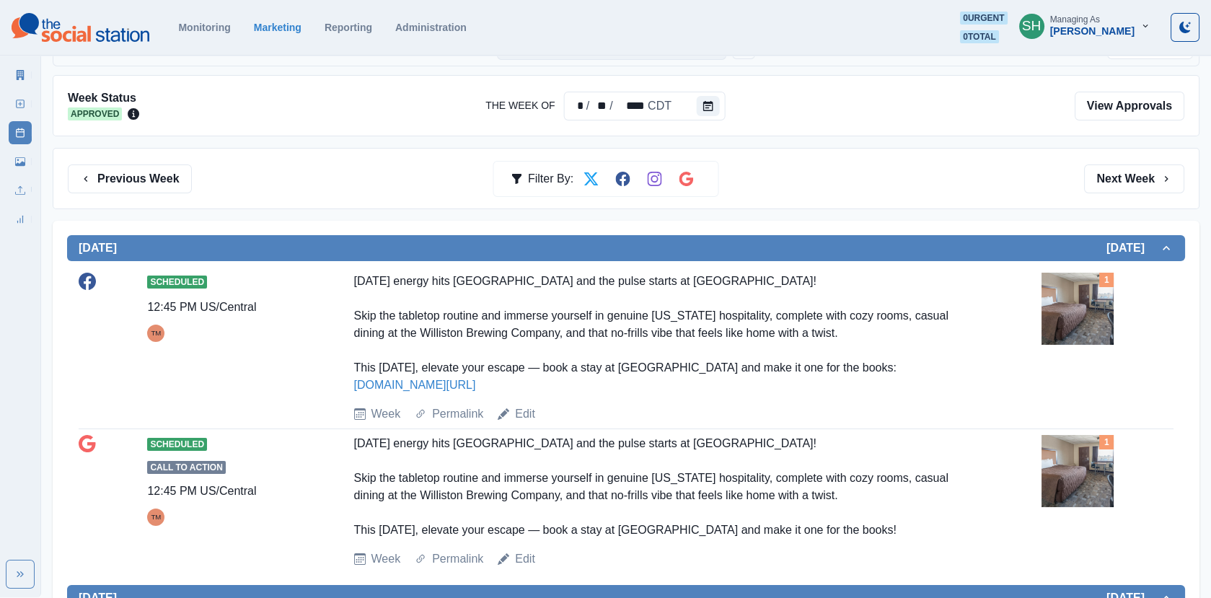
scroll to position [102, 0]
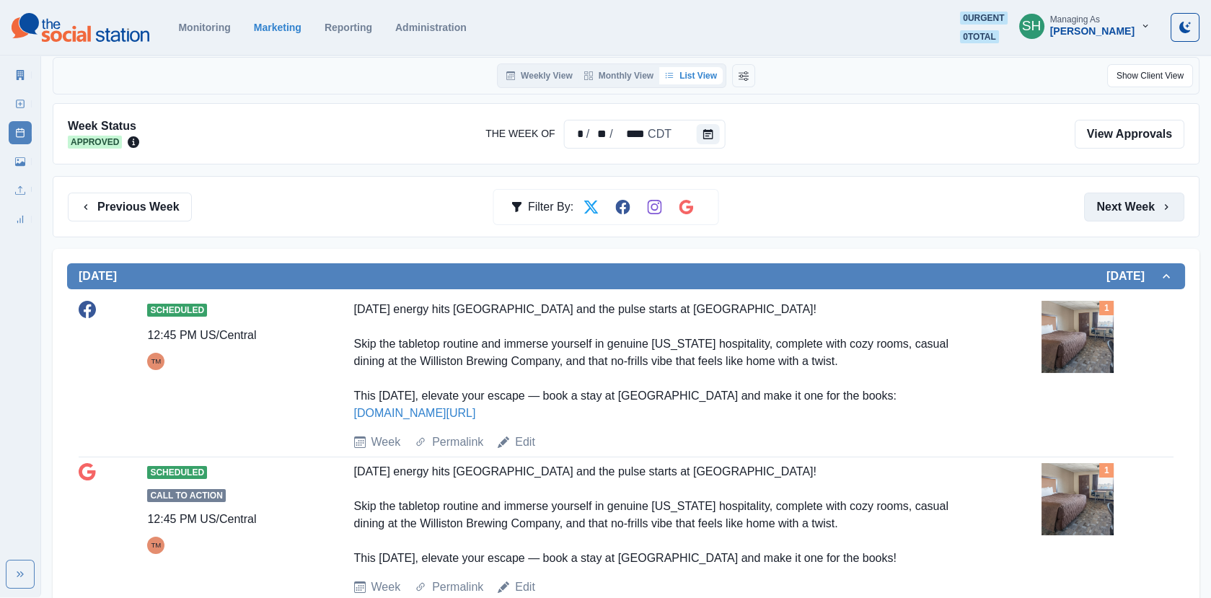
click at [1151, 217] on button "Next Week" at bounding box center [1134, 207] width 100 height 29
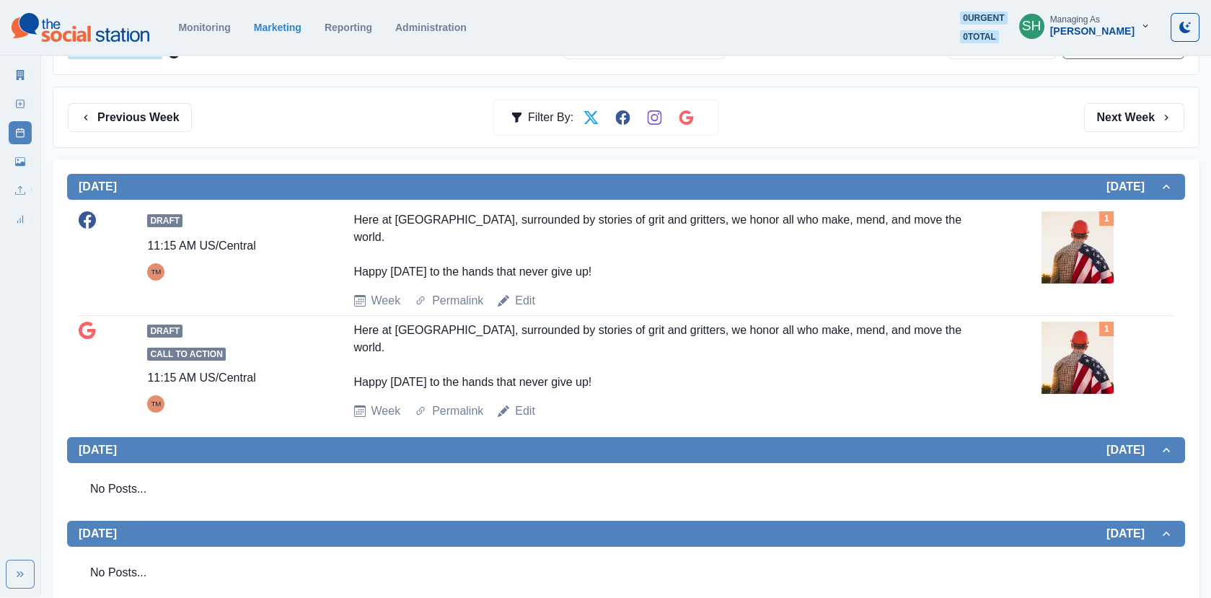
scroll to position [193, 0]
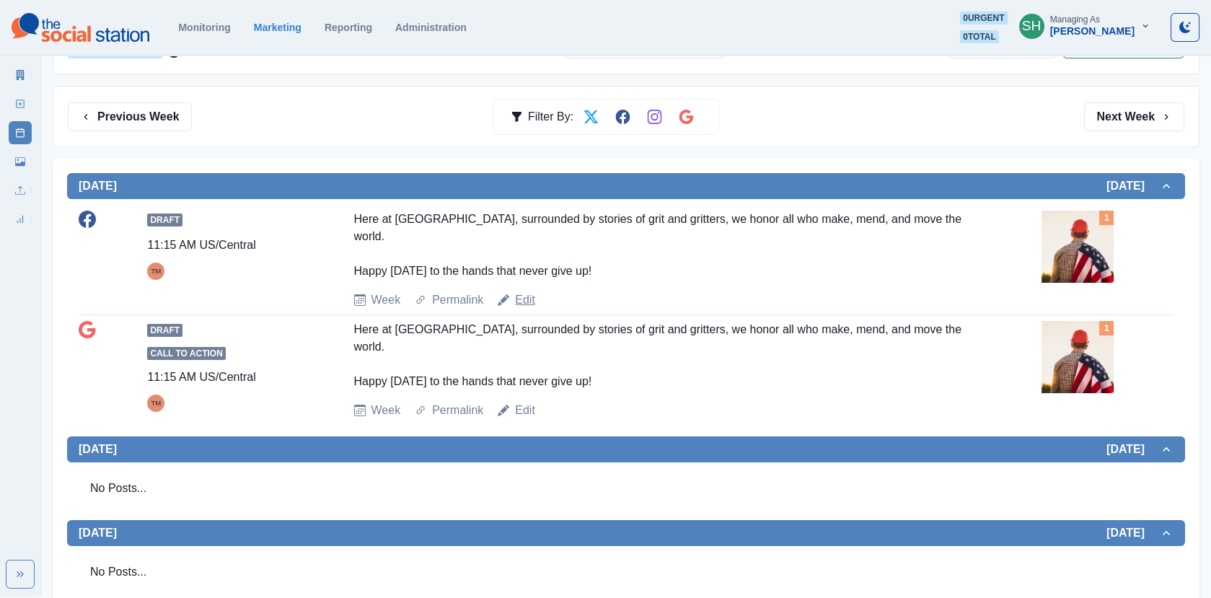
click at [526, 299] on link "Edit" at bounding box center [525, 299] width 20 height 17
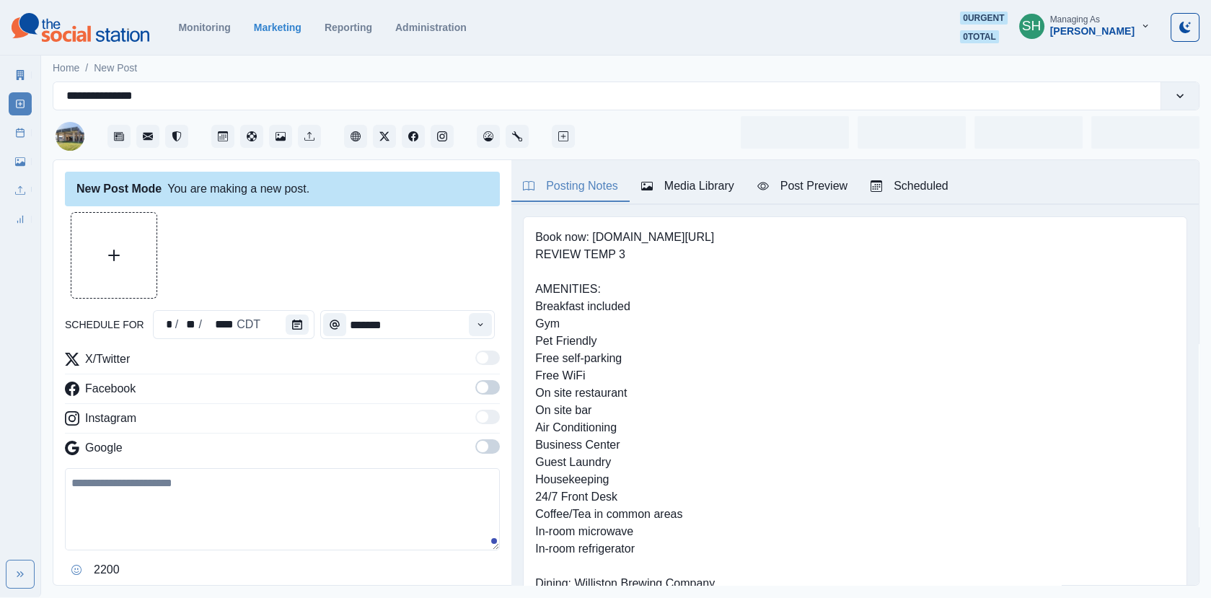
type input "********"
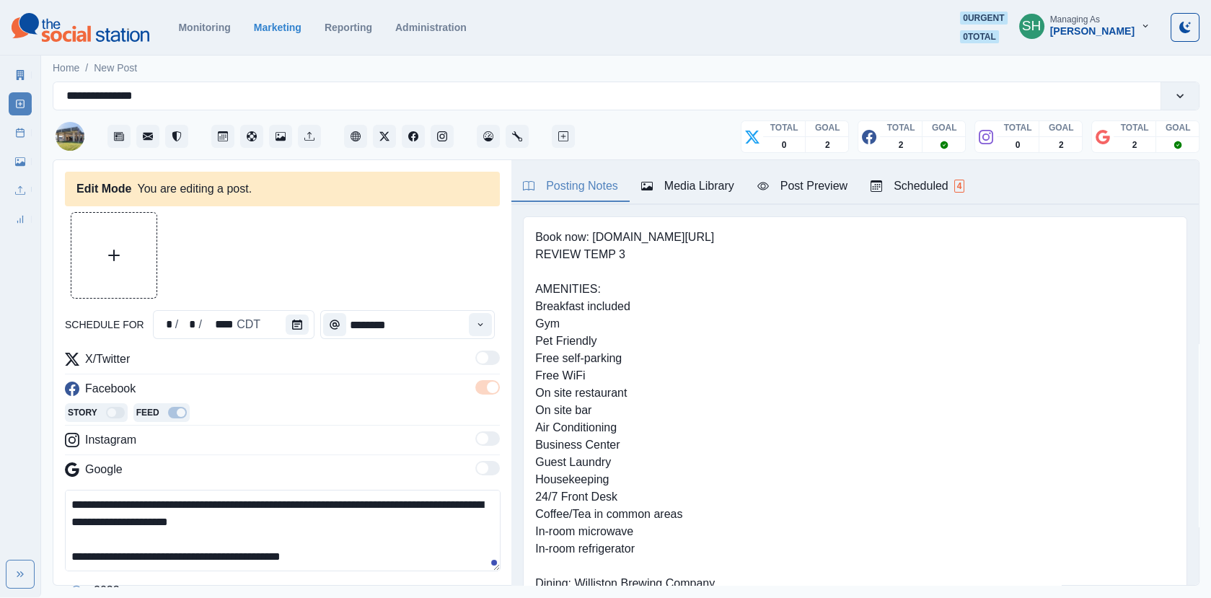
scroll to position [48, 0]
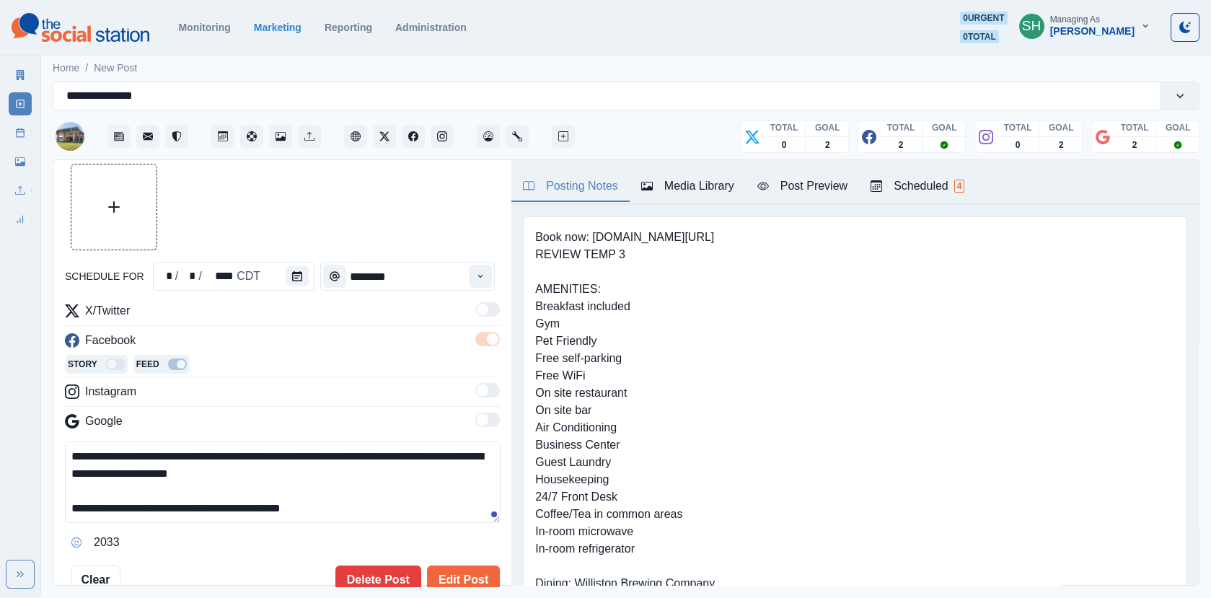
drag, startPoint x: 412, startPoint y: 454, endPoint x: 348, endPoint y: 452, distance: 64.2
click at [348, 452] on textarea "**********" at bounding box center [283, 481] width 436 height 81
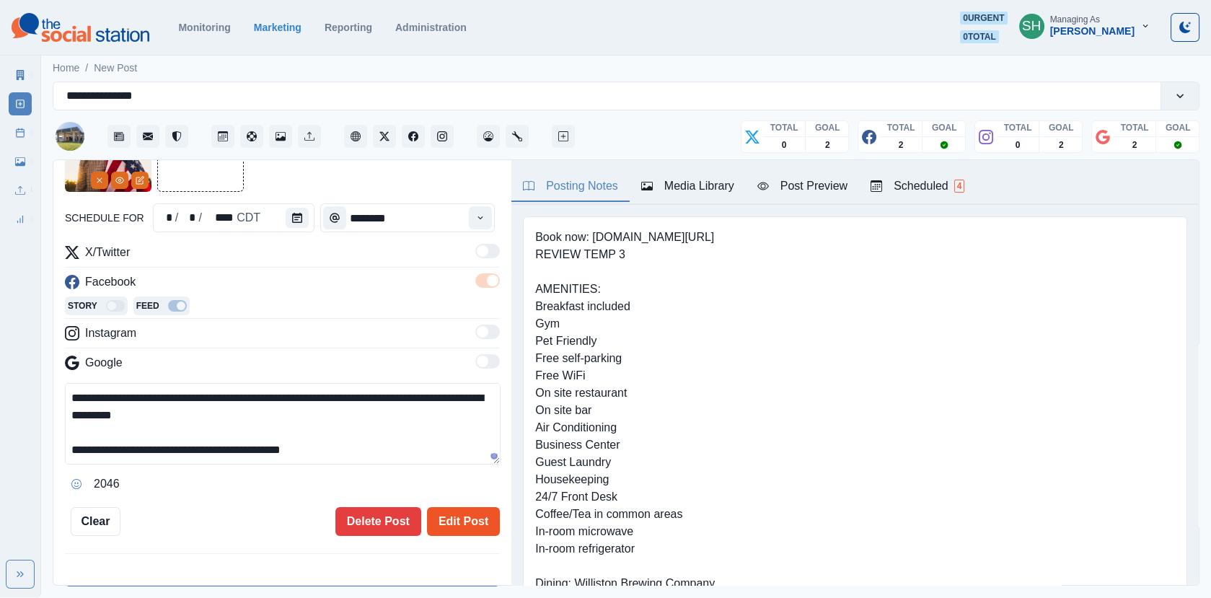
type textarea "**********"
click at [461, 512] on button "Edit Post" at bounding box center [463, 521] width 73 height 29
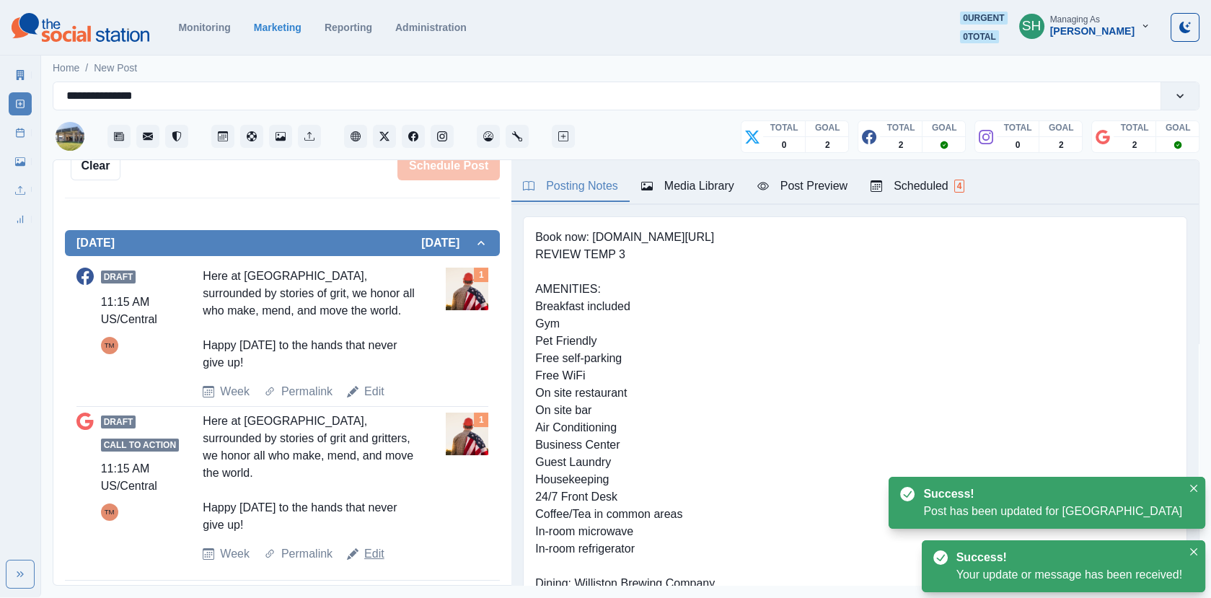
click at [379, 545] on link "Edit" at bounding box center [374, 553] width 20 height 17
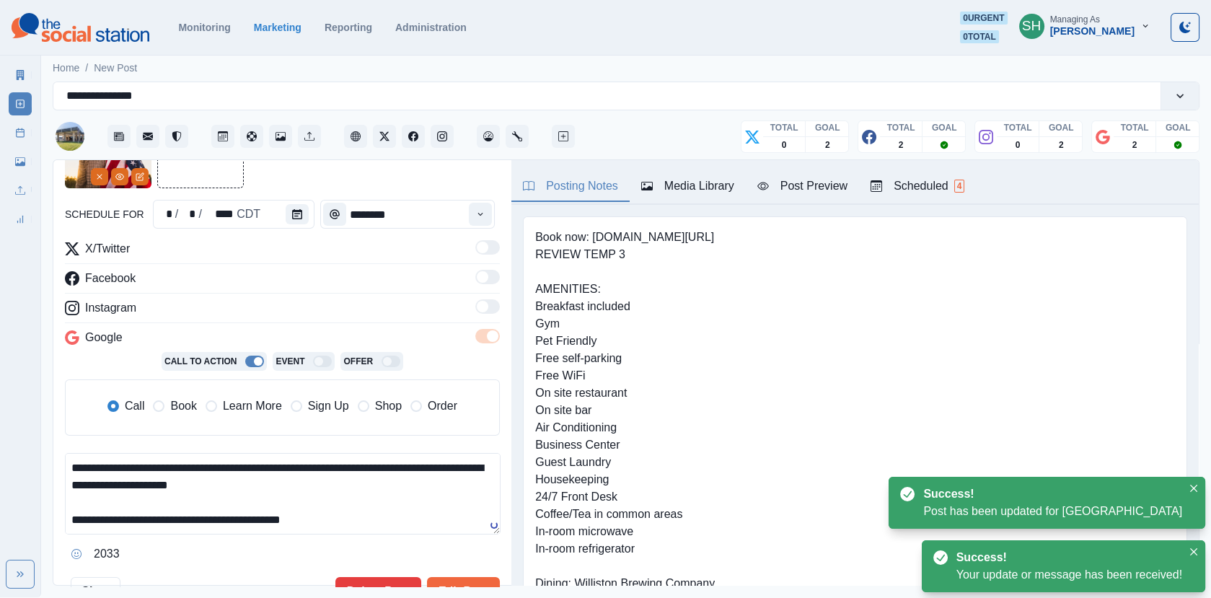
scroll to position [135, 0]
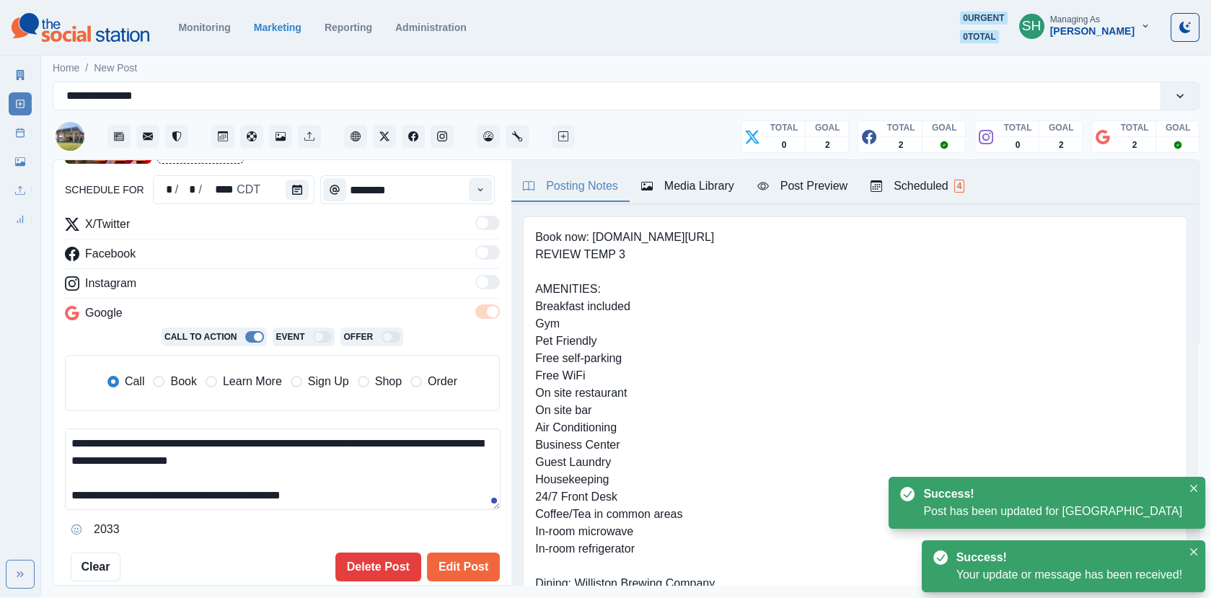
drag, startPoint x: 412, startPoint y: 444, endPoint x: 355, endPoint y: 445, distance: 57.0
click at [355, 445] on textarea "**********" at bounding box center [283, 468] width 436 height 81
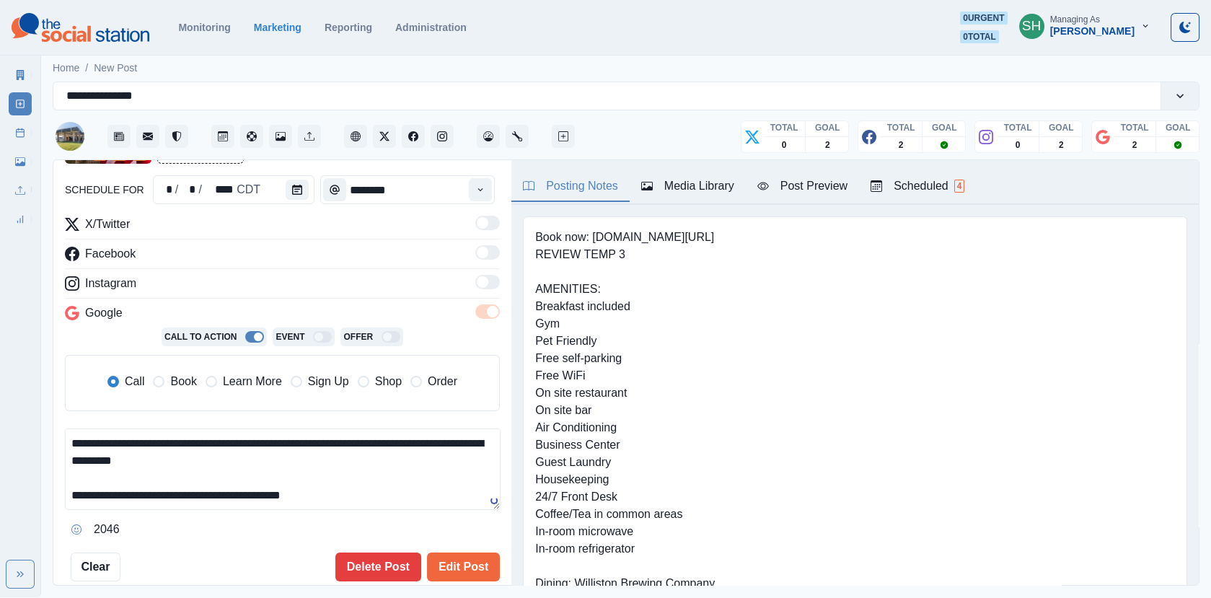
click at [175, 376] on span "Book" at bounding box center [183, 381] width 26 height 17
type textarea "**********"
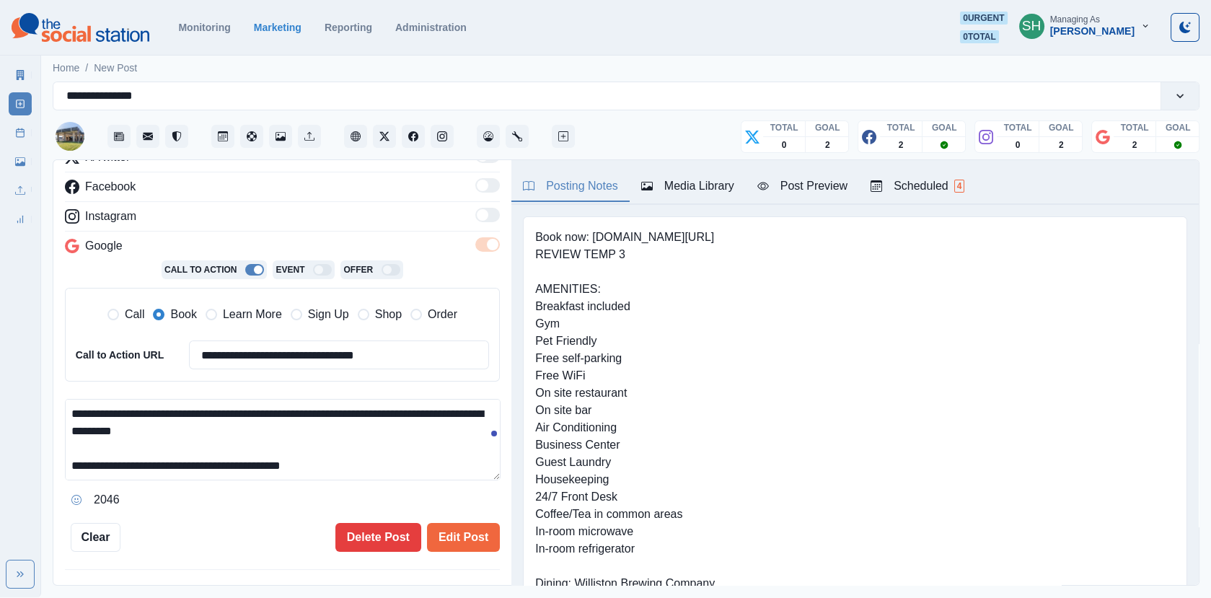
scroll to position [236, 0]
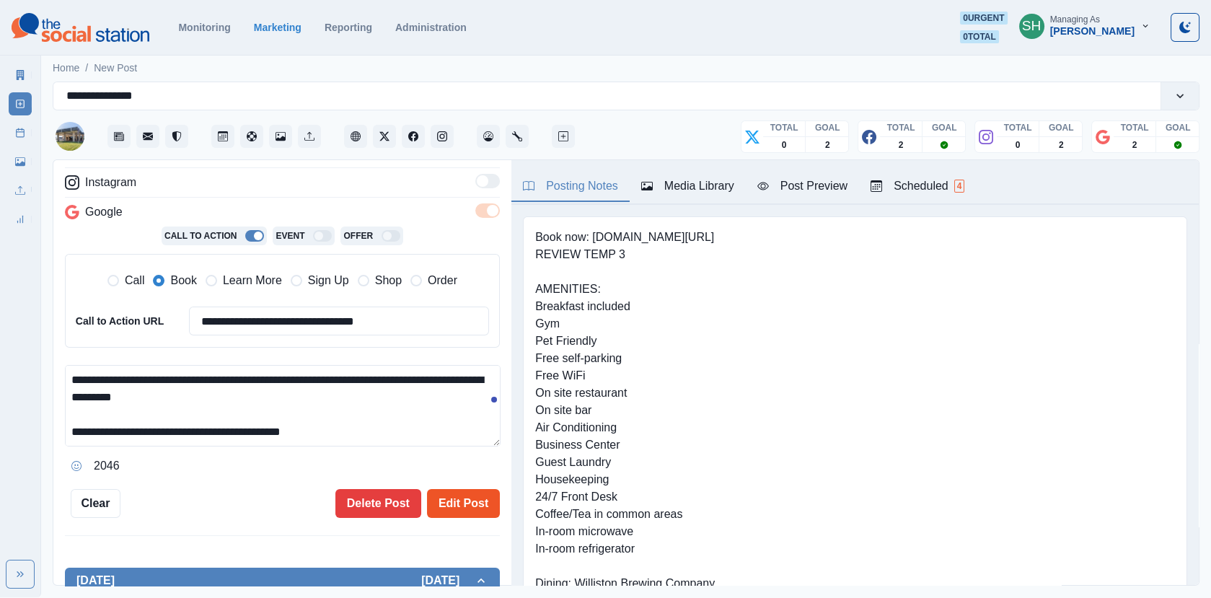
click at [482, 489] on button "Edit Post" at bounding box center [463, 503] width 73 height 29
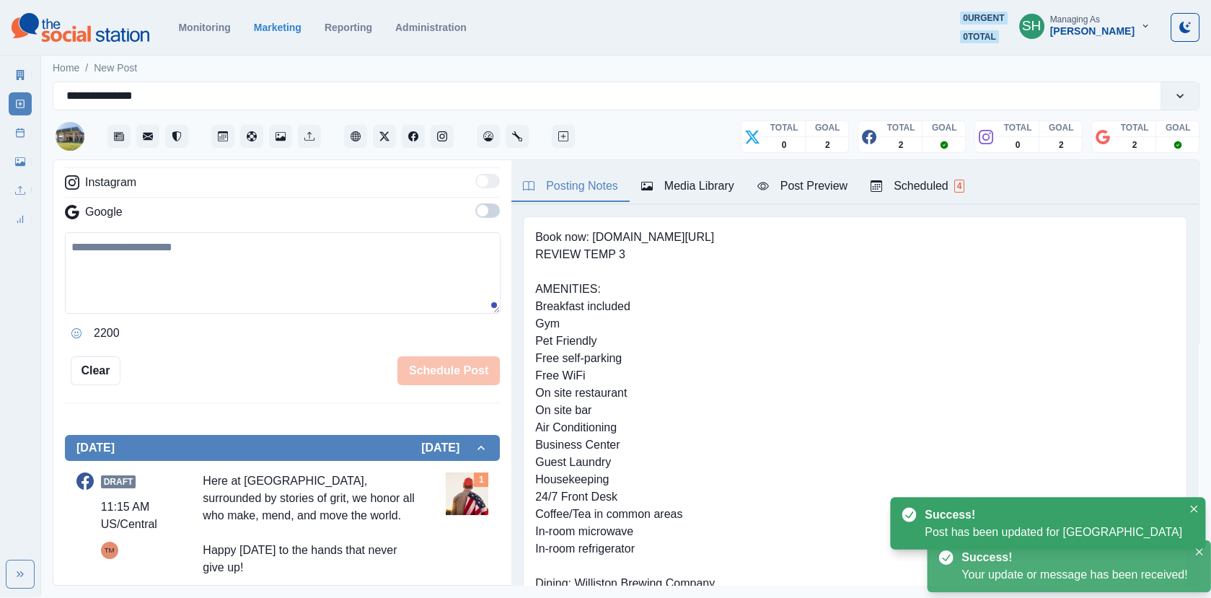
click at [16, 133] on icon at bounding box center [20, 133] width 10 height 10
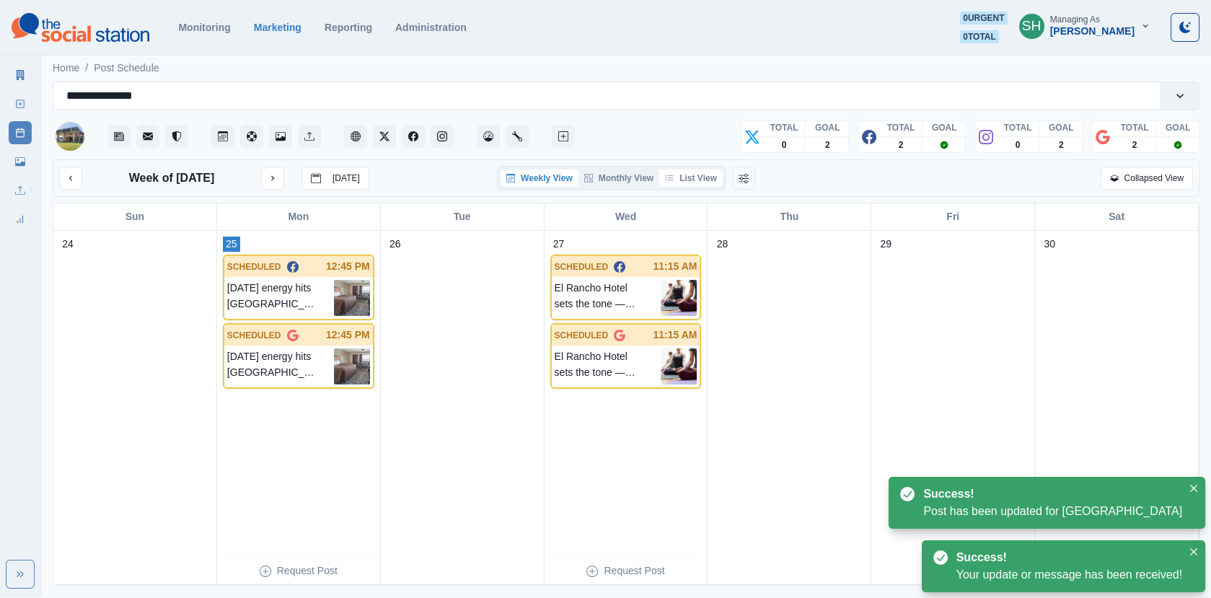
click at [699, 179] on button "List View" at bounding box center [690, 177] width 63 height 17
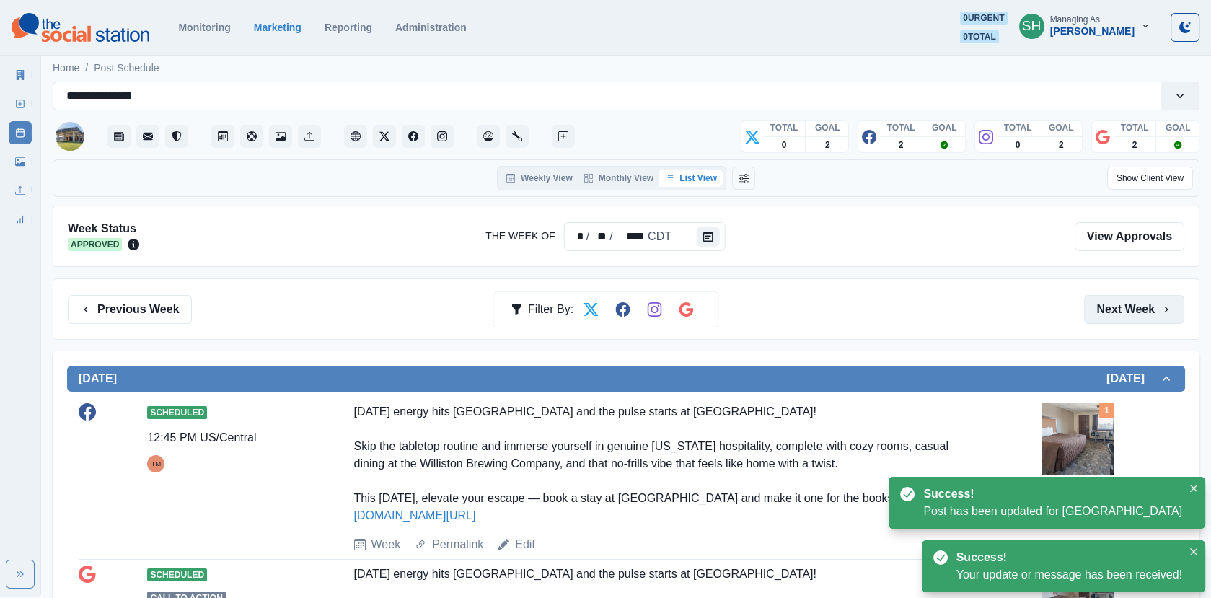
click at [1123, 295] on button "Next Week" at bounding box center [1134, 309] width 100 height 29
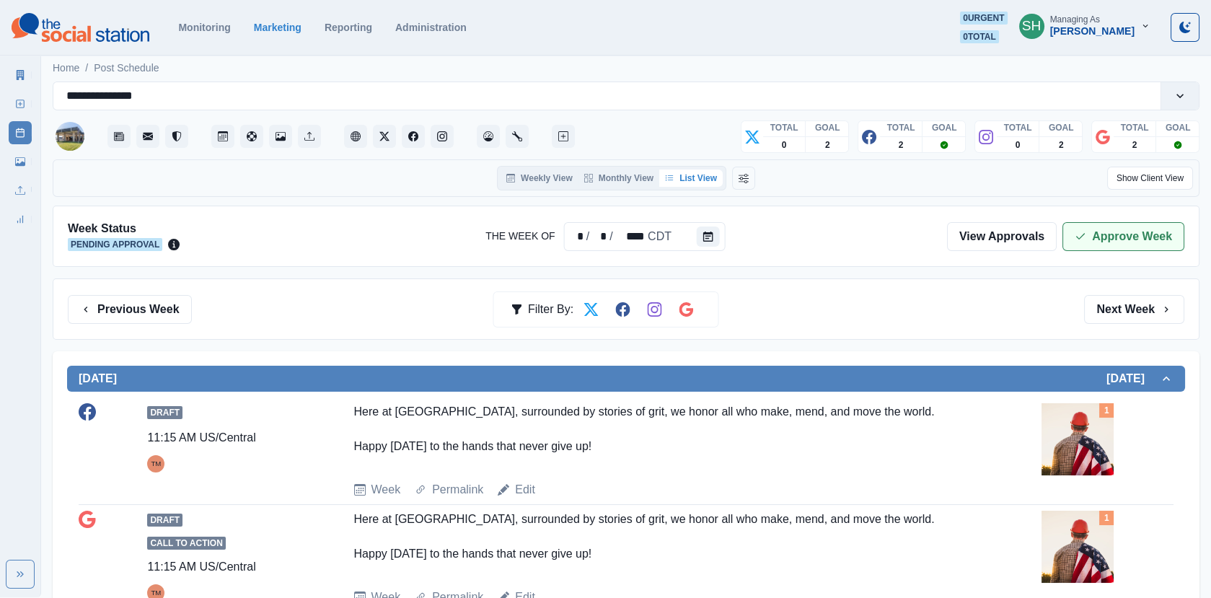
click at [1129, 249] on button "Approve Week" at bounding box center [1123, 236] width 122 height 29
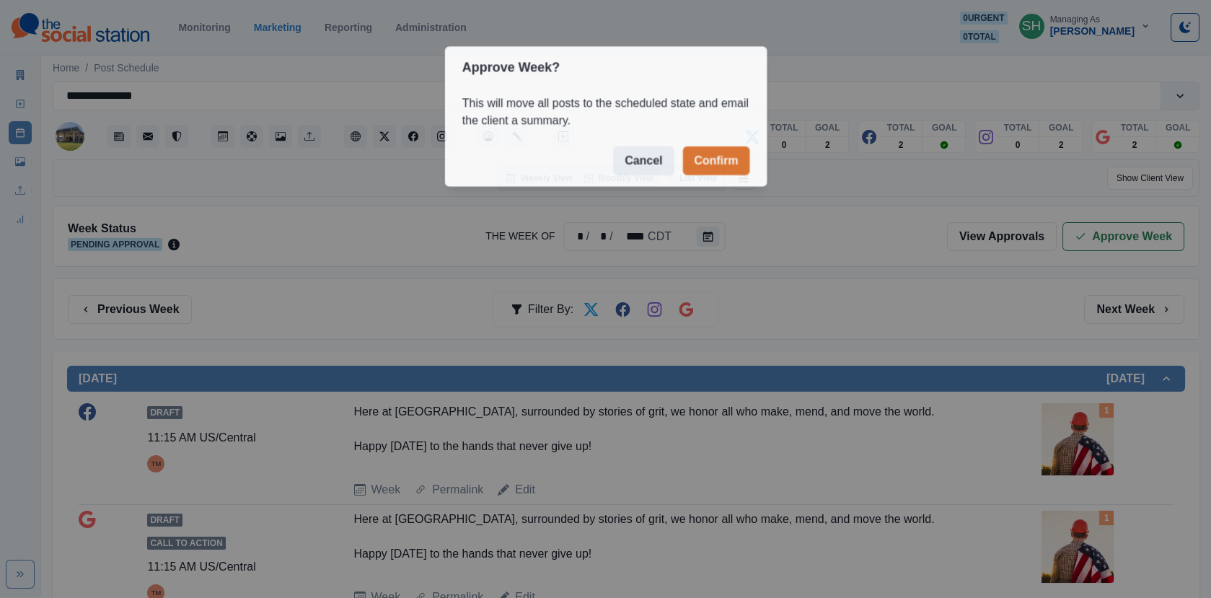
click at [1112, 227] on div "Approve Week? This will move all posts to the scheduled state and email the cli…" at bounding box center [605, 299] width 1211 height 598
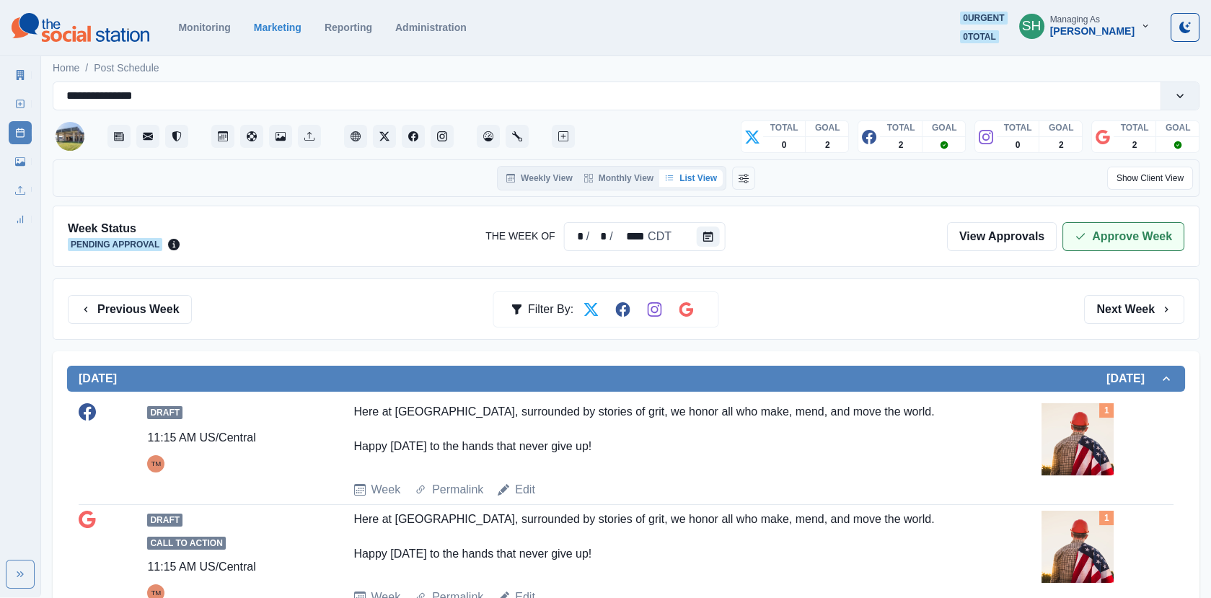
click at [1111, 222] on button "Approve Week" at bounding box center [1123, 236] width 122 height 29
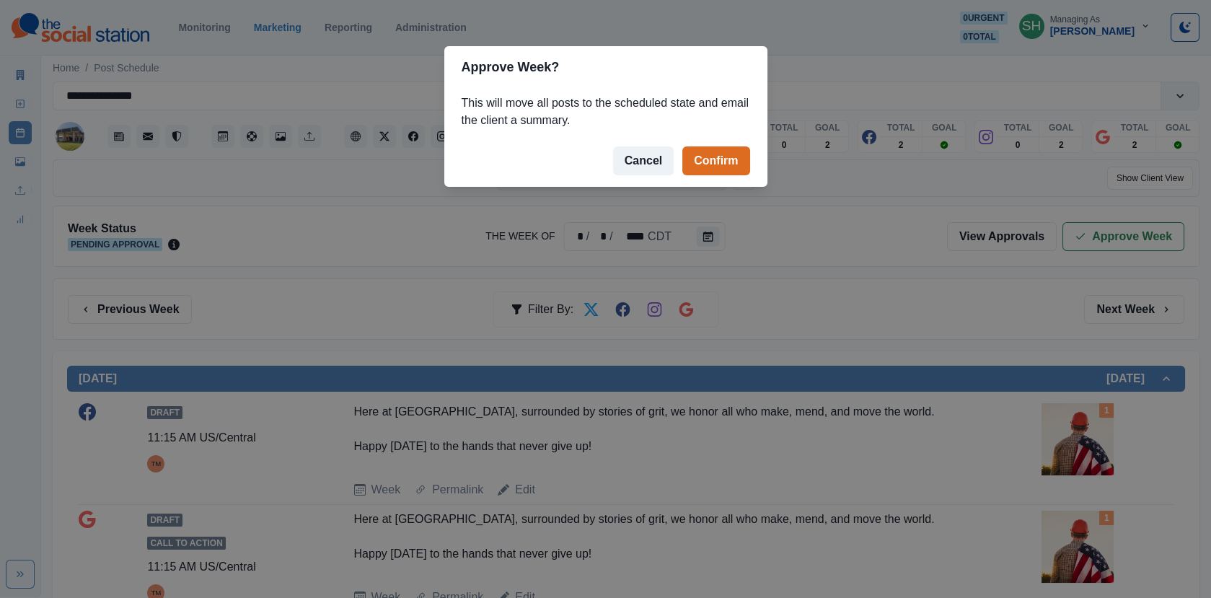
click at [734, 145] on footer "Cancel Confirm" at bounding box center [605, 161] width 323 height 52
click at [719, 156] on button "Confirm" at bounding box center [715, 160] width 67 height 29
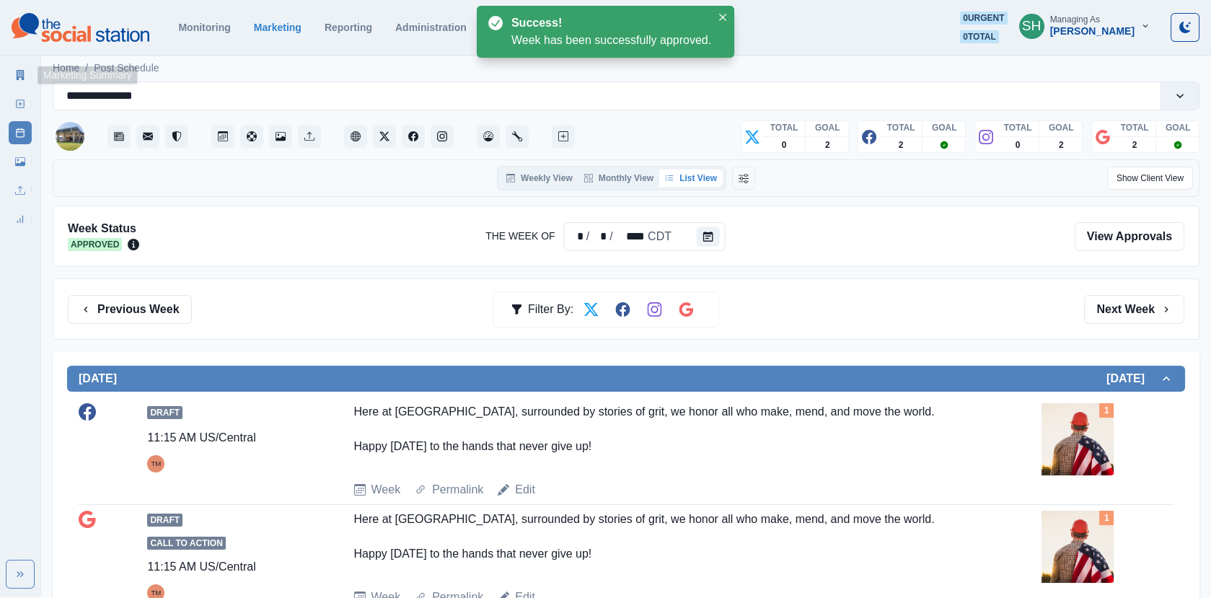
click at [12, 63] on link "Marketing Summary" at bounding box center [20, 74] width 23 height 23
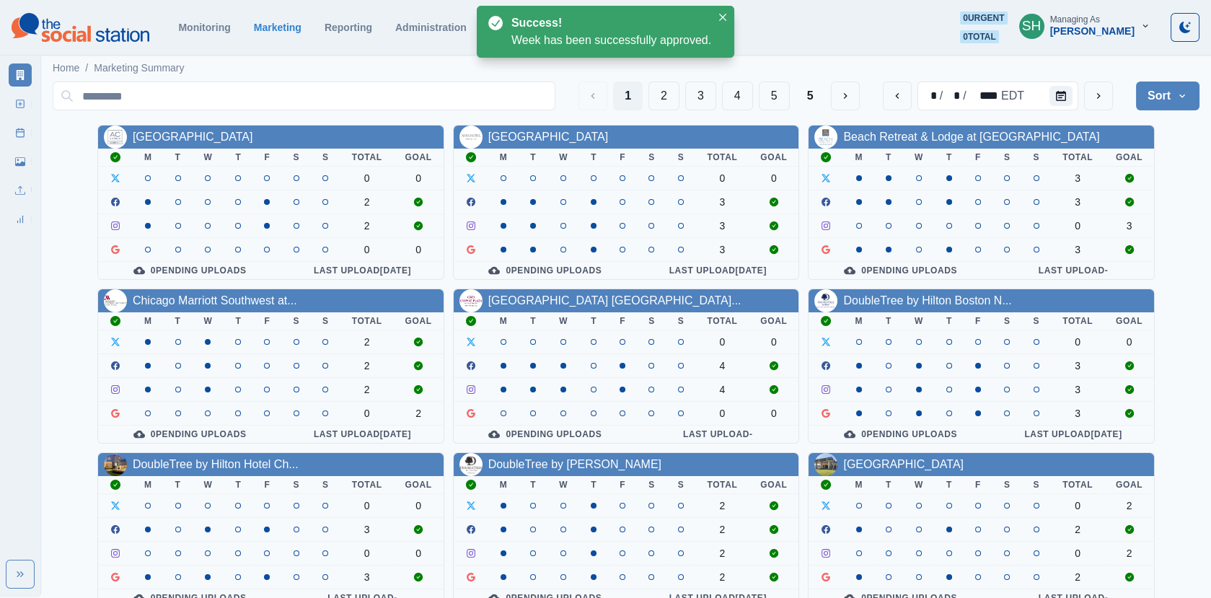
scroll to position [175, 0]
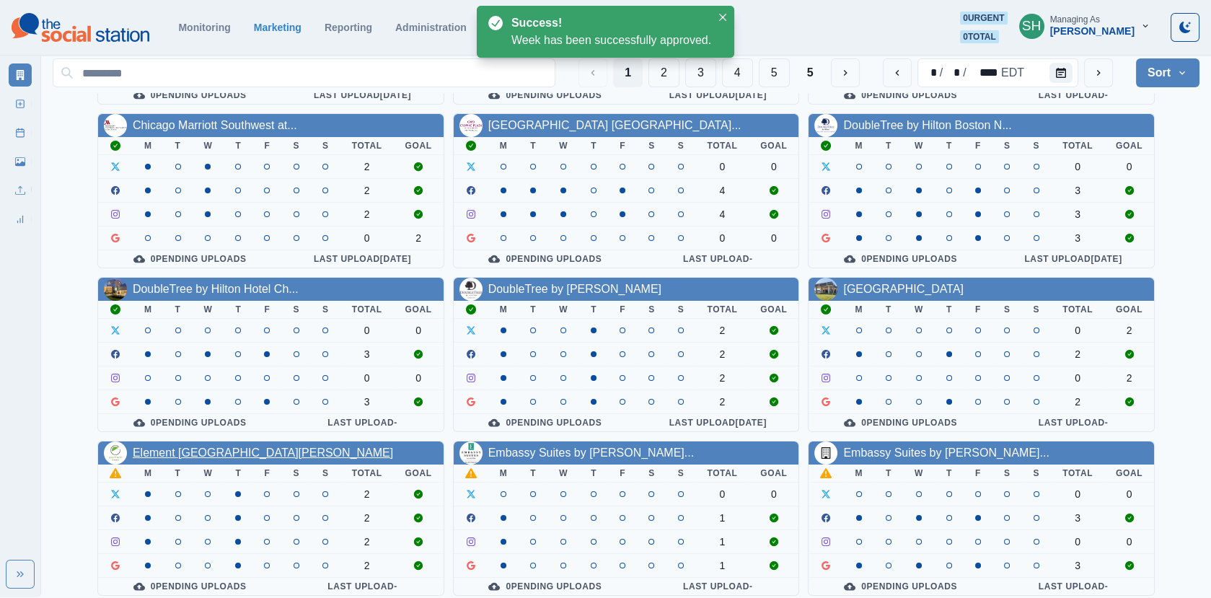
click at [169, 448] on link "Element [GEOGRAPHIC_DATA][PERSON_NAME]" at bounding box center [263, 452] width 260 height 12
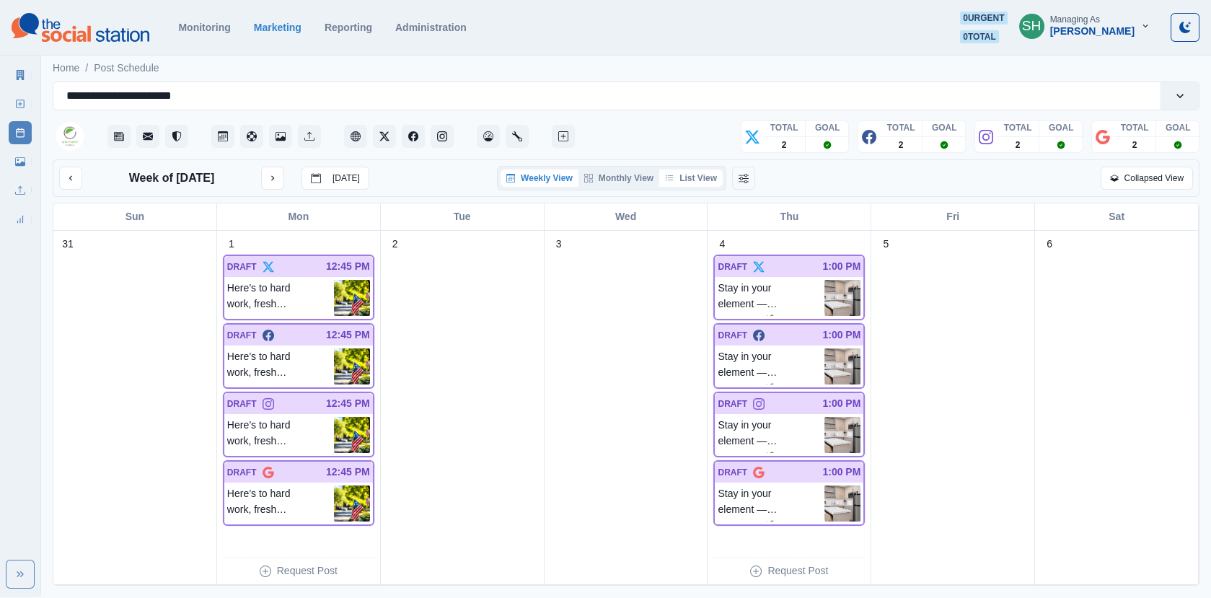
click at [686, 175] on button "List View" at bounding box center [690, 177] width 63 height 17
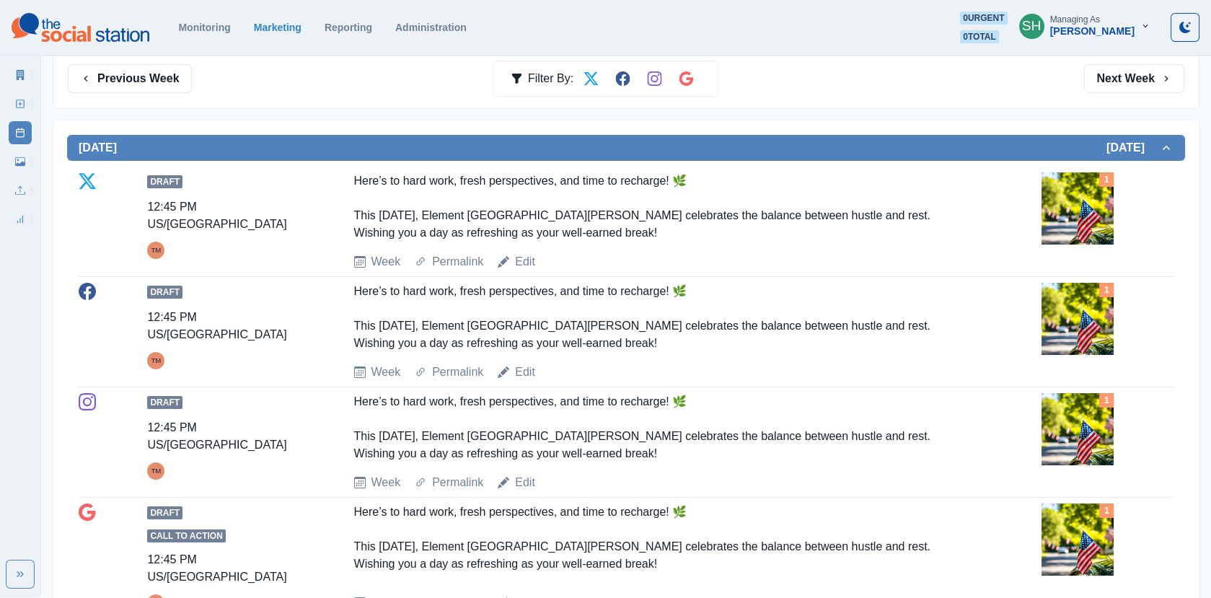
scroll to position [193, 0]
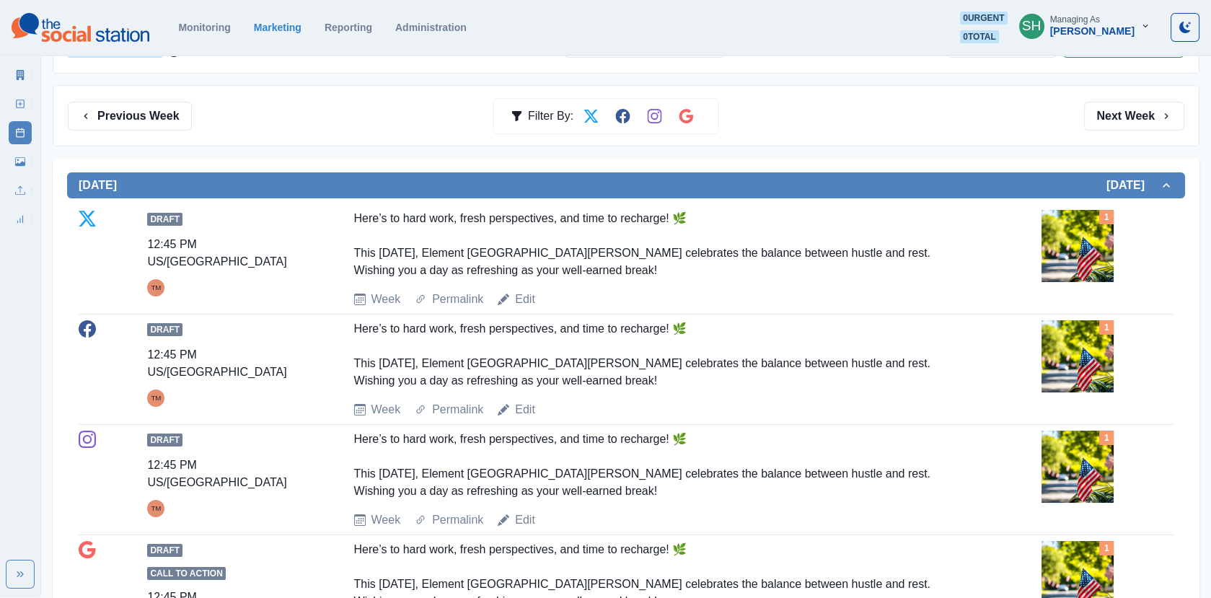
click at [1043, 223] on img at bounding box center [1077, 246] width 72 height 72
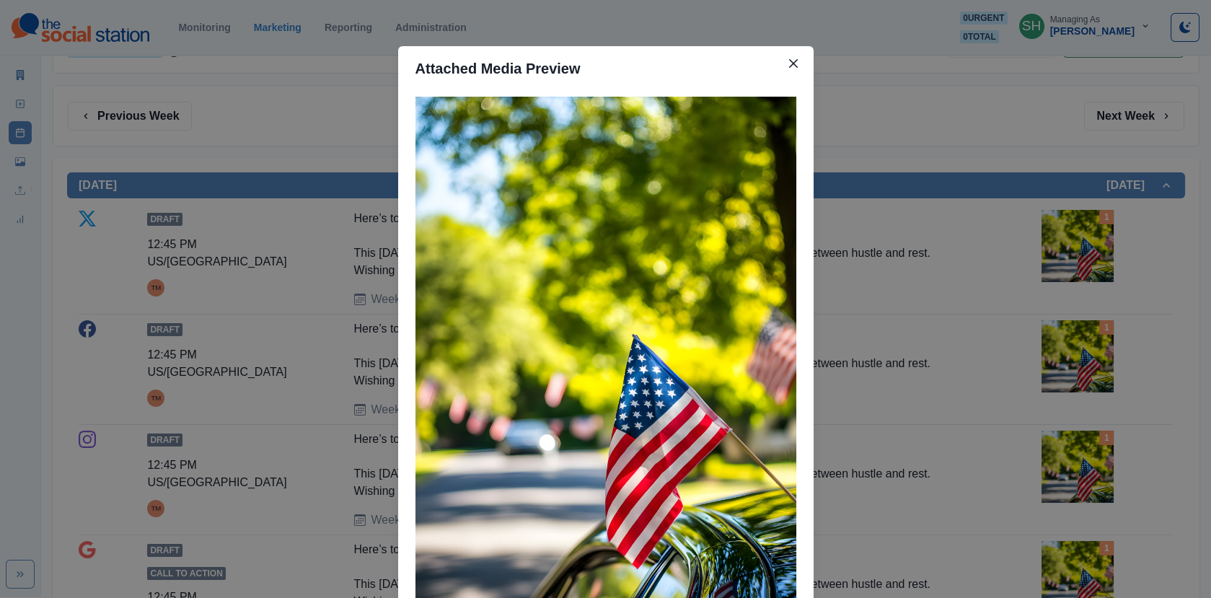
scroll to position [125, 0]
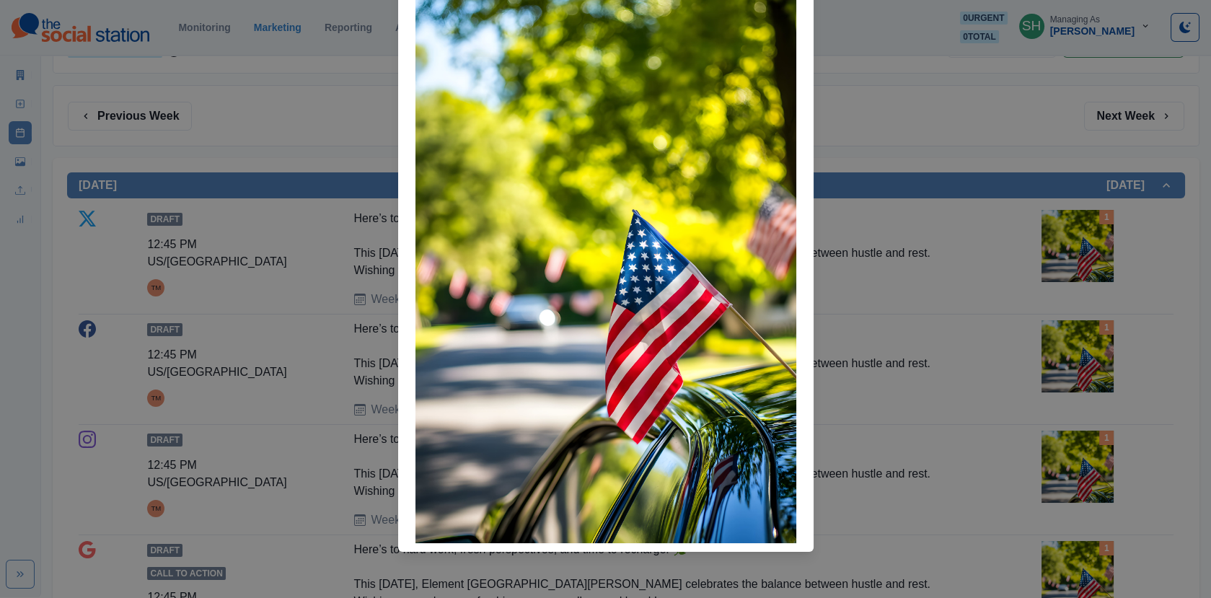
click at [1043, 224] on div "Attached Media Preview" at bounding box center [605, 299] width 1211 height 598
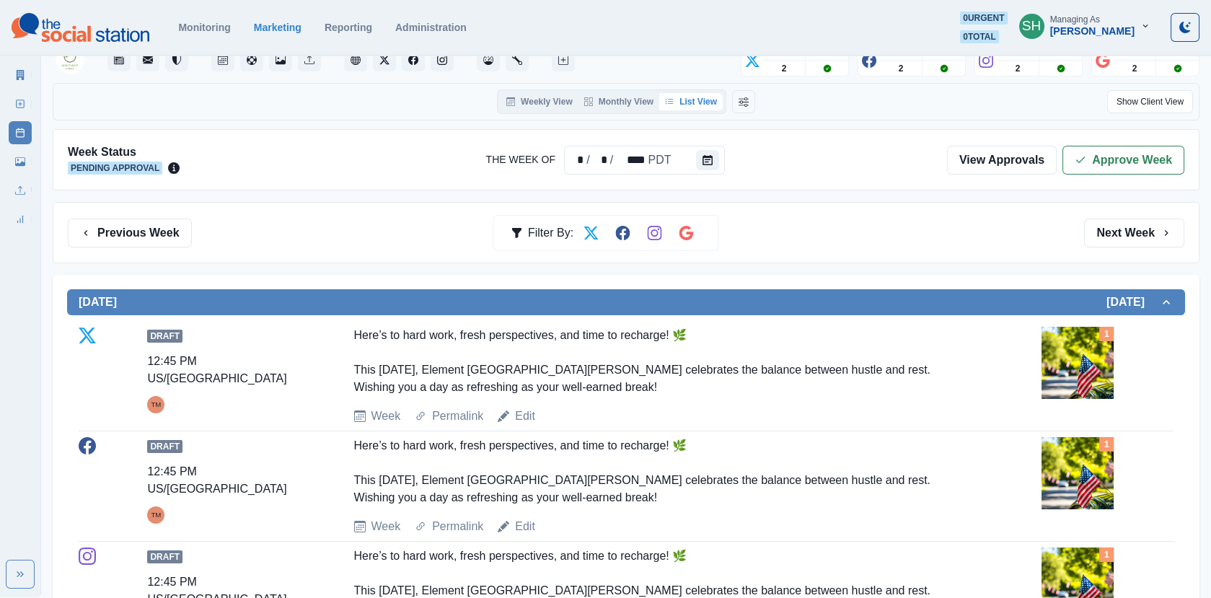
scroll to position [0, 0]
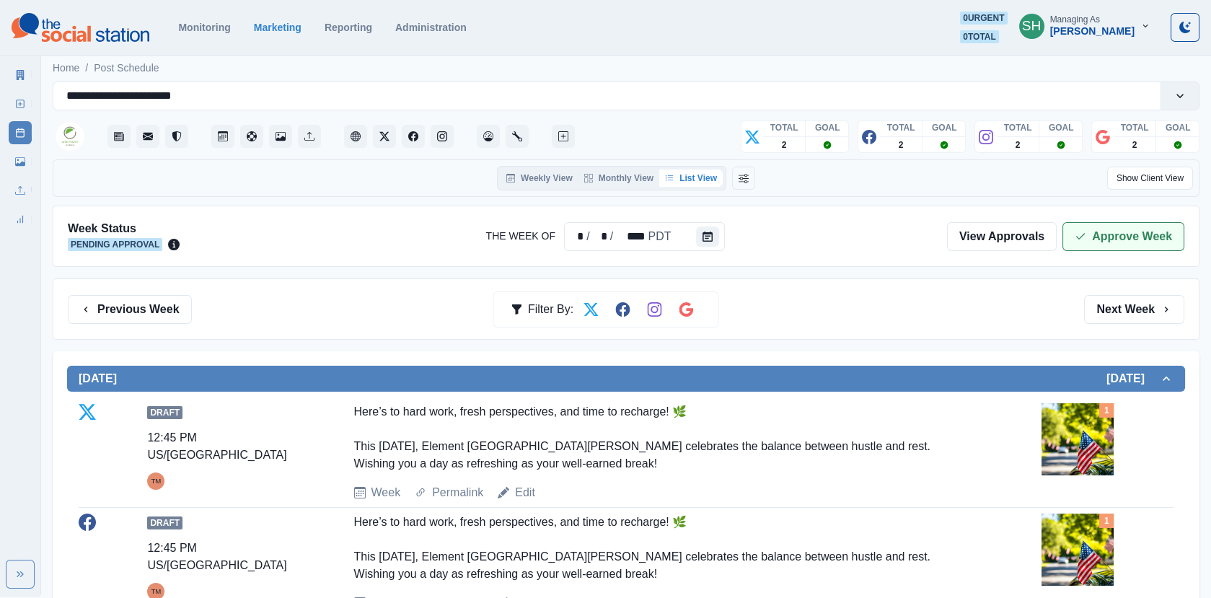
click at [1098, 230] on button "Approve Week" at bounding box center [1123, 236] width 122 height 29
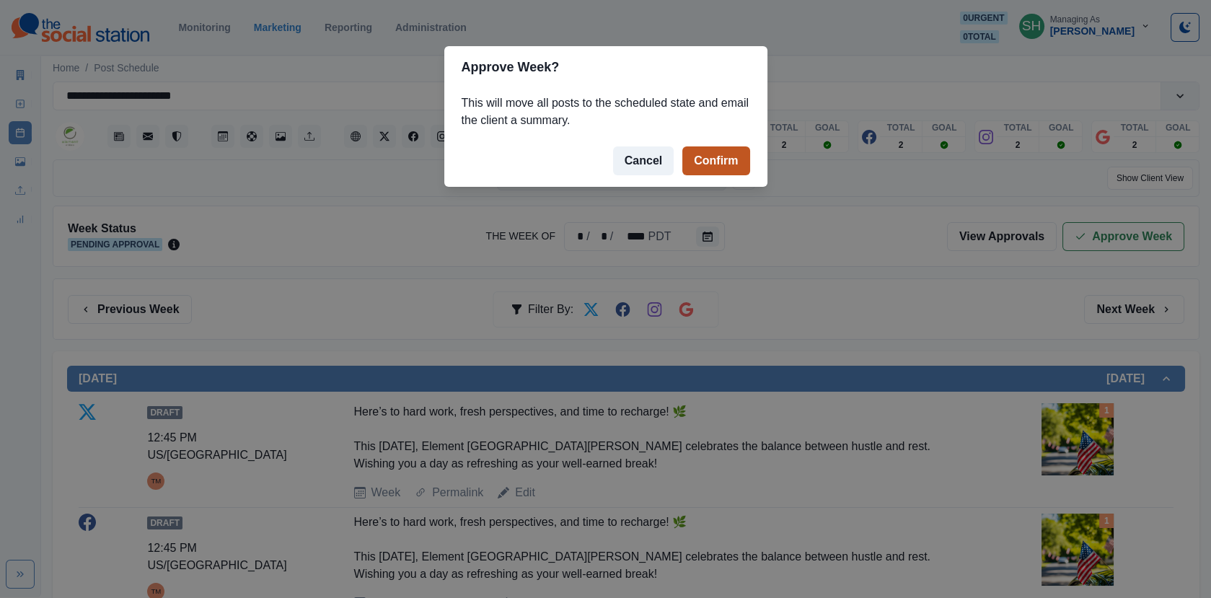
click at [708, 165] on button "Confirm" at bounding box center [715, 160] width 67 height 29
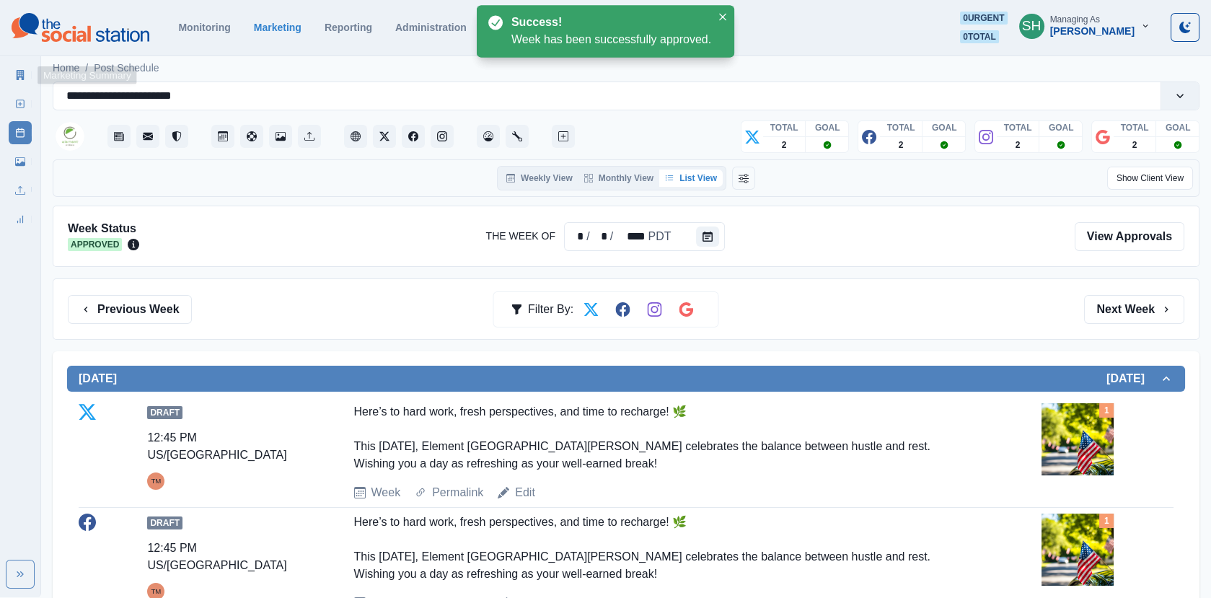
click at [20, 81] on link "Marketing Summary" at bounding box center [20, 74] width 23 height 23
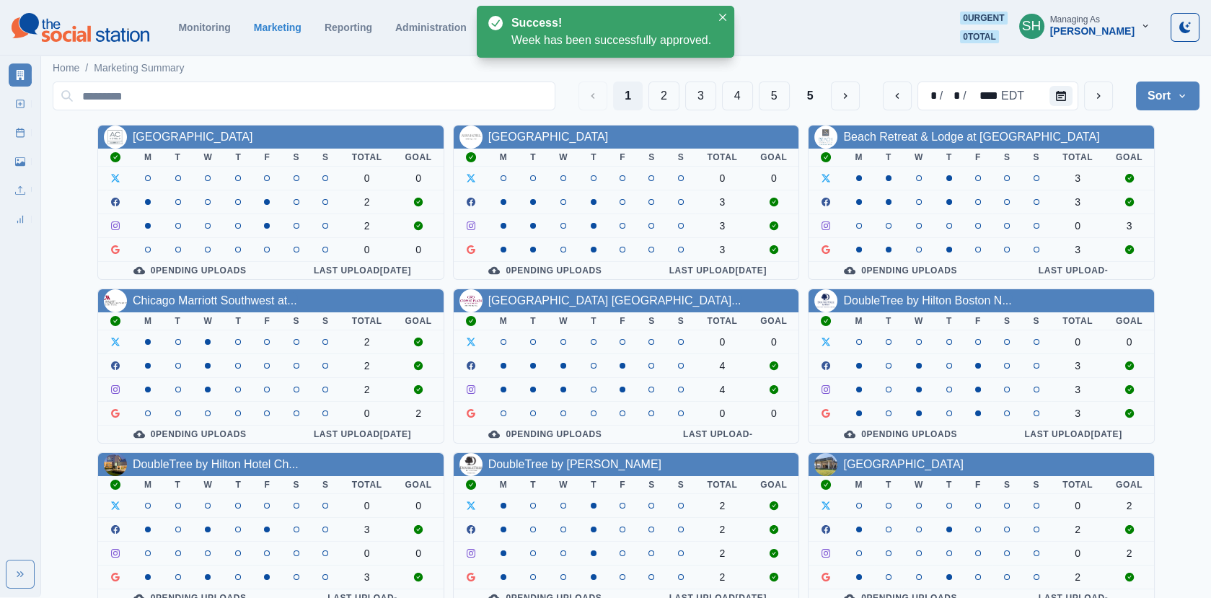
scroll to position [175, 0]
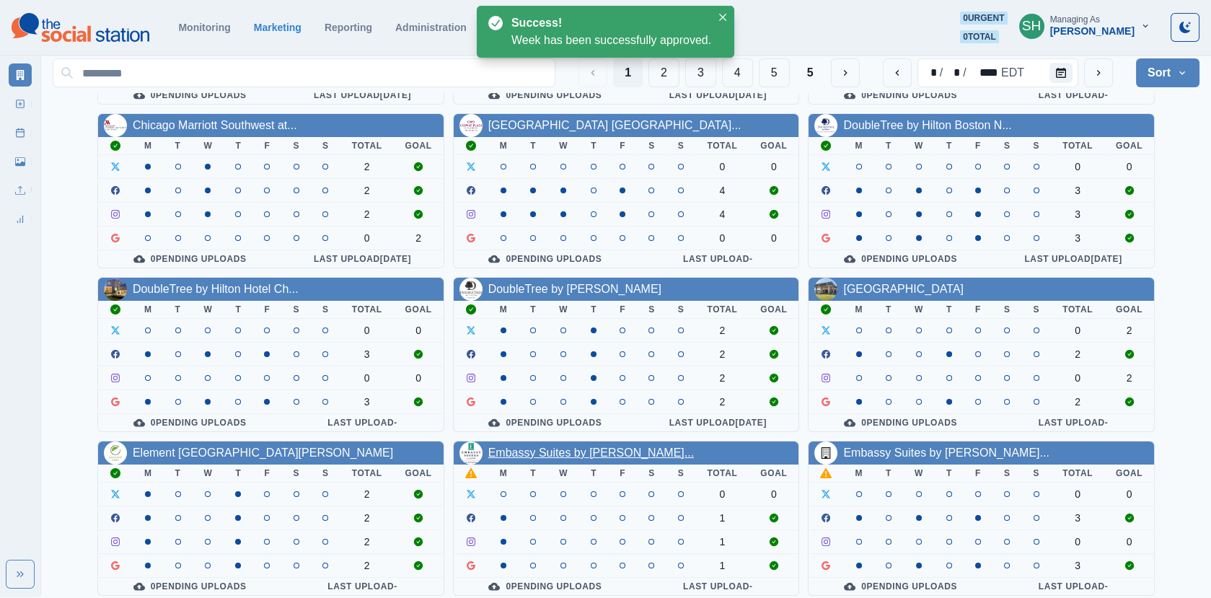
click at [585, 446] on link "Embassy Suites by [PERSON_NAME]..." at bounding box center [590, 452] width 205 height 12
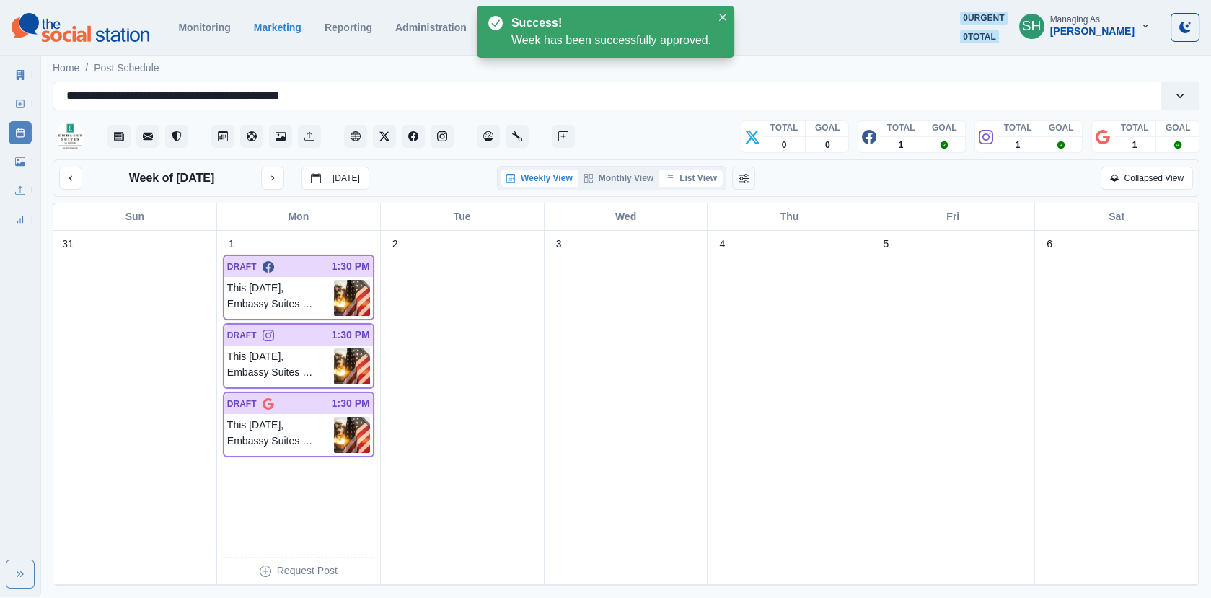
click at [707, 182] on button "List View" at bounding box center [690, 177] width 63 height 17
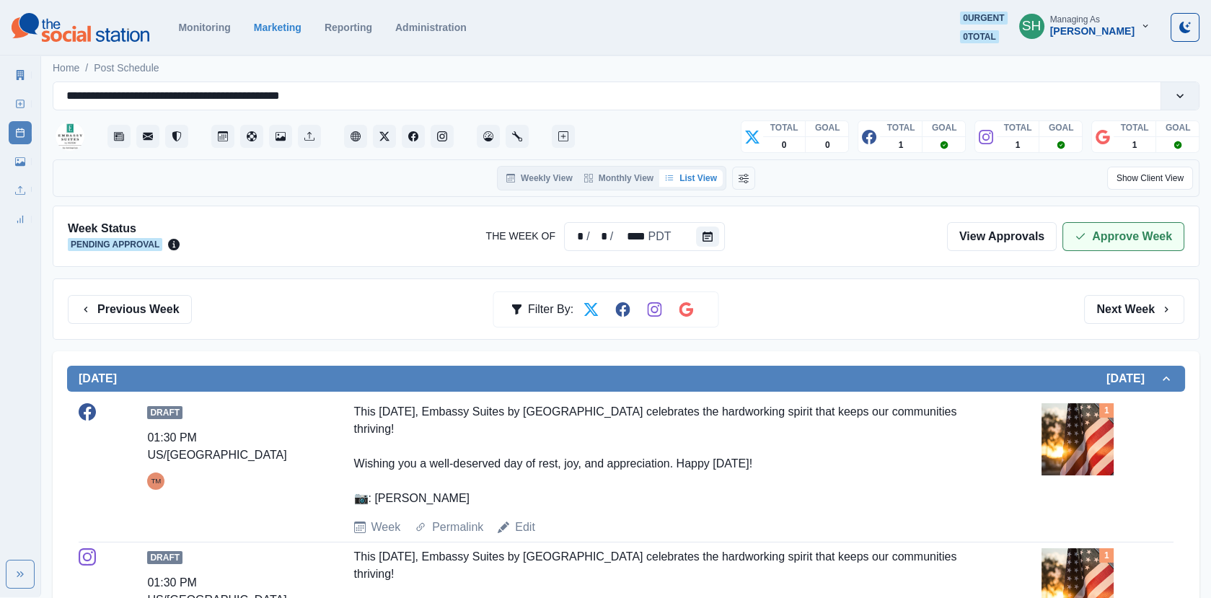
click at [1118, 229] on button "Approve Week" at bounding box center [1123, 236] width 122 height 29
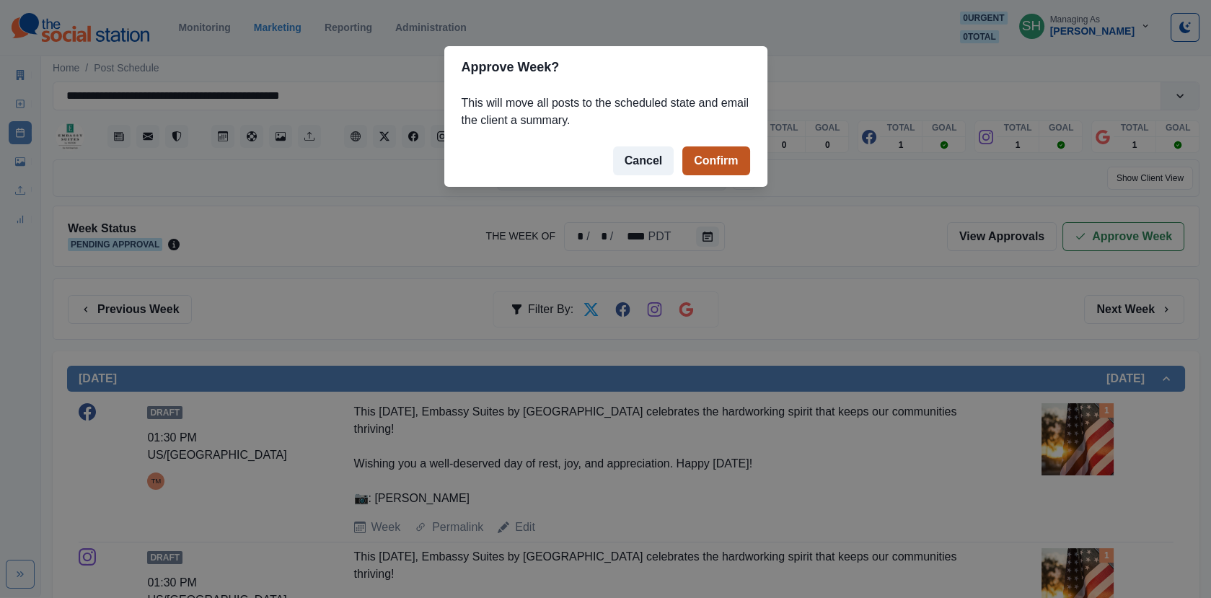
click at [708, 150] on button "Confirm" at bounding box center [715, 160] width 67 height 29
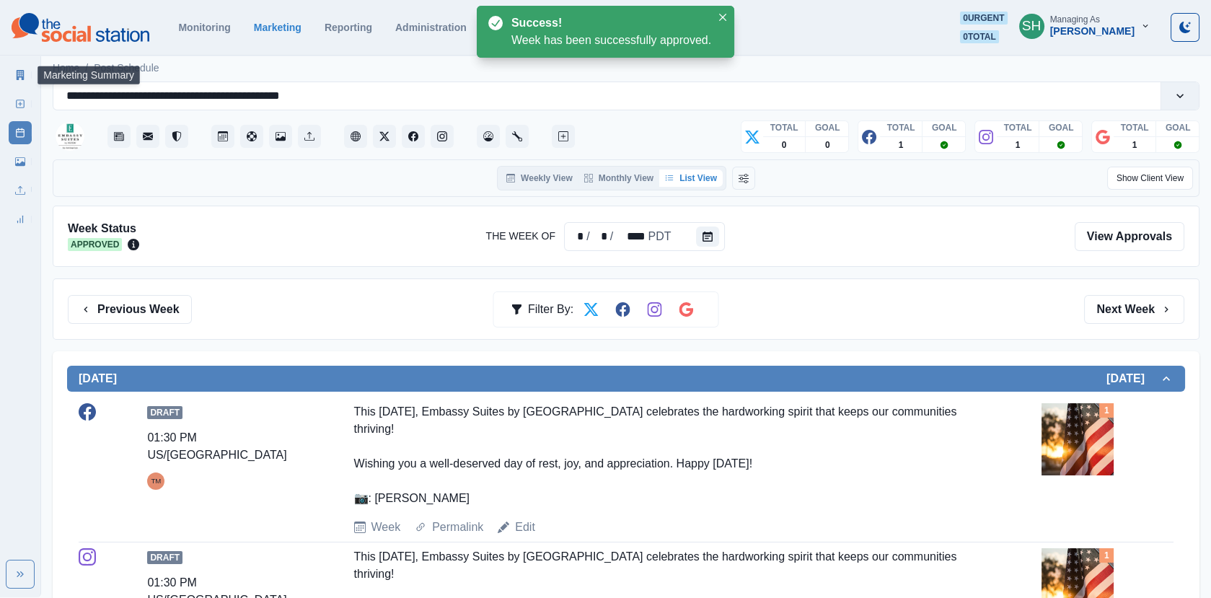
click at [14, 65] on link "Marketing Summary" at bounding box center [20, 74] width 23 height 23
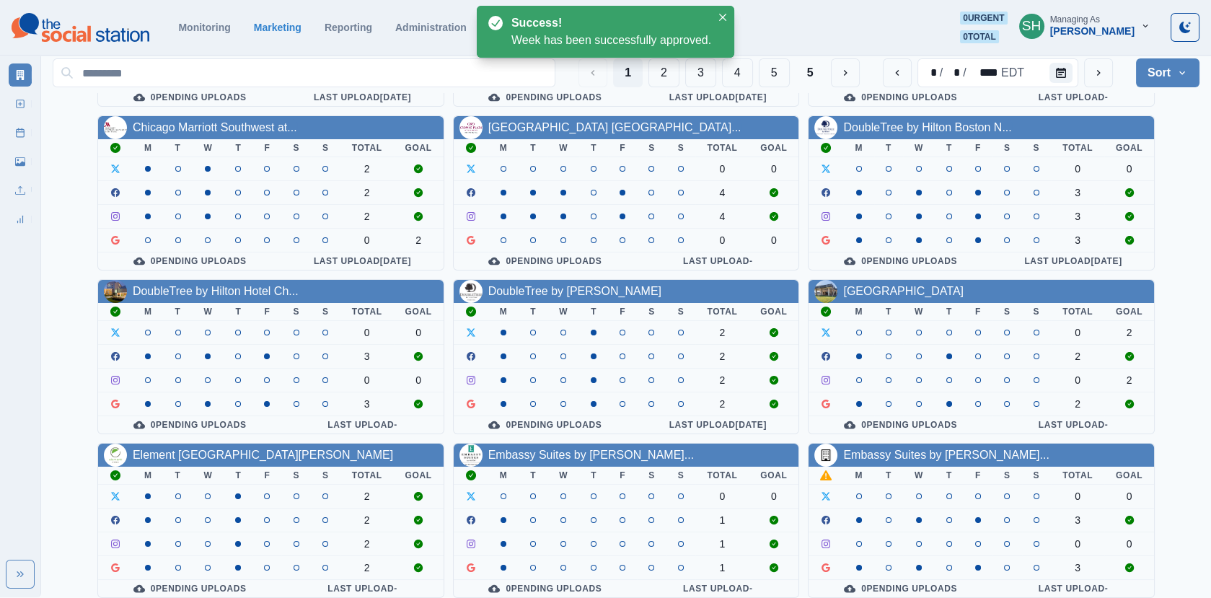
scroll to position [175, 0]
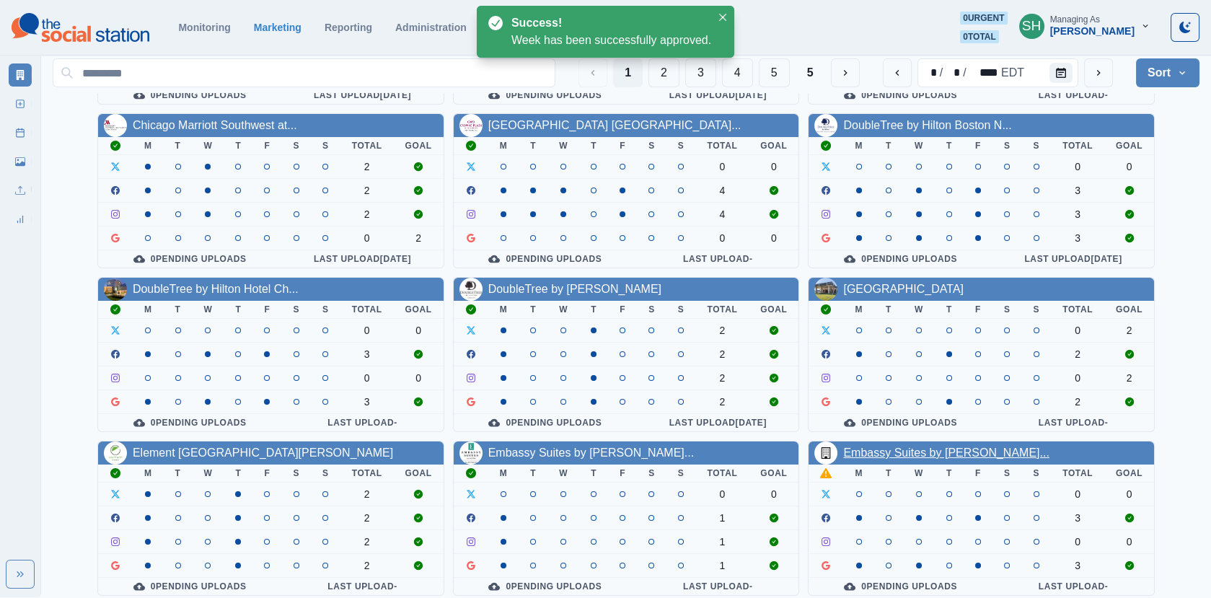
click at [931, 446] on link "Embassy Suites by [PERSON_NAME]..." at bounding box center [945, 452] width 205 height 12
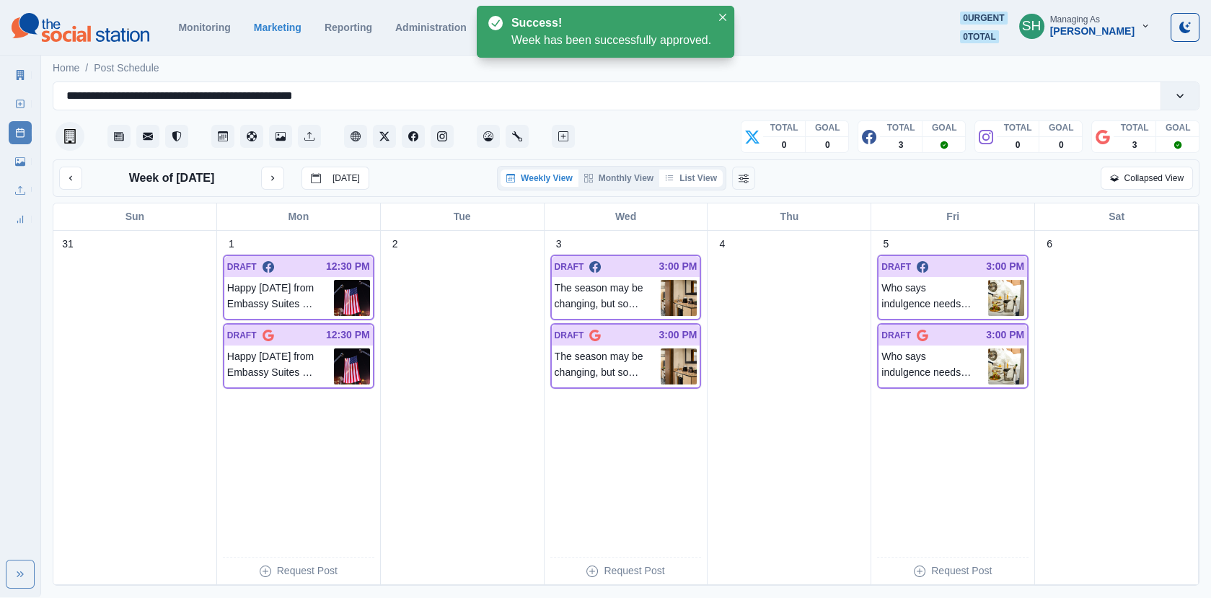
click at [700, 179] on button "List View" at bounding box center [690, 177] width 63 height 17
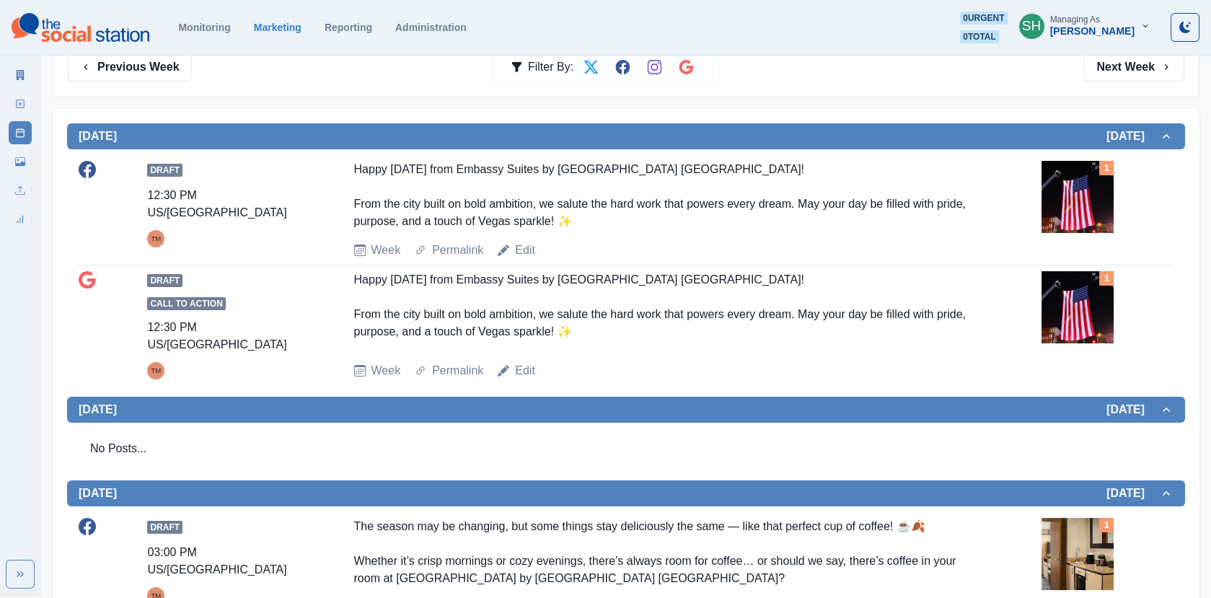
scroll to position [254, 0]
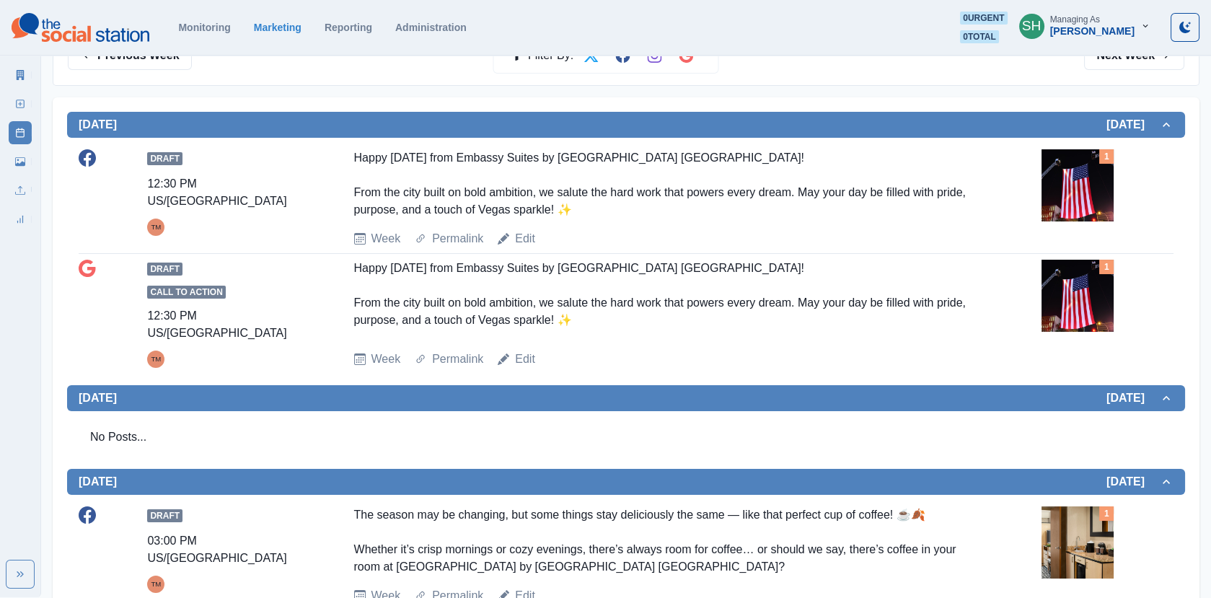
click at [1063, 182] on img at bounding box center [1077, 185] width 72 height 72
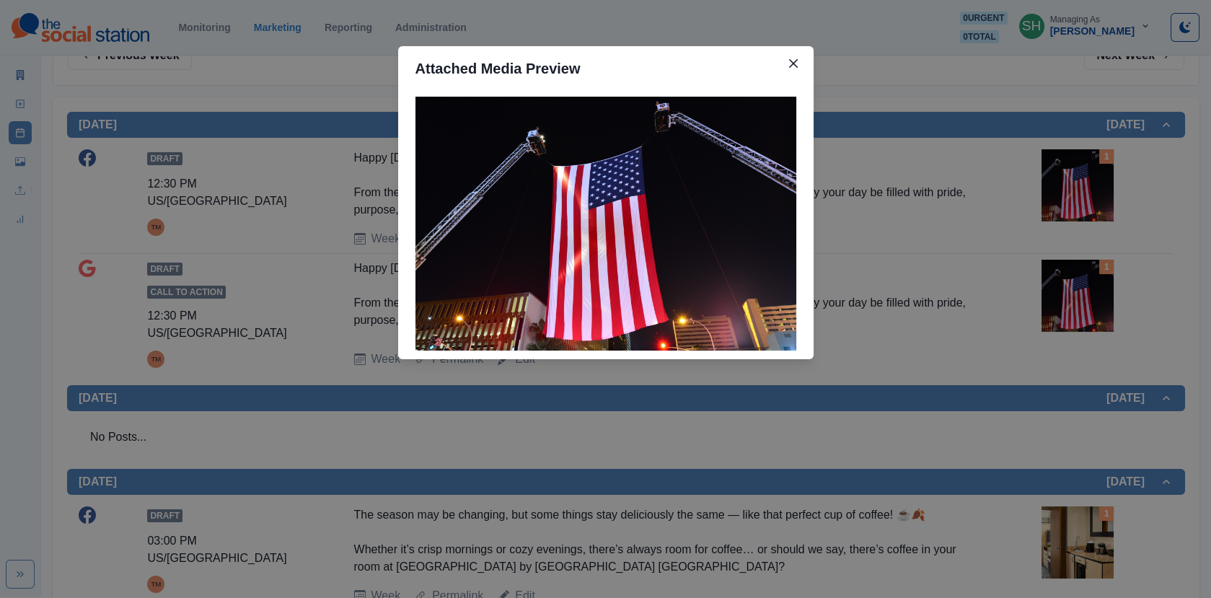
click at [960, 235] on div "Attached Media Preview" at bounding box center [605, 299] width 1211 height 598
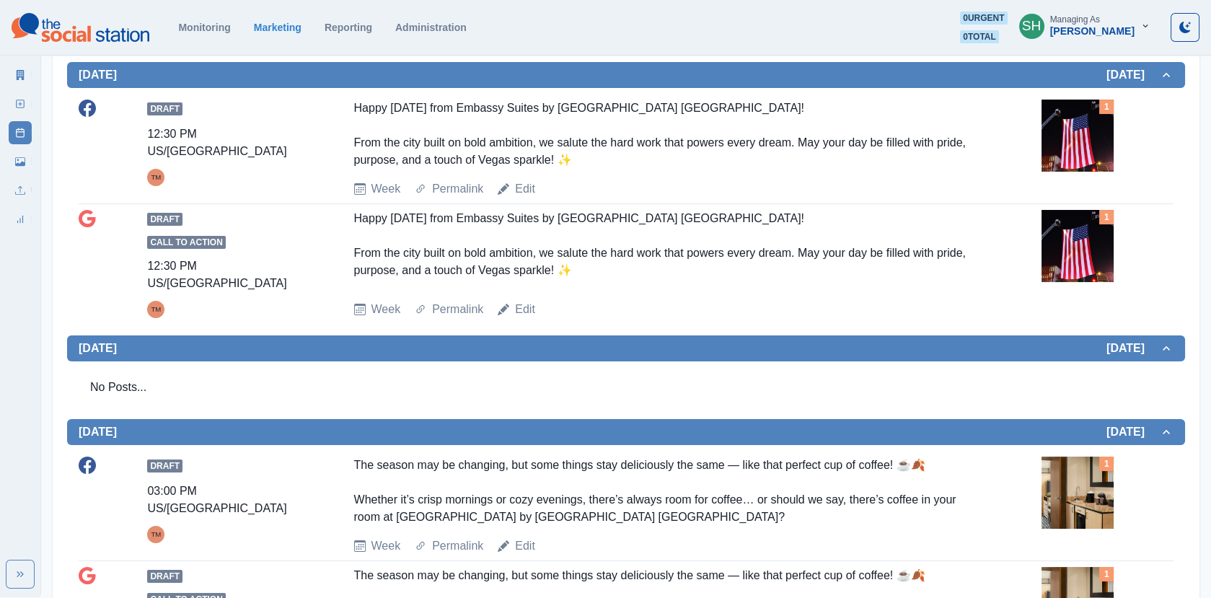
scroll to position [306, 0]
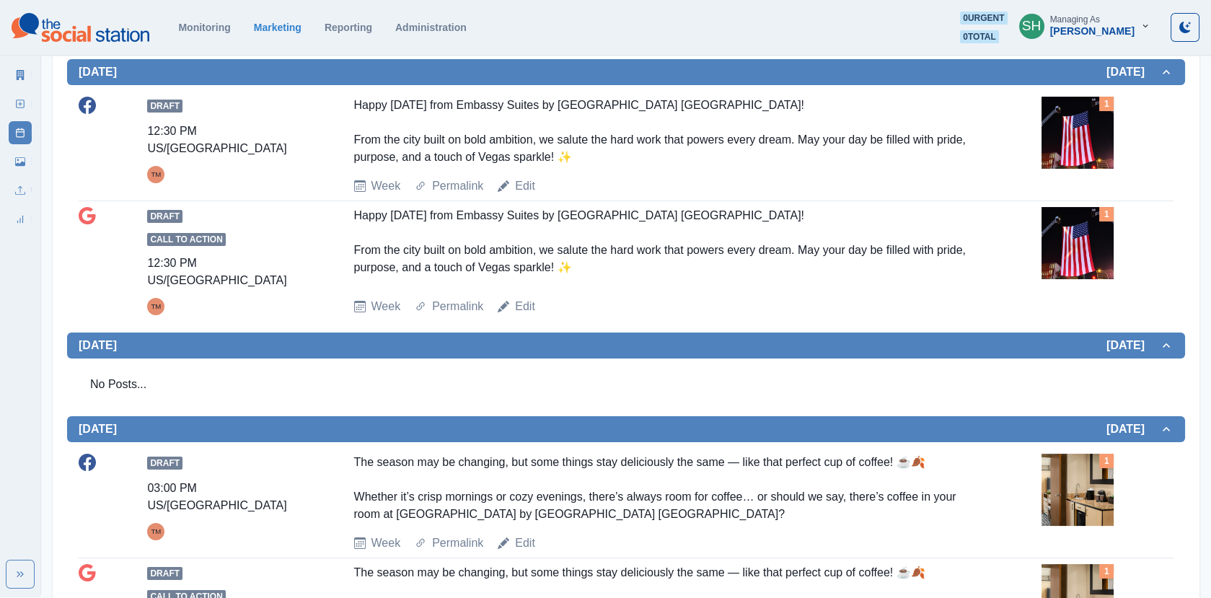
click at [1064, 141] on img at bounding box center [1077, 133] width 72 height 72
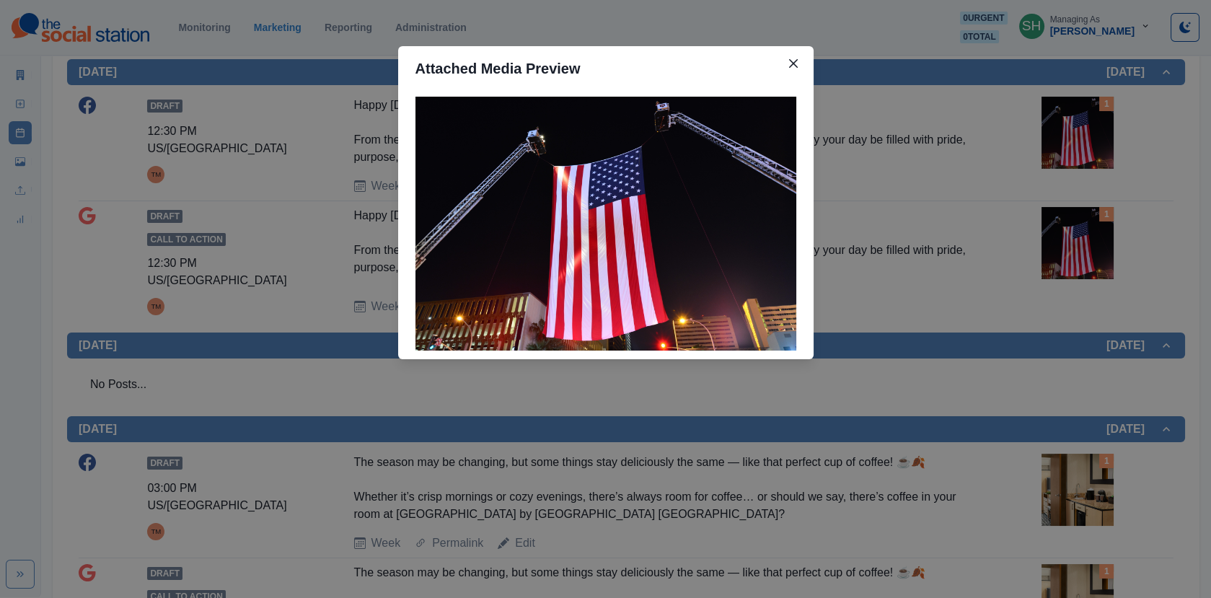
click at [1064, 141] on div "Attached Media Preview" at bounding box center [605, 299] width 1211 height 598
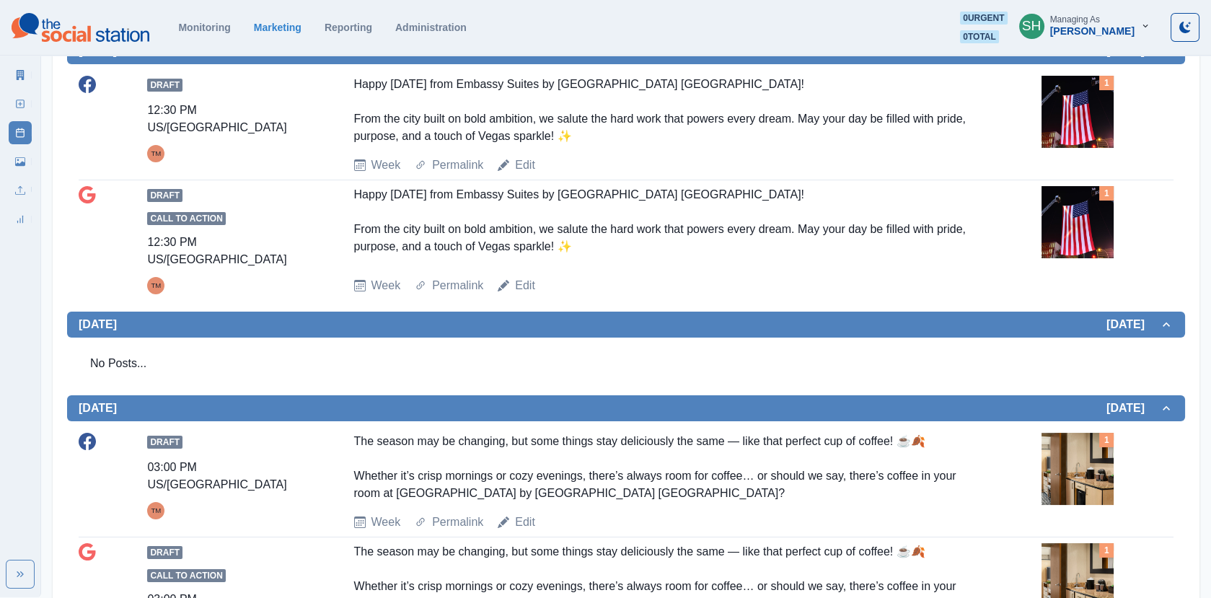
scroll to position [337, 0]
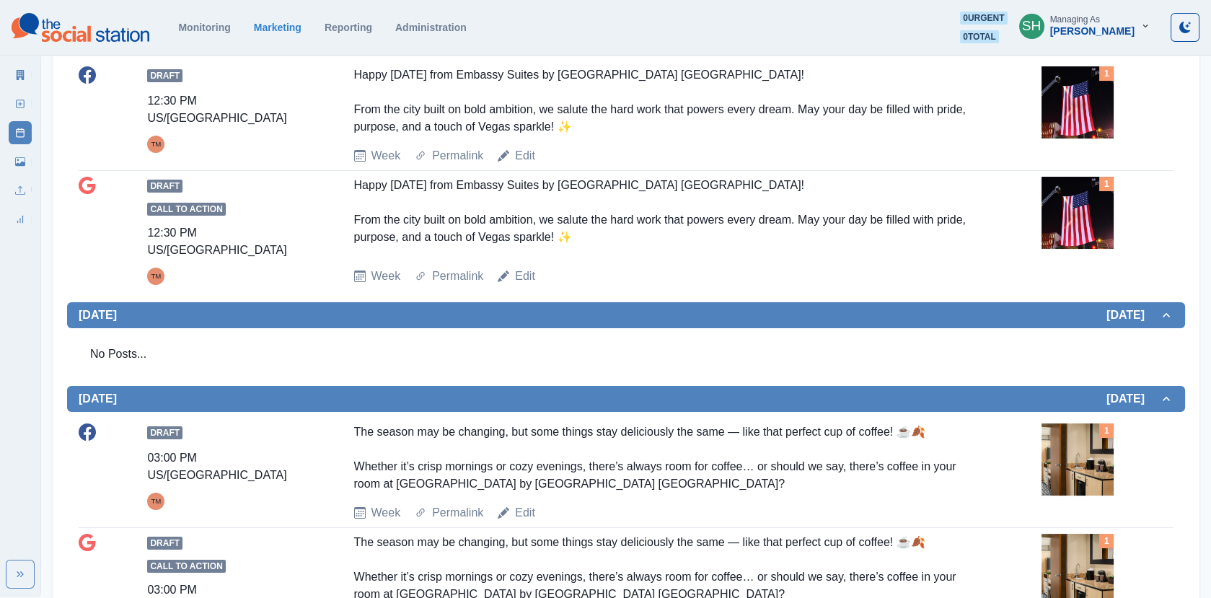
click at [1077, 92] on img at bounding box center [1077, 102] width 72 height 72
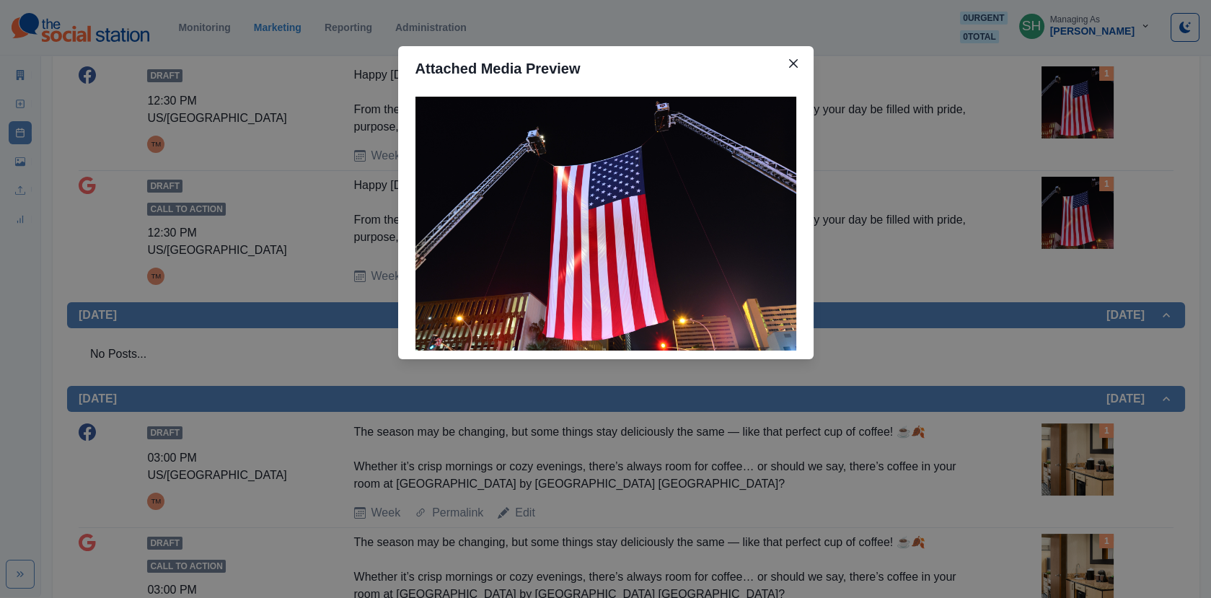
click at [1058, 212] on div "Attached Media Preview" at bounding box center [605, 299] width 1211 height 598
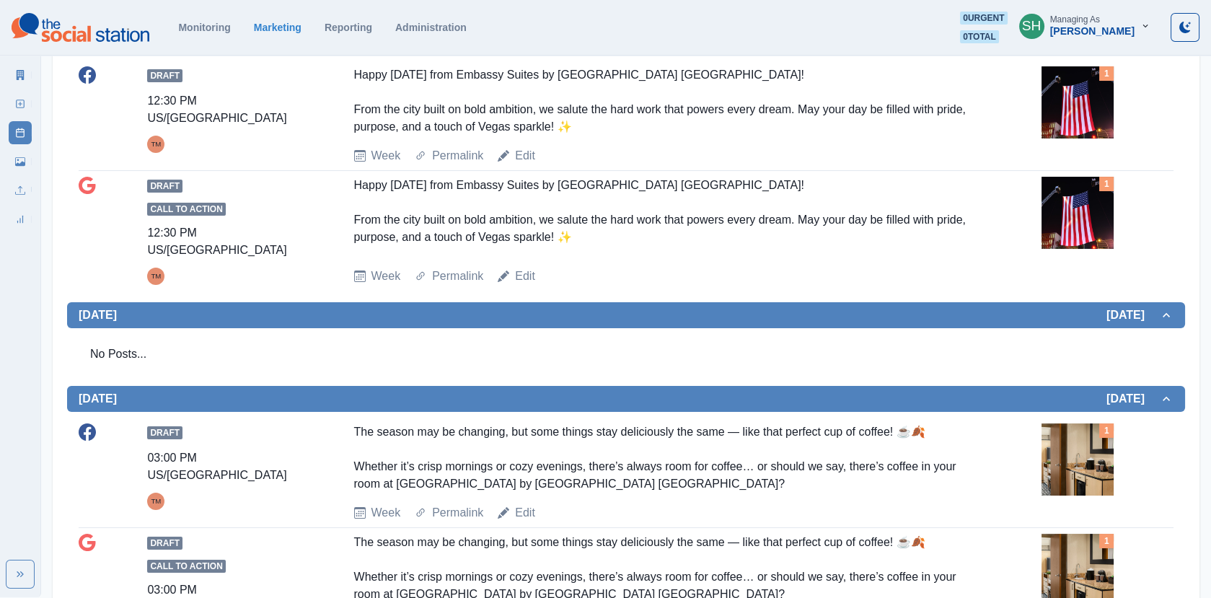
scroll to position [650, 0]
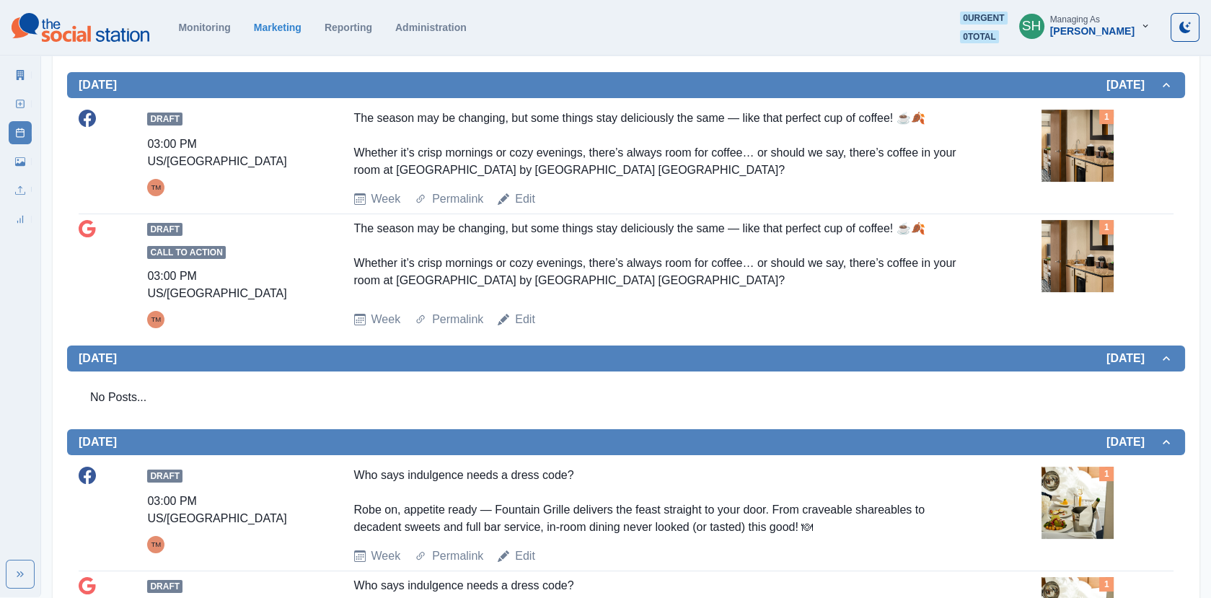
click at [1049, 143] on img at bounding box center [1077, 146] width 72 height 72
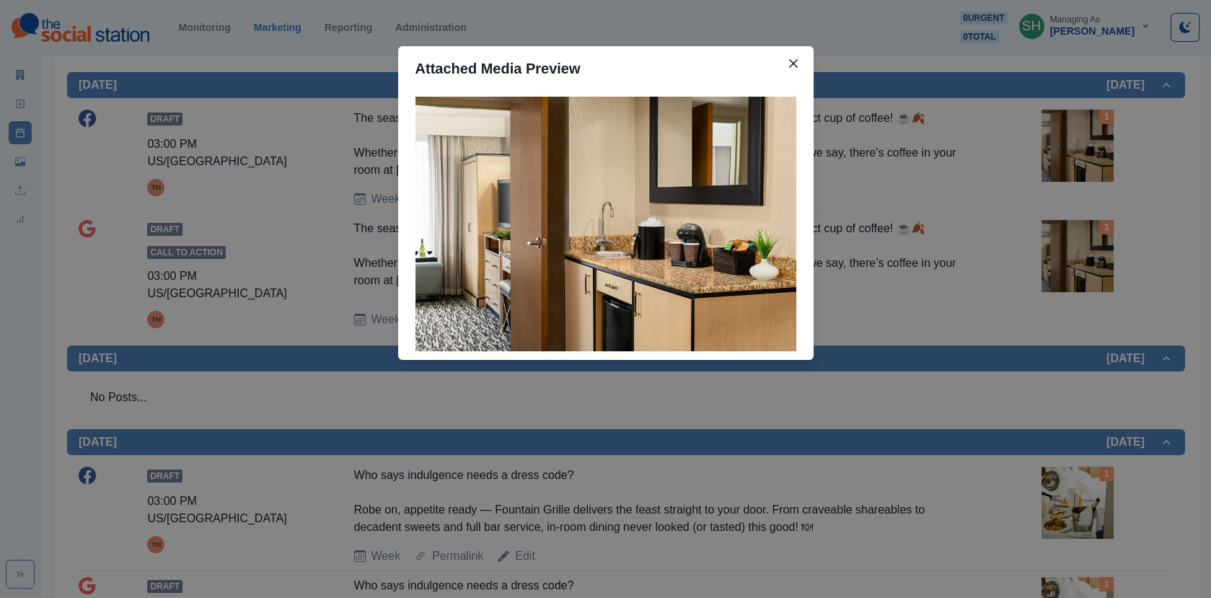
click at [1049, 143] on div "Attached Media Preview" at bounding box center [605, 299] width 1211 height 598
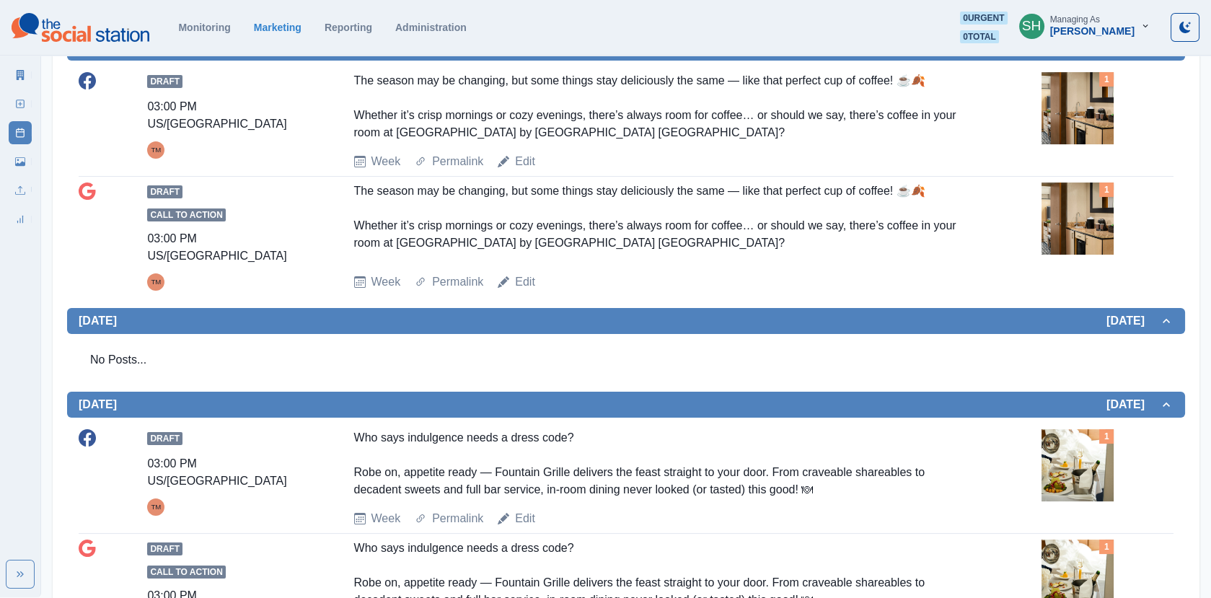
scroll to position [916, 0]
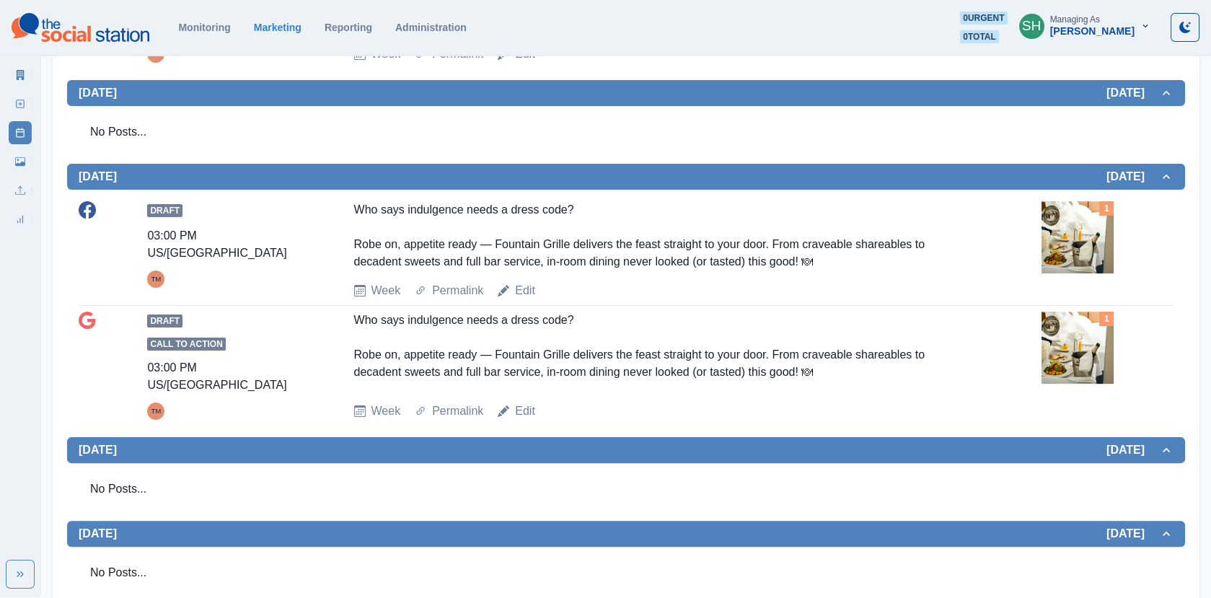
click at [1092, 237] on img at bounding box center [1077, 237] width 72 height 72
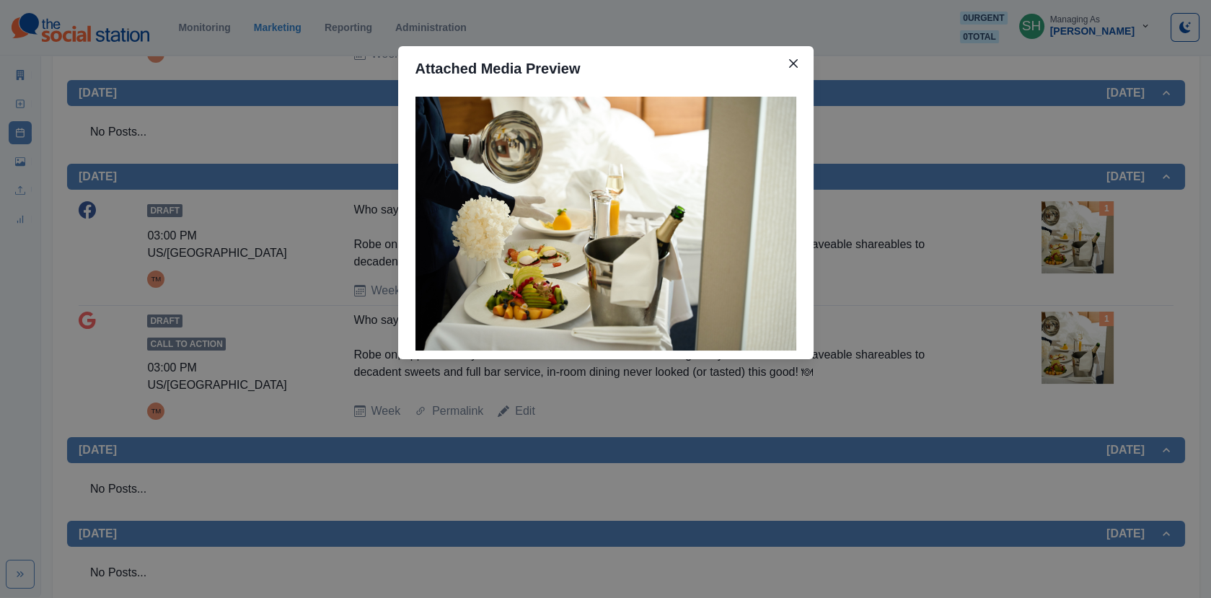
click at [1092, 237] on div "Attached Media Preview" at bounding box center [605, 299] width 1211 height 598
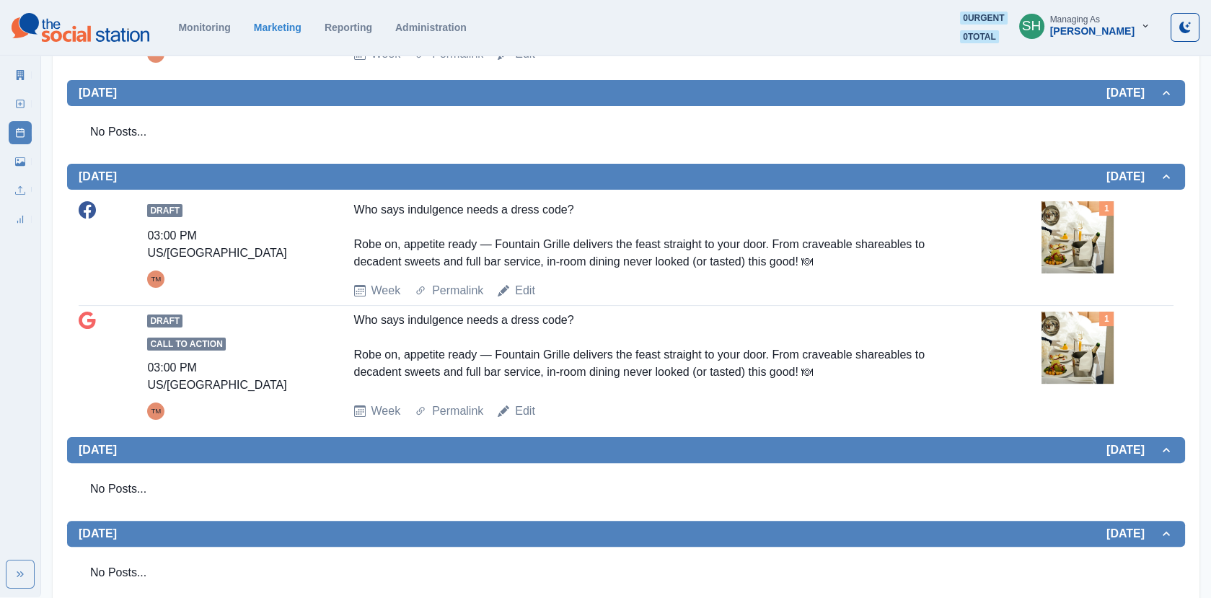
scroll to position [0, 0]
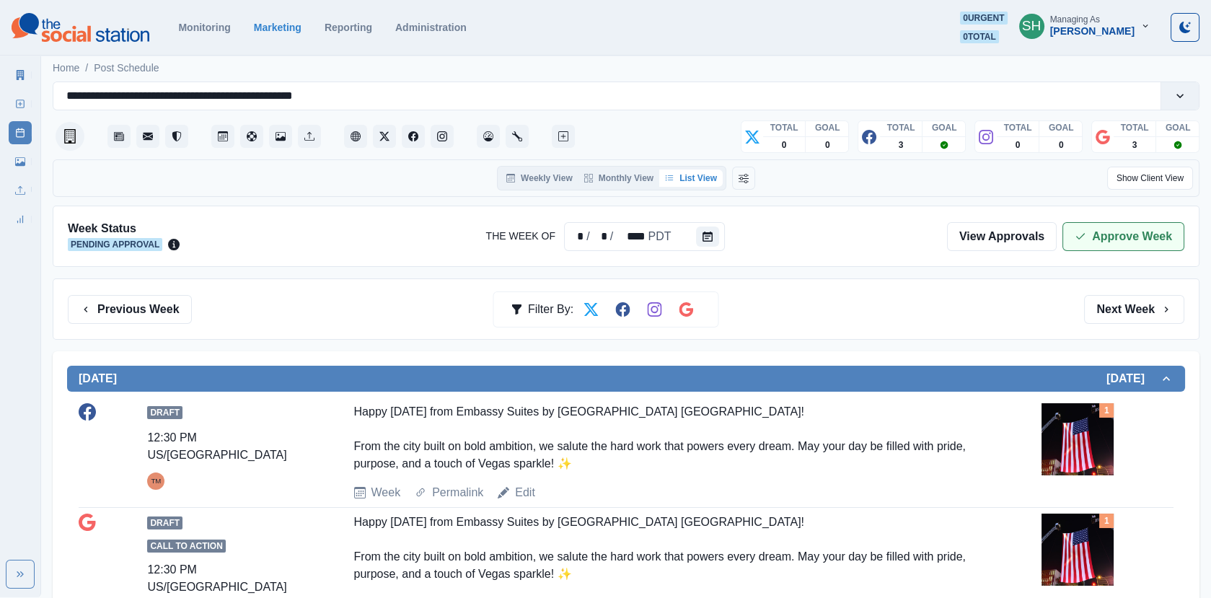
click at [1088, 247] on button "Approve Week" at bounding box center [1123, 236] width 122 height 29
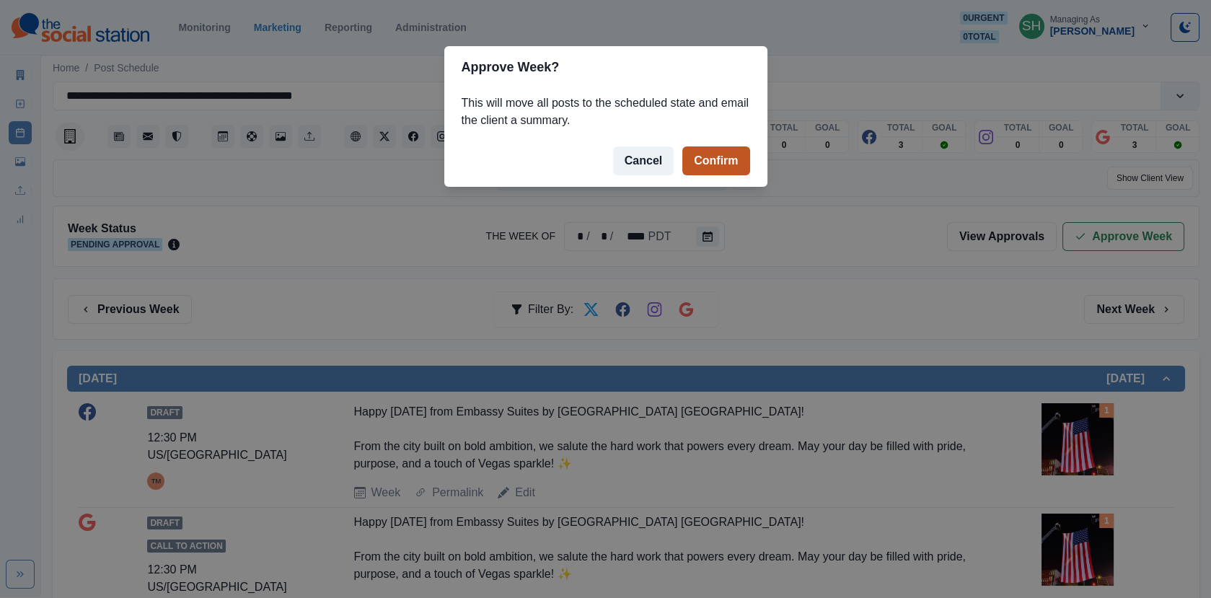
click at [683, 151] on button "Confirm" at bounding box center [715, 160] width 67 height 29
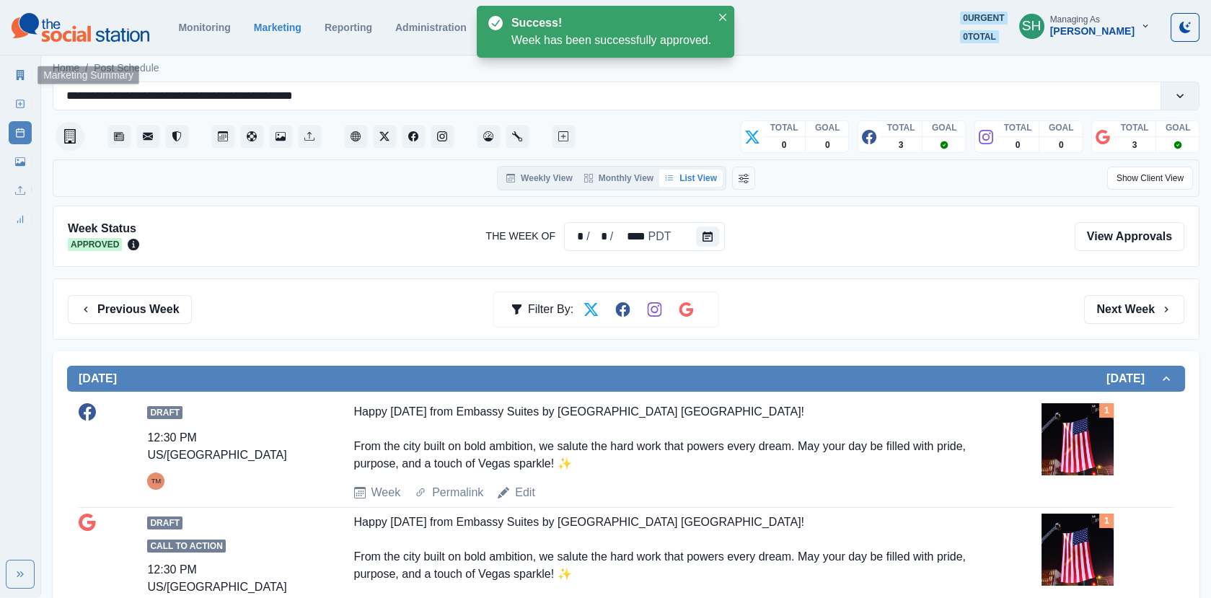
click at [22, 70] on icon at bounding box center [21, 75] width 8 height 10
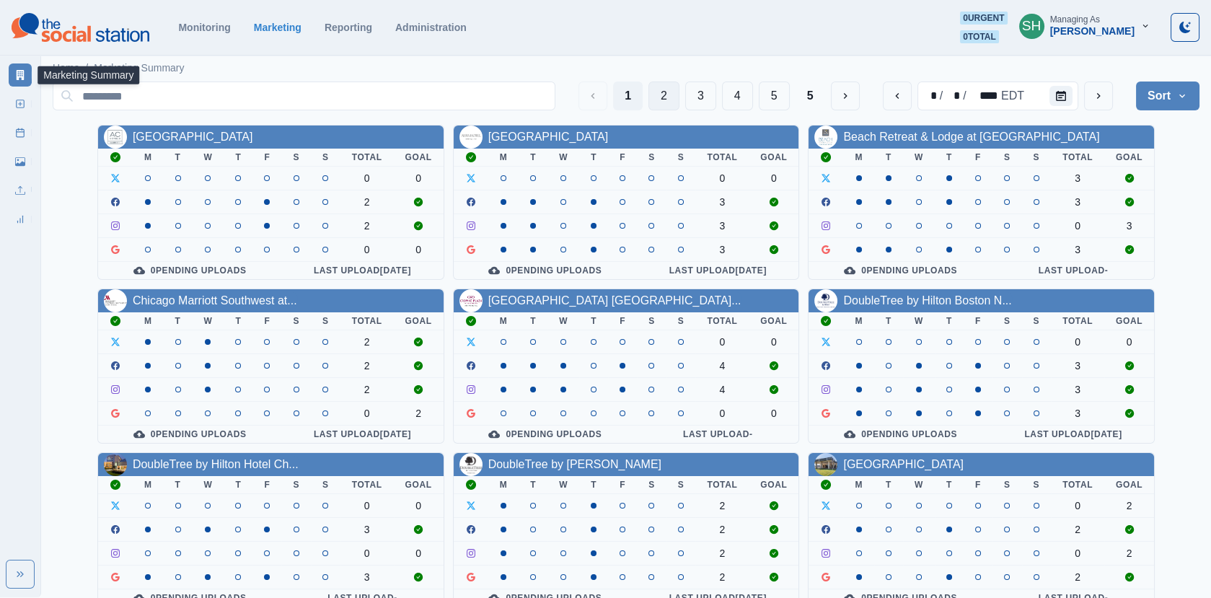
click at [658, 95] on button "2" at bounding box center [663, 95] width 31 height 29
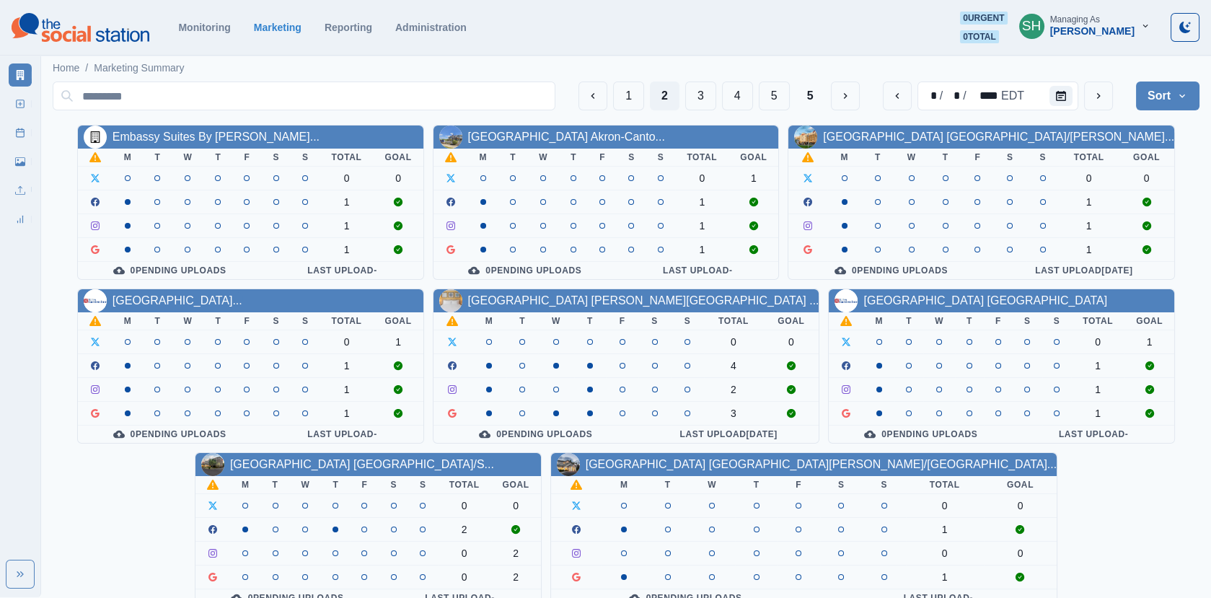
click at [1100, 22] on div "Managing As" at bounding box center [1075, 19] width 50 height 10
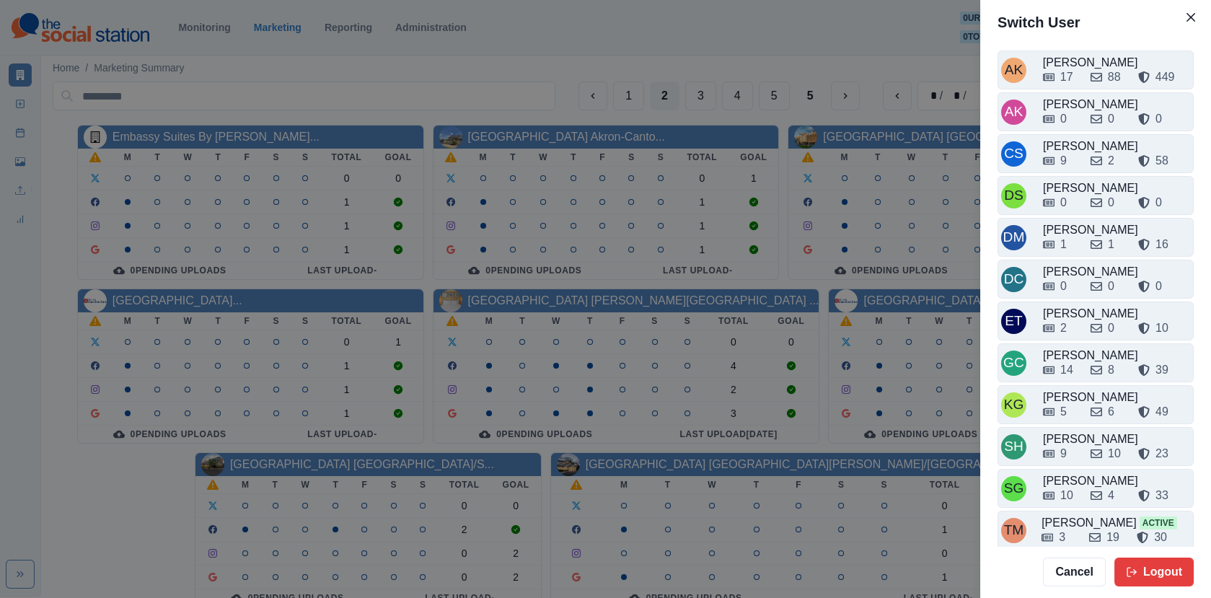
click at [767, 343] on div "Switch User AK [PERSON_NAME] 17 88 449 AK [PERSON_NAME] 0 0 0 CS Crizalyn Servi…" at bounding box center [605, 299] width 1211 height 598
